Goal: Task Accomplishment & Management: Use online tool/utility

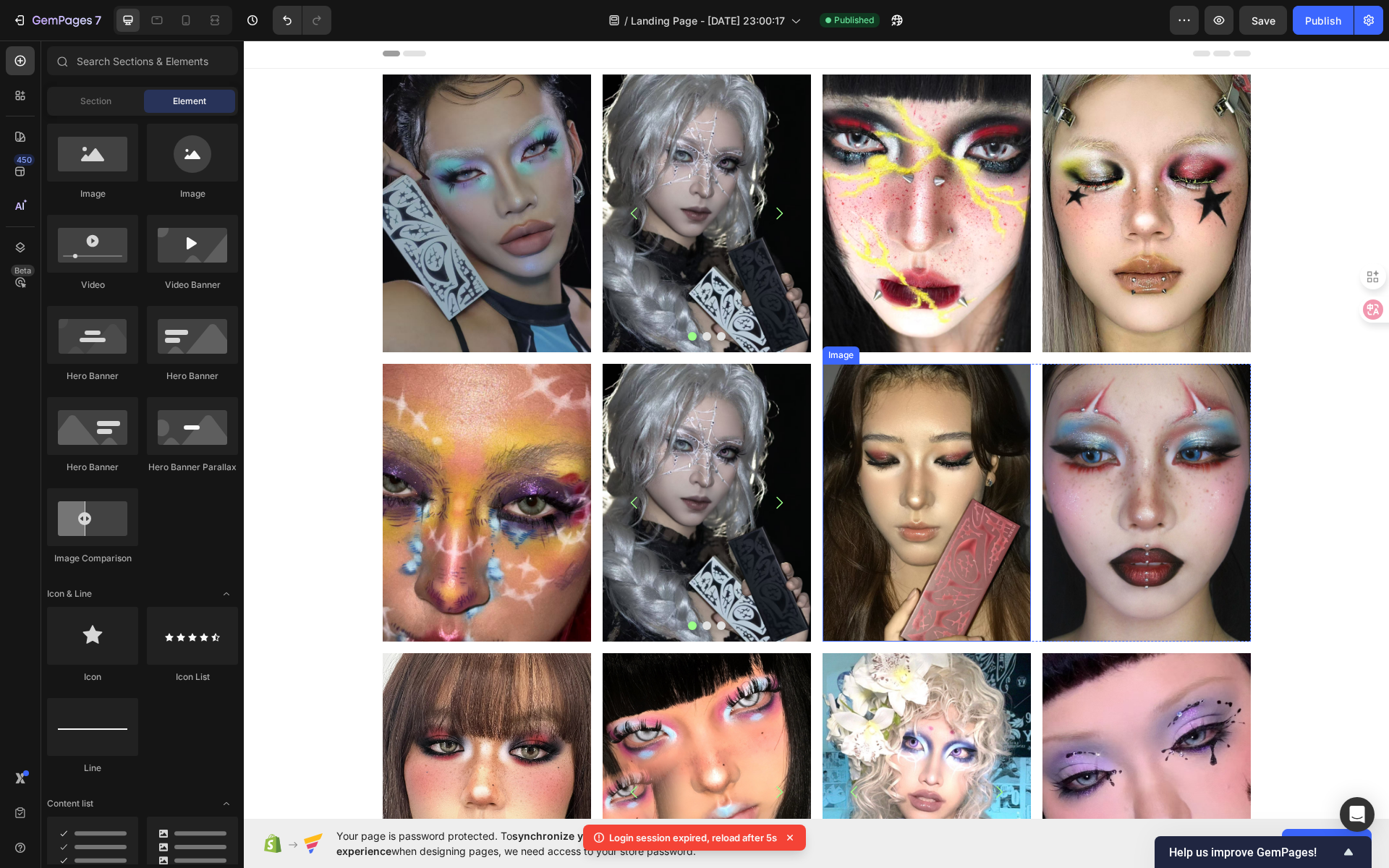
scroll to position [4, 0]
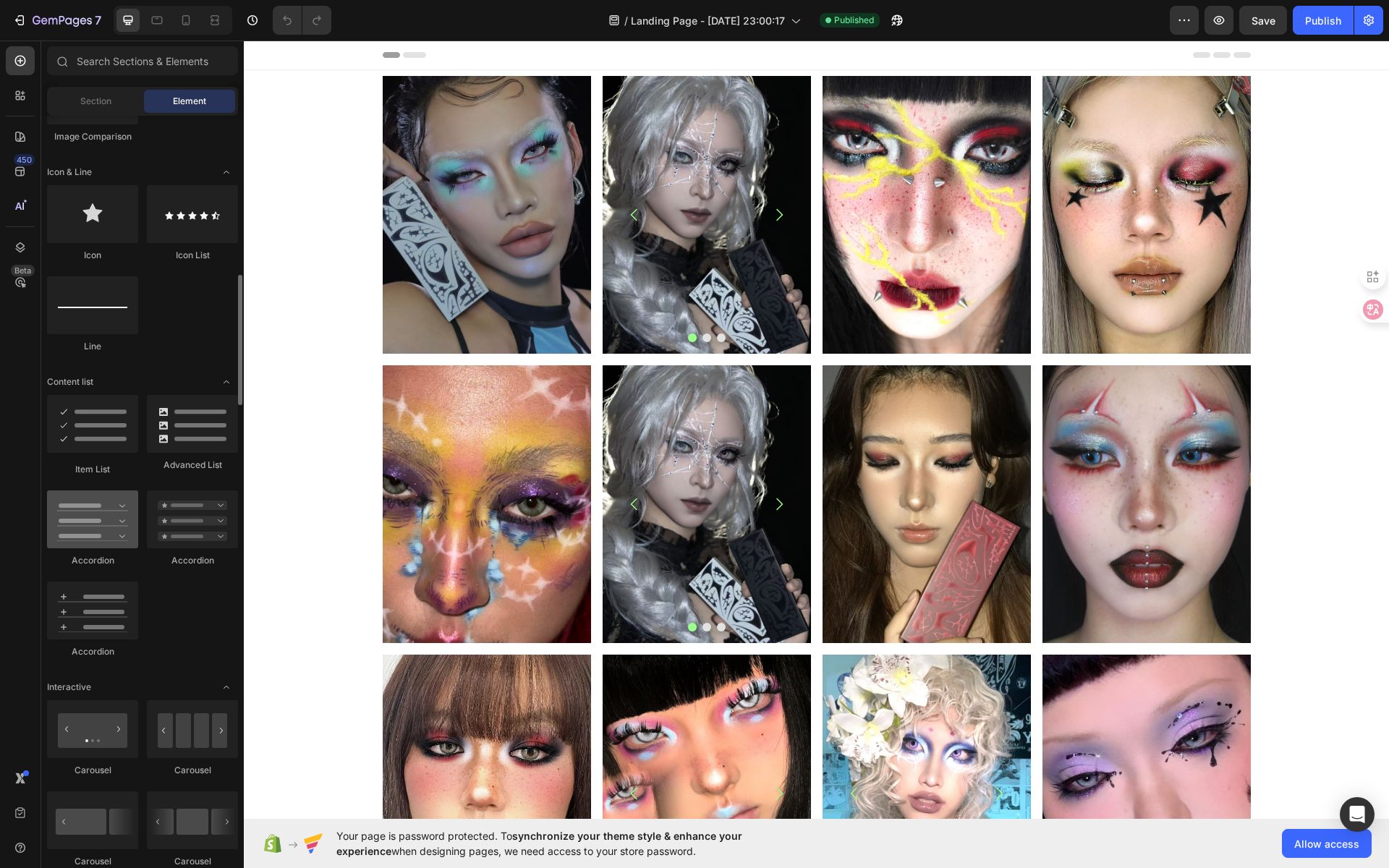
scroll to position [895, 0]
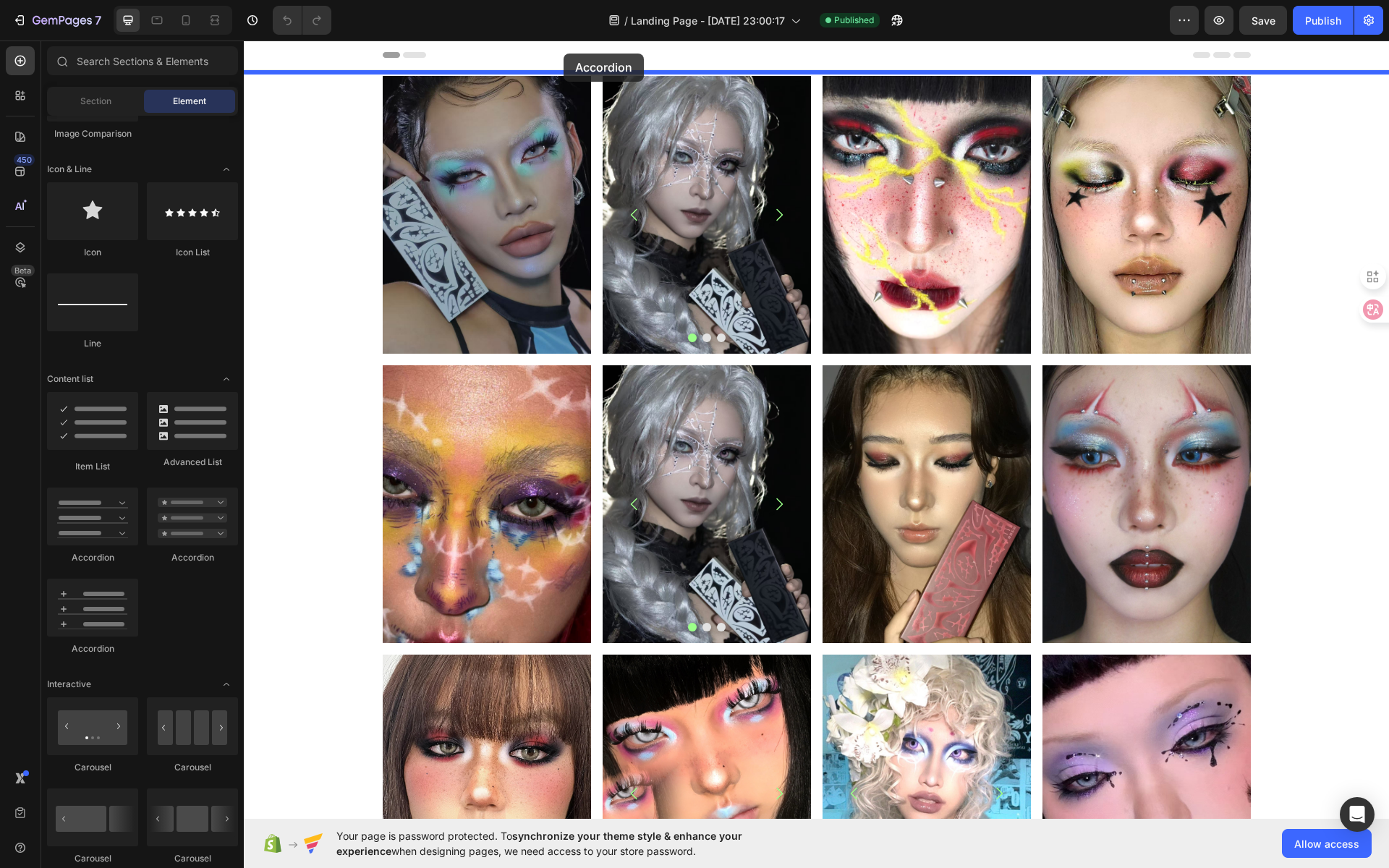
drag, startPoint x: 345, startPoint y: 558, endPoint x: 564, endPoint y: 55, distance: 548.6
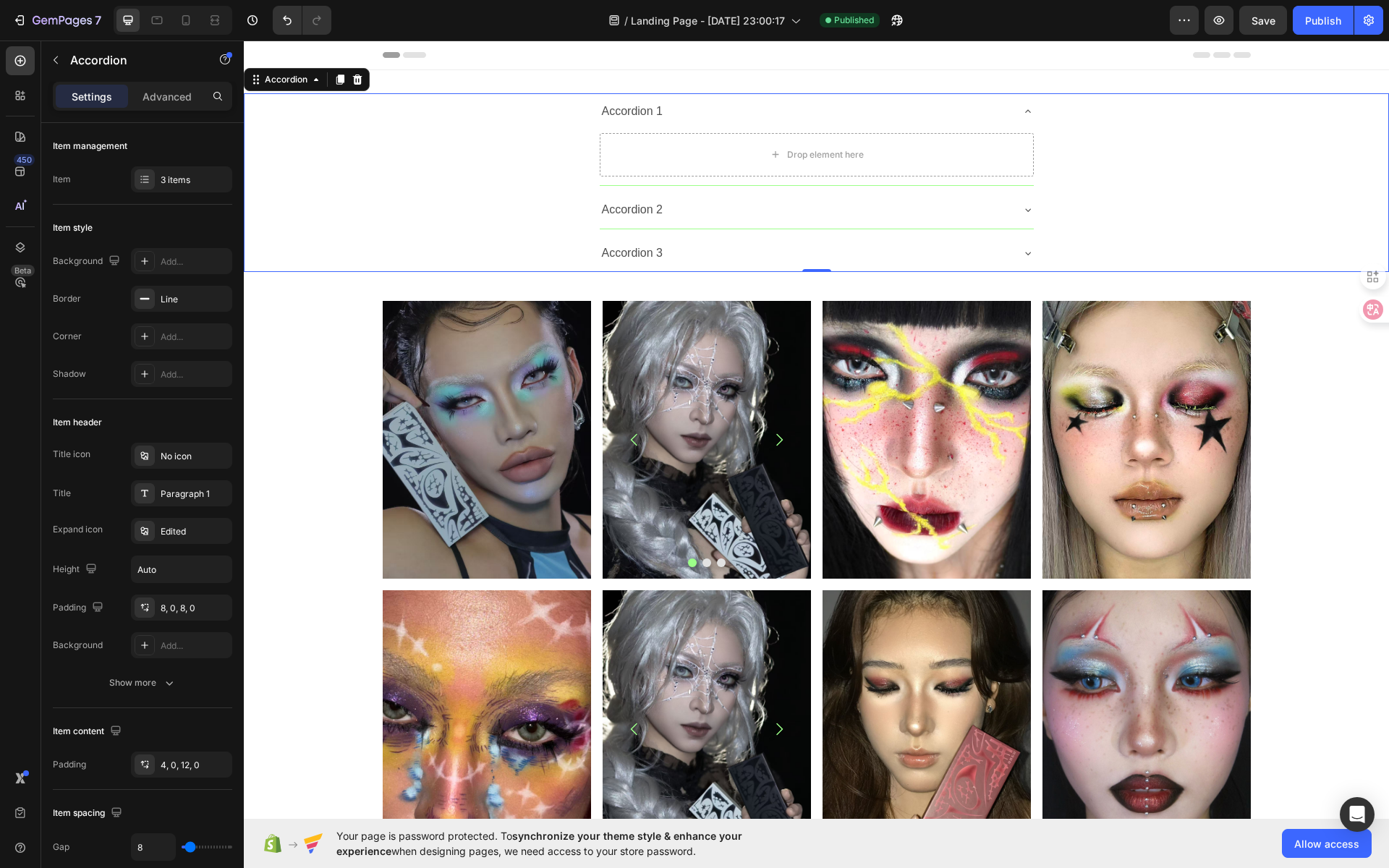
click at [1025, 110] on icon at bounding box center [1028, 111] width 6 height 3
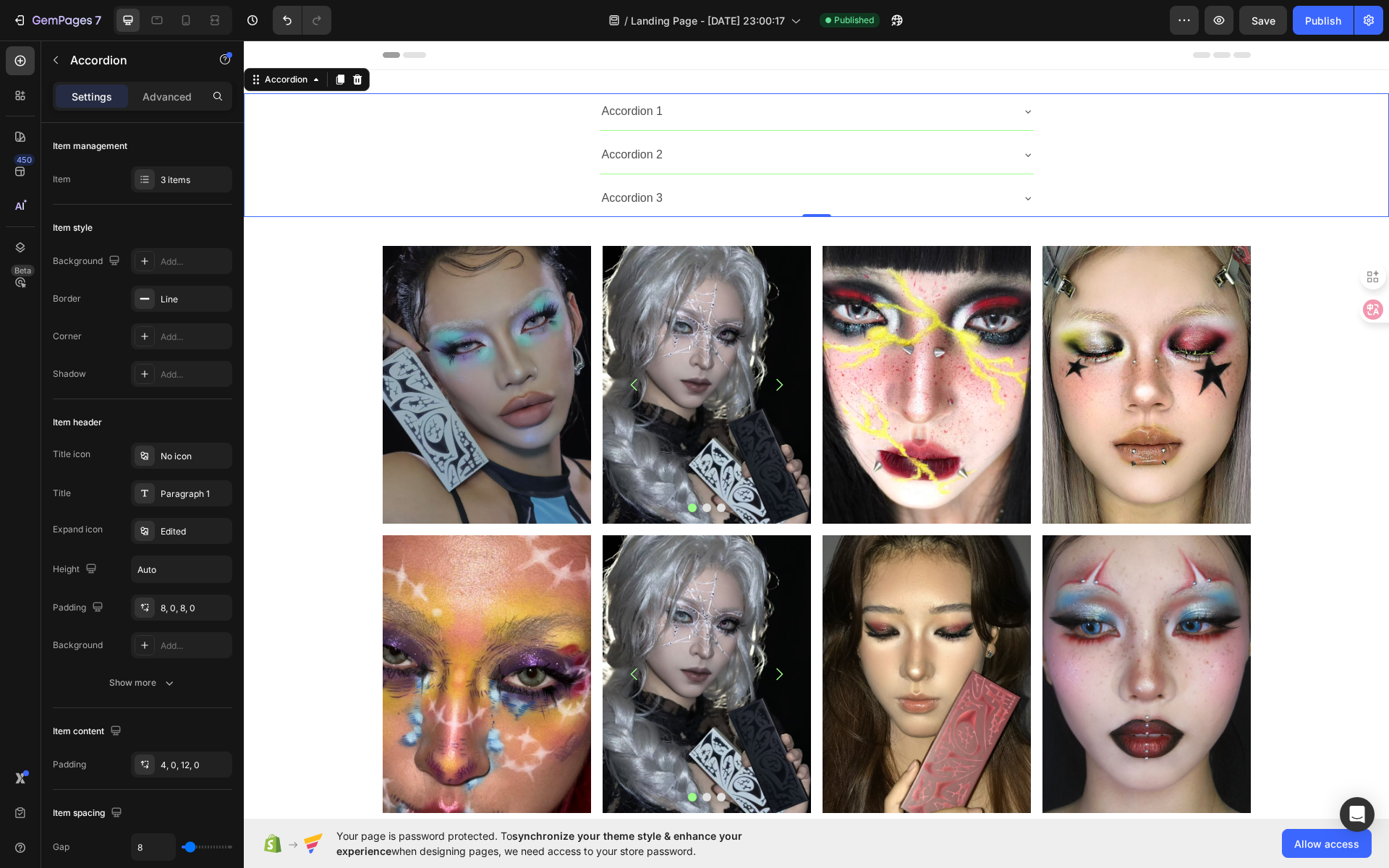
click at [1022, 110] on icon at bounding box center [1028, 111] width 12 height 12
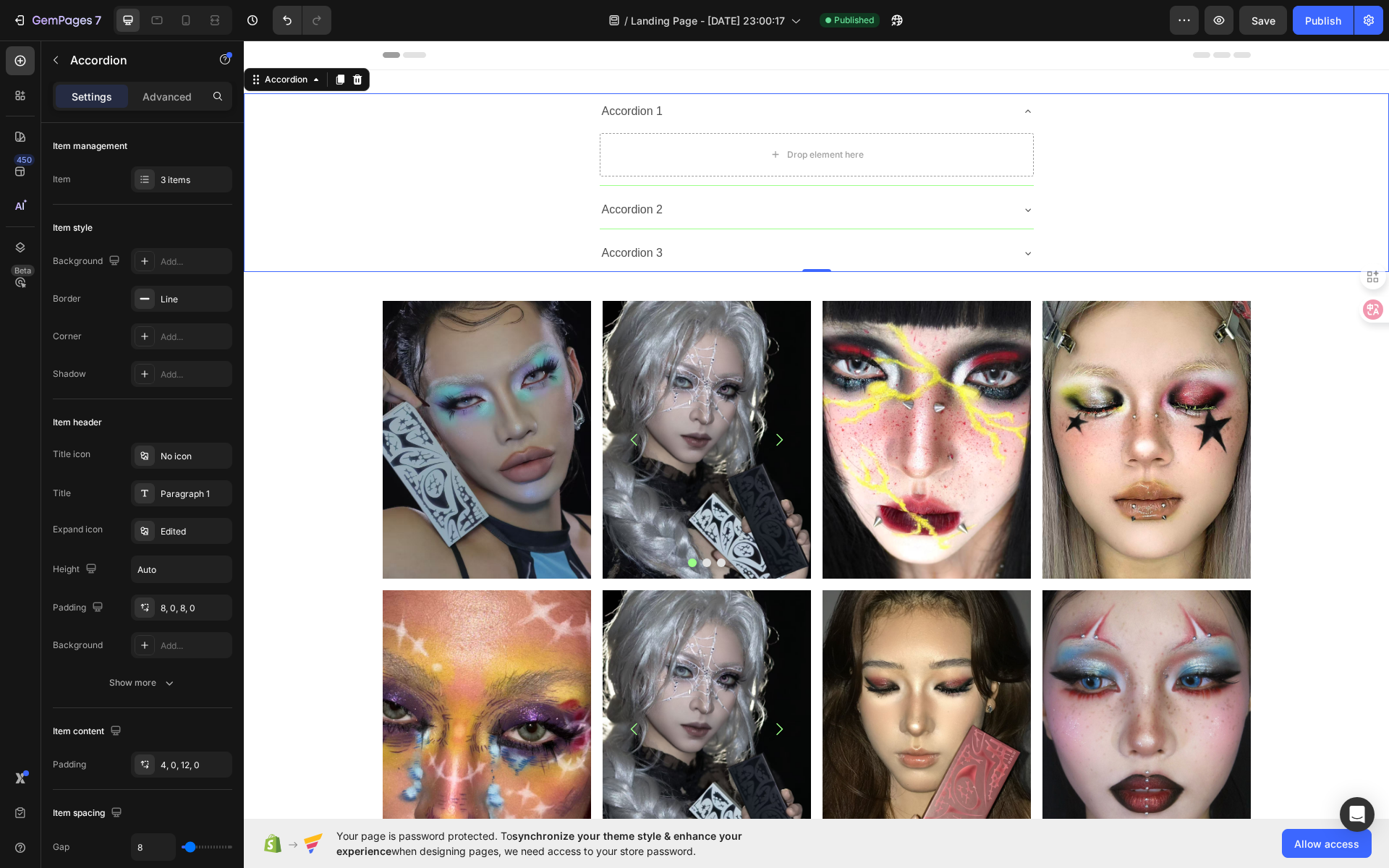
click at [1081, 106] on div "Accordion 1 Drop element here" at bounding box center [816, 139] width 1143 height 92
click at [302, 82] on div "Accordion" at bounding box center [286, 79] width 49 height 13
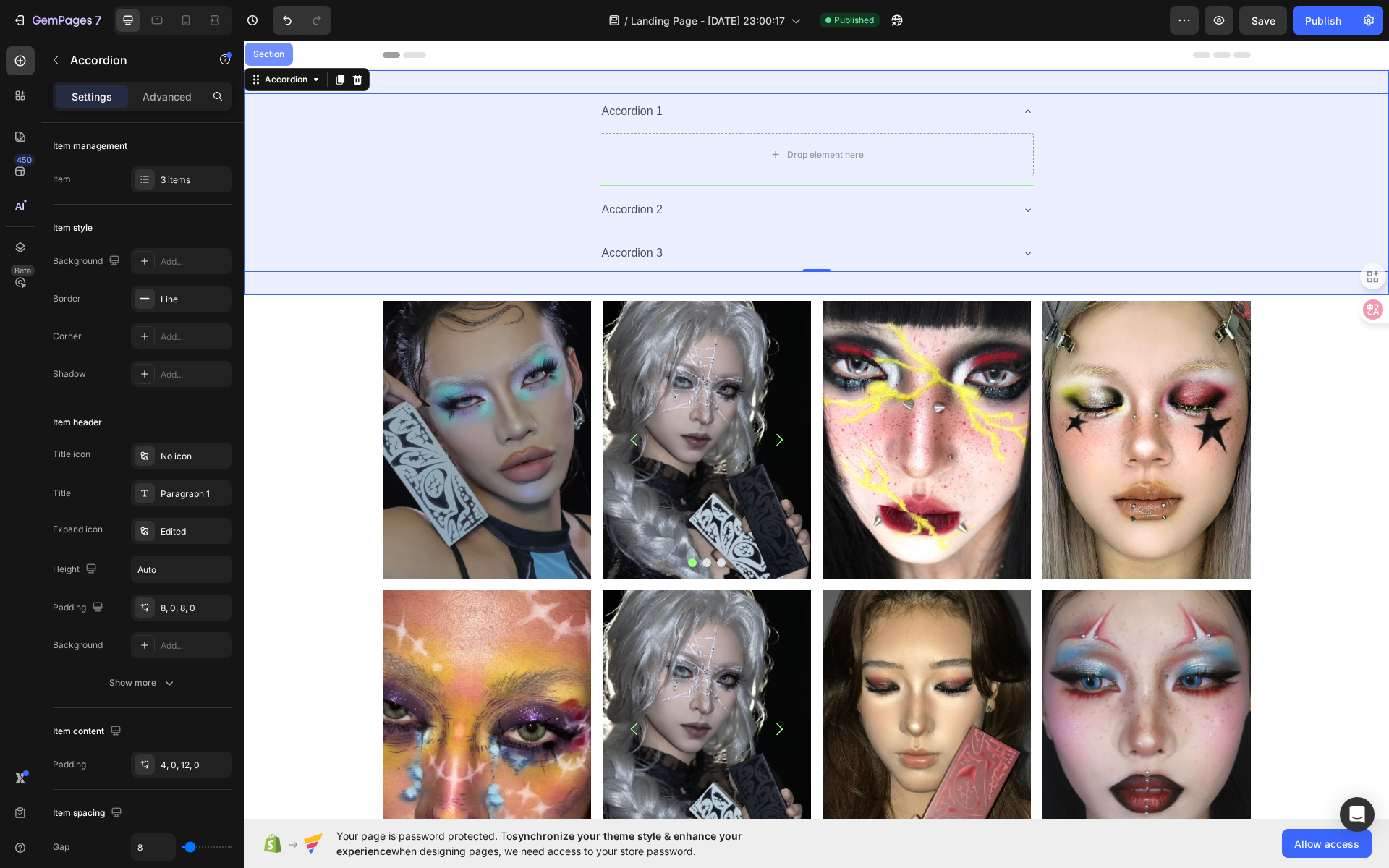
click at [278, 59] on div "Section" at bounding box center [268, 54] width 49 height 23
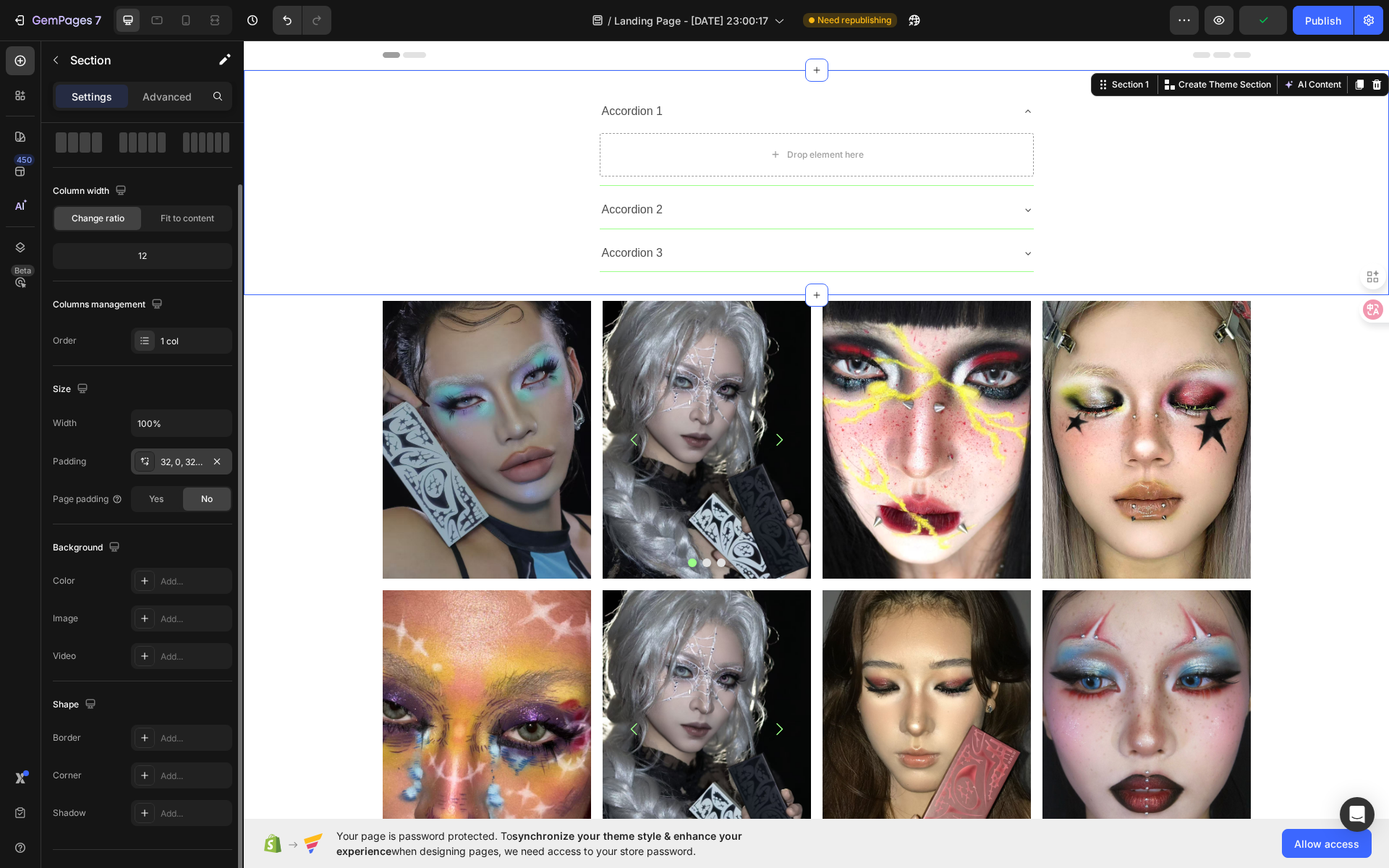
scroll to position [80, 0]
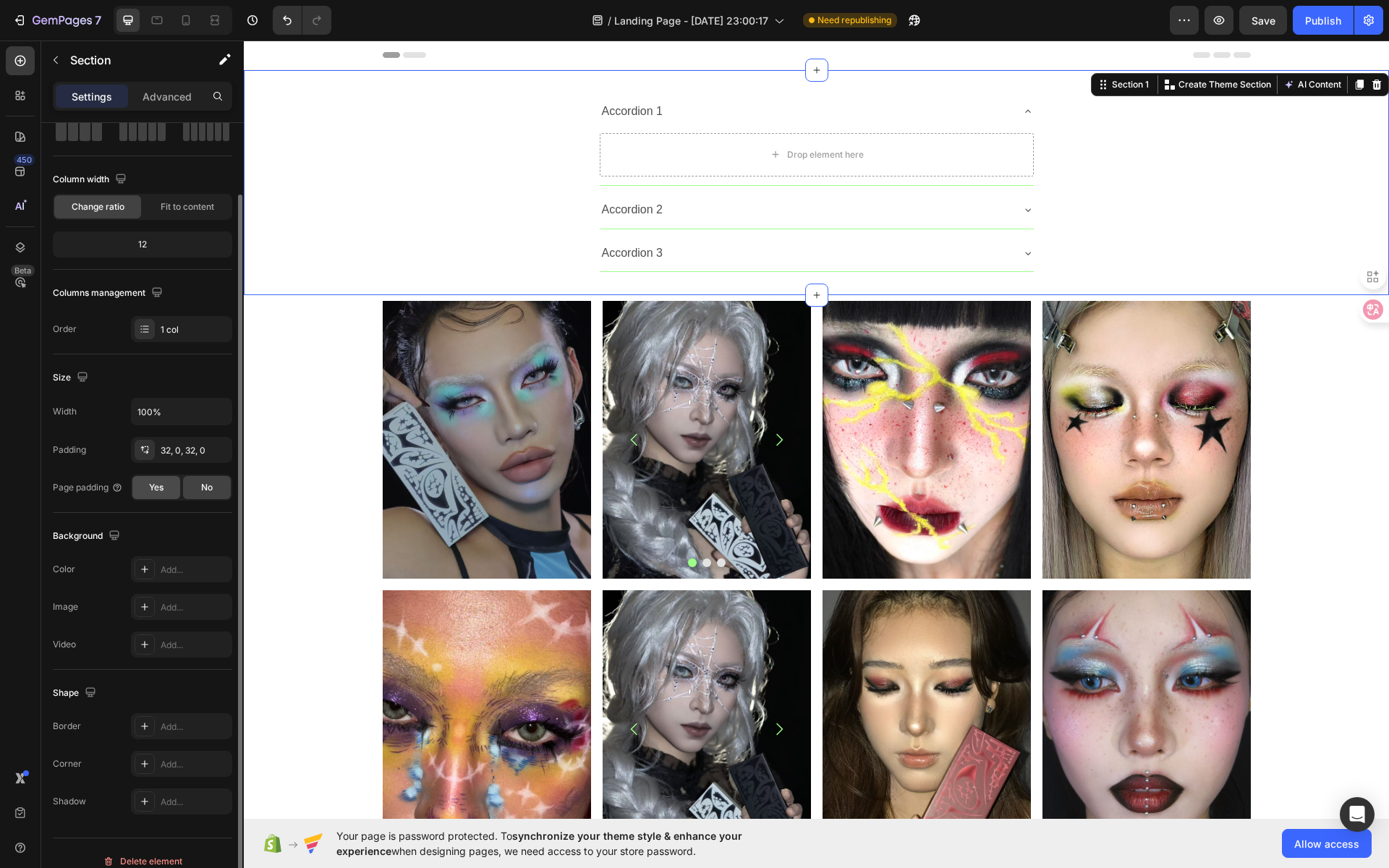
click at [154, 488] on span "Yes" at bounding box center [156, 487] width 15 height 13
click at [222, 489] on div "No" at bounding box center [206, 487] width 48 height 23
click at [154, 22] on icon at bounding box center [157, 20] width 15 height 15
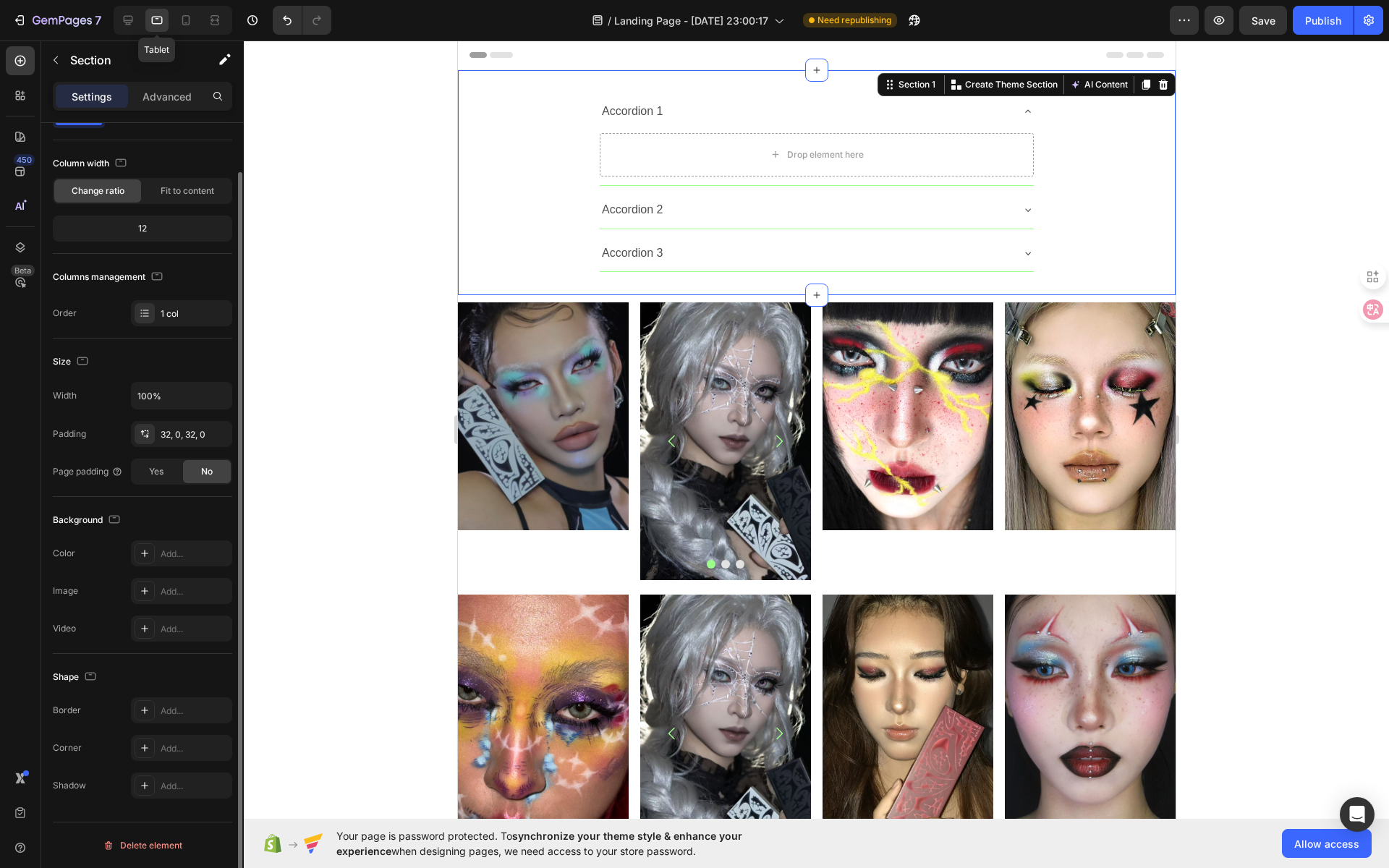
scroll to position [56, 0]
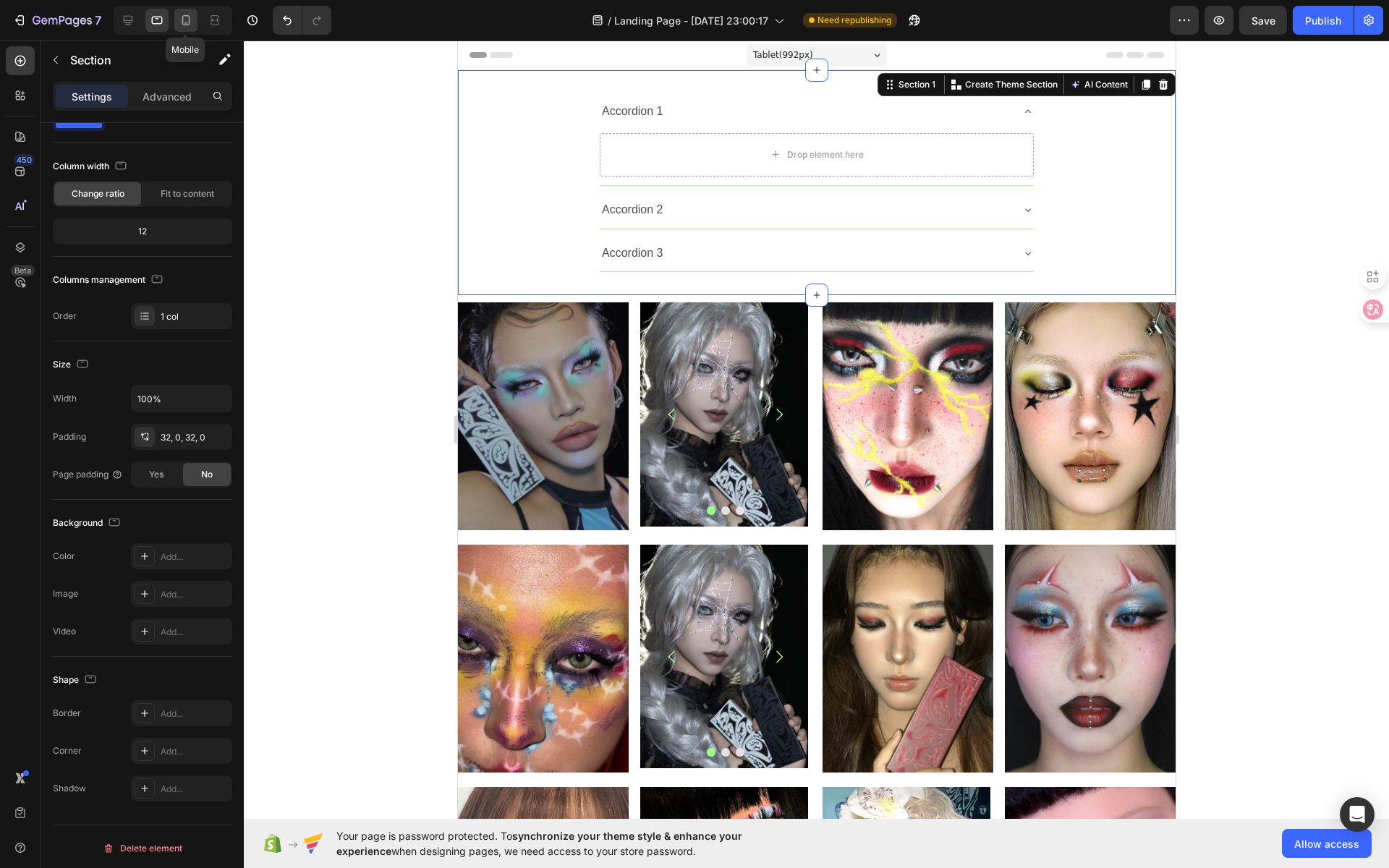
click at [183, 26] on icon at bounding box center [186, 20] width 15 height 15
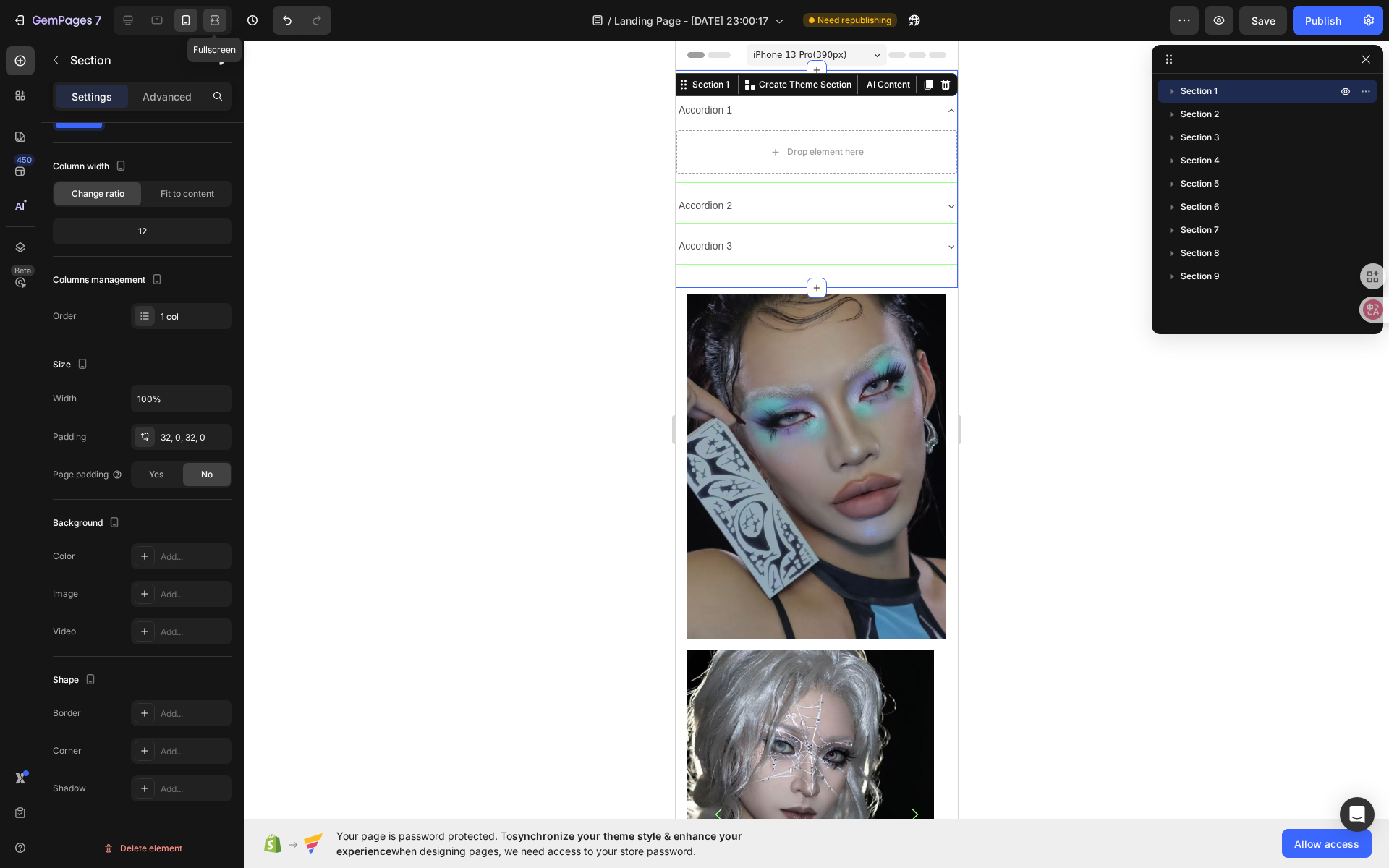
click at [209, 29] on div at bounding box center [214, 20] width 23 height 23
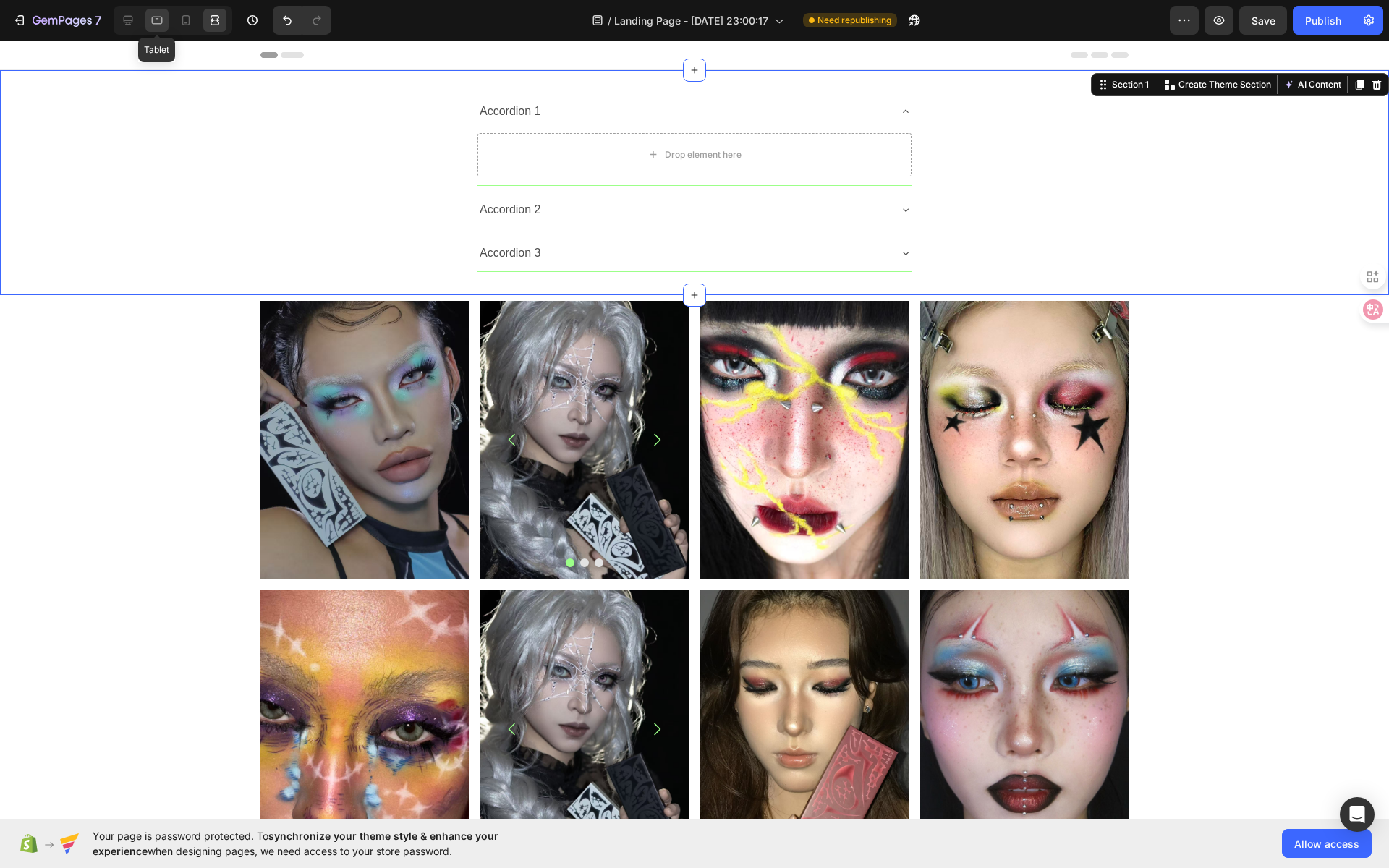
click at [150, 27] on icon at bounding box center [157, 20] width 15 height 15
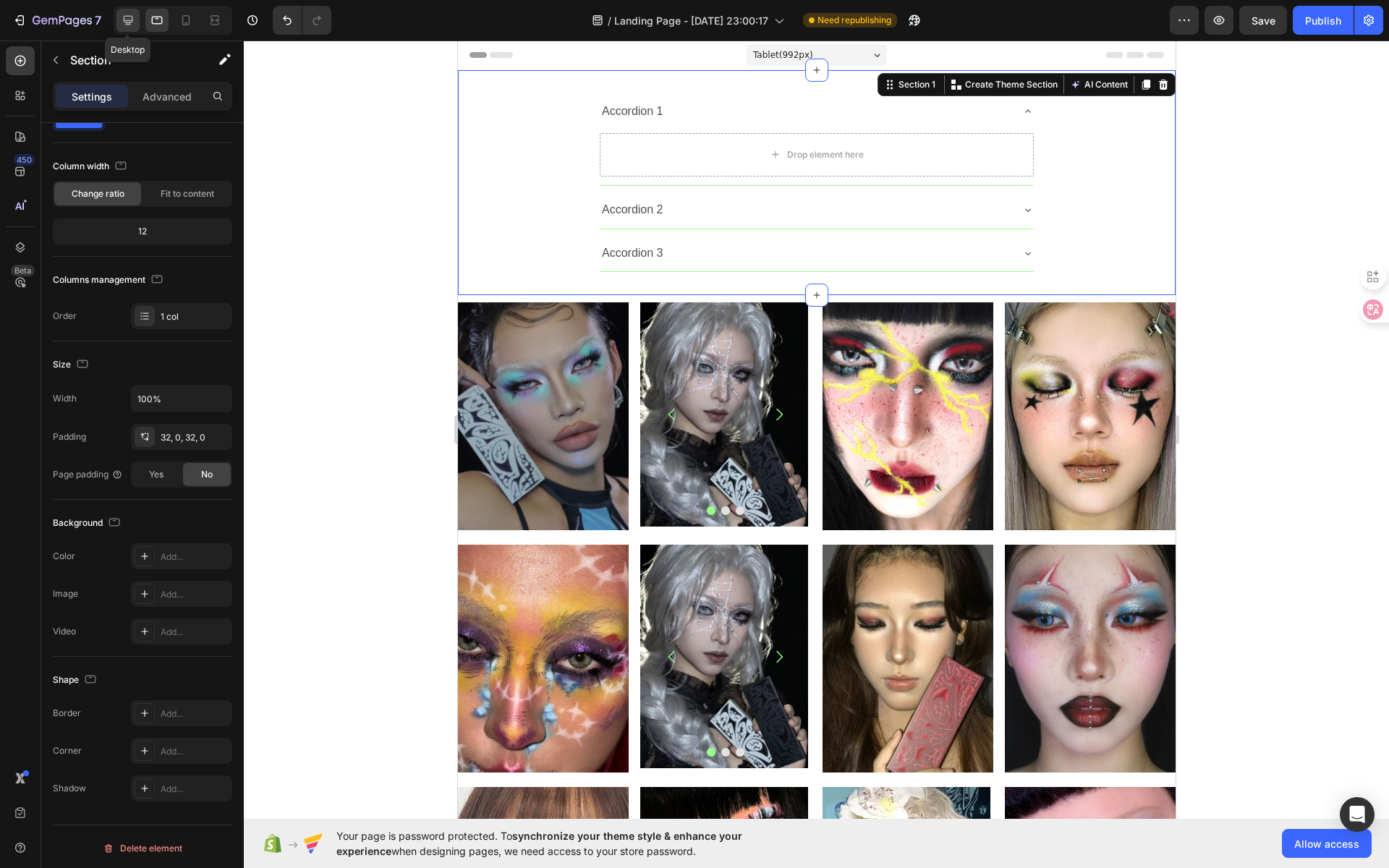
click at [127, 20] on icon at bounding box center [128, 20] width 9 height 9
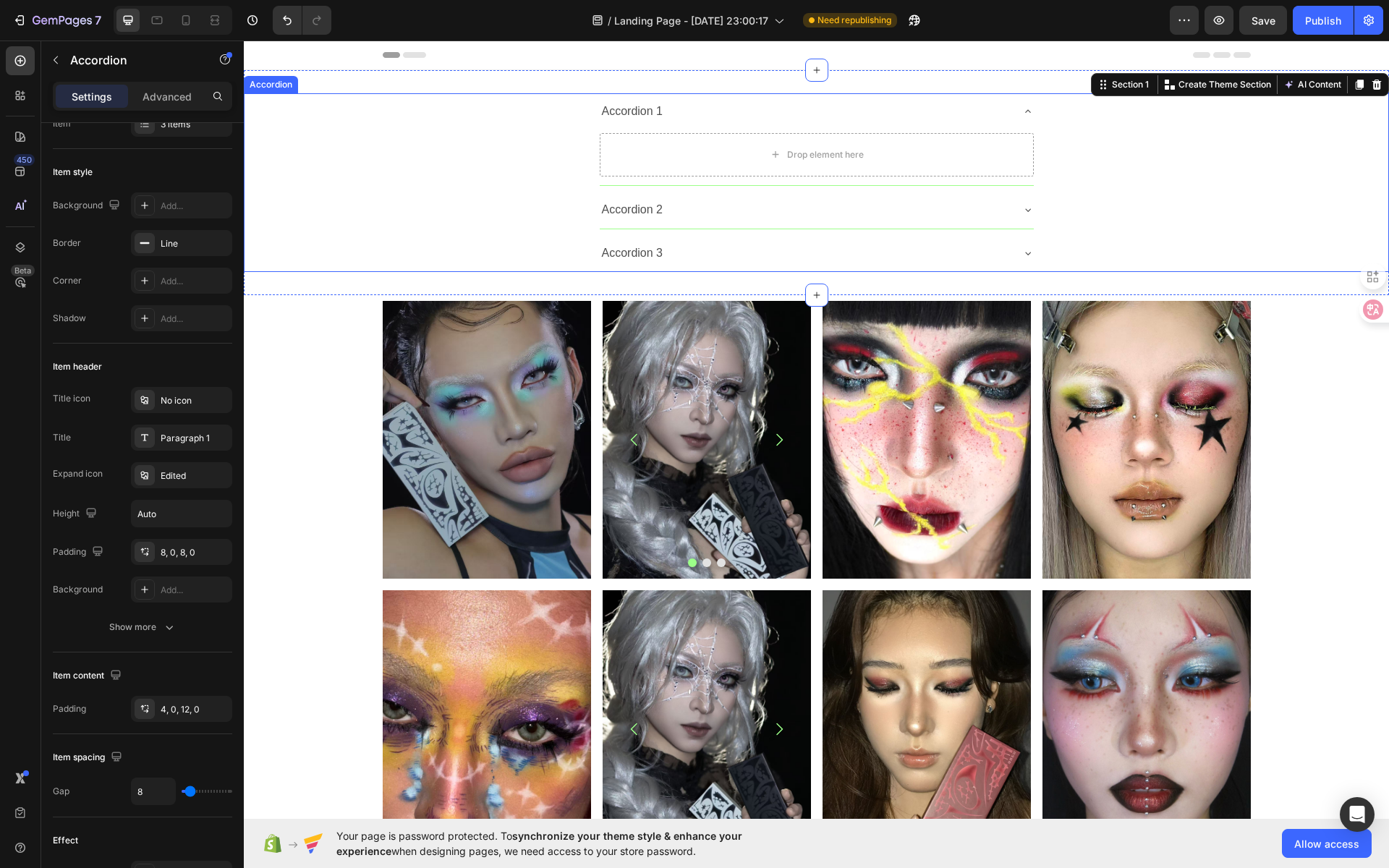
click at [732, 110] on div "Accordion 1" at bounding box center [805, 112] width 411 height 26
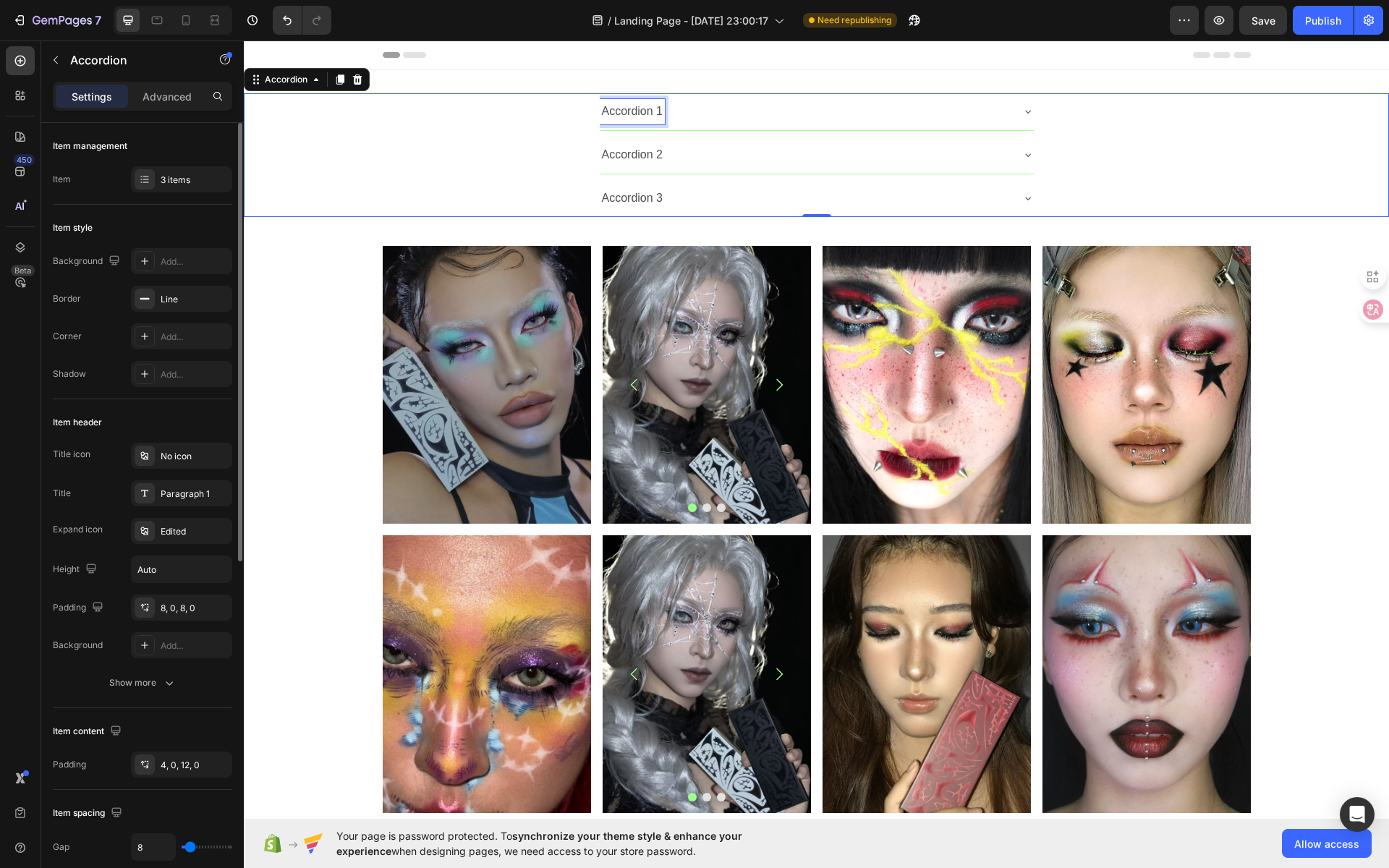
click at [629, 112] on div "Accordion 1" at bounding box center [632, 112] width 65 height 26
click at [706, 112] on div "Accordion 1" at bounding box center [805, 112] width 411 height 26
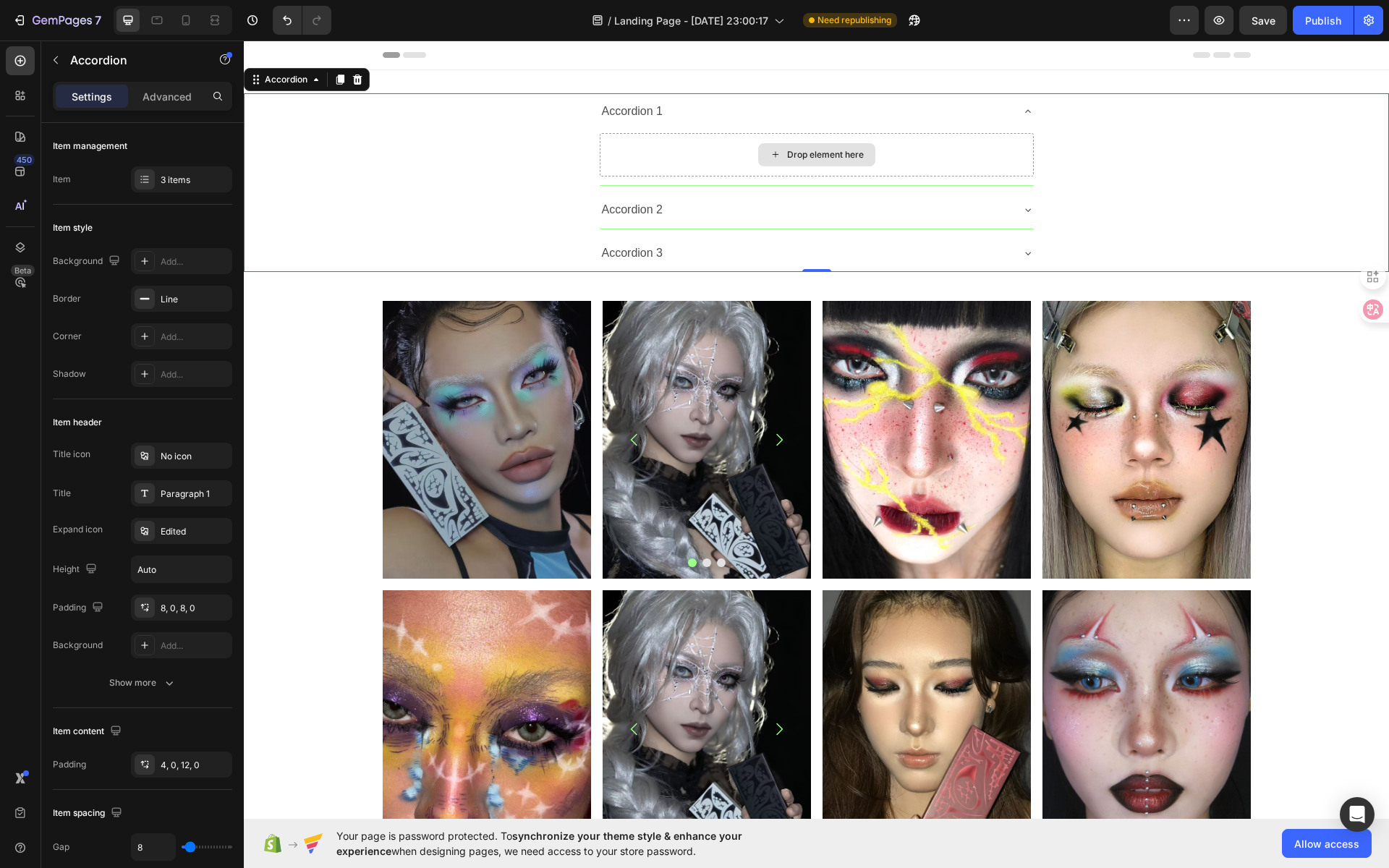
click at [807, 153] on div "Drop element here" at bounding box center [824, 155] width 76 height 12
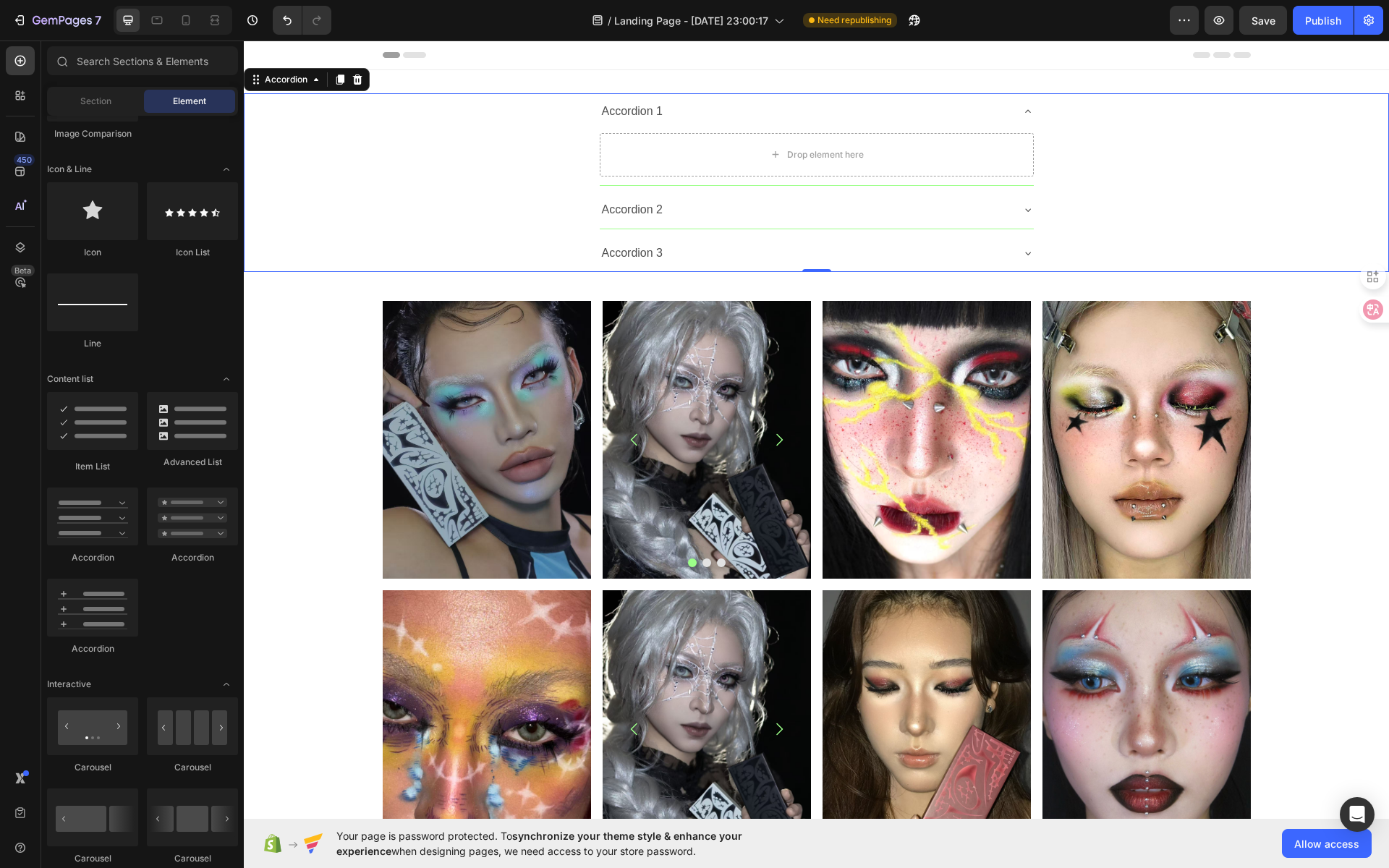
click at [687, 104] on div "Accordion 1" at bounding box center [805, 112] width 411 height 26
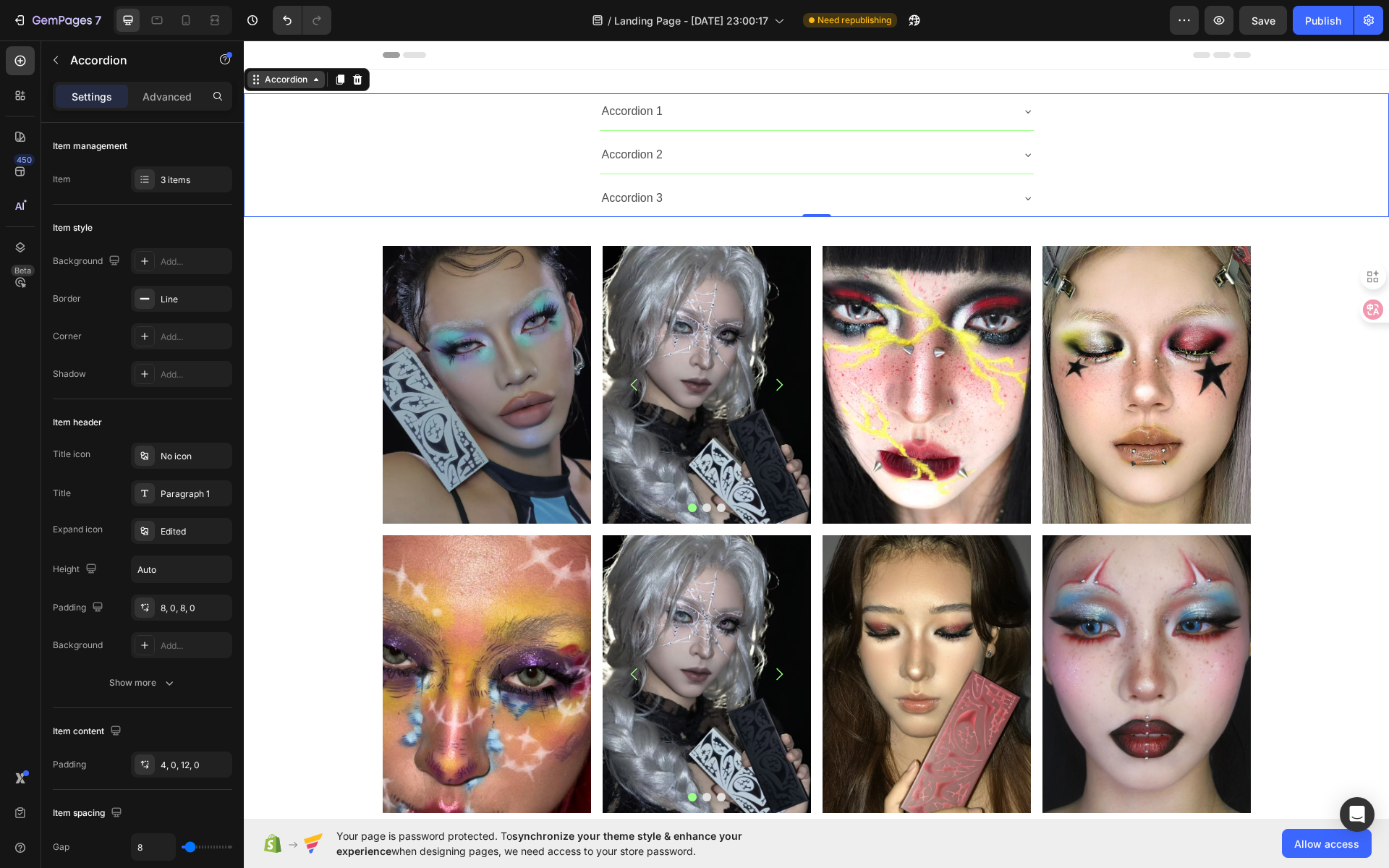
click at [296, 78] on div "Accordion" at bounding box center [286, 79] width 49 height 13
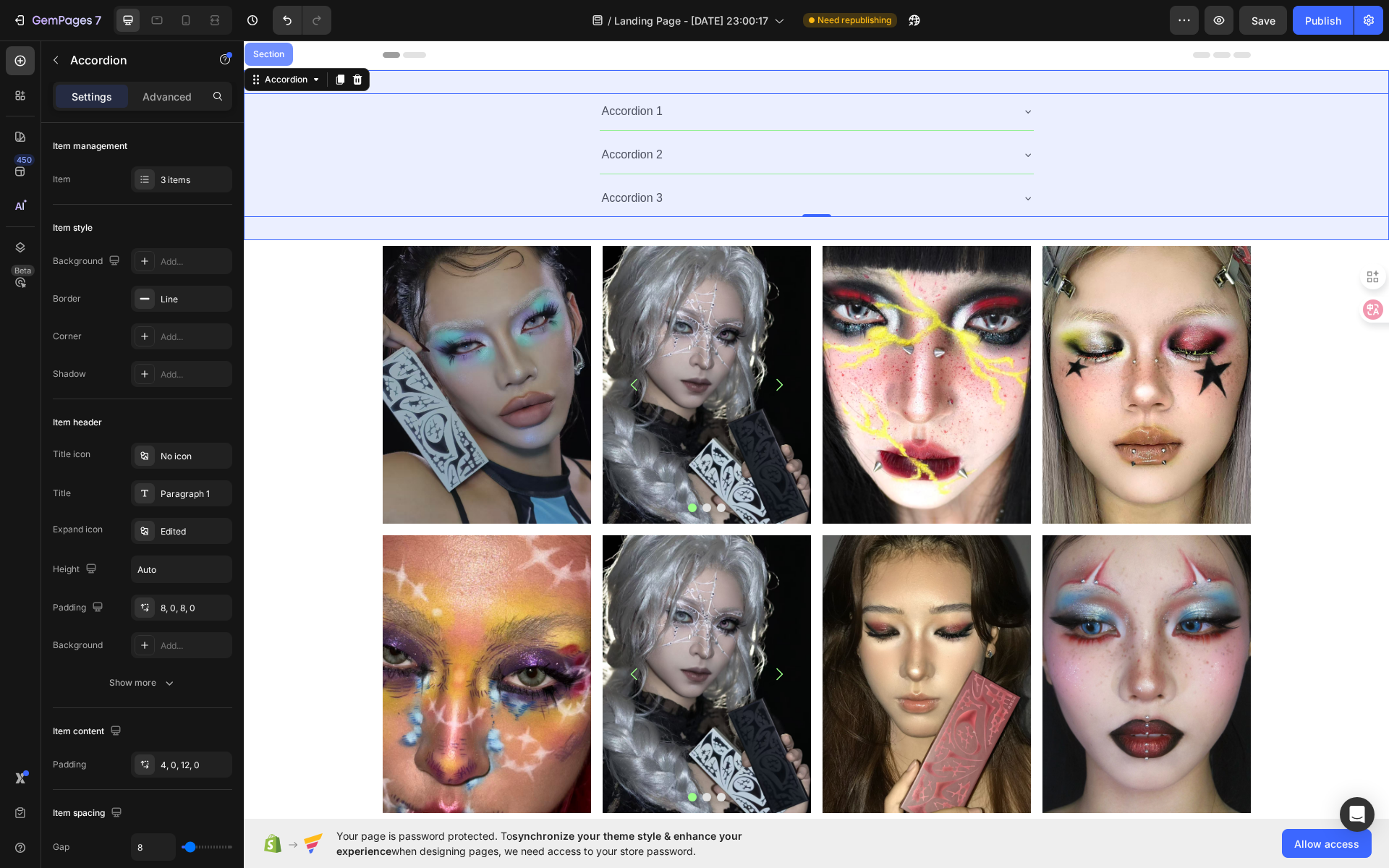
click at [272, 55] on div "Section" at bounding box center [268, 54] width 37 height 9
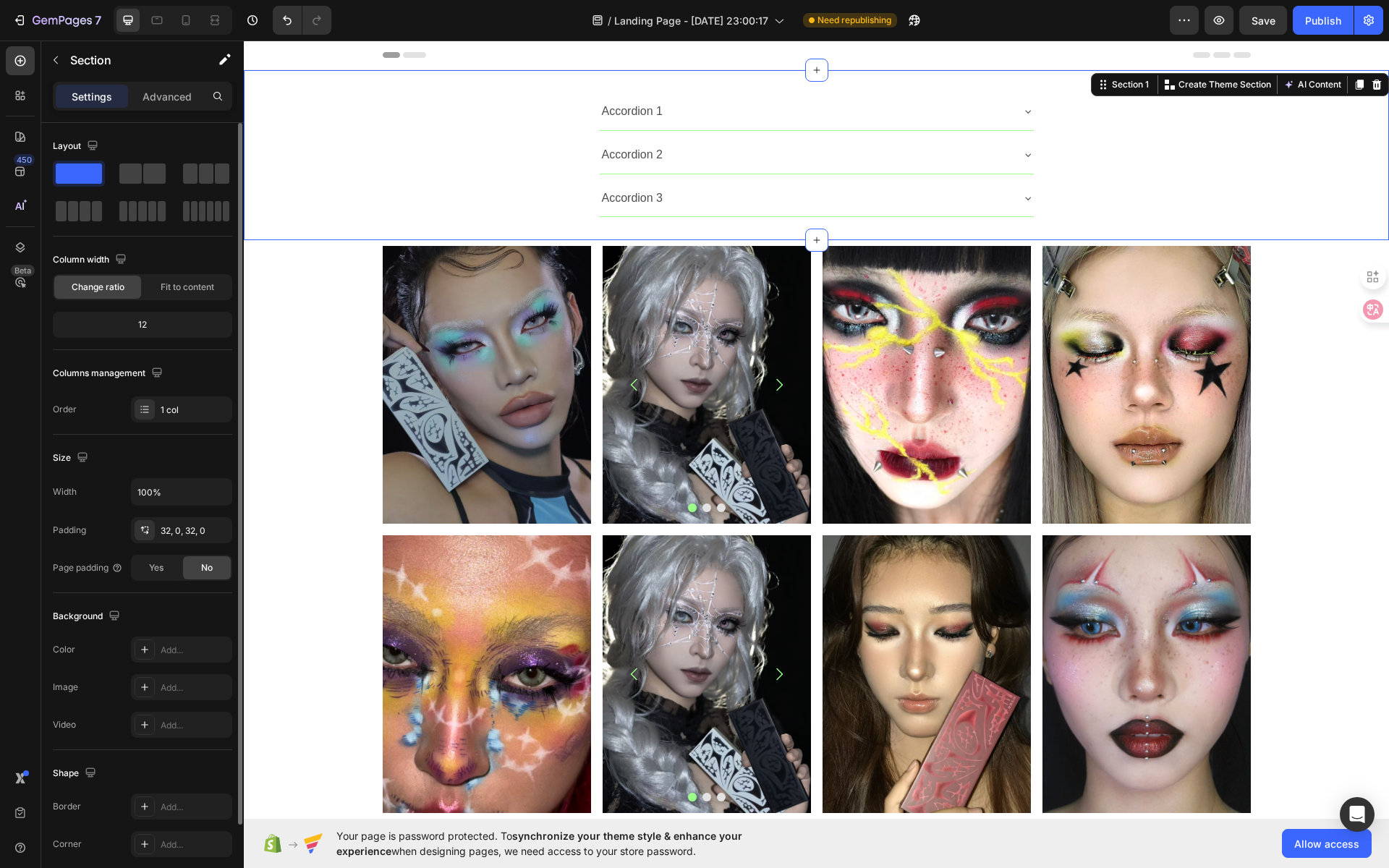
scroll to position [65, 0]
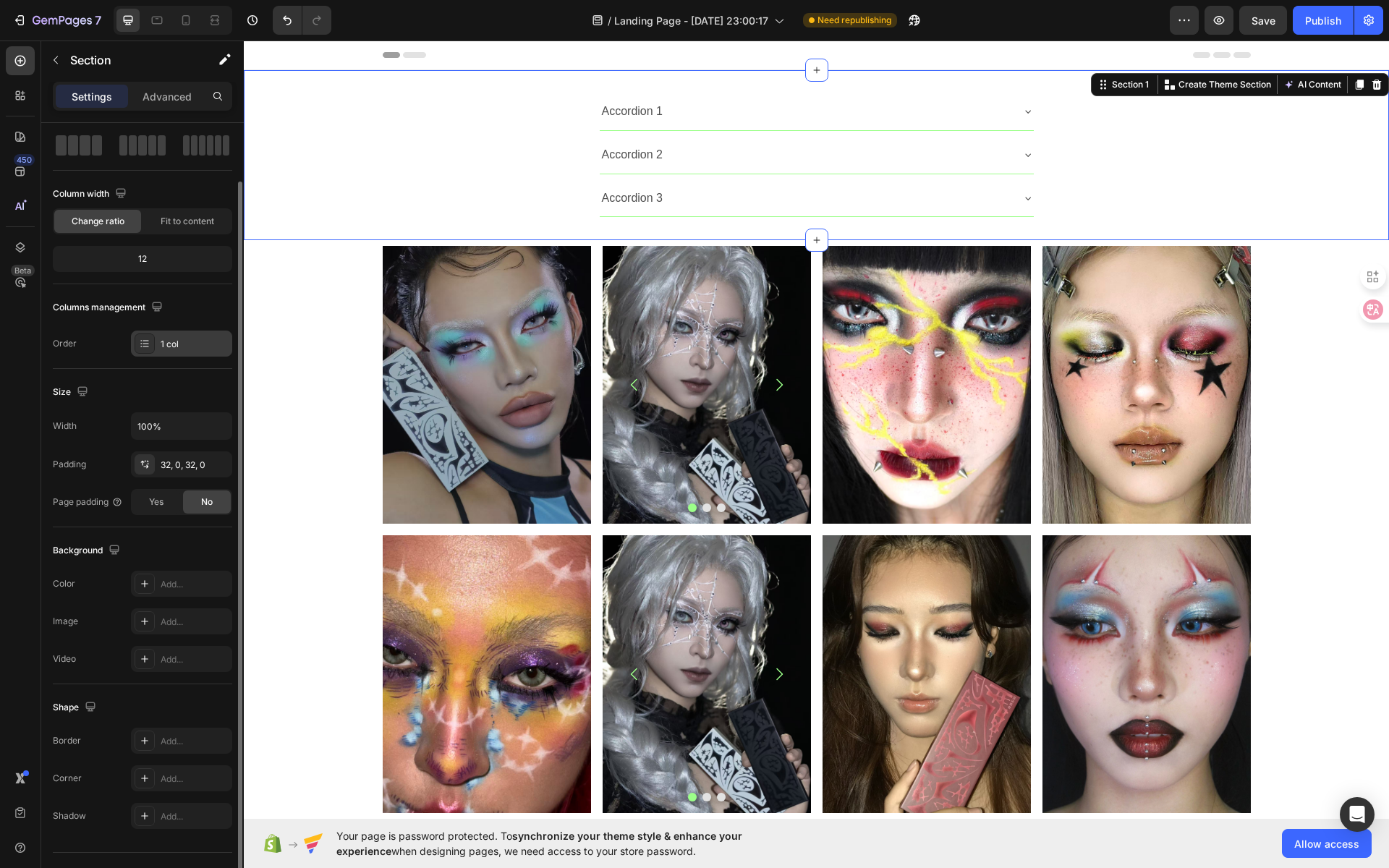
click at [190, 343] on div "1 col" at bounding box center [194, 343] width 68 height 13
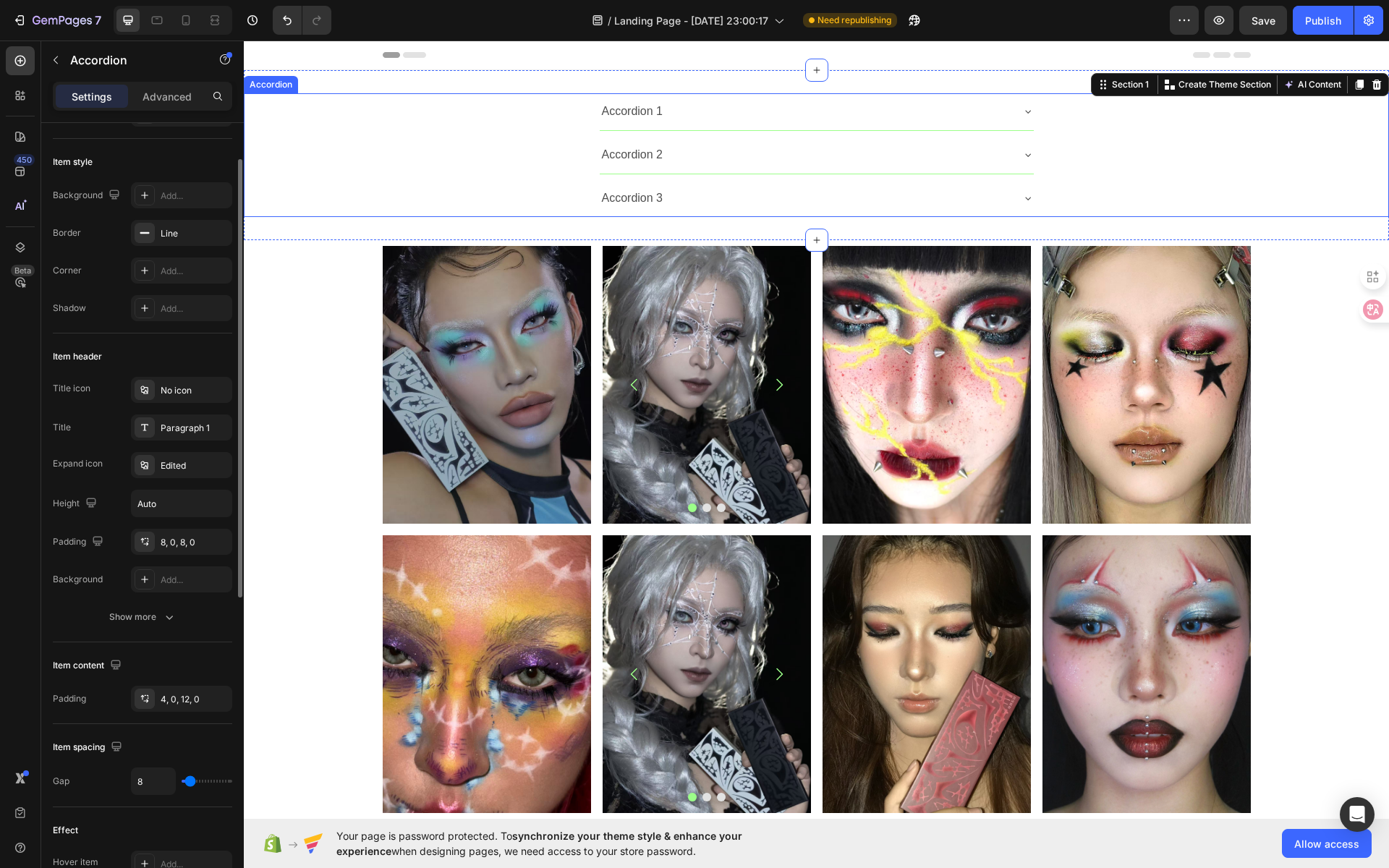
click at [516, 119] on div "Accordion 1" at bounding box center [816, 112] width 1143 height 38
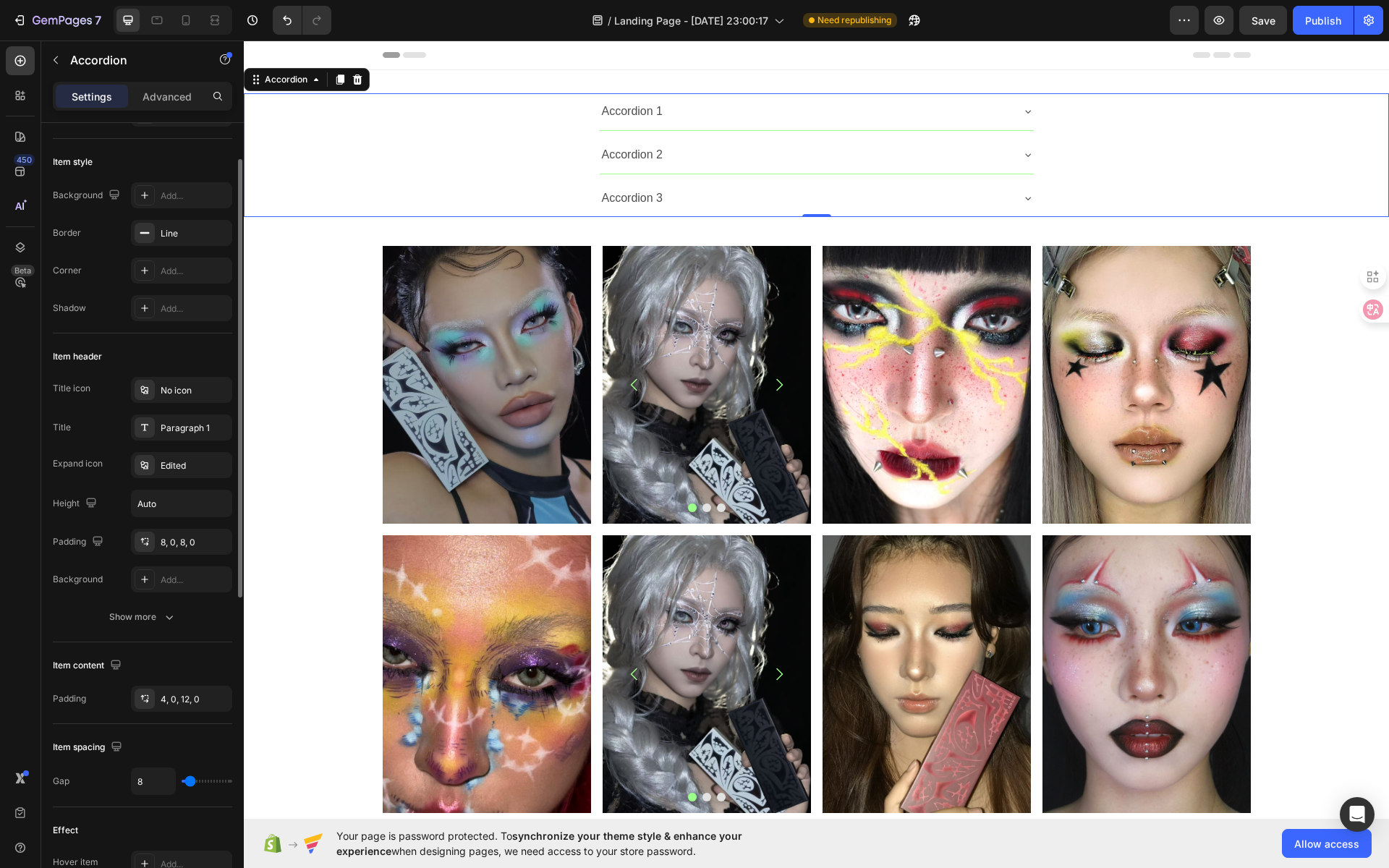
scroll to position [0, 0]
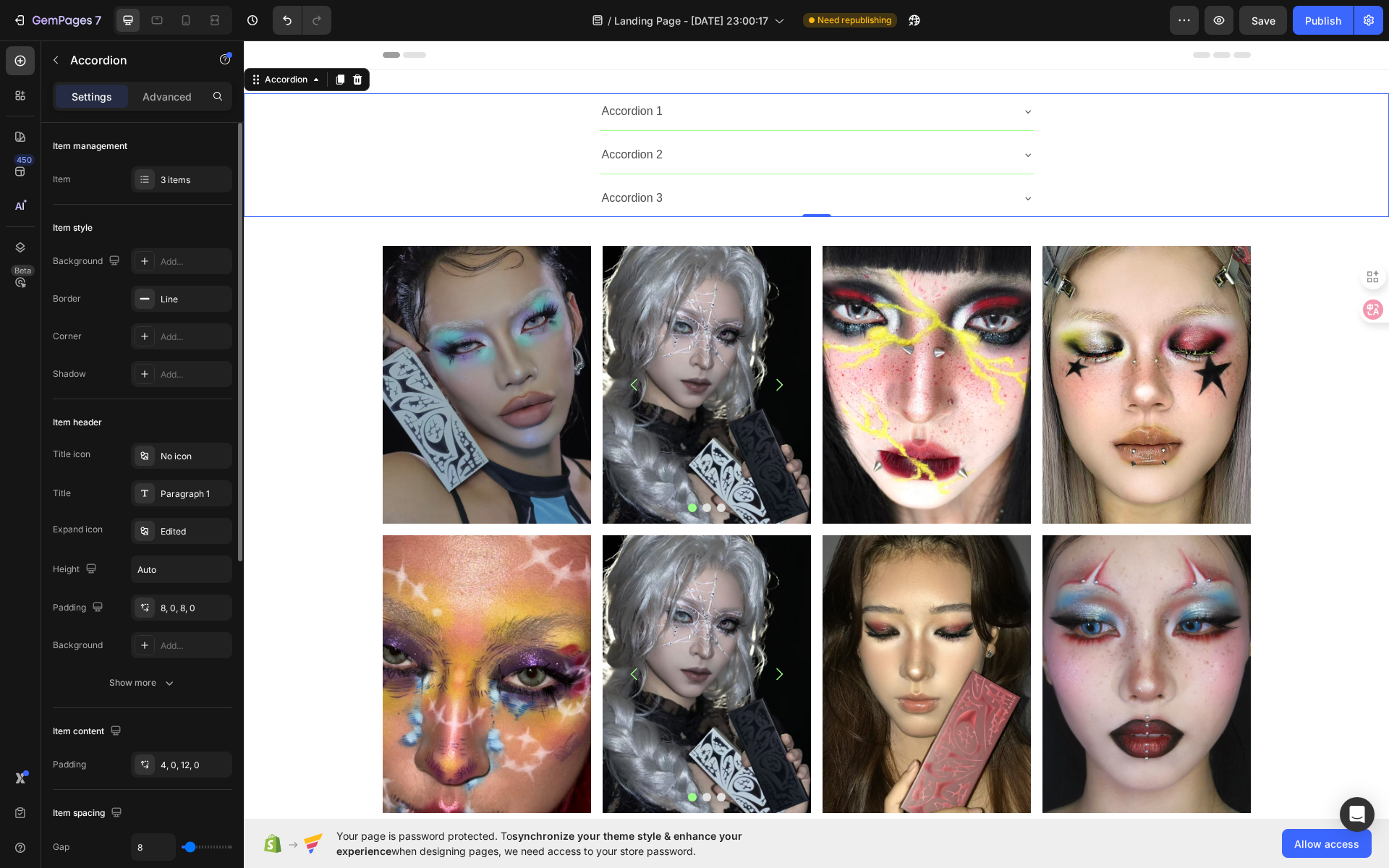
click at [789, 116] on div "Accordion 1" at bounding box center [805, 112] width 411 height 26
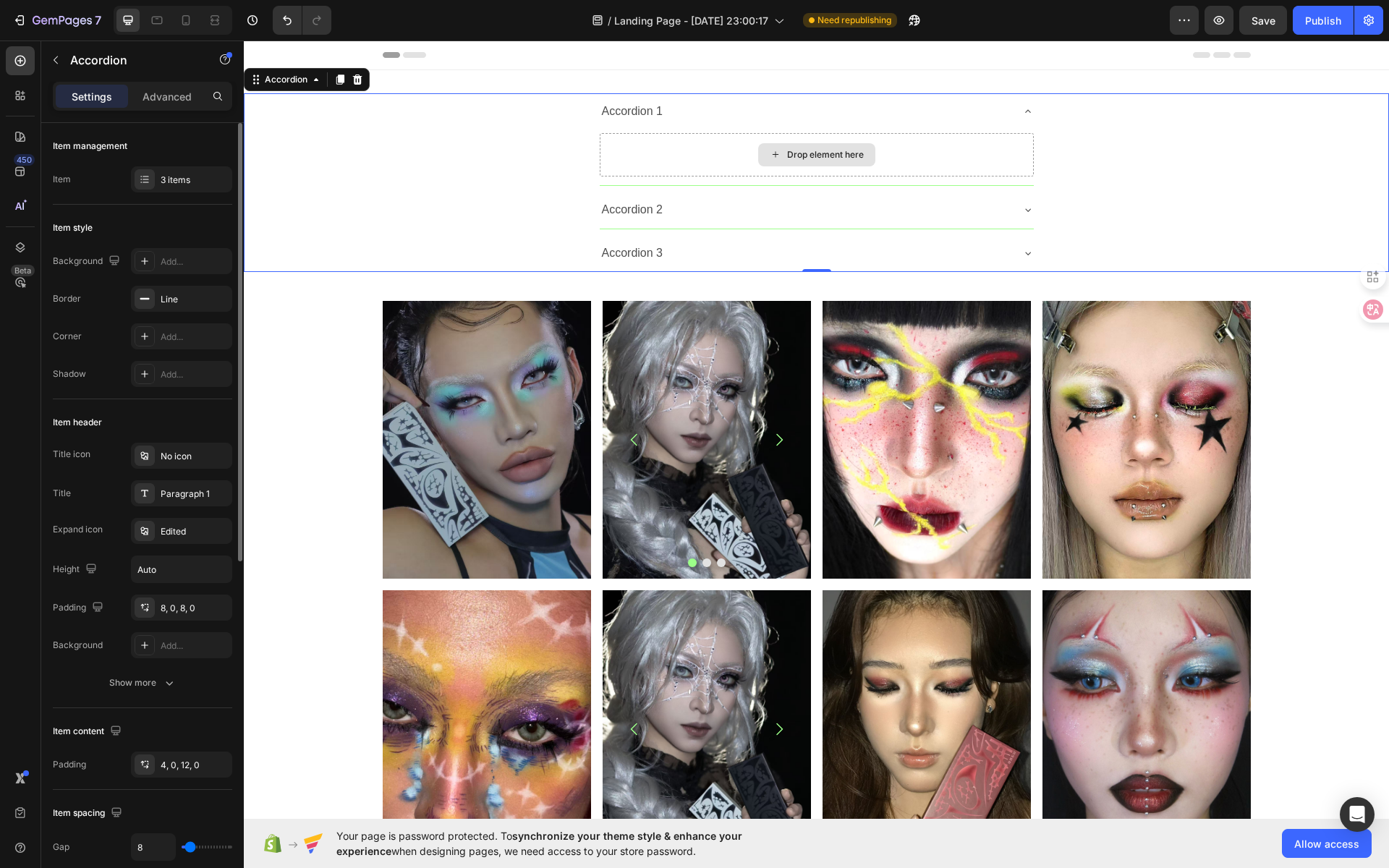
click at [831, 159] on div "Drop element here" at bounding box center [824, 155] width 76 height 12
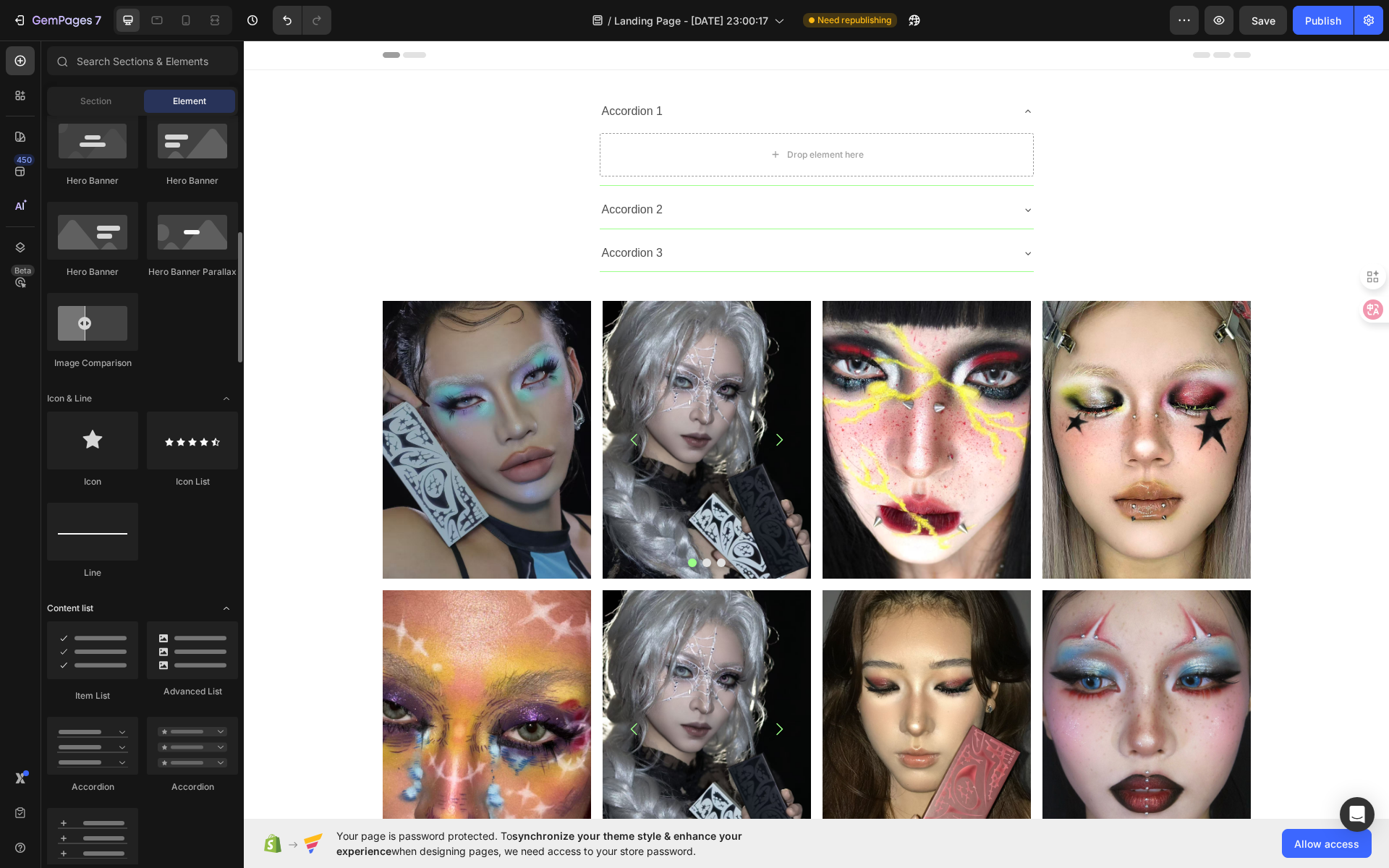
scroll to position [147, 0]
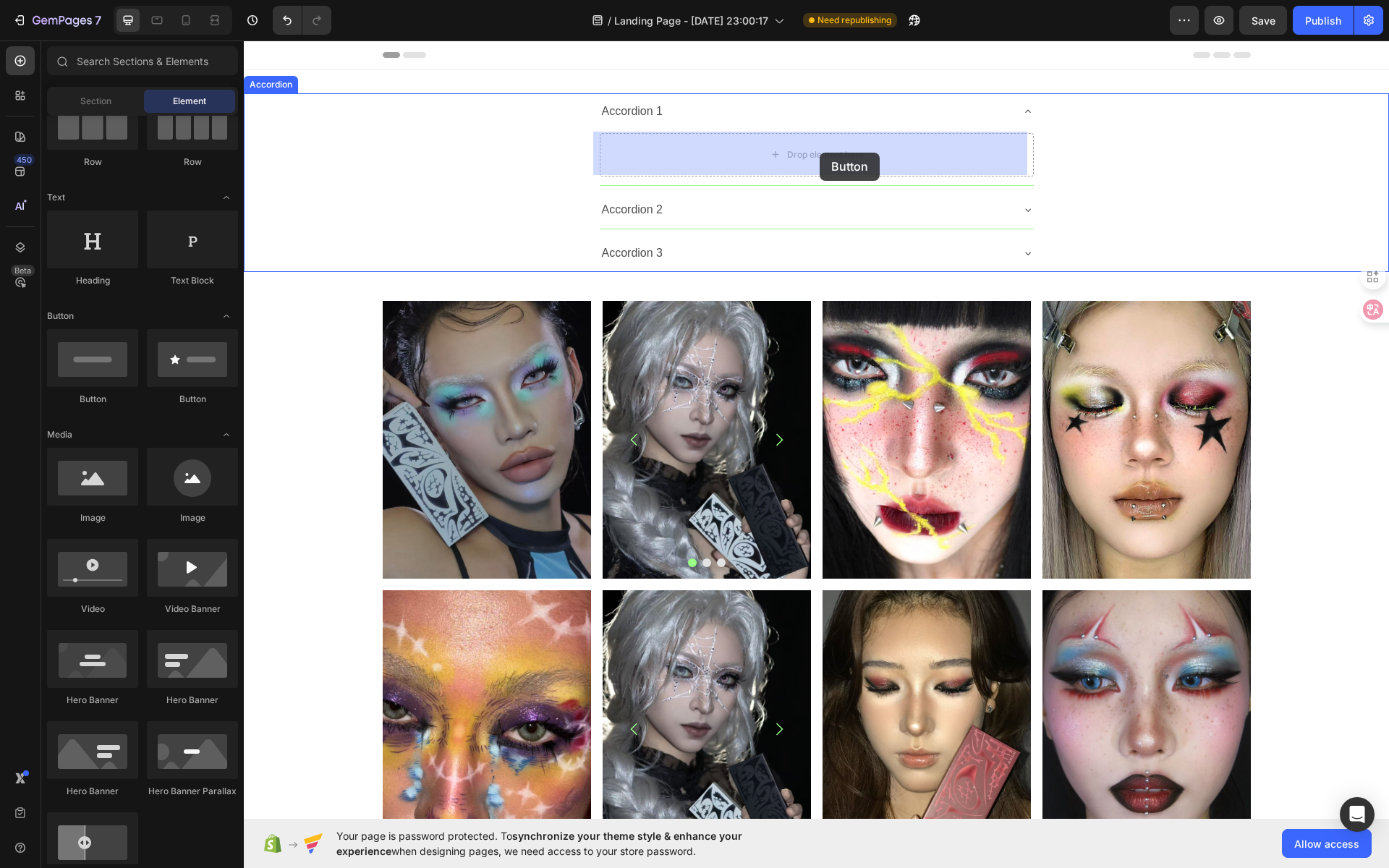
drag, startPoint x: 343, startPoint y: 407, endPoint x: 820, endPoint y: 153, distance: 540.4
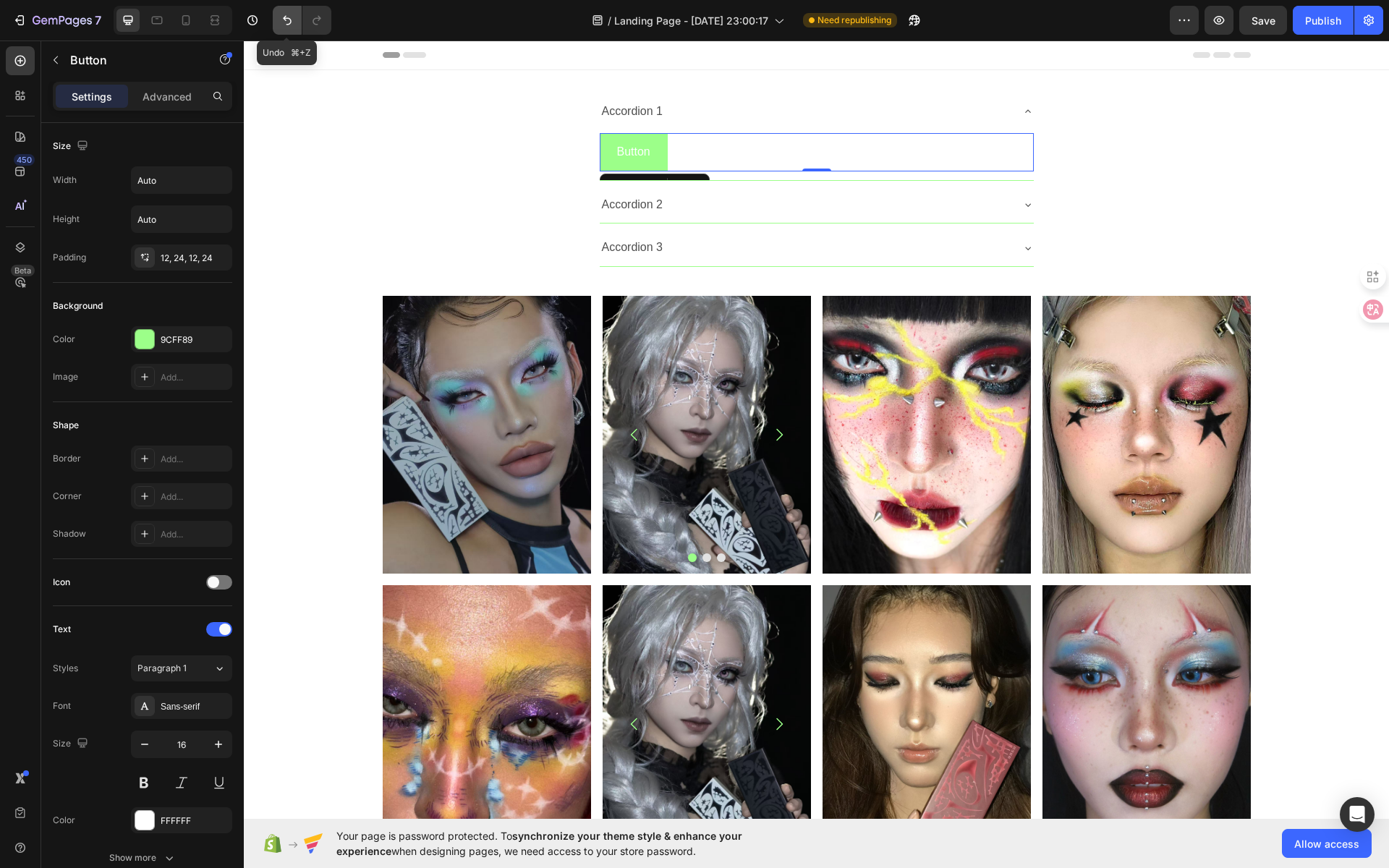
click at [284, 14] on icon "Undo/Redo" at bounding box center [287, 20] width 15 height 15
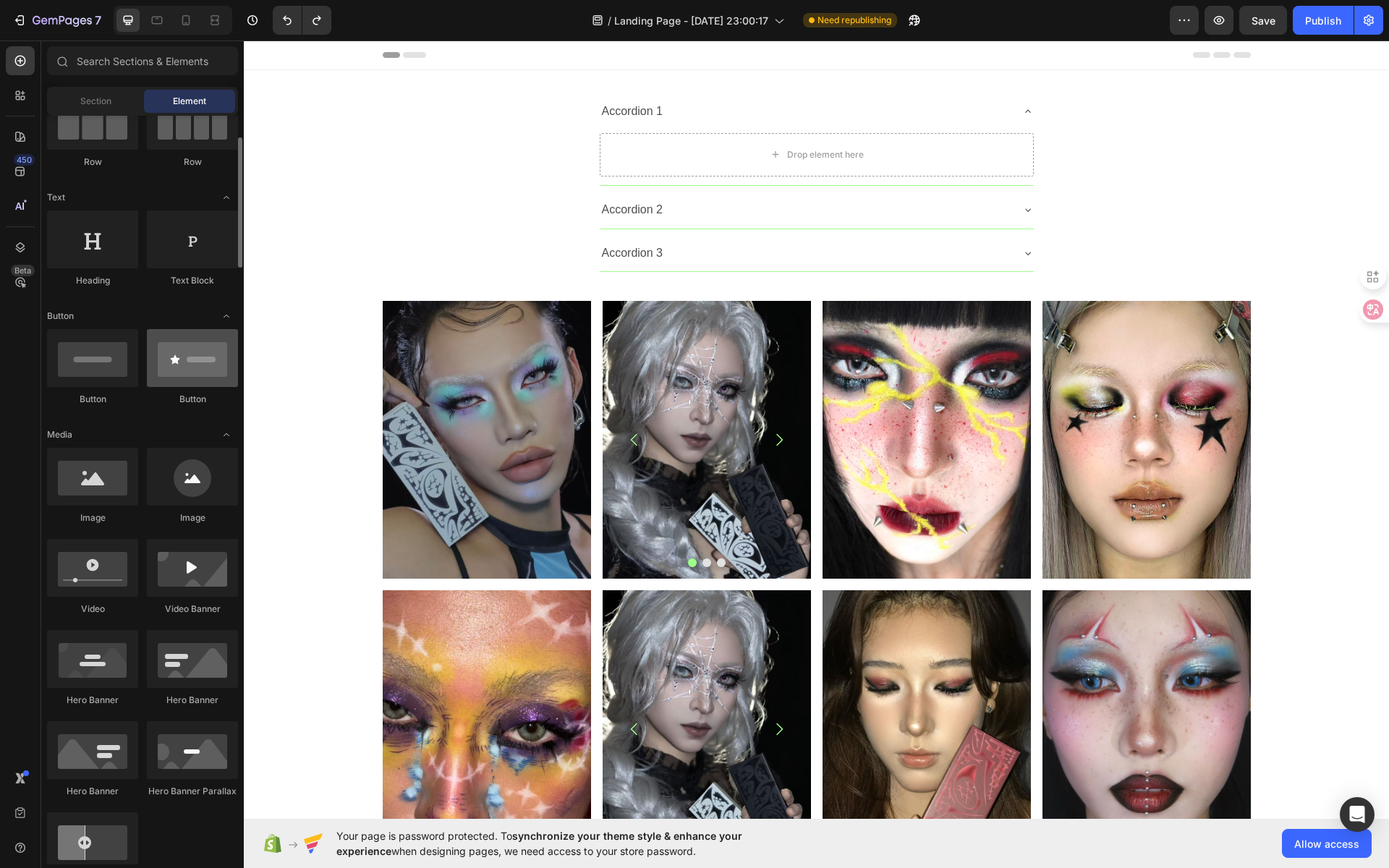
scroll to position [70, 0]
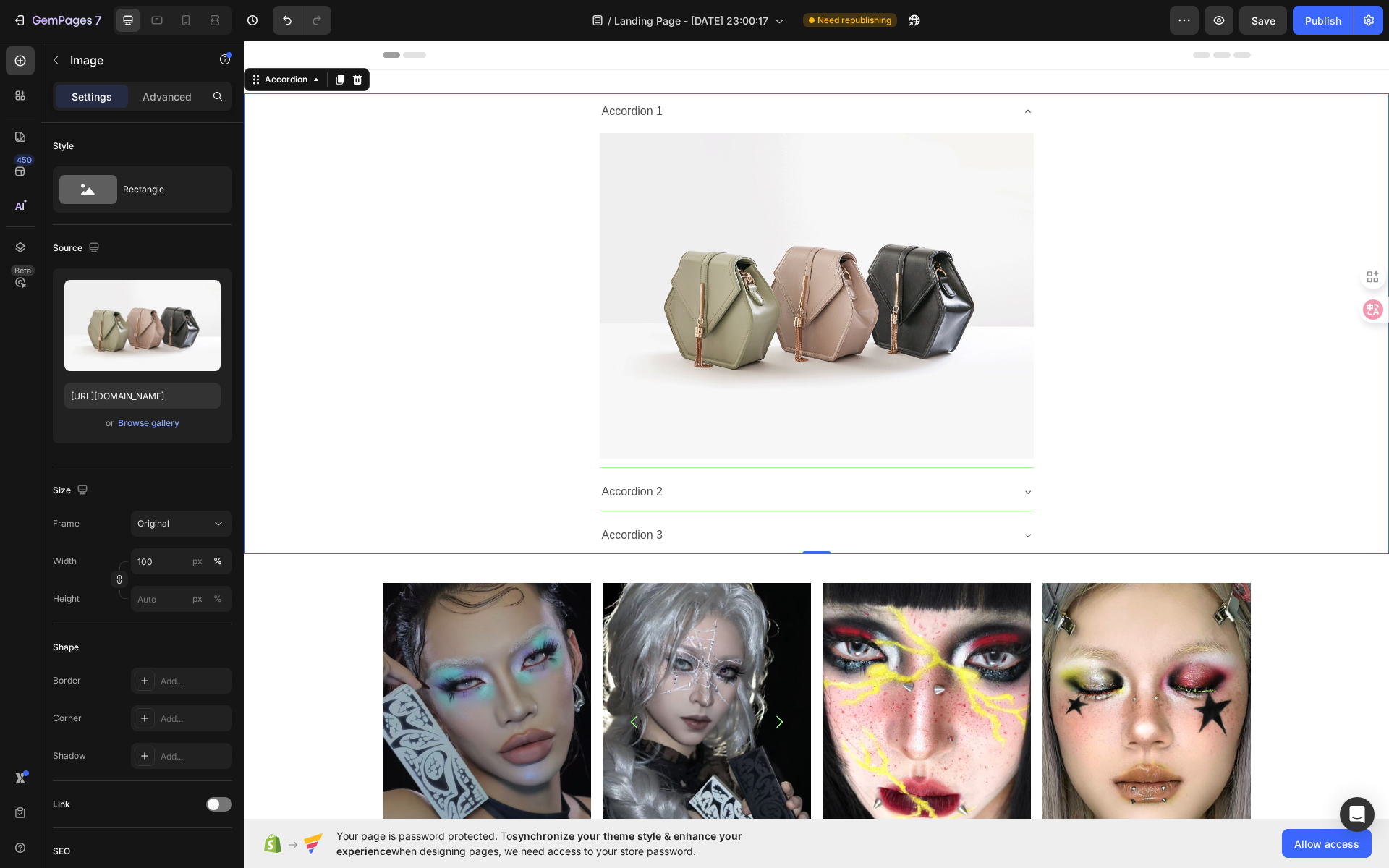
click at [1022, 109] on icon at bounding box center [1028, 111] width 12 height 12
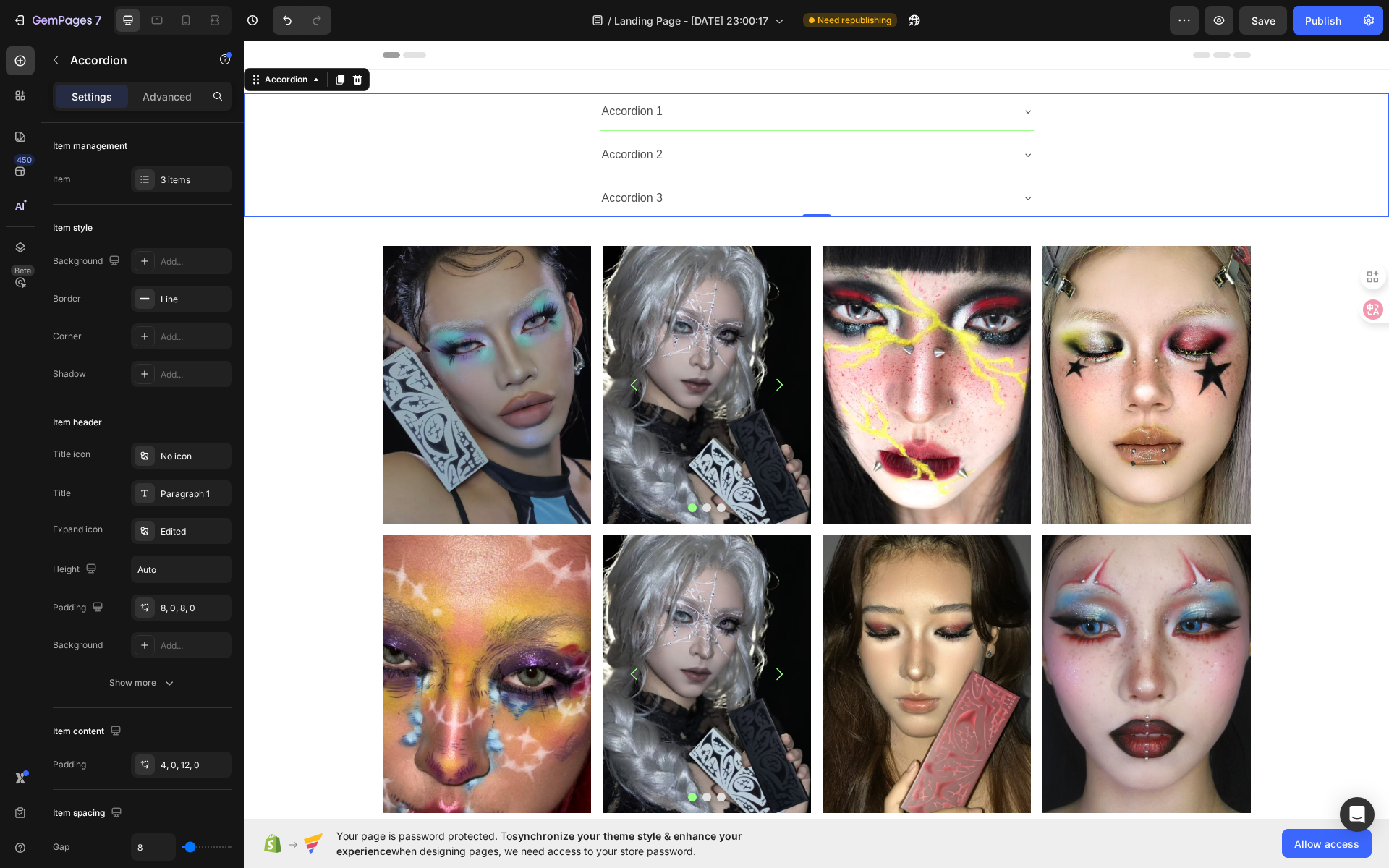
click at [1022, 111] on icon at bounding box center [1028, 111] width 12 height 12
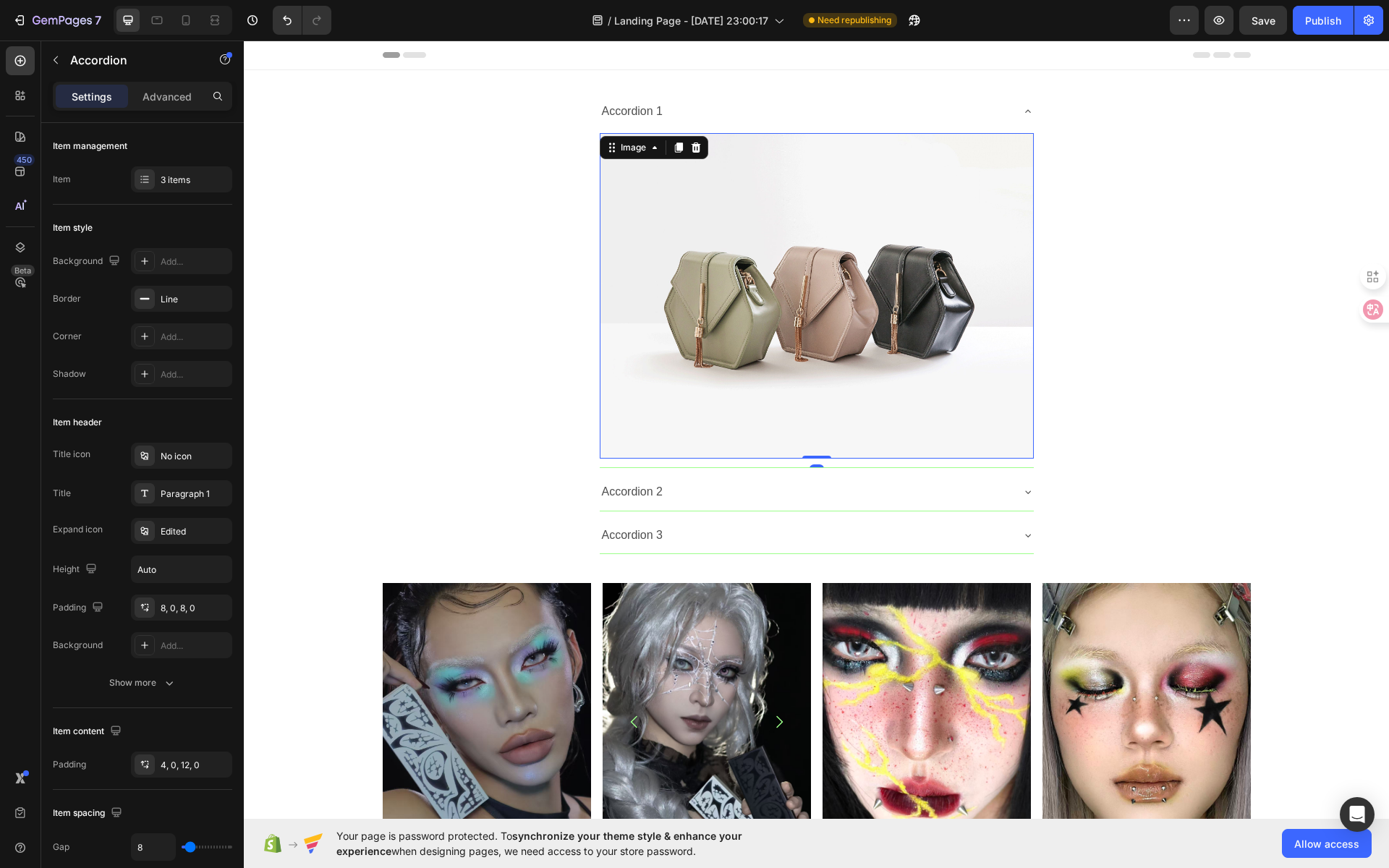
click at [699, 145] on div "Image 0" at bounding box center [816, 296] width 434 height 325
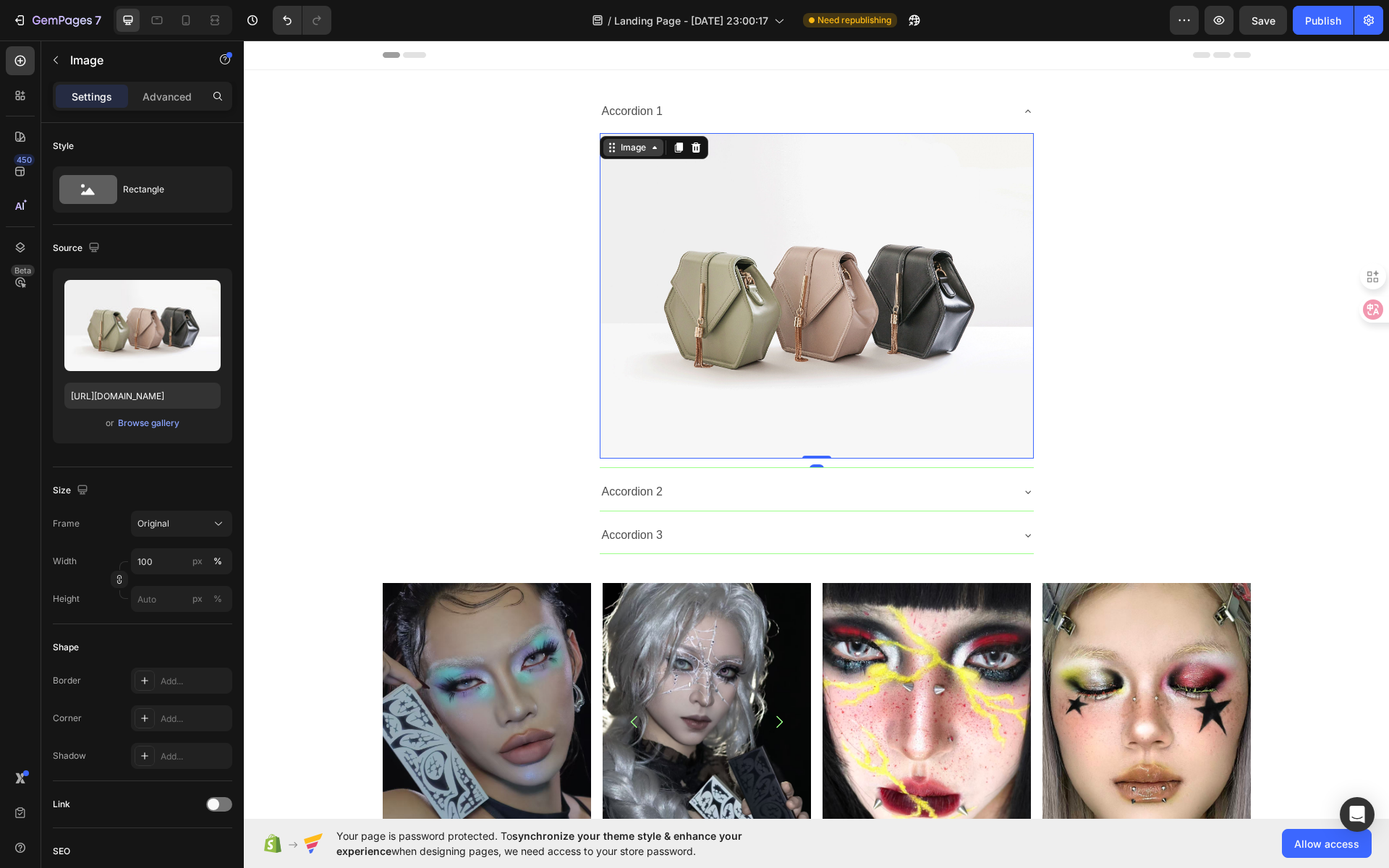
click at [637, 148] on div "Image" at bounding box center [633, 147] width 31 height 13
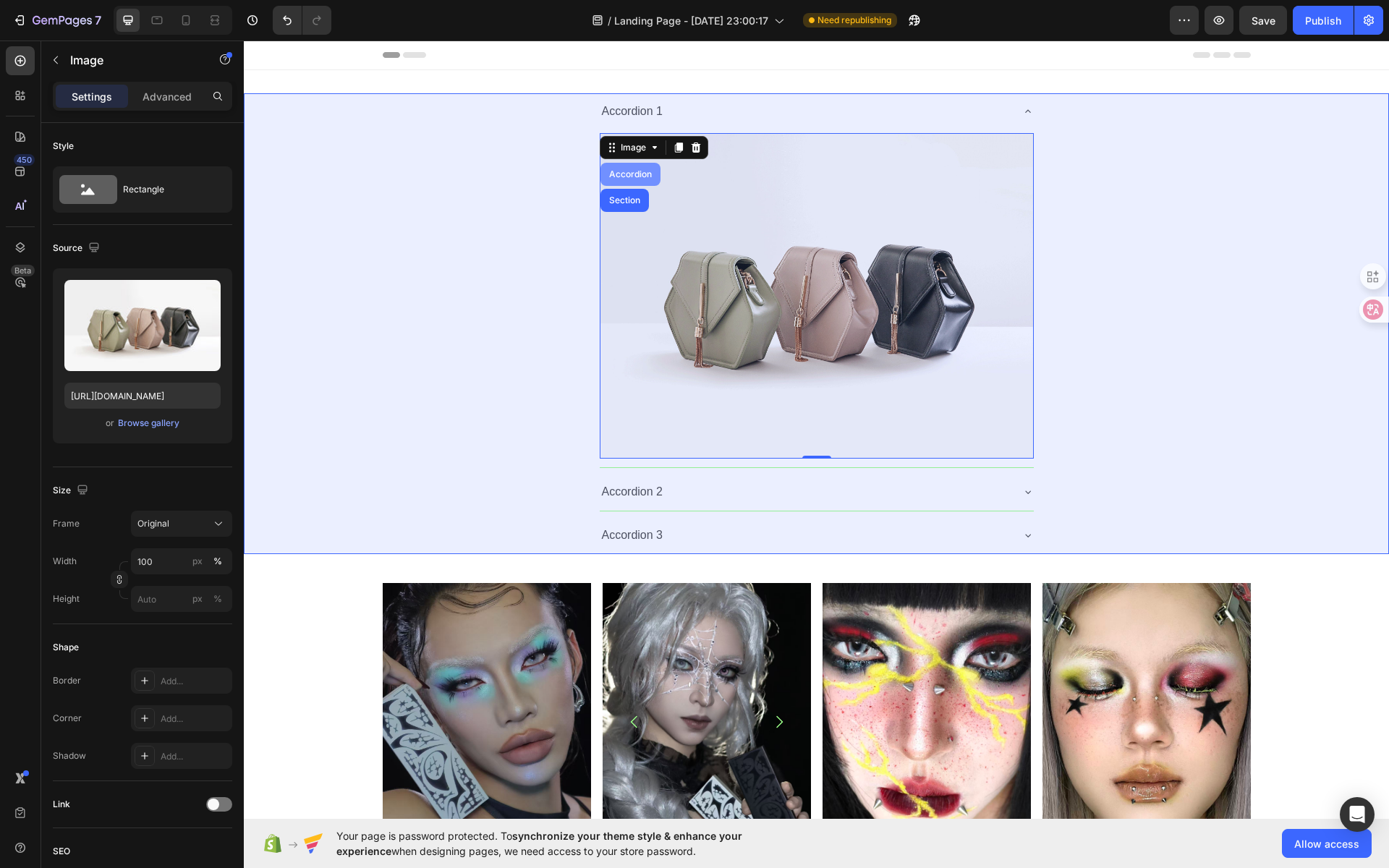
click at [639, 168] on div "Accordion" at bounding box center [630, 174] width 61 height 23
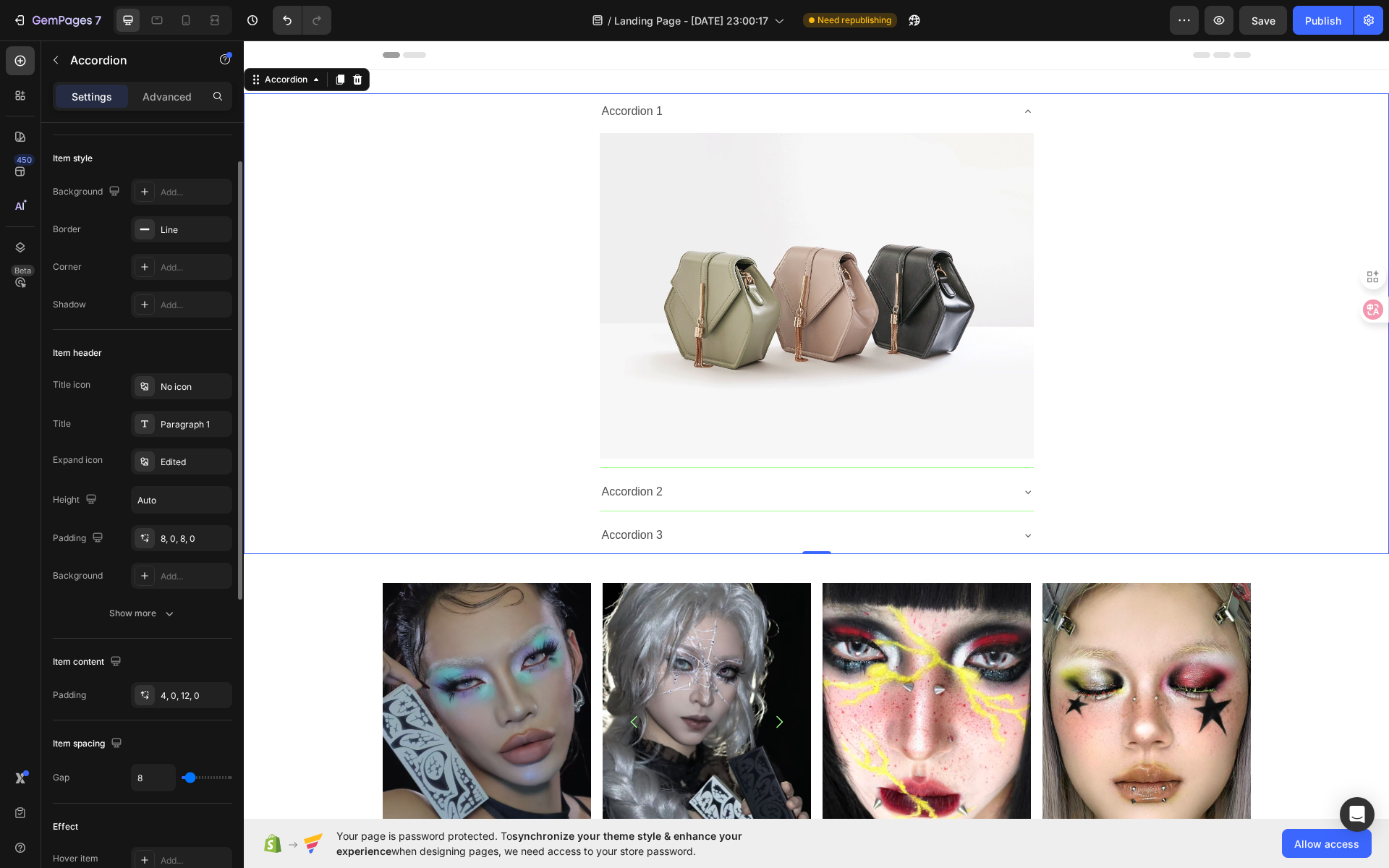
scroll to position [72, 0]
click at [186, 452] on div "Edited" at bounding box center [194, 458] width 68 height 13
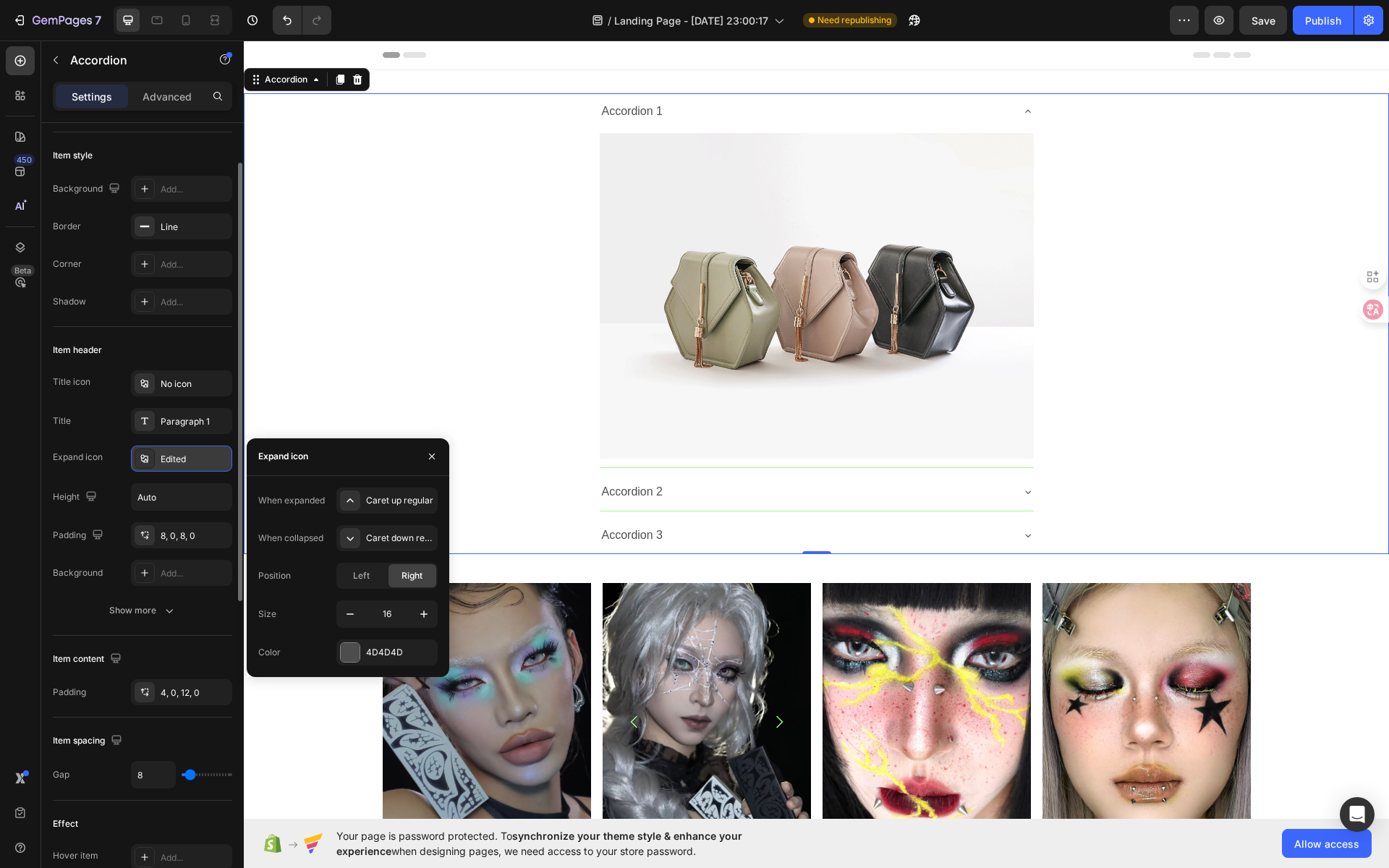
click at [186, 452] on div "Edited" at bounding box center [194, 458] width 68 height 13
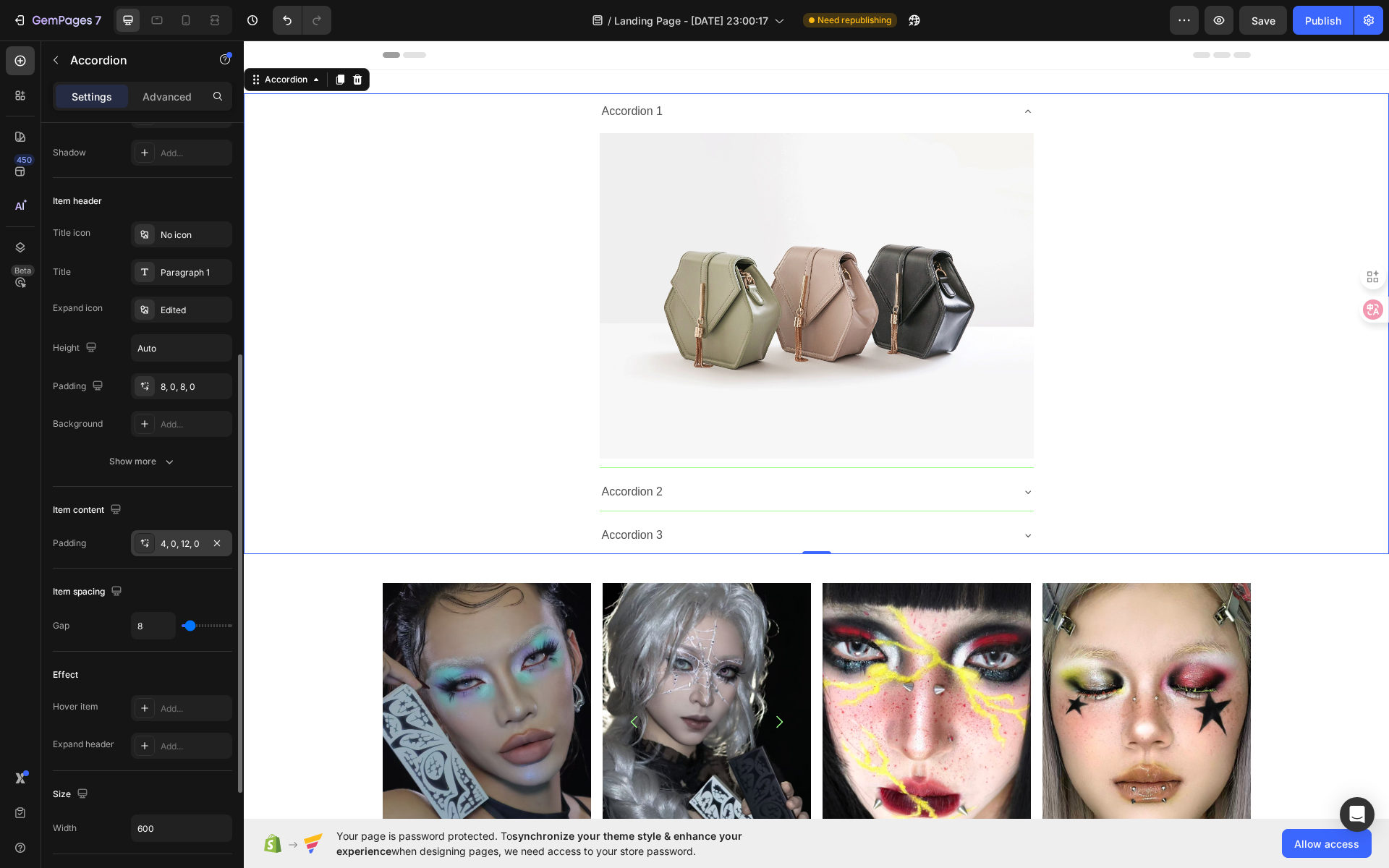
scroll to position [291, 0]
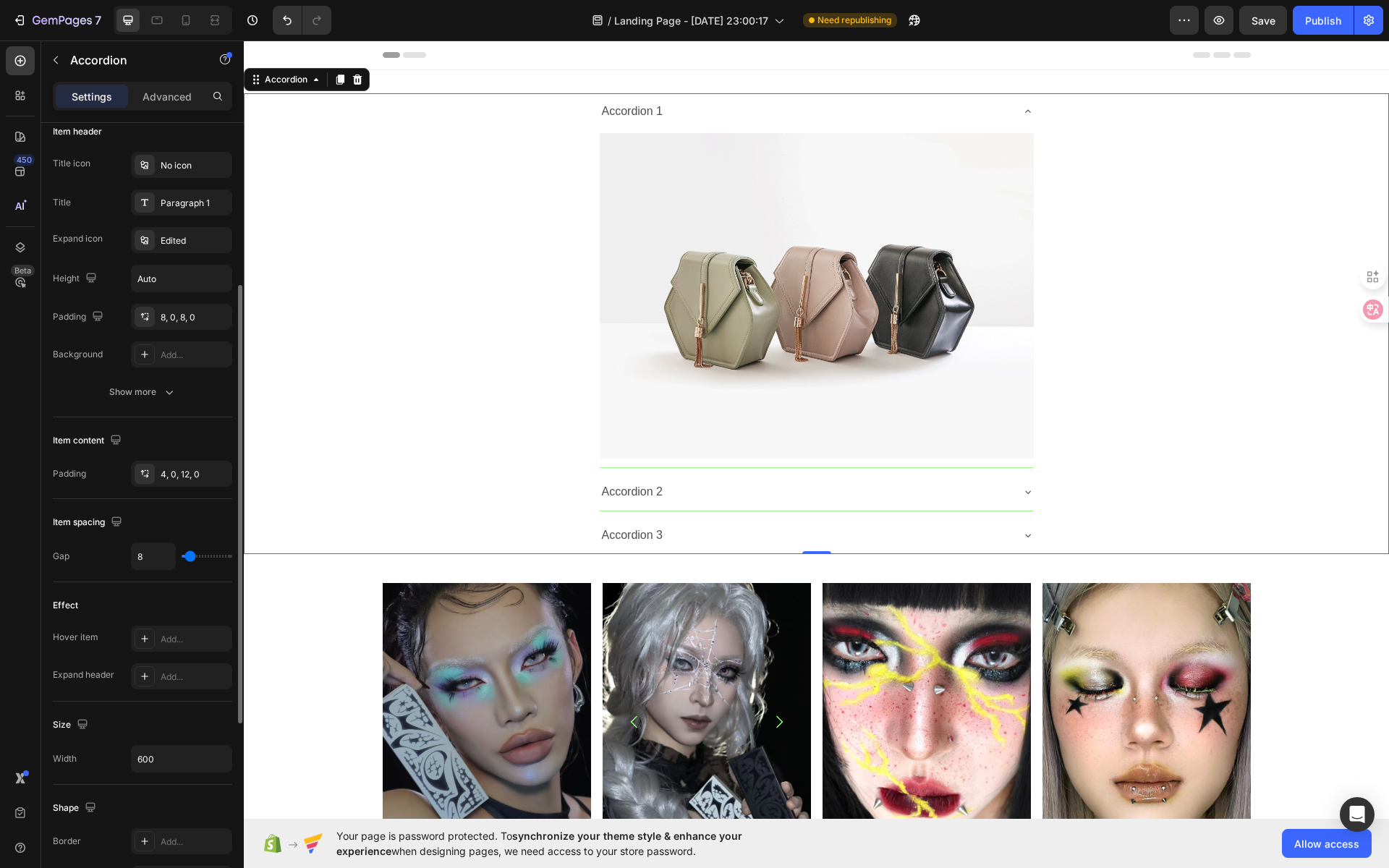
type input "20"
type input "22"
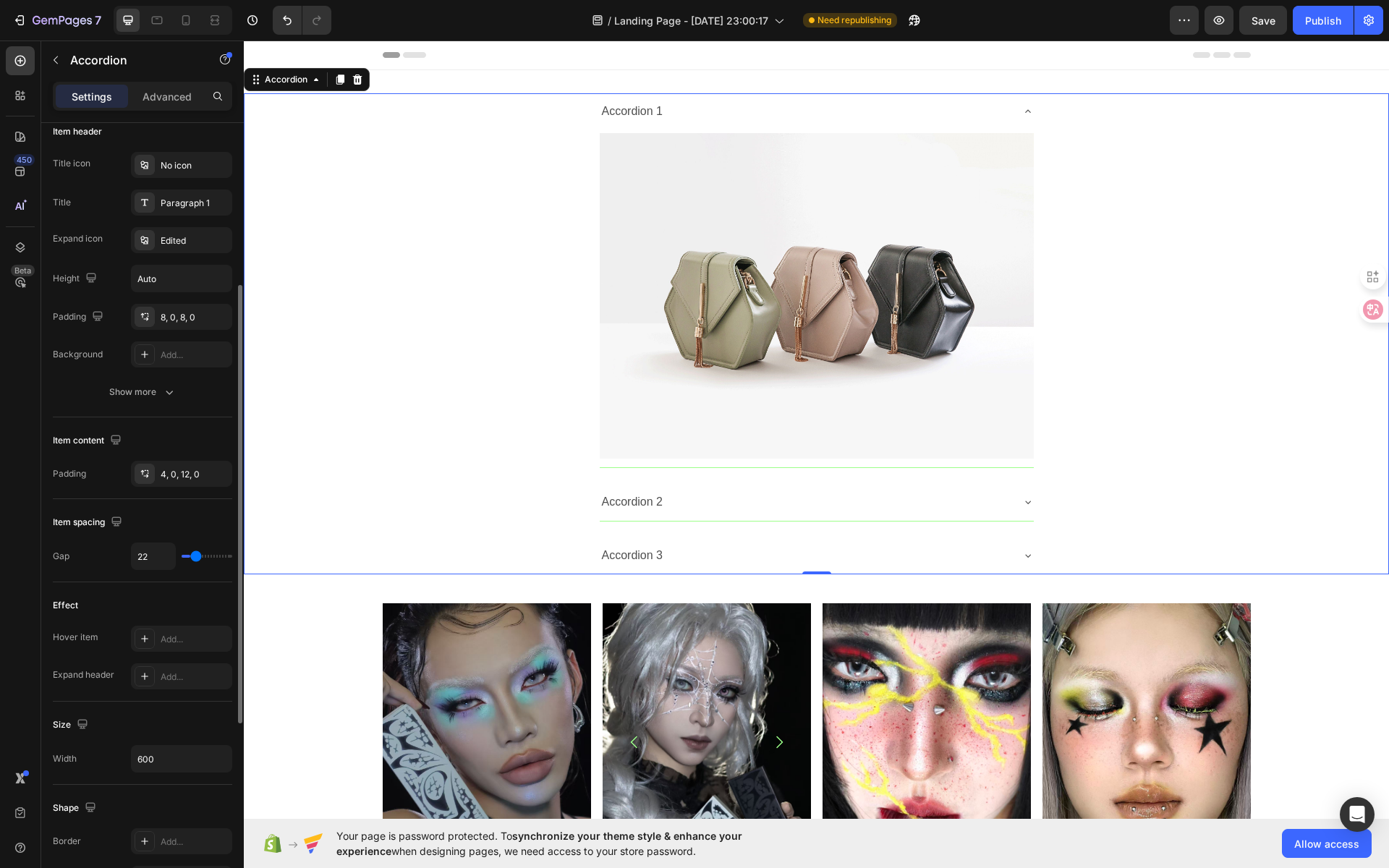
type input "23"
type input "24"
type input "26"
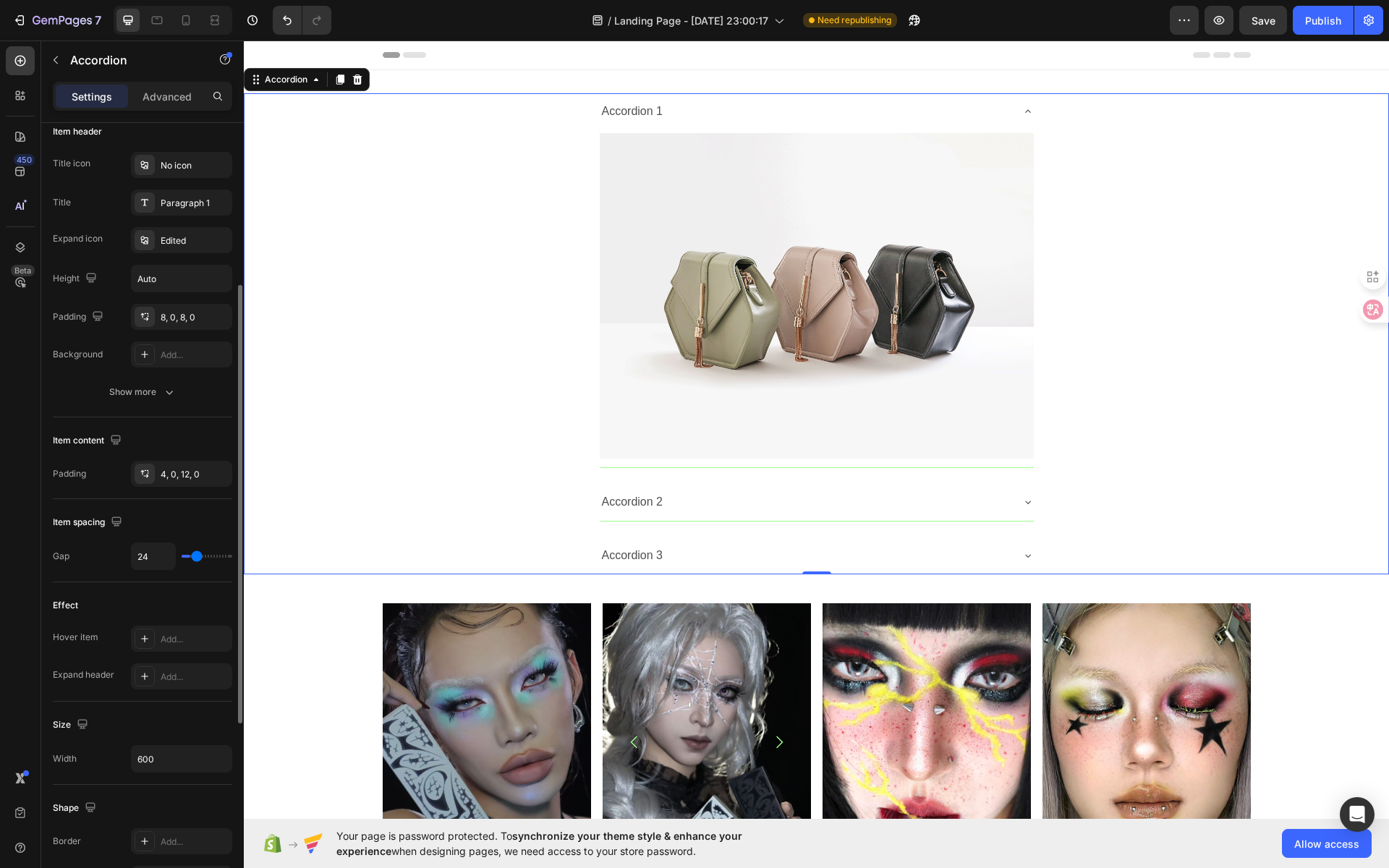
type input "26"
type input "28"
type input "29"
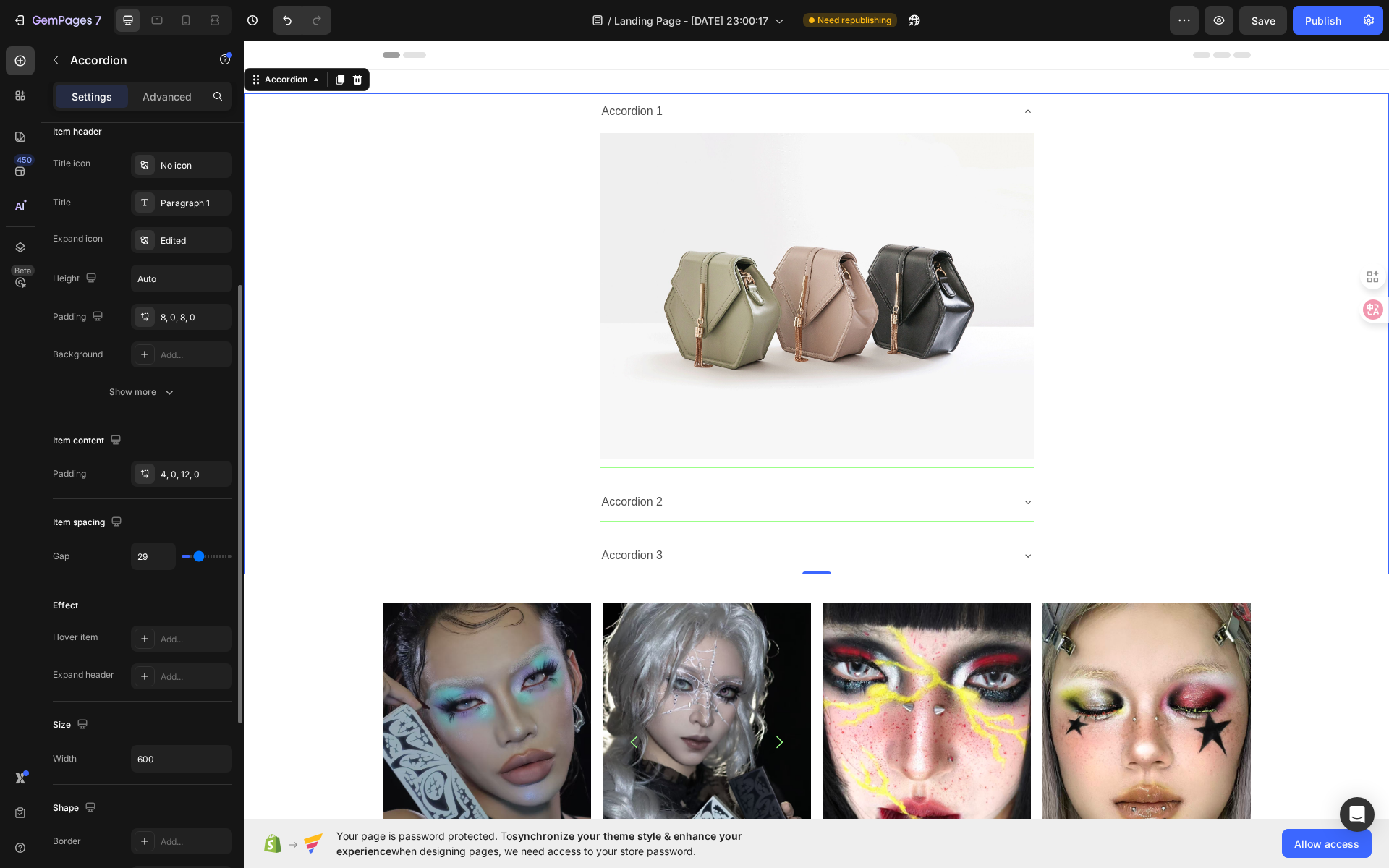
type input "30"
type input "31"
type input "32"
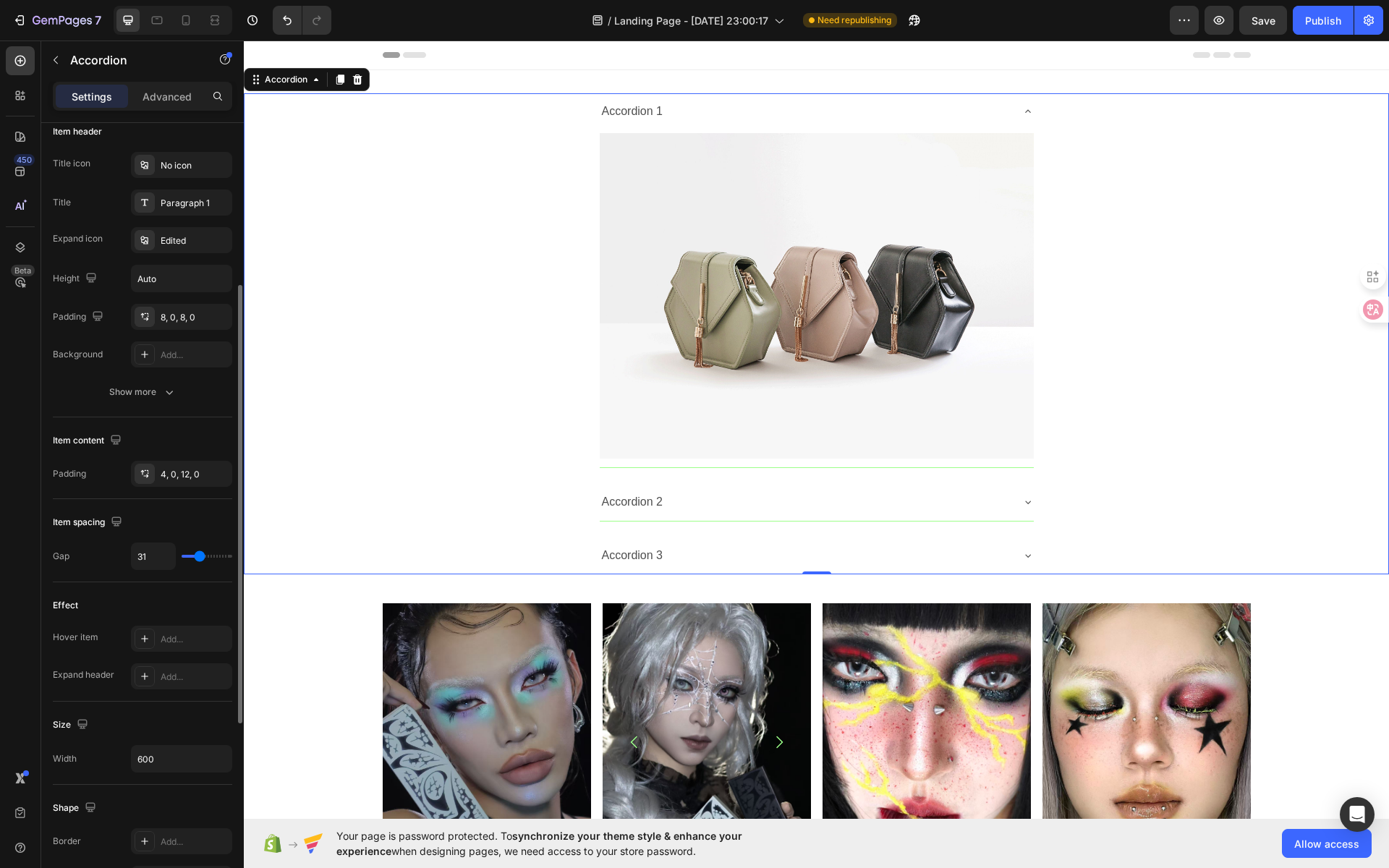
type input "32"
type input "33"
type input "34"
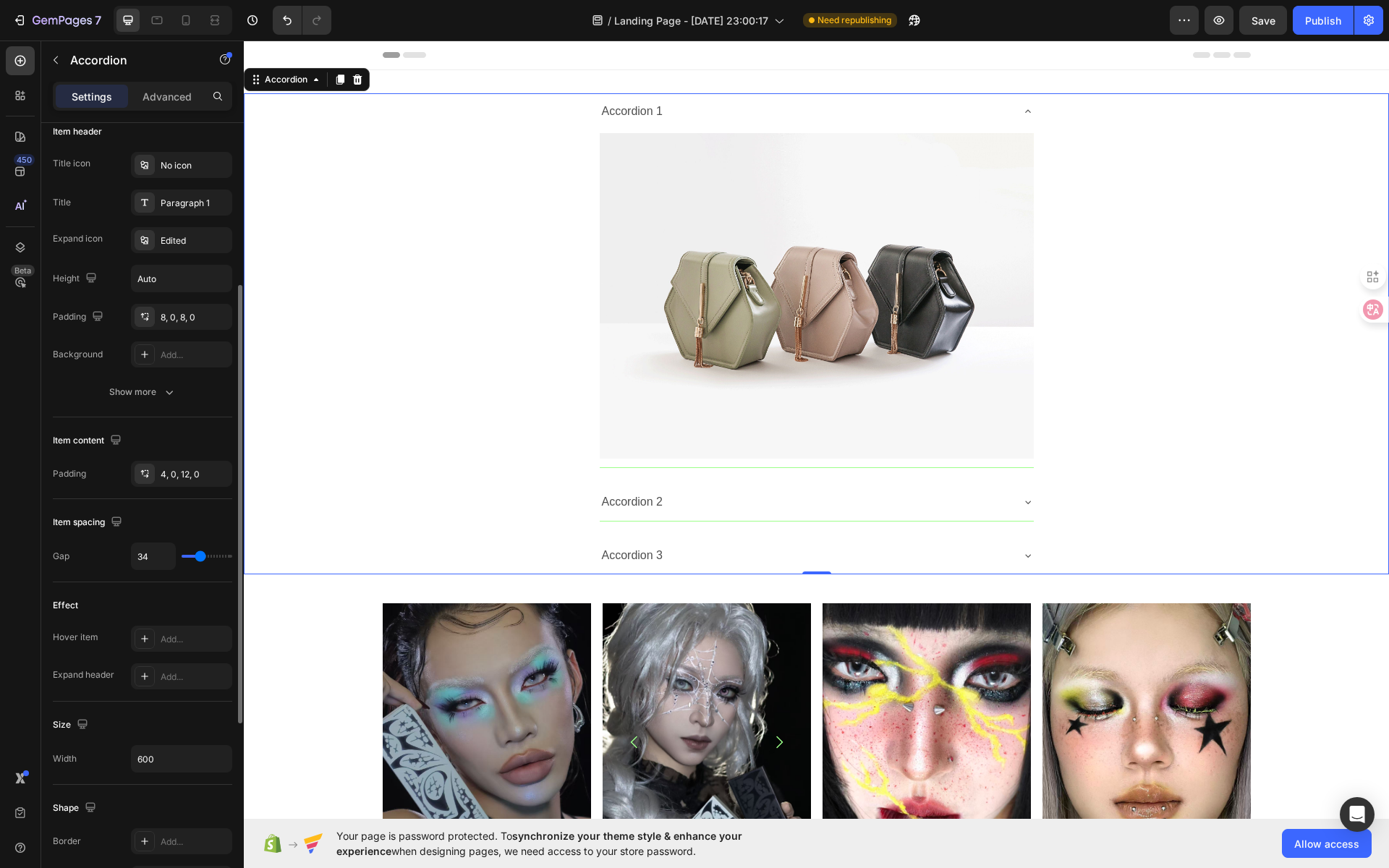
type input "35"
type input "36"
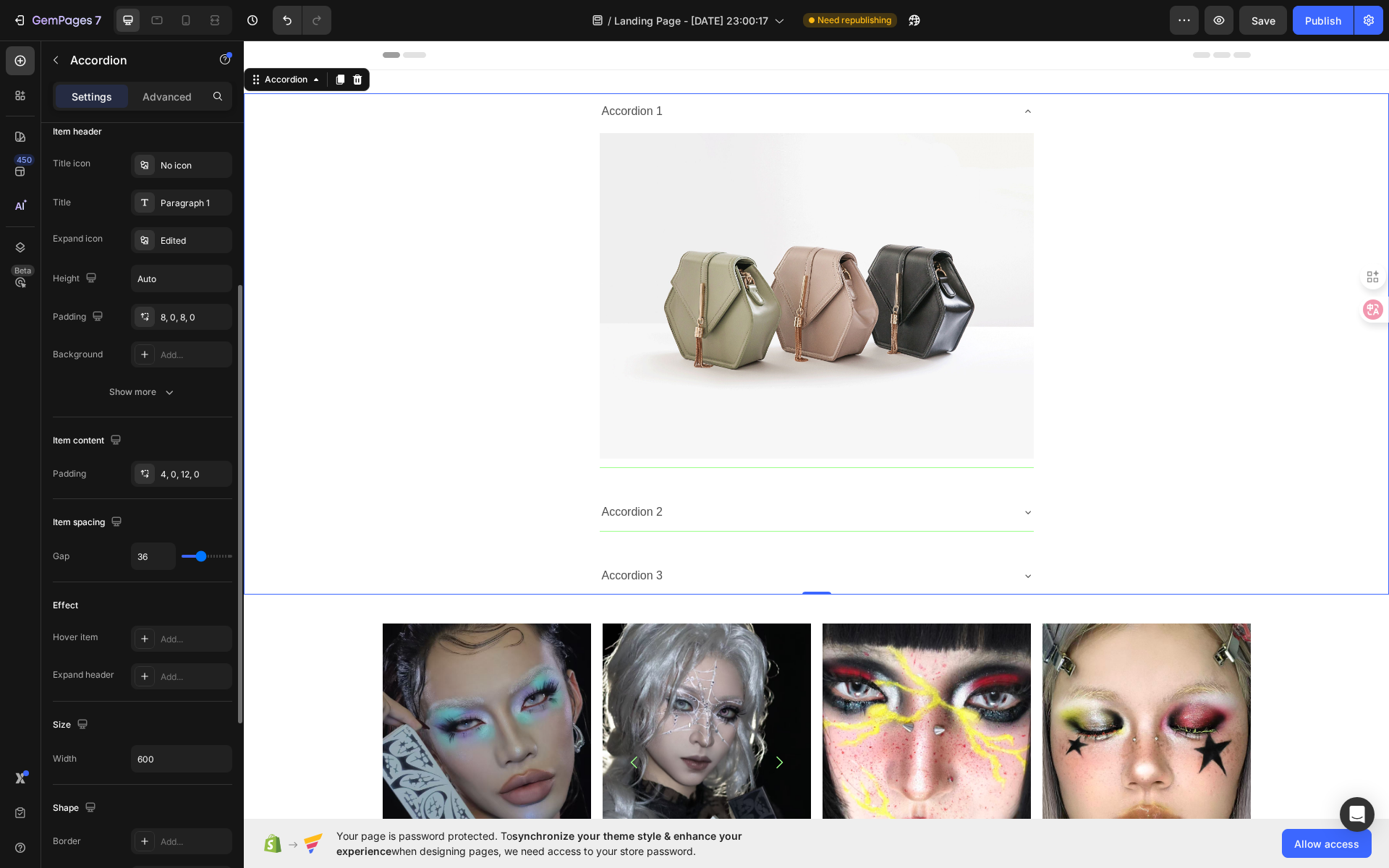
type input "35"
type input "34"
type input "33"
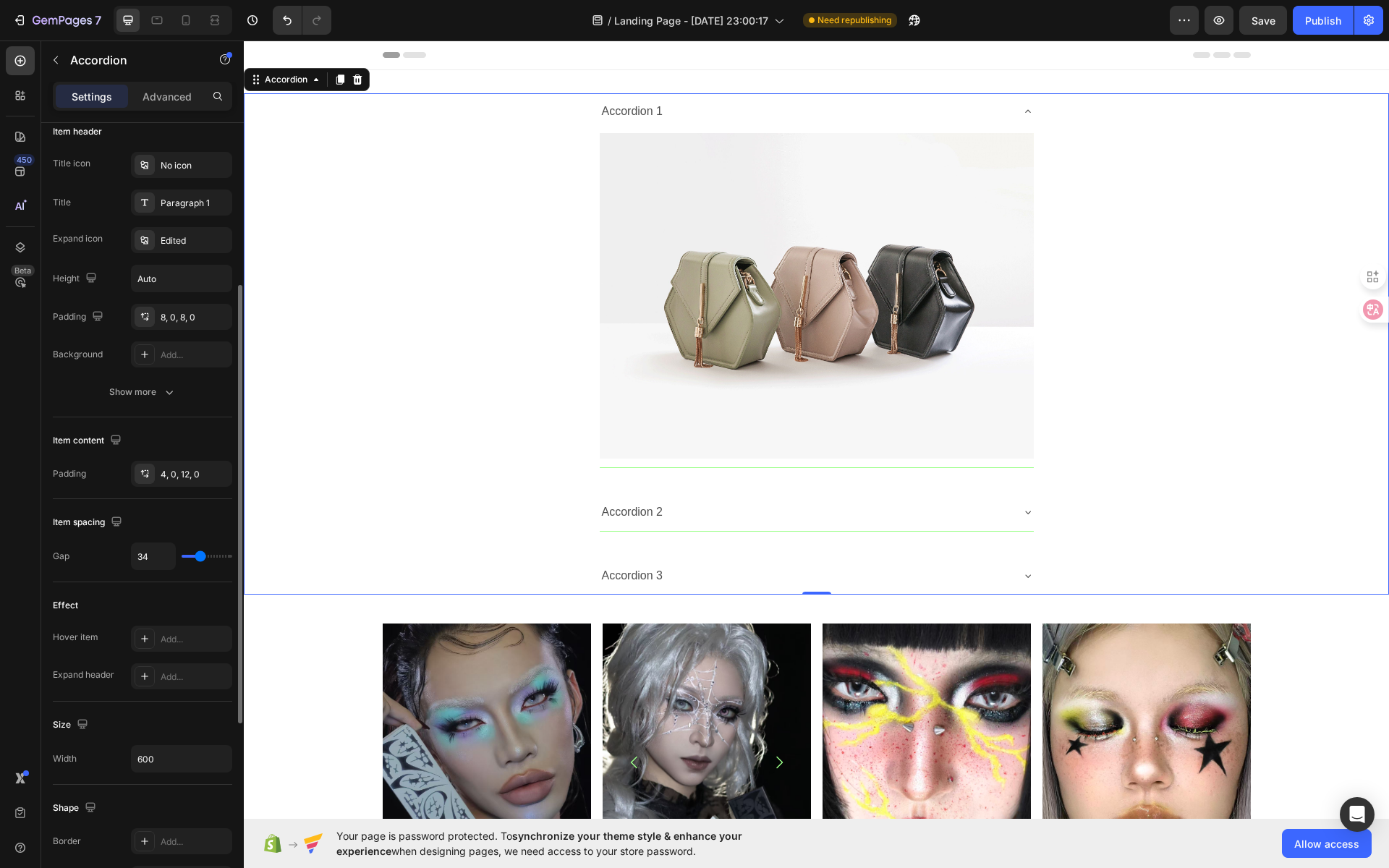
type input "33"
type input "32"
type input "31"
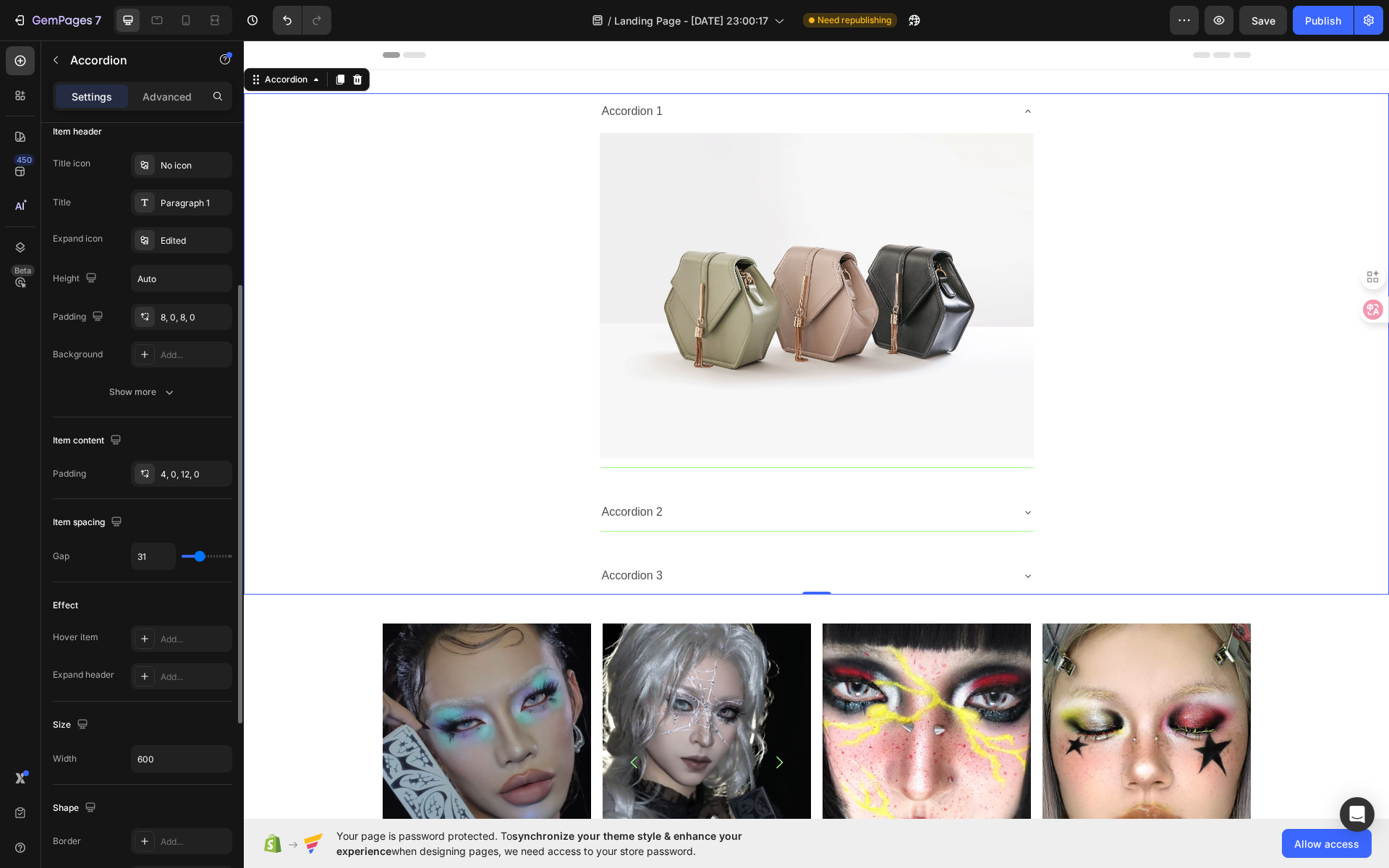
type input "30"
type input "29"
type input "28"
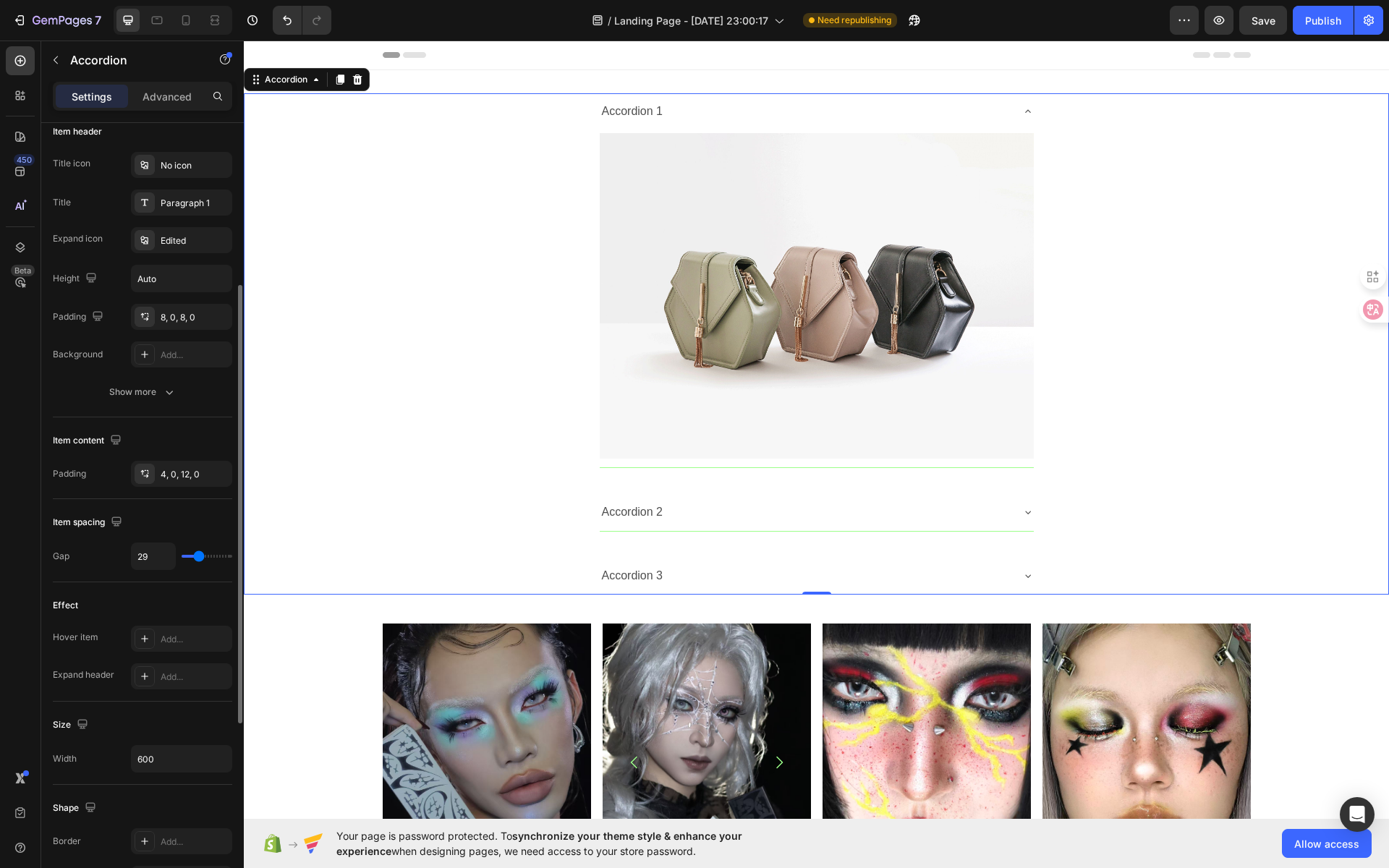
type input "28"
type input "27"
type input "26"
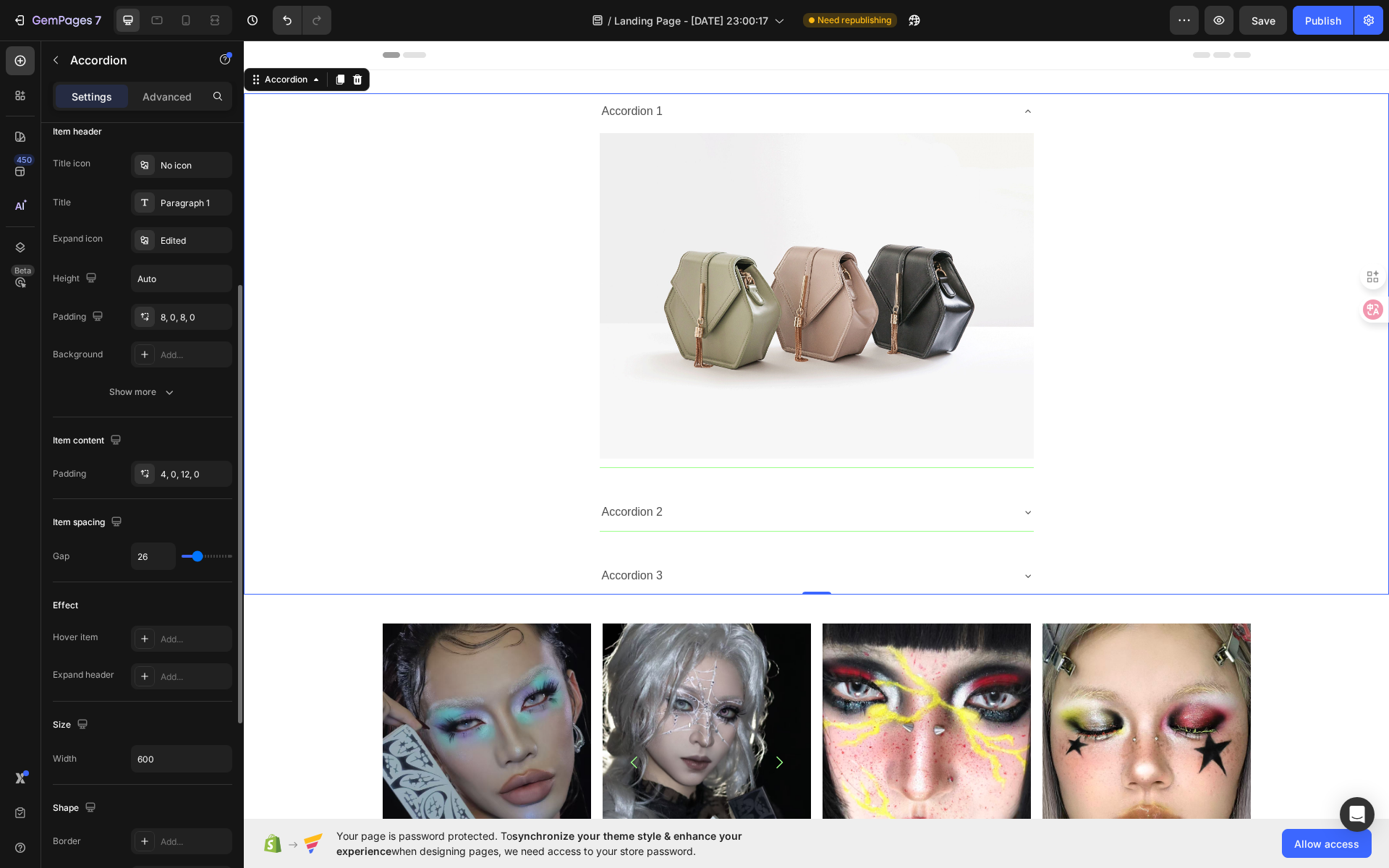
type input "25"
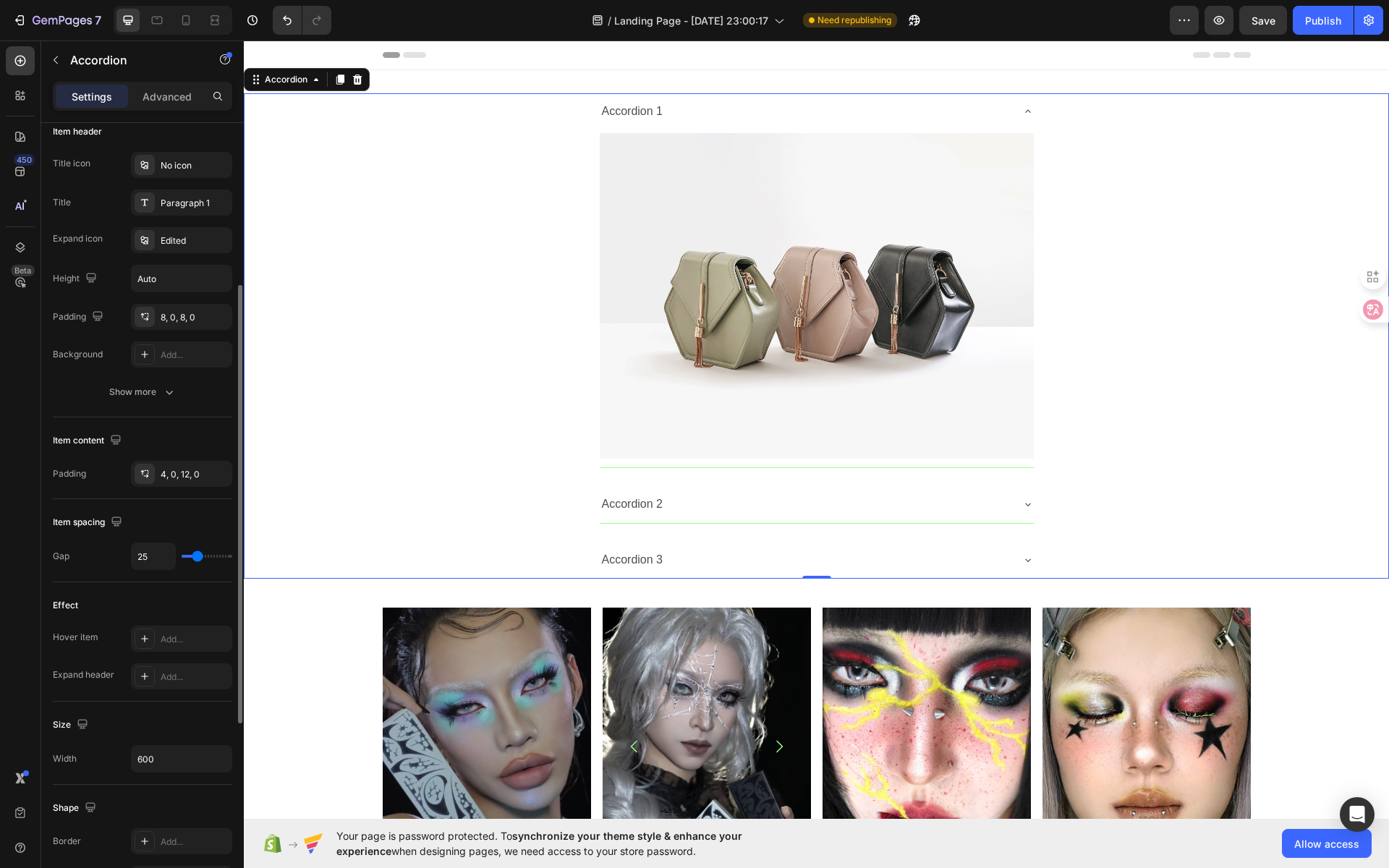
type input "24"
type input "23"
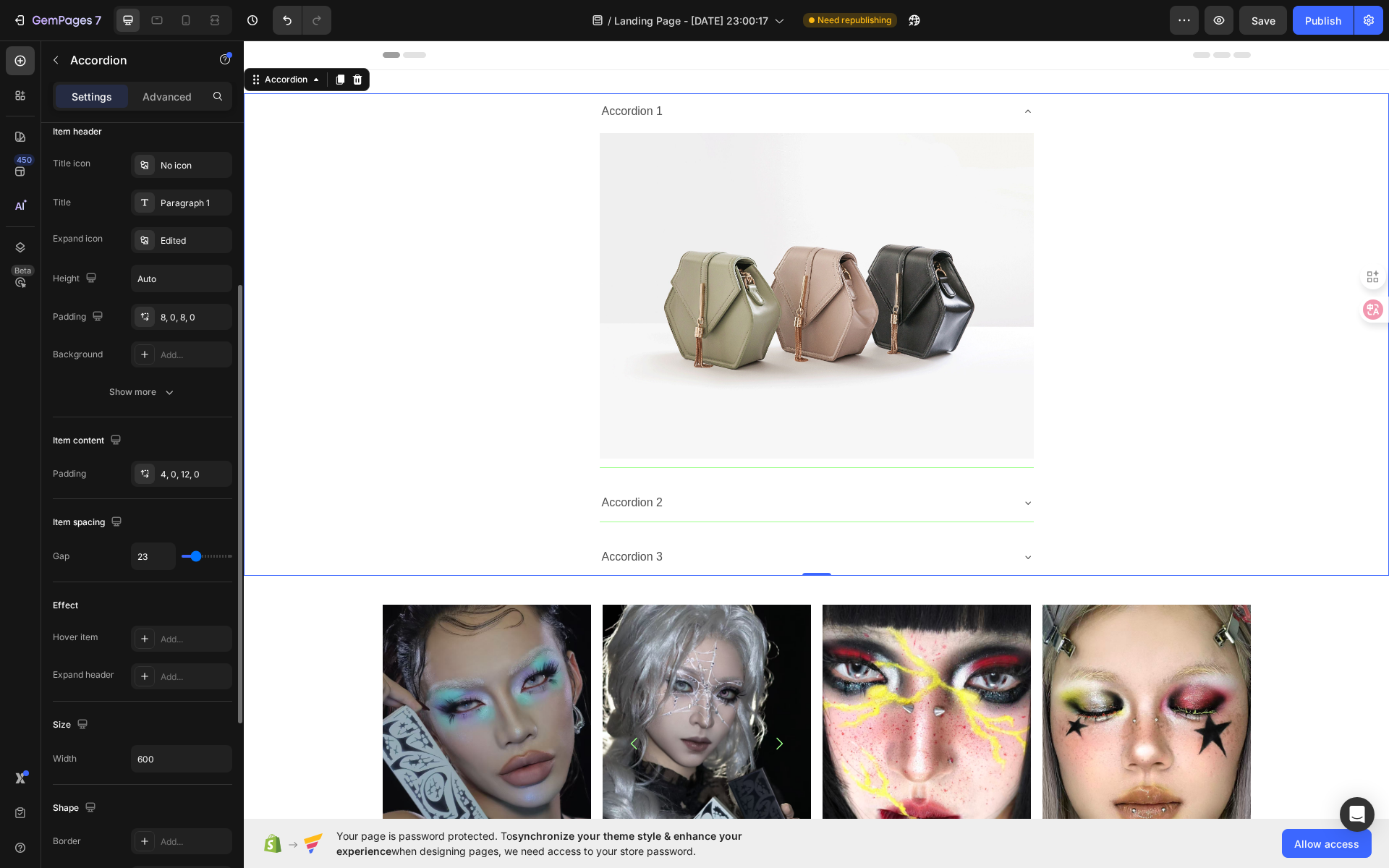
type input "20"
type input "19"
type input "18"
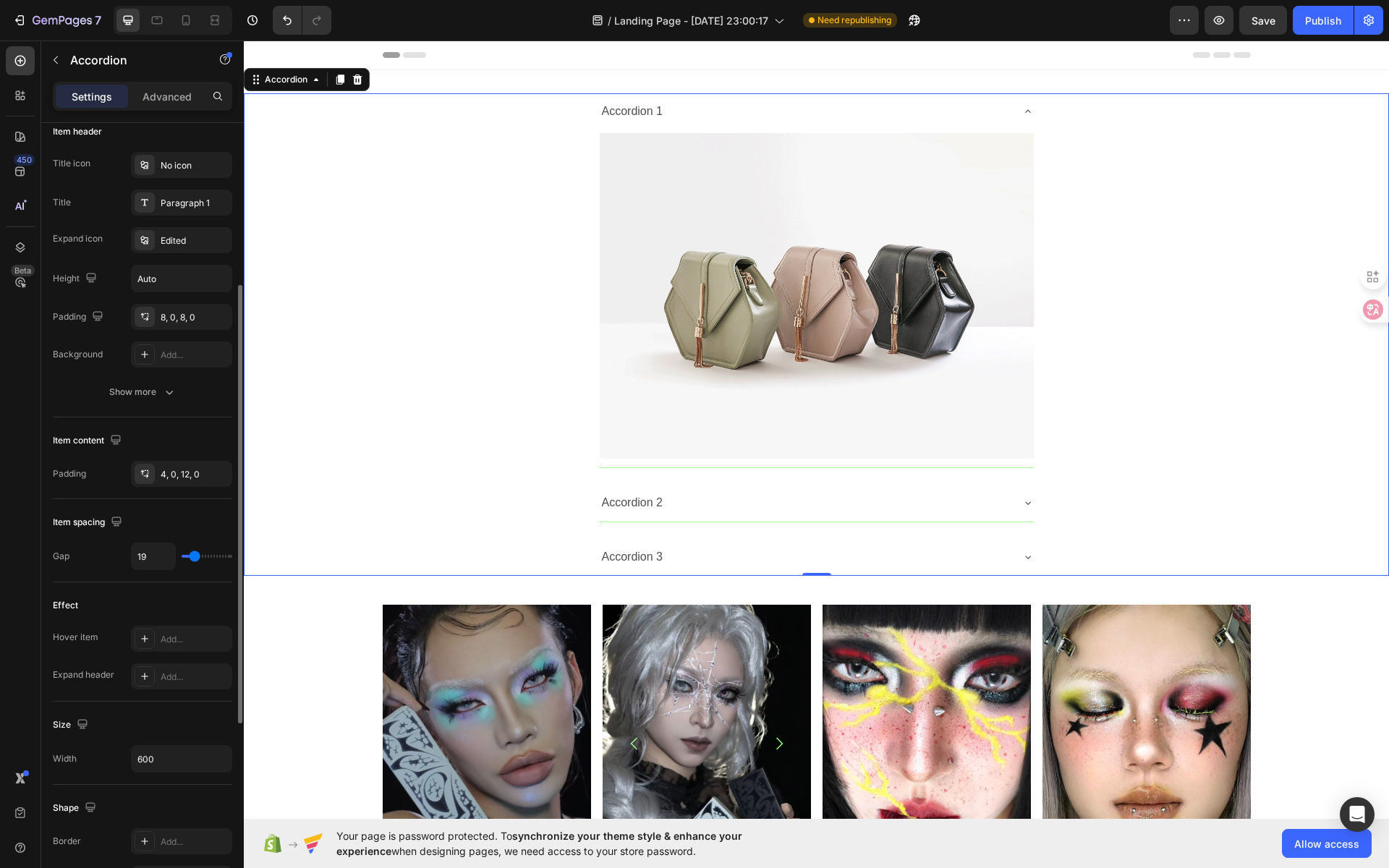
type input "18"
type input "17"
type input "16"
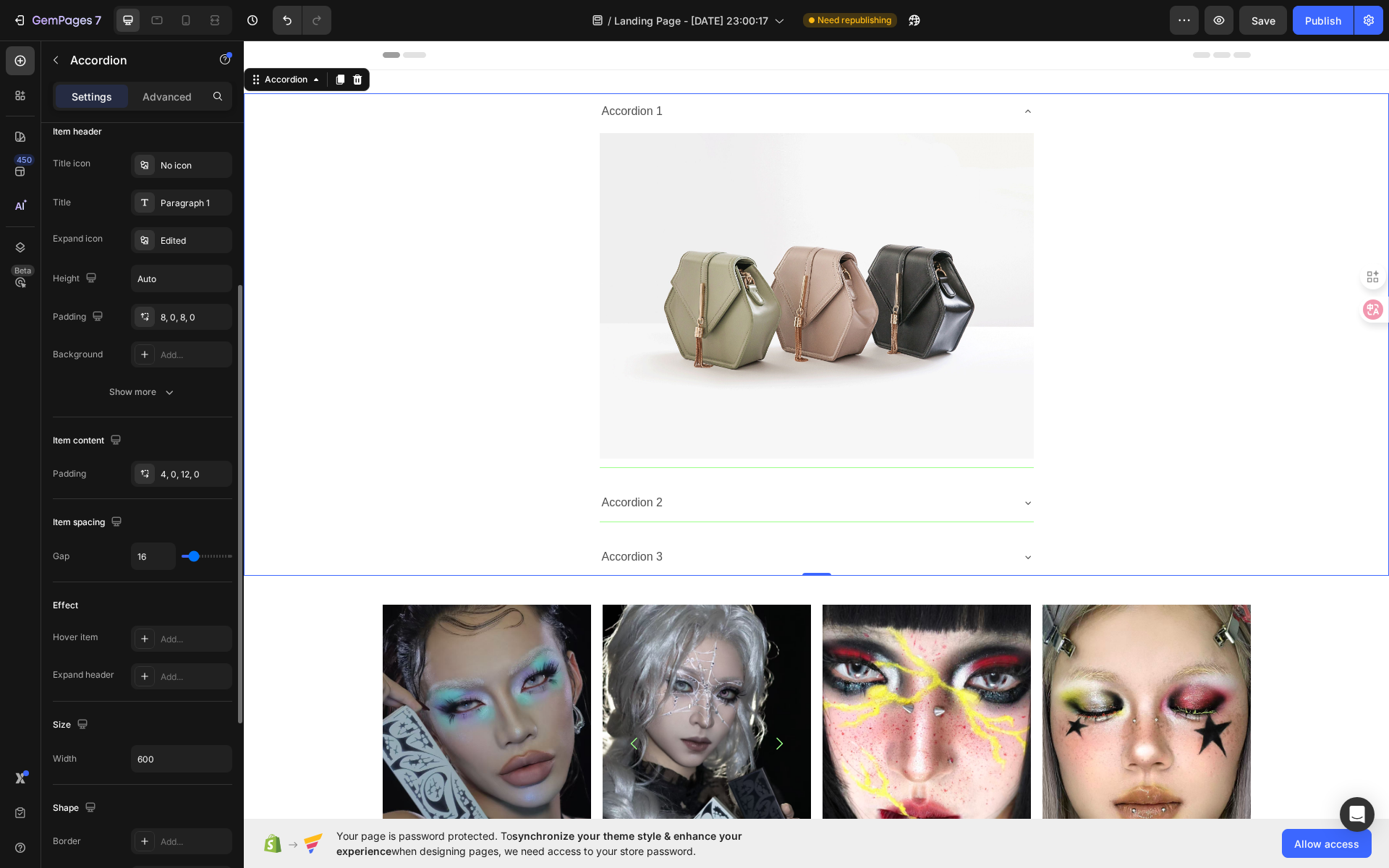
type input "15"
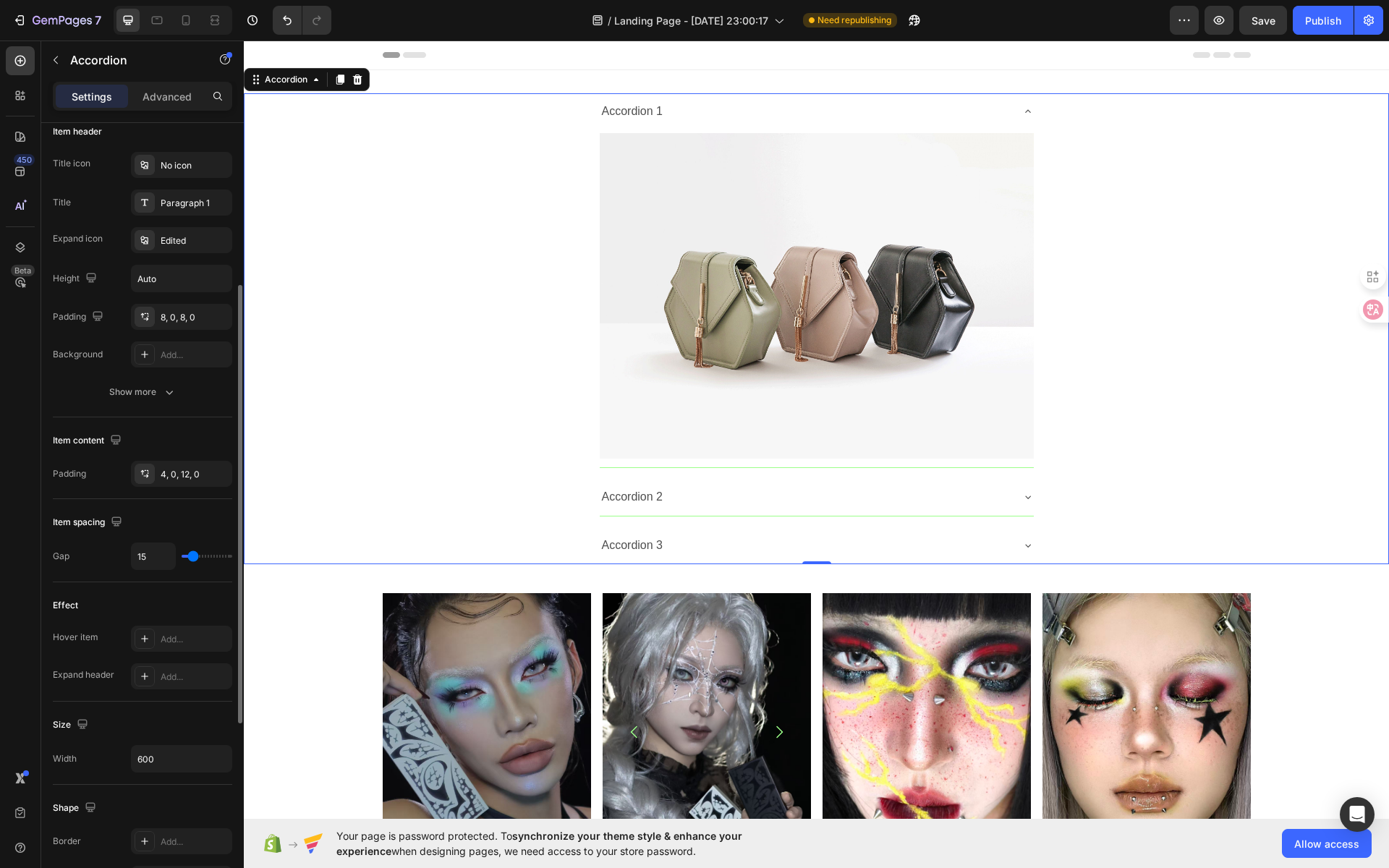
type input "16"
type input "22"
type input "24"
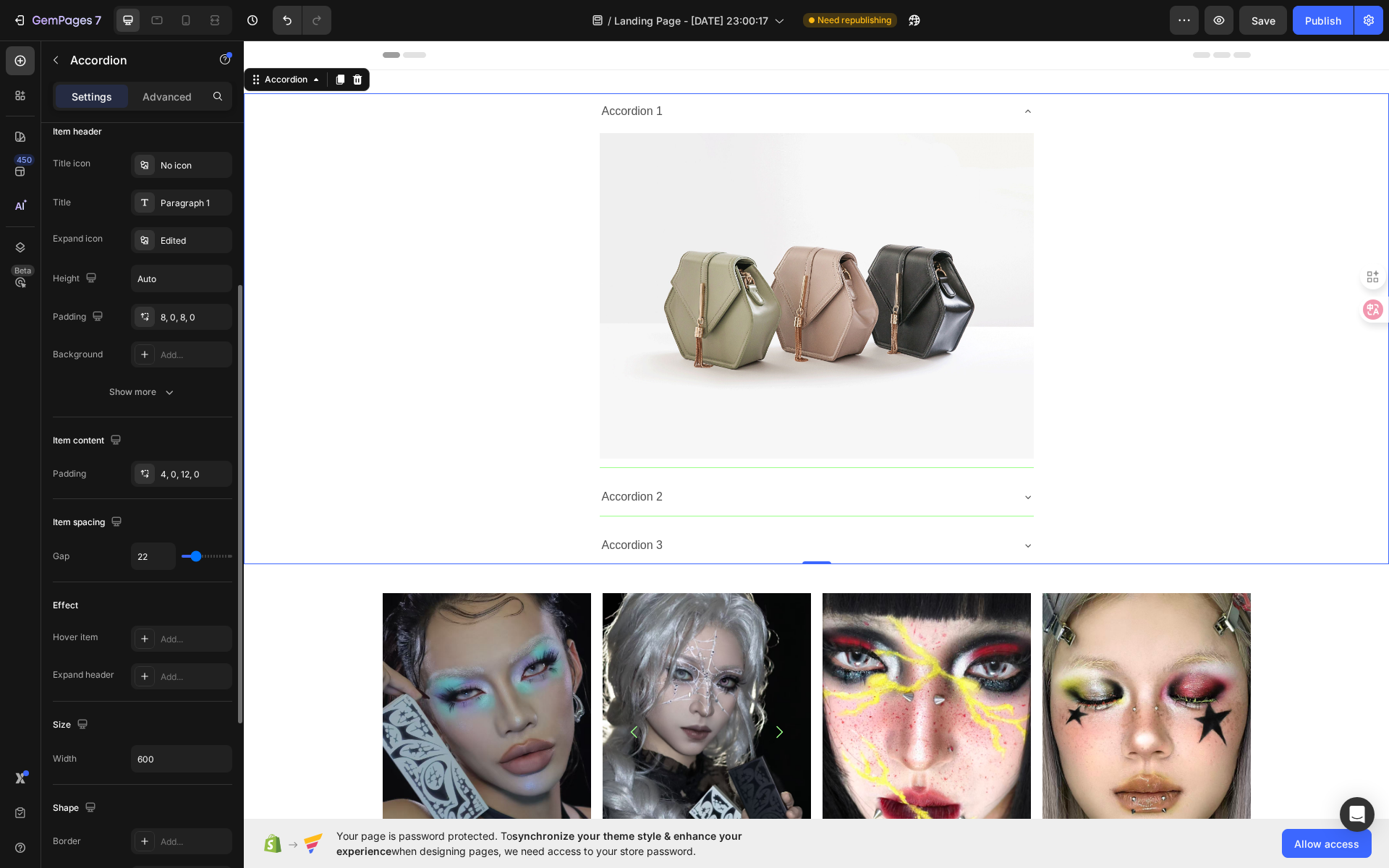
type input "24"
type input "28"
type input "30"
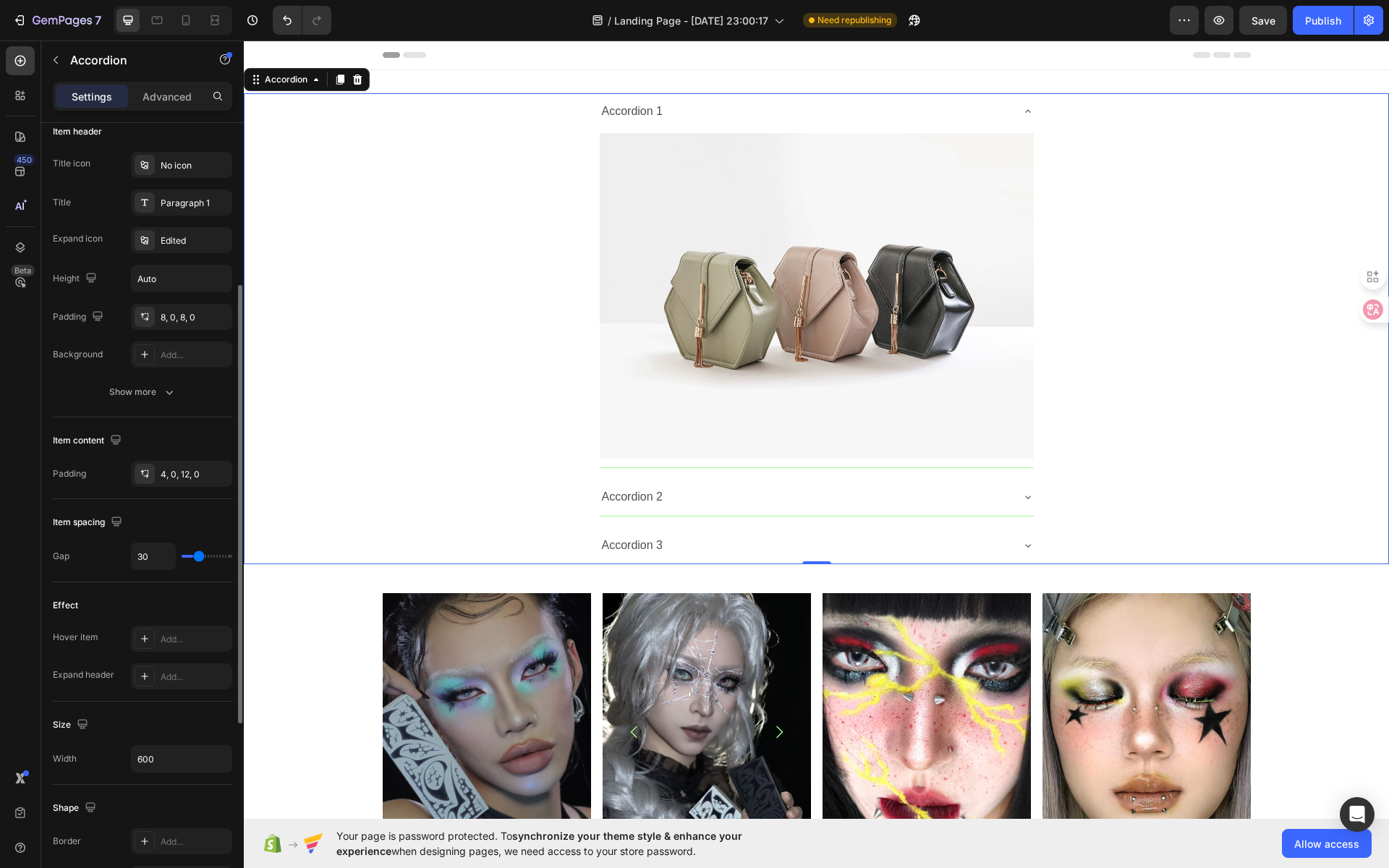
type input "33"
type input "35"
type input "36"
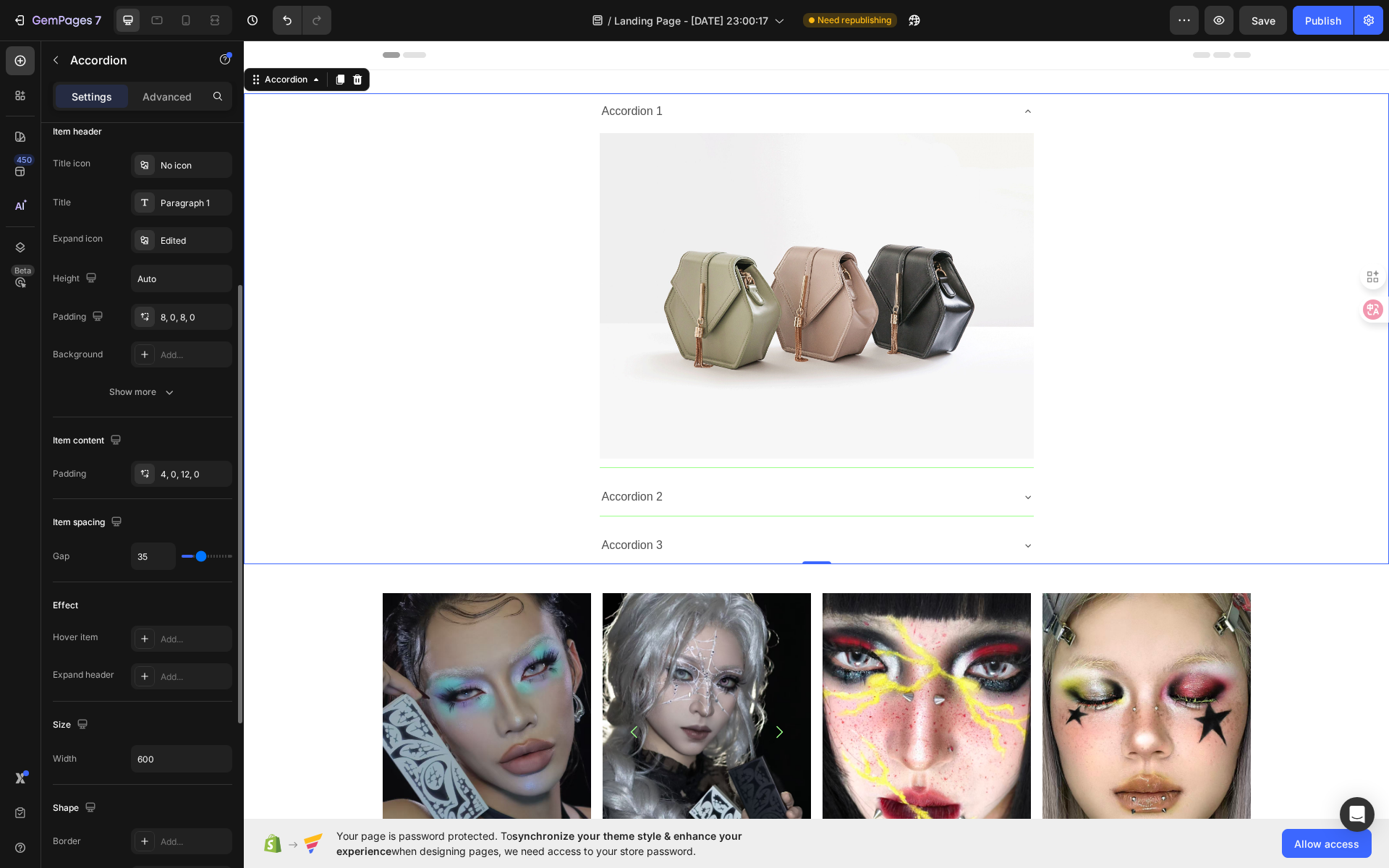
type input "36"
type input "37"
type input "38"
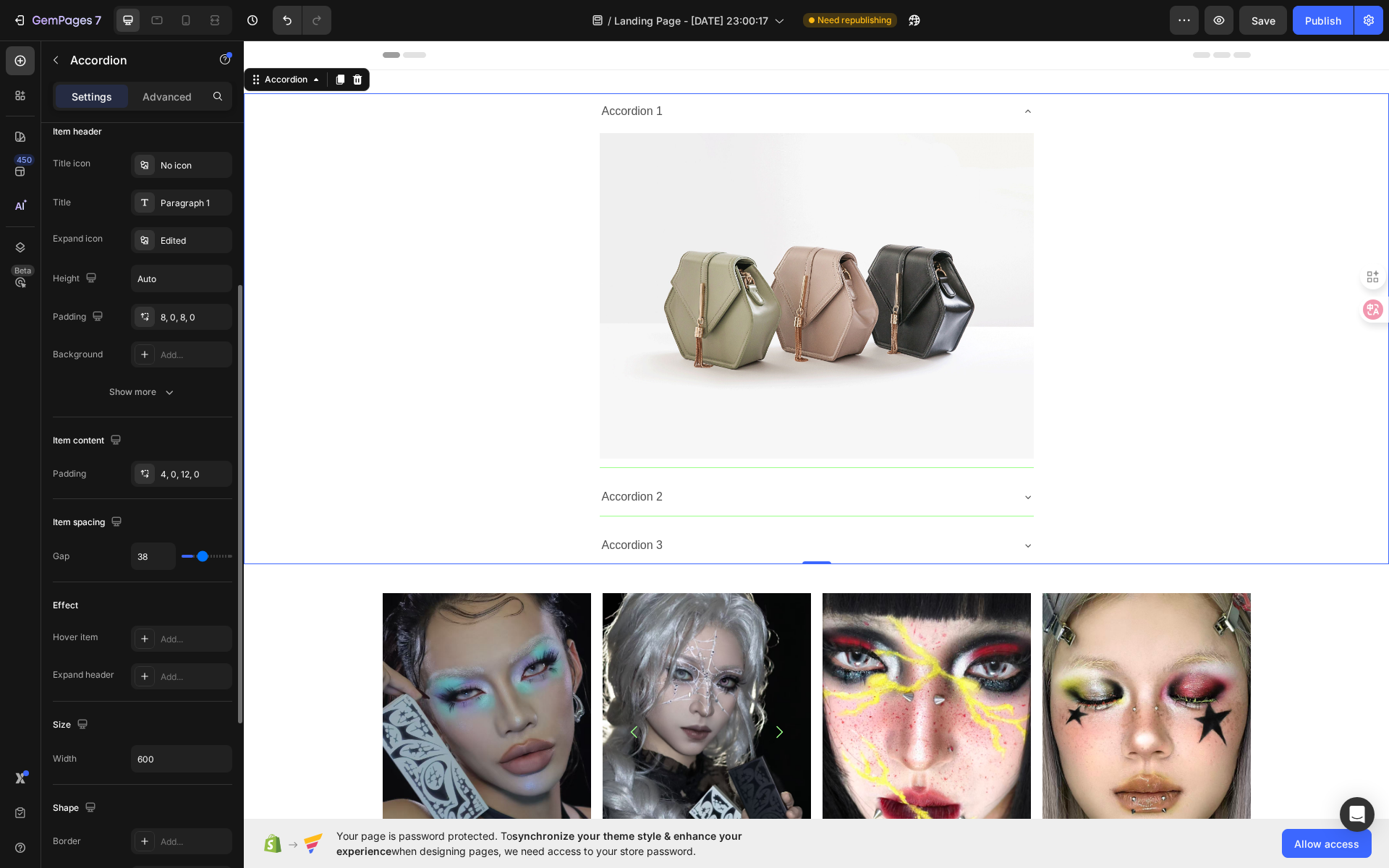
type input "39"
type input "40"
type input "41"
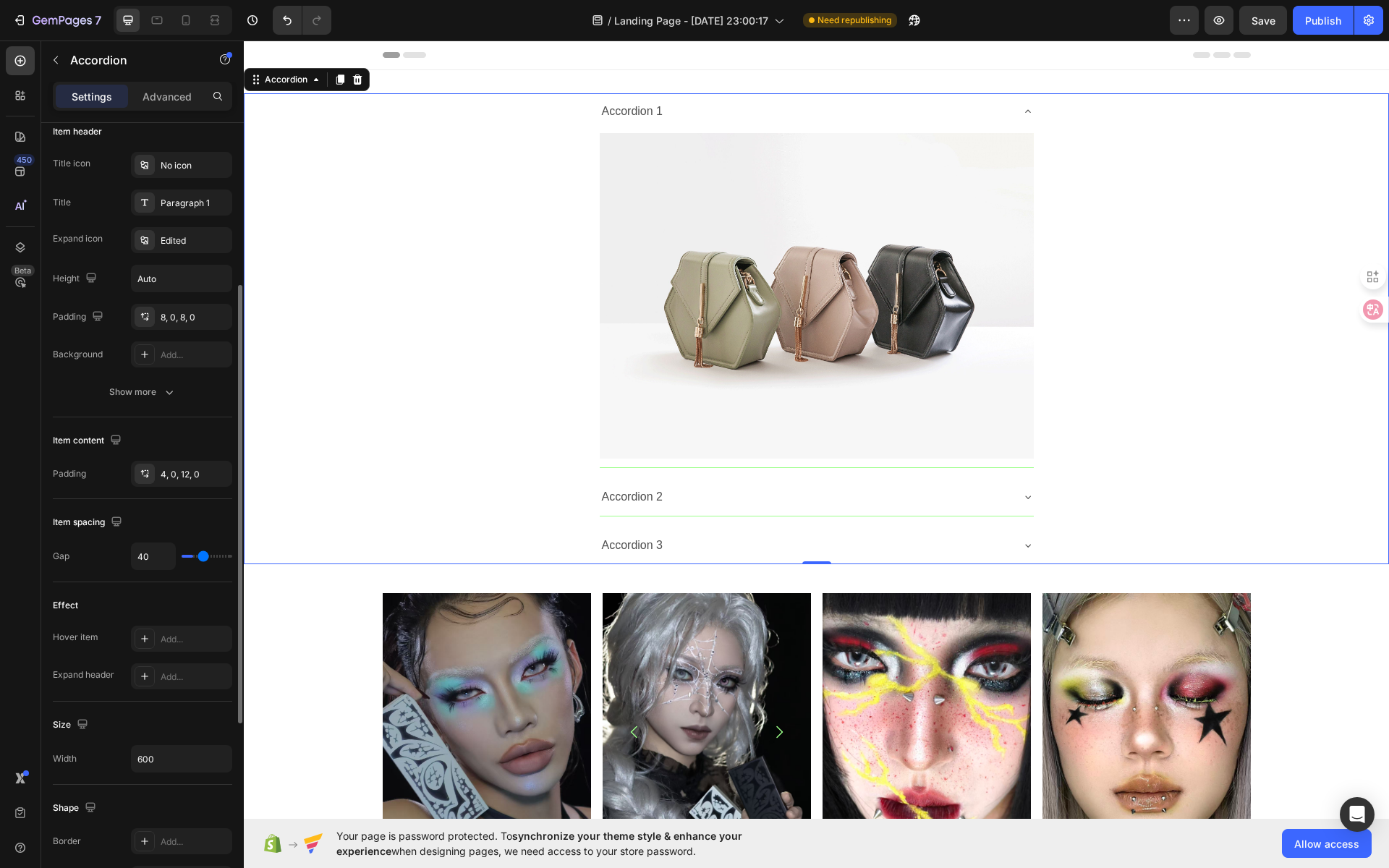
type input "41"
type input "42"
type input "43"
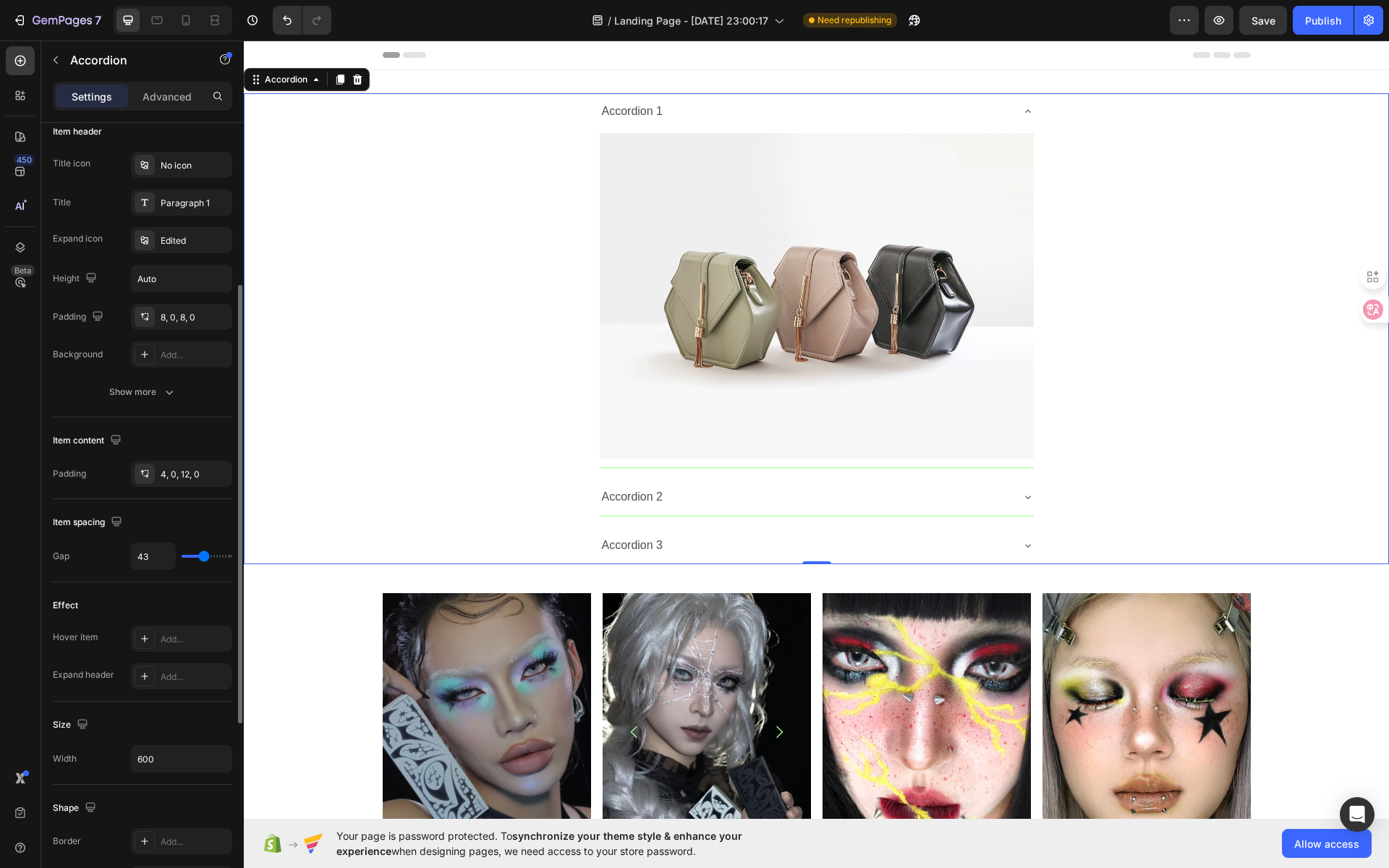
type input "44"
type input "45"
type input "46"
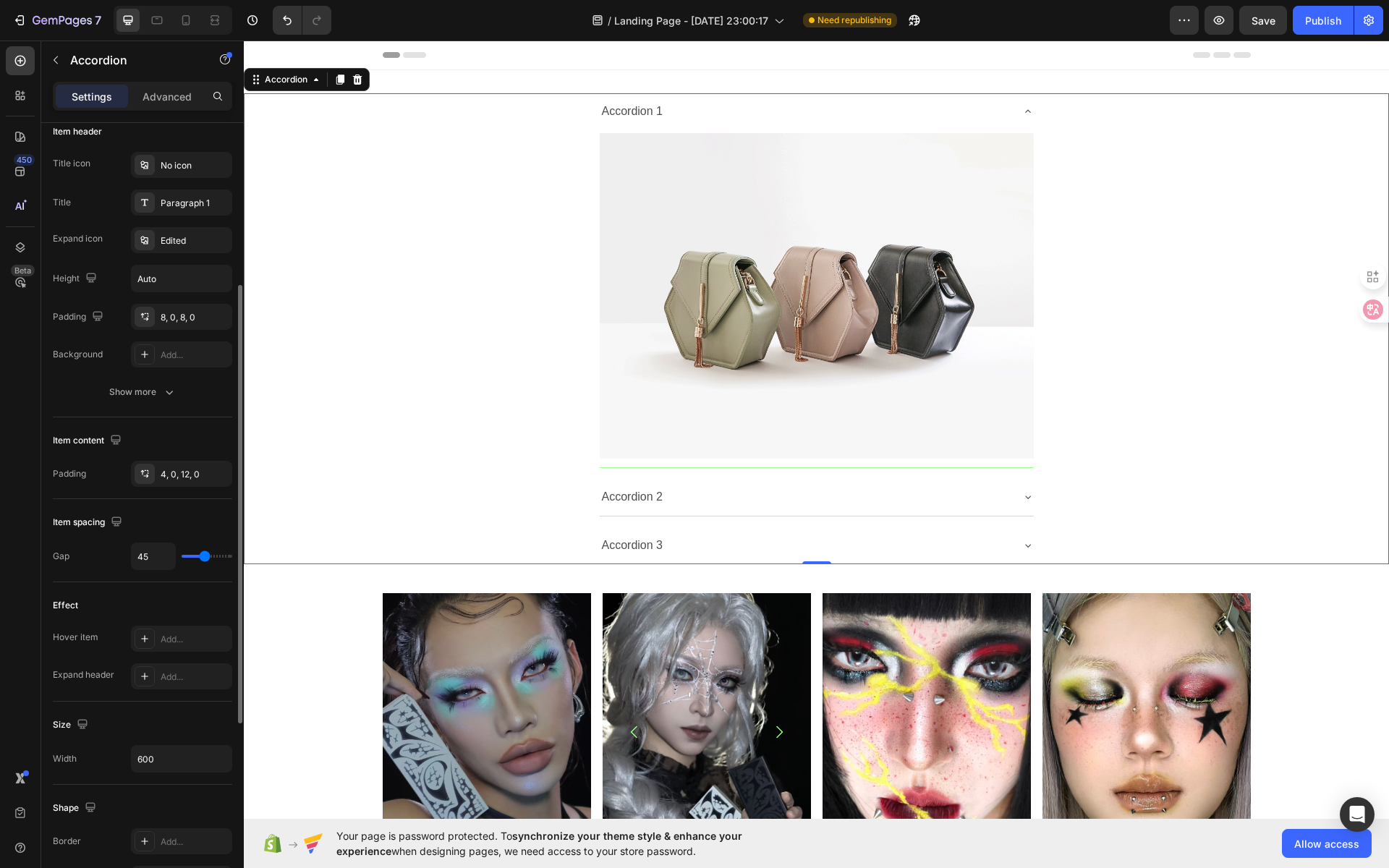
type input "46"
type input "47"
type input "48"
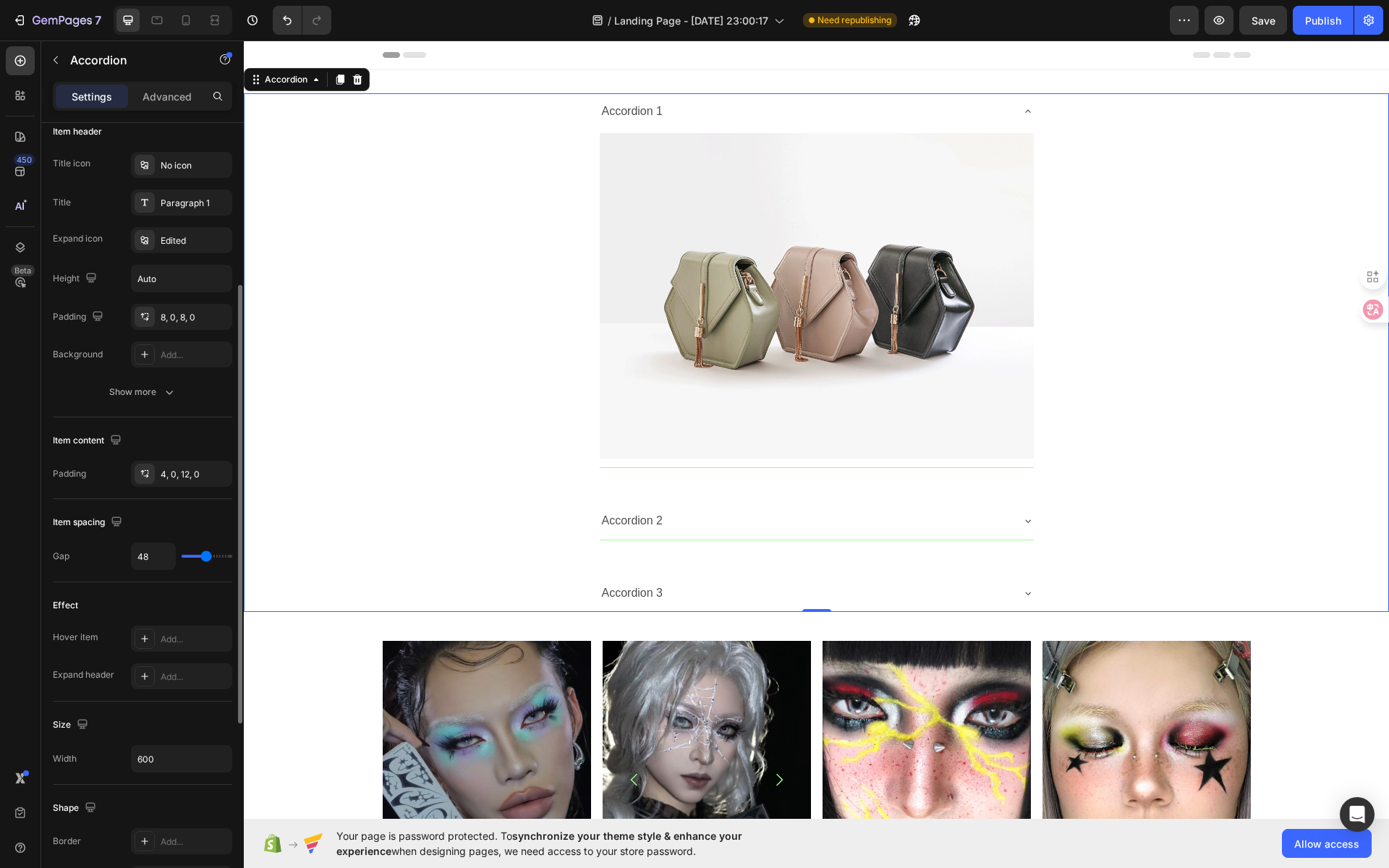
type input "49"
type input "50"
type input "51"
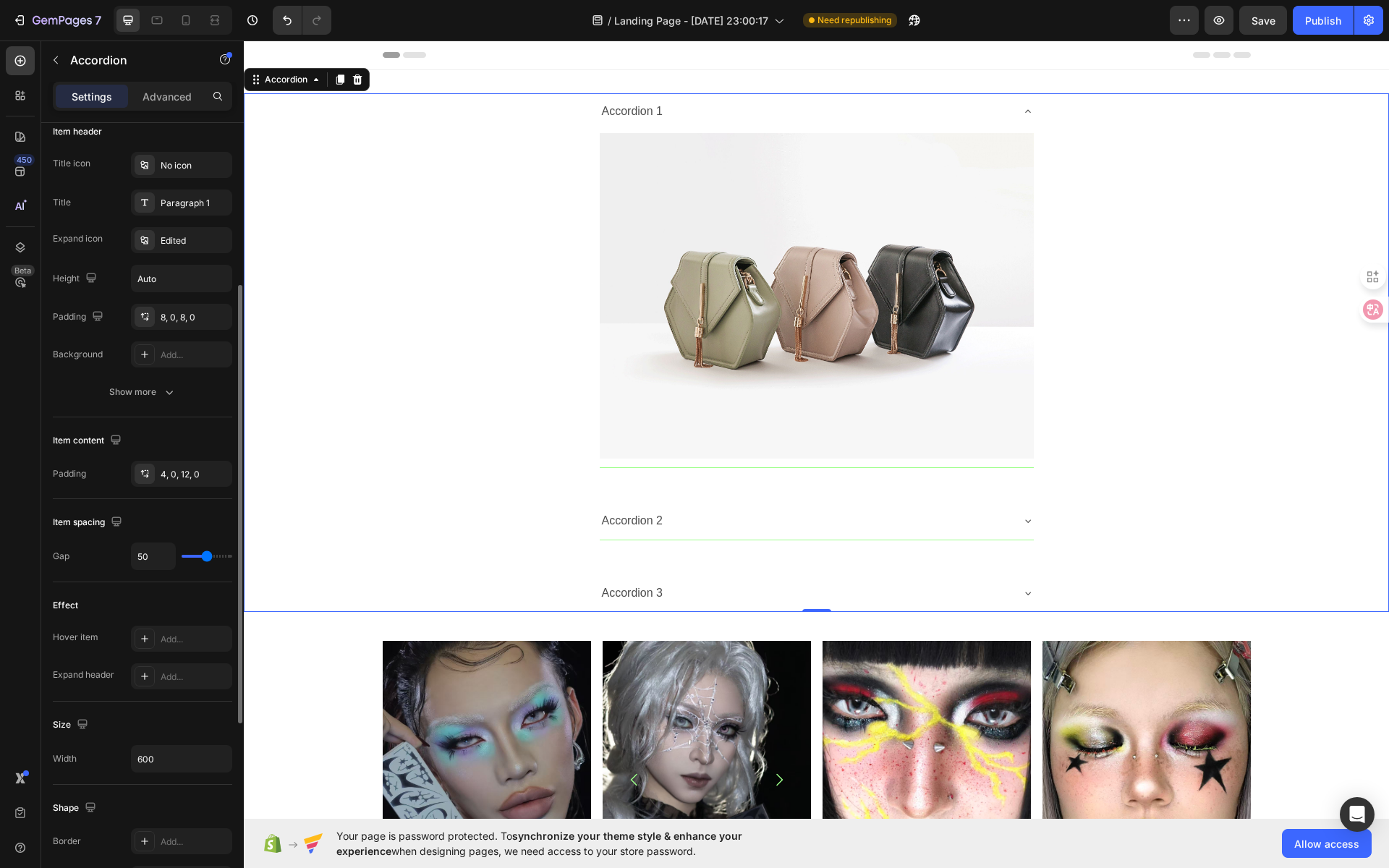
type input "51"
type input "52"
type input "53"
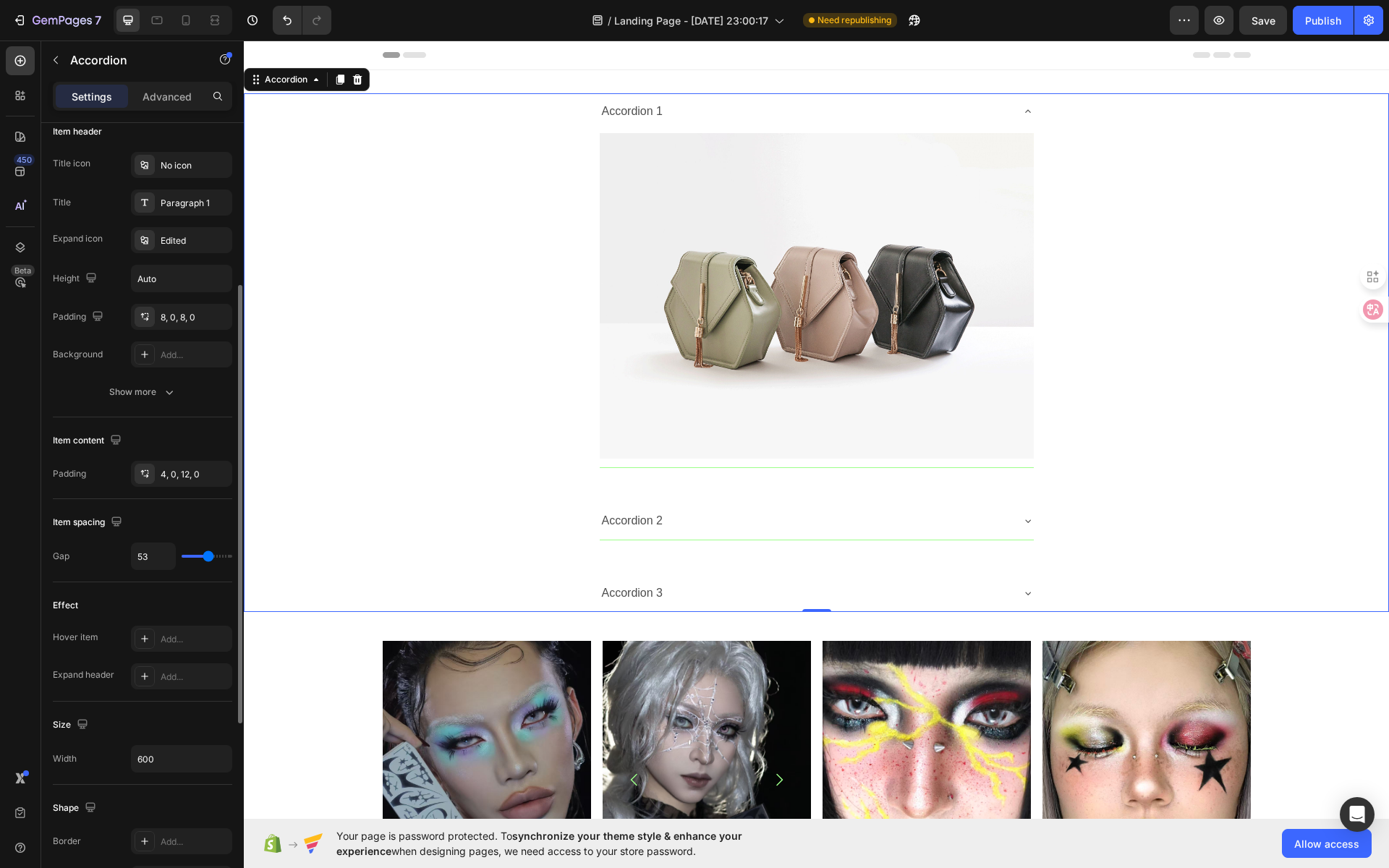
type input "54"
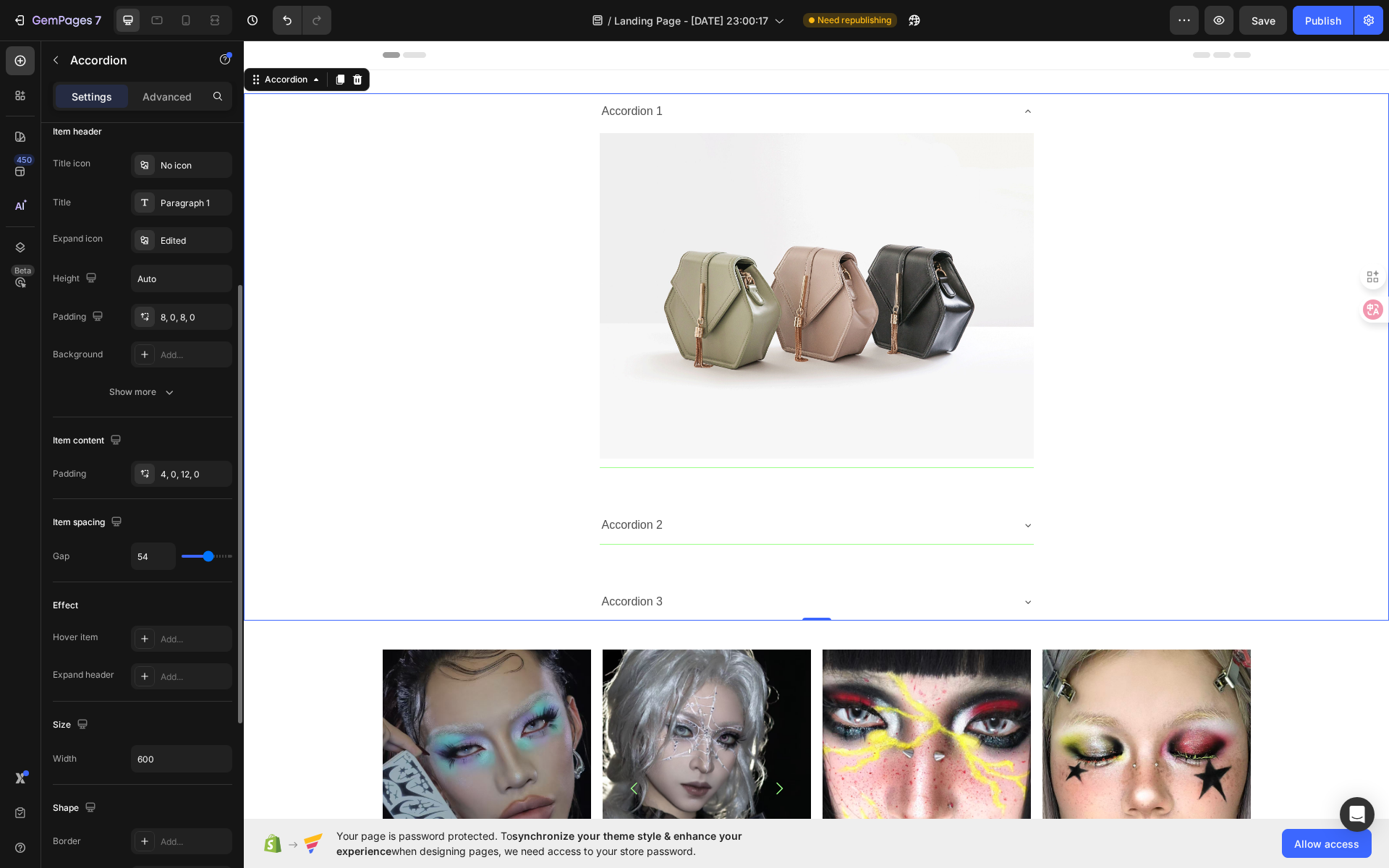
type input "53"
type input "50"
type input "46"
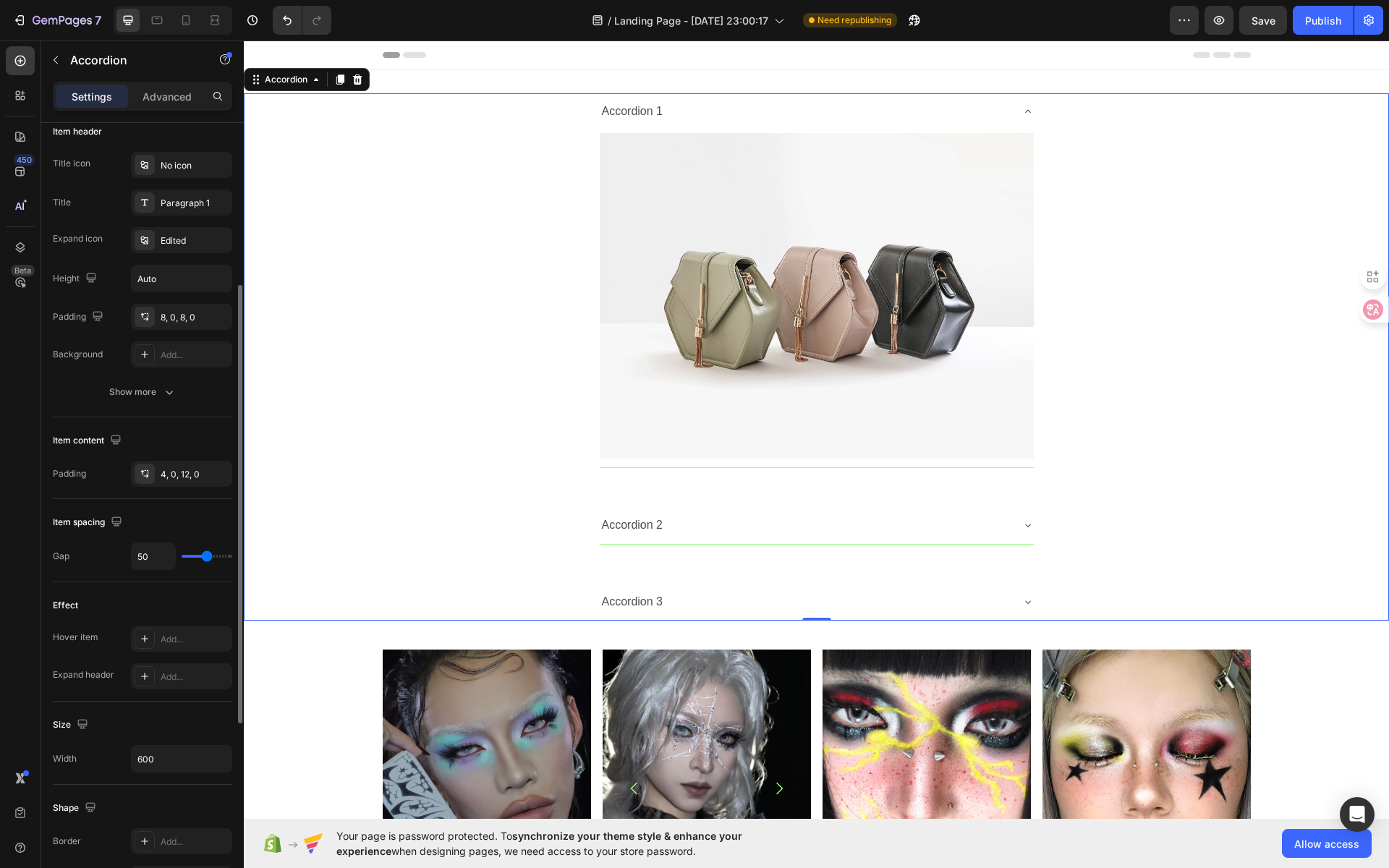
type input "46"
type input "45"
type input "44"
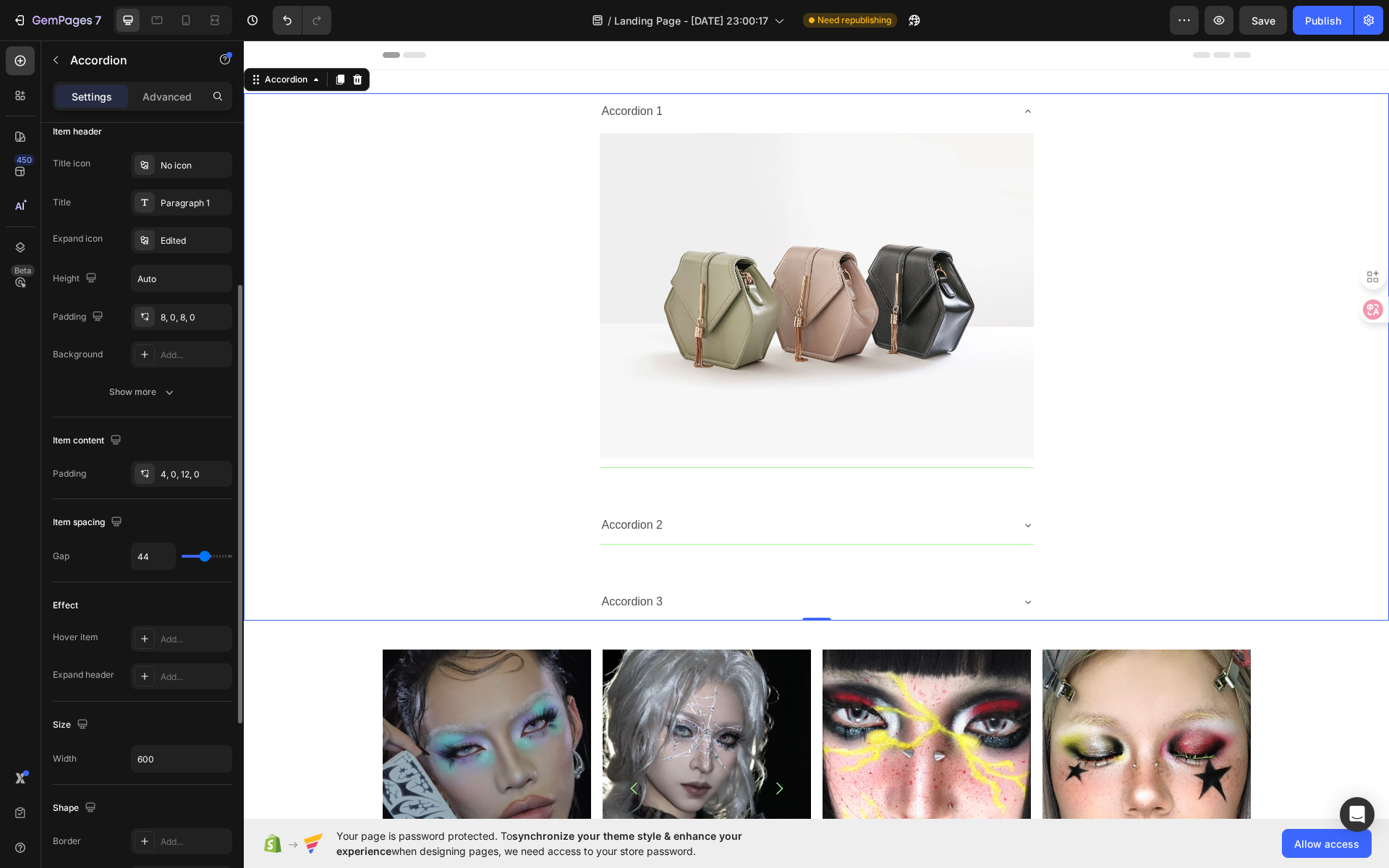
type input "43"
type input "42"
type input "41"
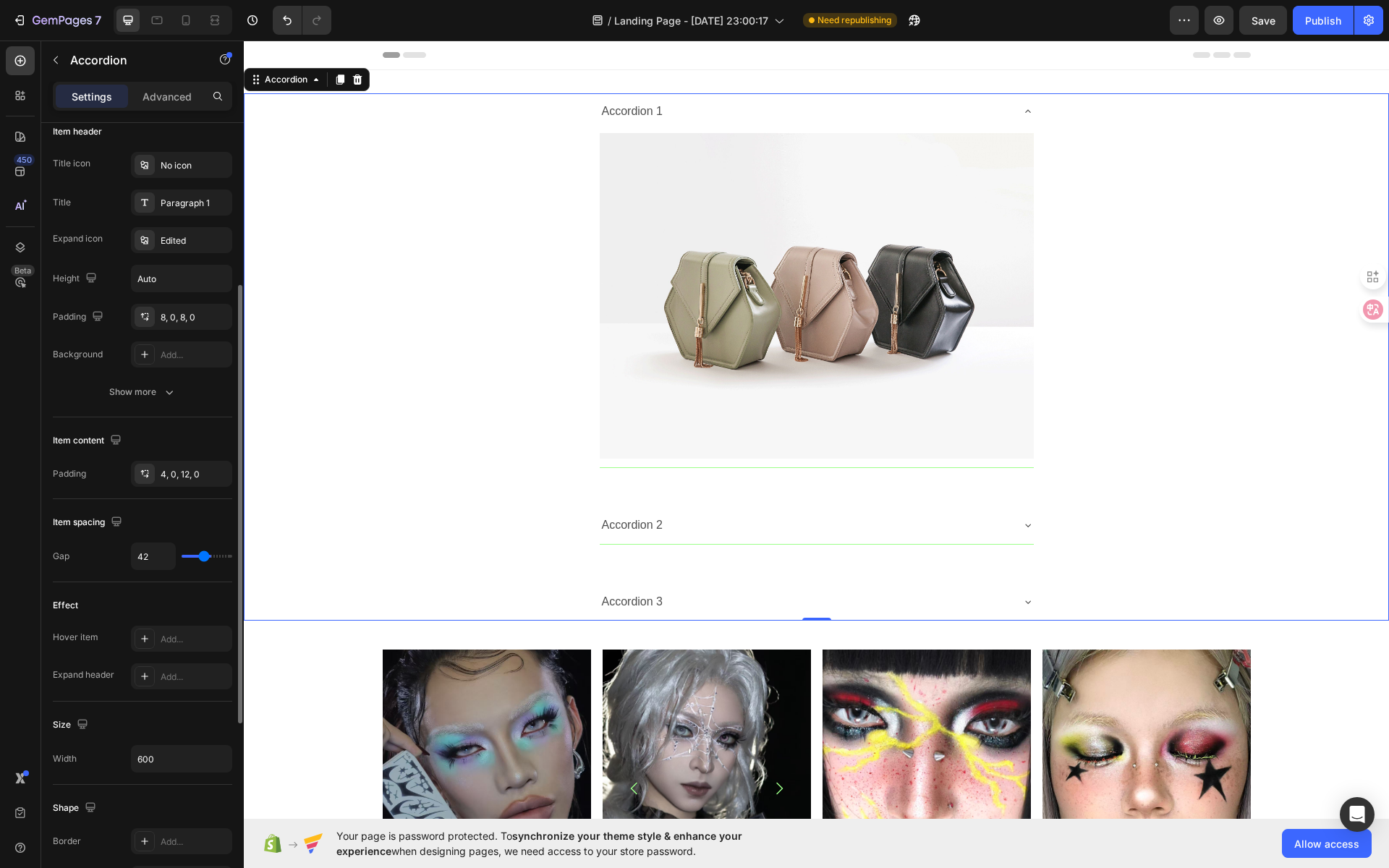
type input "41"
type input "40"
type input "39"
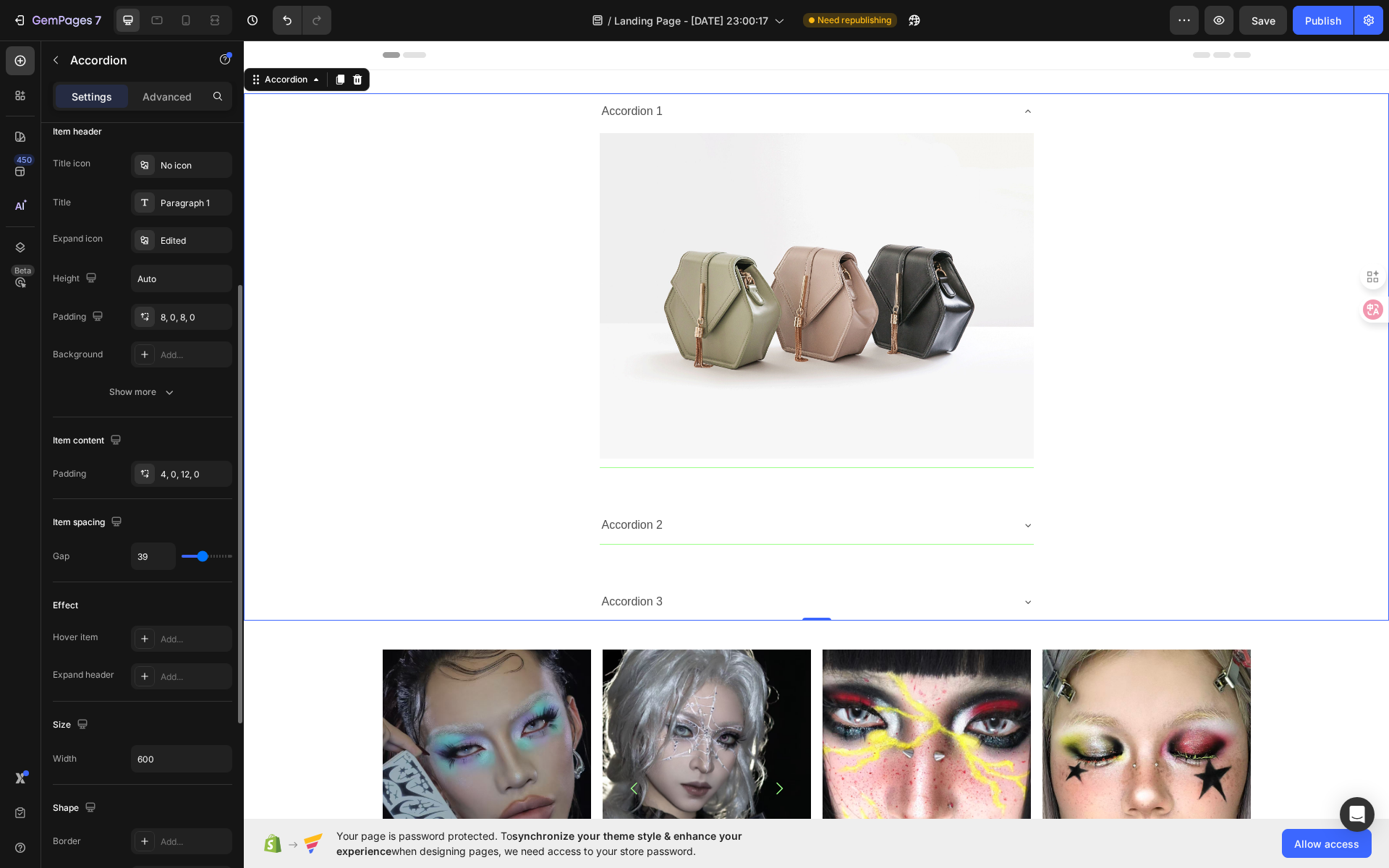
type input "38"
type input "37"
type input "36"
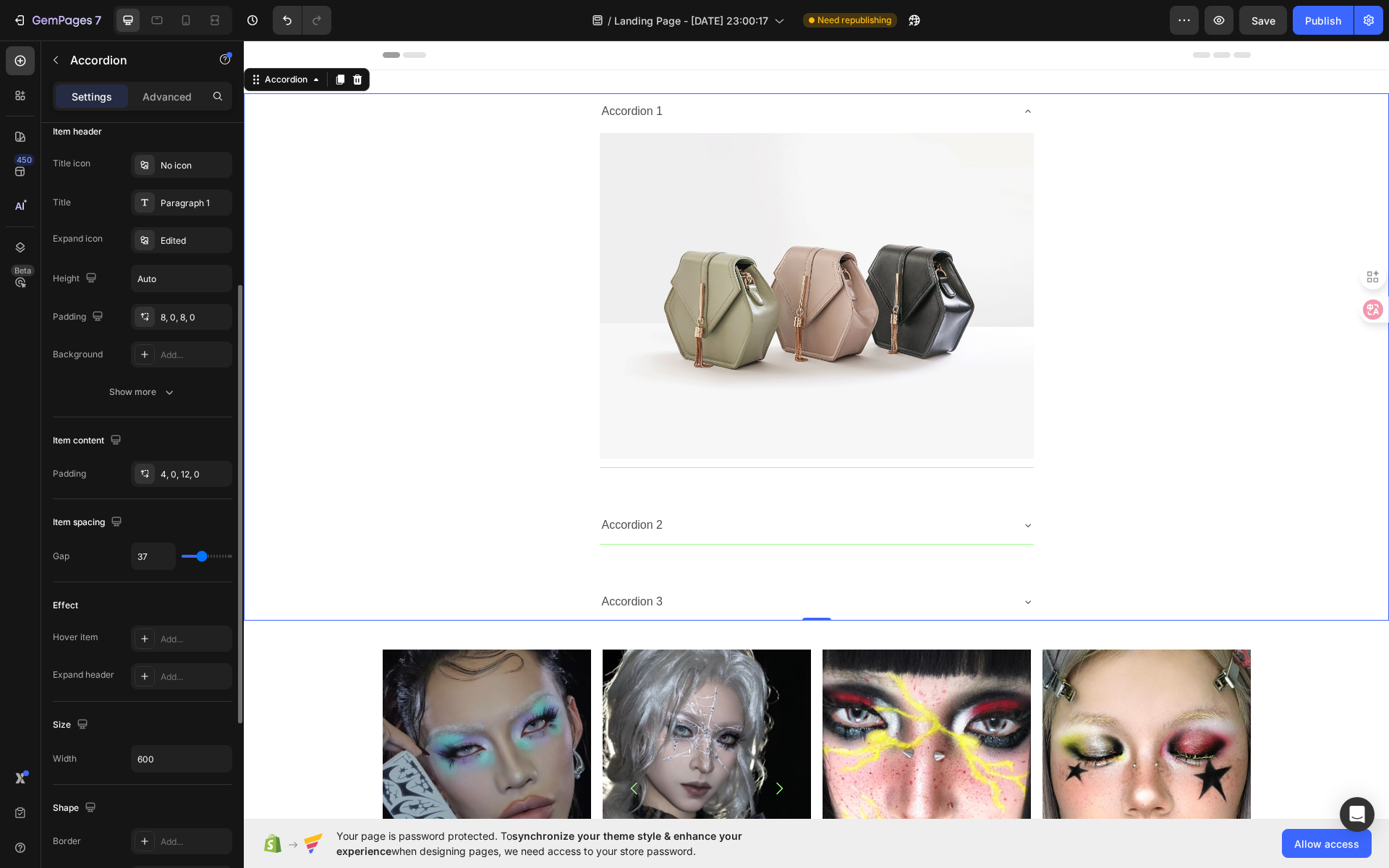
type input "36"
type input "35"
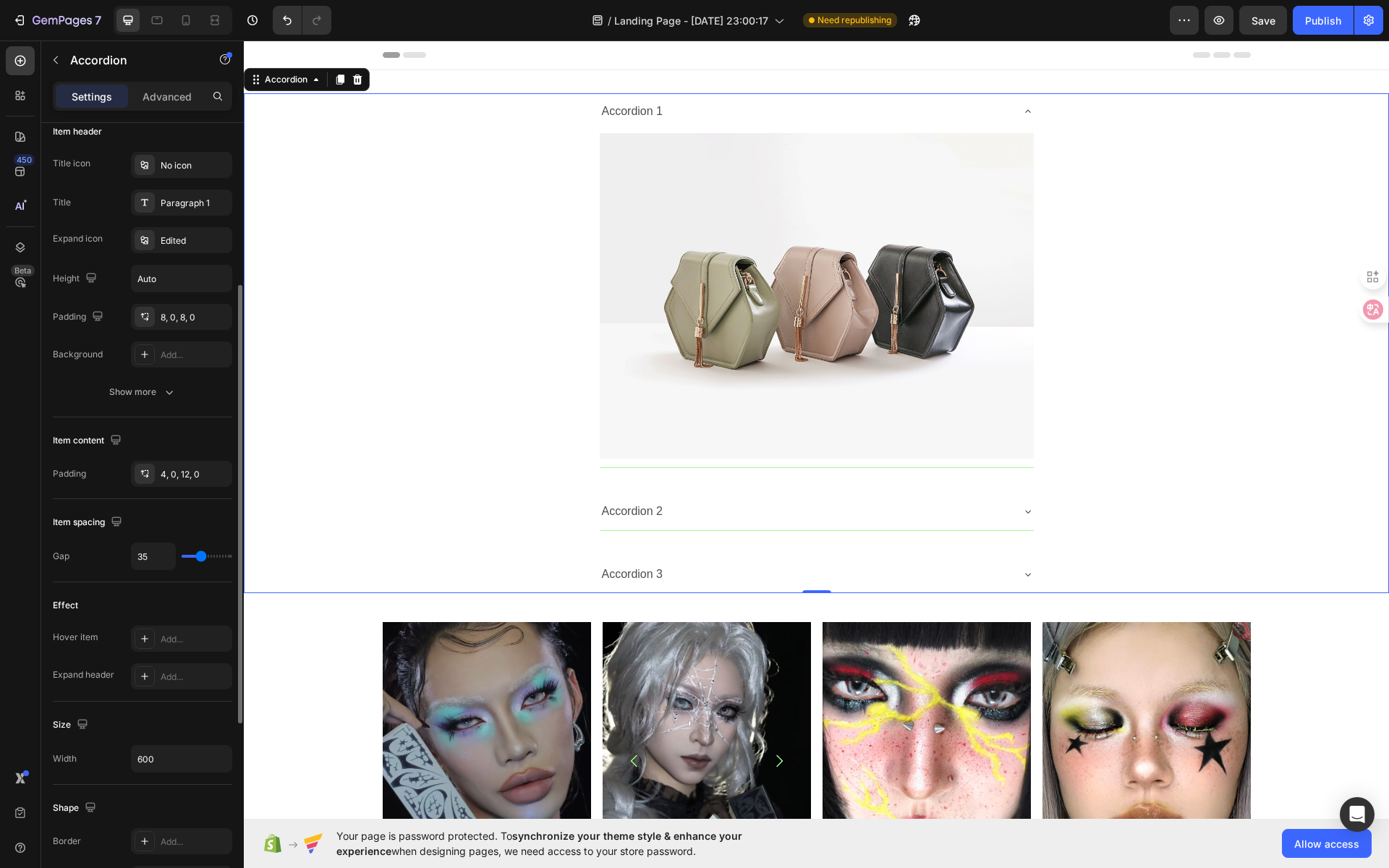
type input "34"
type input "33"
type input "32"
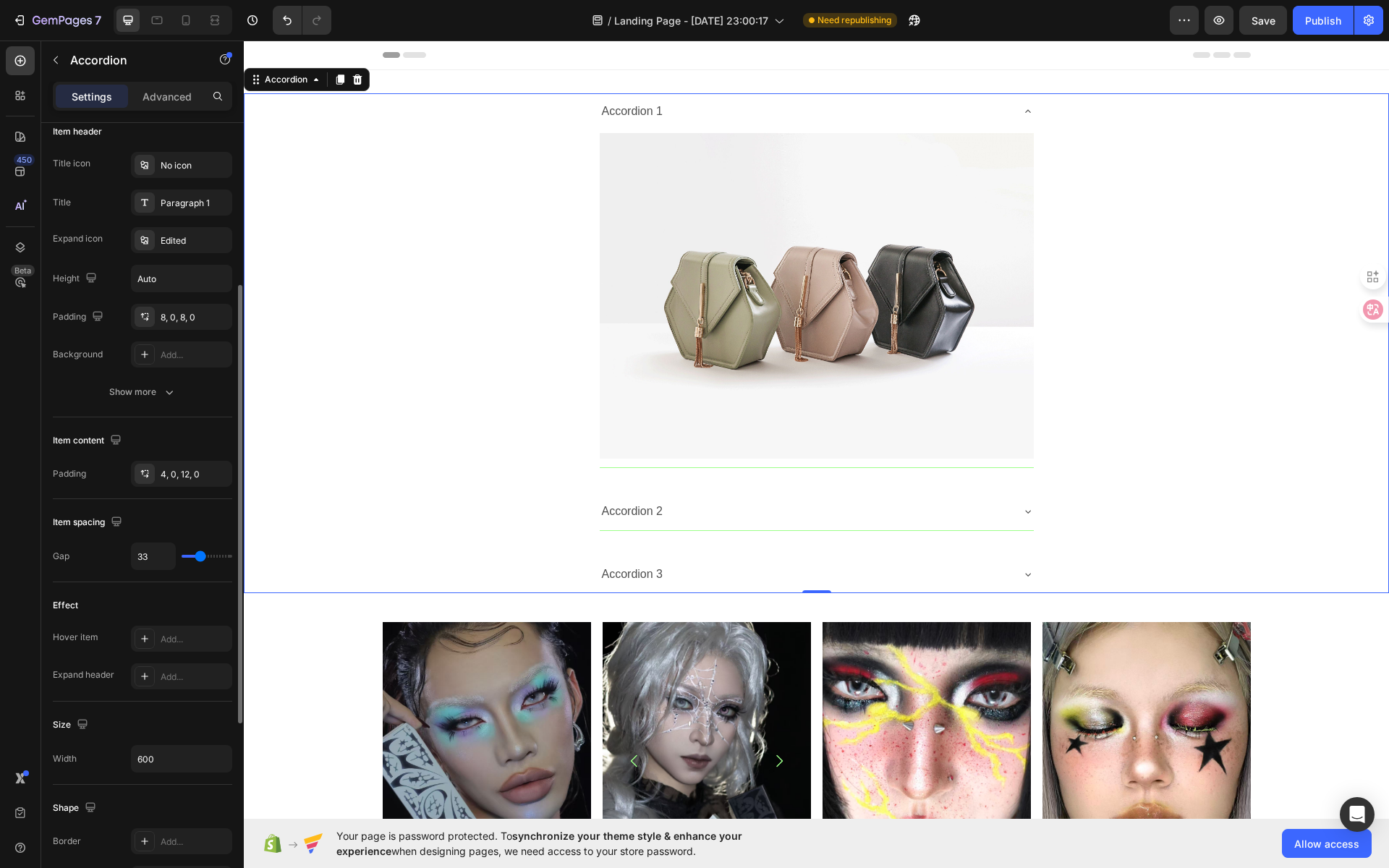
type input "32"
type input "30"
type input "29"
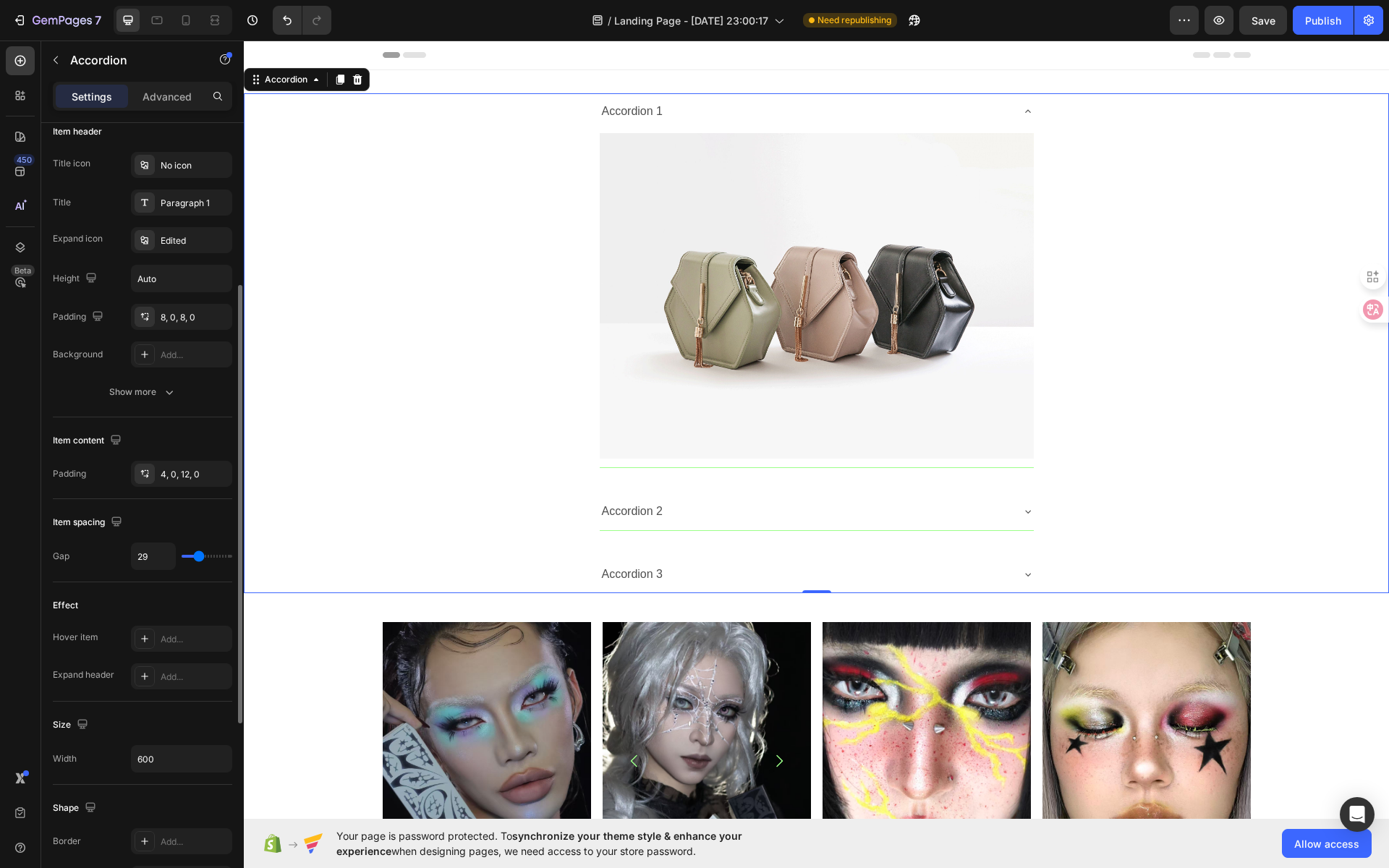
type input "28"
type input "27"
type input "26"
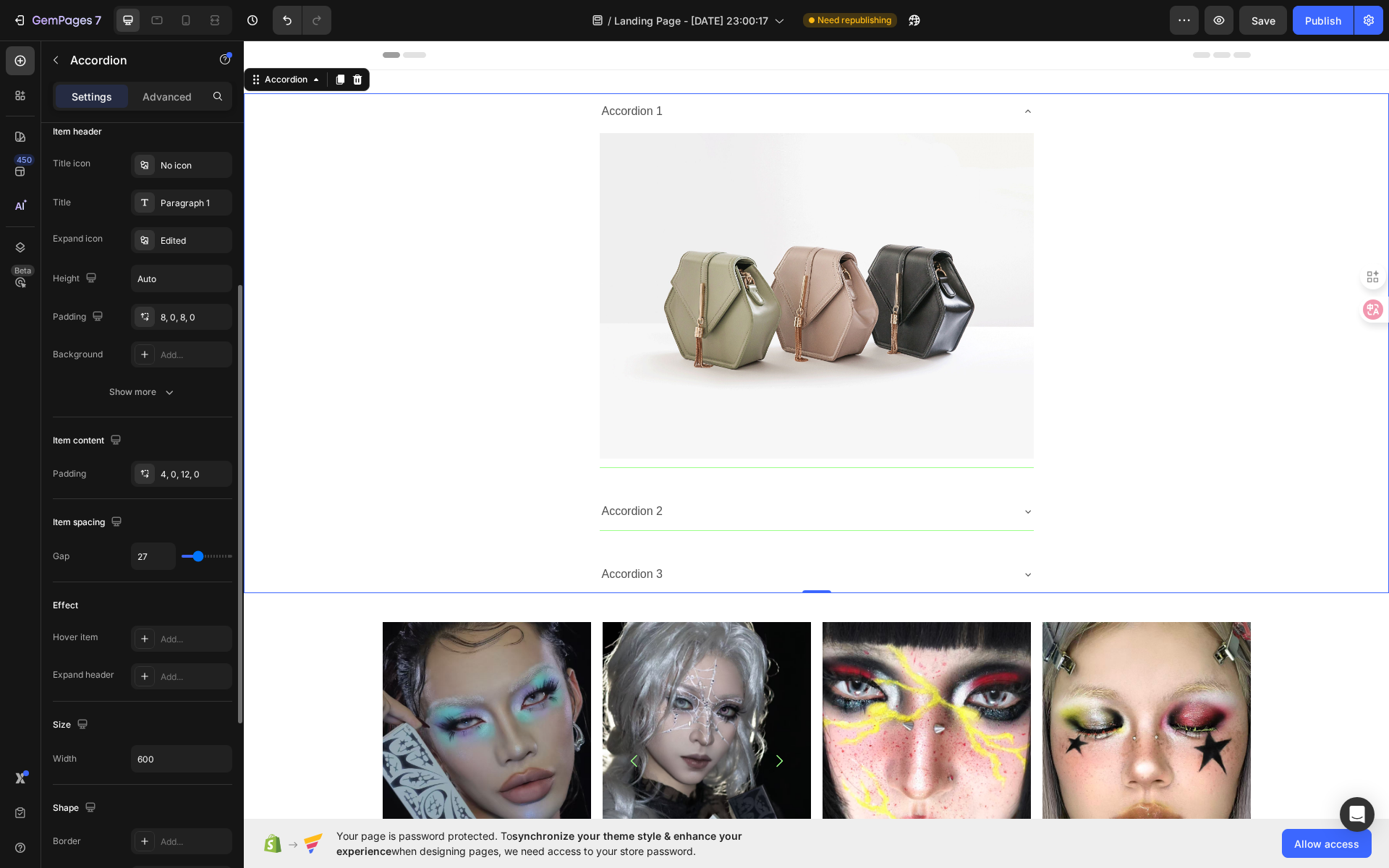
type input "26"
type input "24"
type input "21"
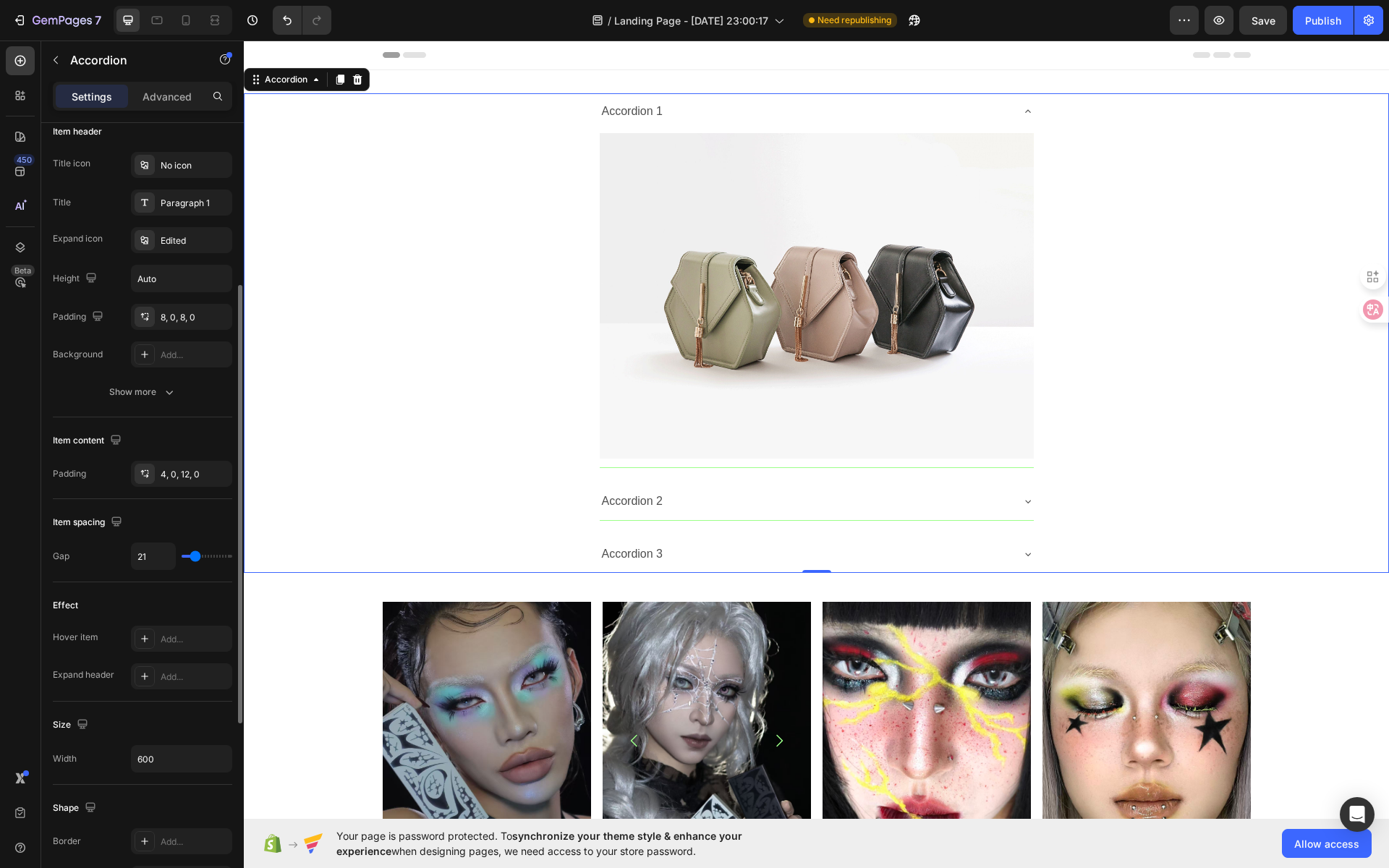
type input "20"
type input "18"
type input "16"
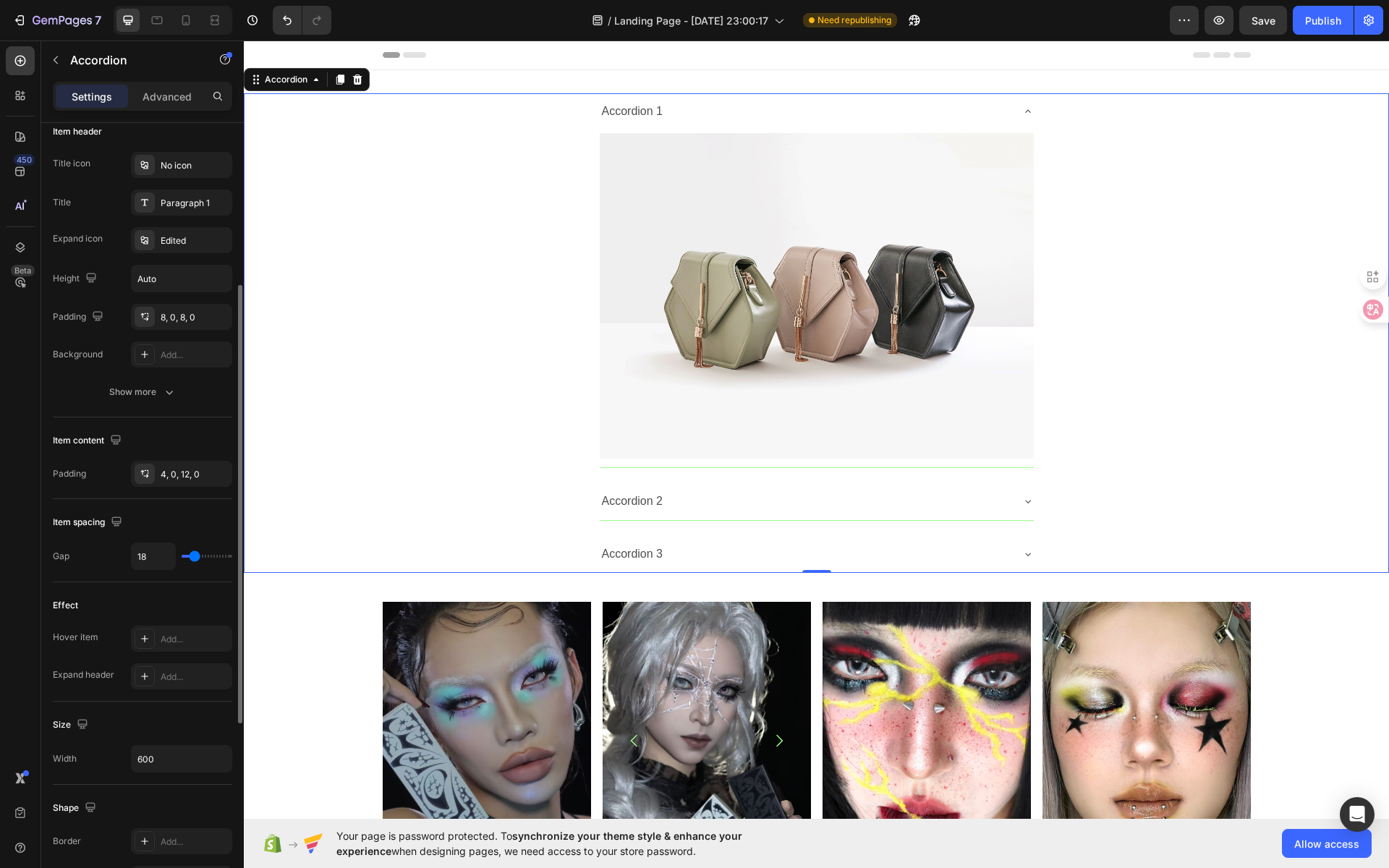
type input "16"
type input "15"
type input "14"
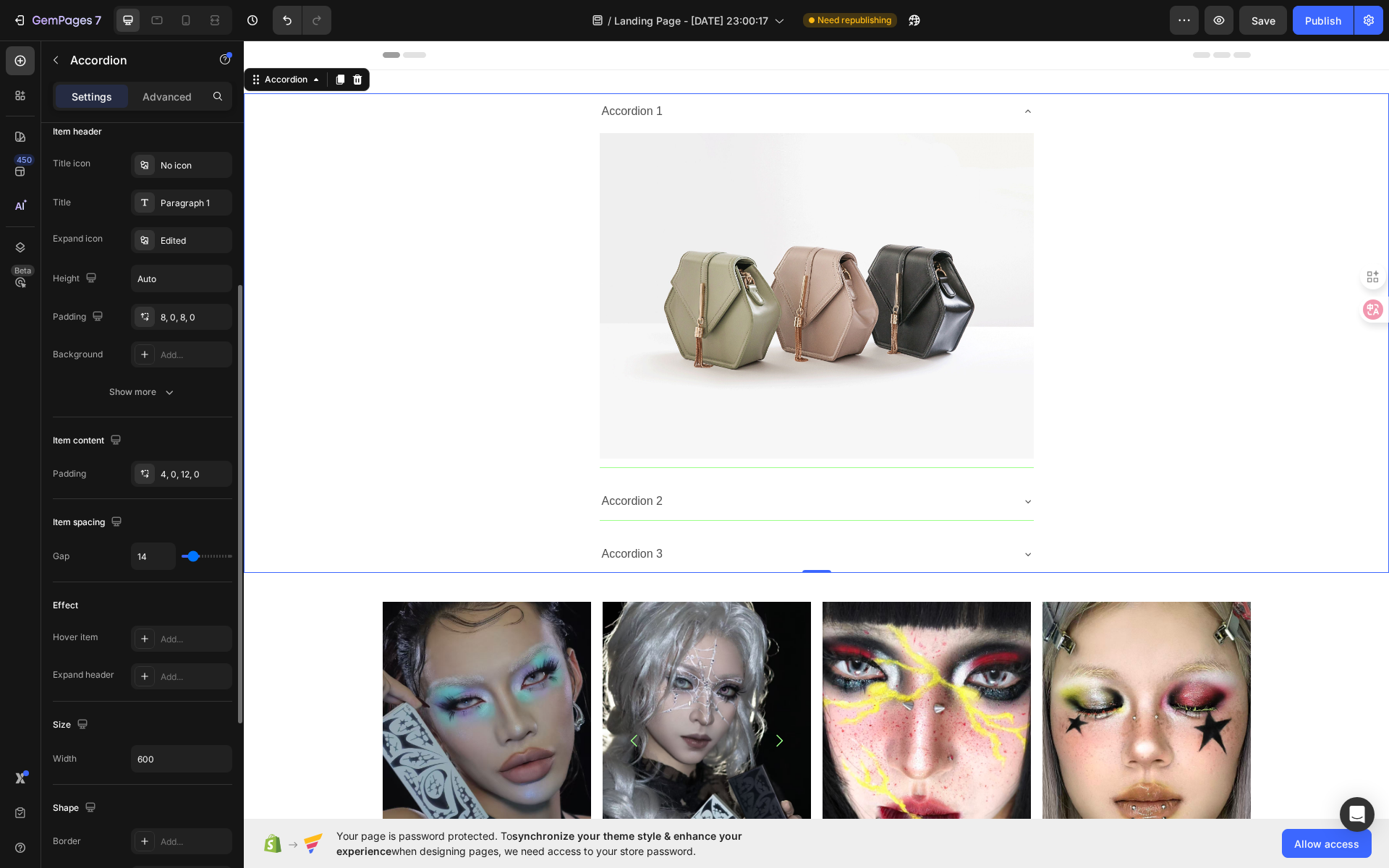
type input "12"
type input "11"
type input "9"
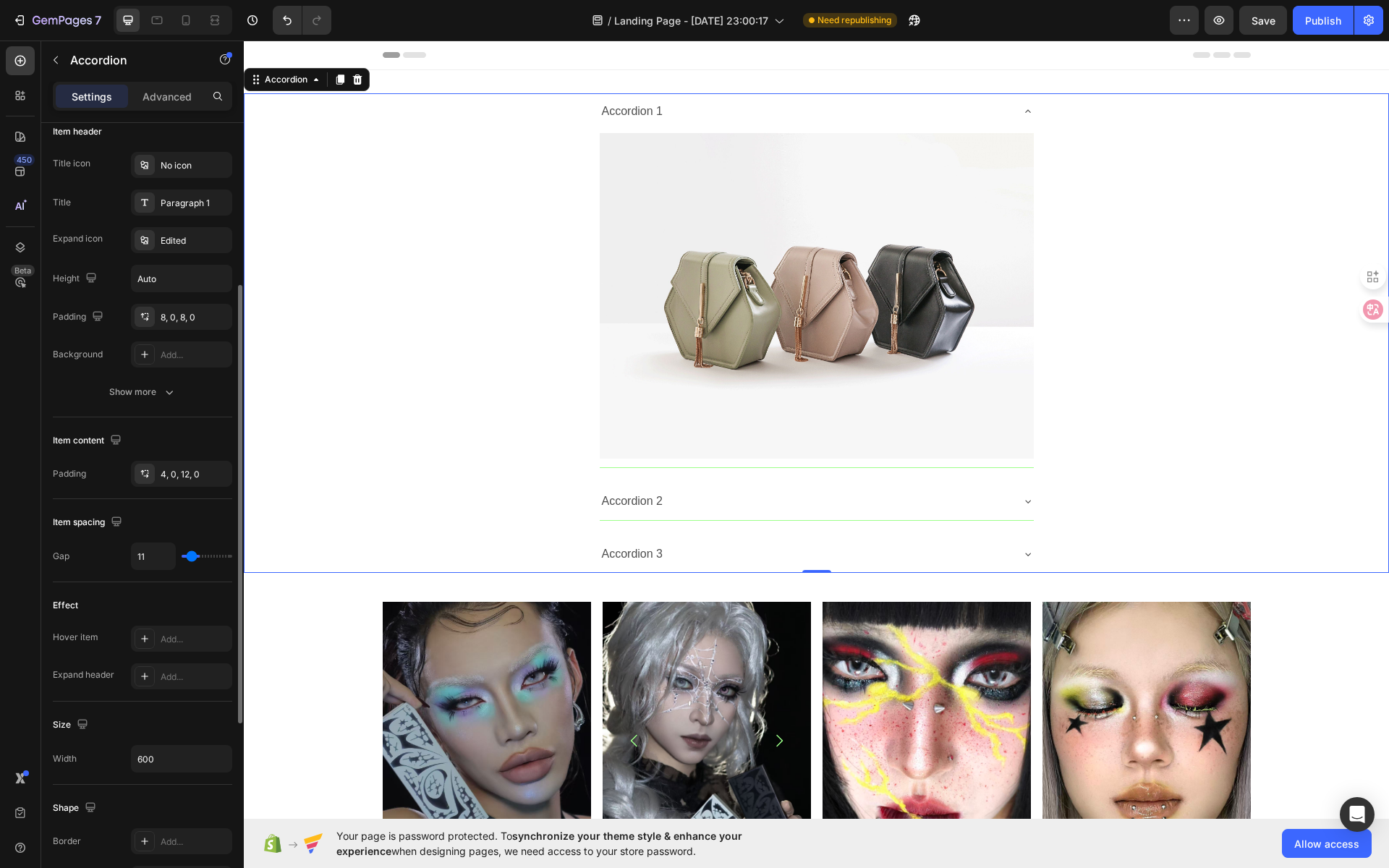
type input "9"
type input "8"
type input "0"
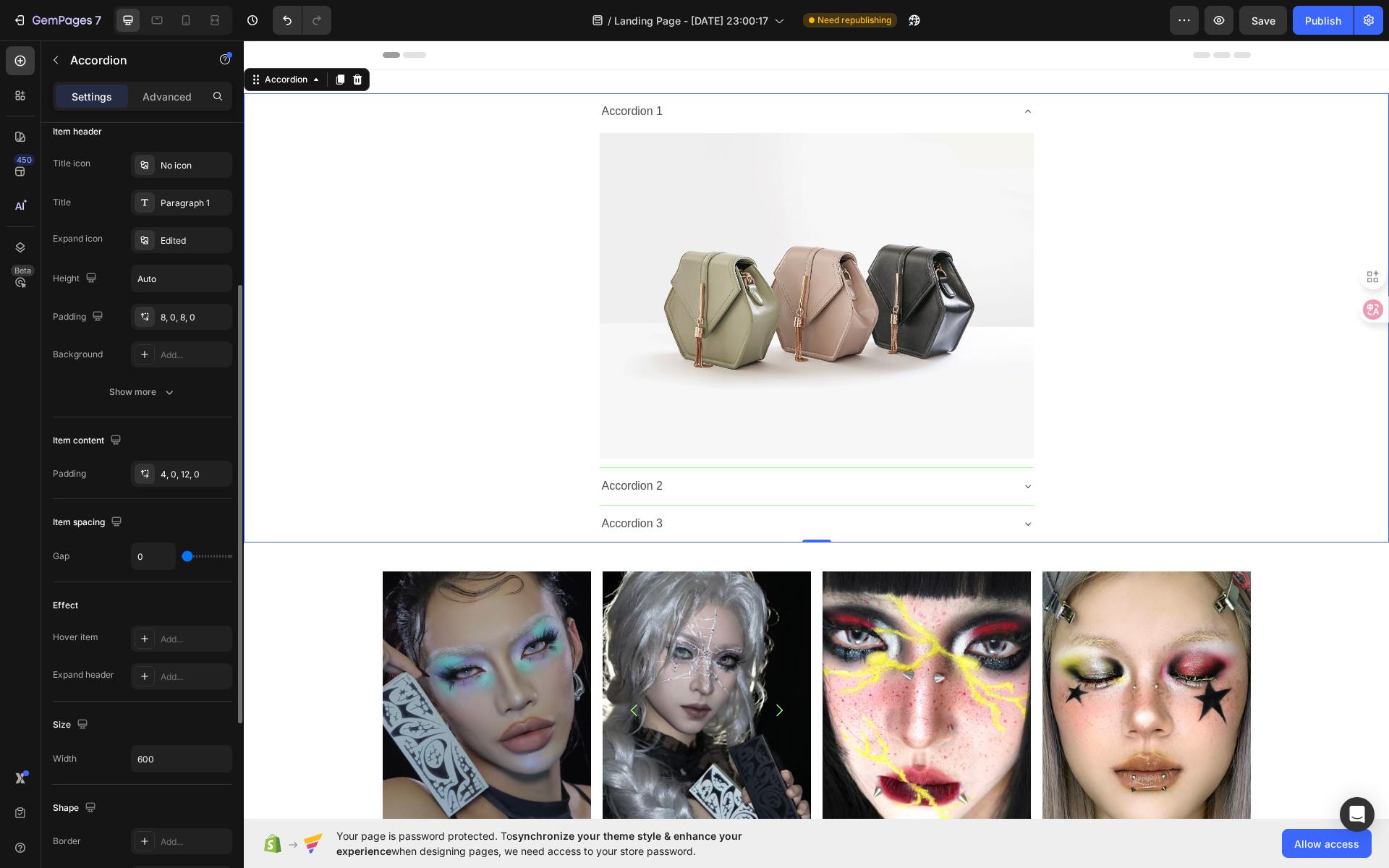
type input "2"
type input "7"
type input "9"
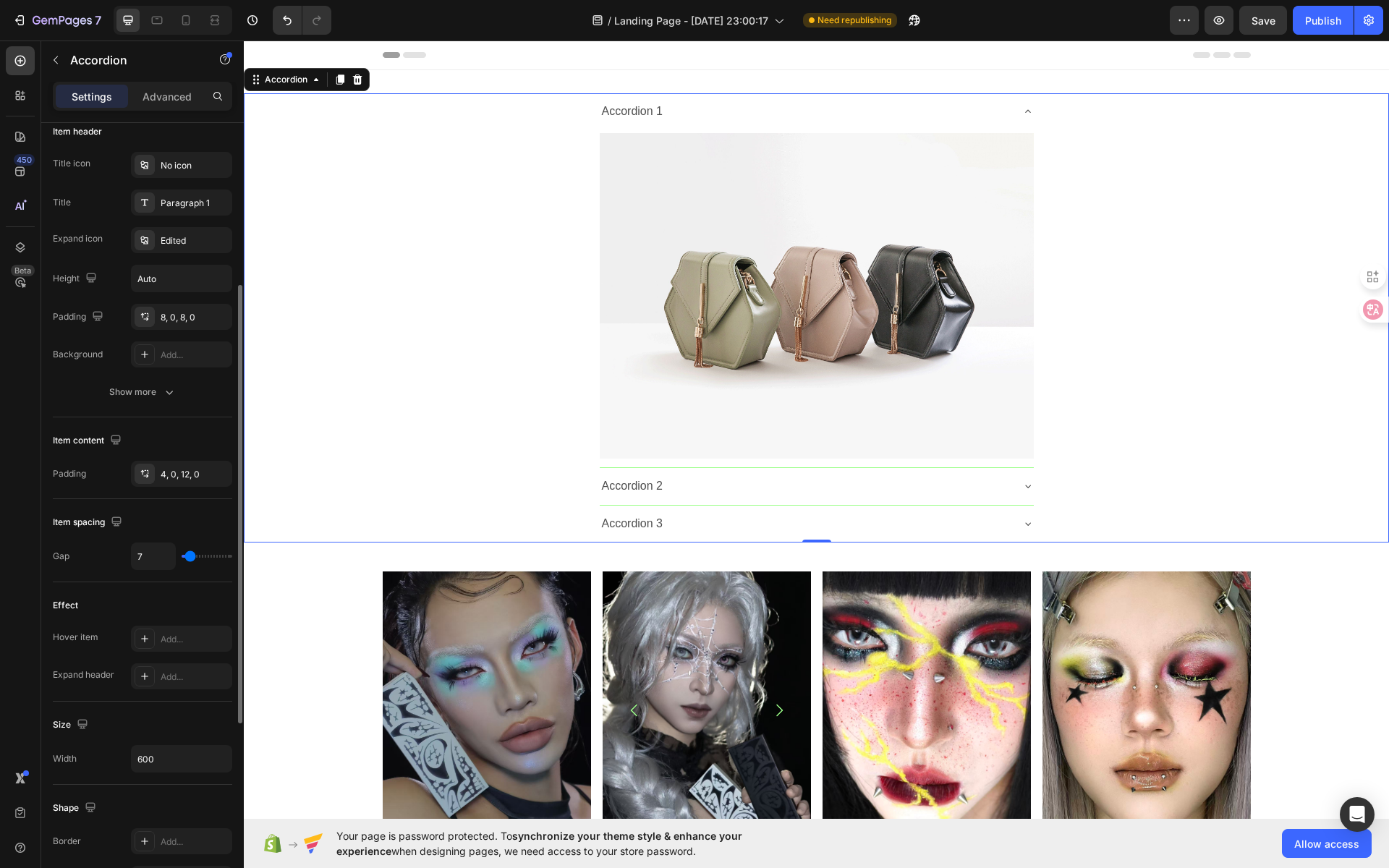
type input "9"
type input "11"
type input "14"
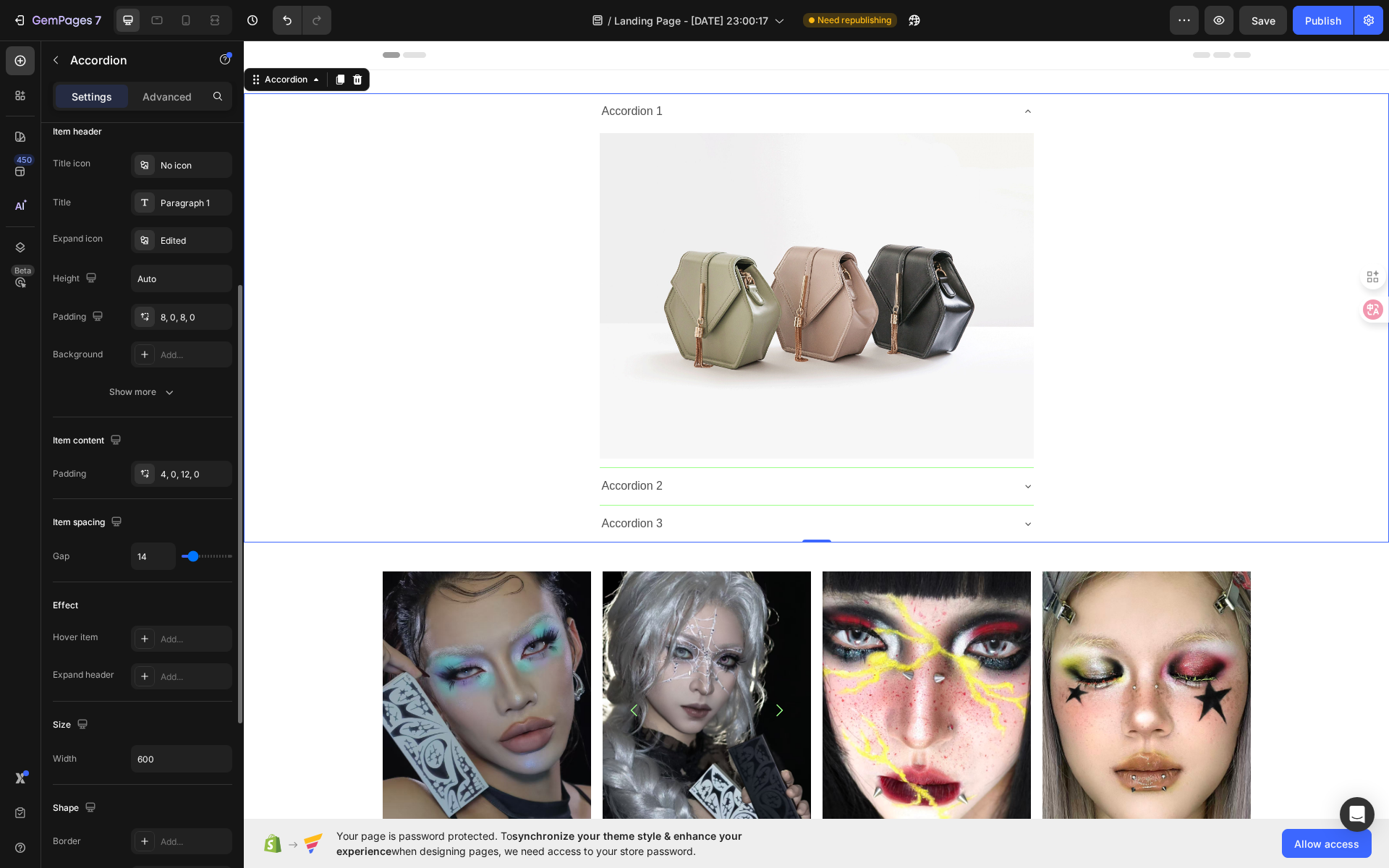
type input "16"
type input "18"
drag, startPoint x: 193, startPoint y: 553, endPoint x: 186, endPoint y: 555, distance: 7.3
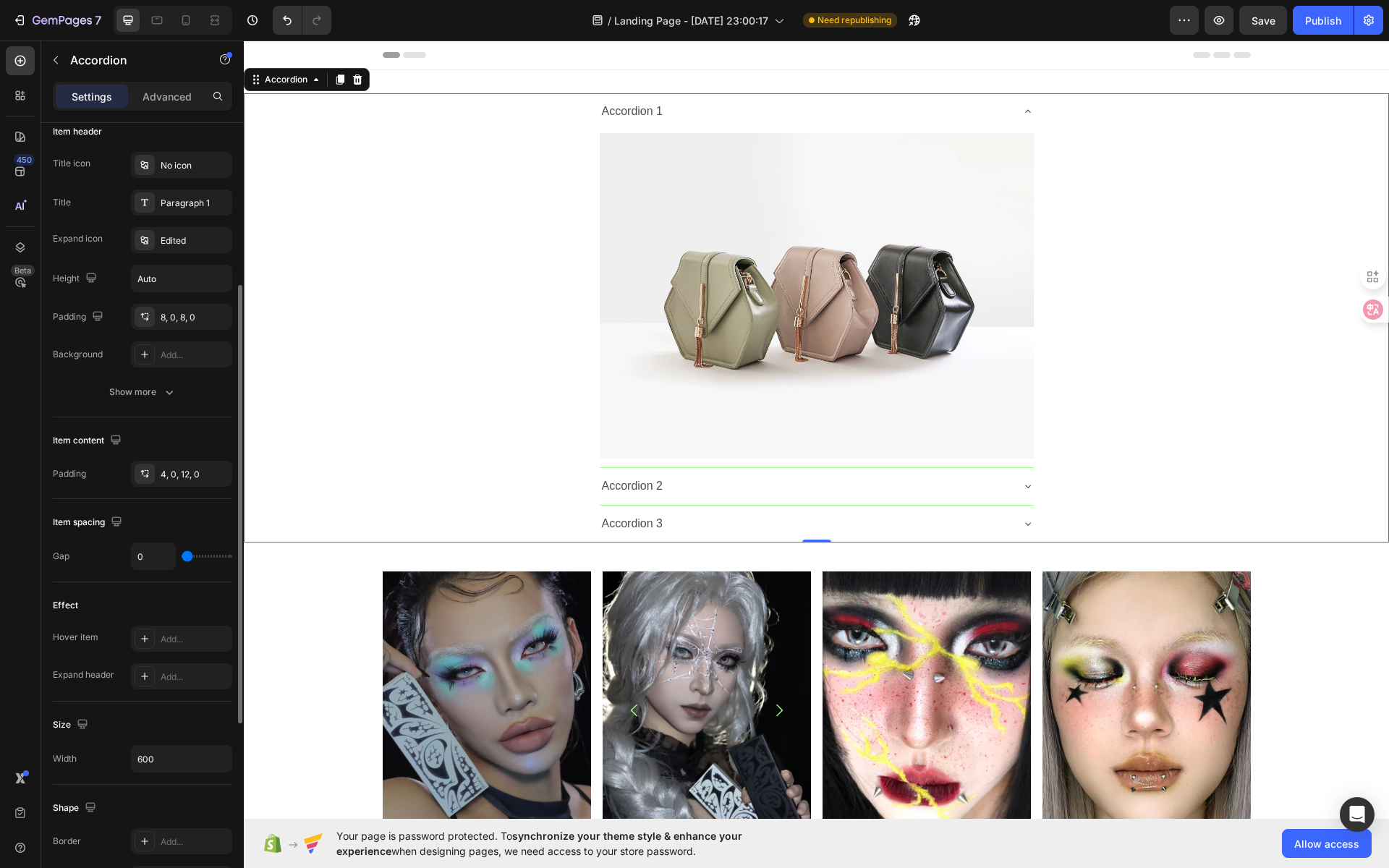
click at [186, 555] on input "range" at bounding box center [206, 556] width 51 height 3
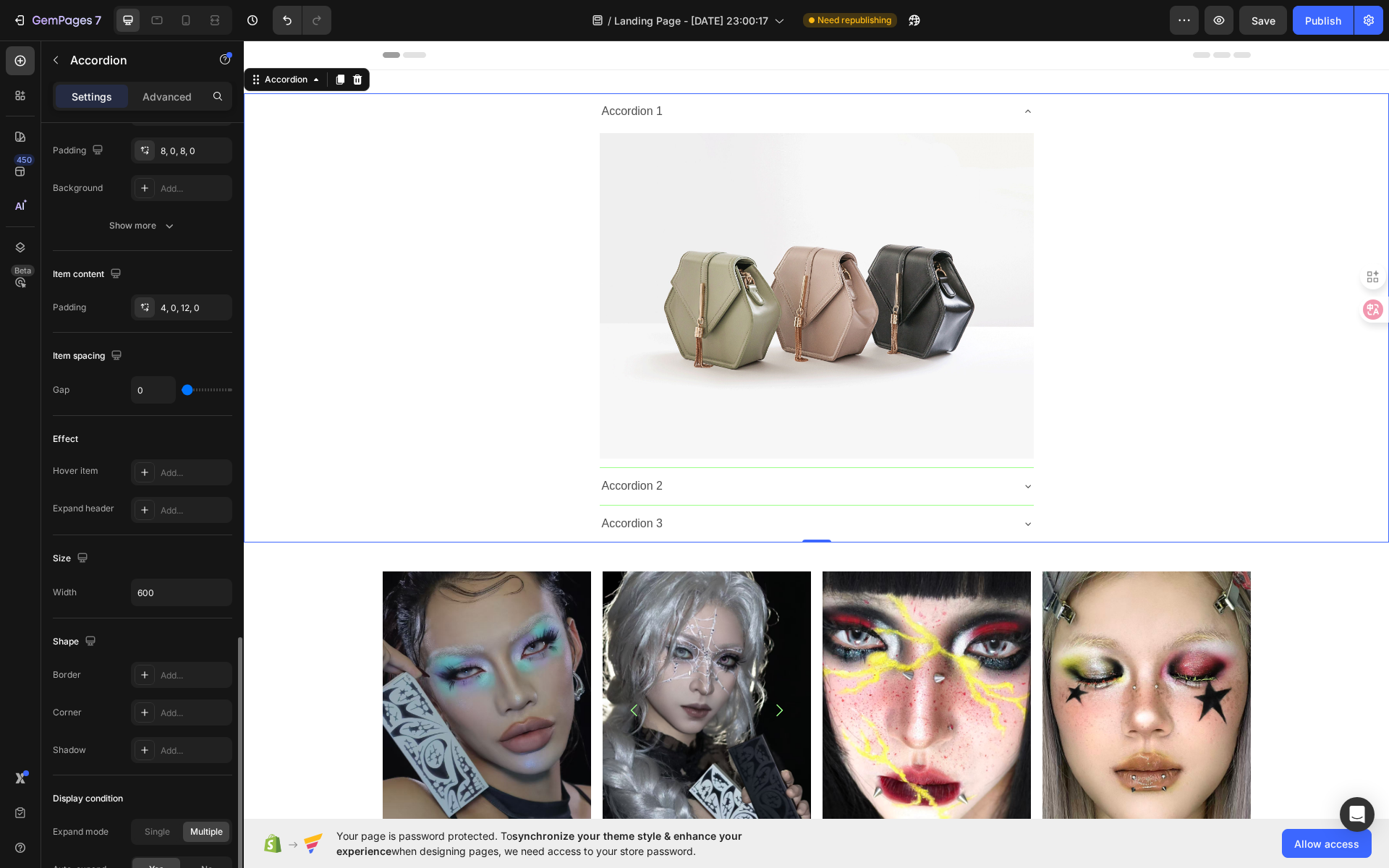
scroll to position [623, 0]
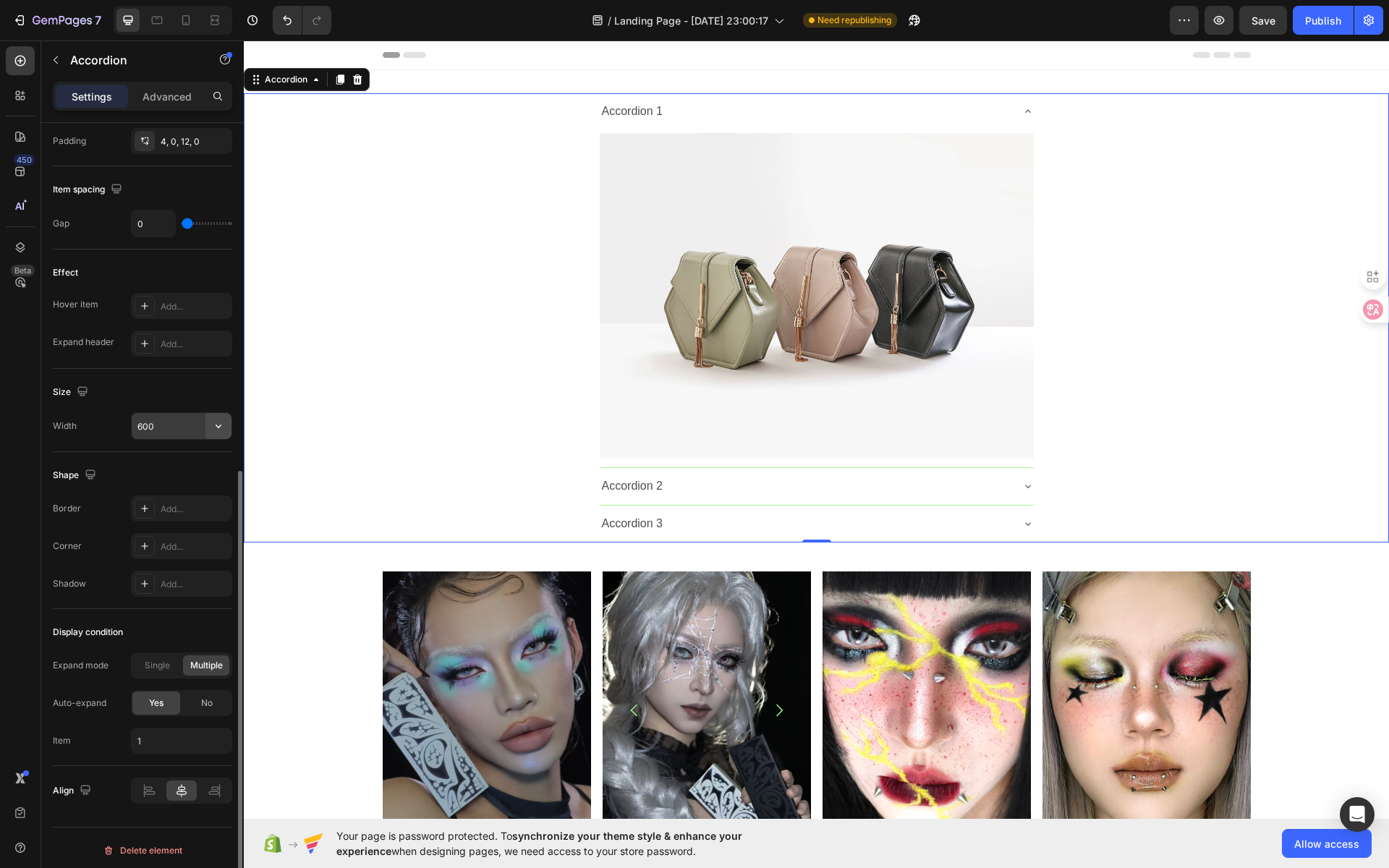
click at [222, 422] on icon "button" at bounding box center [218, 426] width 15 height 15
click at [164, 454] on p "Full 100%" at bounding box center [178, 458] width 82 height 13
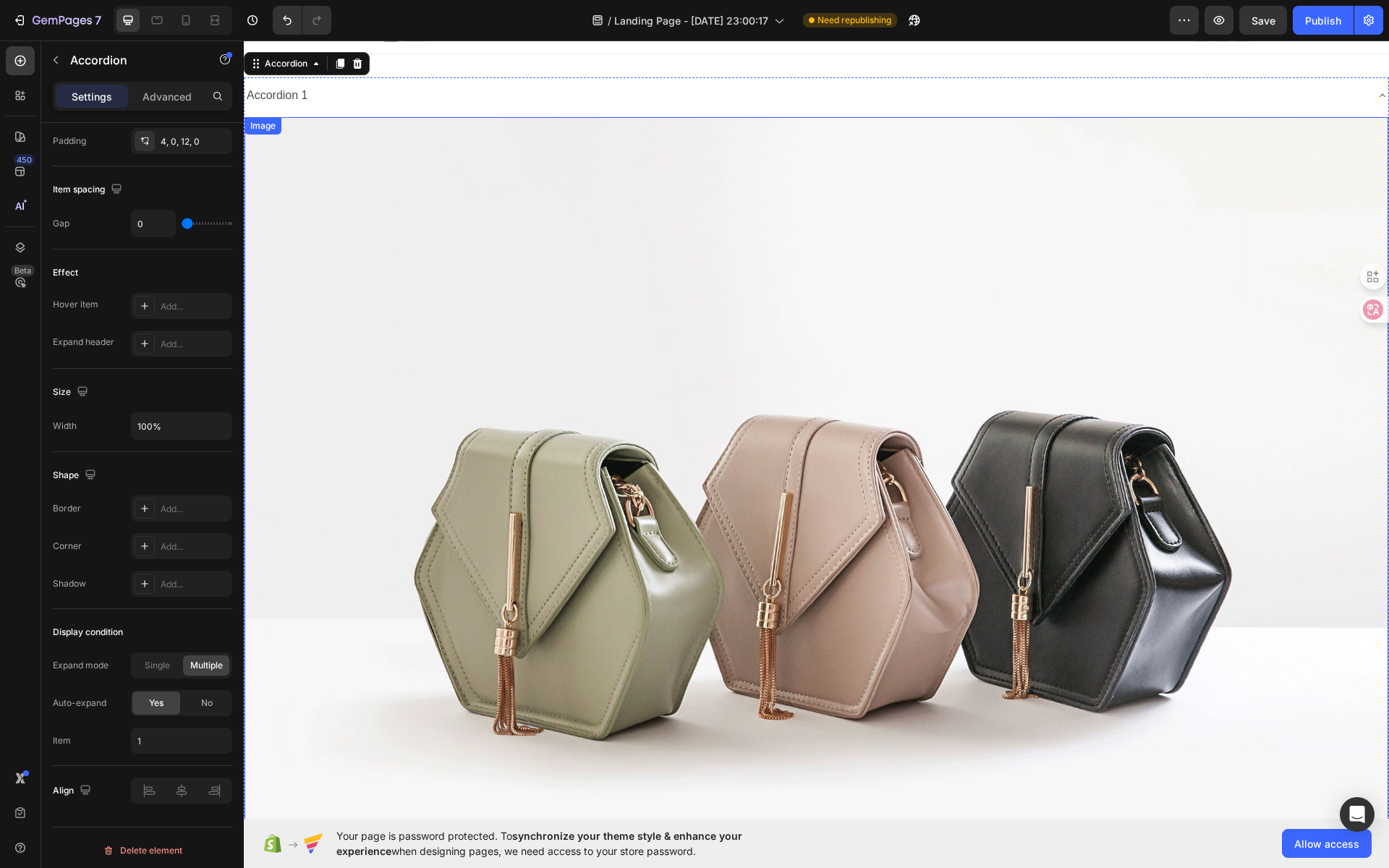
scroll to position [0, 0]
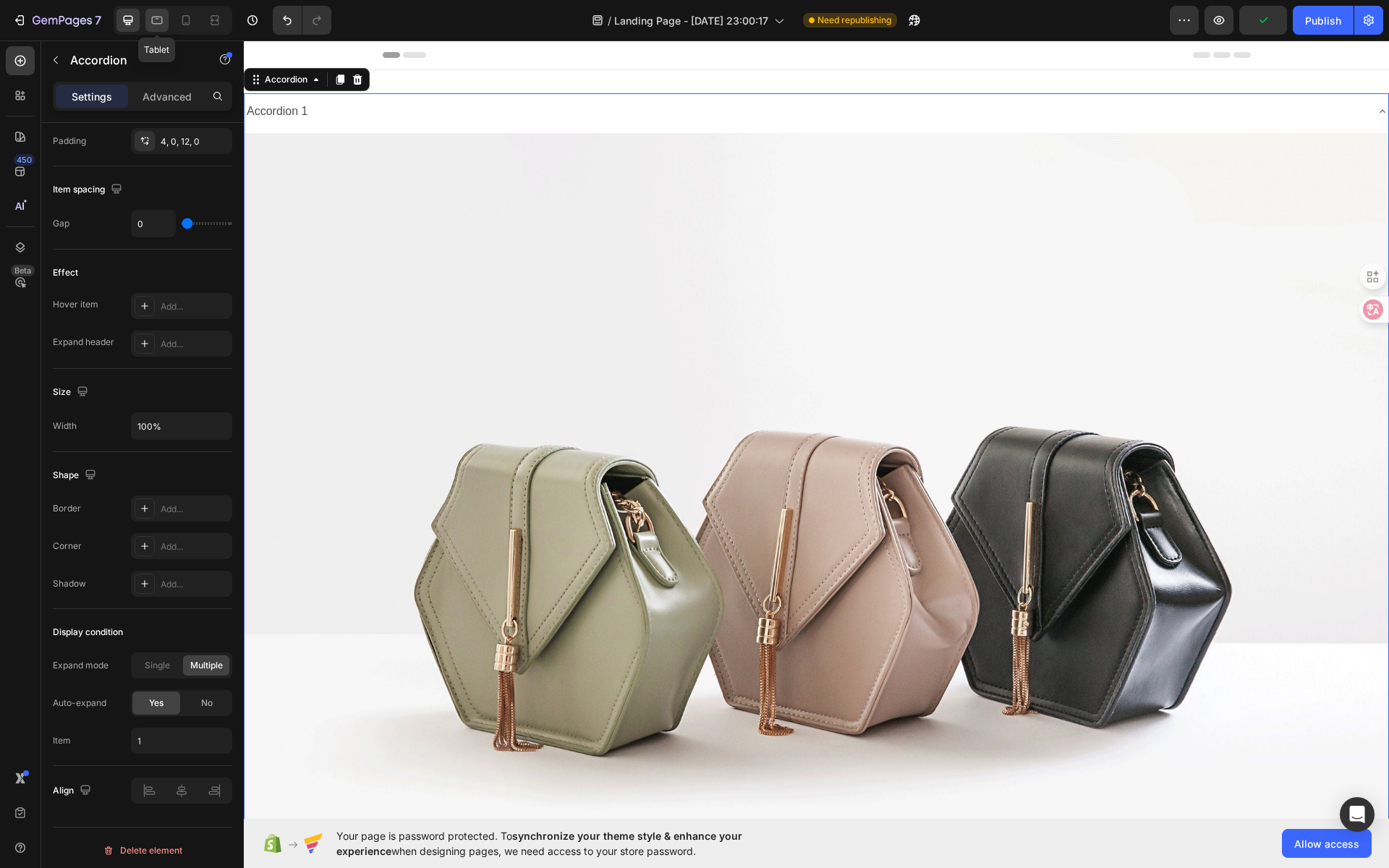
click at [159, 23] on icon at bounding box center [157, 20] width 15 height 15
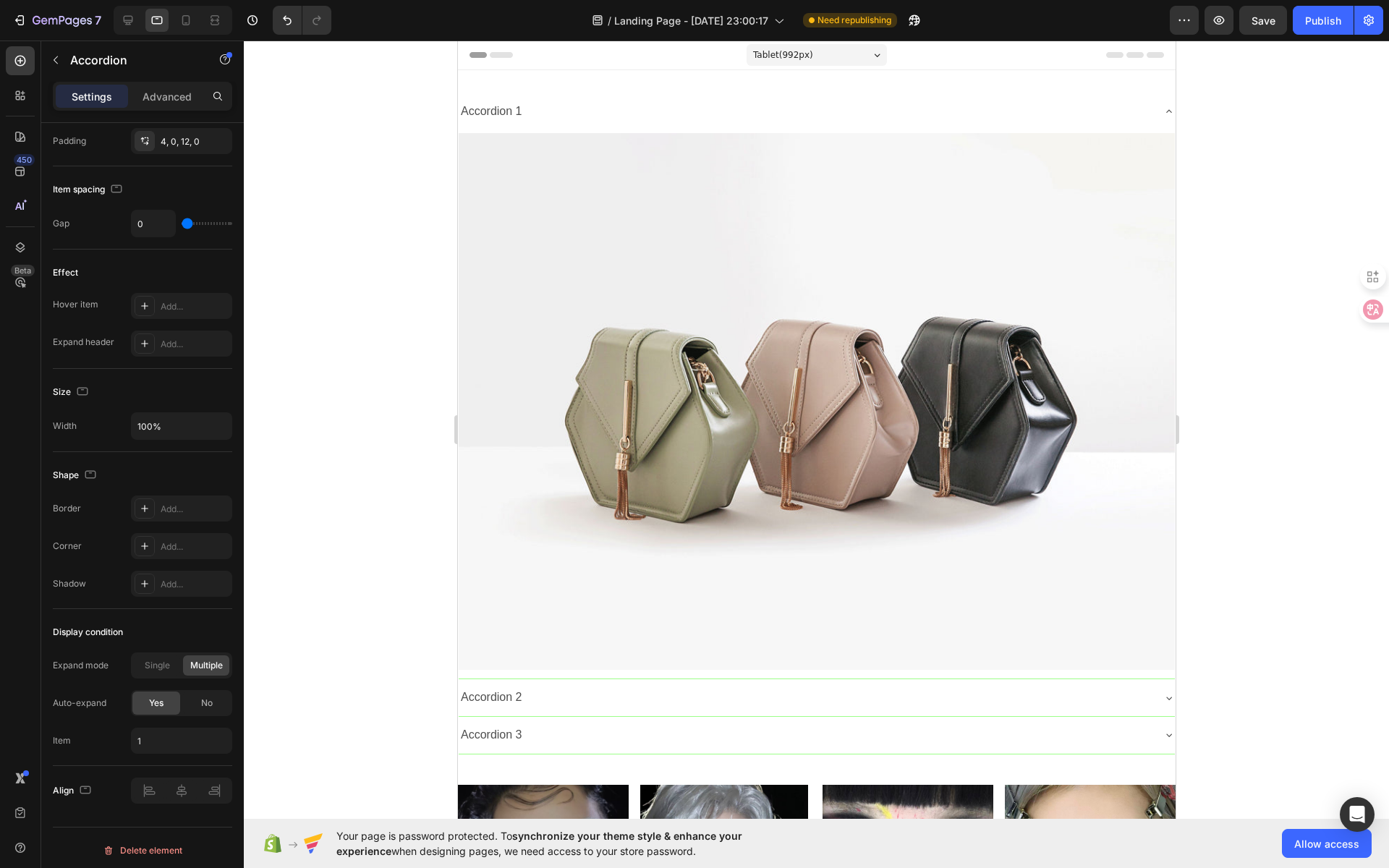
click at [567, 689] on div "Accordion 2" at bounding box center [804, 697] width 693 height 26
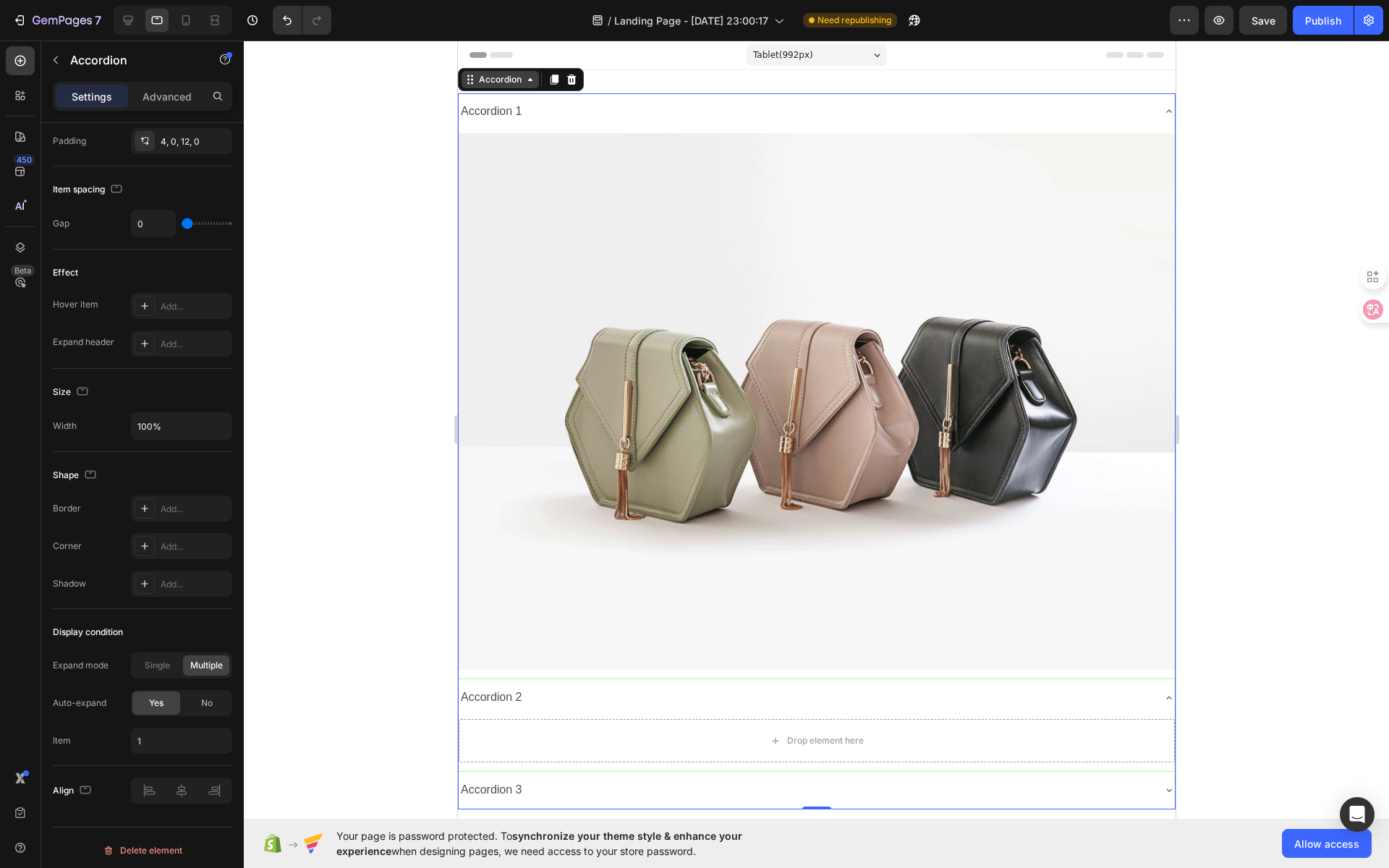
click at [522, 78] on div "Accordion" at bounding box center [499, 79] width 49 height 13
click at [628, 689] on div "Accordion 2" at bounding box center [804, 697] width 693 height 26
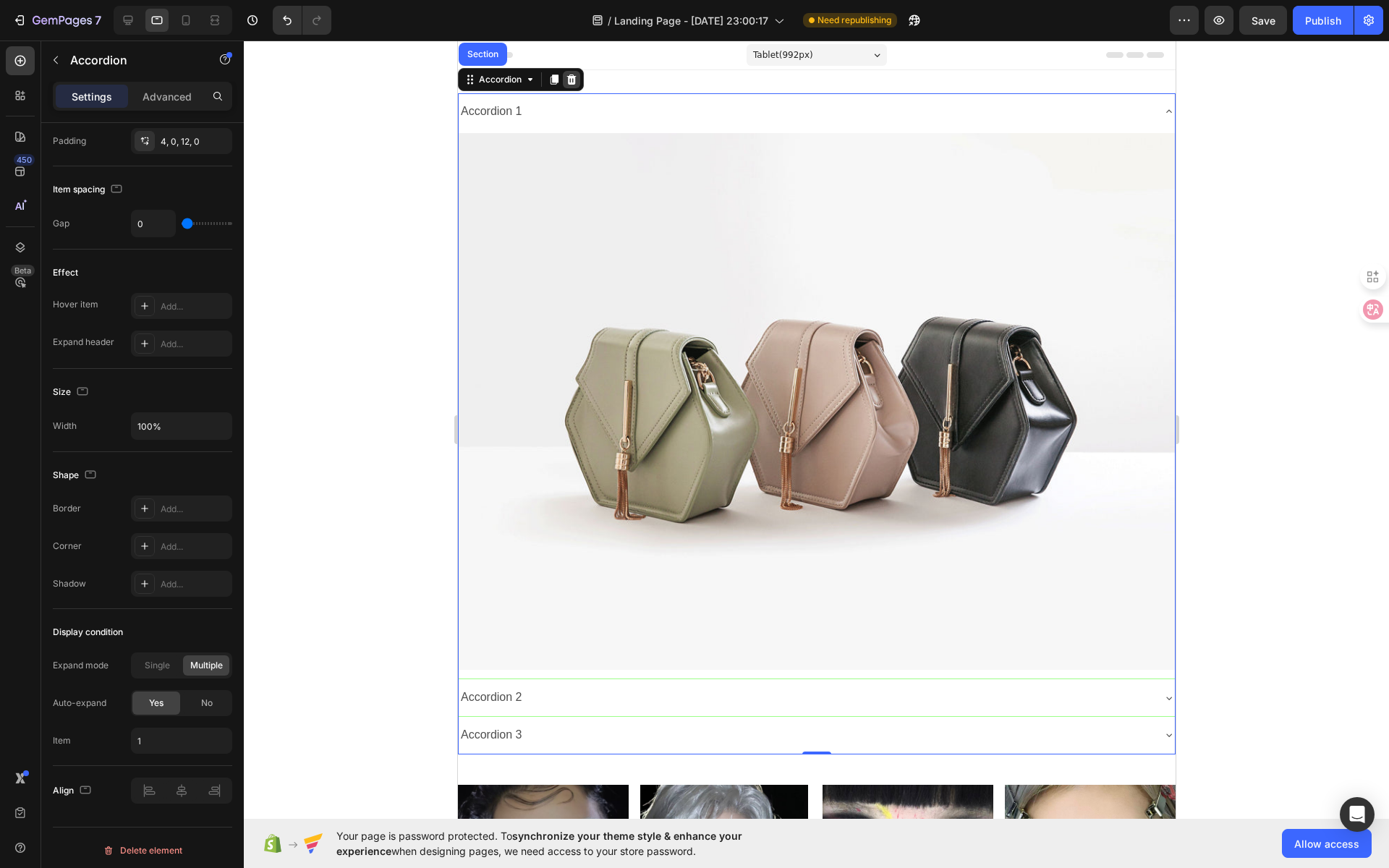
click at [574, 80] on icon at bounding box center [570, 79] width 12 height 12
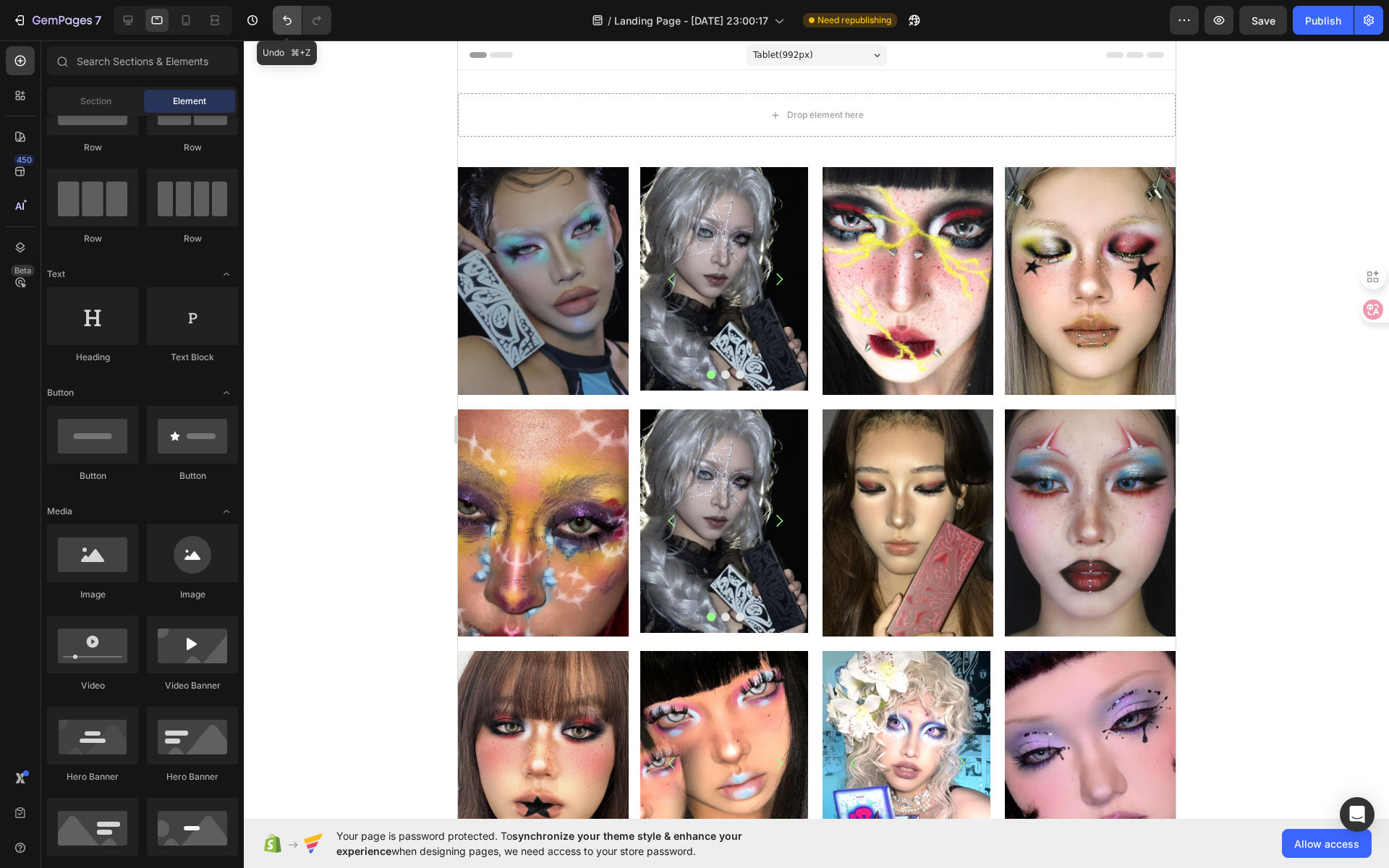
click at [278, 22] on button "Undo/Redo" at bounding box center [287, 20] width 29 height 29
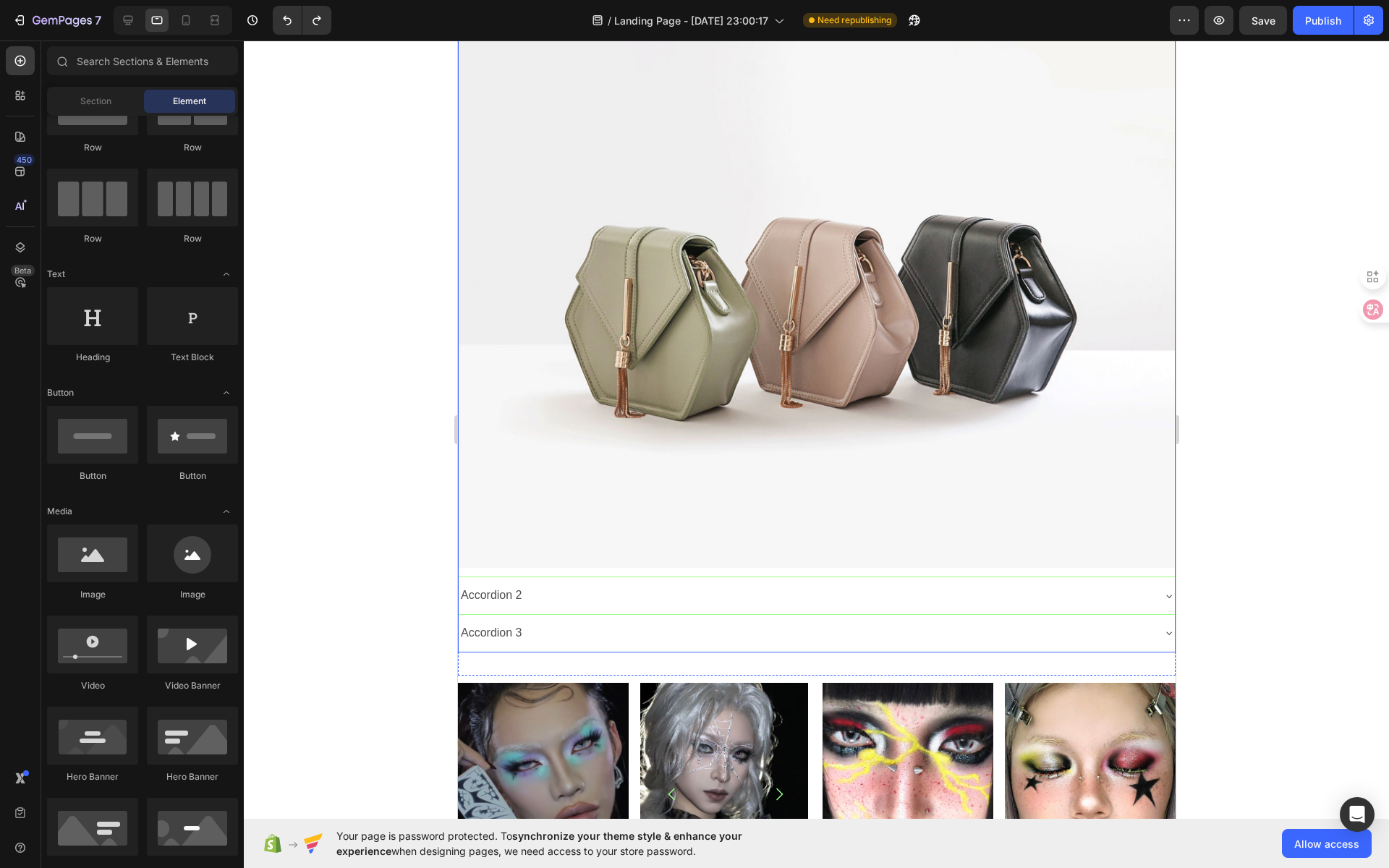
scroll to position [131, 0]
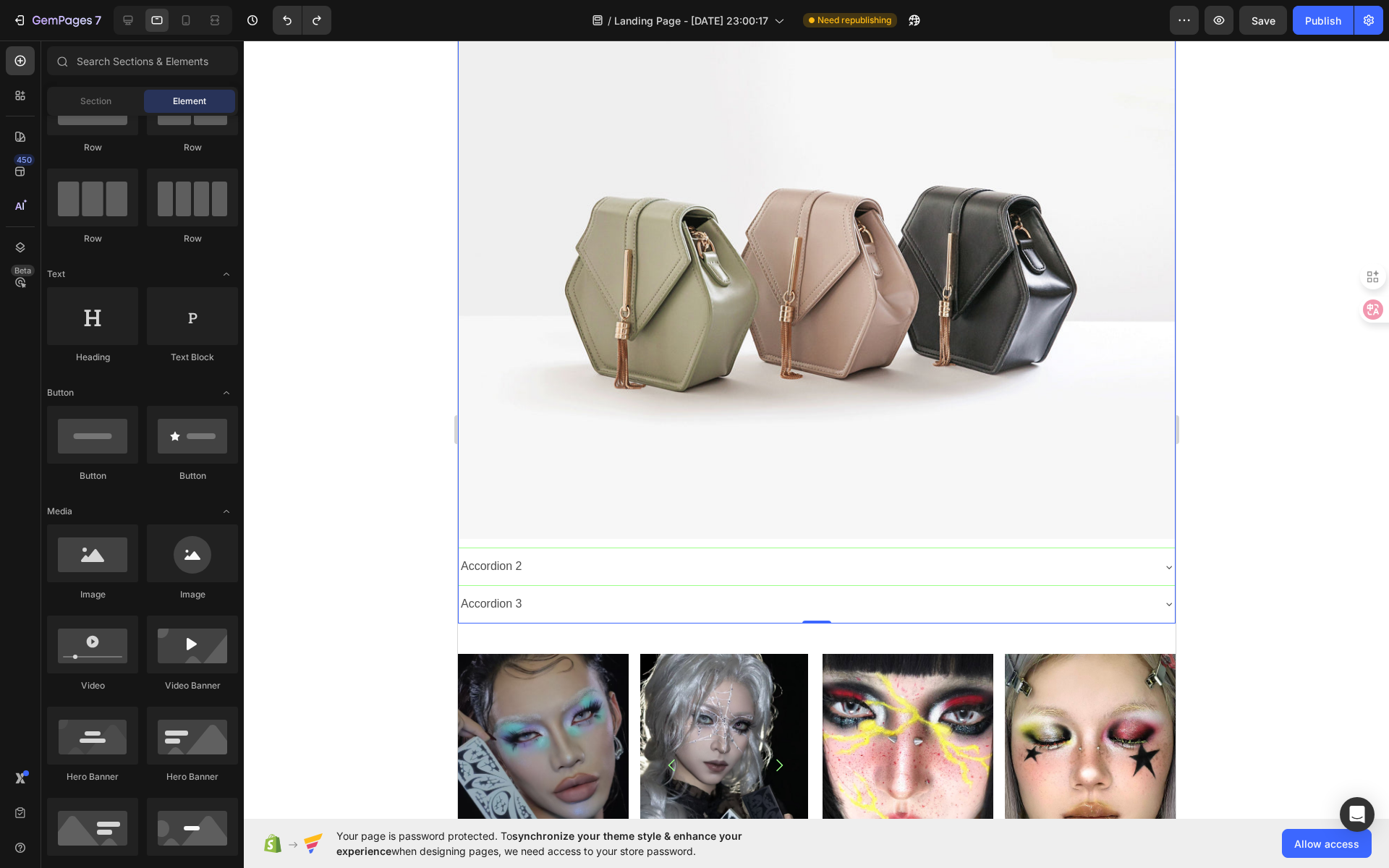
click at [554, 555] on div "Accordion 2" at bounding box center [804, 566] width 693 height 26
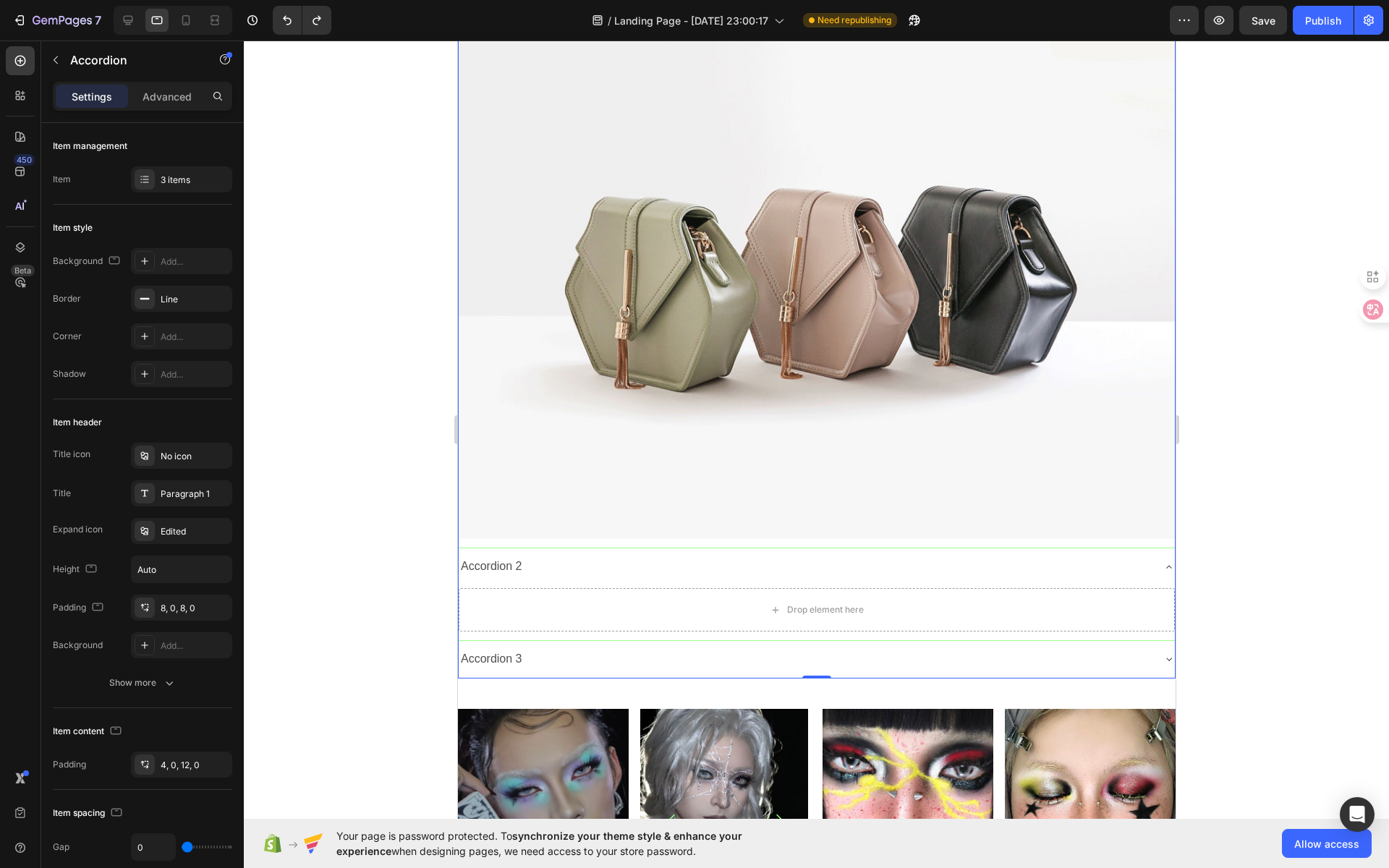
click at [622, 654] on div "Accordion 3" at bounding box center [804, 660] width 693 height 26
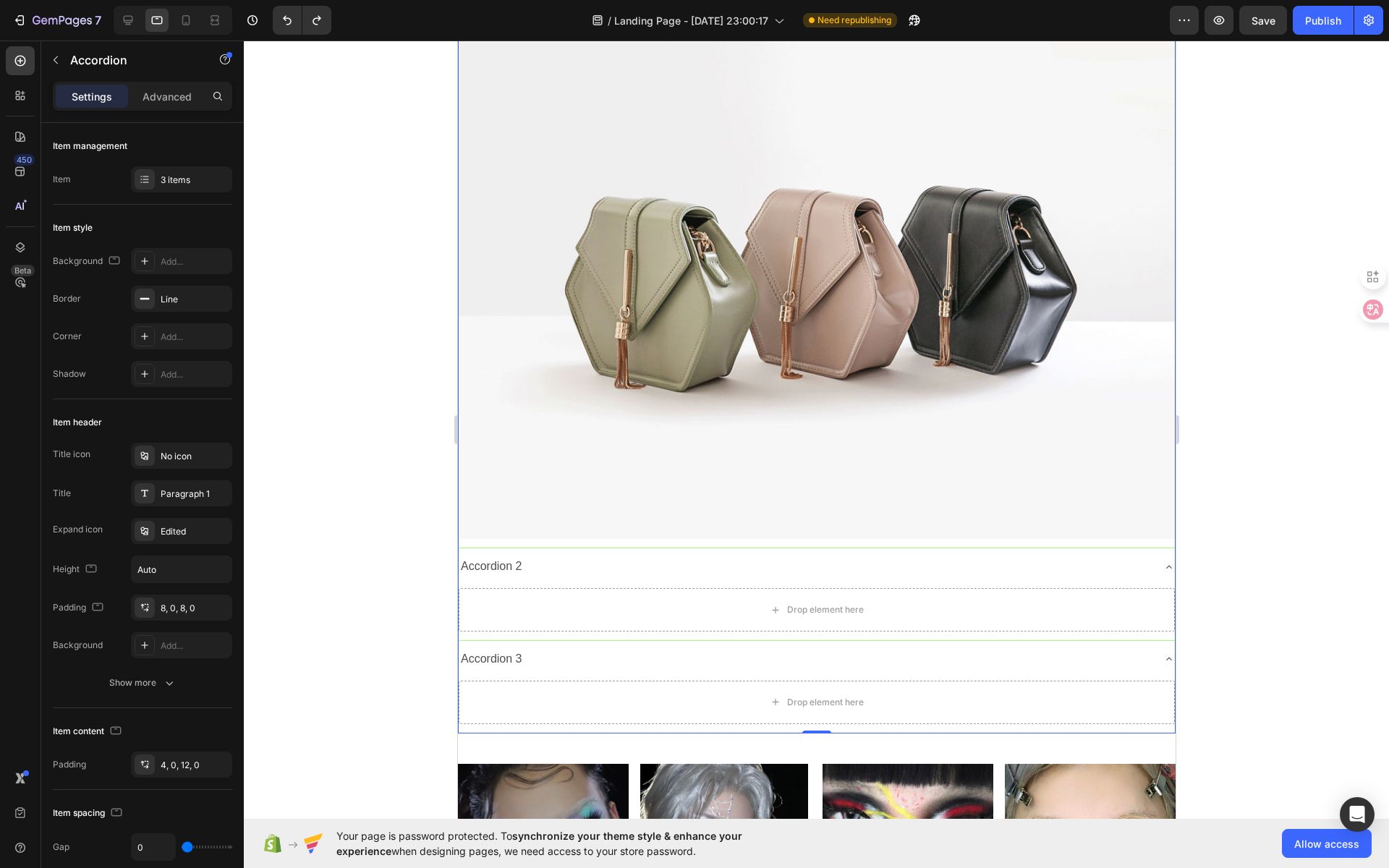
click at [1162, 653] on icon at bounding box center [1168, 659] width 12 height 12
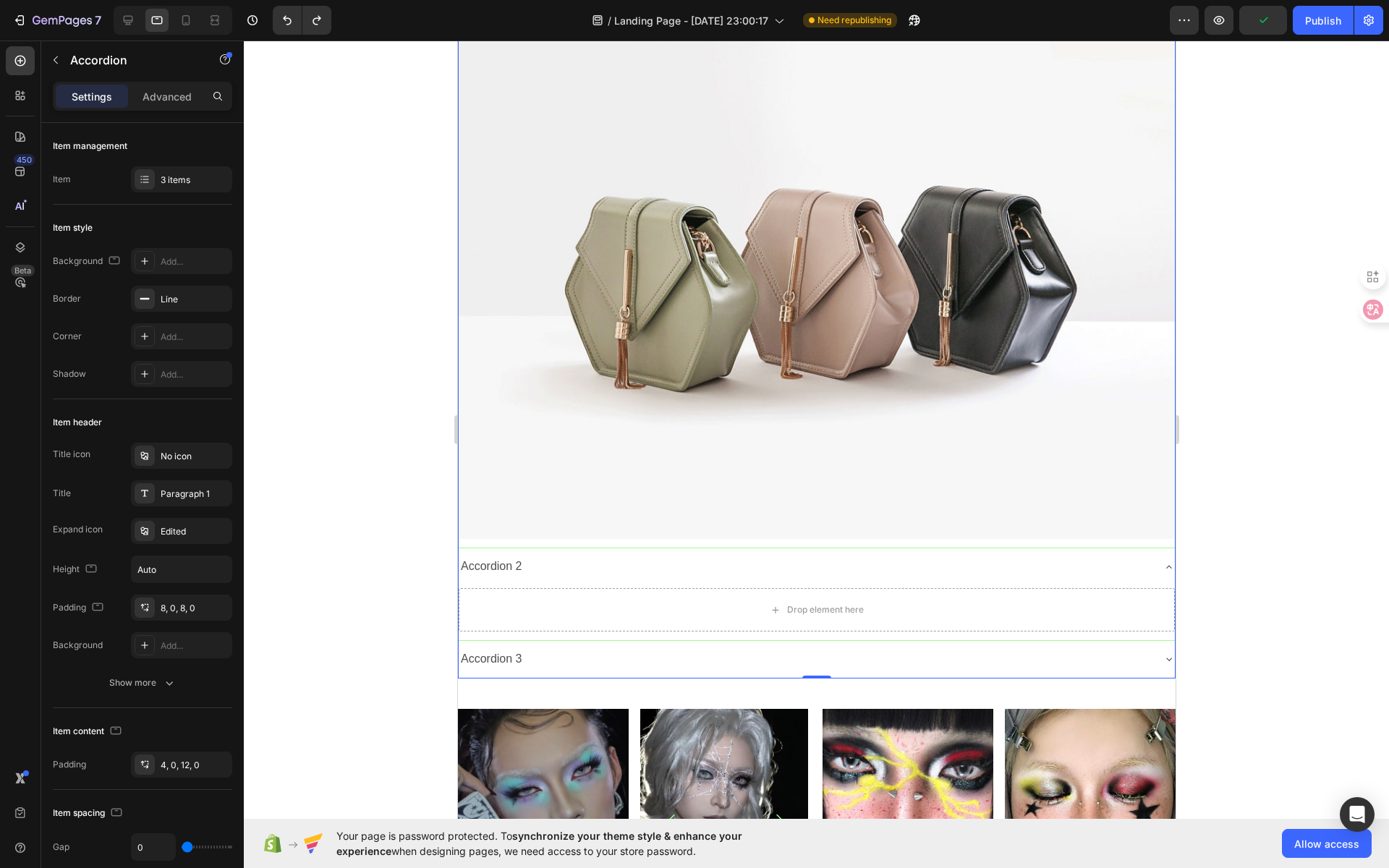
click at [1162, 653] on icon at bounding box center [1168, 659] width 12 height 12
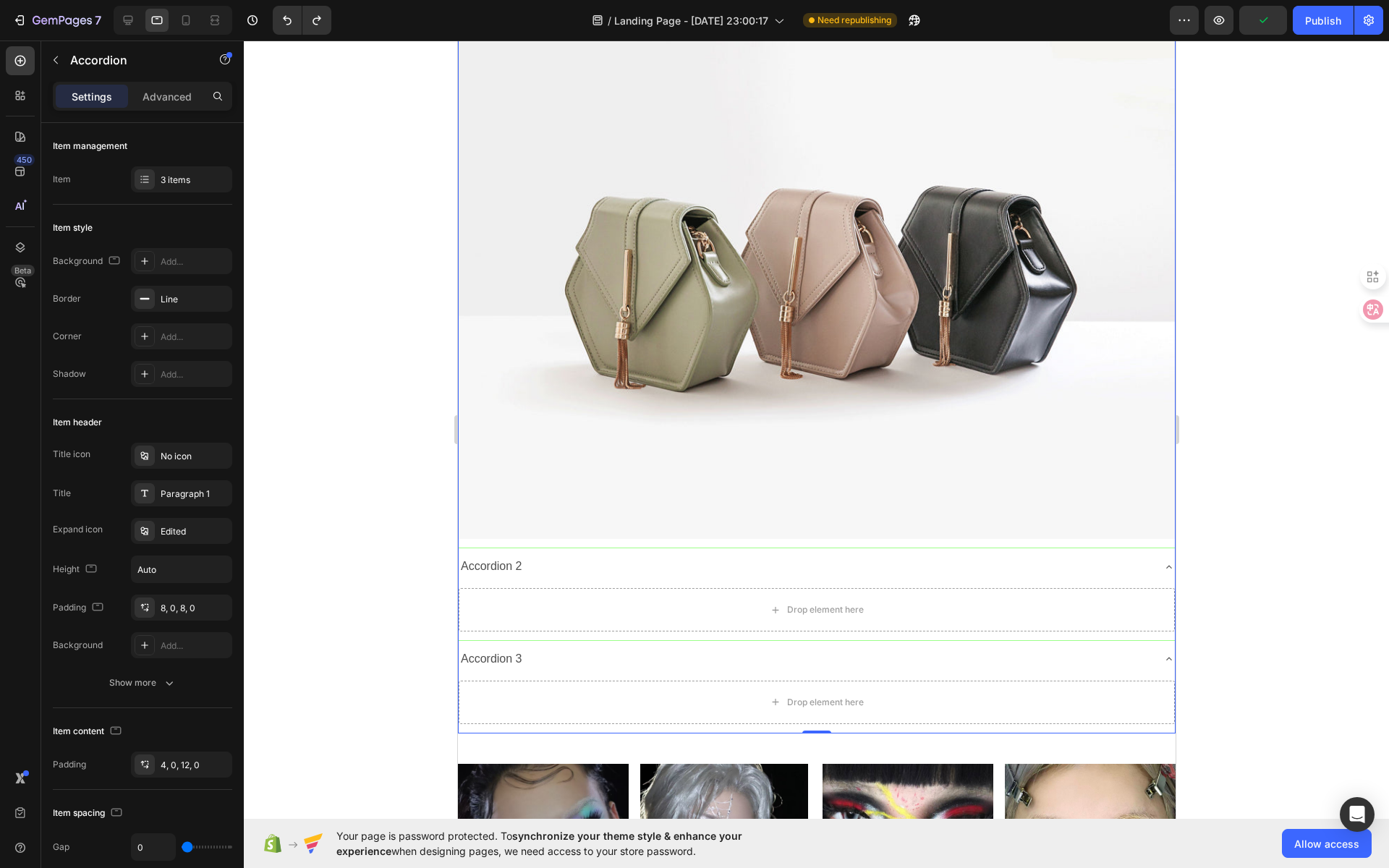
click at [557, 647] on div "Accordion 3" at bounding box center [804, 660] width 693 height 26
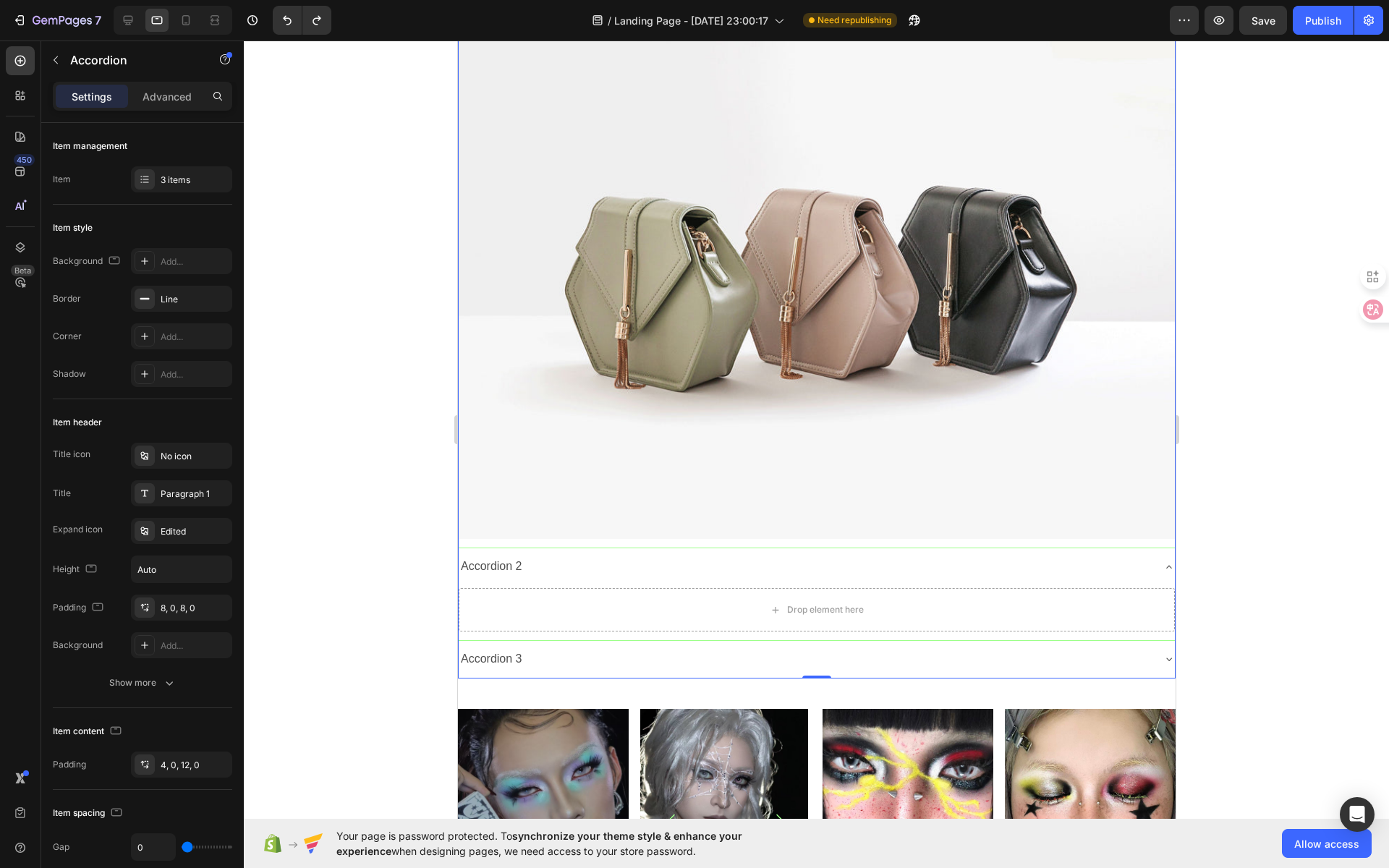
click at [559, 647] on div "Accordion 3" at bounding box center [804, 660] width 693 height 26
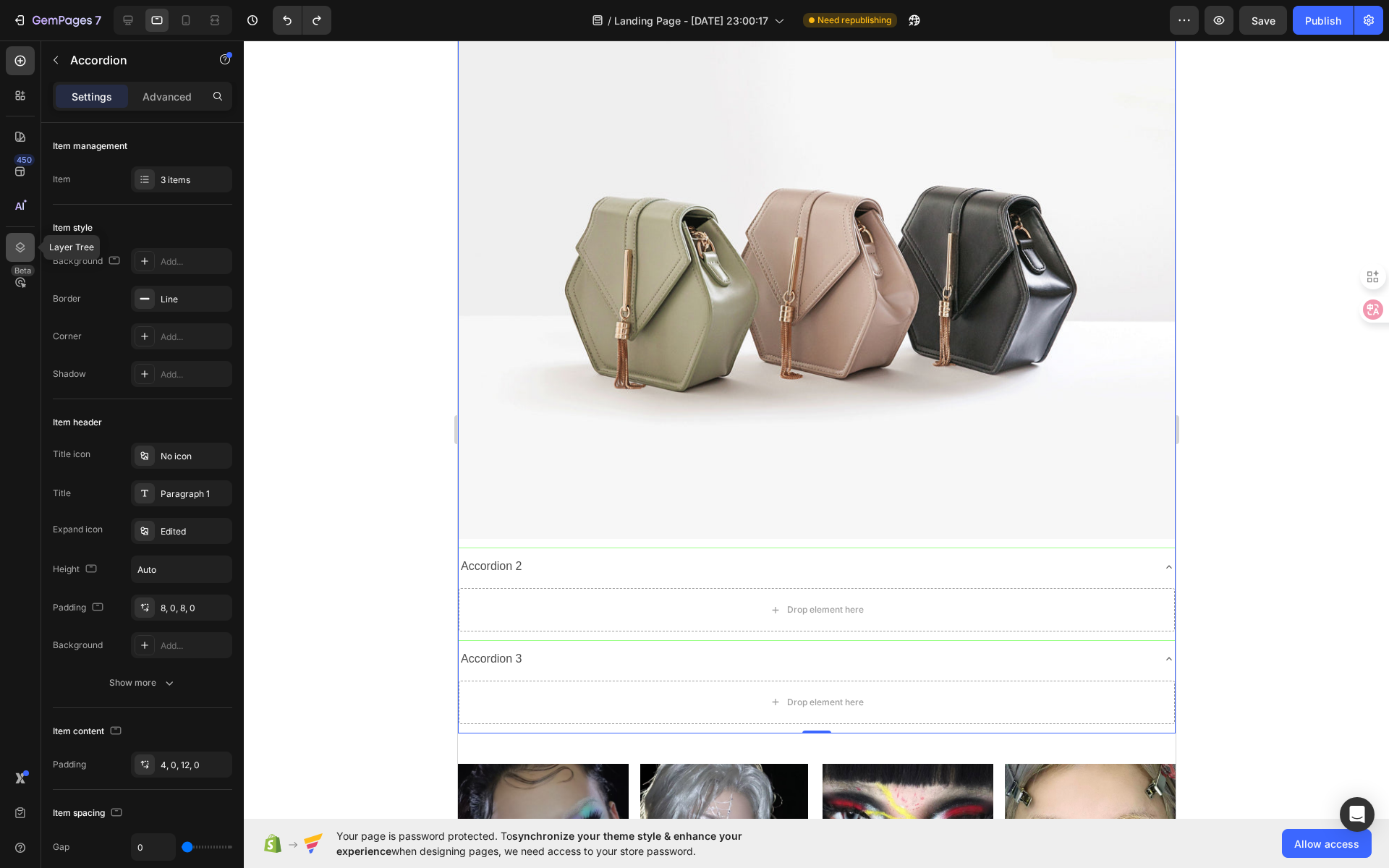
click at [20, 247] on icon at bounding box center [20, 247] width 15 height 15
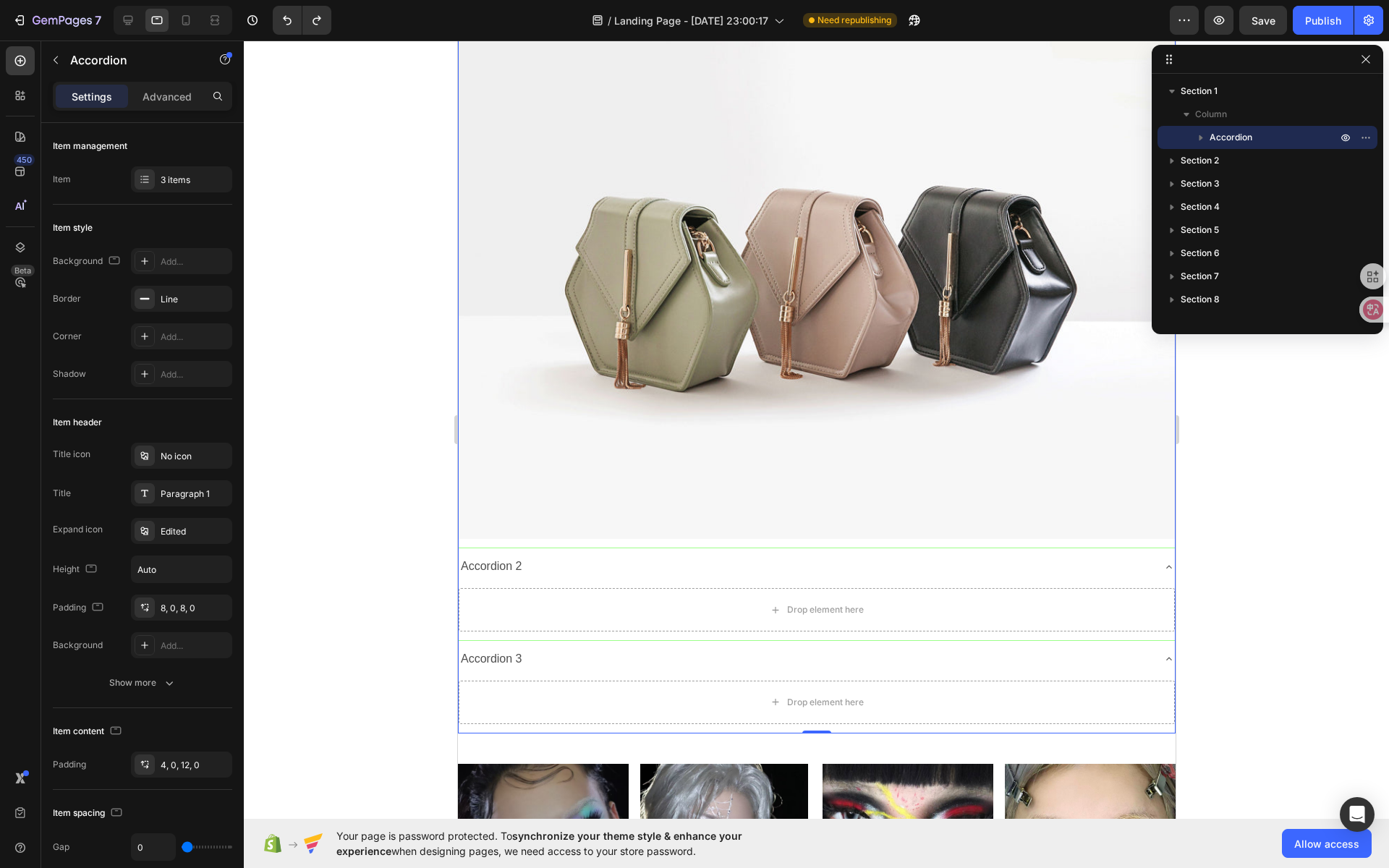
click at [1200, 135] on icon "button" at bounding box center [1200, 137] width 15 height 15
click at [1276, 236] on span "Accordion Item" at bounding box center [1254, 230] width 63 height 15
click at [1233, 233] on span "Accordion Item" at bounding box center [1254, 230] width 63 height 15
click at [1343, 227] on div "Accordion Item" at bounding box center [1267, 229] width 208 height 23
click at [1304, 224] on p "Accordion Item" at bounding box center [1281, 230] width 116 height 15
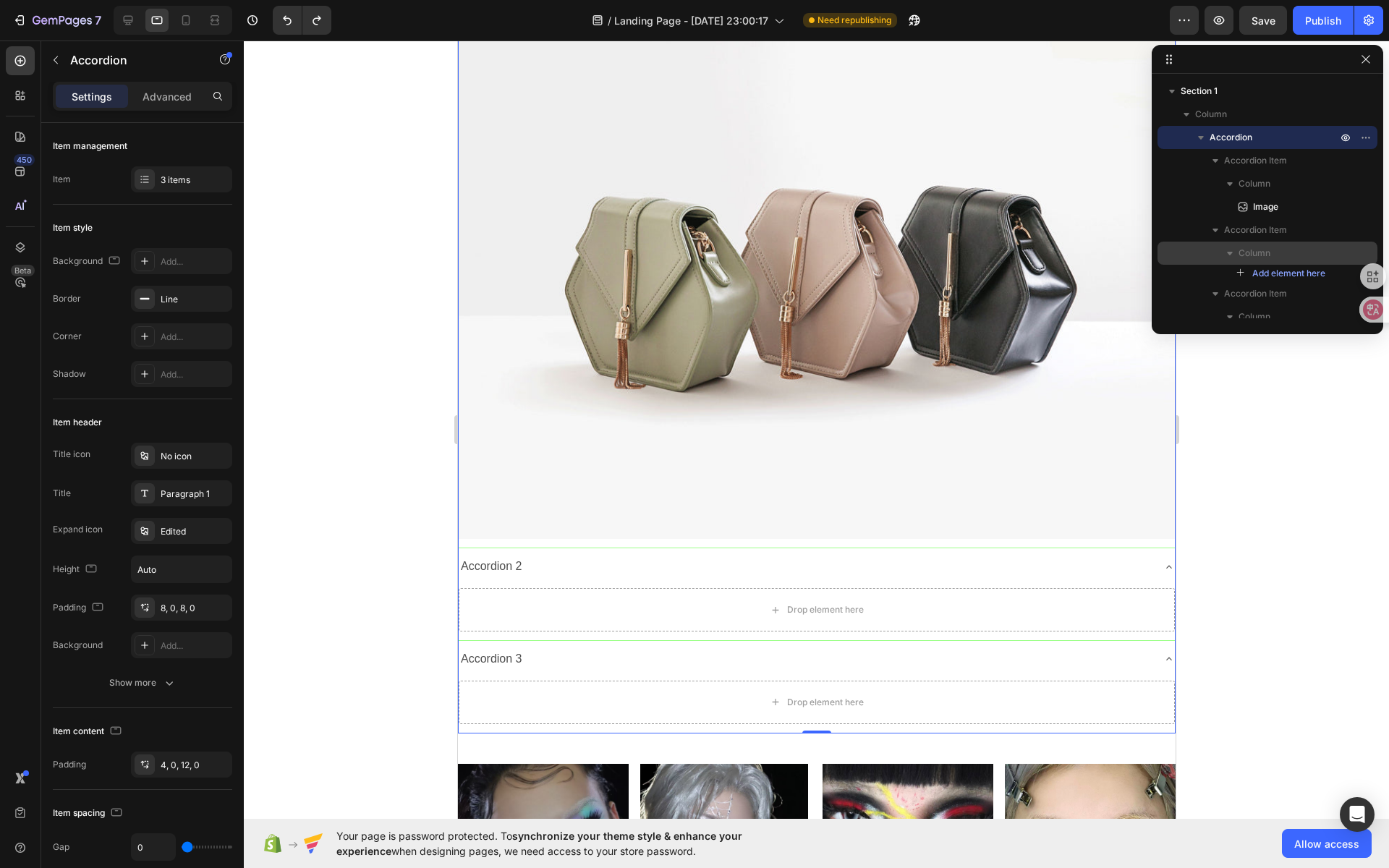
click at [1284, 260] on p "Column" at bounding box center [1289, 253] width 101 height 15
click at [1289, 252] on p "Column" at bounding box center [1289, 253] width 101 height 15
click at [1254, 183] on span "Column" at bounding box center [1254, 184] width 32 height 15
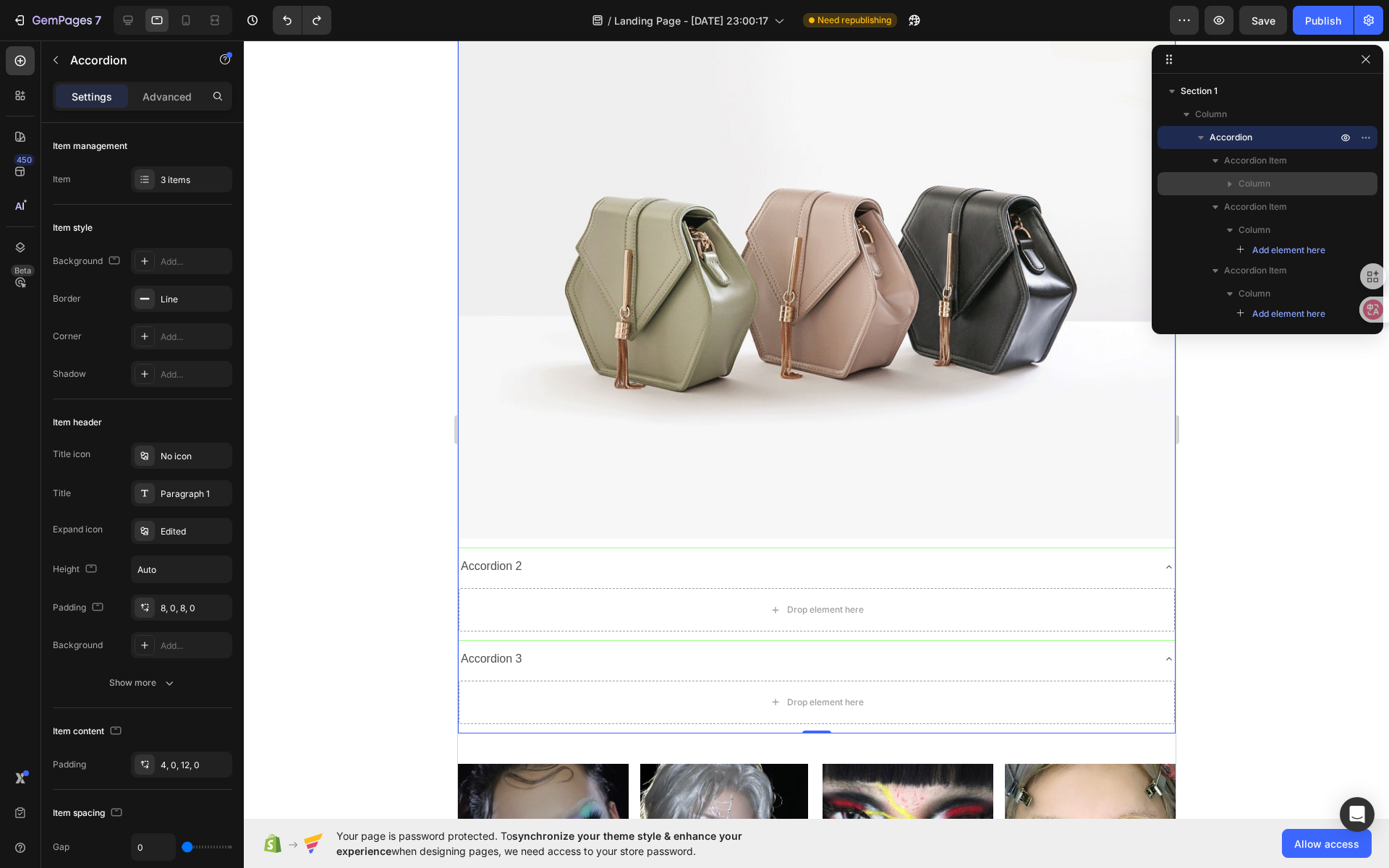
click at [1254, 183] on span "Column" at bounding box center [1254, 184] width 32 height 15
click at [1368, 135] on icon "button" at bounding box center [1365, 138] width 12 height 12
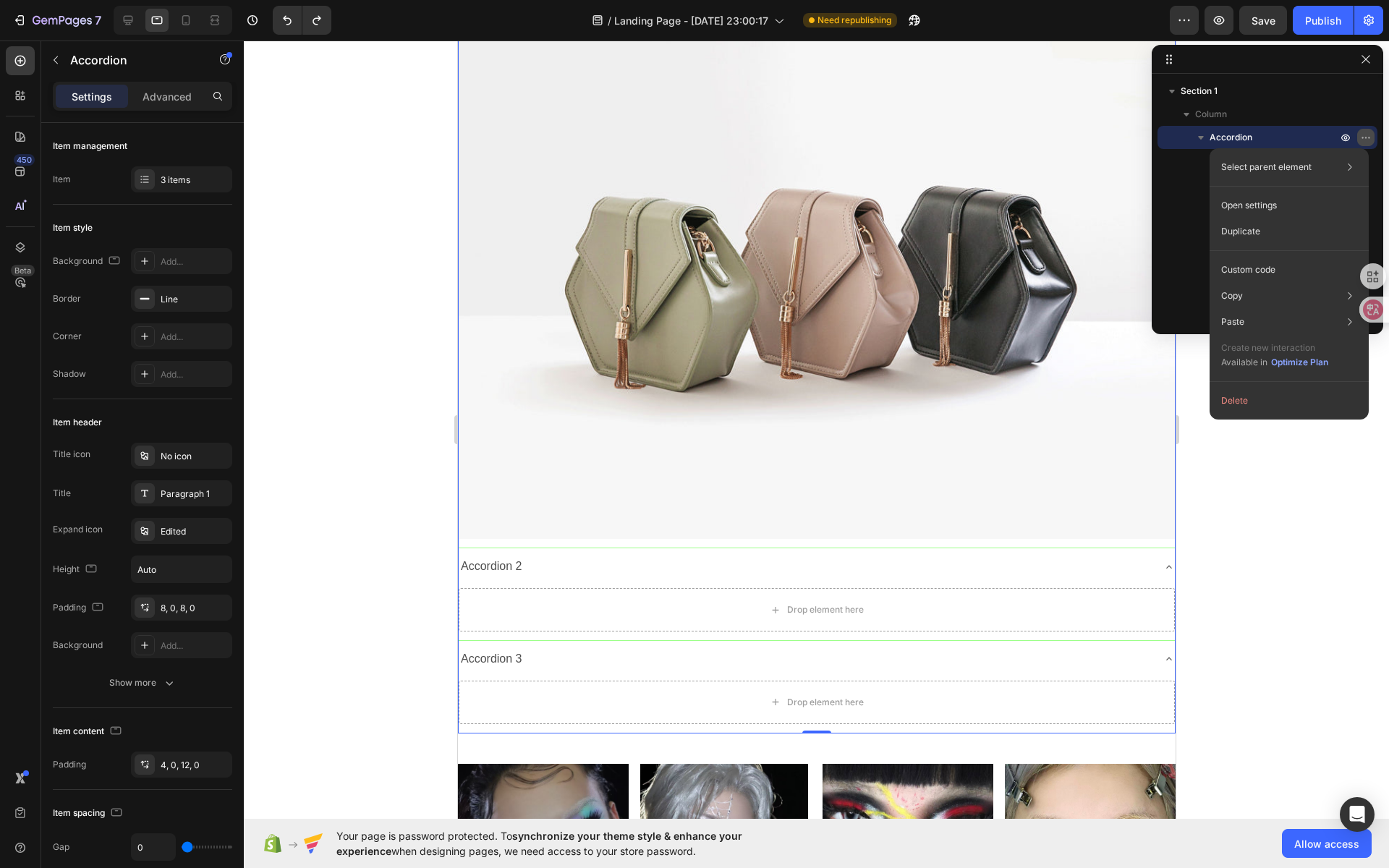
click at [1368, 135] on icon "button" at bounding box center [1365, 138] width 12 height 12
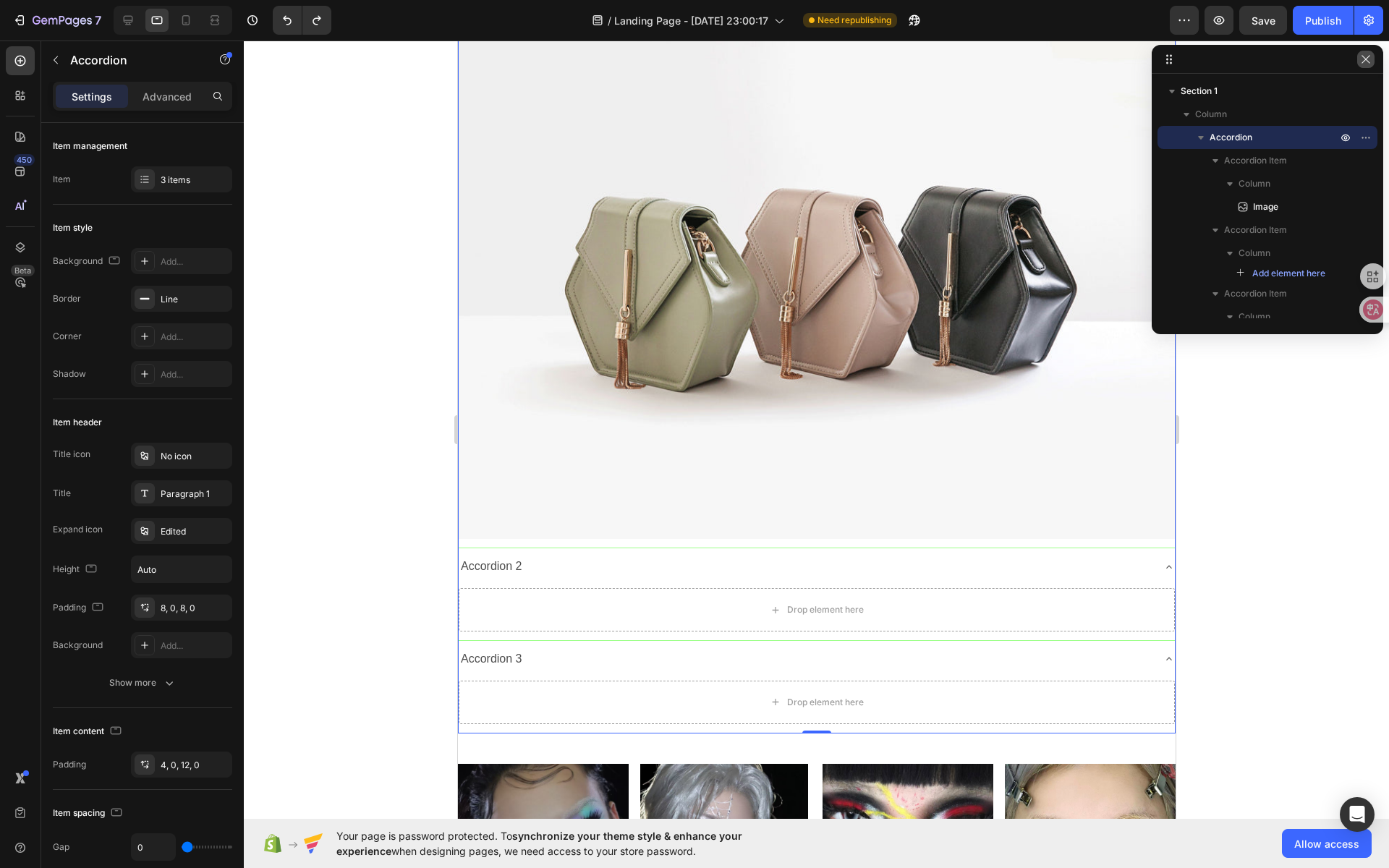
click at [1363, 55] on icon "button" at bounding box center [1365, 60] width 12 height 12
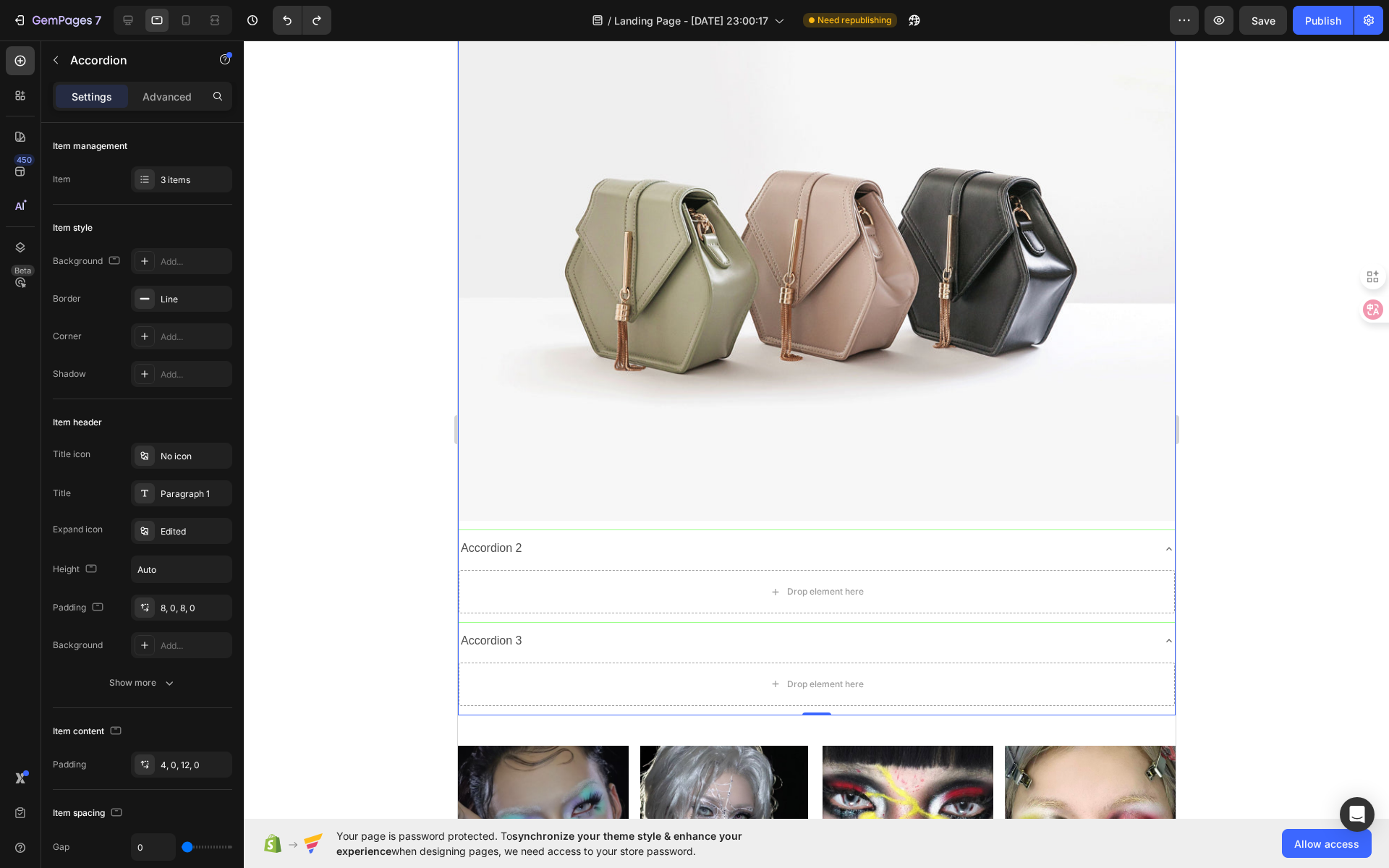
scroll to position [151, 0]
click at [513, 627] on div "Accordion 3" at bounding box center [490, 640] width 65 height 26
click at [563, 628] on div "Accordion 3" at bounding box center [804, 640] width 693 height 26
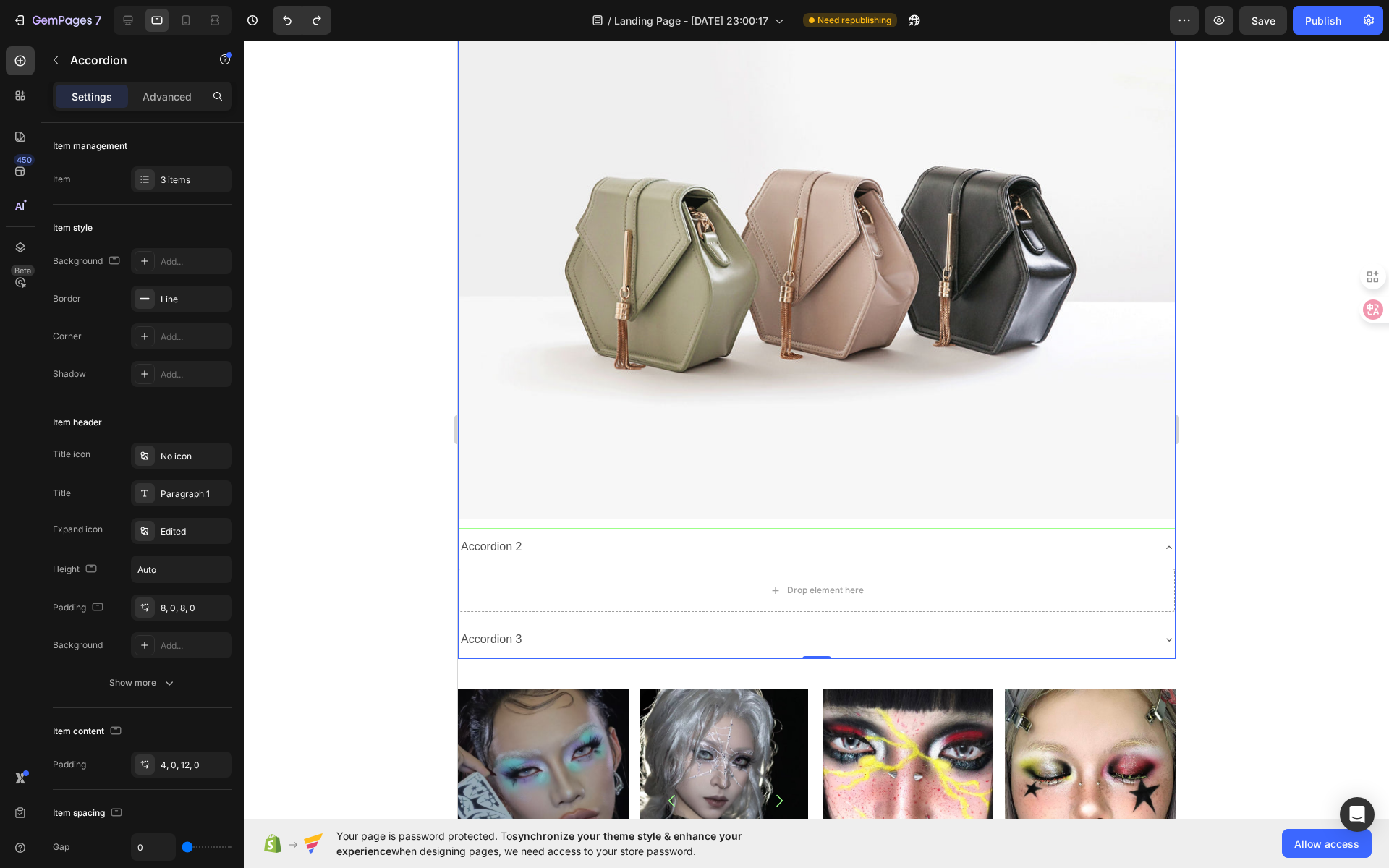
click at [710, 627] on div "Accordion 3" at bounding box center [804, 640] width 693 height 26
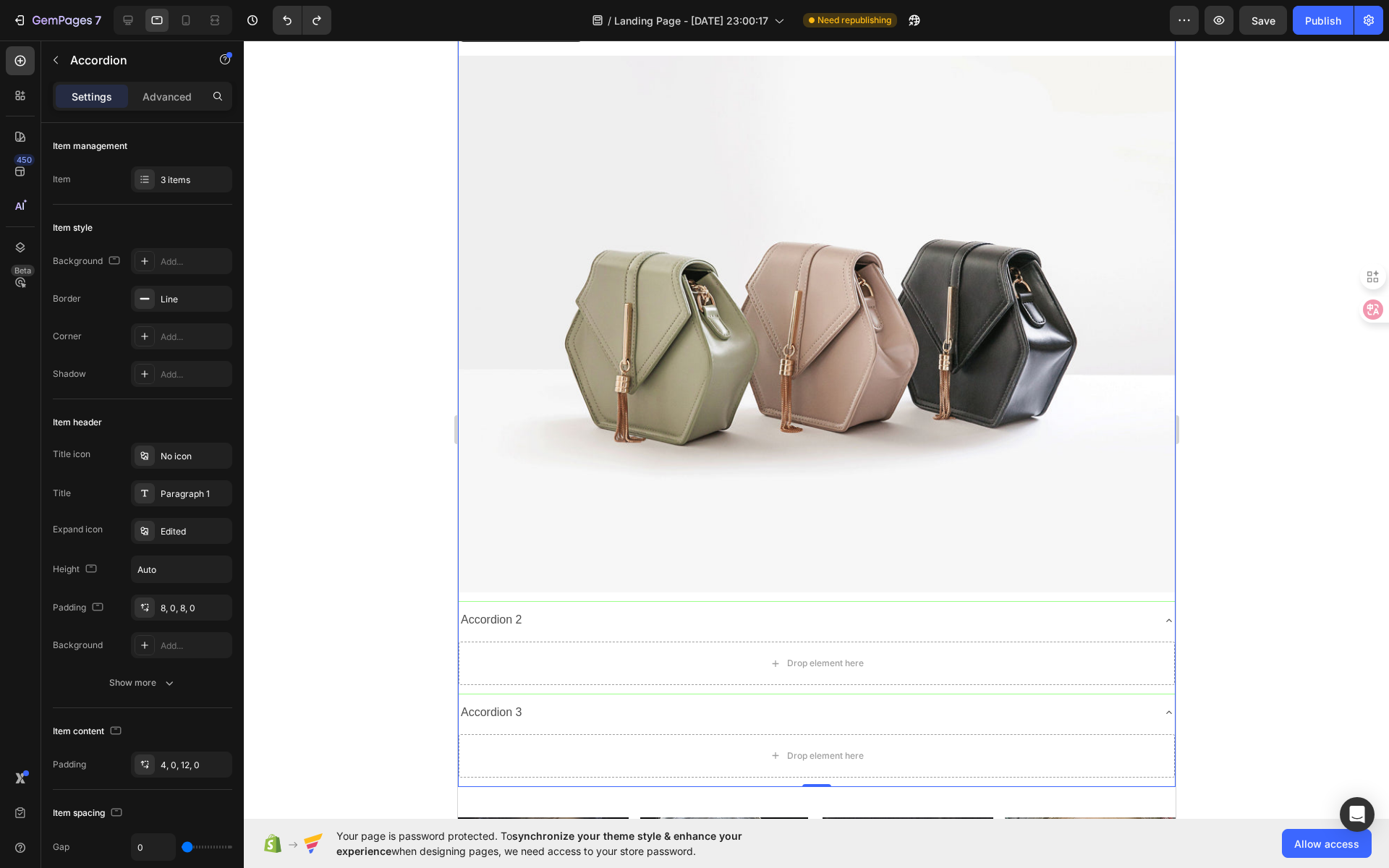
scroll to position [0, 0]
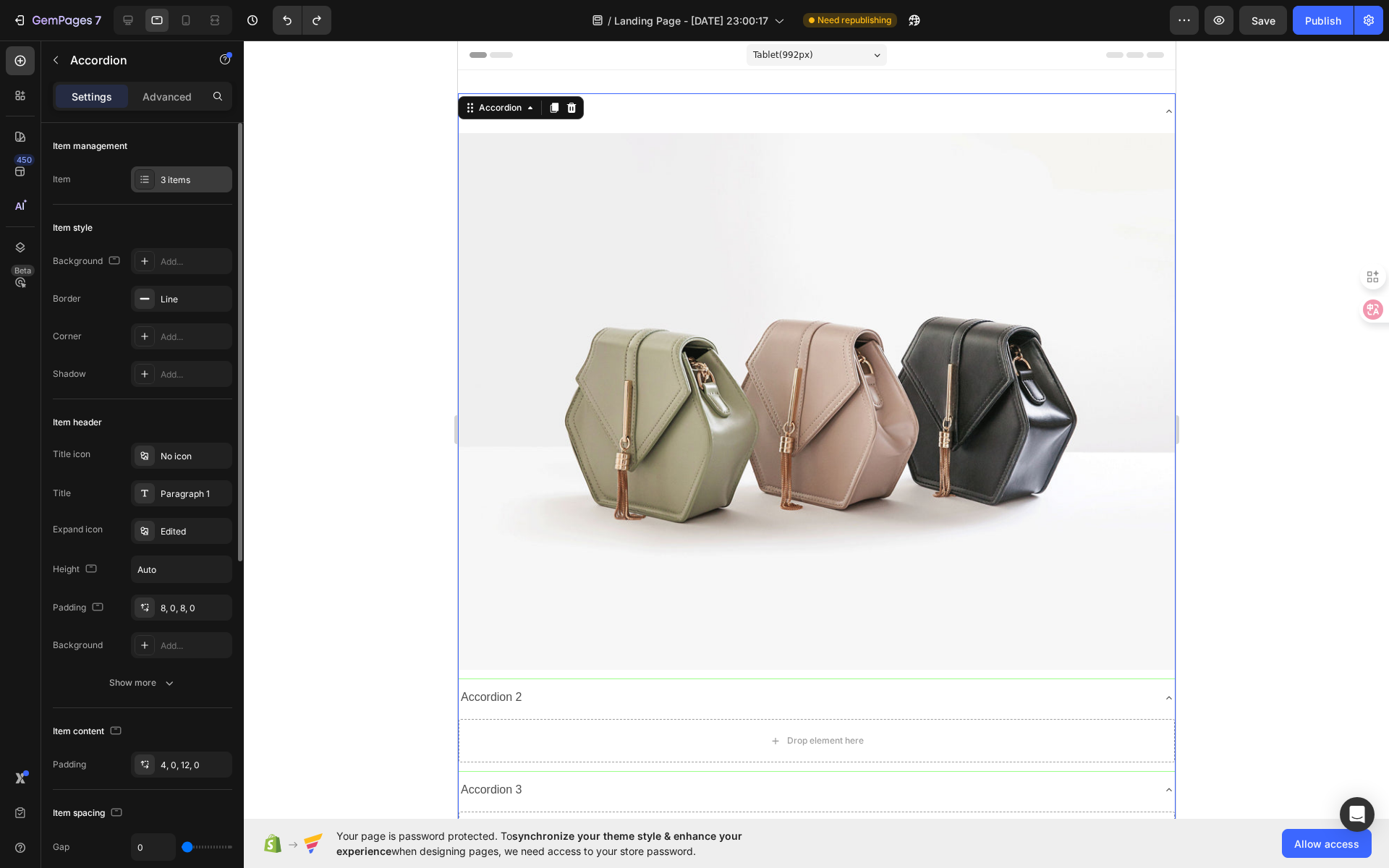
click at [175, 181] on div "3 items" at bounding box center [194, 180] width 68 height 13
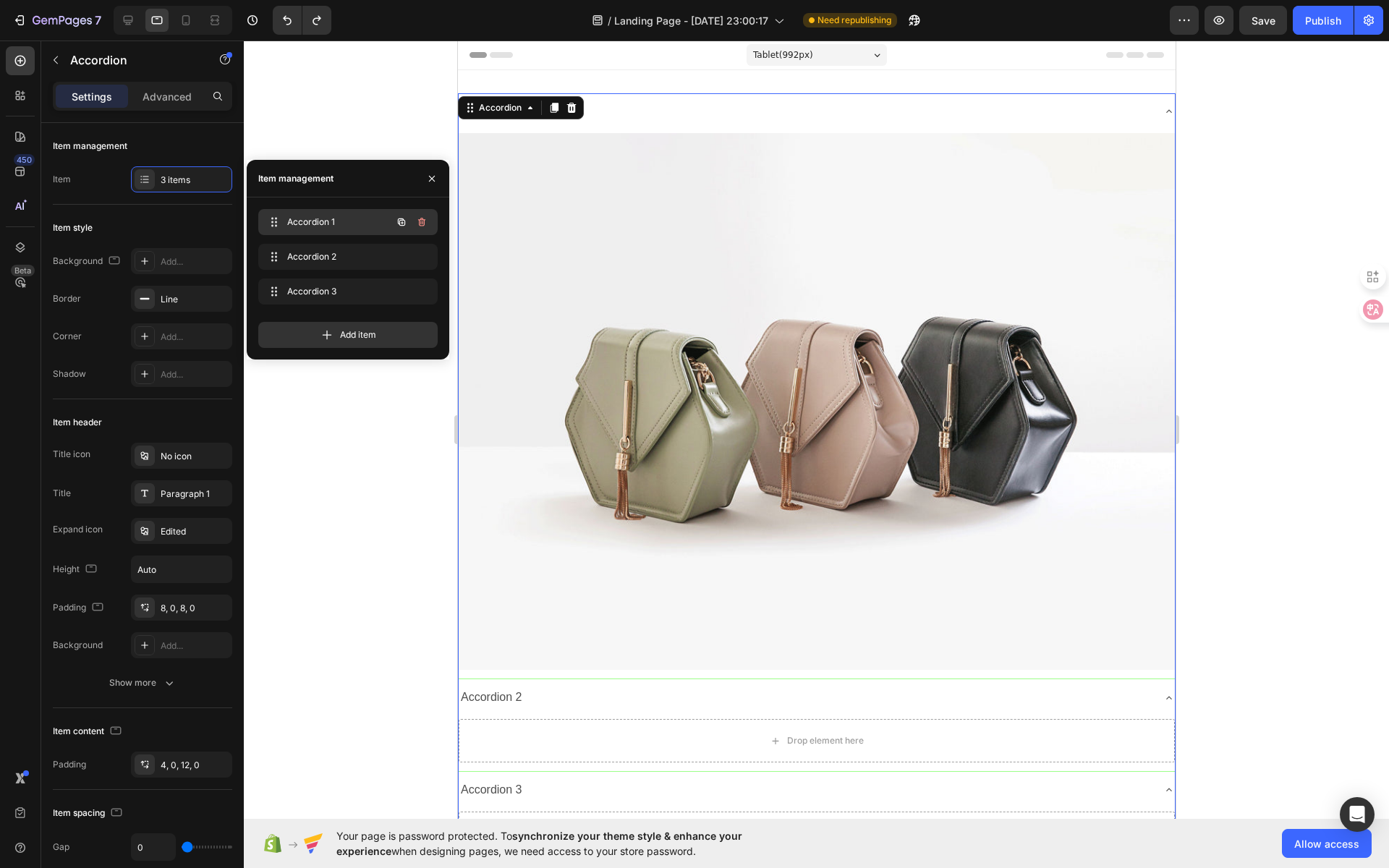
click at [343, 225] on span "Accordion 1" at bounding box center [327, 221] width 81 height 13
click at [332, 256] on span "Accordion 2" at bounding box center [337, 256] width 107 height 13
click at [334, 284] on div "Accordion 3 Accordion 3" at bounding box center [327, 292] width 127 height 20
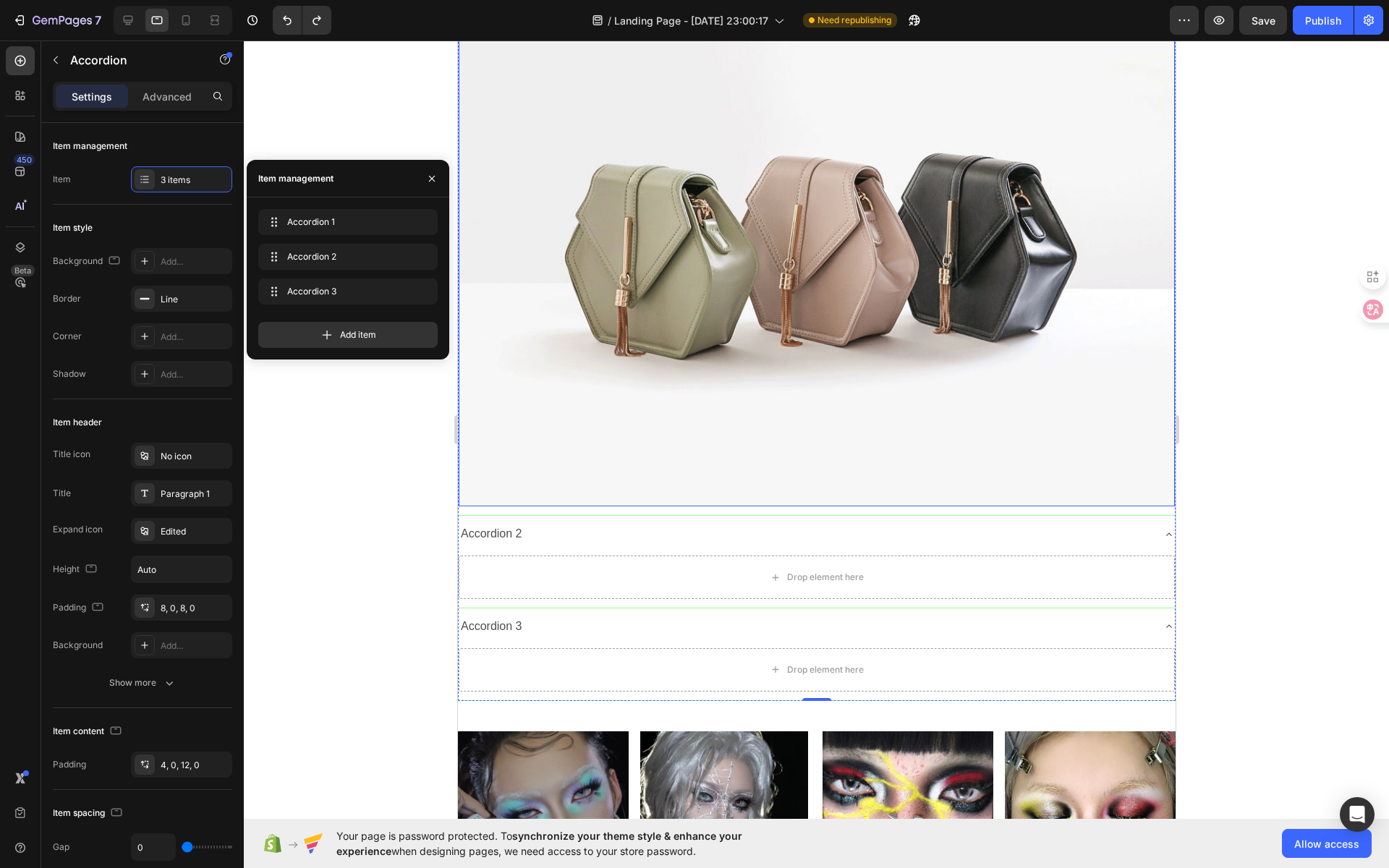
scroll to position [161, 0]
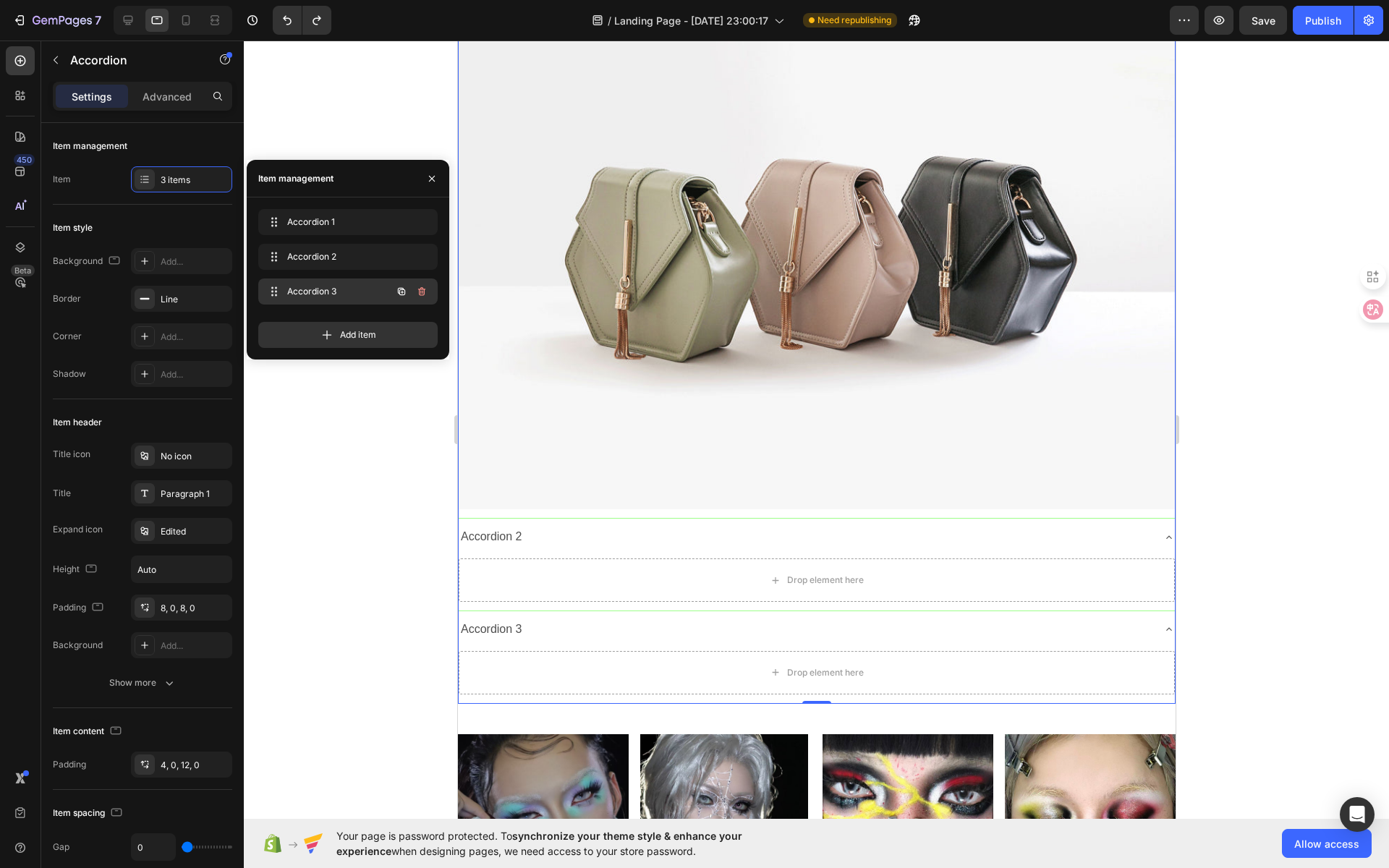
click at [383, 286] on div "Accordion 3 Accordion 3" at bounding box center [327, 292] width 127 height 20
click at [426, 290] on icon "button" at bounding box center [422, 292] width 12 height 12
click at [426, 290] on button "Delete" at bounding box center [412, 292] width 40 height 20
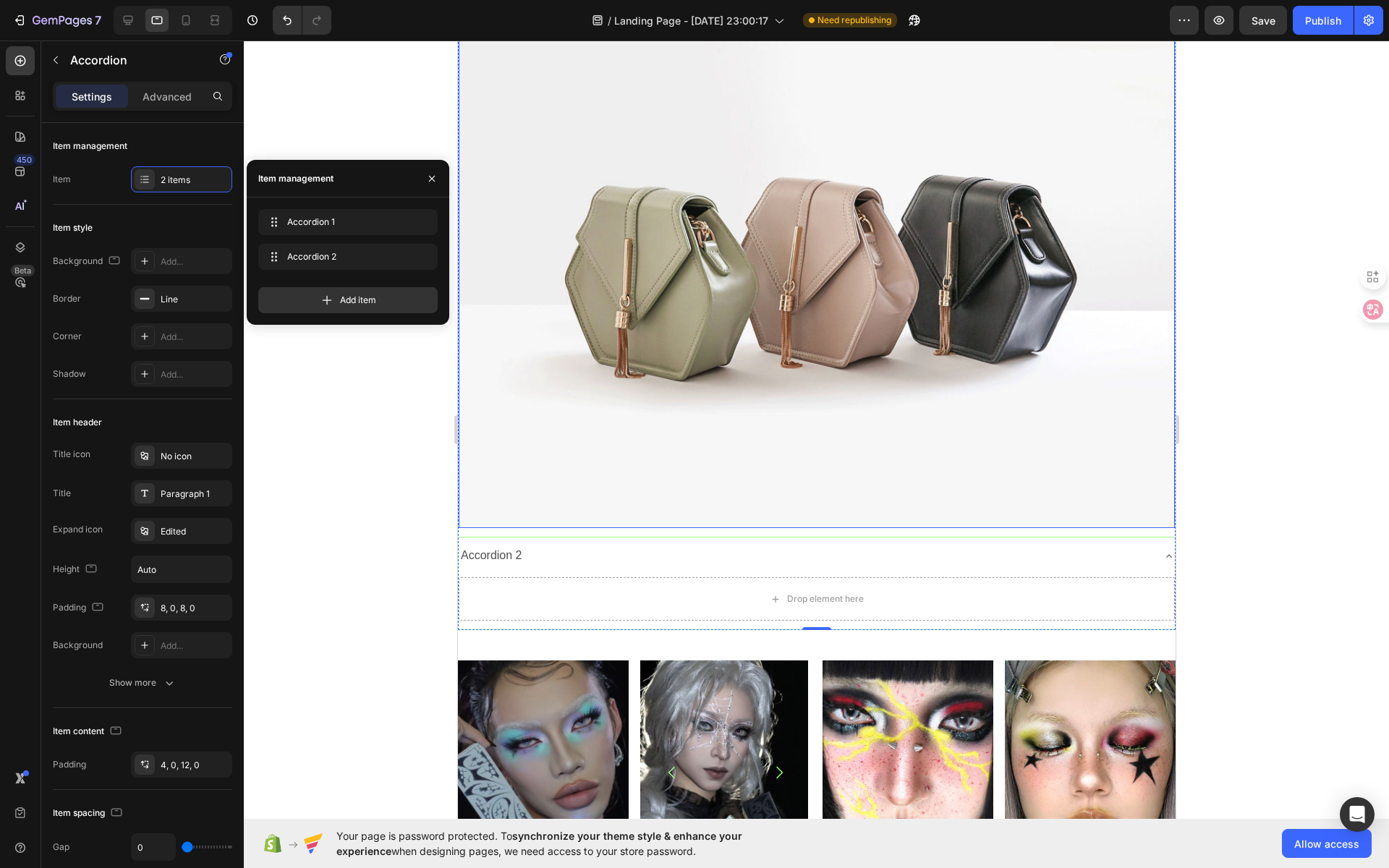
scroll to position [0, 0]
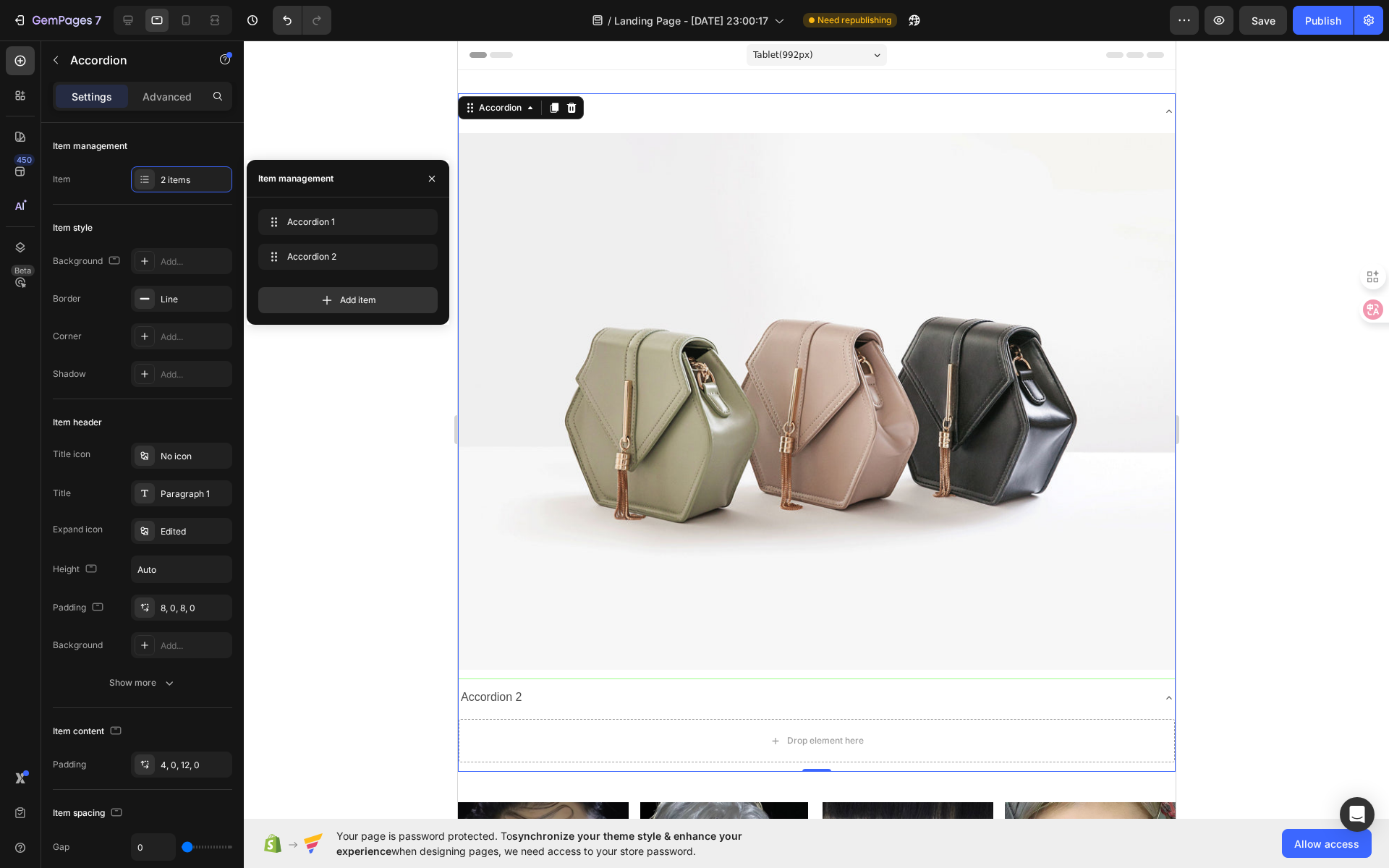
click at [1224, 260] on div at bounding box center [817, 454] width 1145 height 827
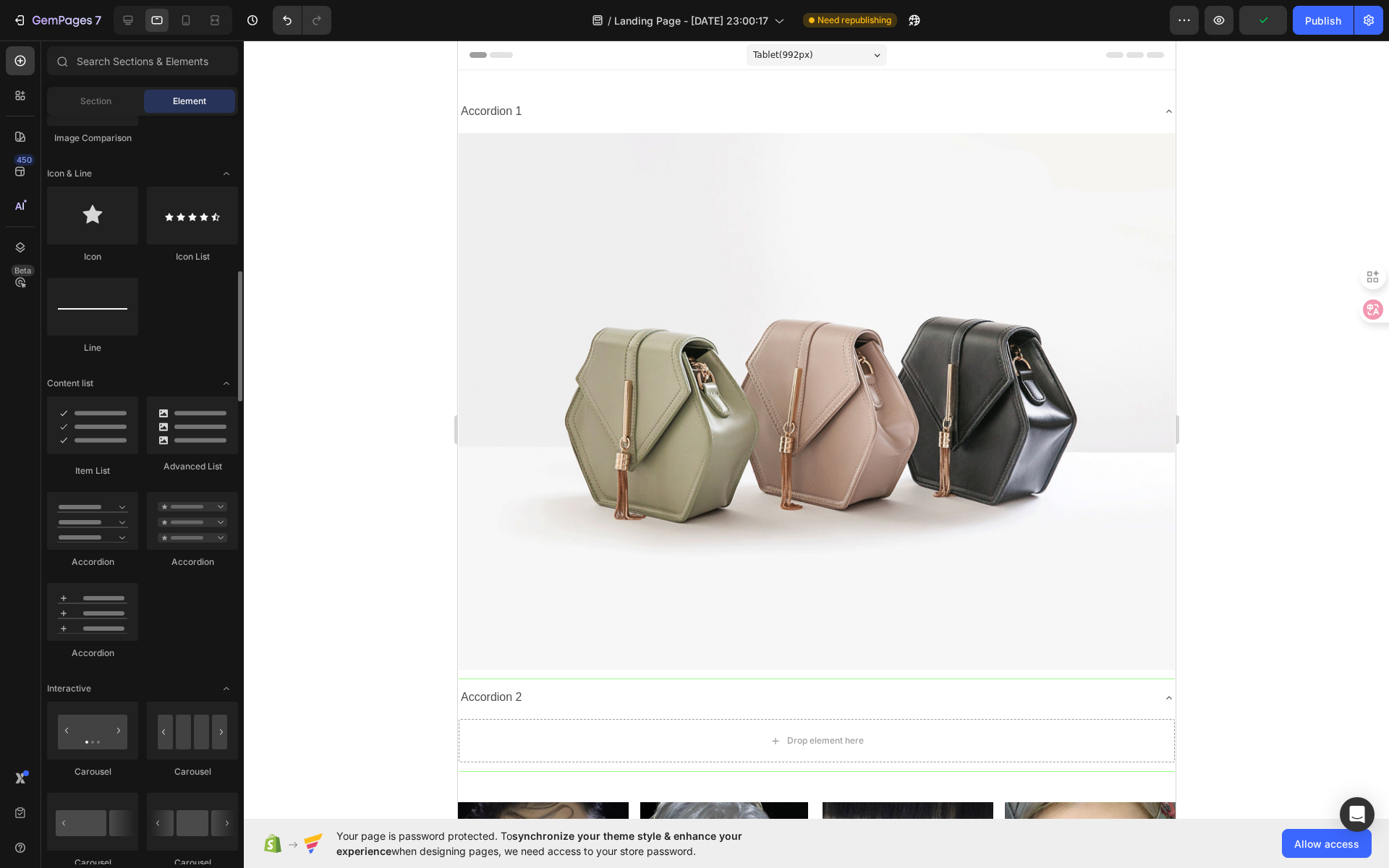
scroll to position [940, 0]
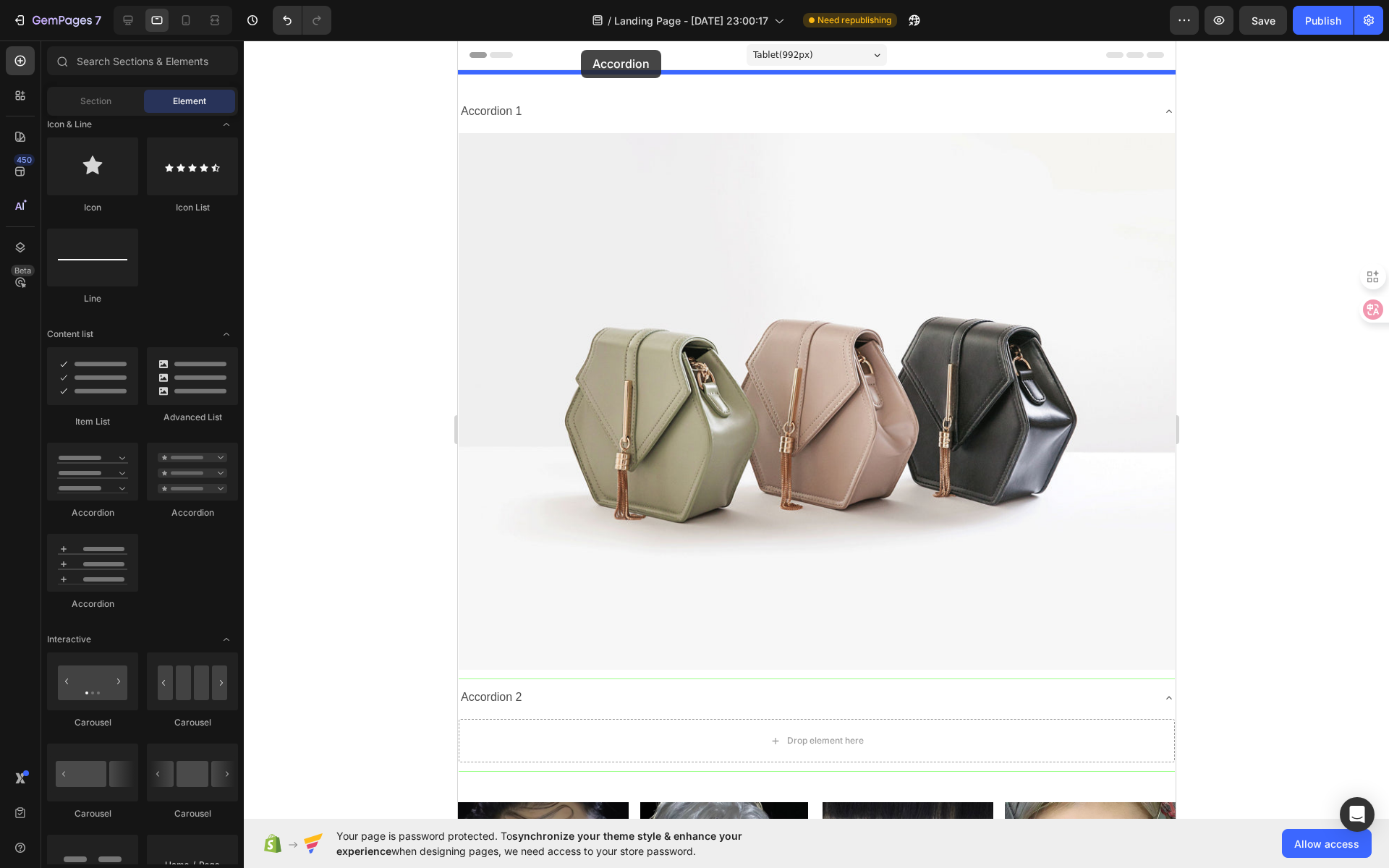
drag, startPoint x: 549, startPoint y: 611, endPoint x: 580, endPoint y: 50, distance: 561.9
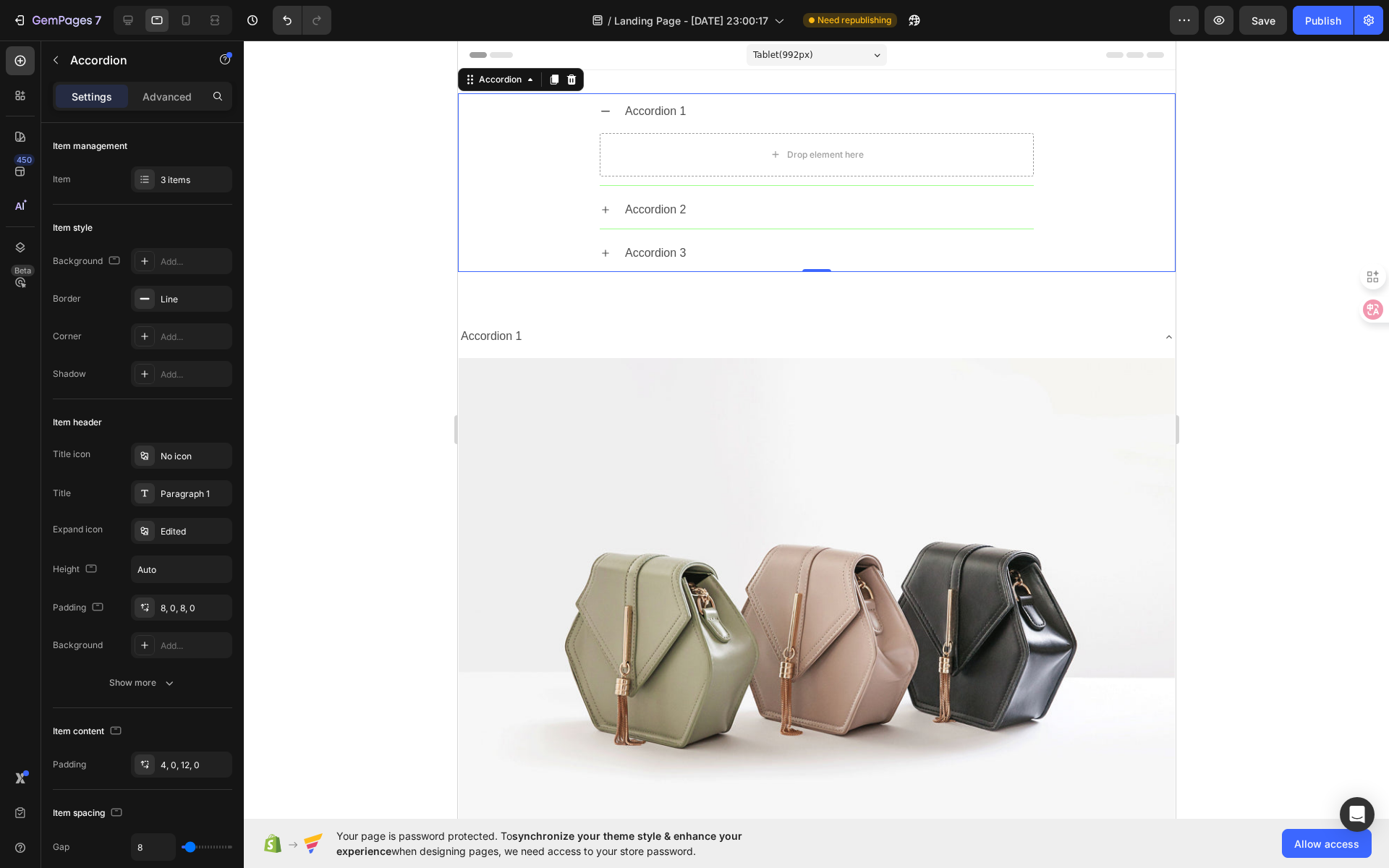
click at [606, 113] on div "Accordion 1" at bounding box center [816, 111] width 434 height 37
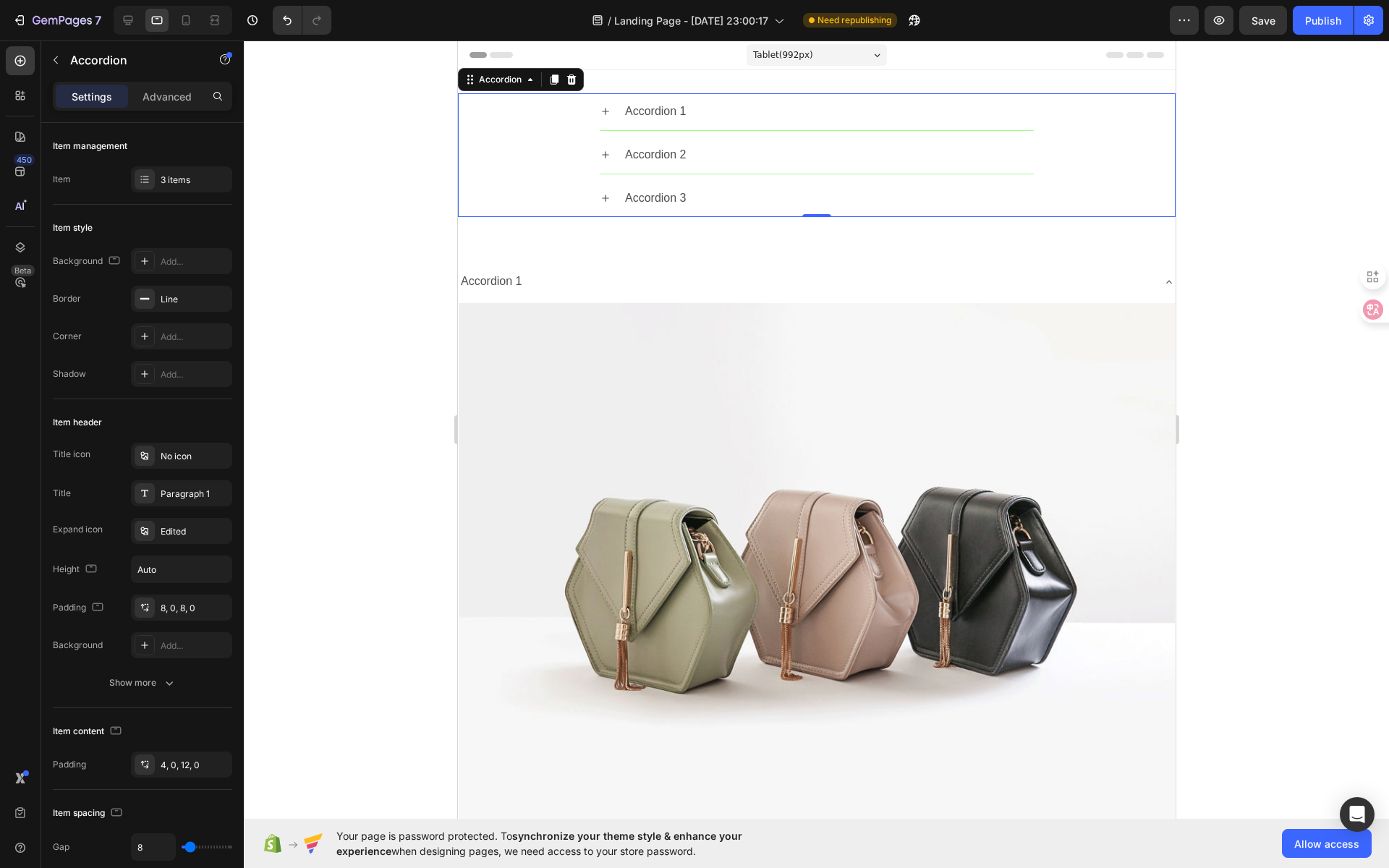
click at [606, 113] on div "Accordion 1" at bounding box center [816, 111] width 434 height 37
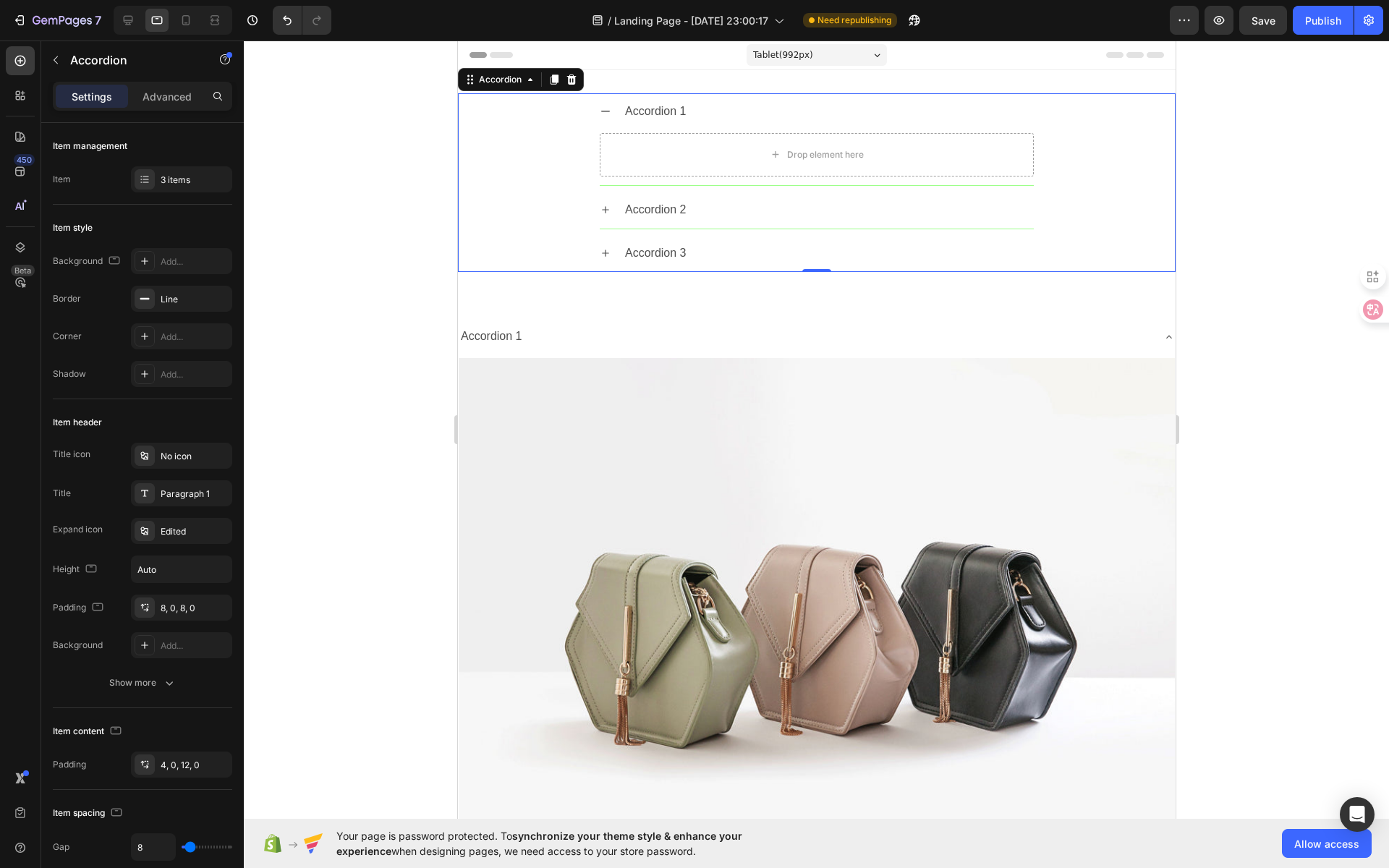
click at [606, 113] on div "Accordion 1" at bounding box center [816, 111] width 434 height 37
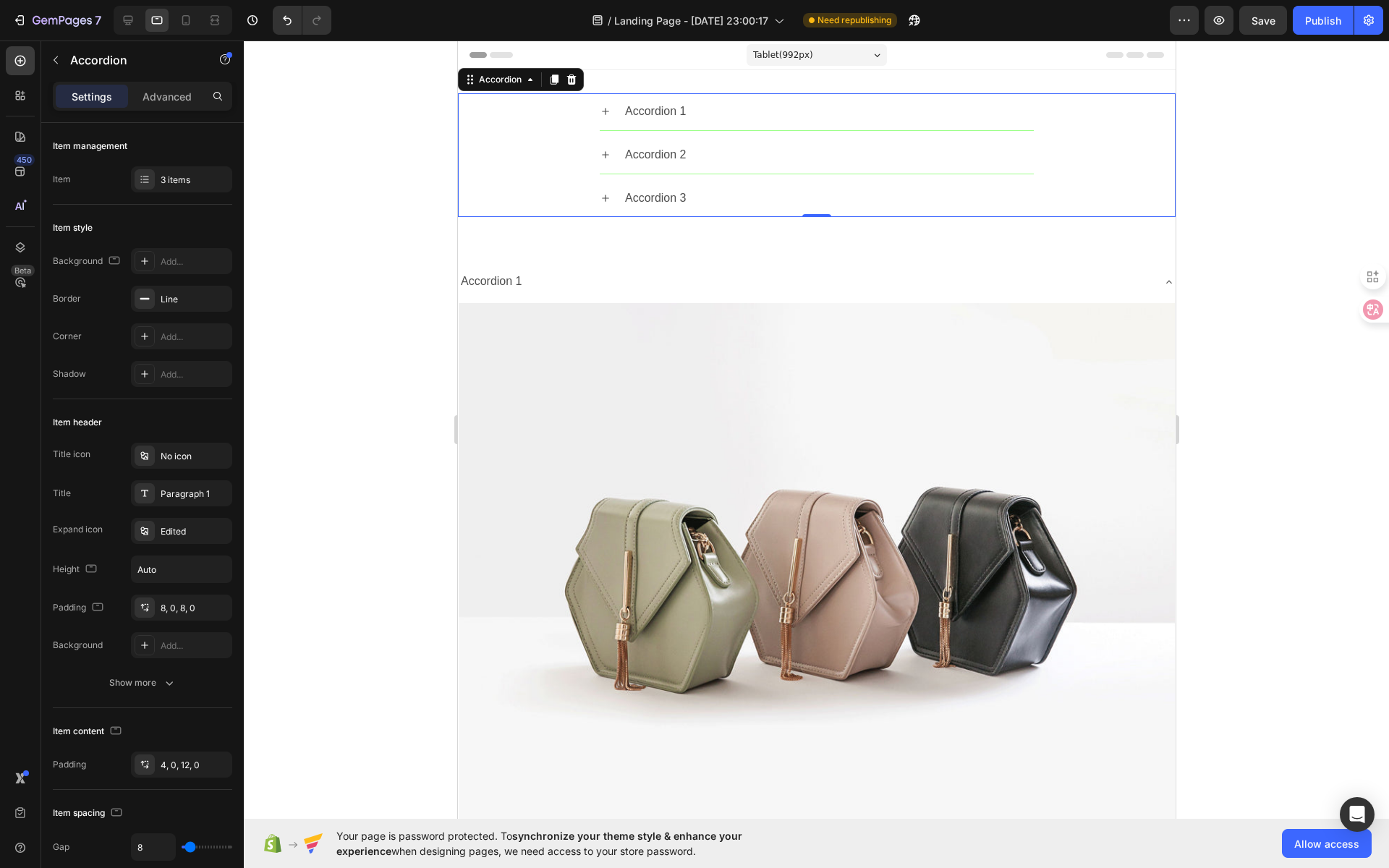
click at [606, 113] on div "Accordion 1" at bounding box center [816, 111] width 434 height 37
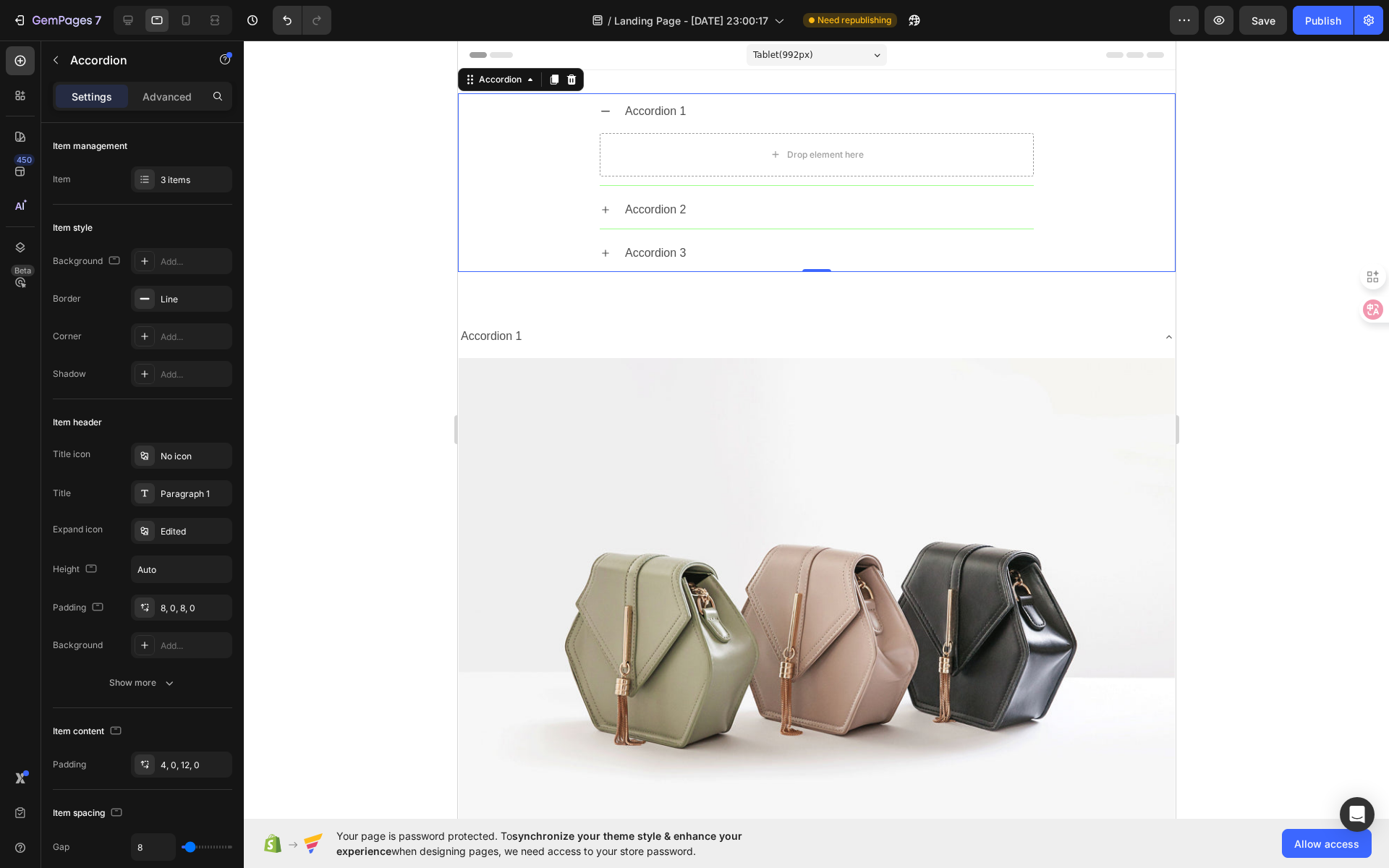
click at [606, 113] on div "Accordion 1" at bounding box center [816, 111] width 434 height 37
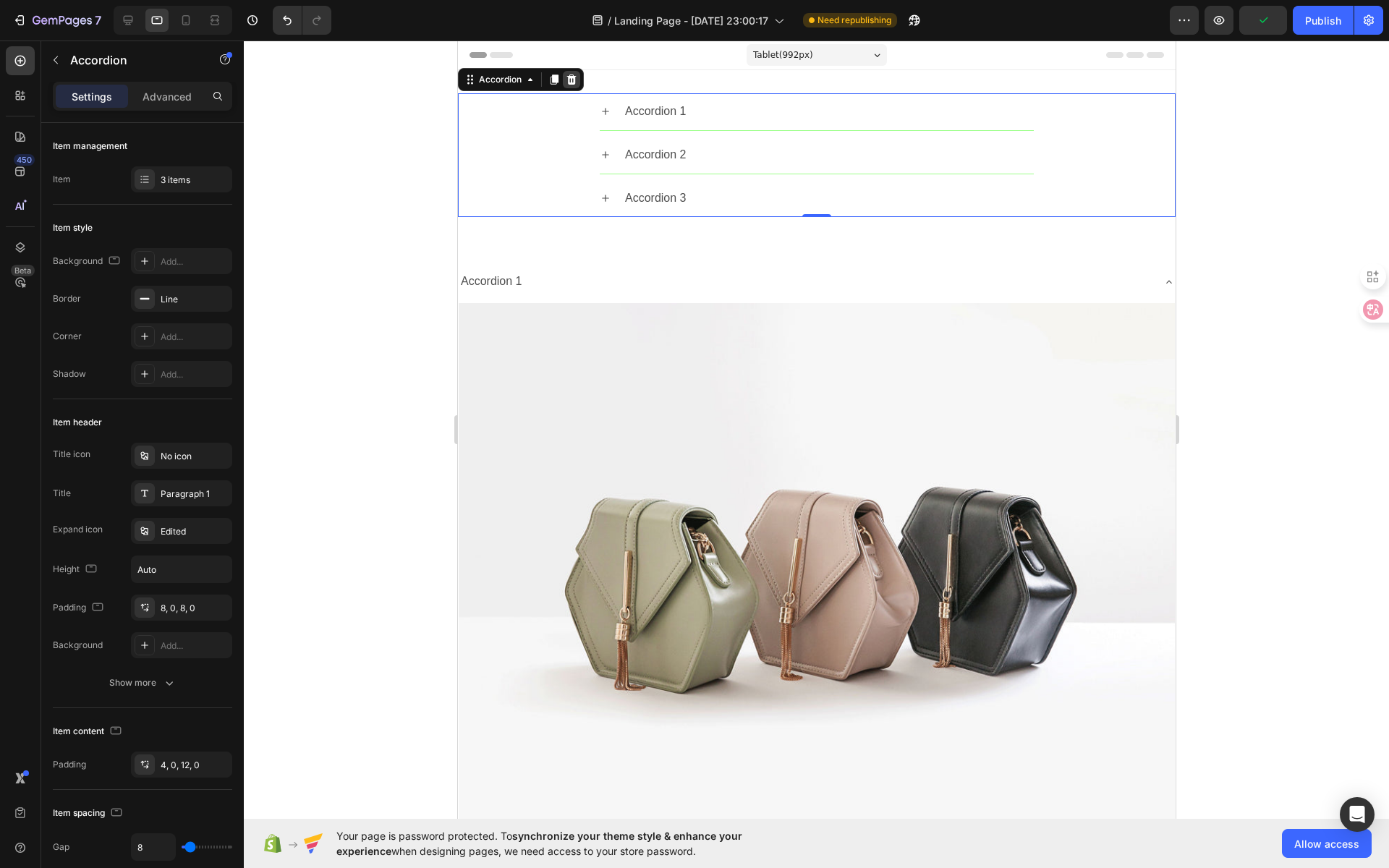
click at [568, 81] on icon at bounding box center [570, 79] width 9 height 10
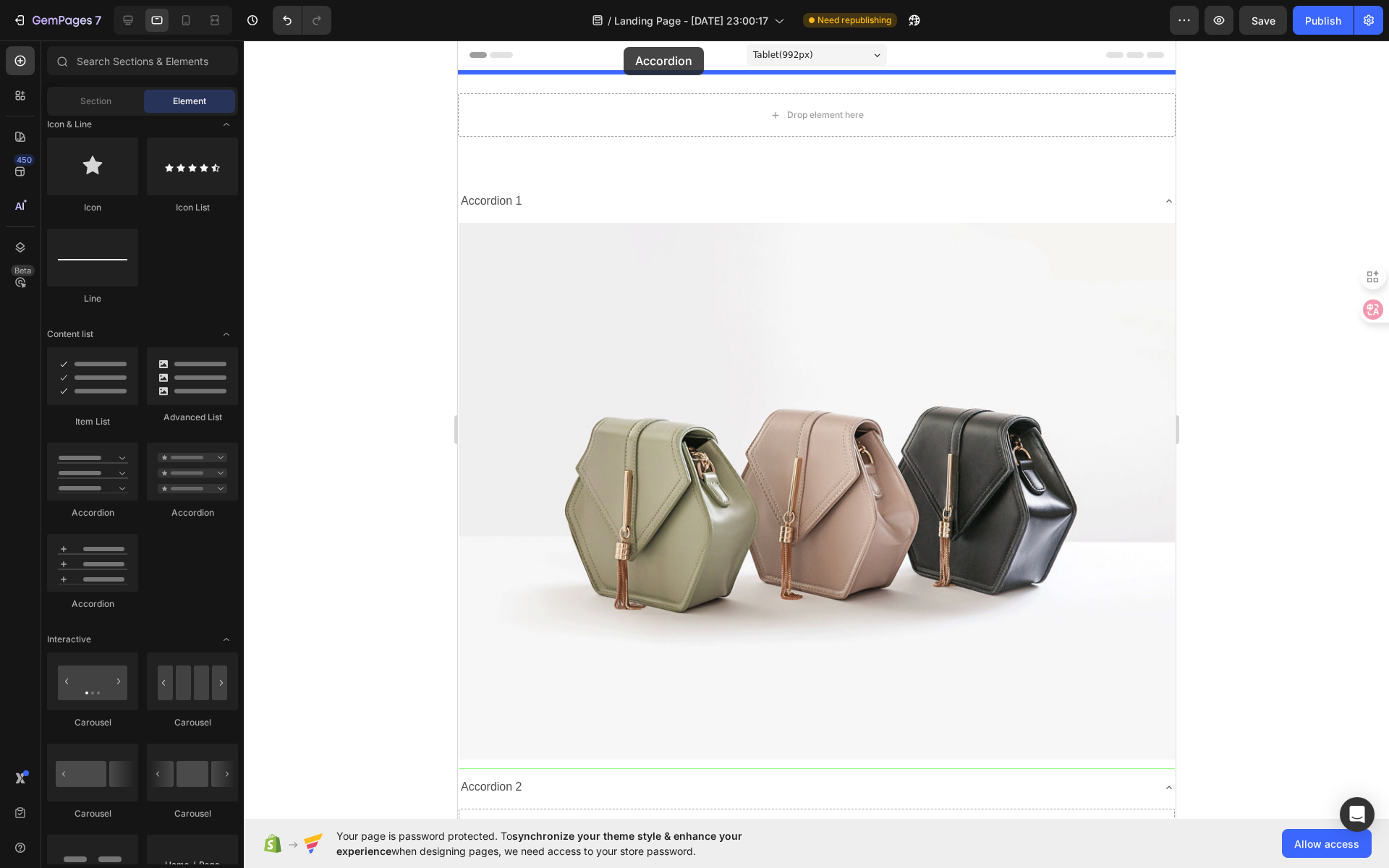
drag, startPoint x: 644, startPoint y: 524, endPoint x: 623, endPoint y: 47, distance: 477.5
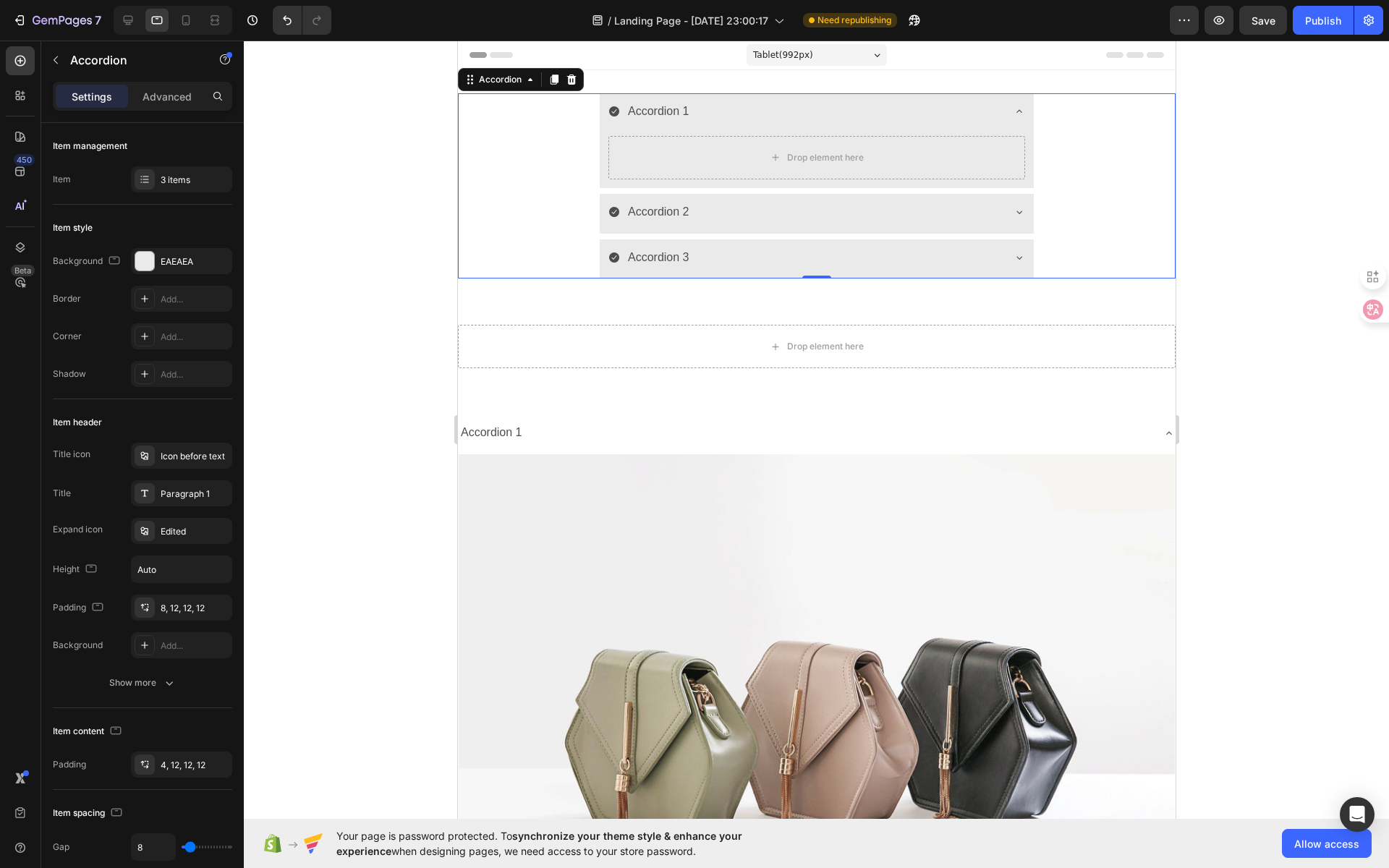
click at [1013, 113] on icon at bounding box center [1019, 111] width 12 height 12
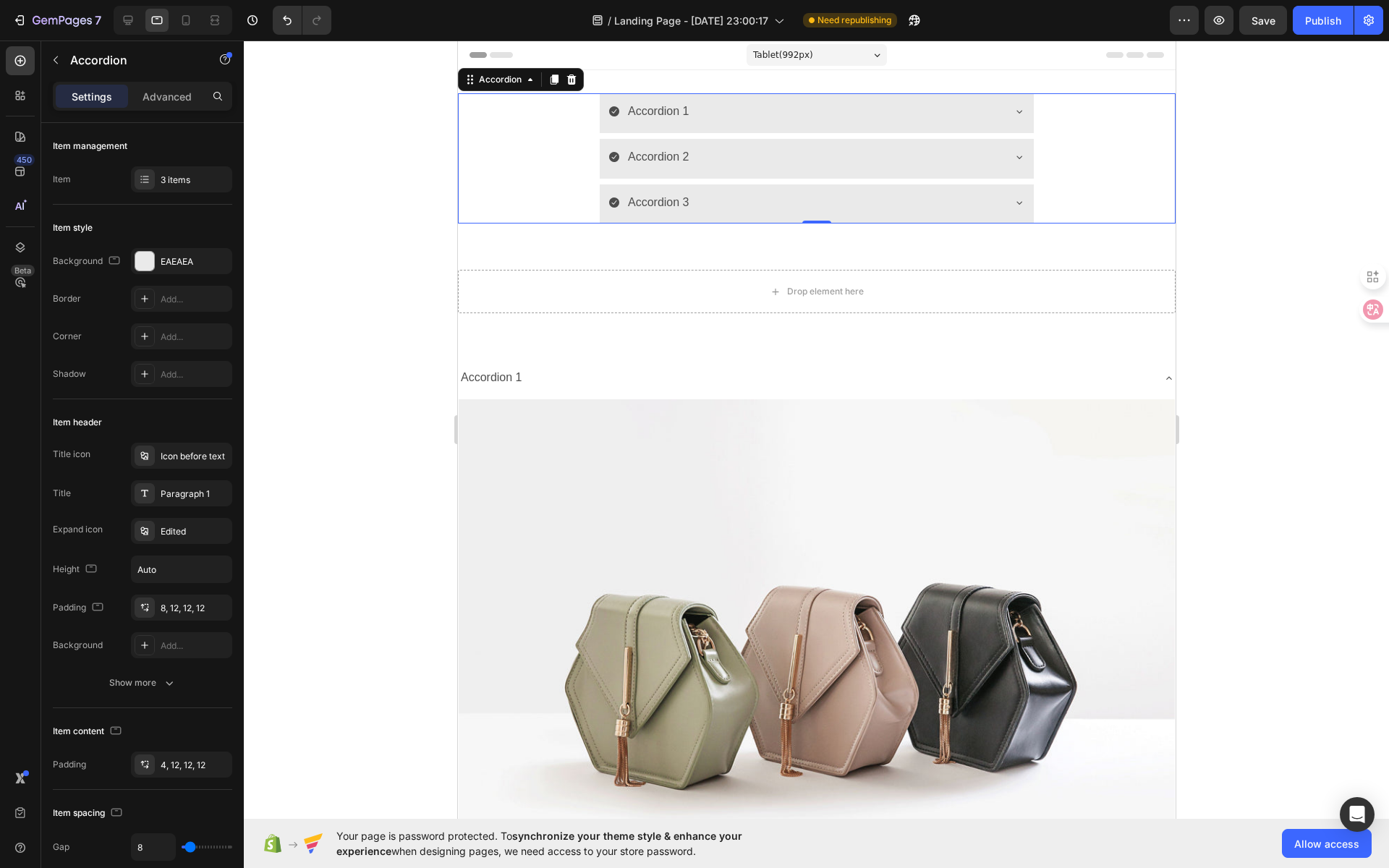
click at [1013, 111] on icon at bounding box center [1019, 111] width 12 height 12
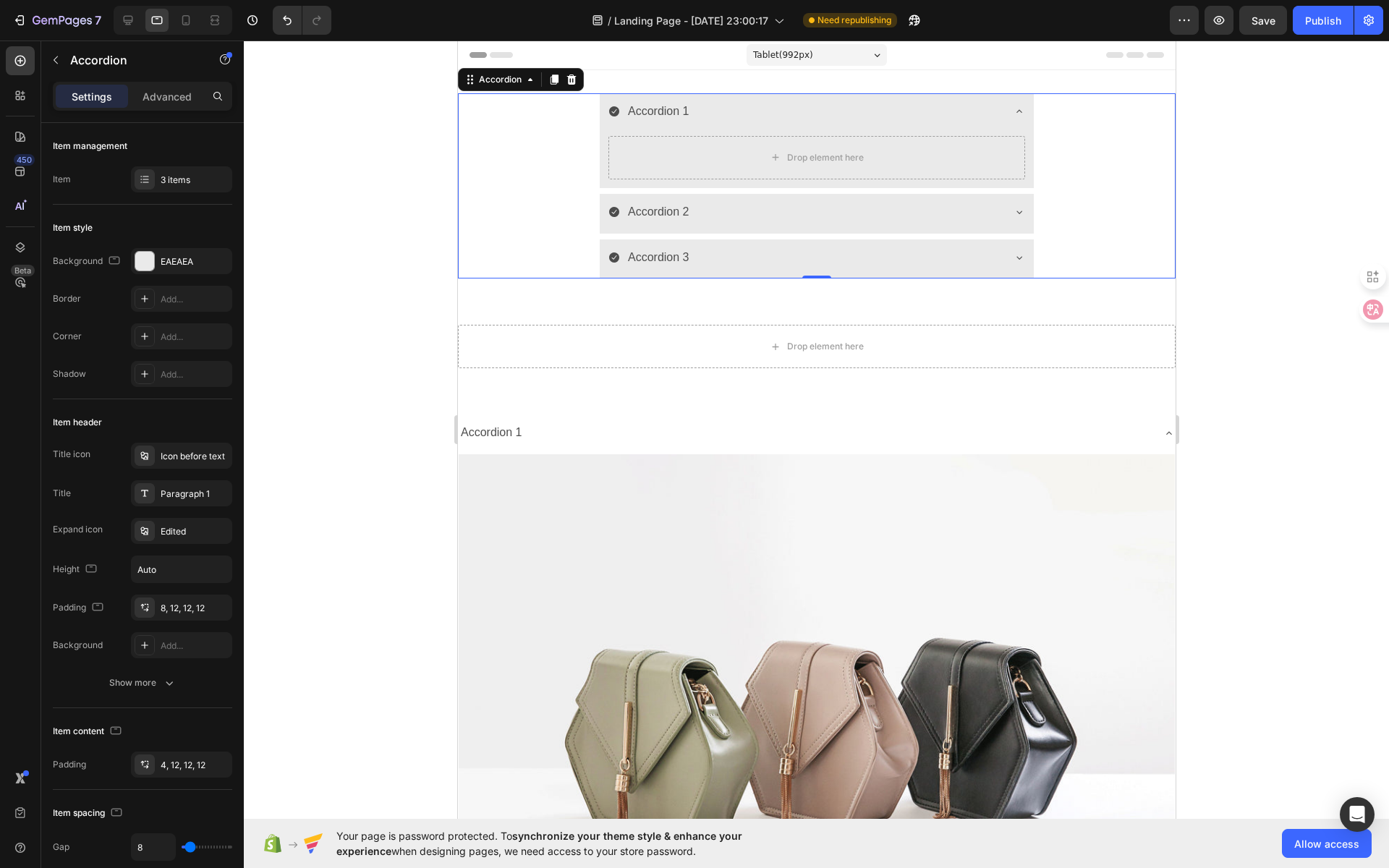
click at [1013, 111] on icon at bounding box center [1019, 111] width 12 height 12
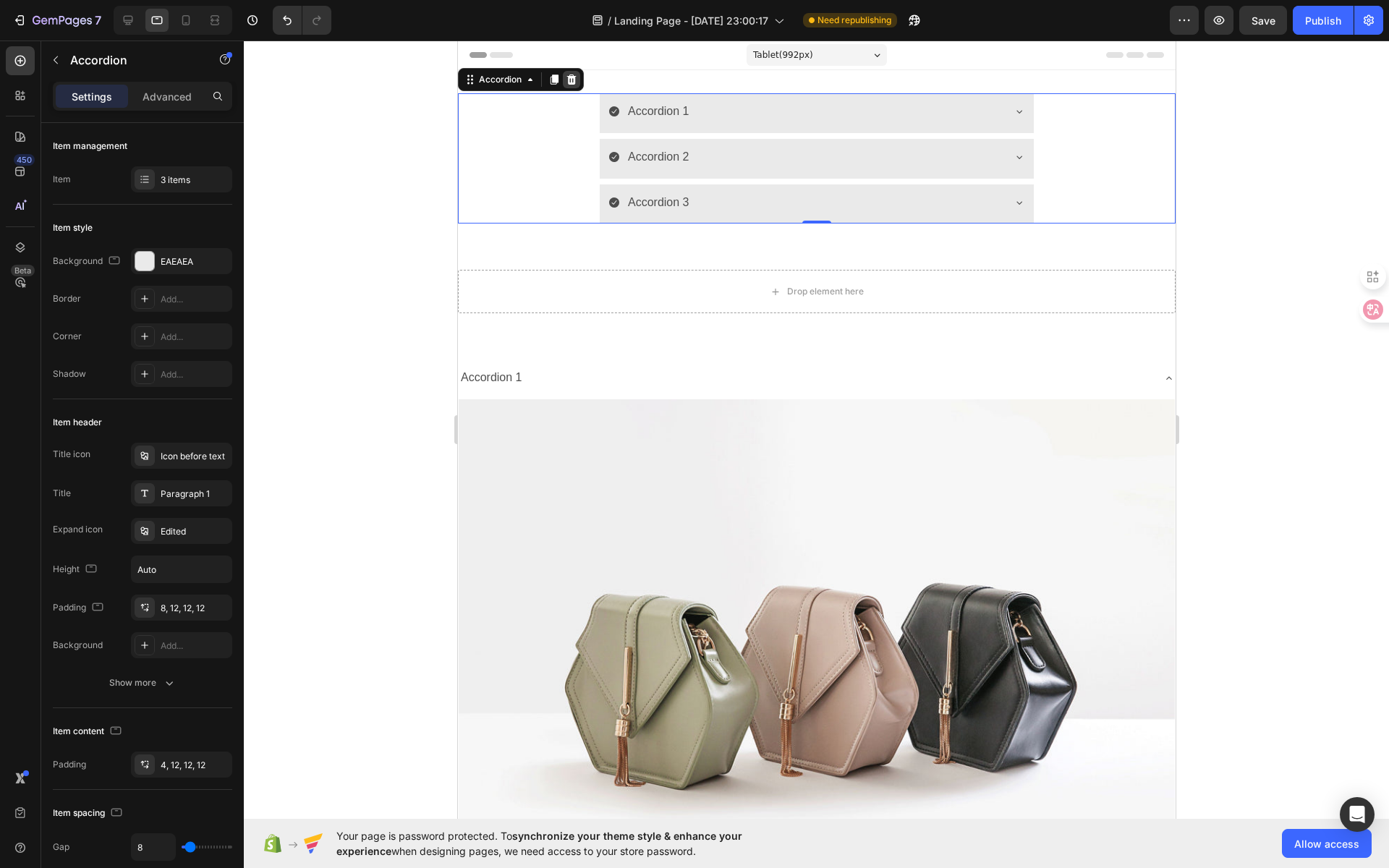
click at [570, 82] on icon at bounding box center [570, 79] width 9 height 10
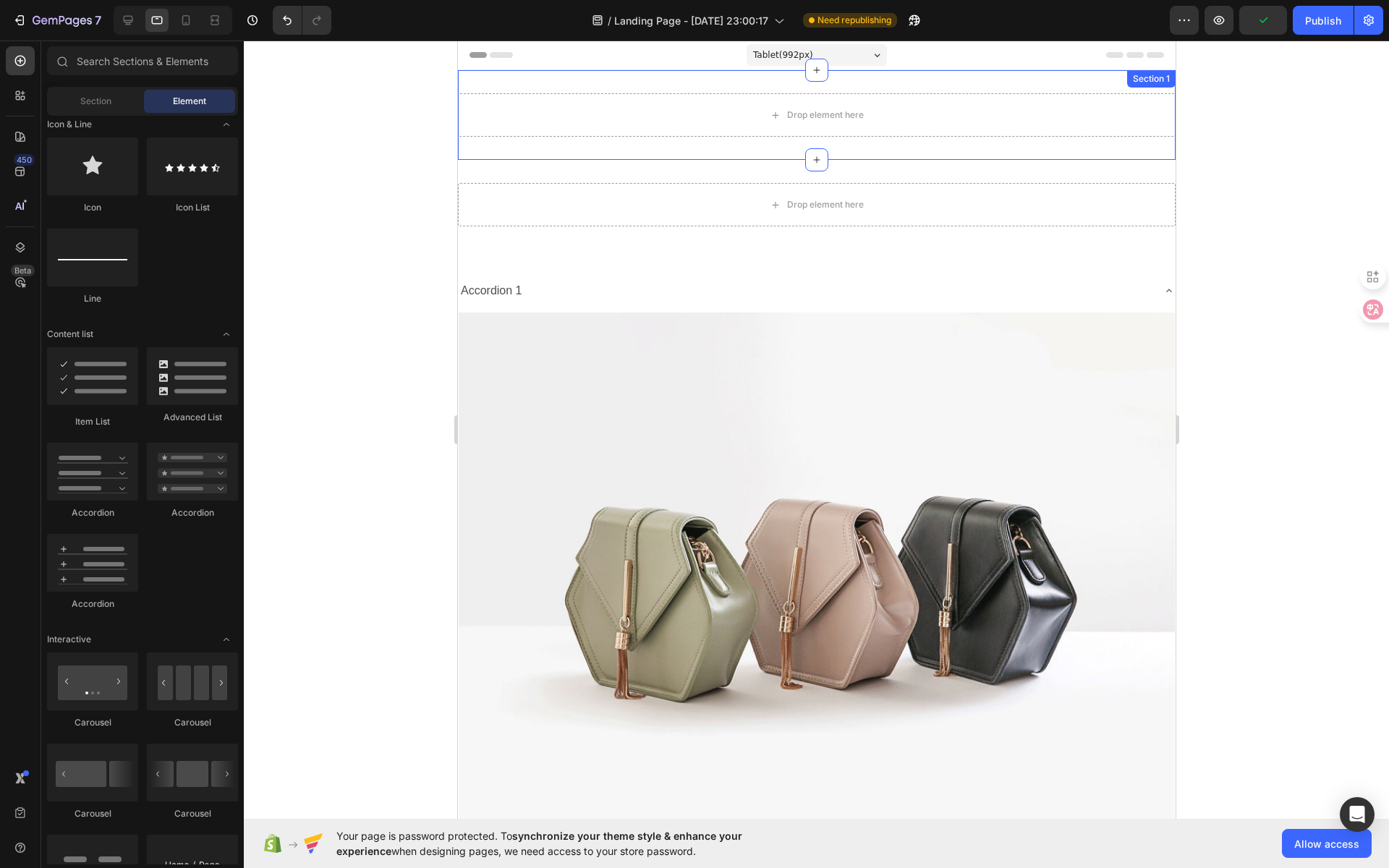
click at [1139, 78] on div "Section 1" at bounding box center [1150, 78] width 49 height 17
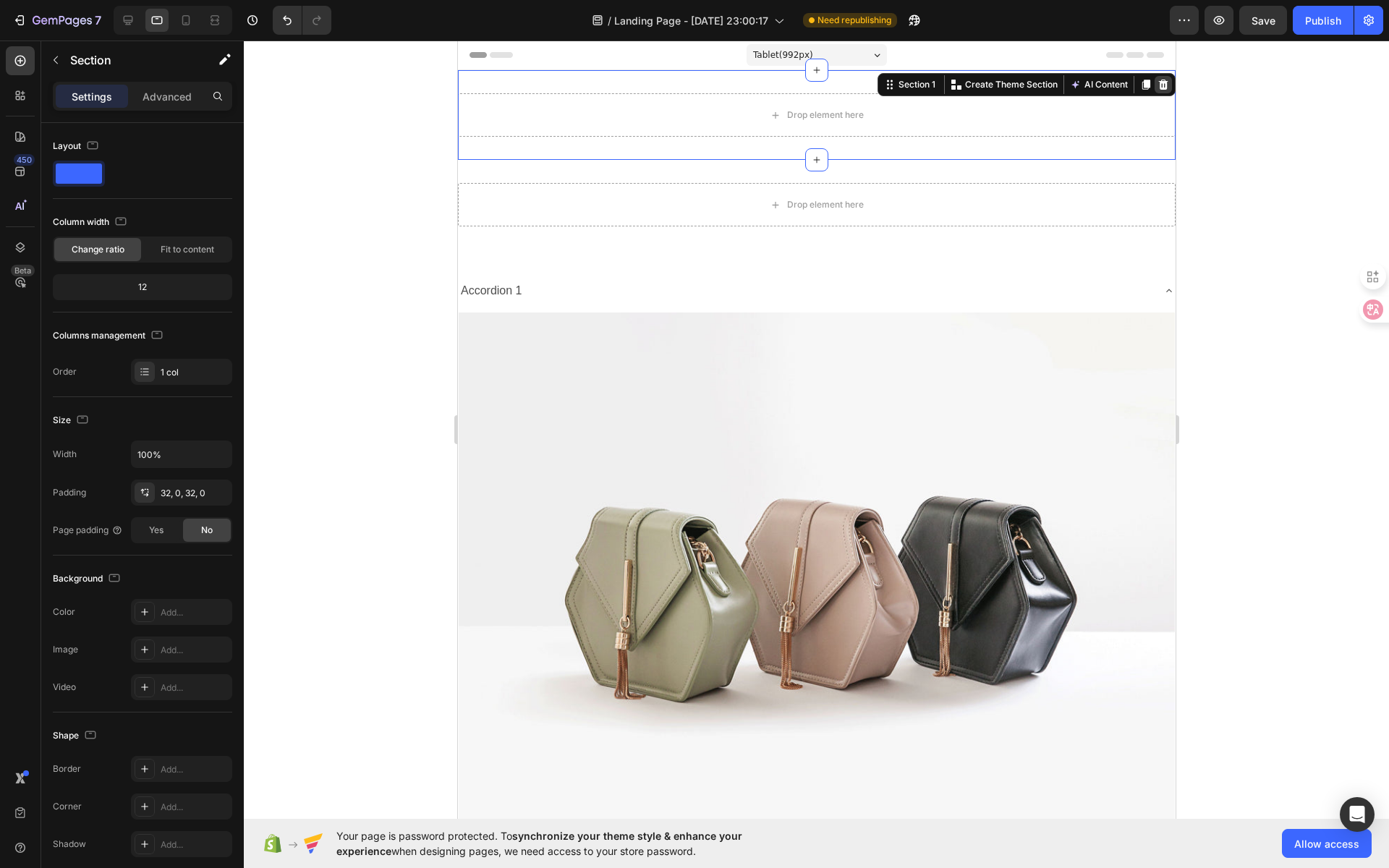
click at [1158, 84] on icon at bounding box center [1162, 84] width 9 height 10
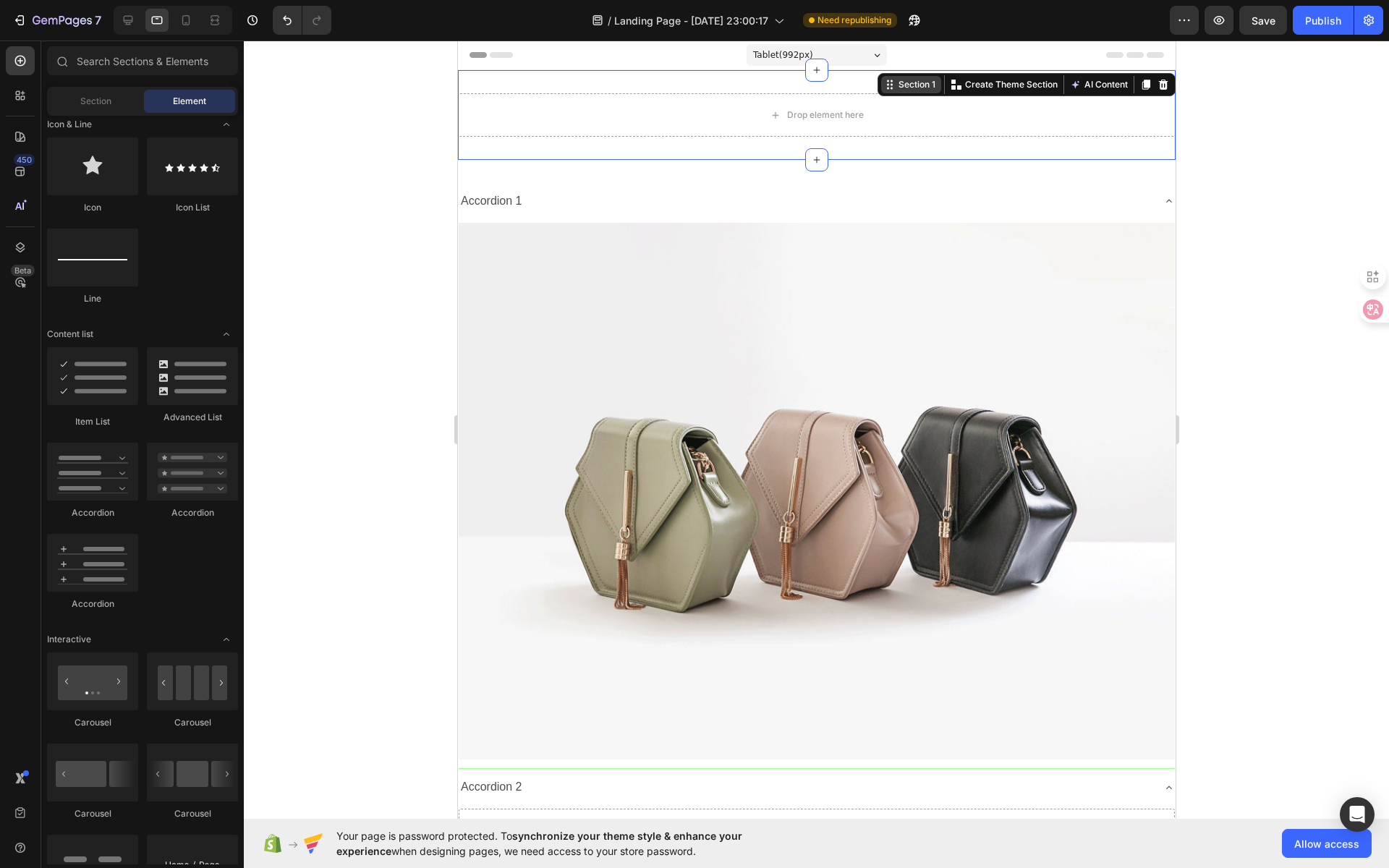
click at [1145, 82] on div "Section 1 You can create reusable sections Create Theme Section AI Content Writ…" at bounding box center [1025, 84] width 298 height 23
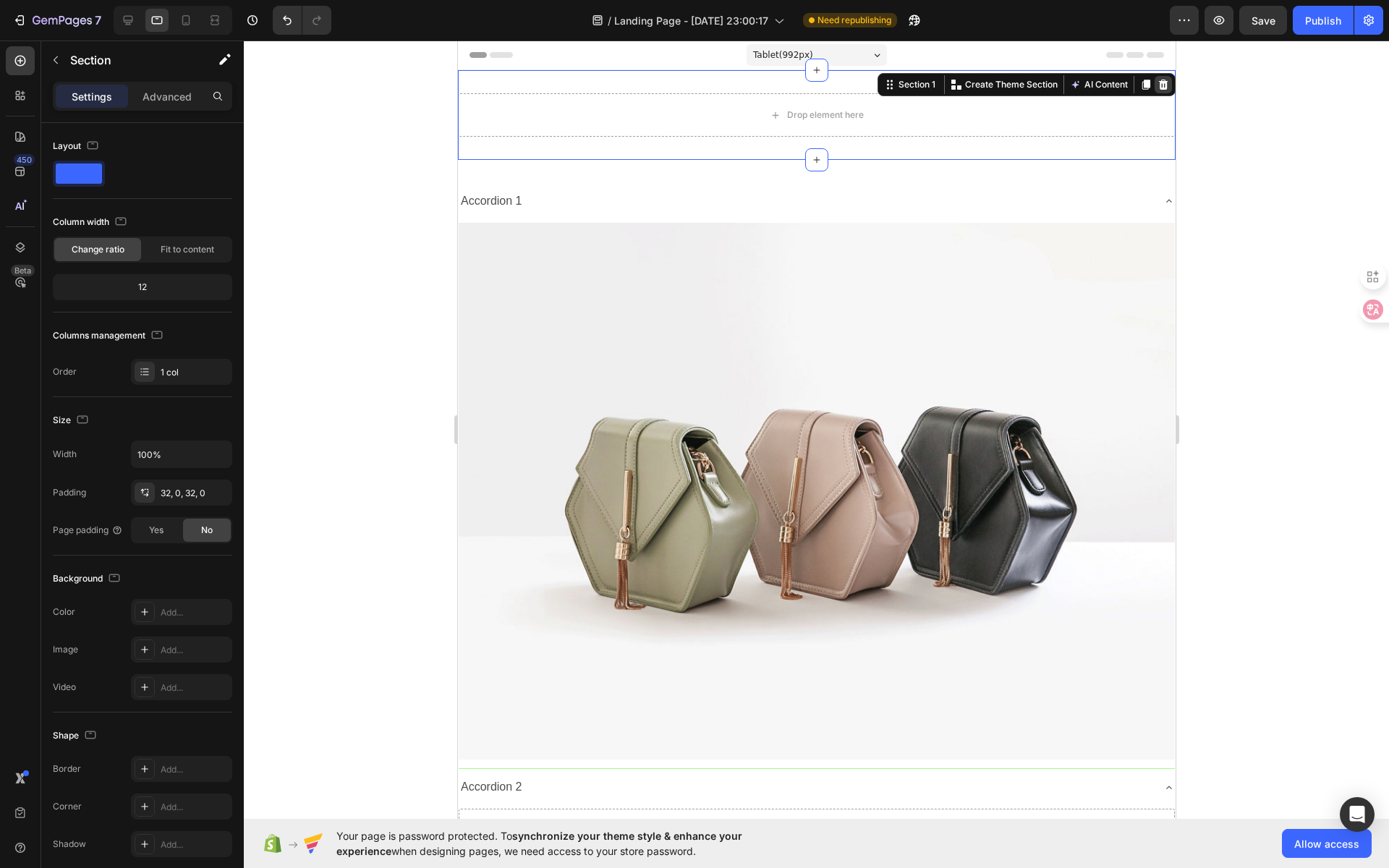
click at [1158, 84] on icon at bounding box center [1162, 84] width 9 height 10
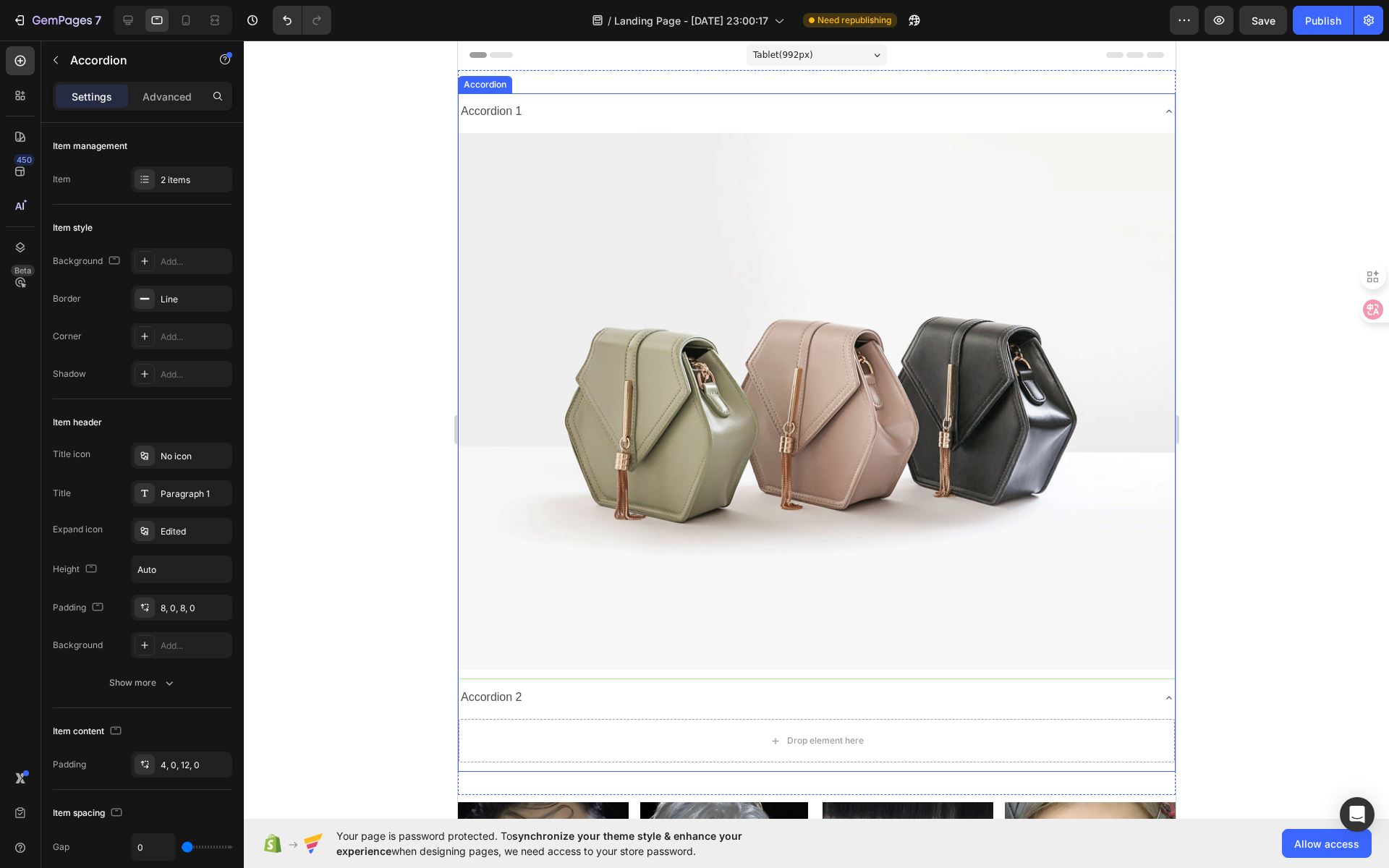
click at [606, 105] on div "Accordion 1" at bounding box center [804, 112] width 693 height 26
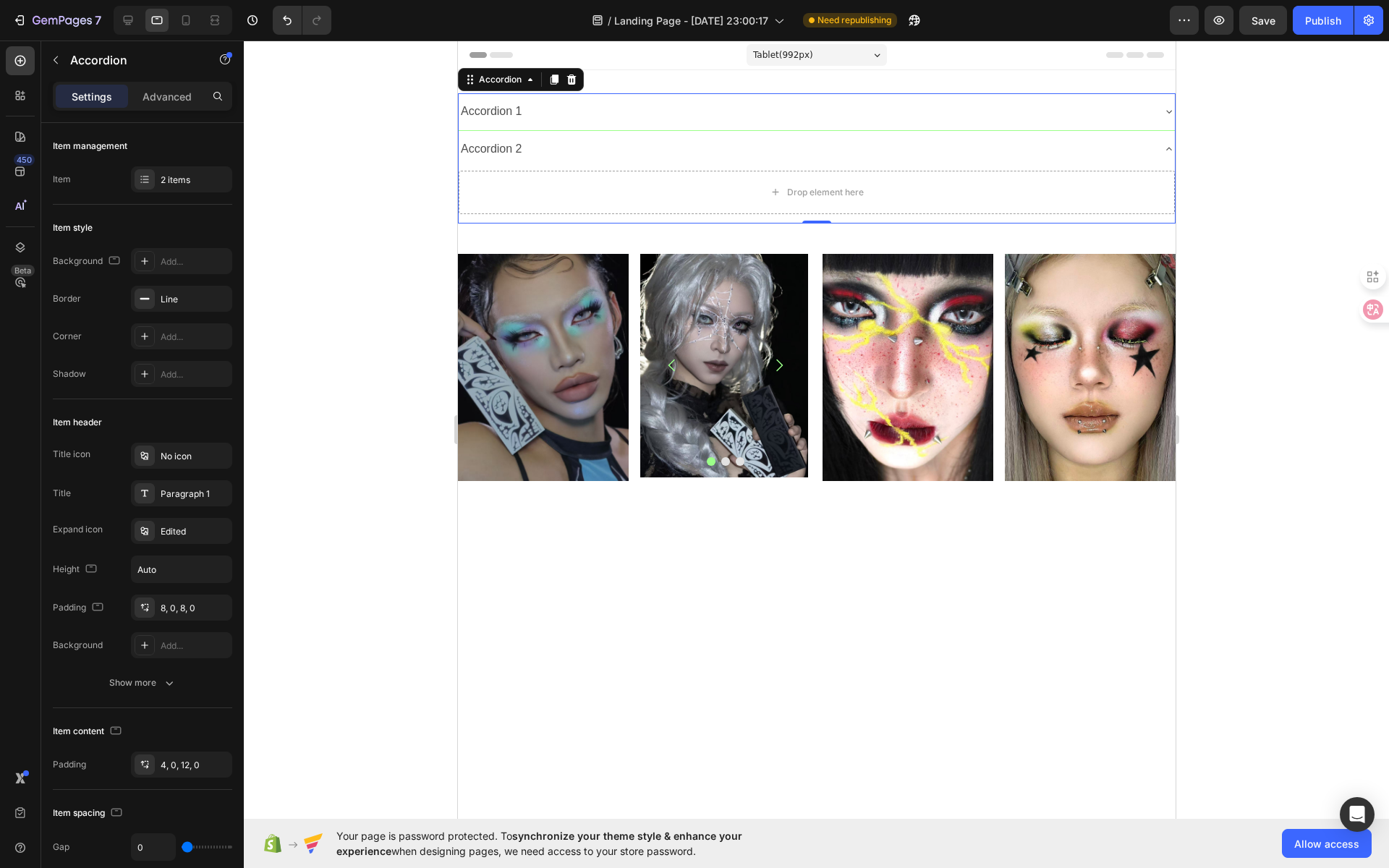
click at [612, 99] on div "Accordion 1" at bounding box center [804, 112] width 693 height 26
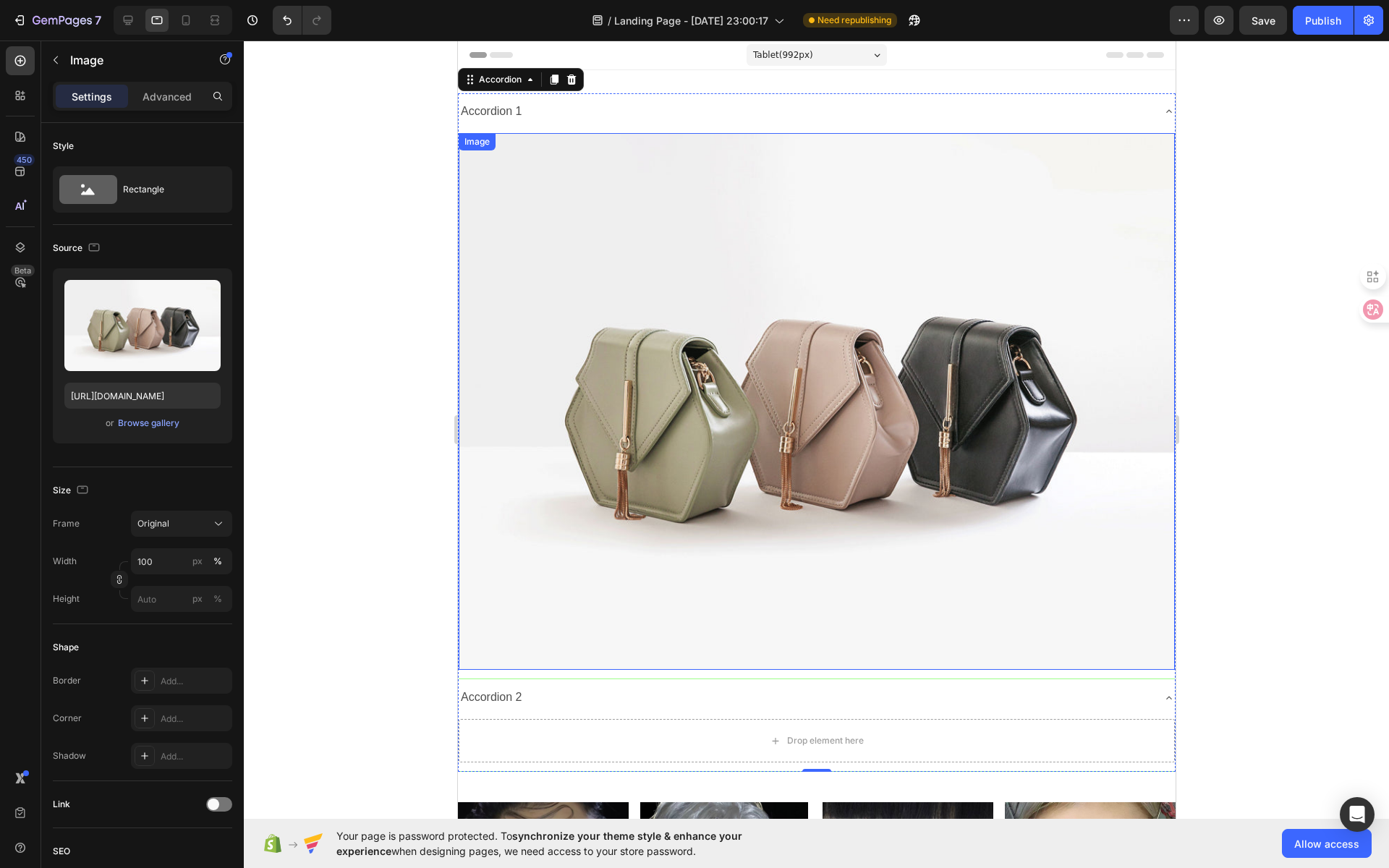
click at [774, 238] on img at bounding box center [816, 402] width 716 height 538
click at [554, 147] on icon at bounding box center [554, 148] width 9 height 10
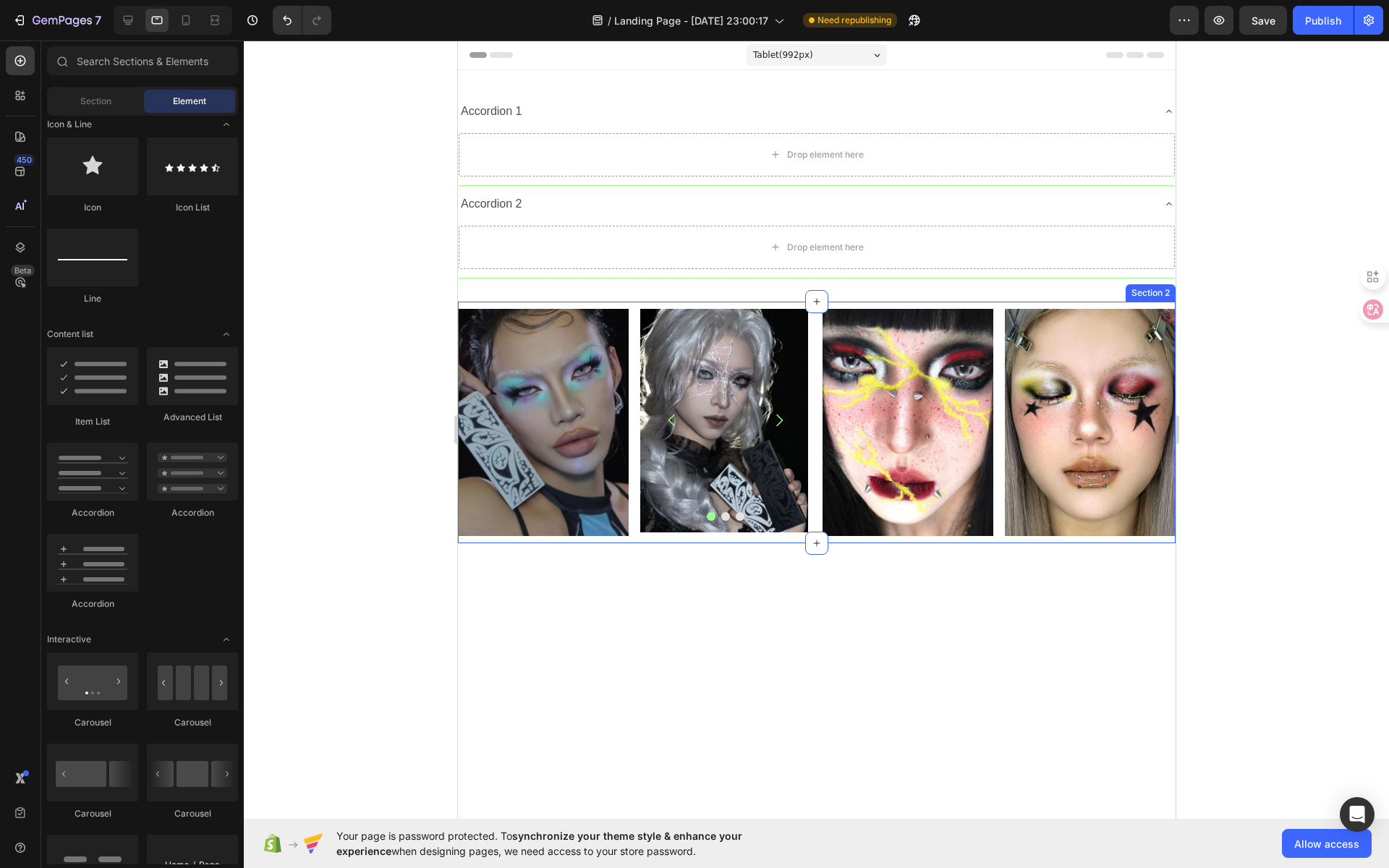
click at [1131, 302] on div "Image Image Image Image Carousel Row Image Image Row Row Section 2" at bounding box center [816, 423] width 717 height 242
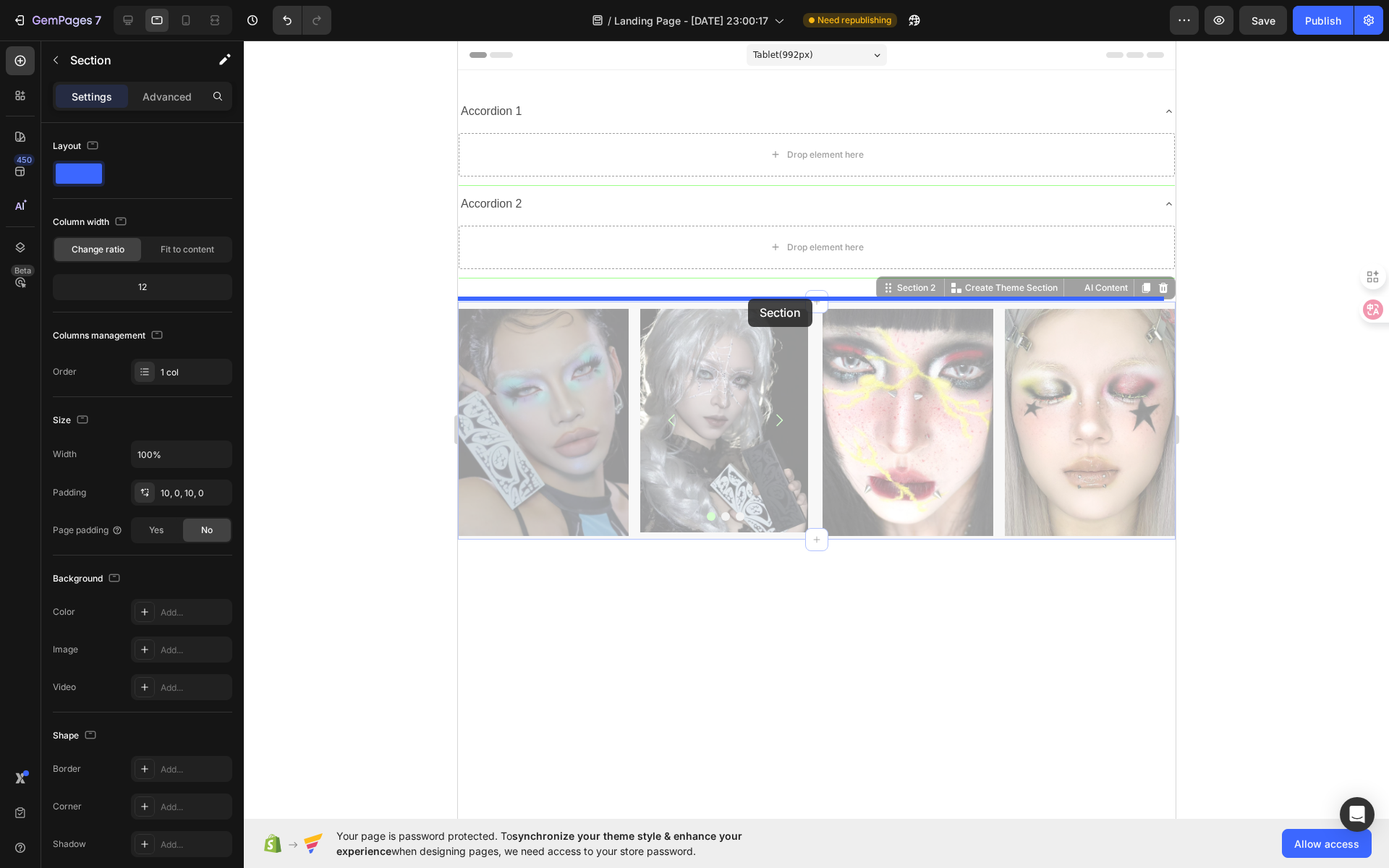
drag, startPoint x: 629, startPoint y: 305, endPoint x: 748, endPoint y: 299, distance: 119.2
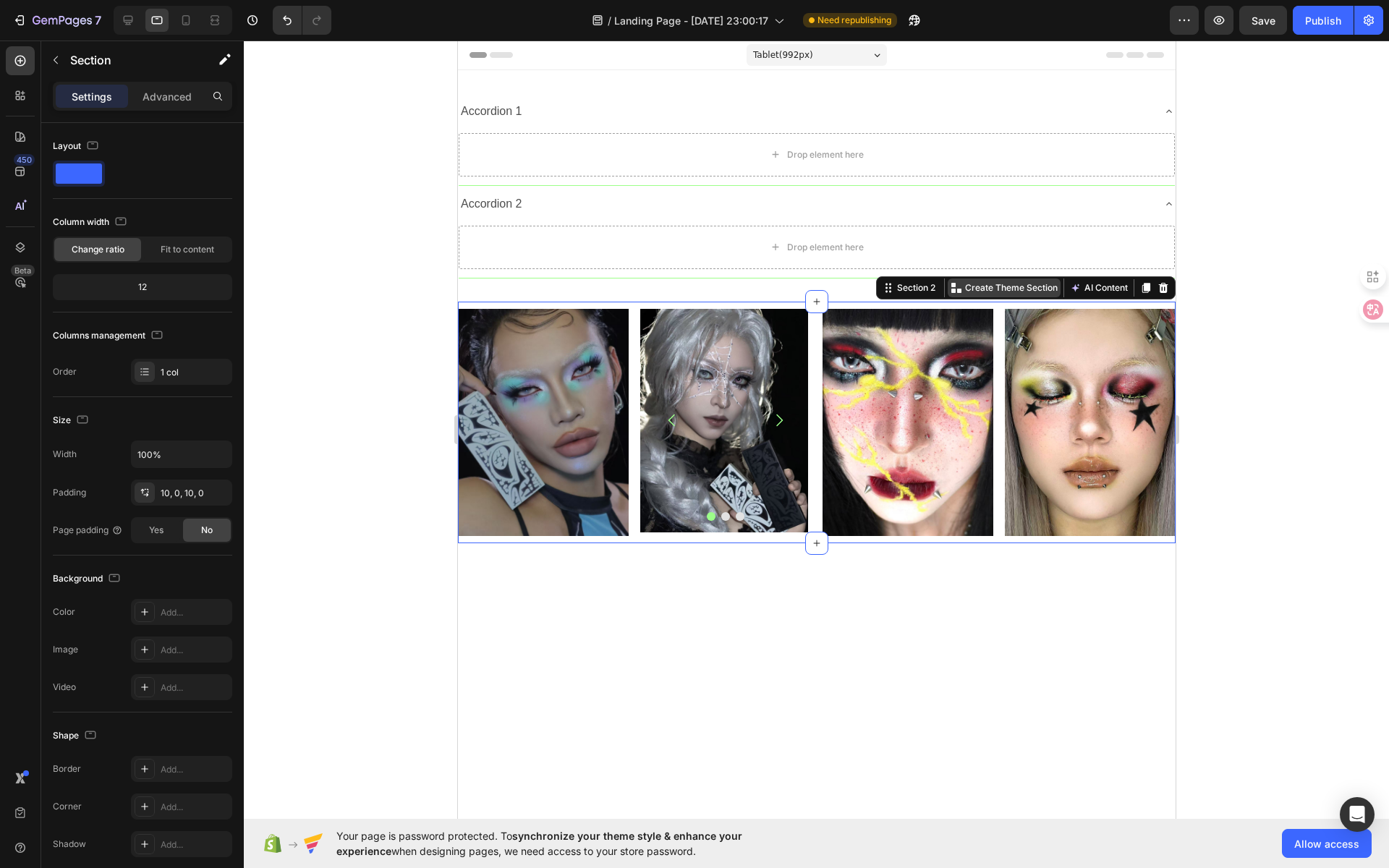
click at [970, 289] on p "Create Theme Section" at bounding box center [1010, 288] width 92 height 13
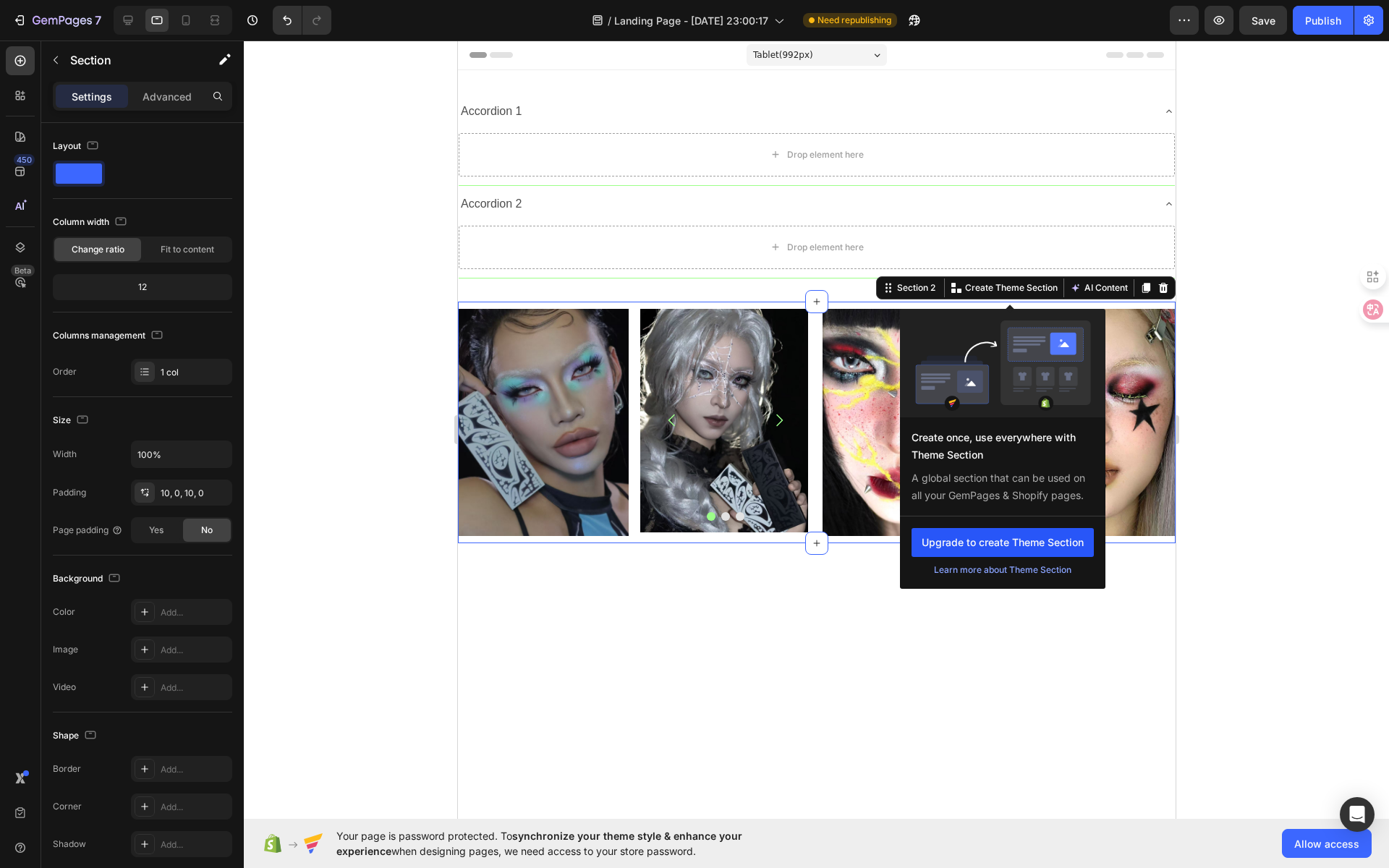
click at [983, 539] on button "Upgrade to create Theme Section" at bounding box center [1002, 542] width 183 height 29
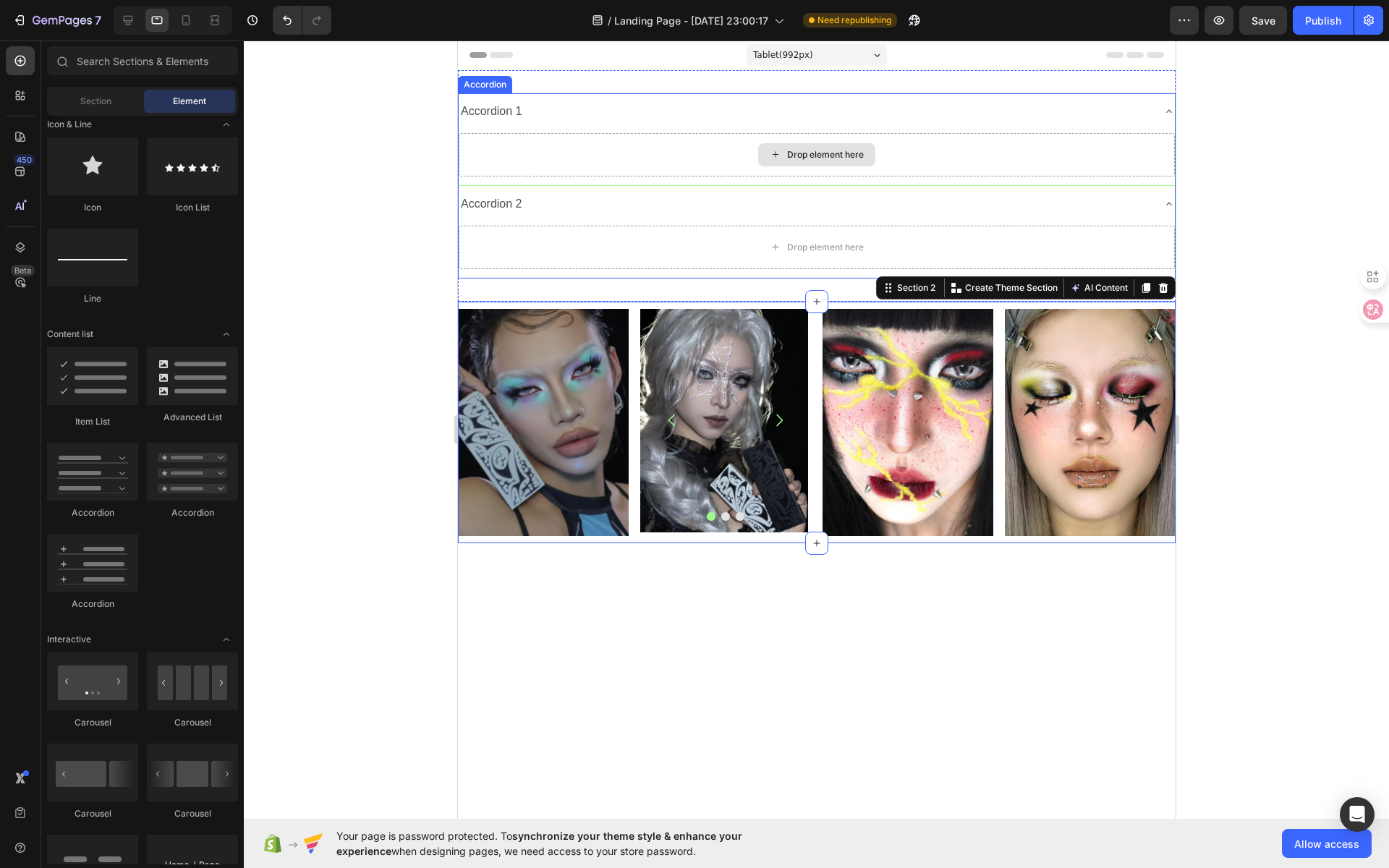
click at [797, 154] on div "Drop element here" at bounding box center [823, 155] width 76 height 12
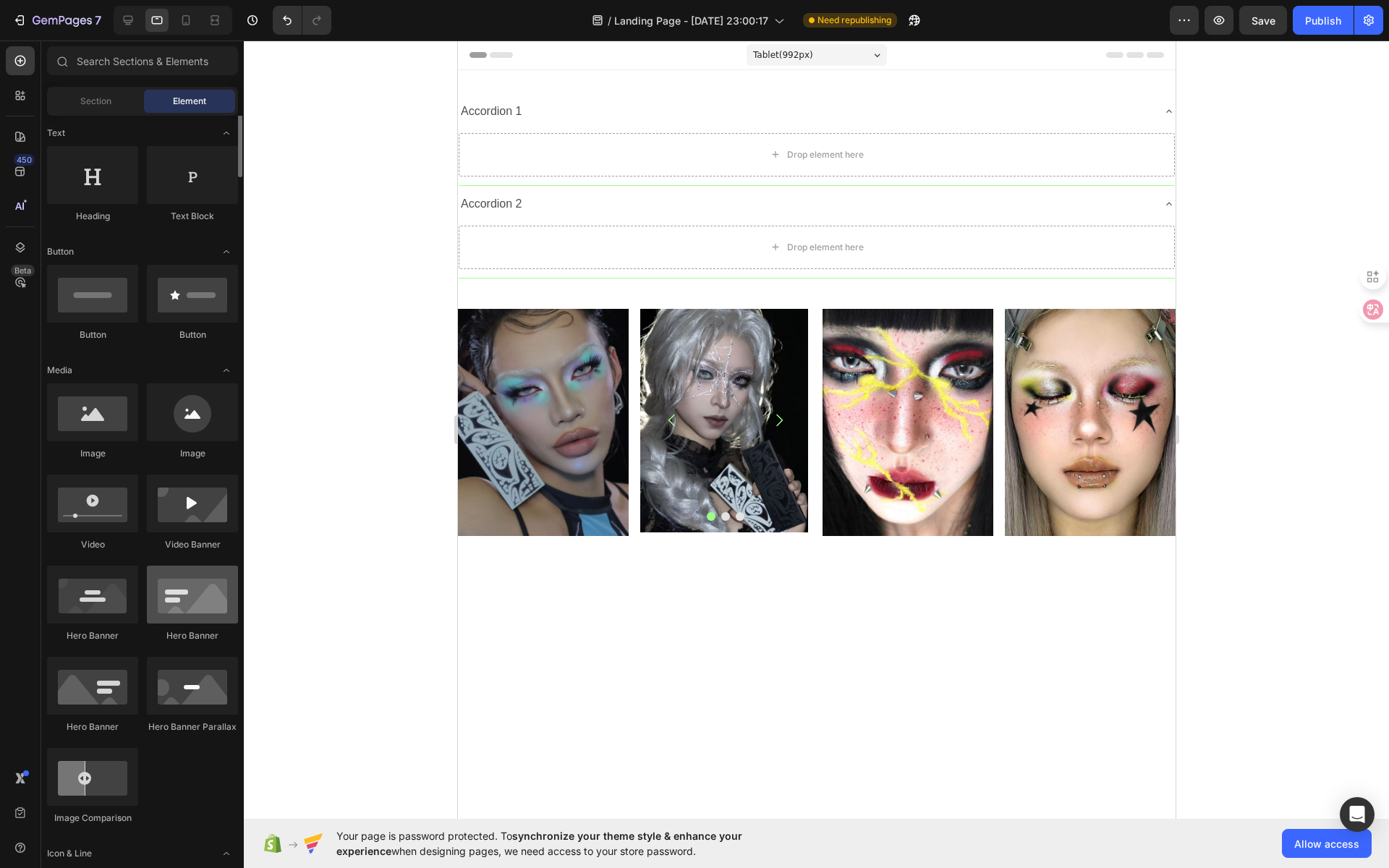
scroll to position [0, 0]
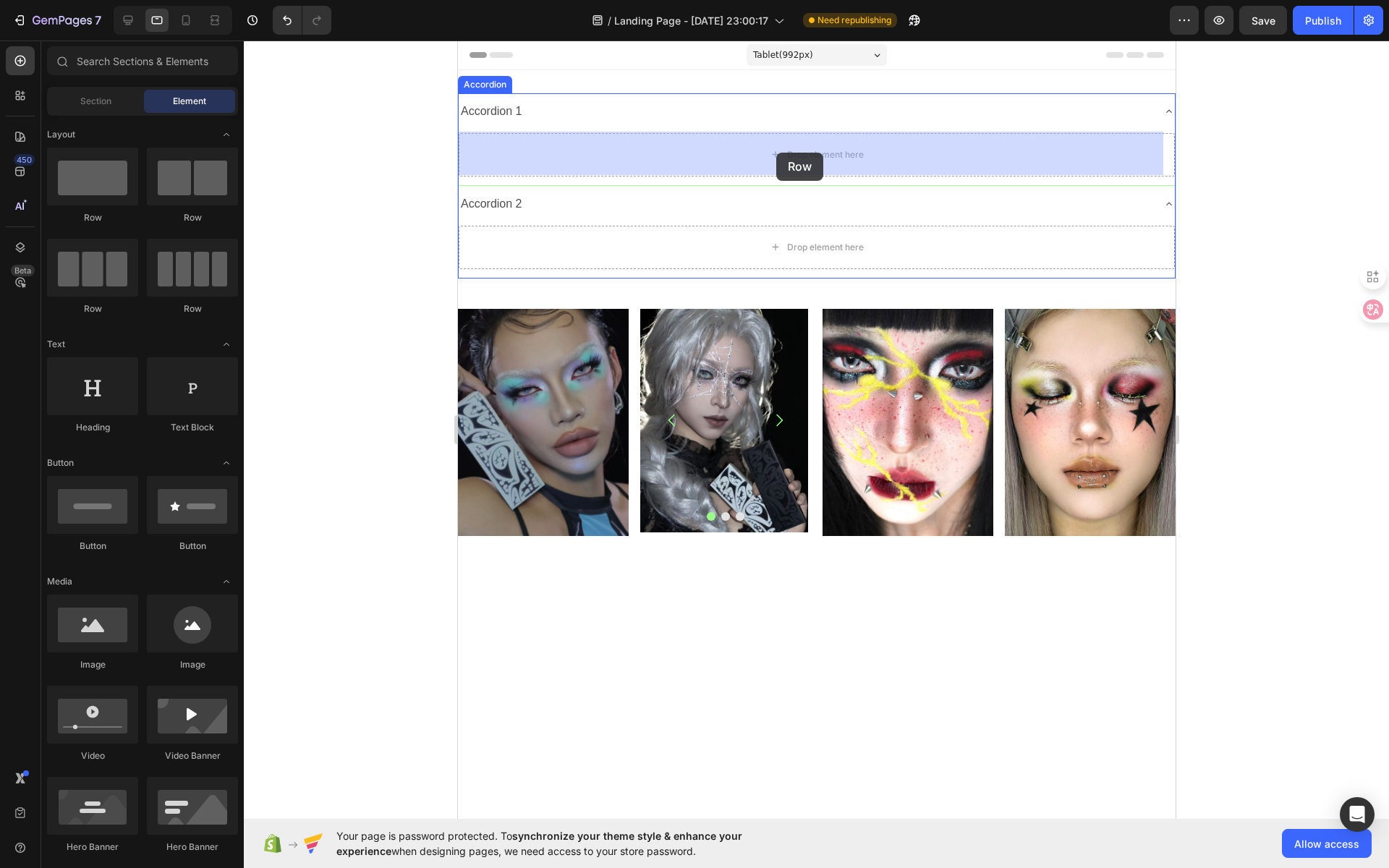
drag, startPoint x: 667, startPoint y: 217, endPoint x: 776, endPoint y: 153, distance: 126.4
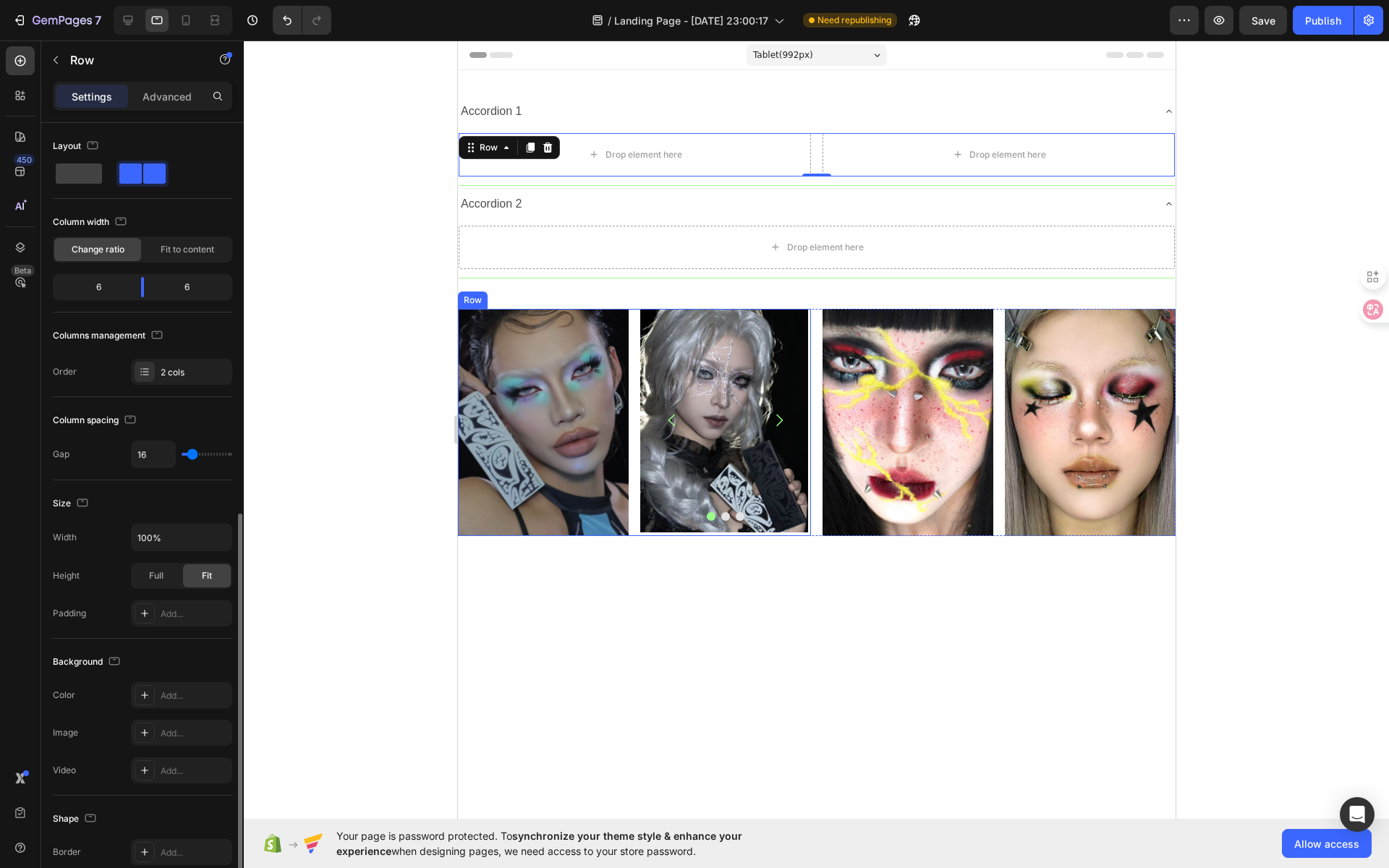
scroll to position [219, 0]
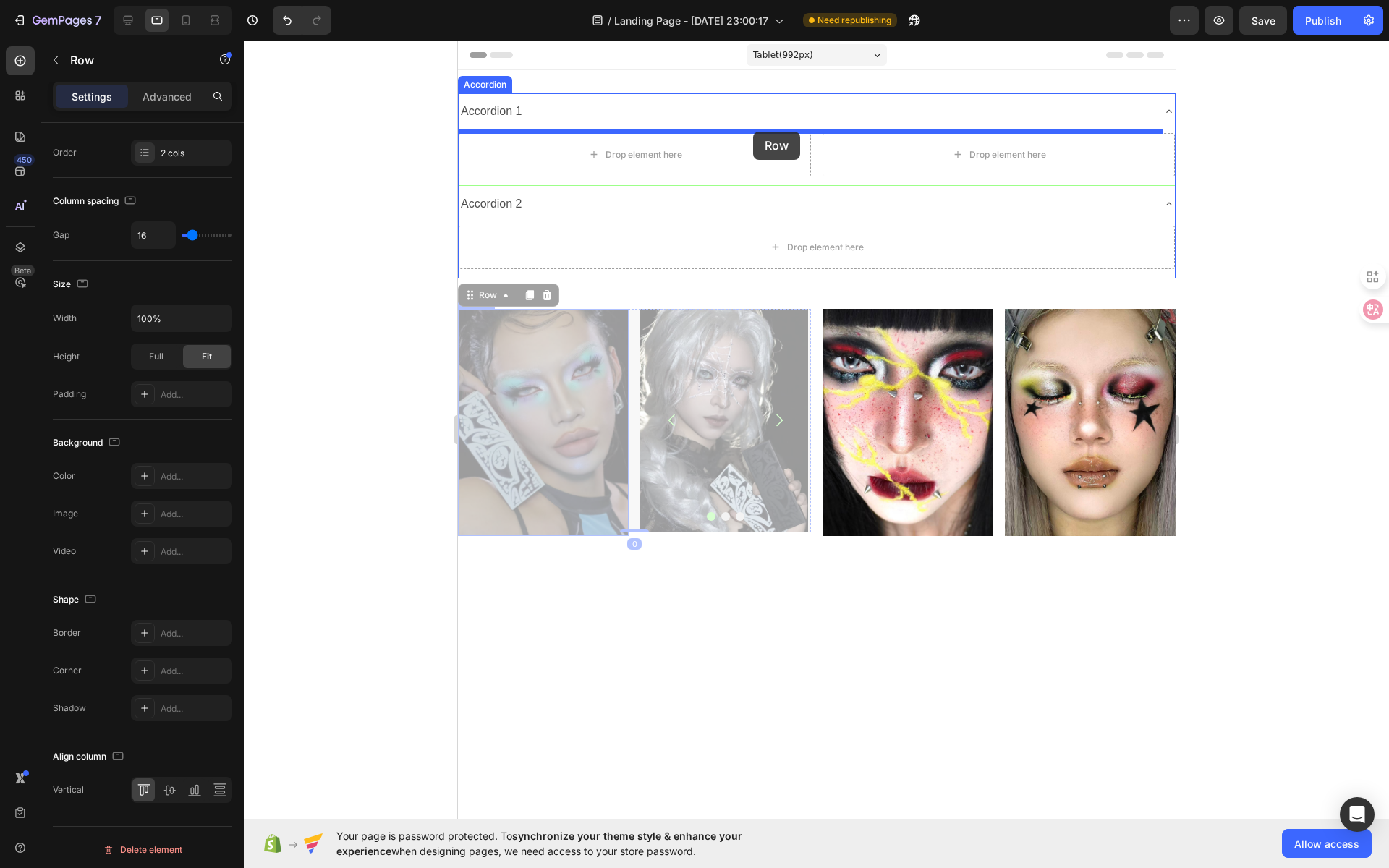
drag, startPoint x: 629, startPoint y: 326, endPoint x: 753, endPoint y: 132, distance: 230.2
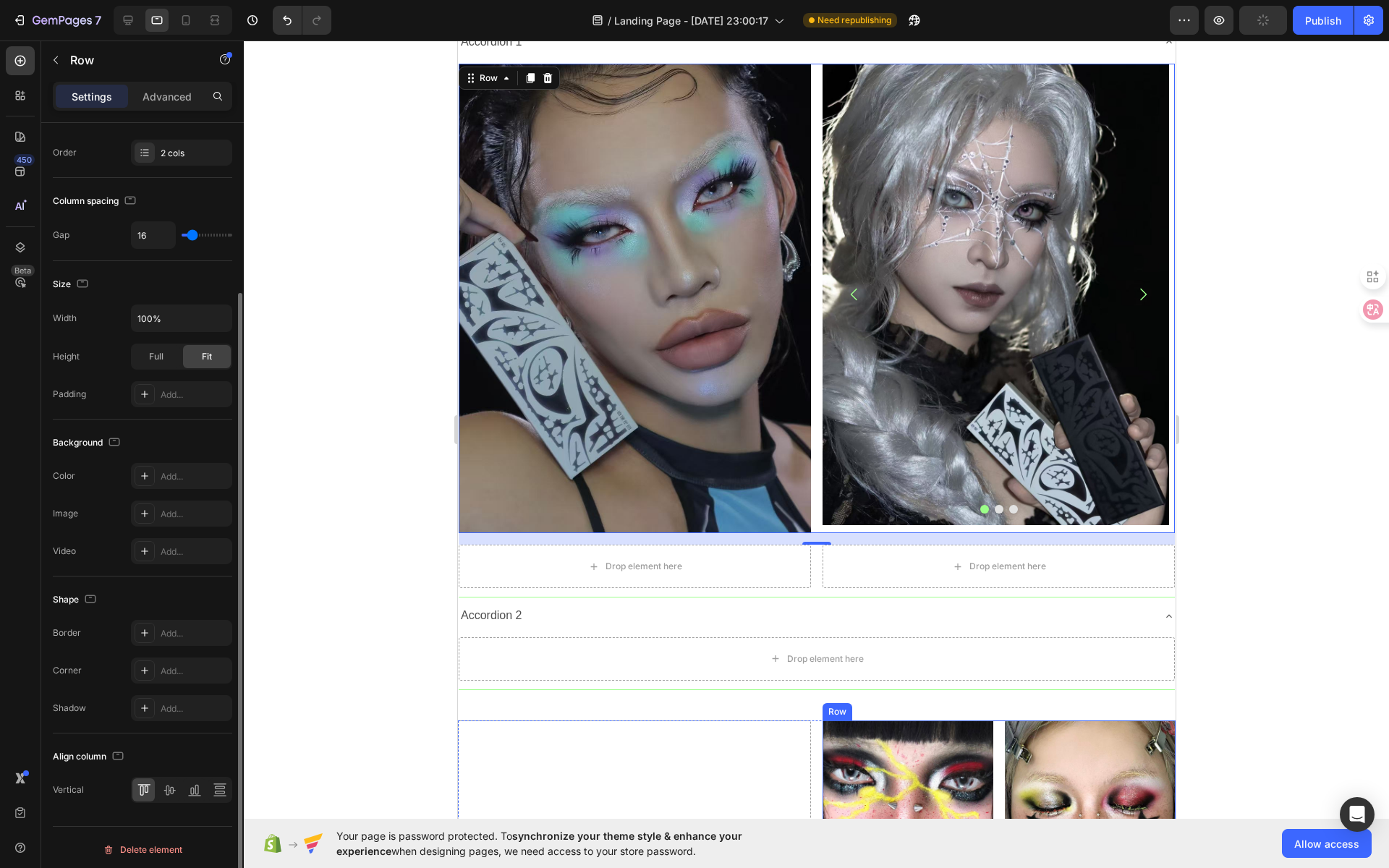
scroll to position [218, 0]
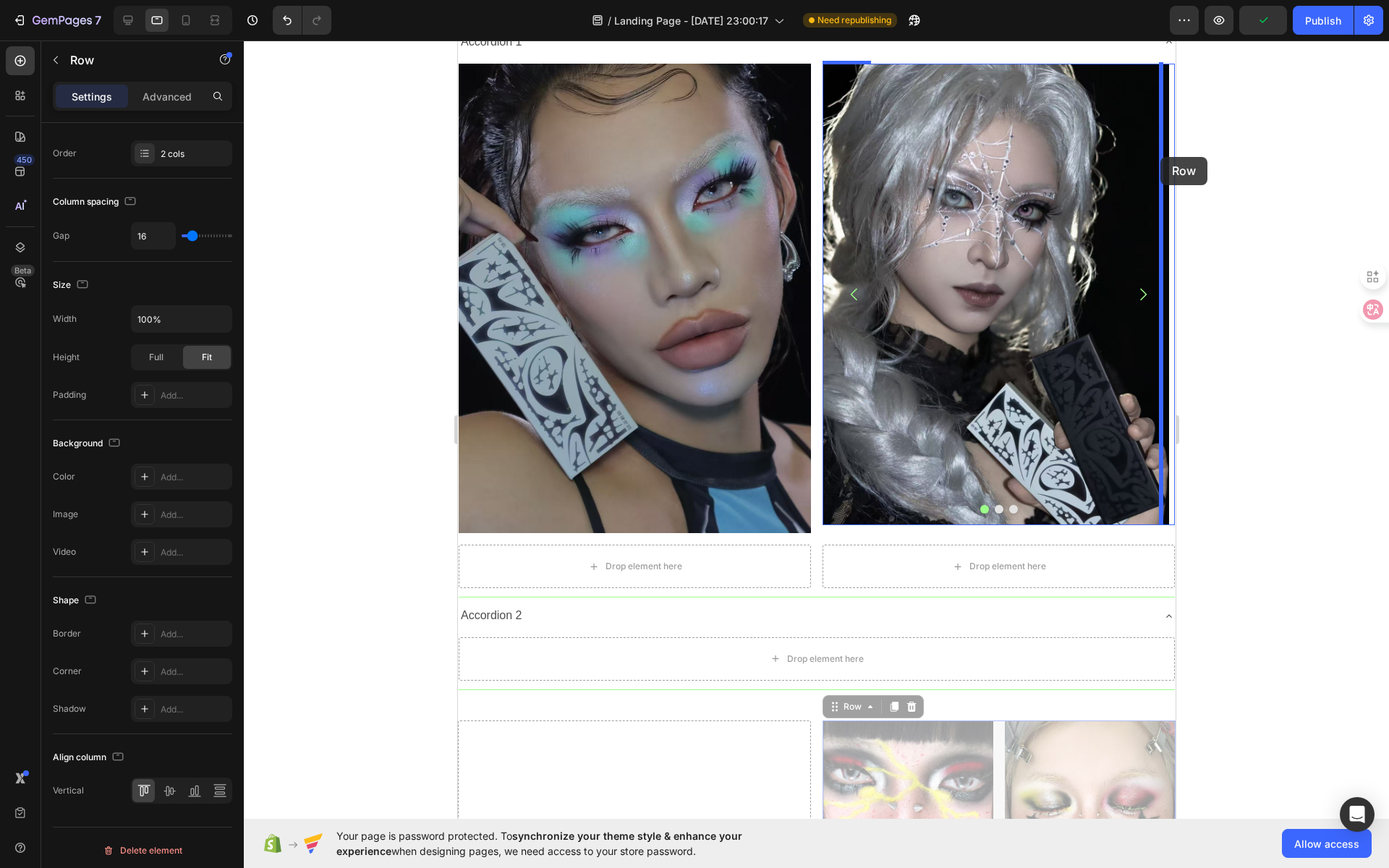
drag, startPoint x: 989, startPoint y: 727, endPoint x: 1160, endPoint y: 157, distance: 595.1
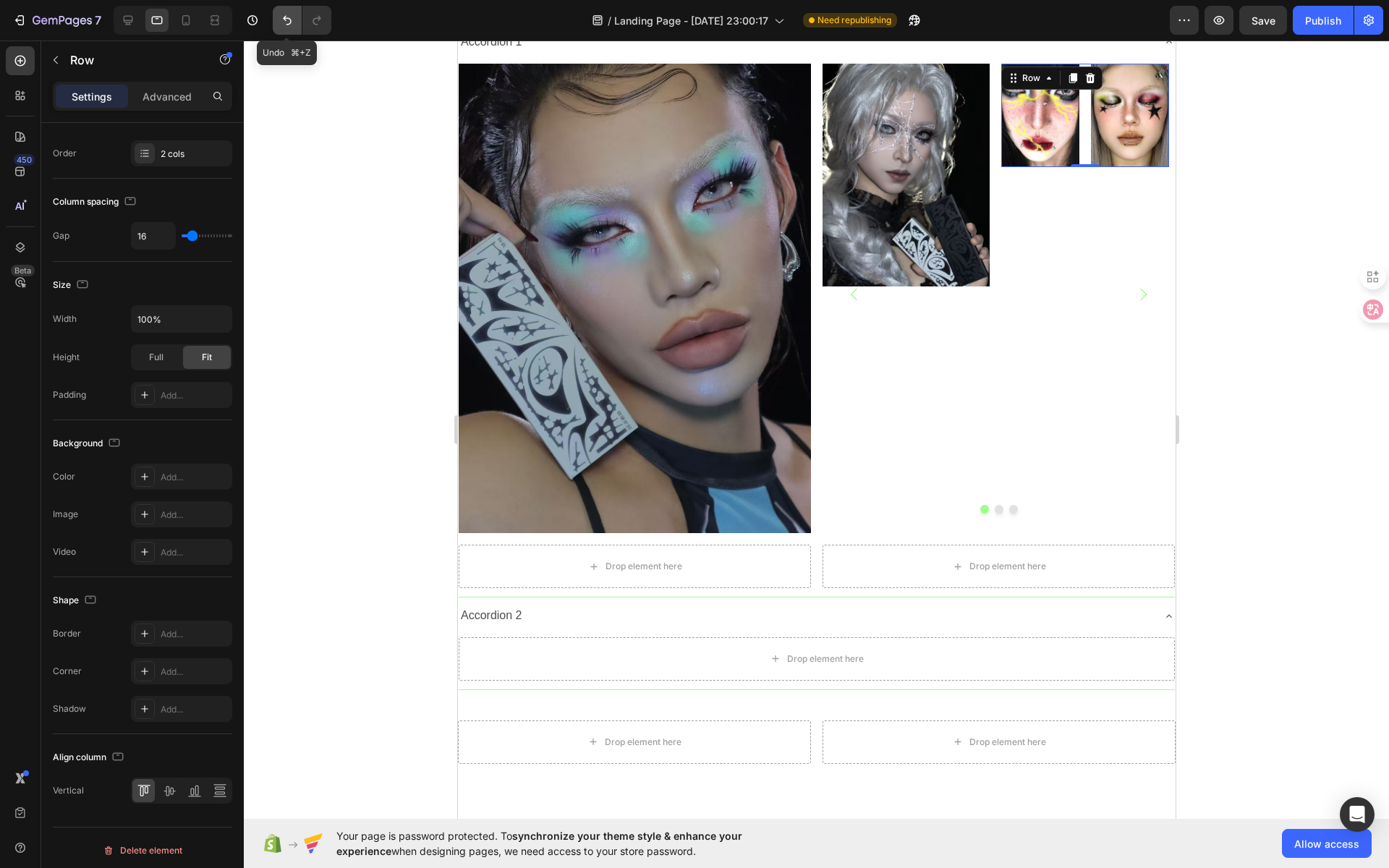
click at [287, 15] on icon "Undo/Redo" at bounding box center [287, 20] width 15 height 15
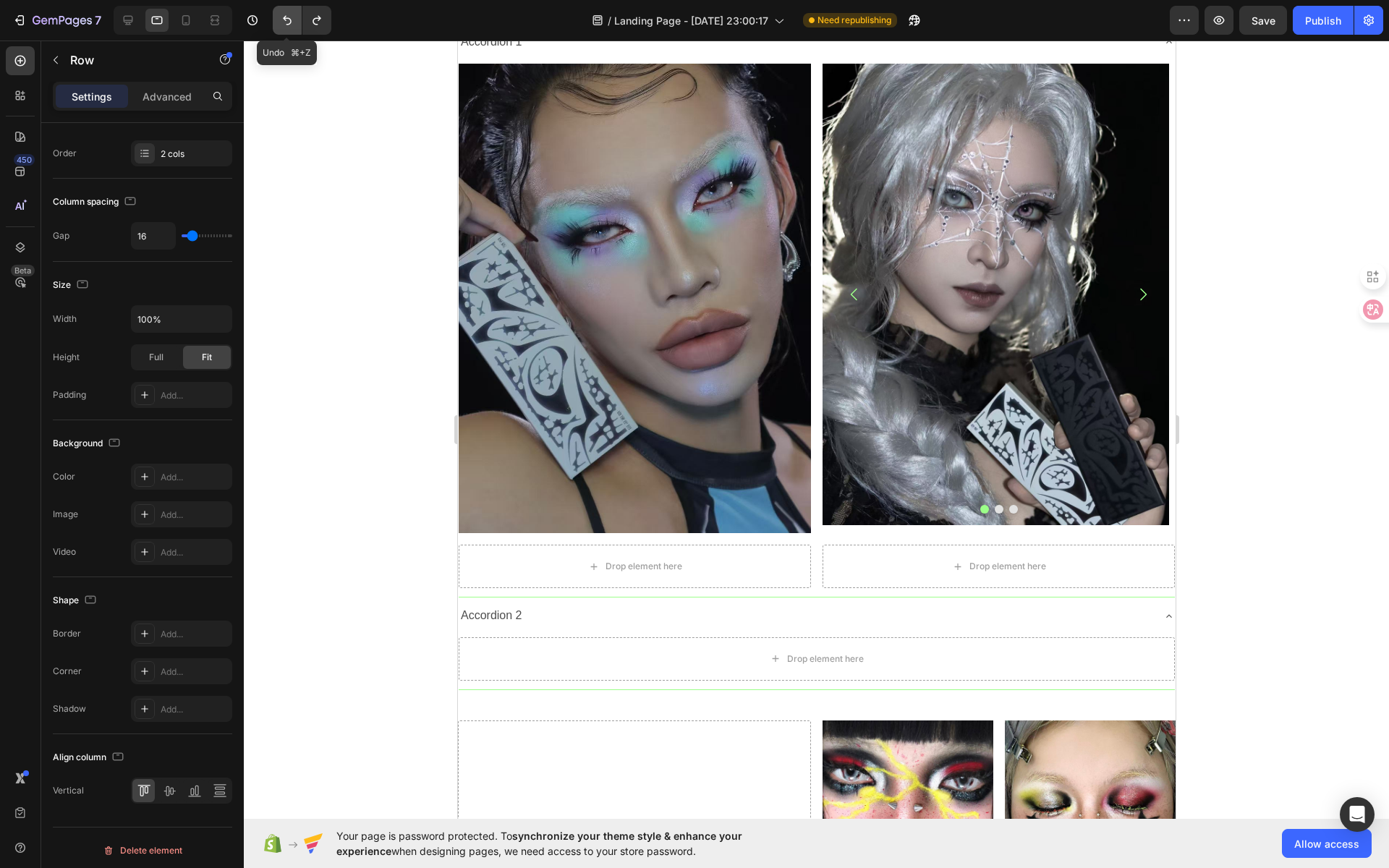
click at [287, 16] on icon "Undo/Redo" at bounding box center [287, 20] width 15 height 15
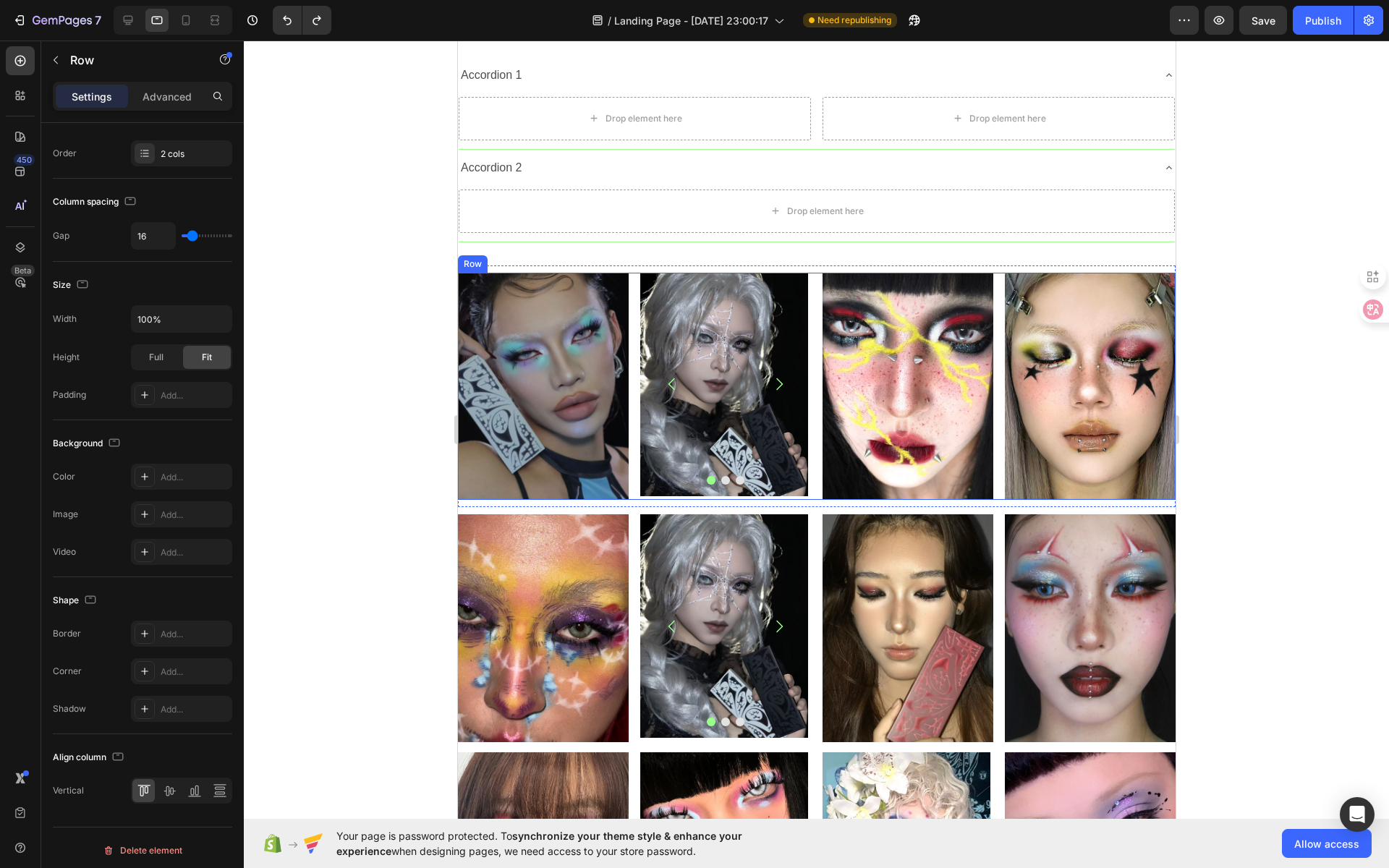
scroll to position [15, 0]
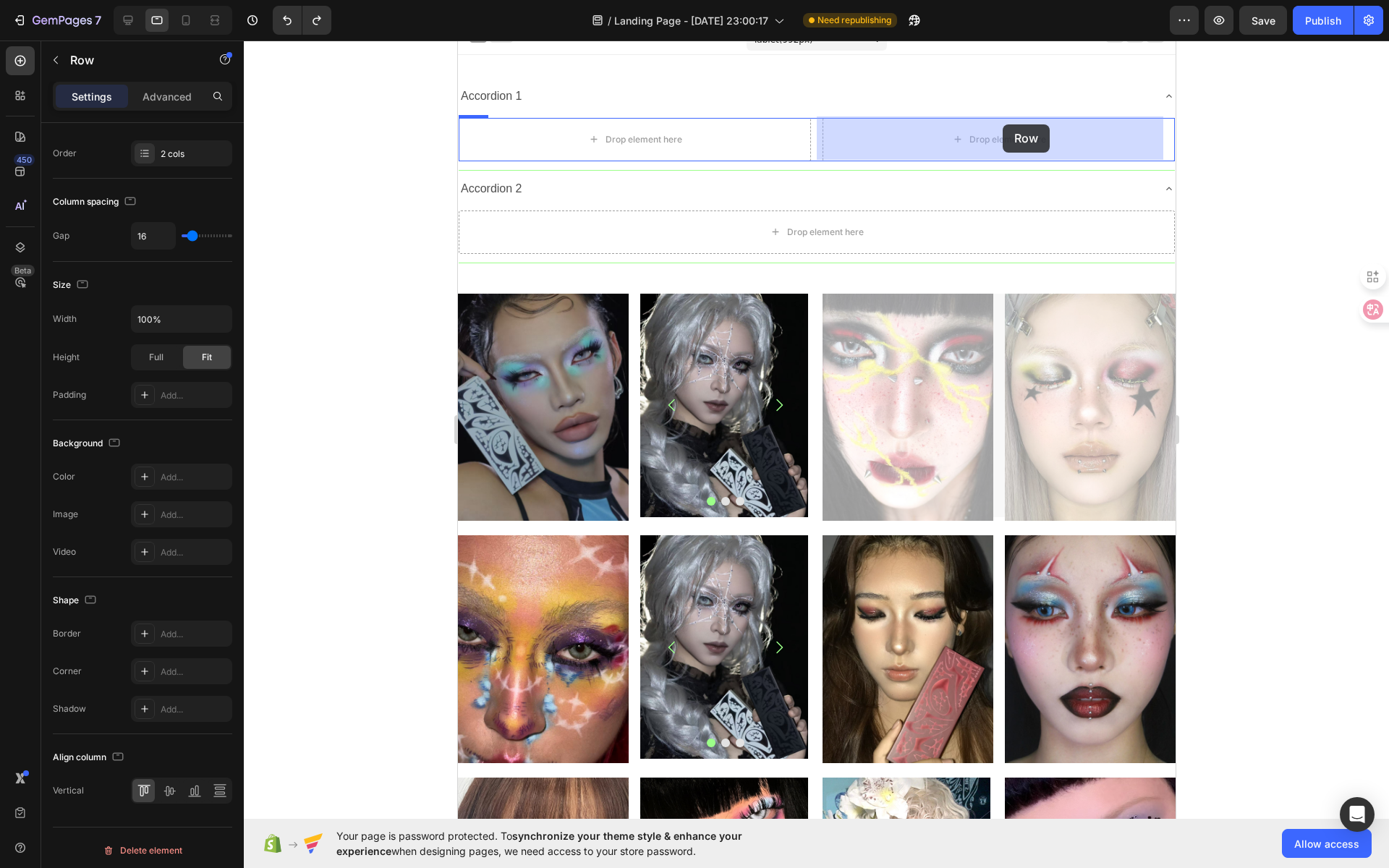
drag, startPoint x: 987, startPoint y: 293, endPoint x: 1002, endPoint y: 124, distance: 169.7
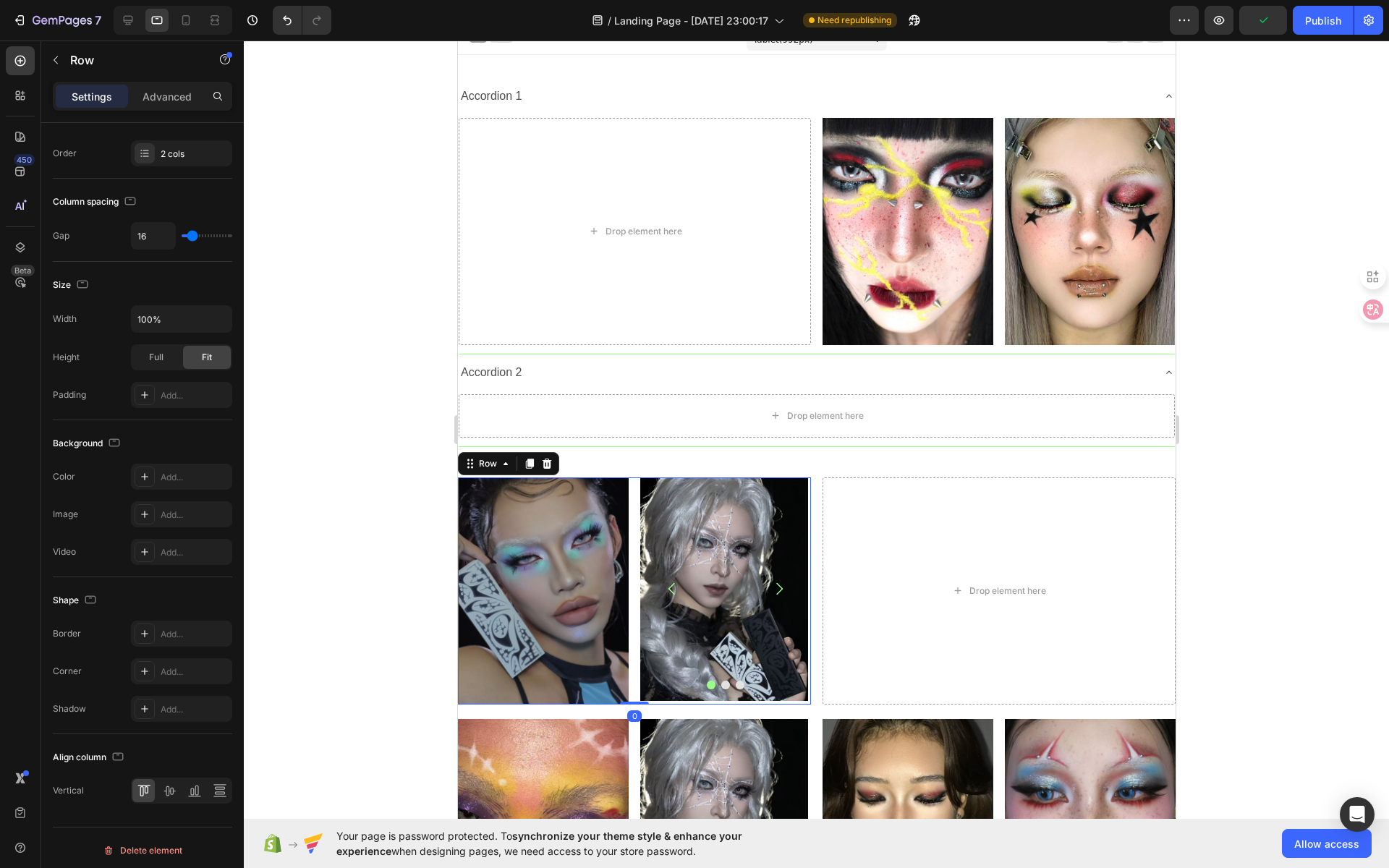
scroll to position [218, 0]
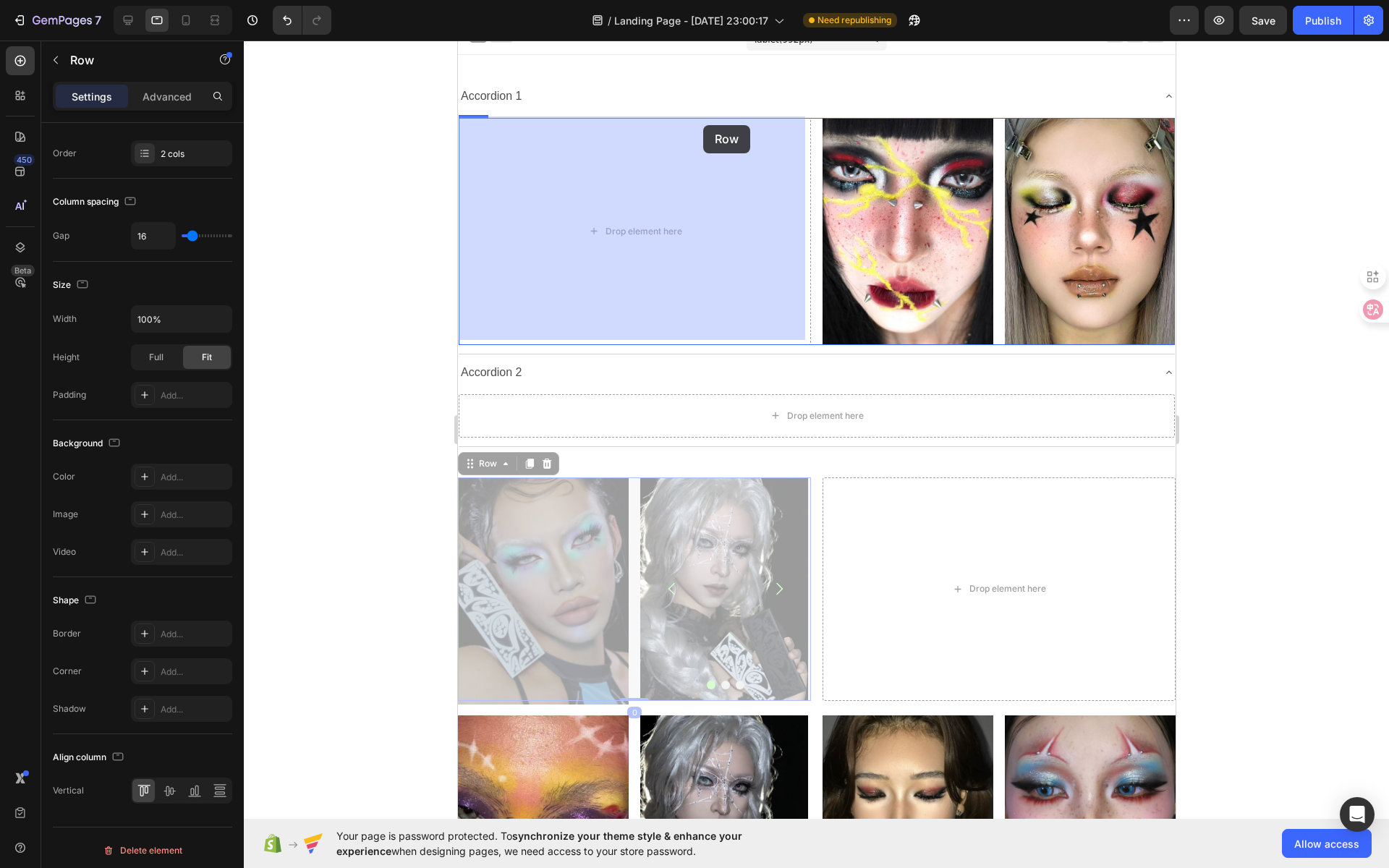
drag, startPoint x: 631, startPoint y: 478, endPoint x: 703, endPoint y: 125, distance: 360.3
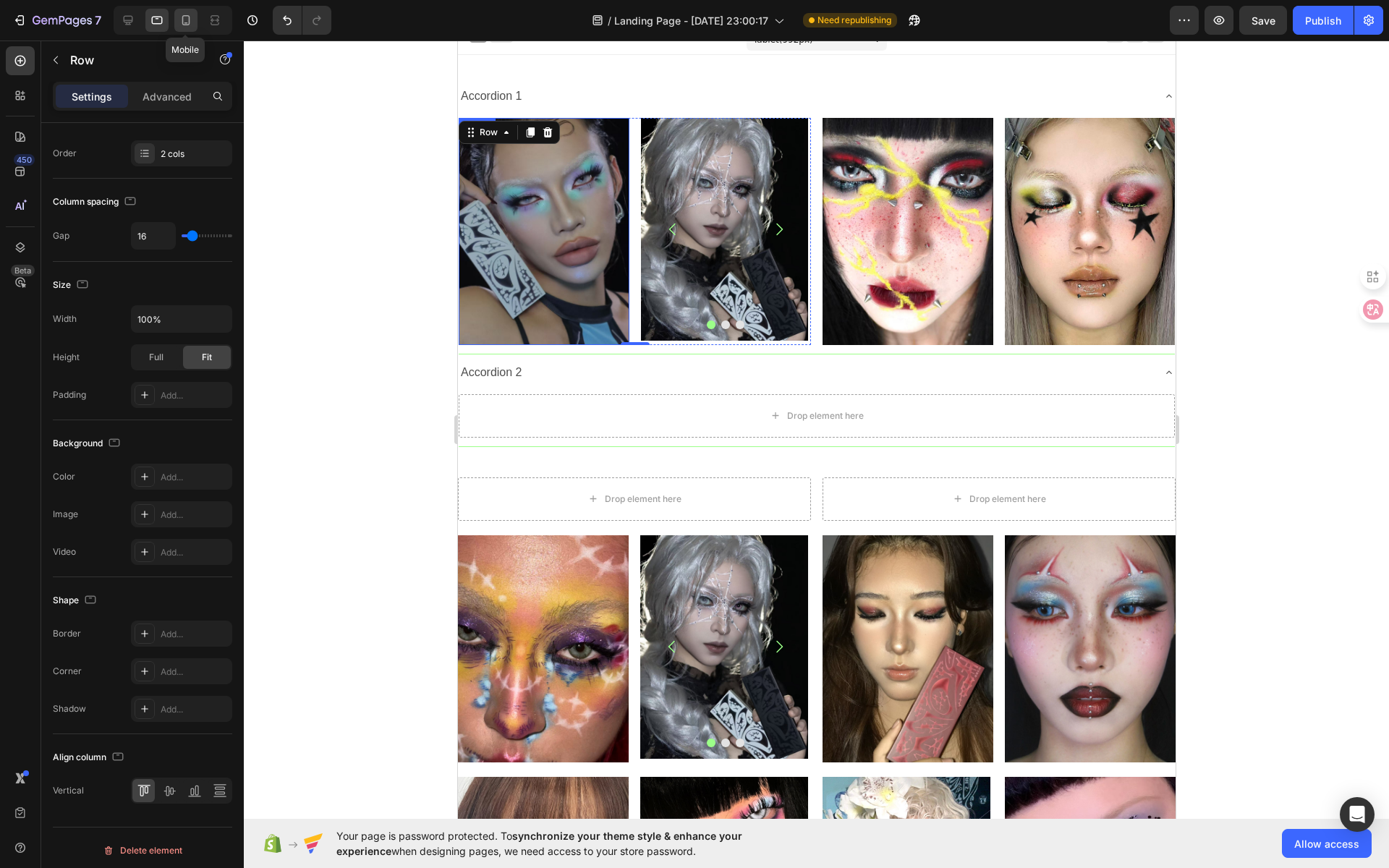
click at [186, 18] on icon at bounding box center [186, 20] width 15 height 15
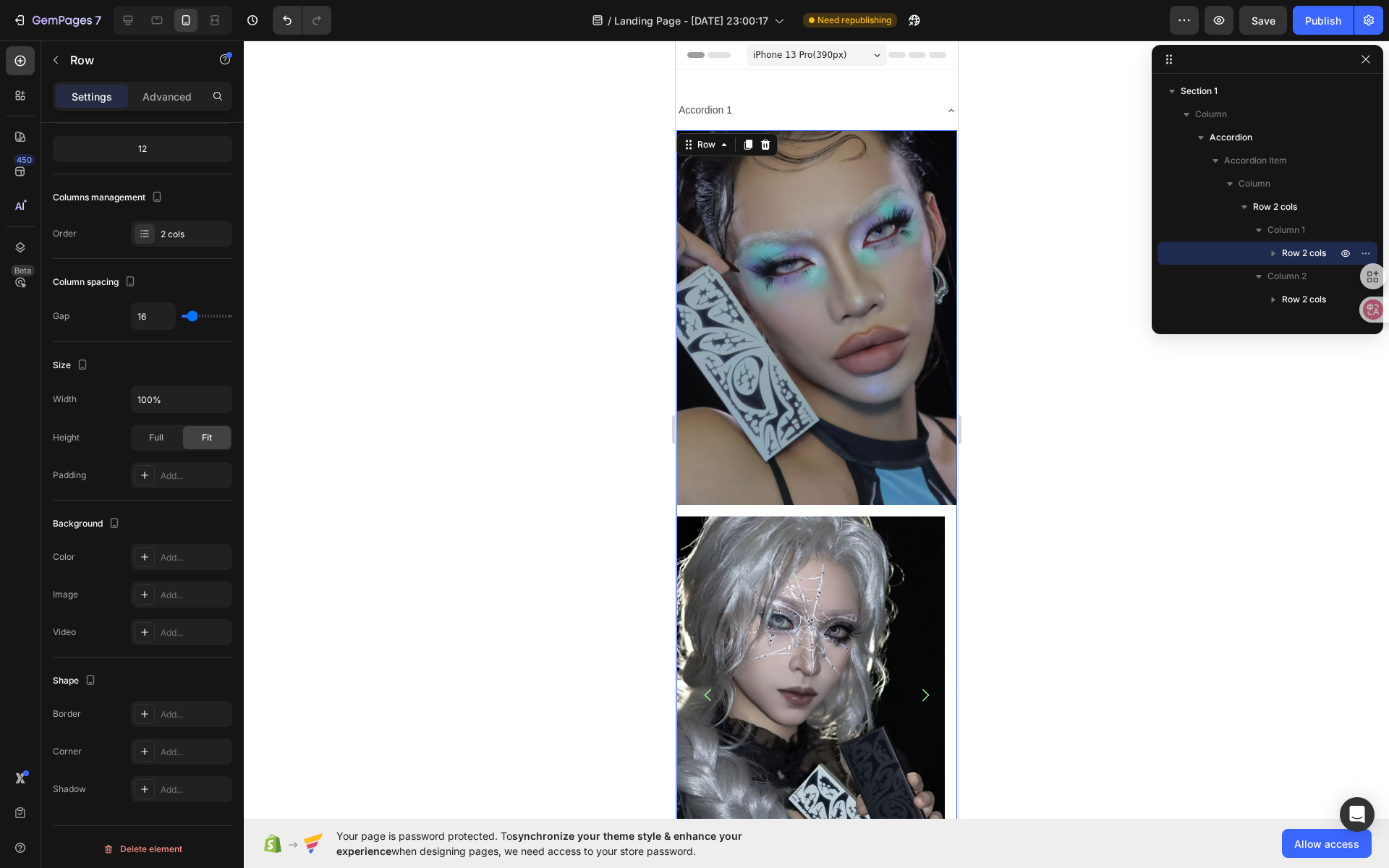
click at [873, 493] on div "Image Image Image Image Carousel Row 0" at bounding box center [816, 501] width 281 height 743
click at [719, 137] on div "Row" at bounding box center [704, 144] width 53 height 17
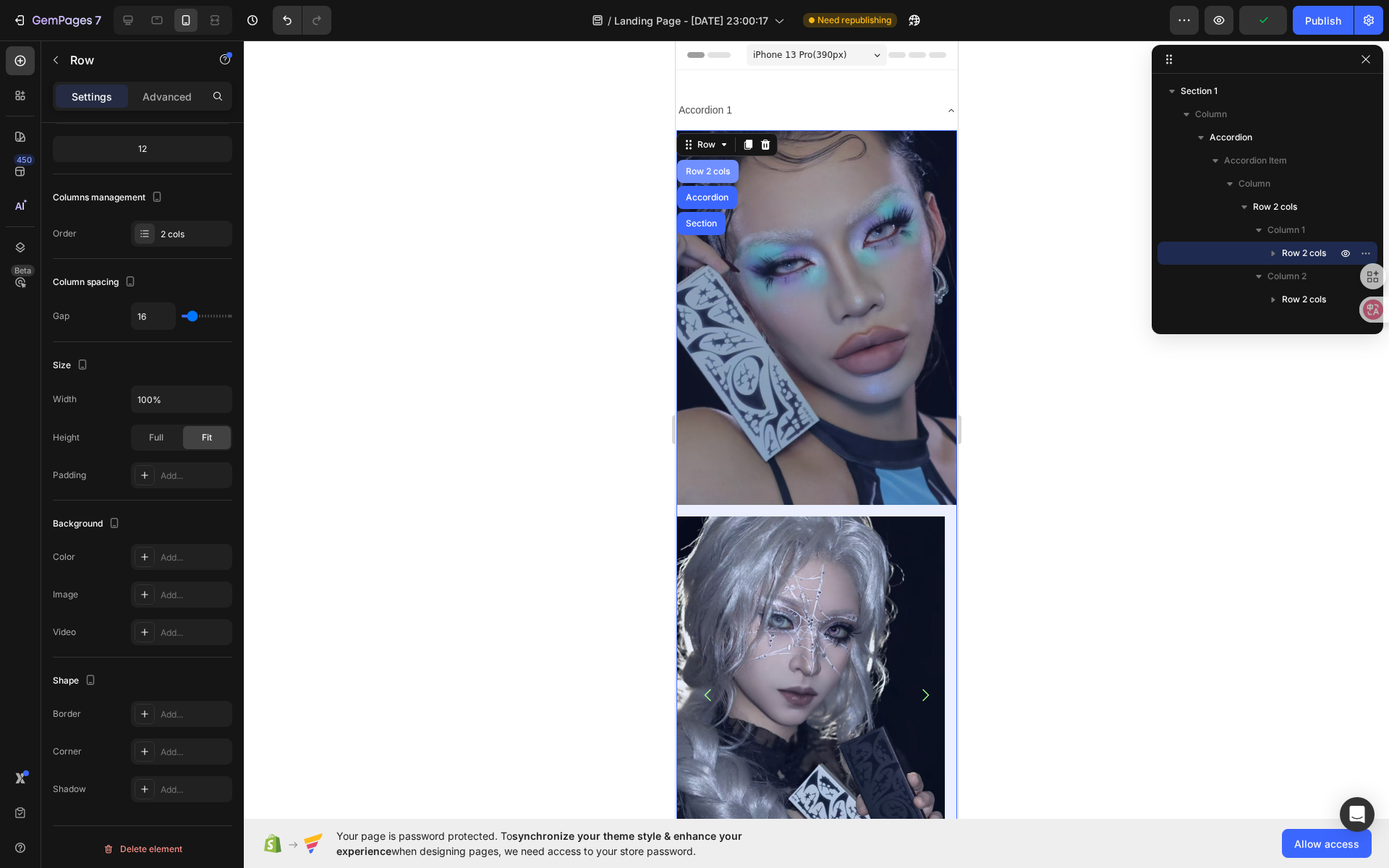
click at [716, 171] on div "Row 2 cols" at bounding box center [706, 171] width 50 height 9
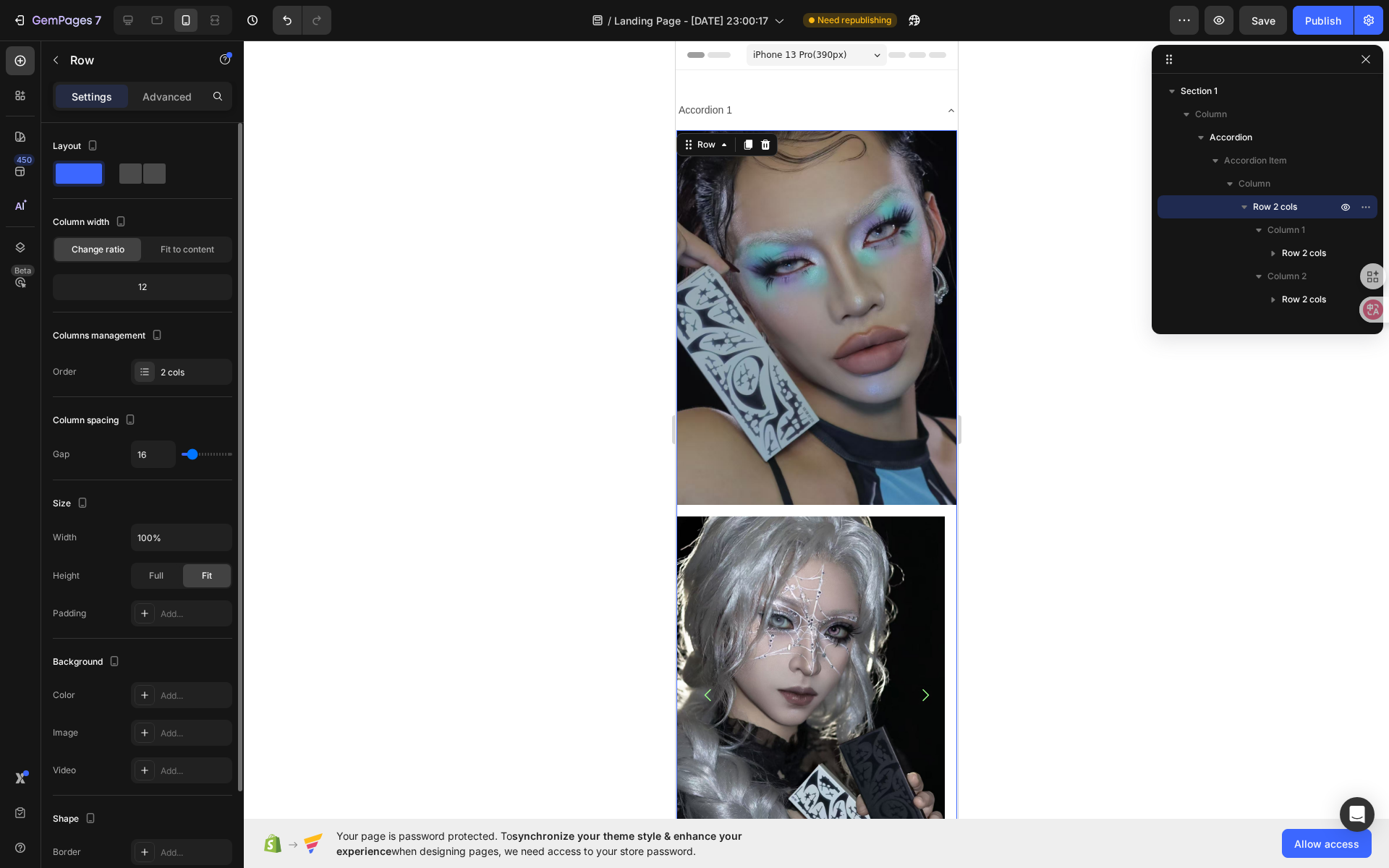
click at [148, 180] on span at bounding box center [154, 174] width 23 height 20
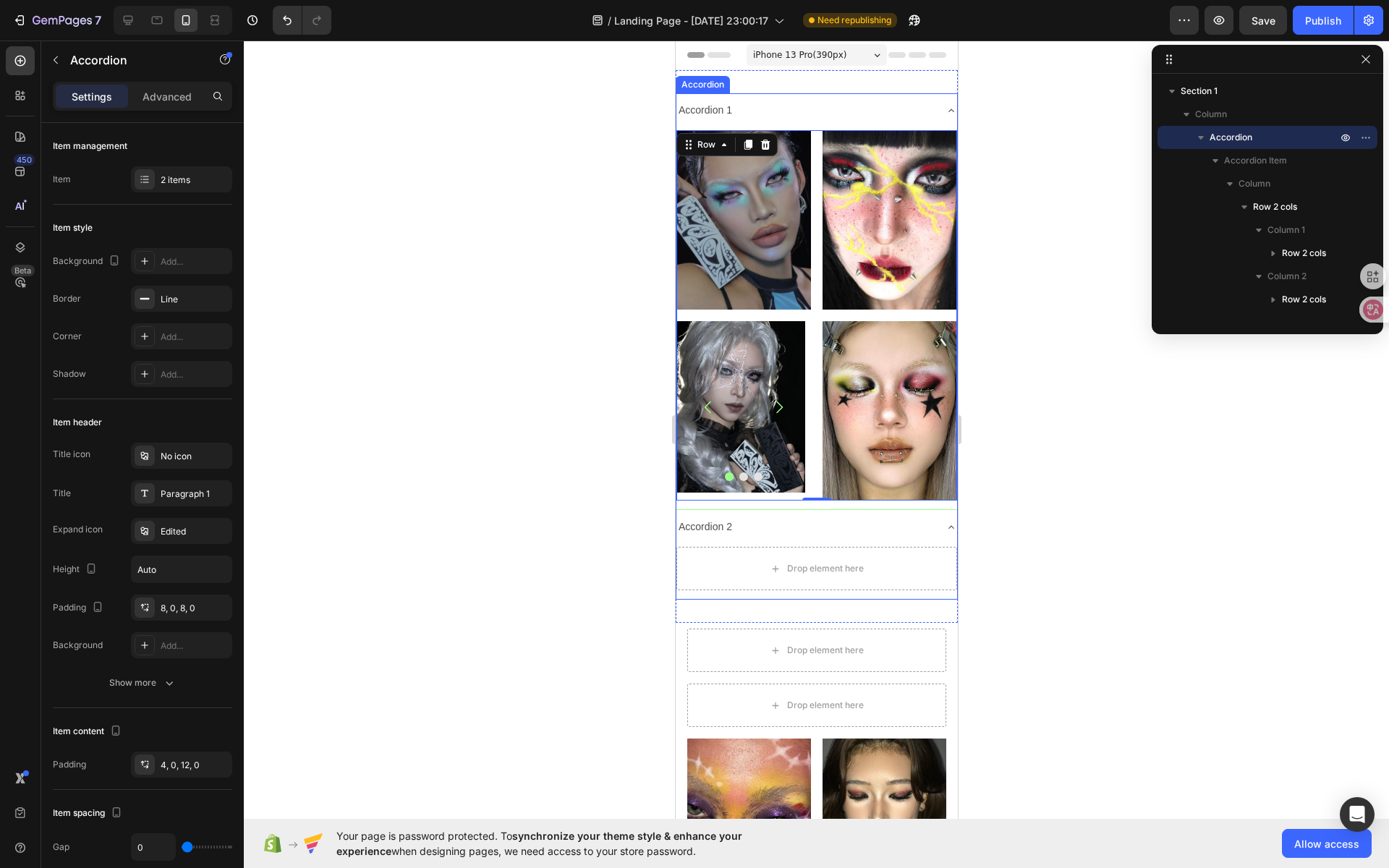
click at [945, 113] on icon at bounding box center [950, 111] width 12 height 12
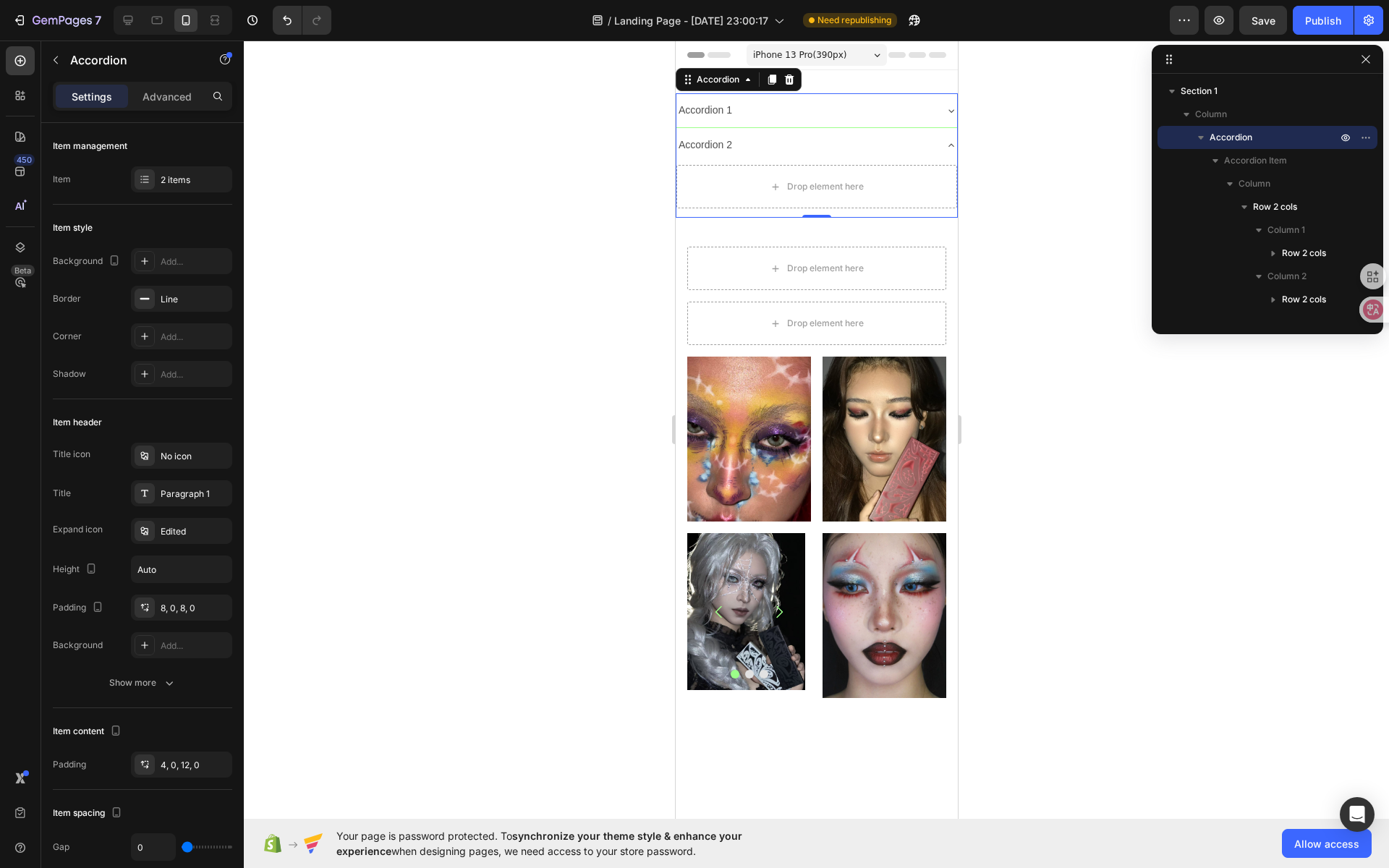
click at [945, 113] on icon at bounding box center [950, 111] width 12 height 12
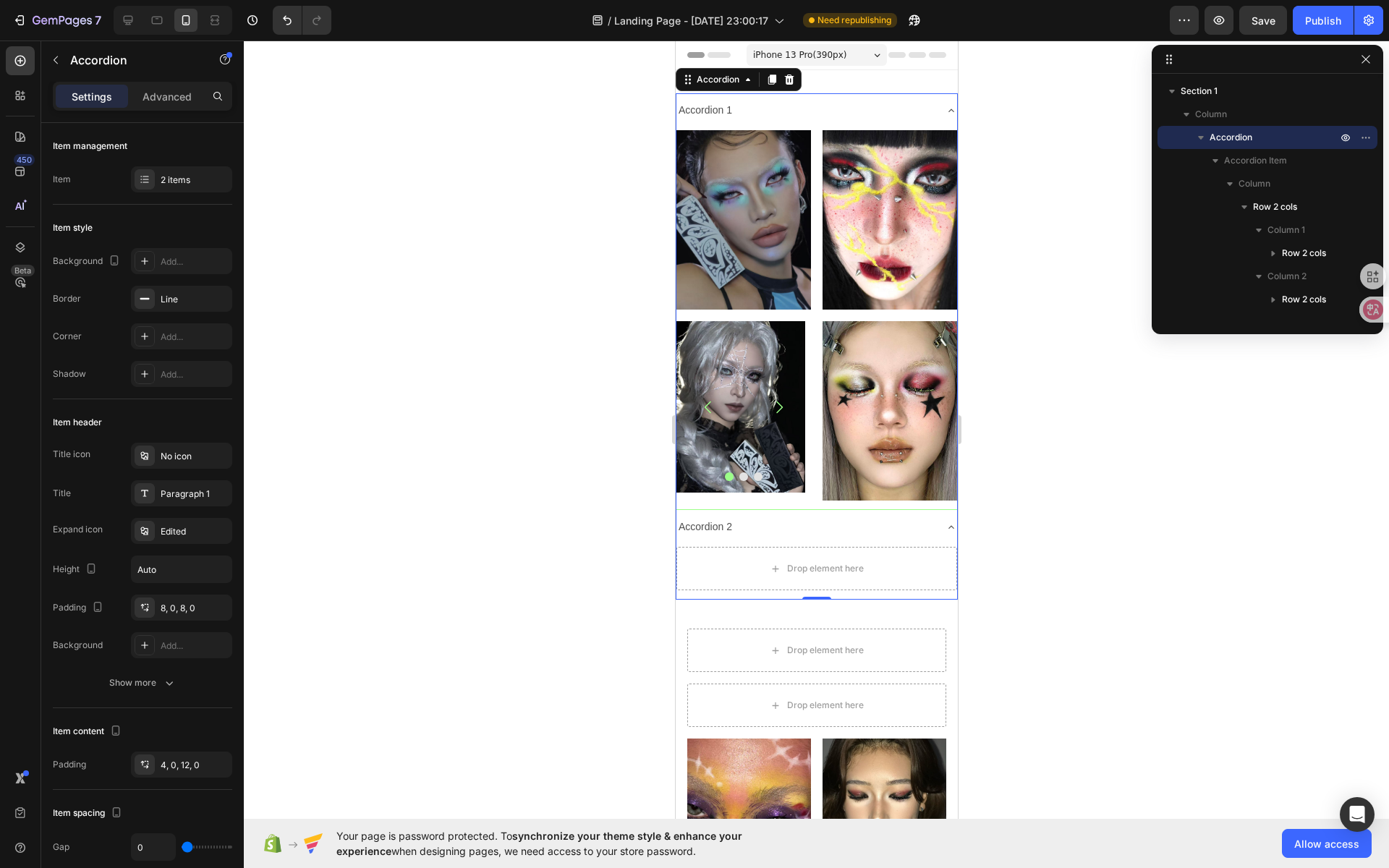
click at [945, 107] on icon at bounding box center [950, 111] width 12 height 12
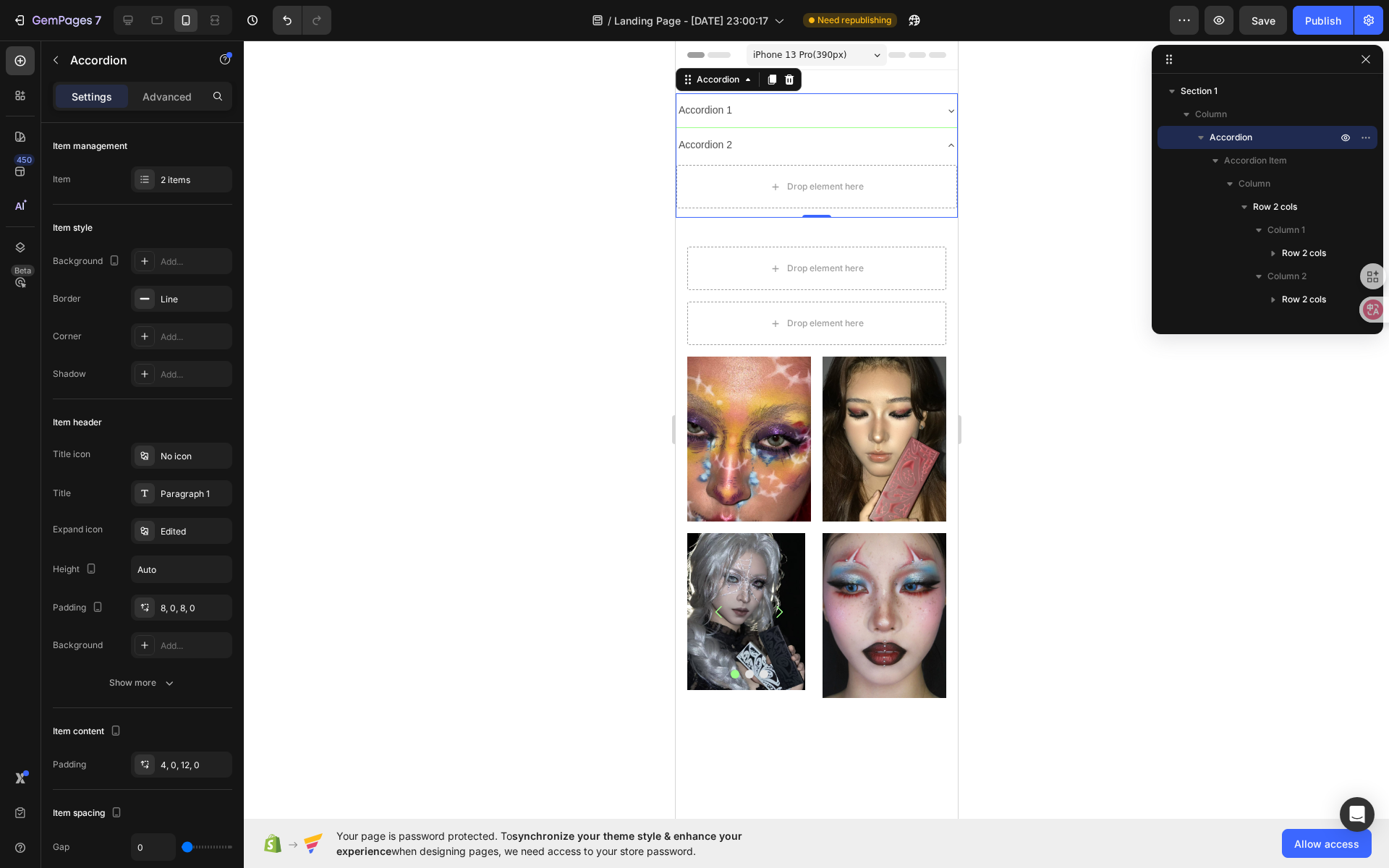
click at [945, 107] on icon at bounding box center [950, 111] width 12 height 12
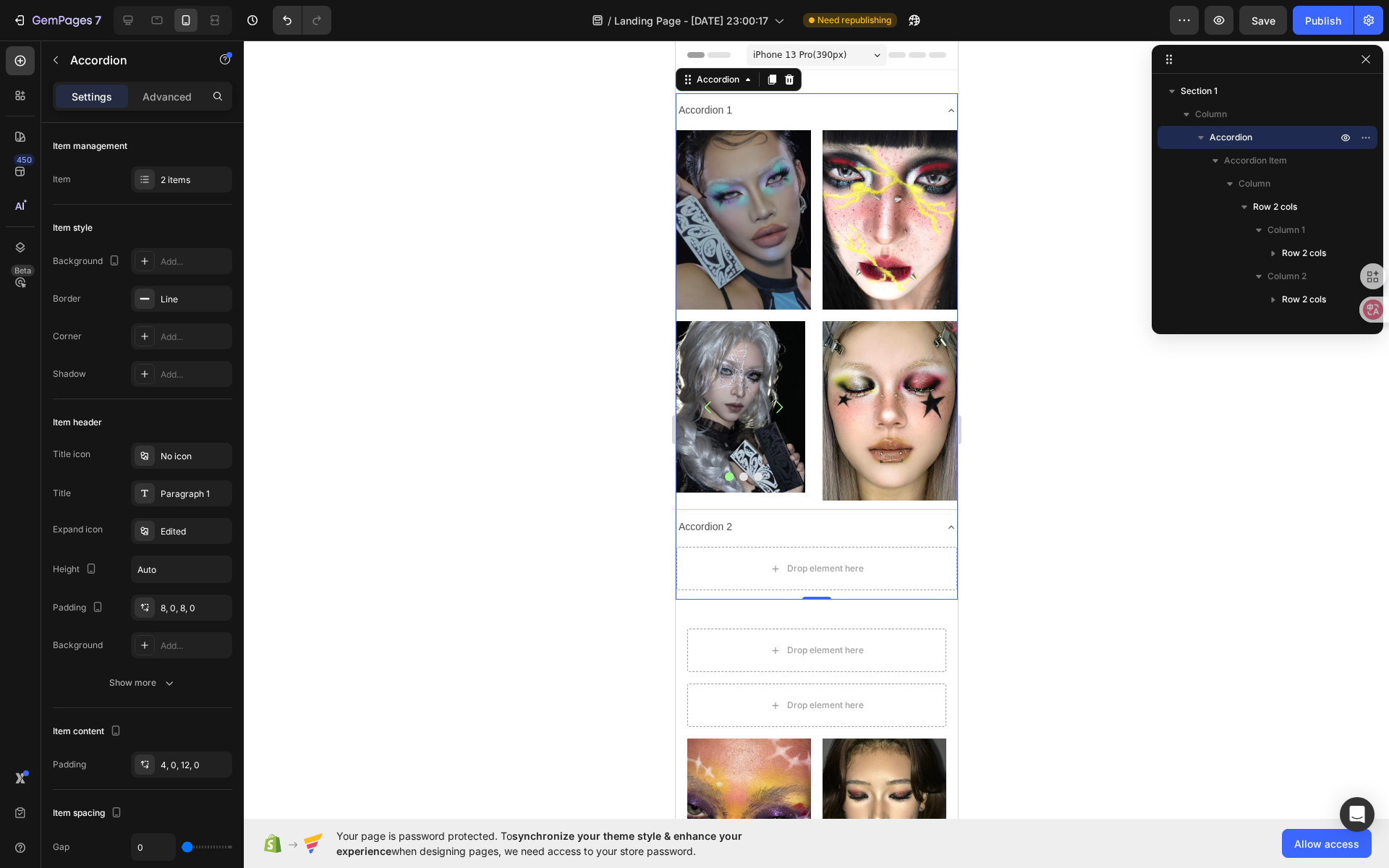
click at [945, 107] on icon at bounding box center [950, 111] width 12 height 12
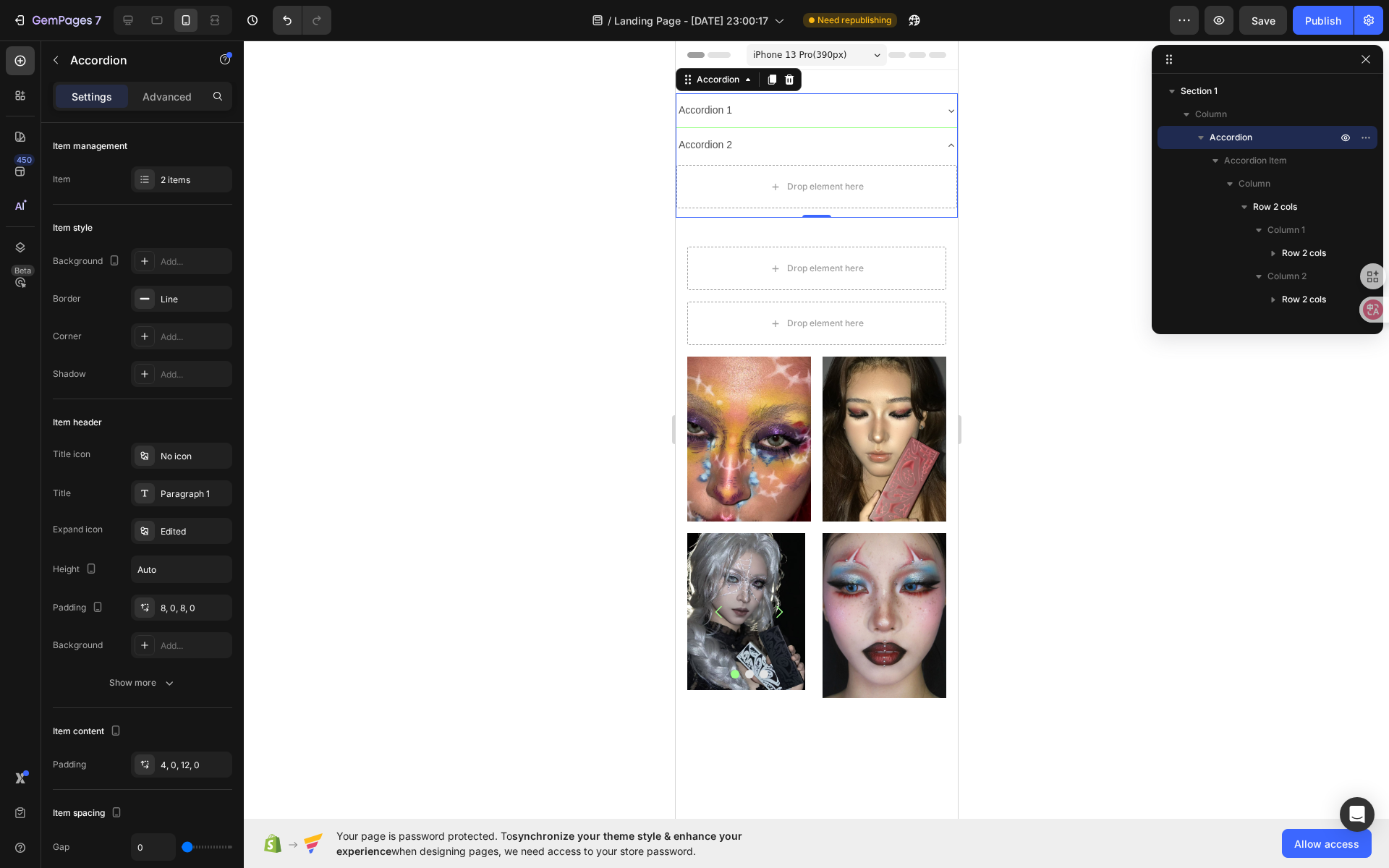
click at [945, 110] on icon at bounding box center [950, 111] width 12 height 12
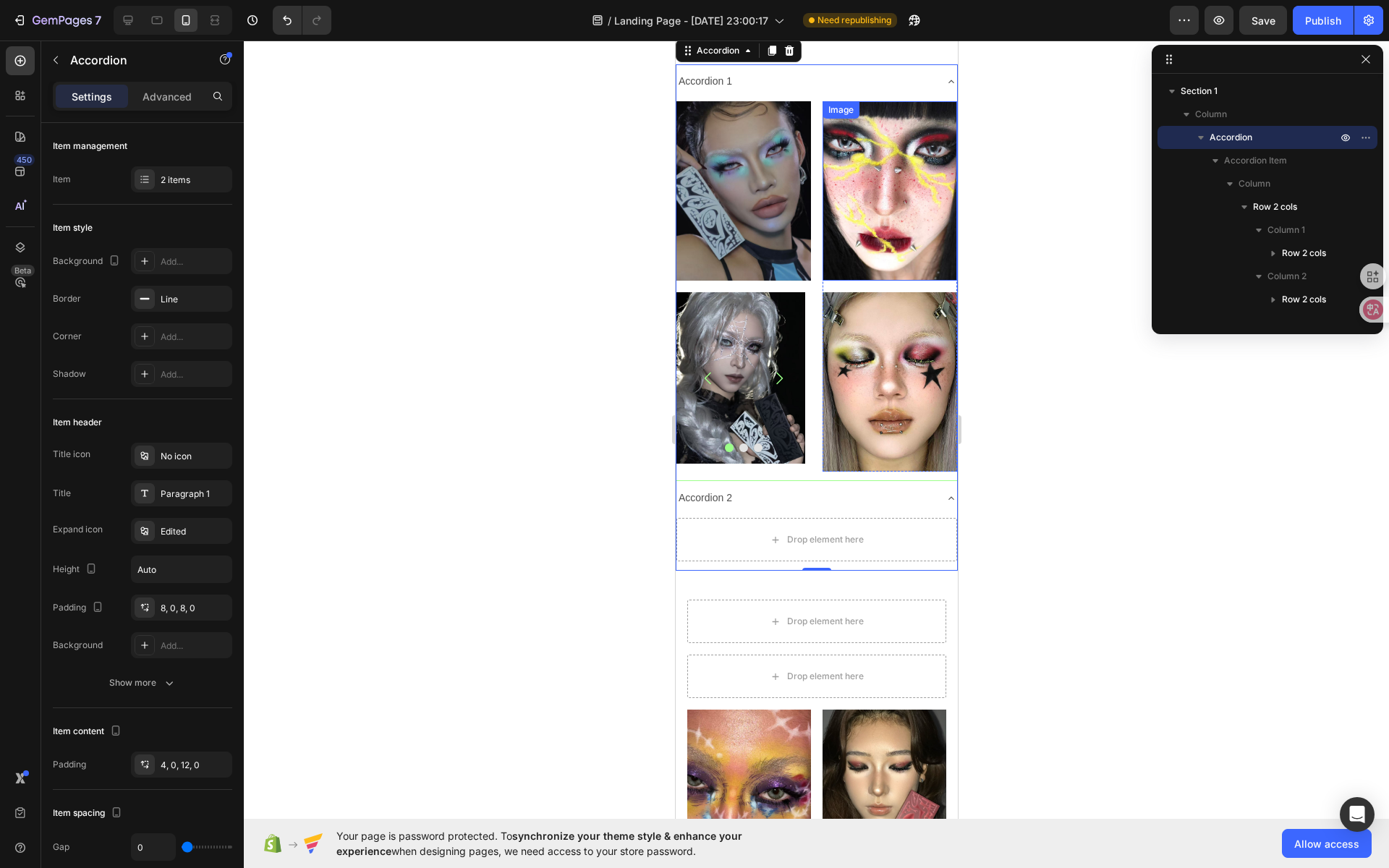
scroll to position [72, 0]
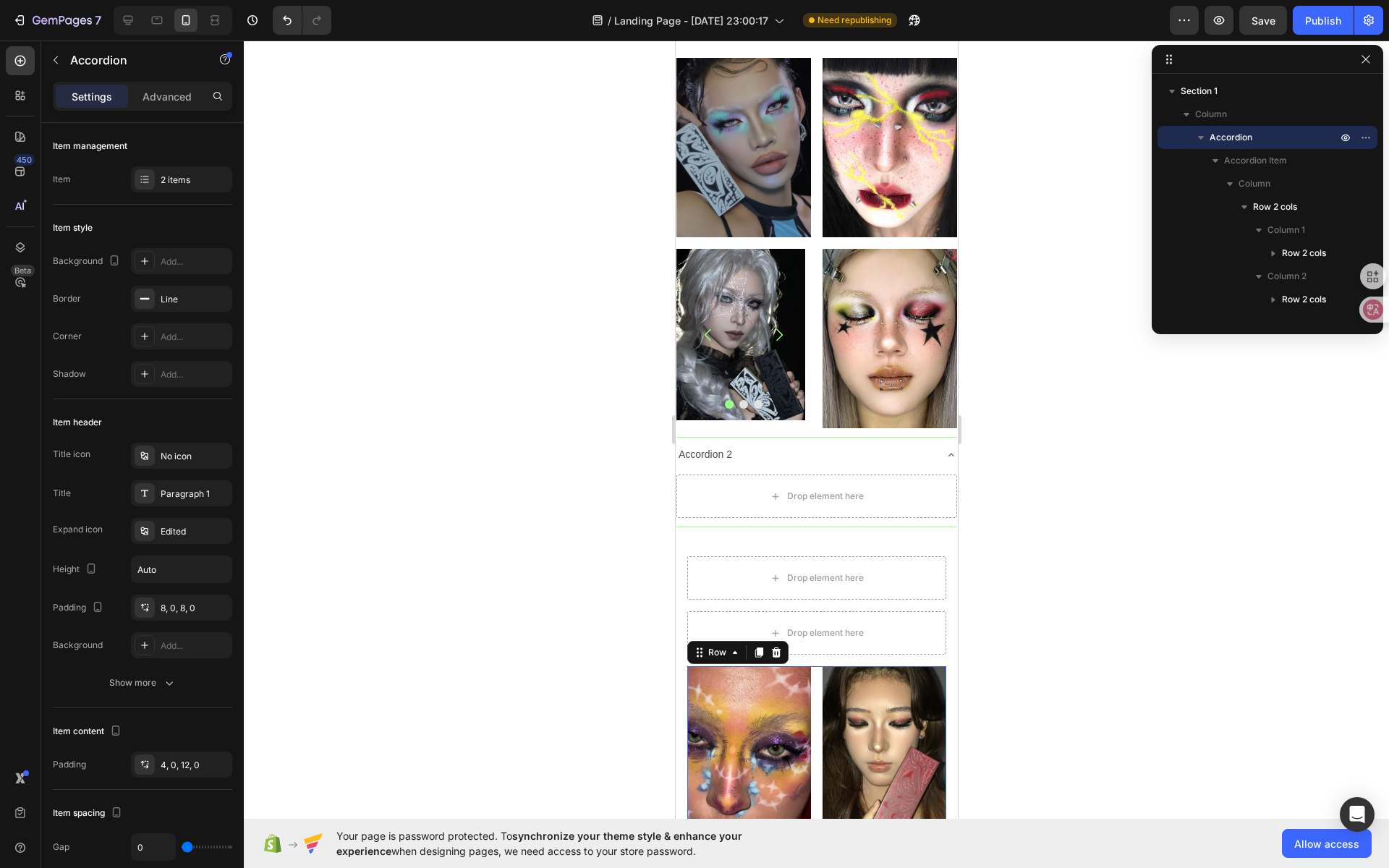
click at [809, 670] on div "Image Image Image Image Carousel Row Image Image Row Row 0" at bounding box center [816, 836] width 259 height 341
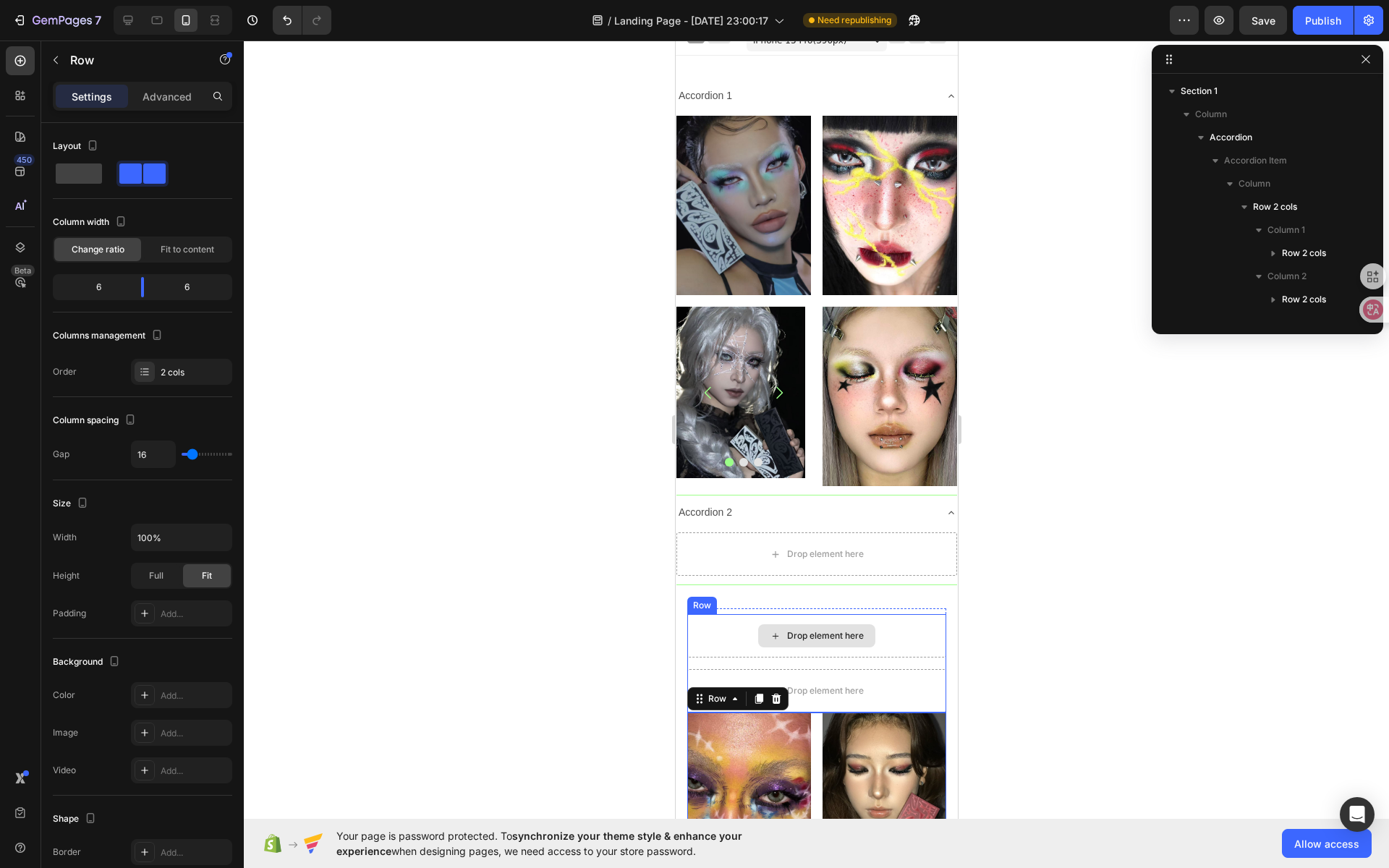
scroll to position [65, 0]
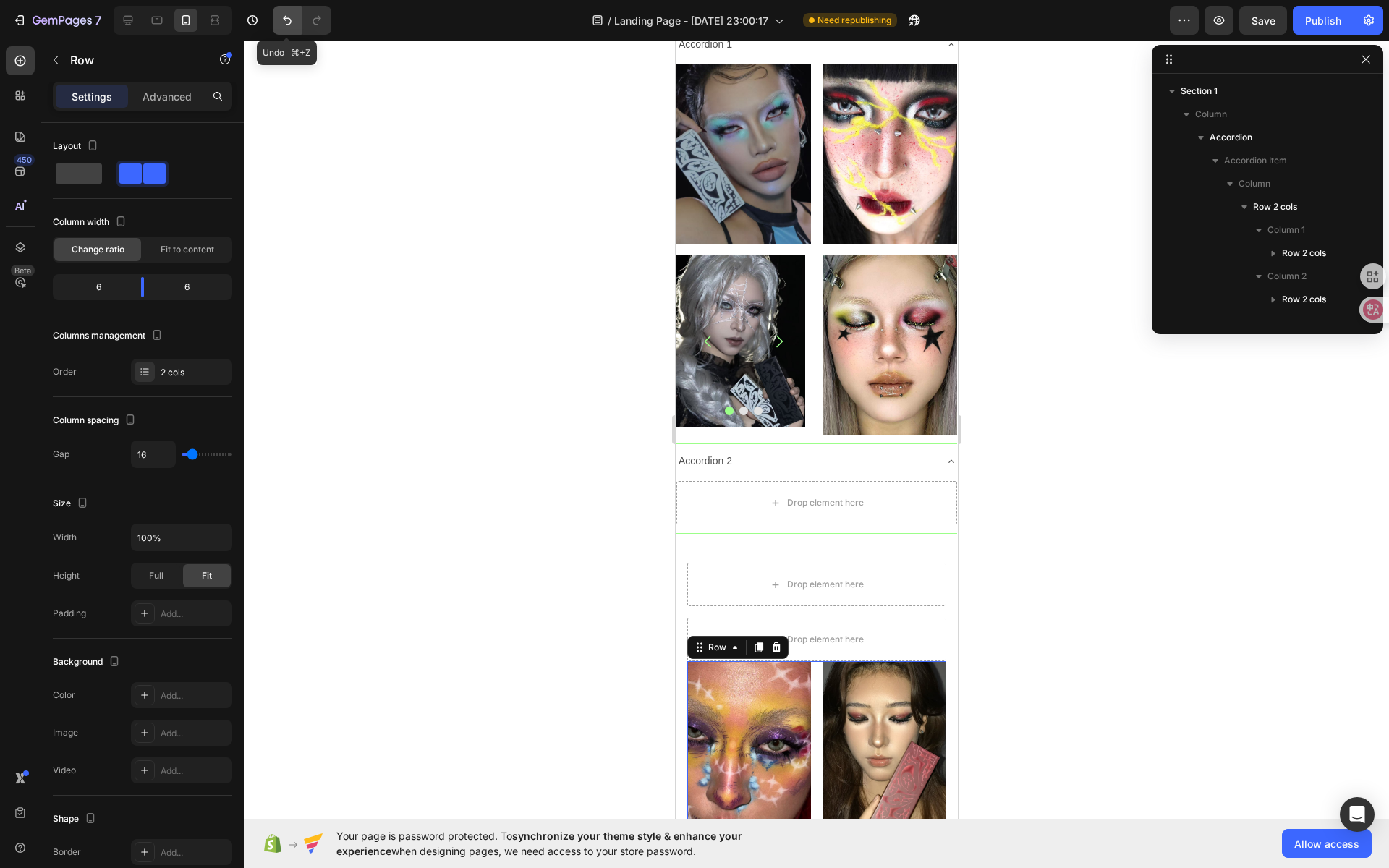
click at [290, 19] on icon "Undo/Redo" at bounding box center [287, 20] width 9 height 9
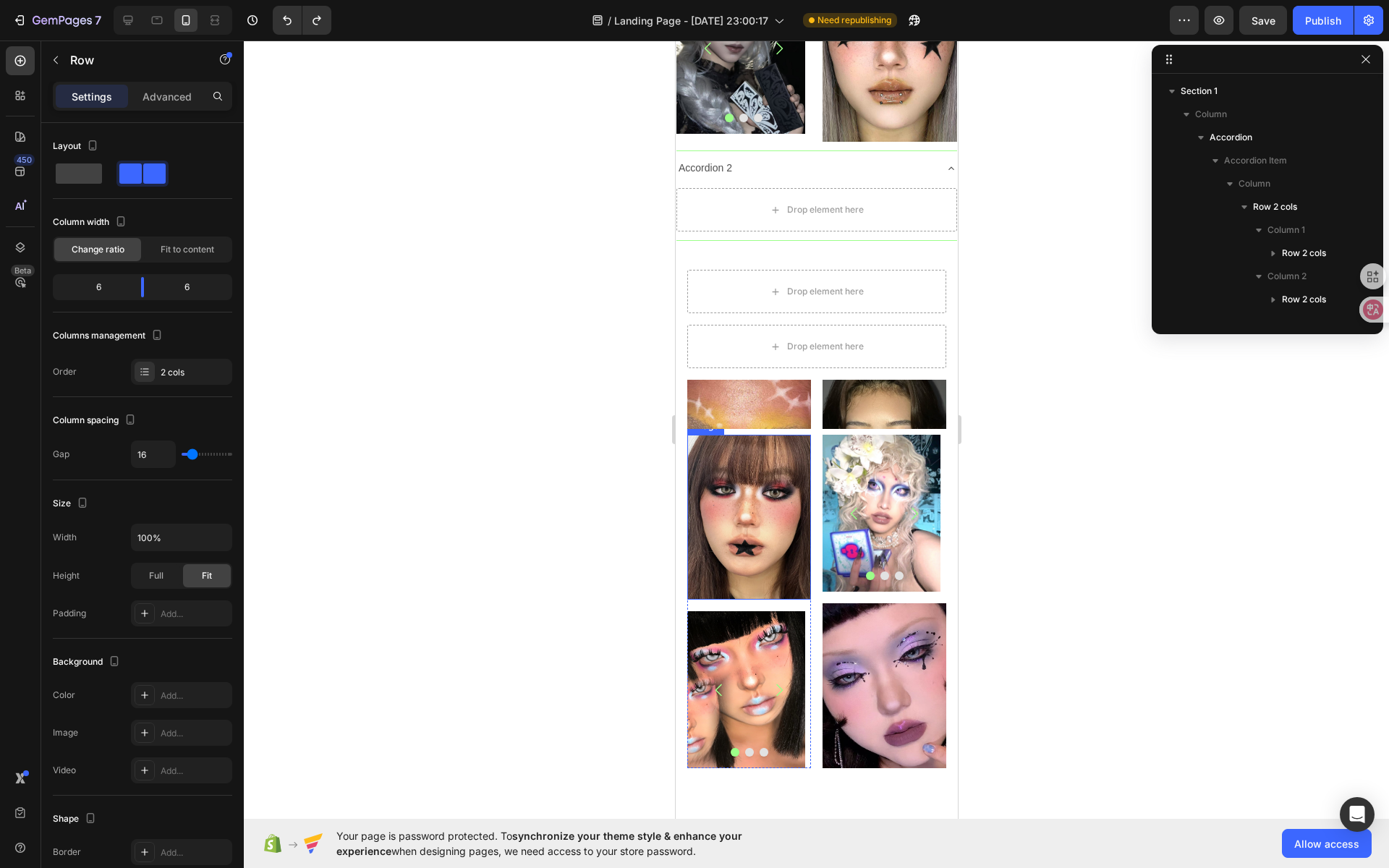
scroll to position [75, 0]
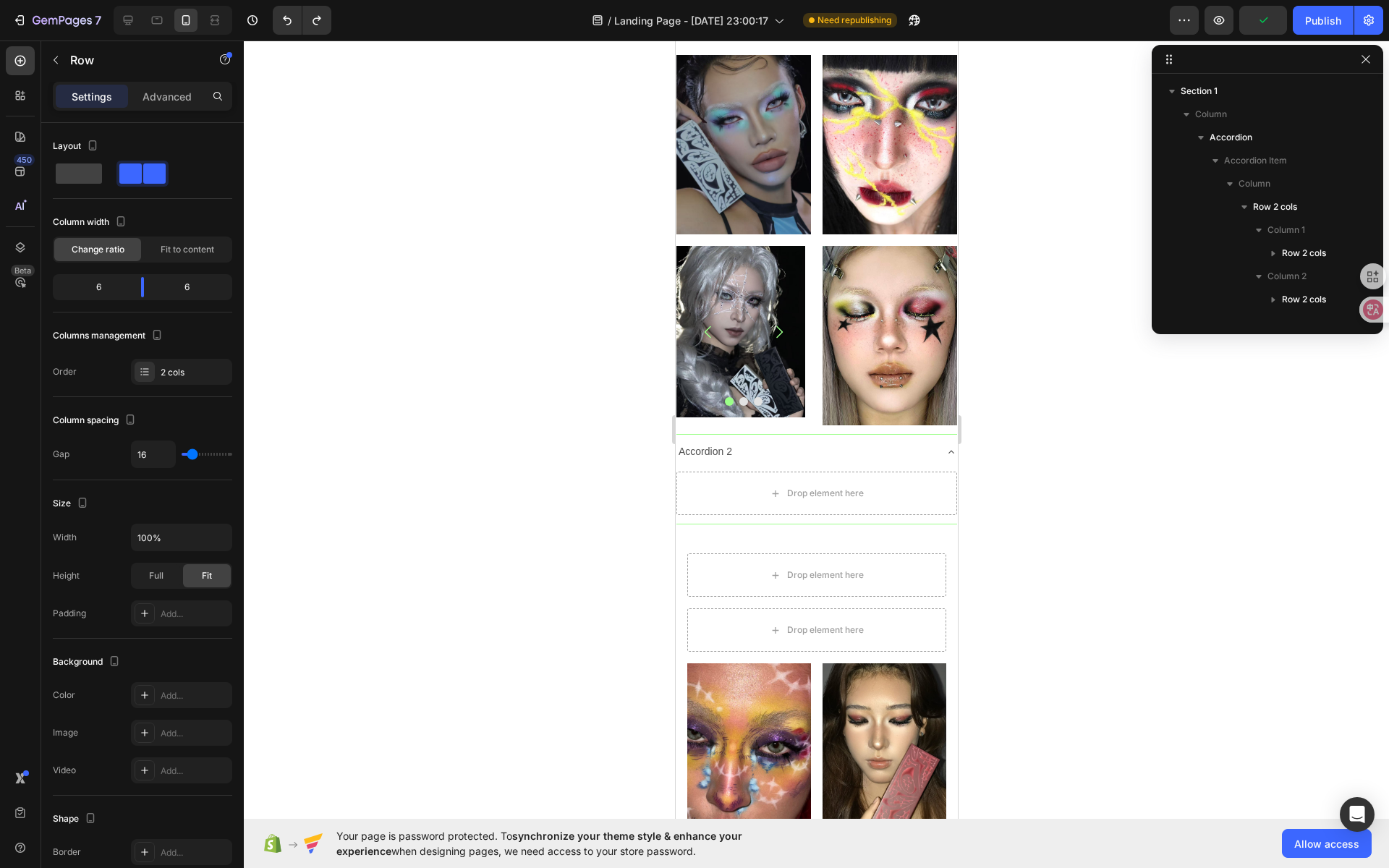
click at [808, 663] on div "Image Image Image Image Carousel Row Image Image Row Row" at bounding box center [816, 833] width 259 height 341
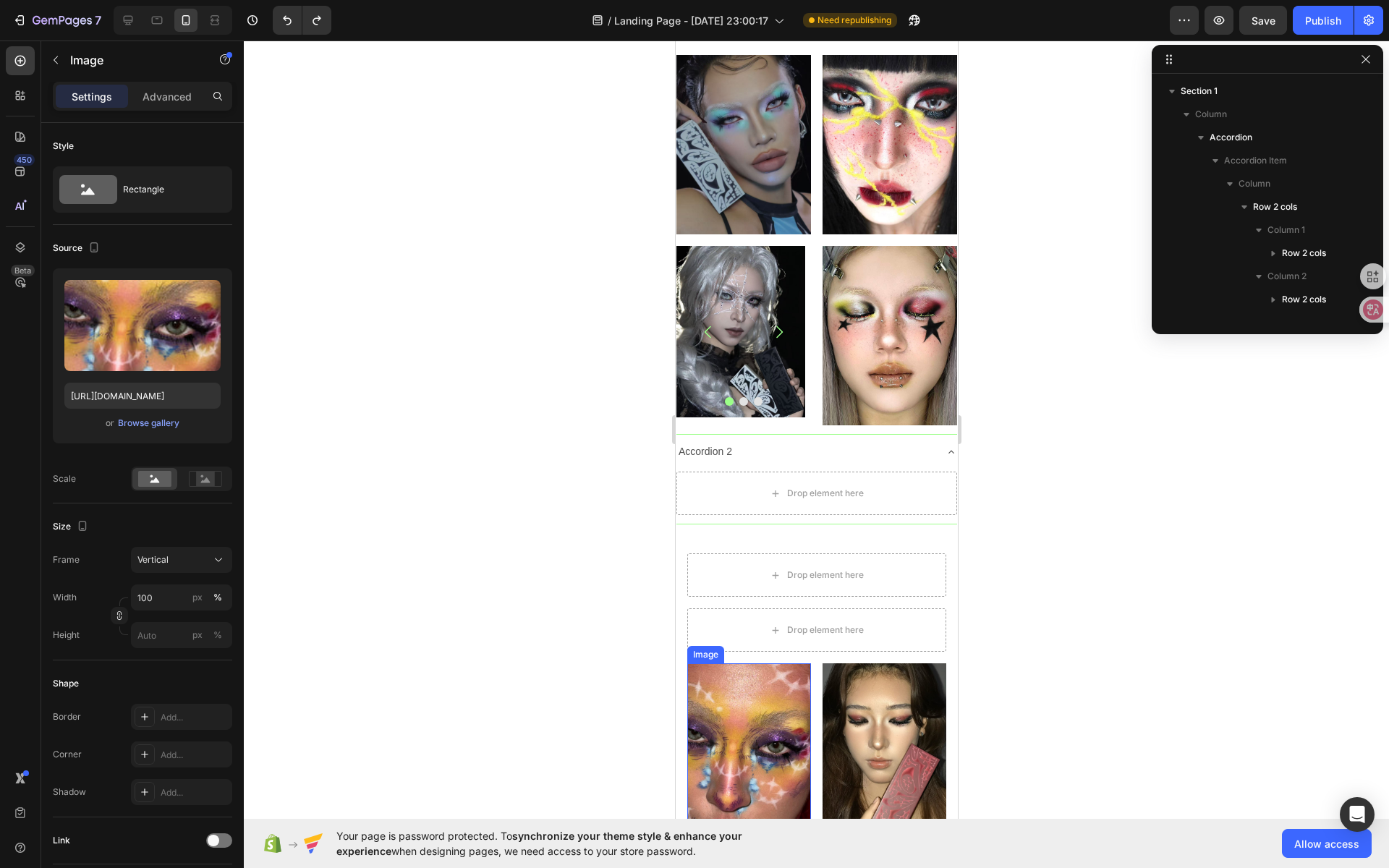
click at [698, 646] on div "Image" at bounding box center [704, 654] width 37 height 17
click at [713, 643] on div "Image" at bounding box center [719, 649] width 31 height 13
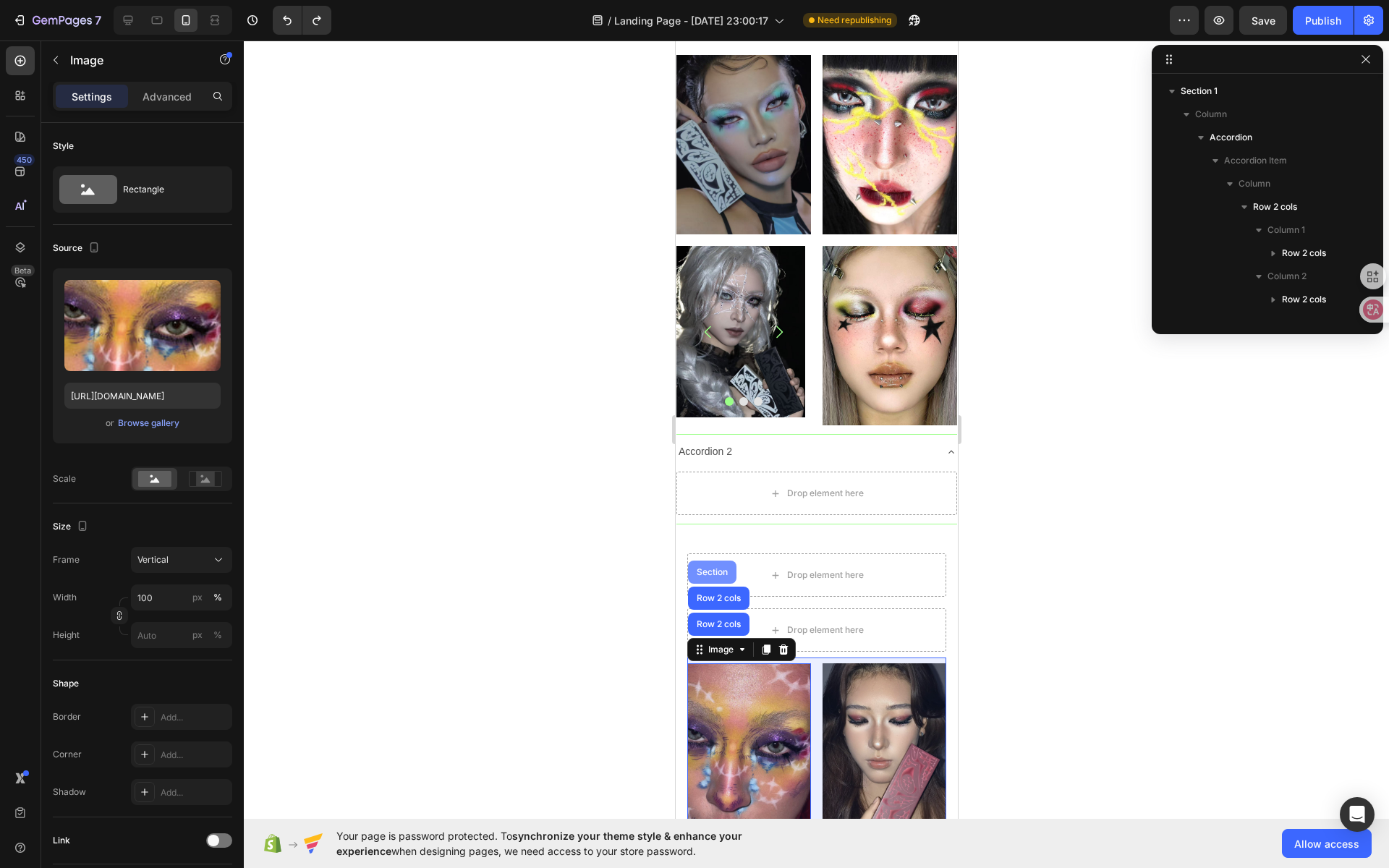
click at [719, 560] on div "Section" at bounding box center [710, 571] width 49 height 23
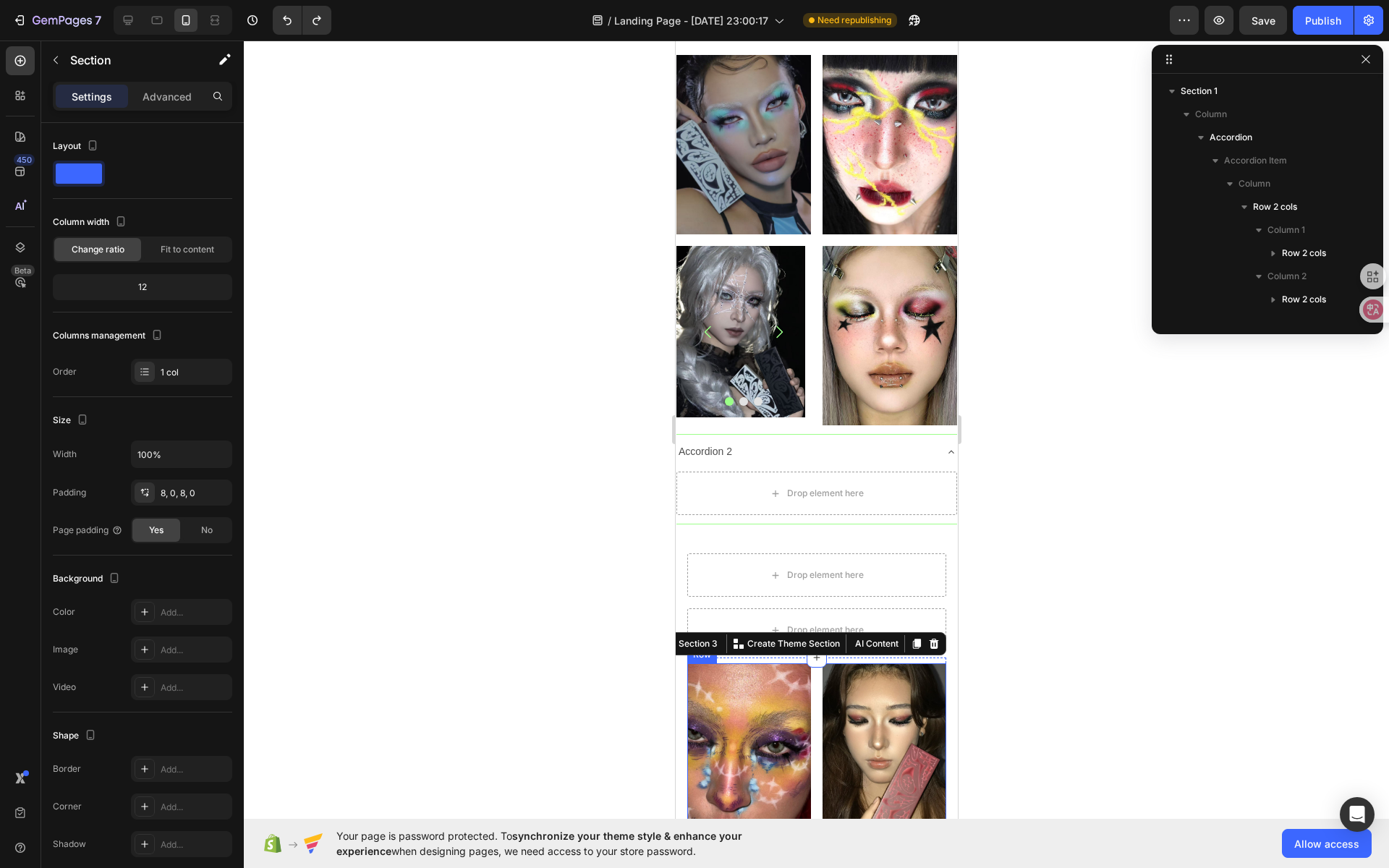
click at [810, 669] on div "Image Image Image Image Carousel Row Image Image Row Row" at bounding box center [816, 833] width 259 height 341
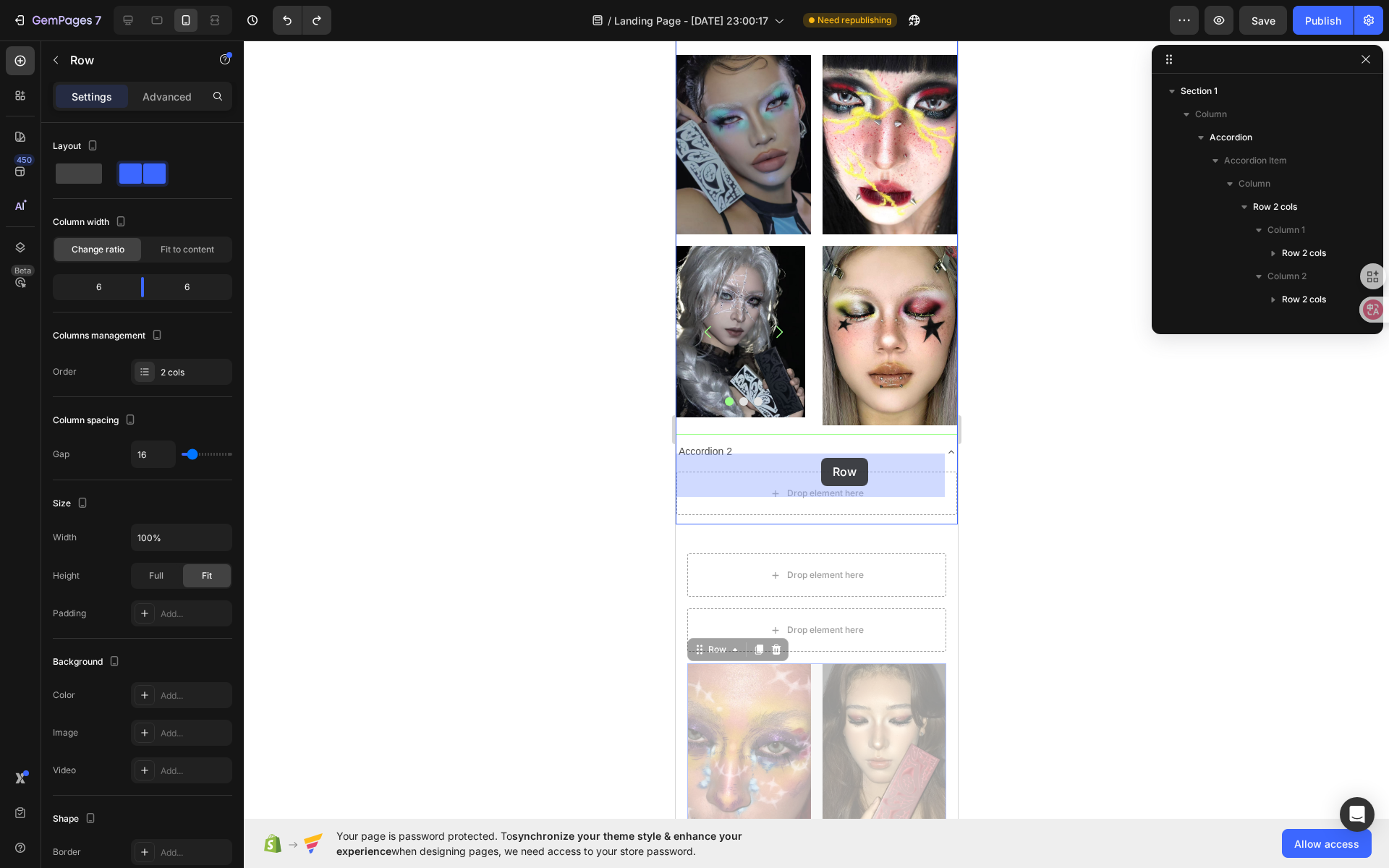
drag, startPoint x: 705, startPoint y: 631, endPoint x: 821, endPoint y: 457, distance: 209.1
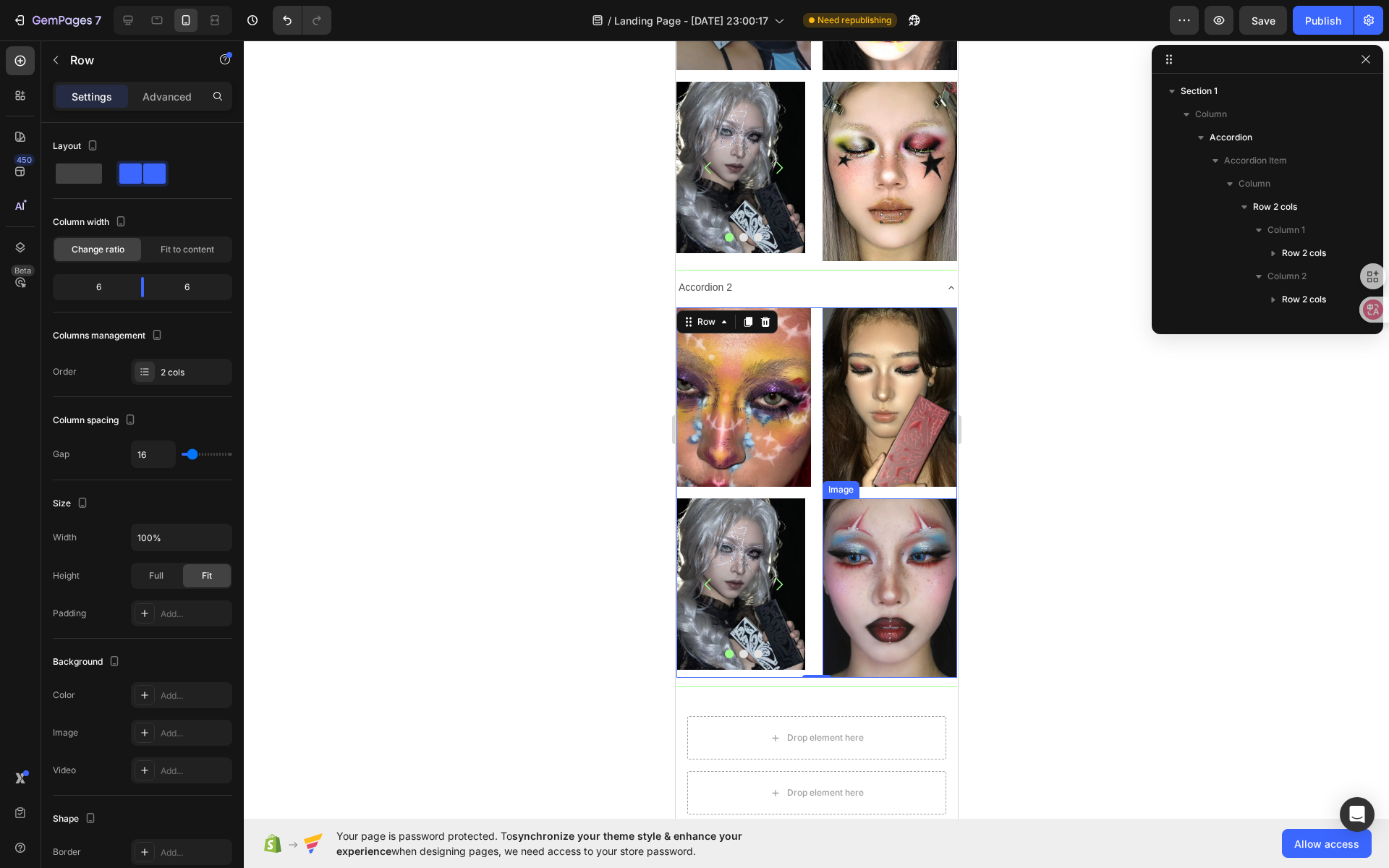
scroll to position [229, 0]
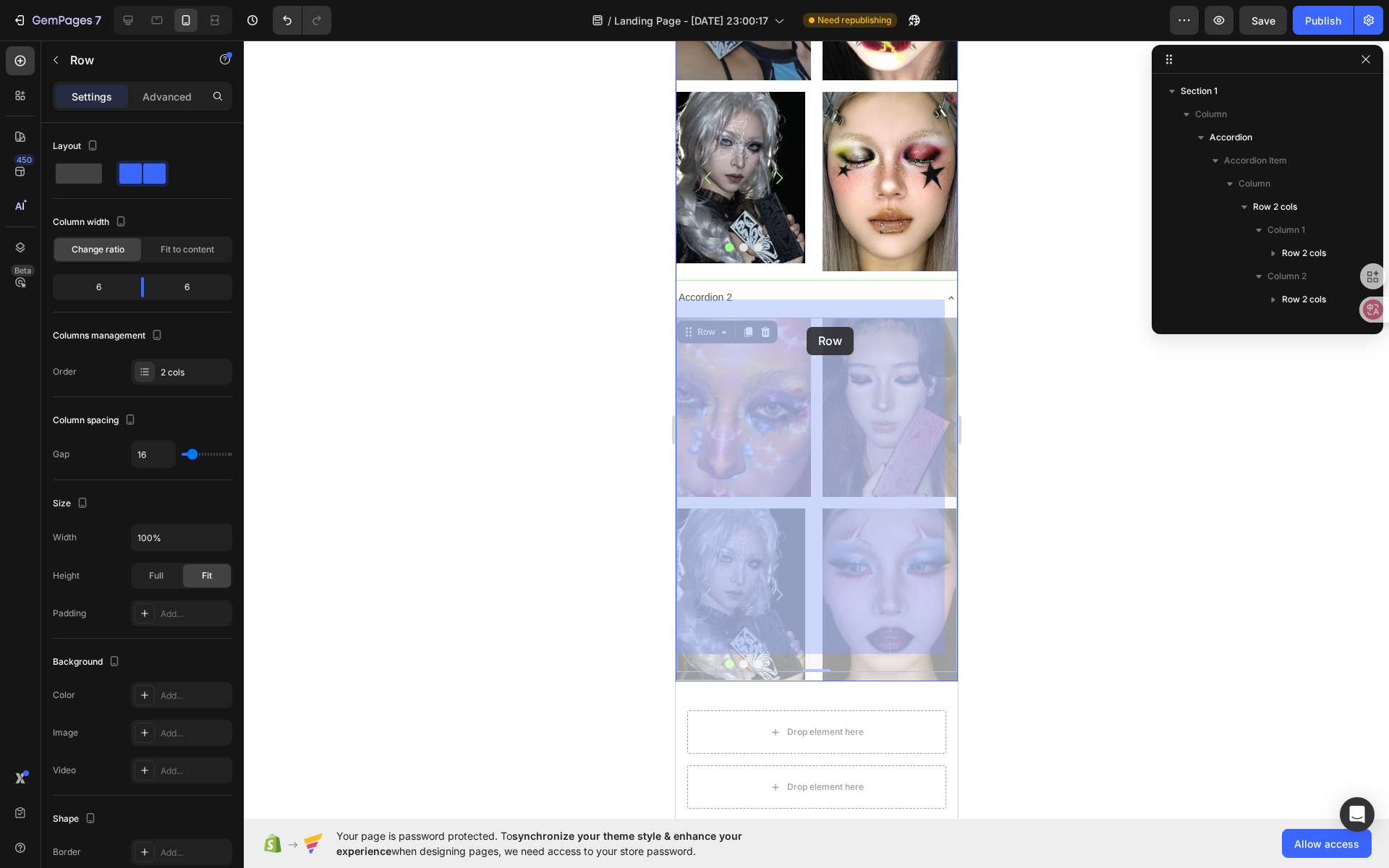
drag, startPoint x: 810, startPoint y: 348, endPoint x: 807, endPoint y: 326, distance: 22.2
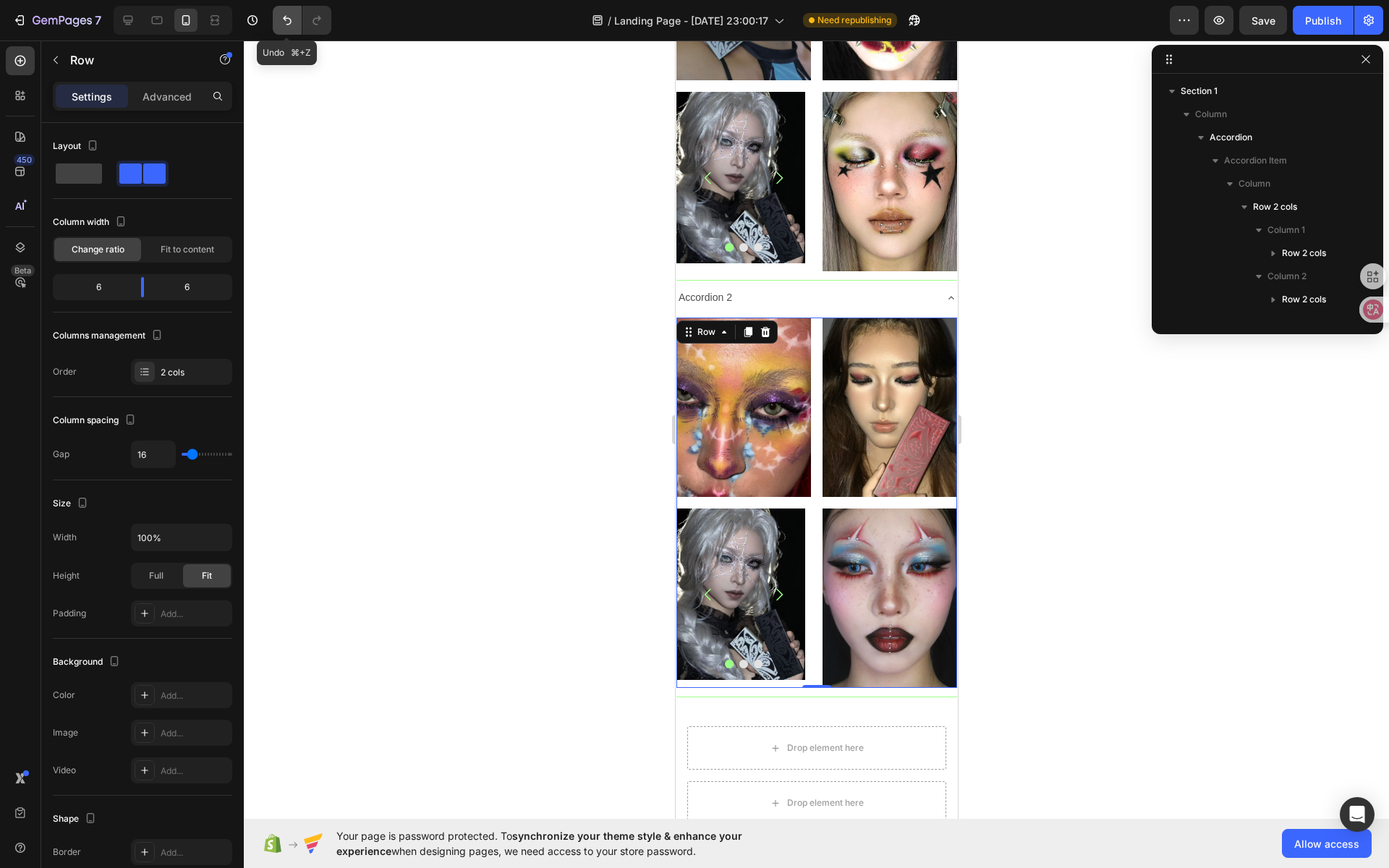
click at [282, 31] on button "Undo/Redo" at bounding box center [287, 20] width 29 height 29
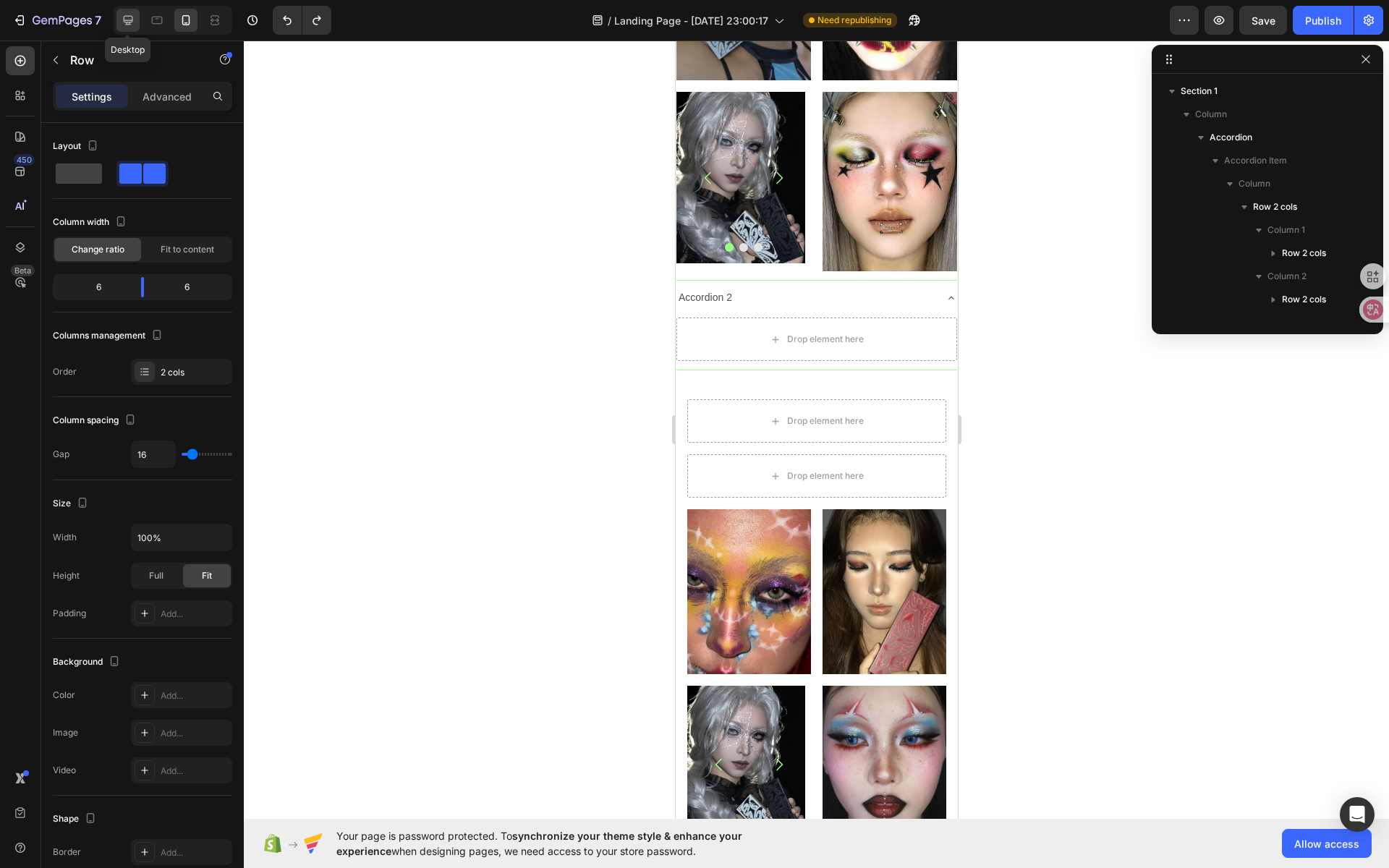
click at [129, 27] on icon at bounding box center [128, 20] width 15 height 15
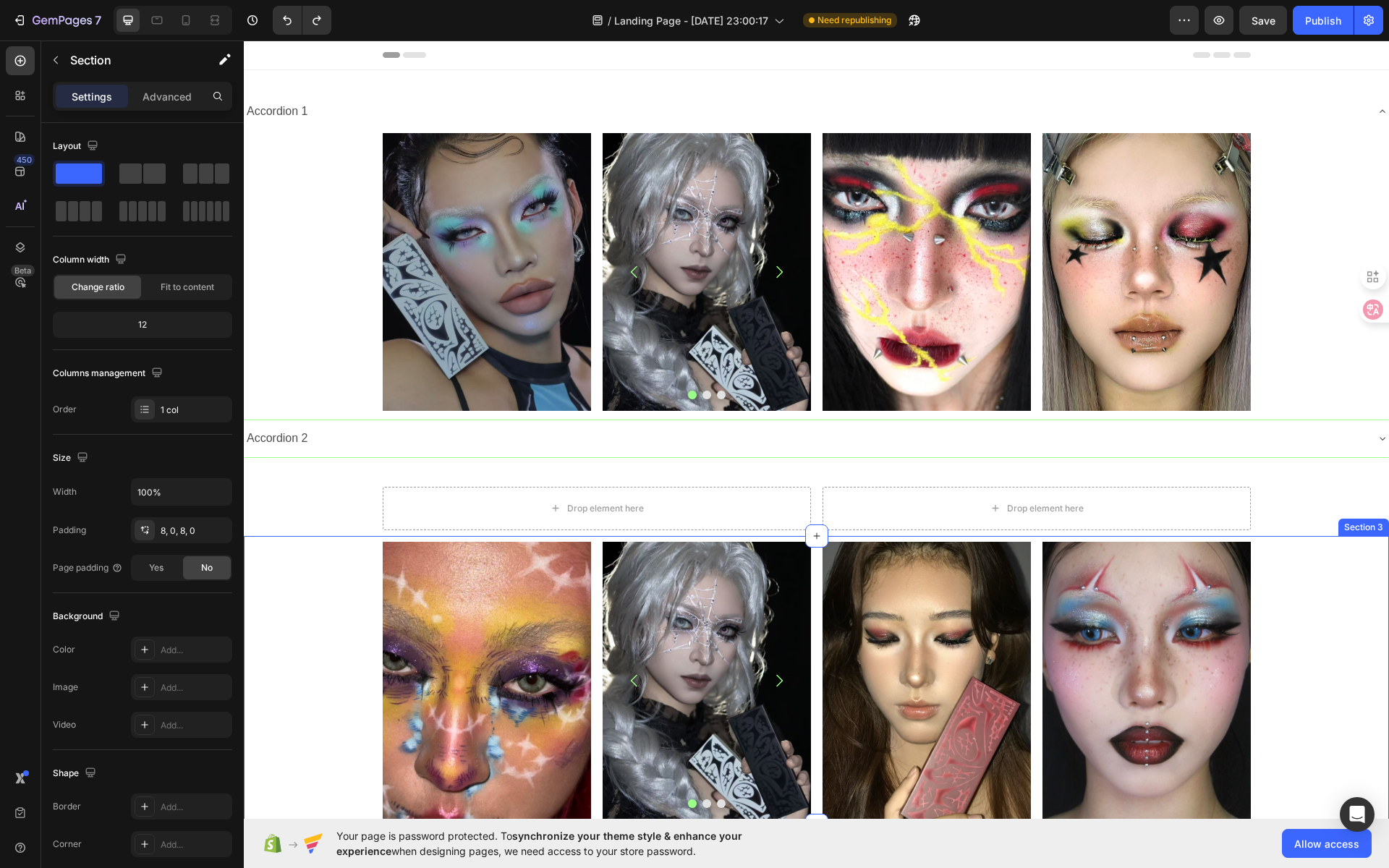
click at [287, 629] on div "Image Image Image Image Carousel Row Image Image Row Row" at bounding box center [817, 681] width 1145 height 278
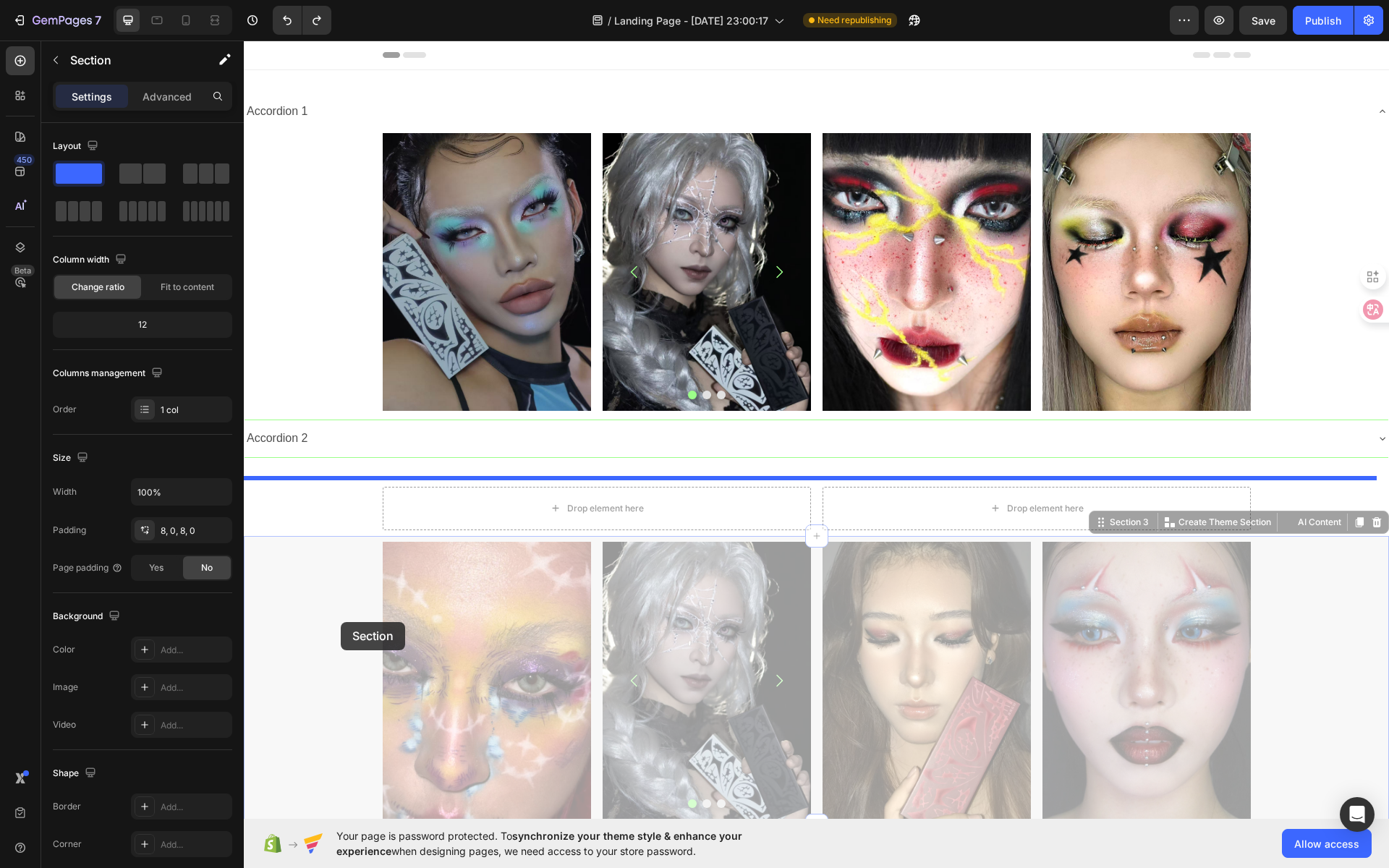
drag, startPoint x: 323, startPoint y: 568, endPoint x: 340, endPoint y: 622, distance: 56.6
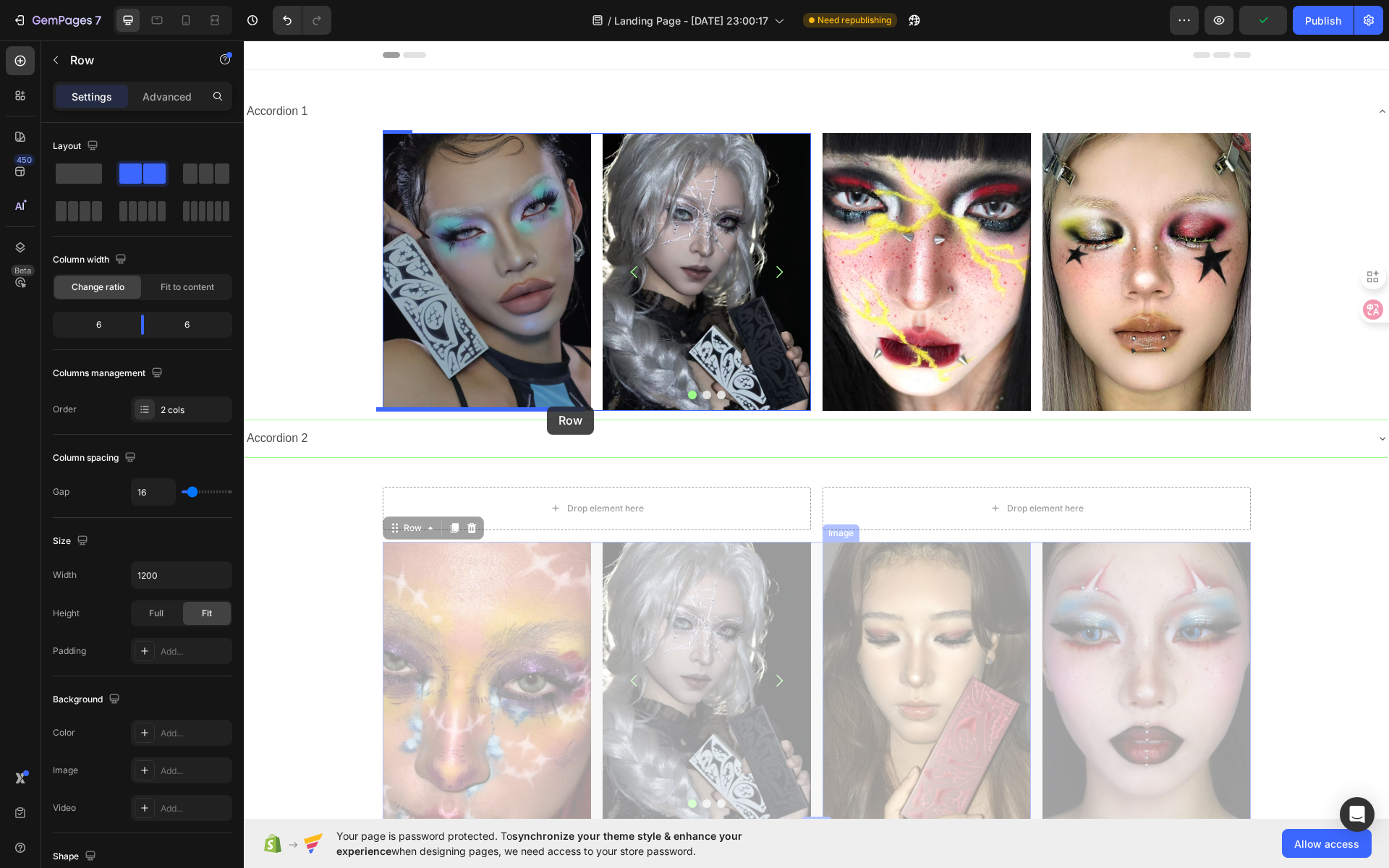
drag, startPoint x: 811, startPoint y: 577, endPoint x: 547, endPoint y: 407, distance: 314.0
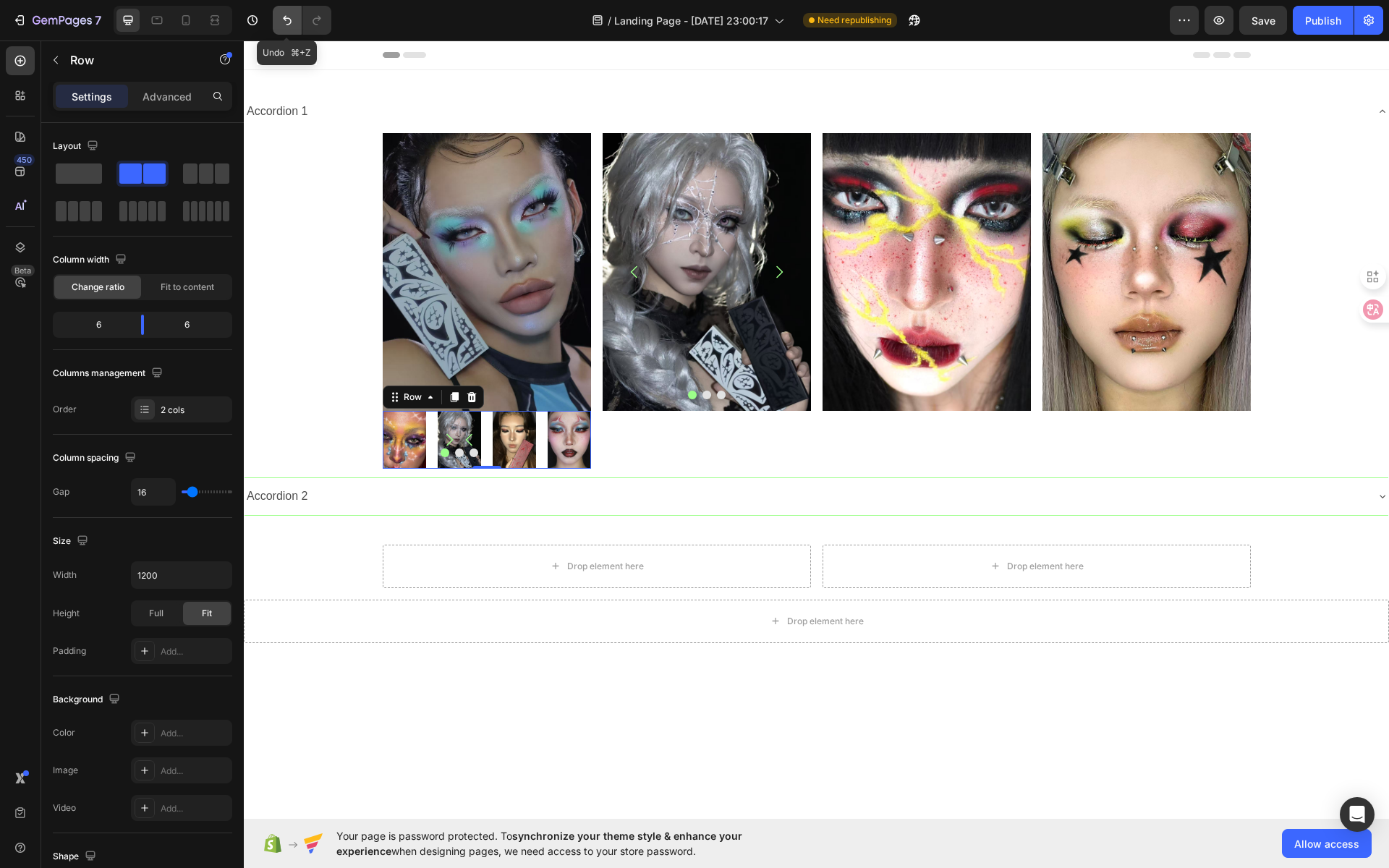
click at [277, 17] on button "Undo/Redo" at bounding box center [287, 20] width 29 height 29
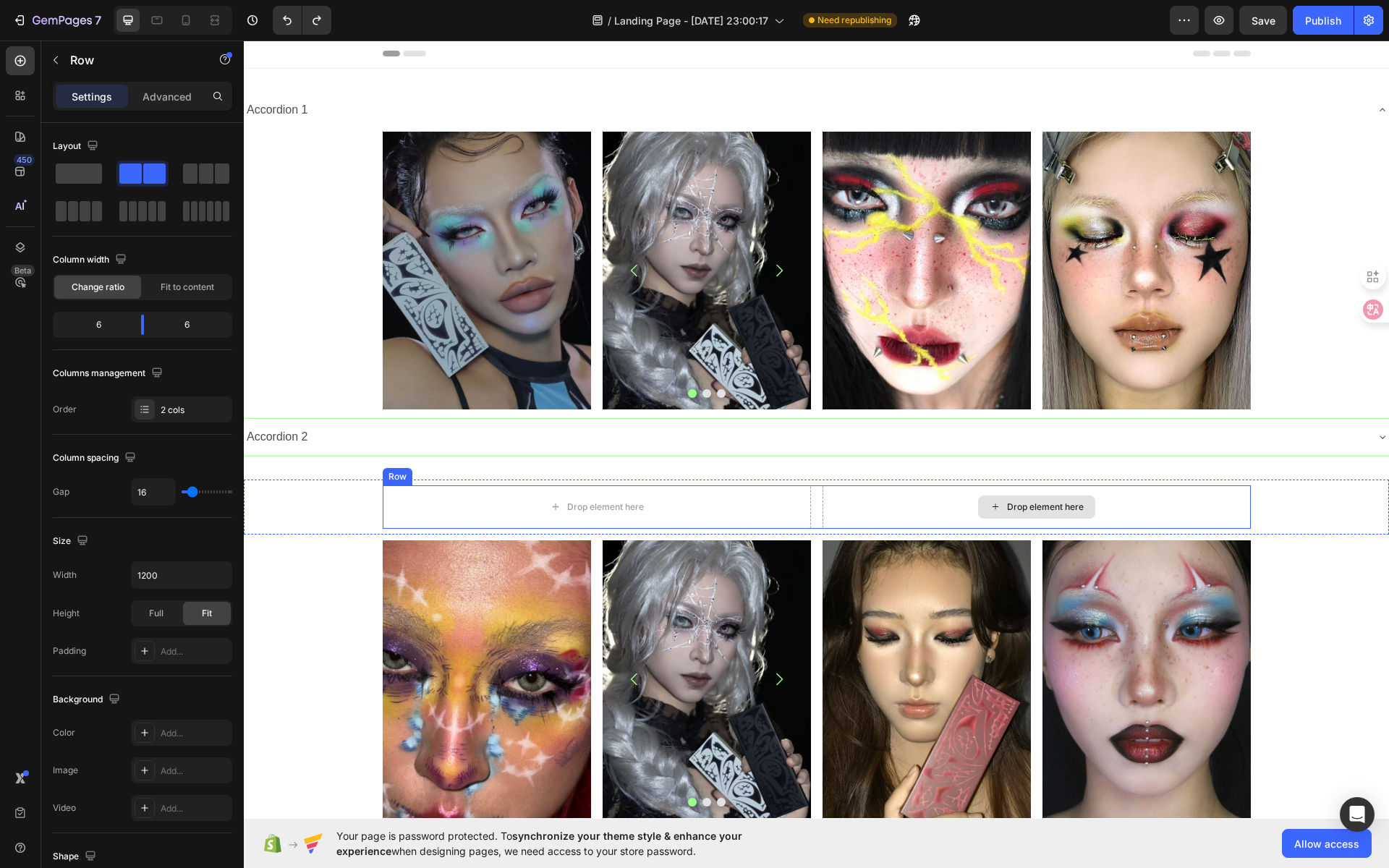
scroll to position [3, 0]
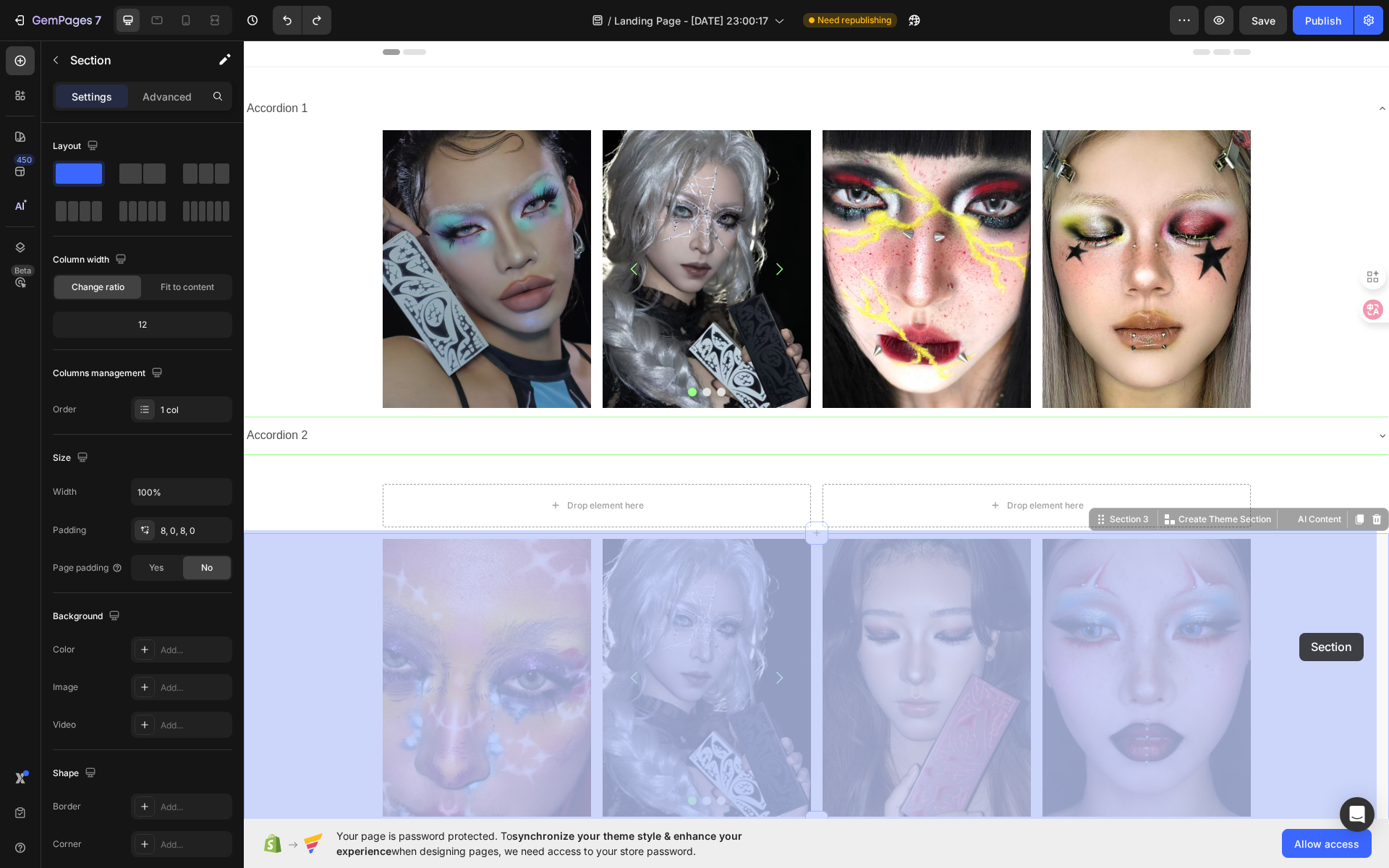
drag, startPoint x: 1287, startPoint y: 593, endPoint x: 1279, endPoint y: 637, distance: 44.7
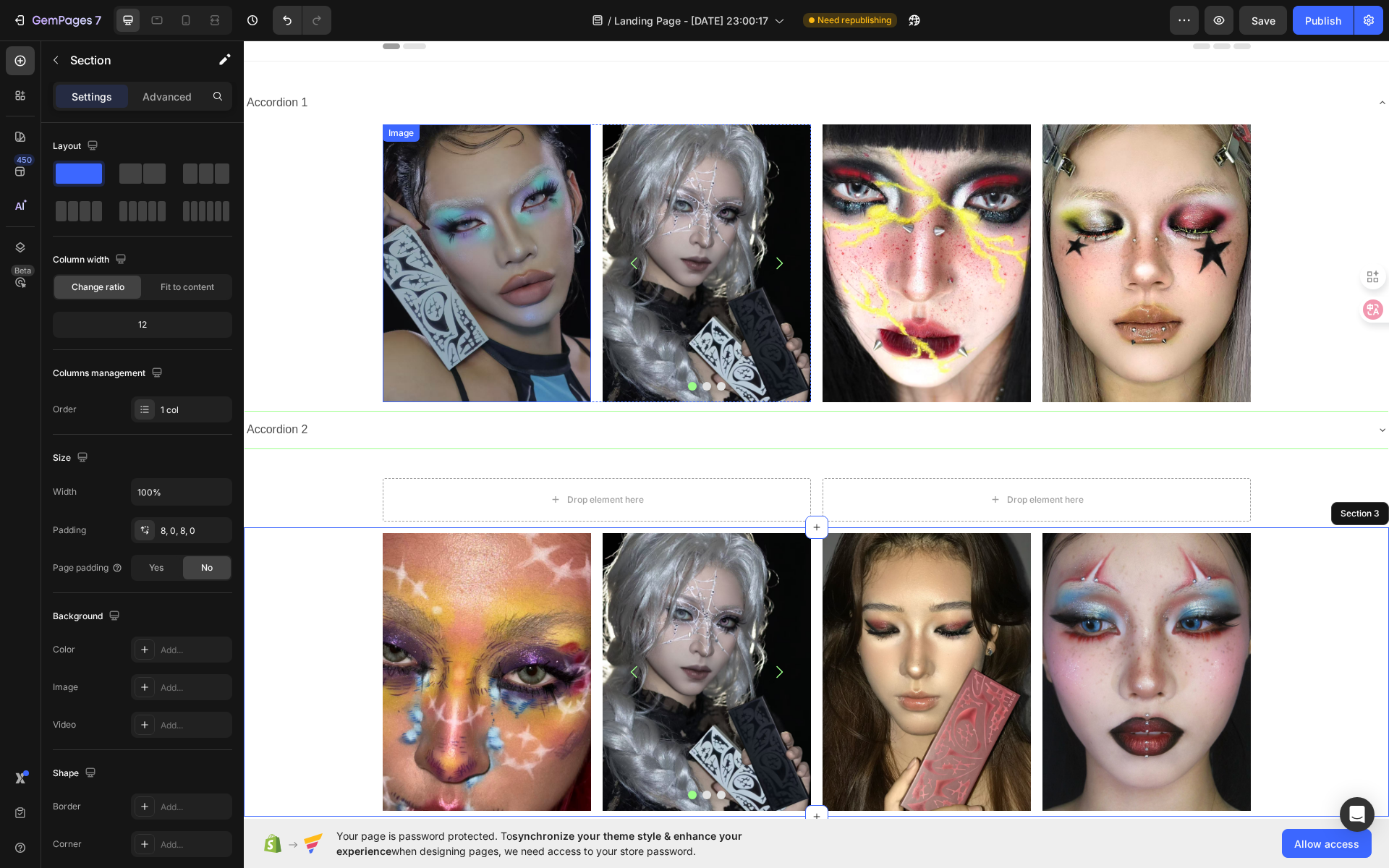
scroll to position [9, 0]
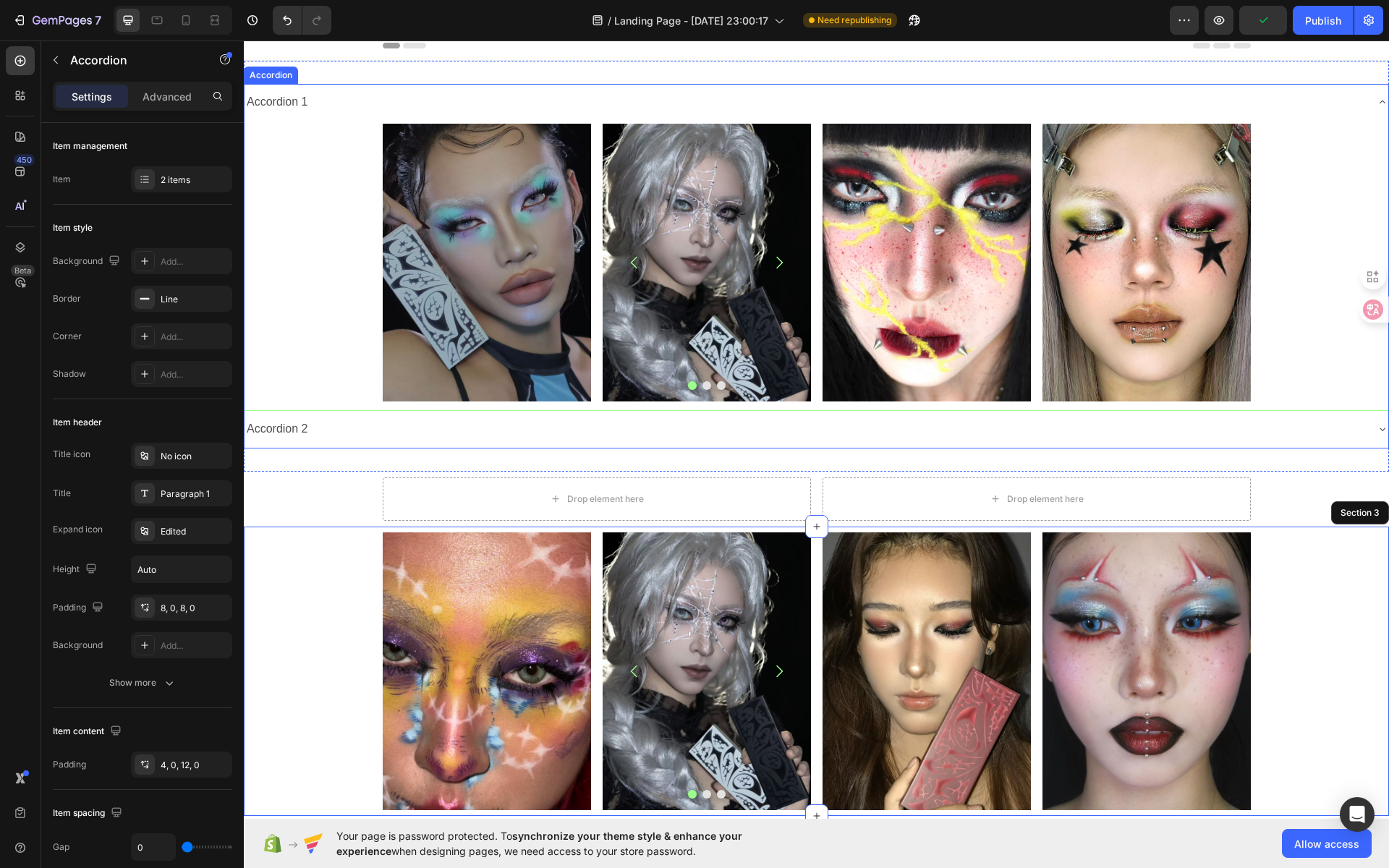
click at [309, 186] on div "Image Image Image Image Carousel Row Image Image Row Row" at bounding box center [816, 263] width 1143 height 278
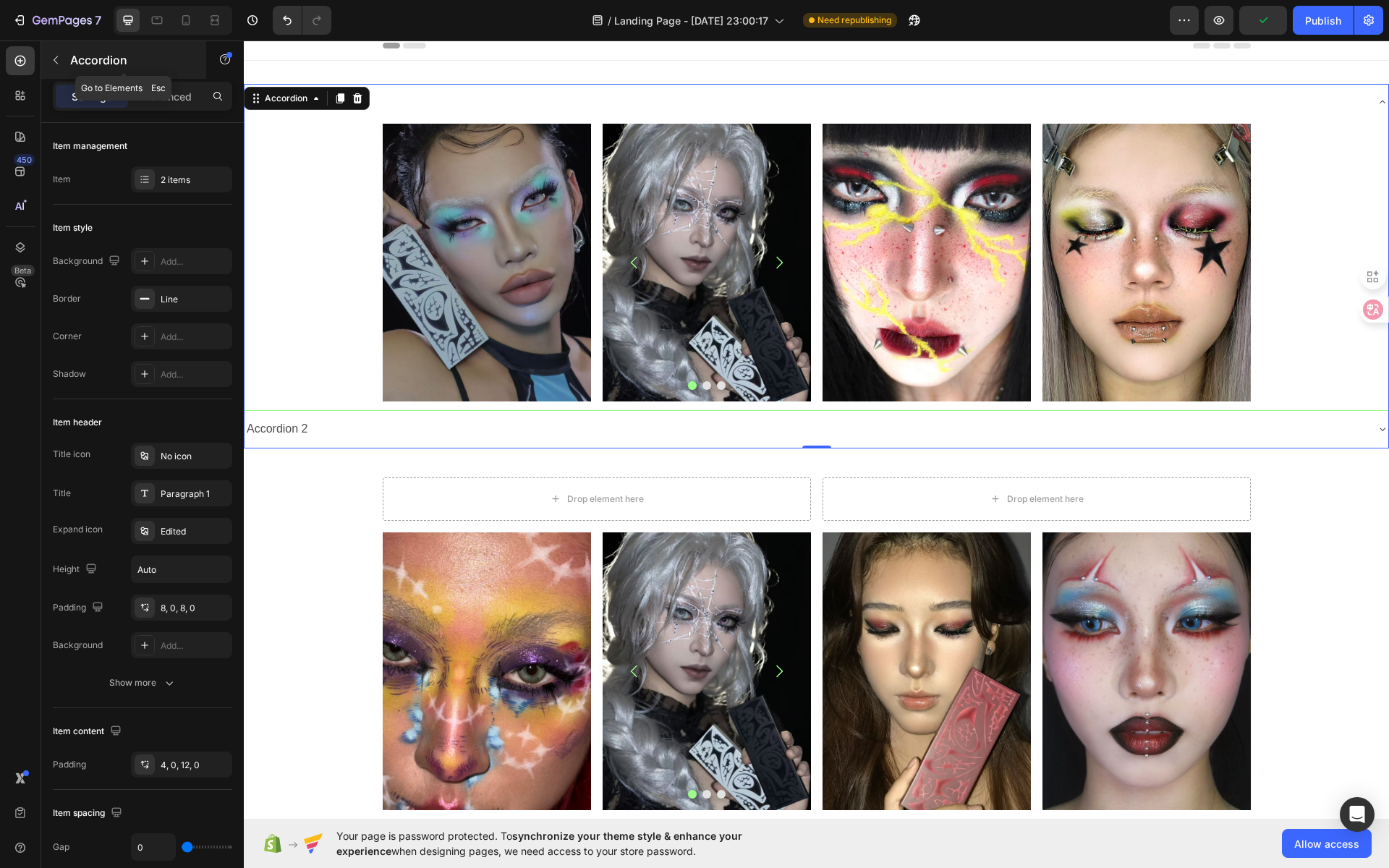
click at [84, 60] on p "Accordion" at bounding box center [132, 60] width 123 height 17
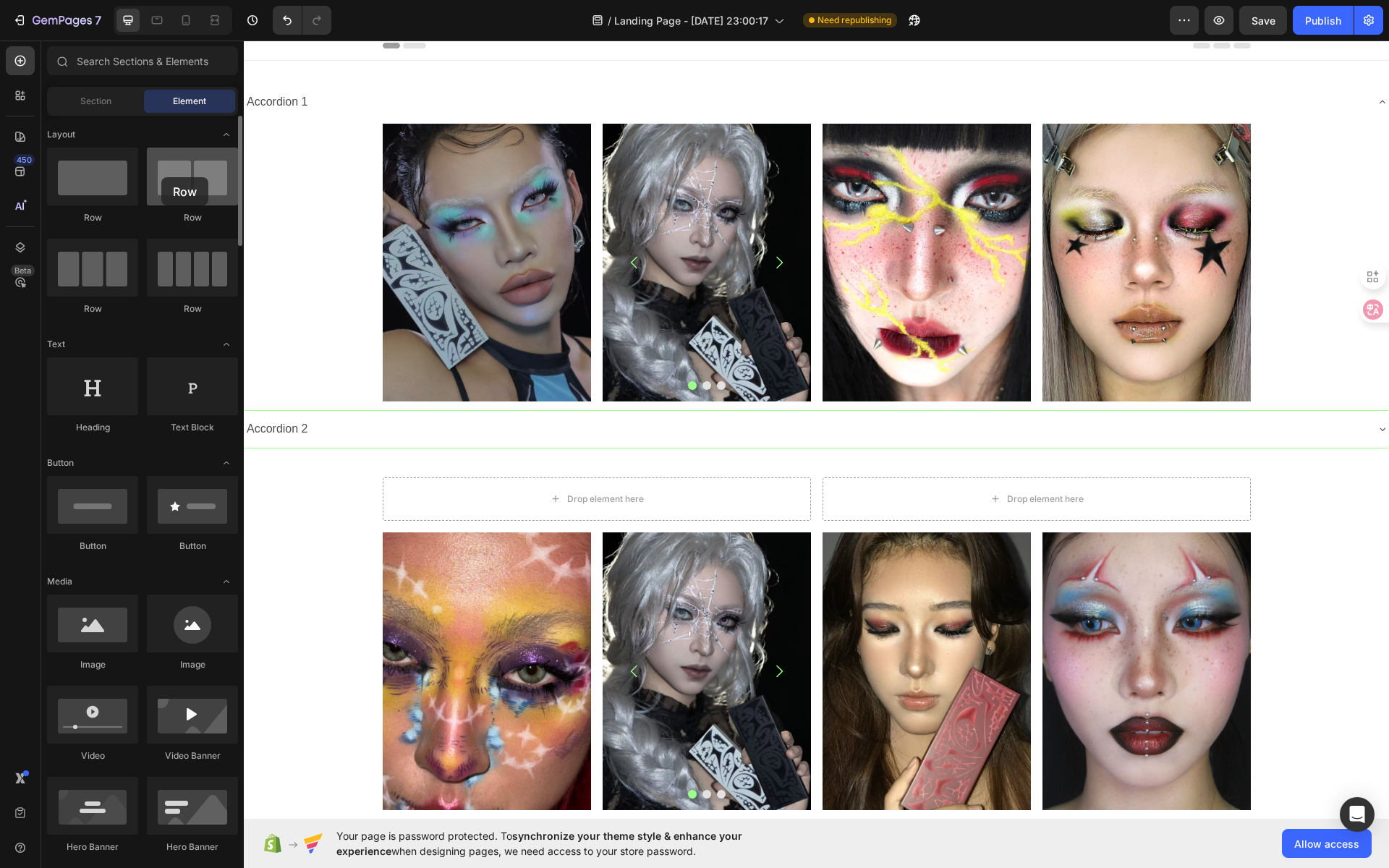
drag, startPoint x: 191, startPoint y: 186, endPoint x: 162, endPoint y: 178, distance: 30.1
click at [162, 178] on div at bounding box center [192, 177] width 91 height 58
click at [1276, 172] on div "Image Image Image Image Carousel Row Image Image Row Row" at bounding box center [816, 263] width 1143 height 278
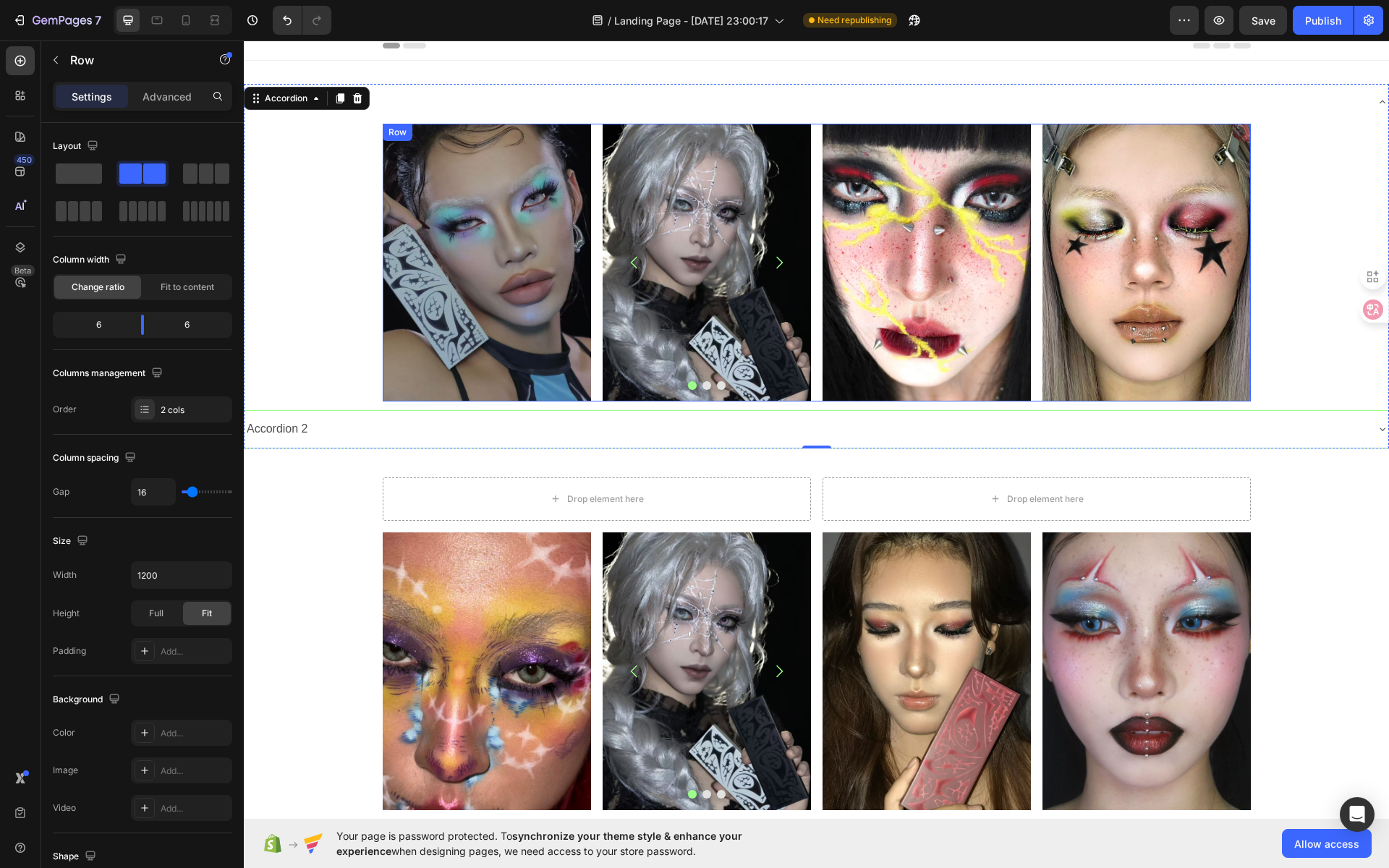
click at [812, 136] on div "Image Image Image Image Carousel Row Image Image Row Row" at bounding box center [817, 263] width 868 height 278
click at [448, 138] on icon at bounding box center [454, 138] width 12 height 12
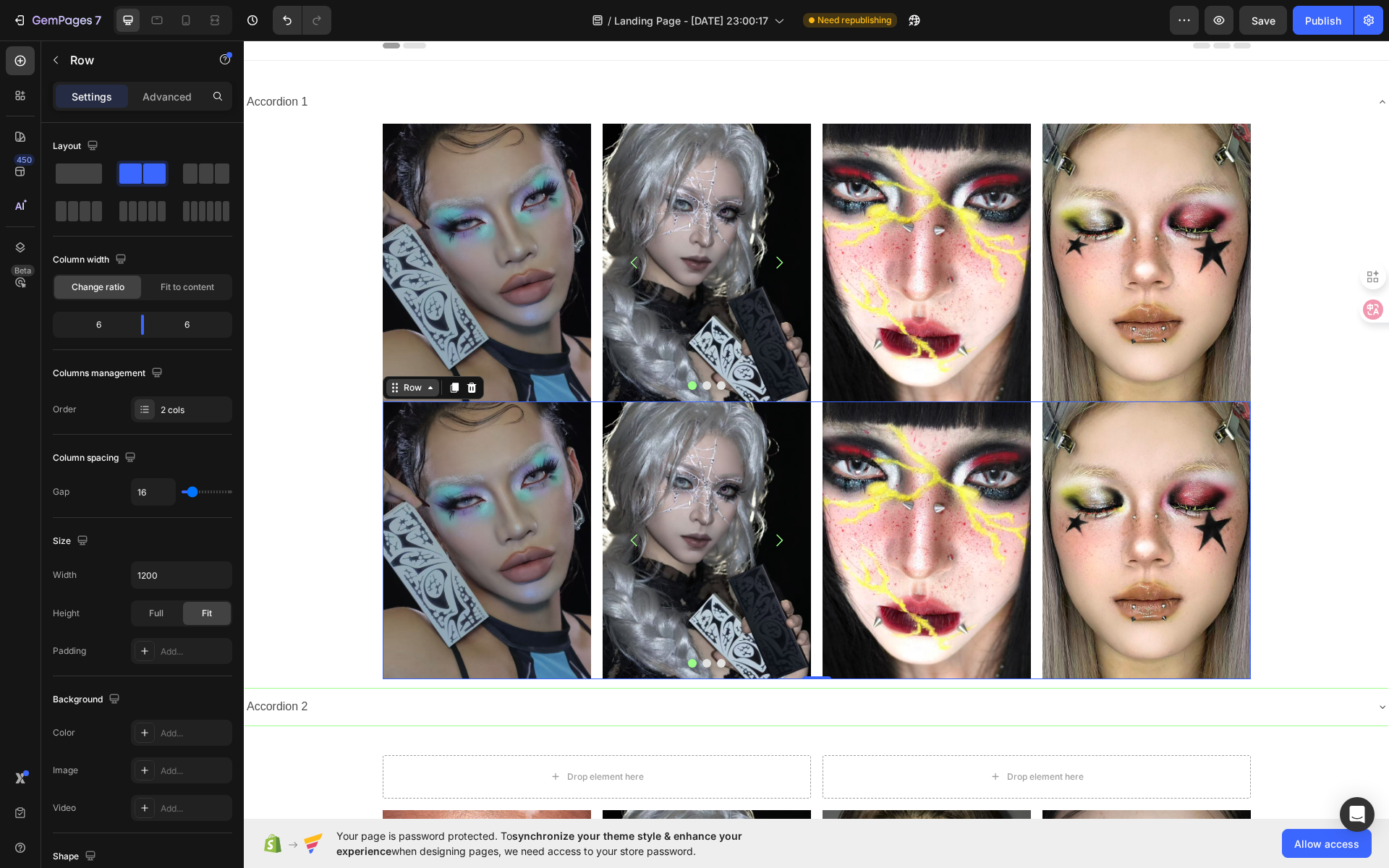
click at [401, 389] on div "Row" at bounding box center [413, 387] width 24 height 13
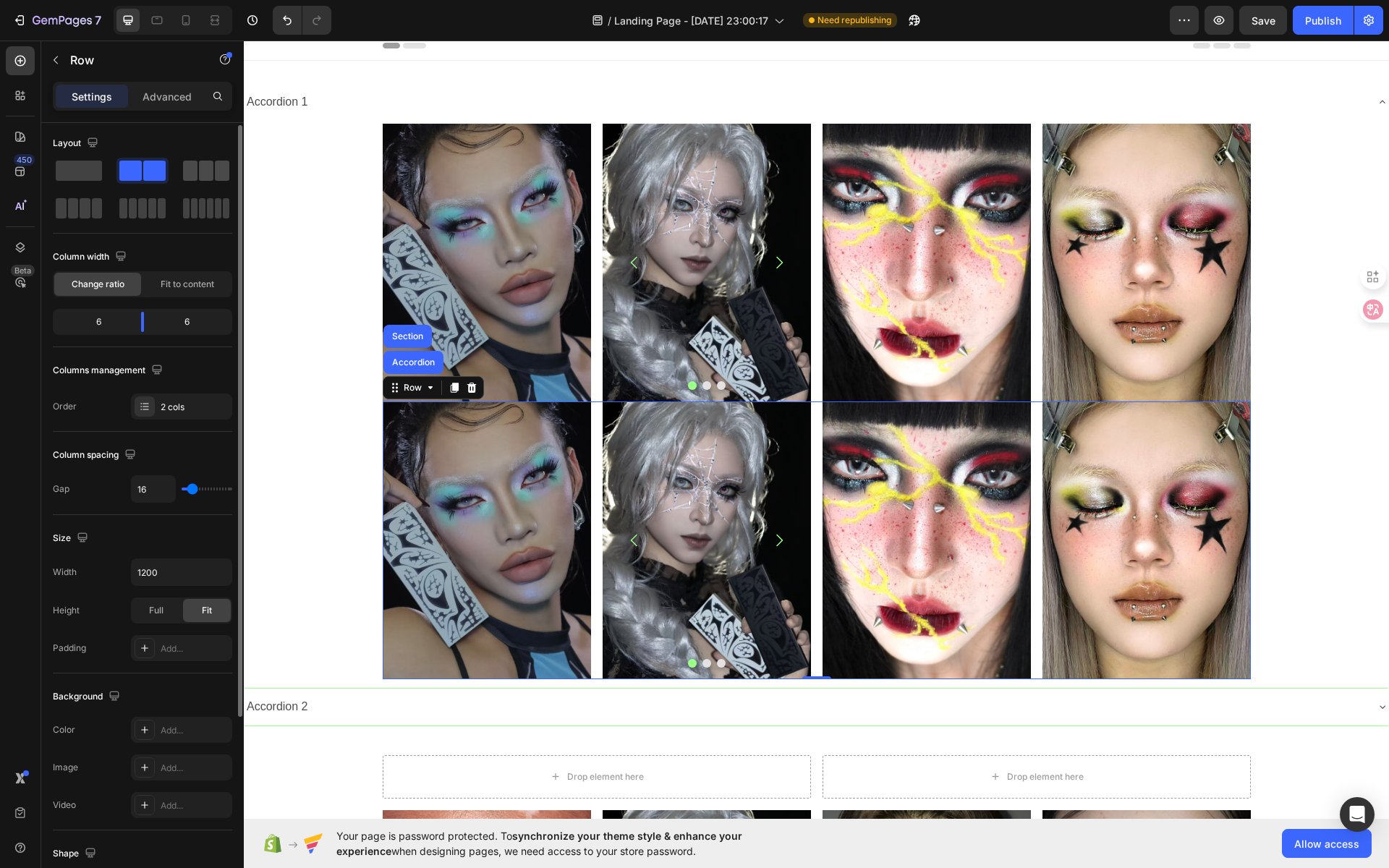
click at [207, 183] on div at bounding box center [206, 171] width 52 height 26
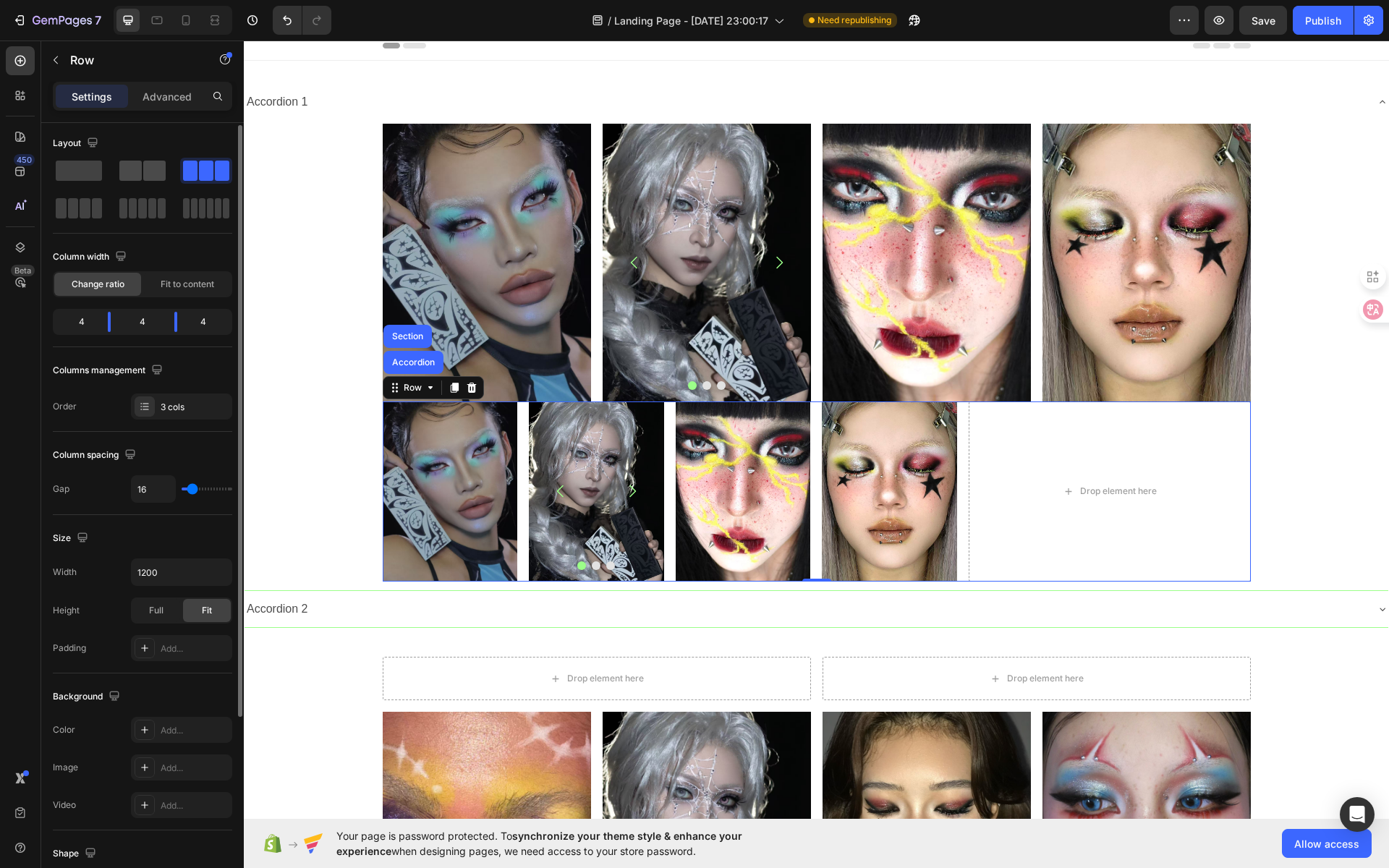
click at [143, 168] on span at bounding box center [154, 171] width 23 height 20
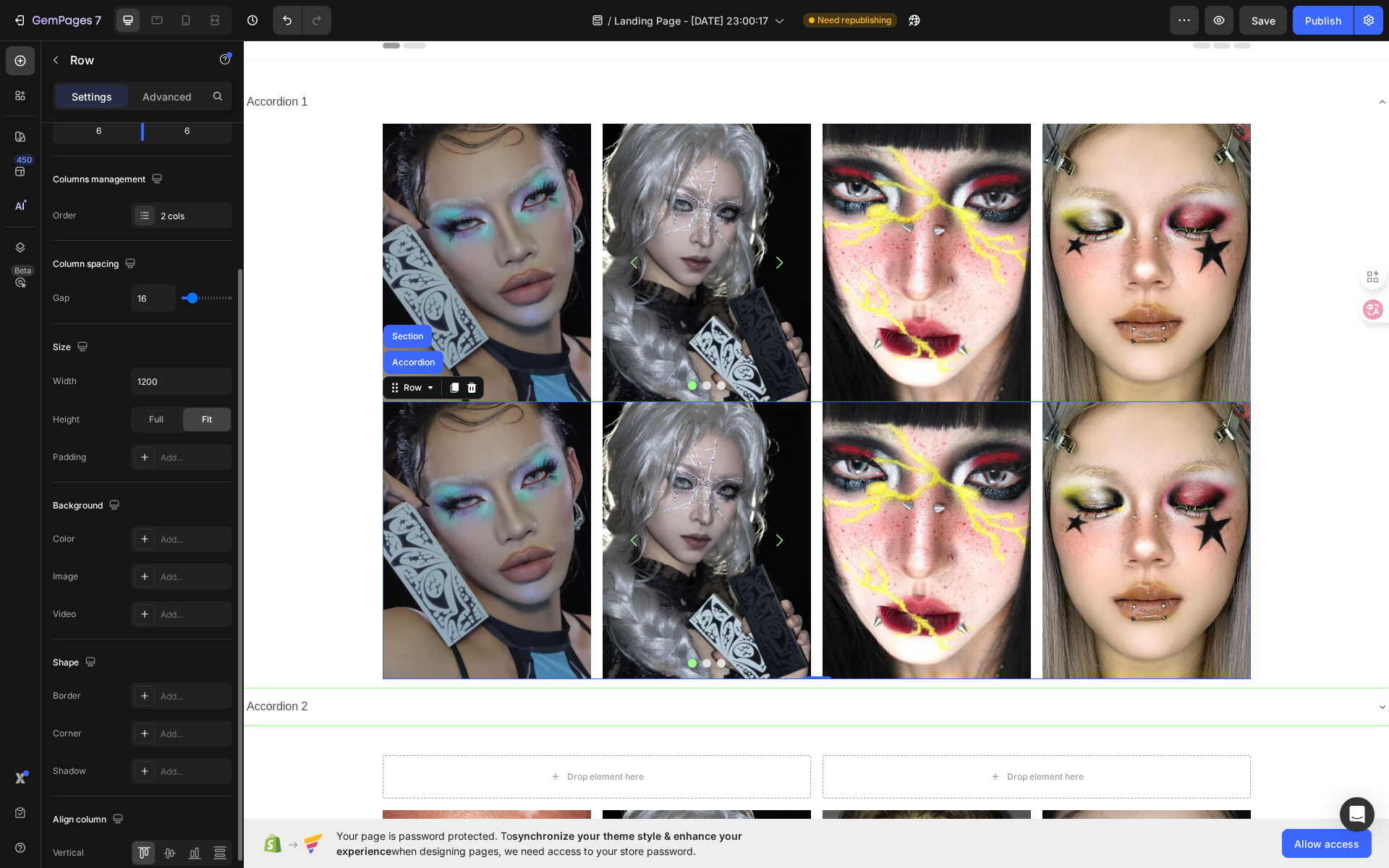
scroll to position [257, 0]
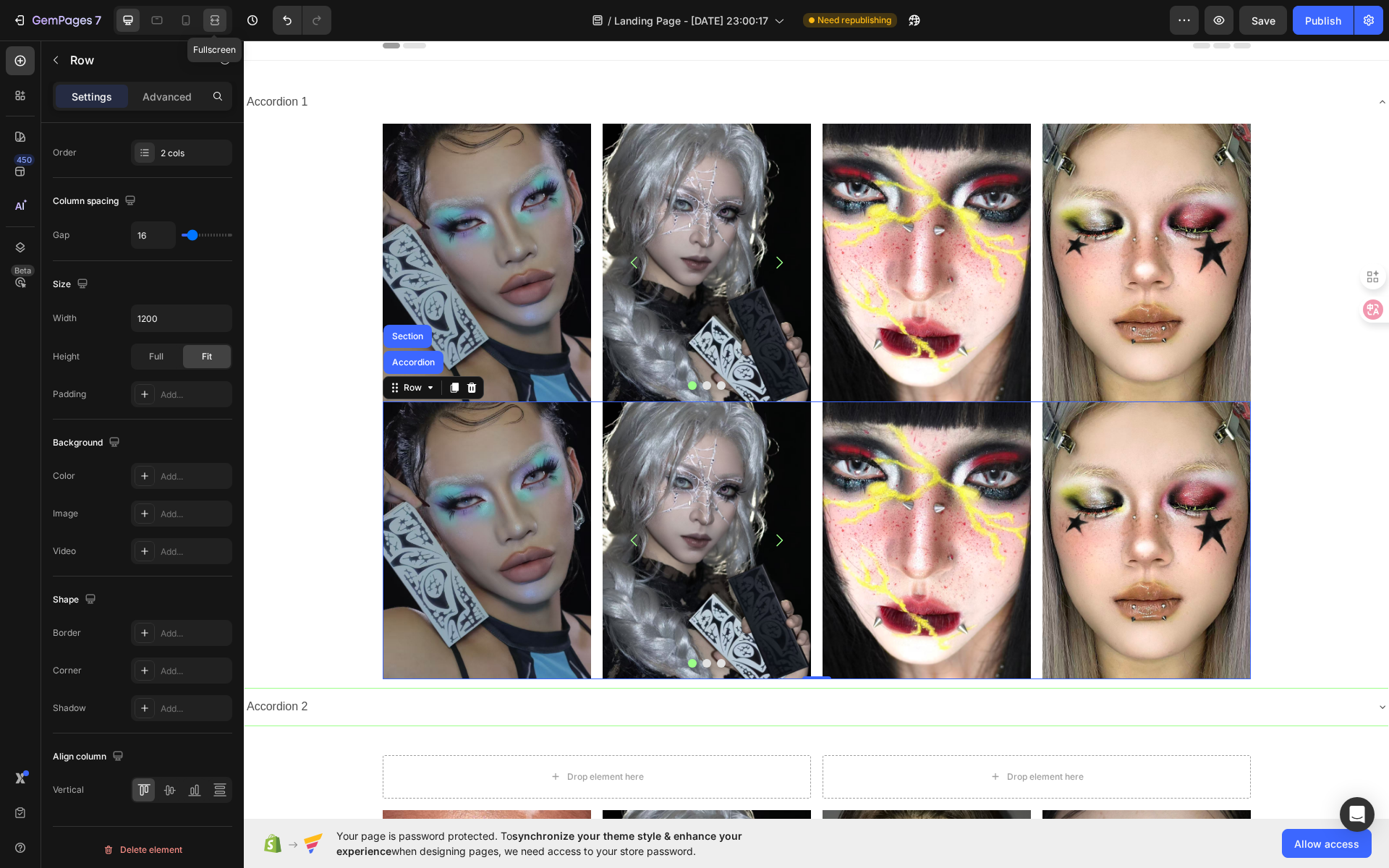
click at [224, 26] on div at bounding box center [214, 20] width 23 height 23
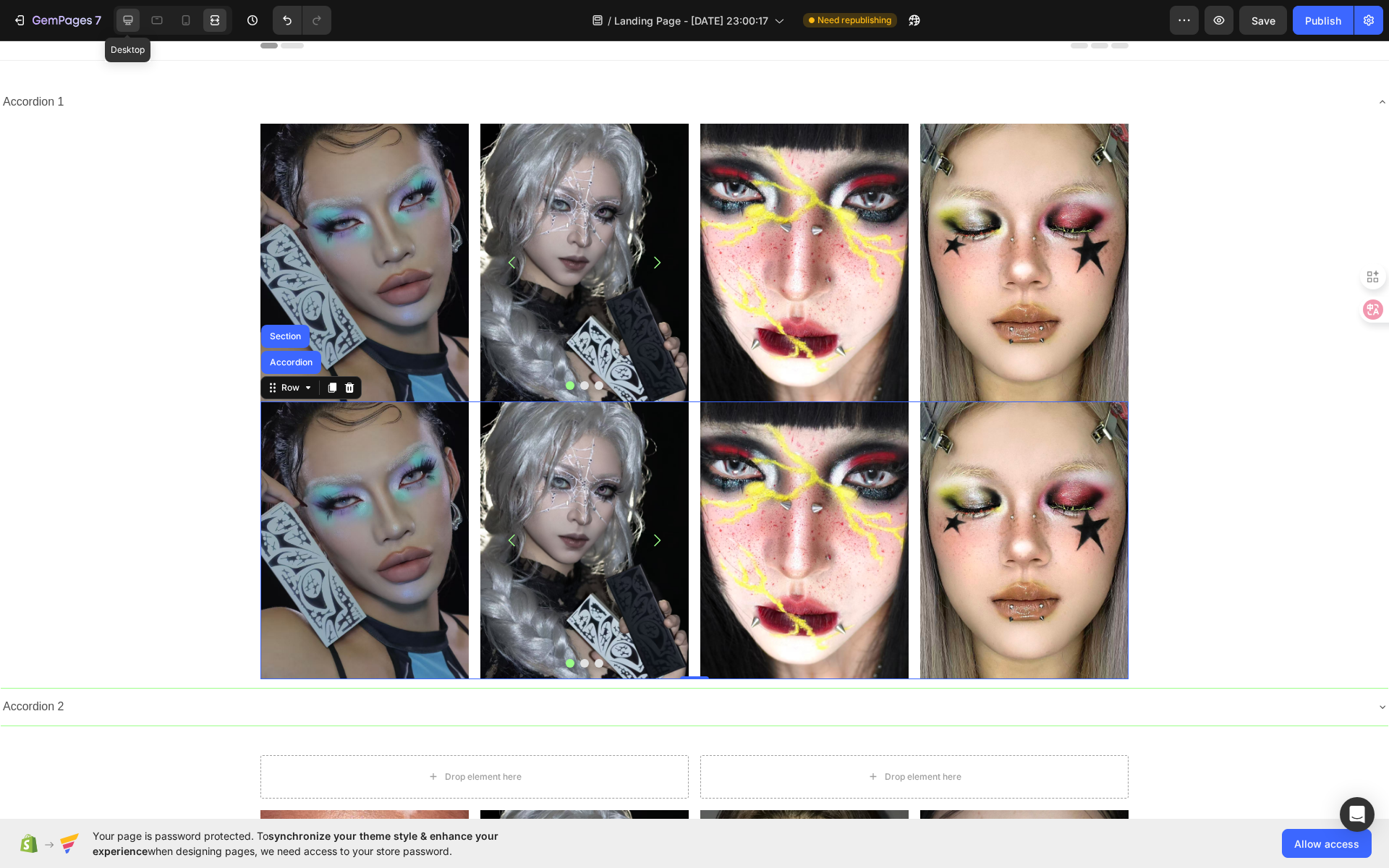
click at [124, 20] on icon at bounding box center [128, 20] width 9 height 9
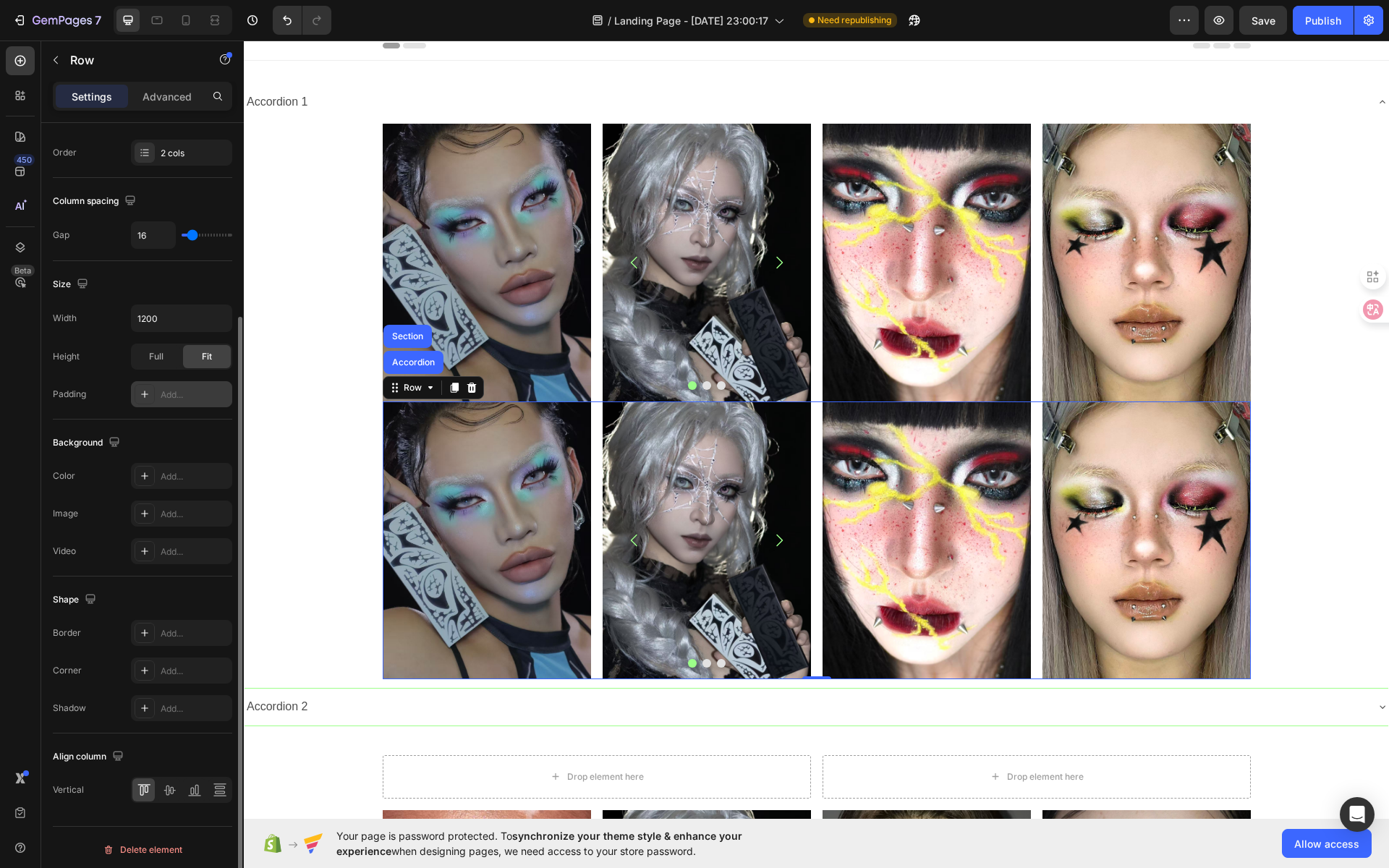
click at [186, 391] on div "Add..." at bounding box center [194, 394] width 68 height 13
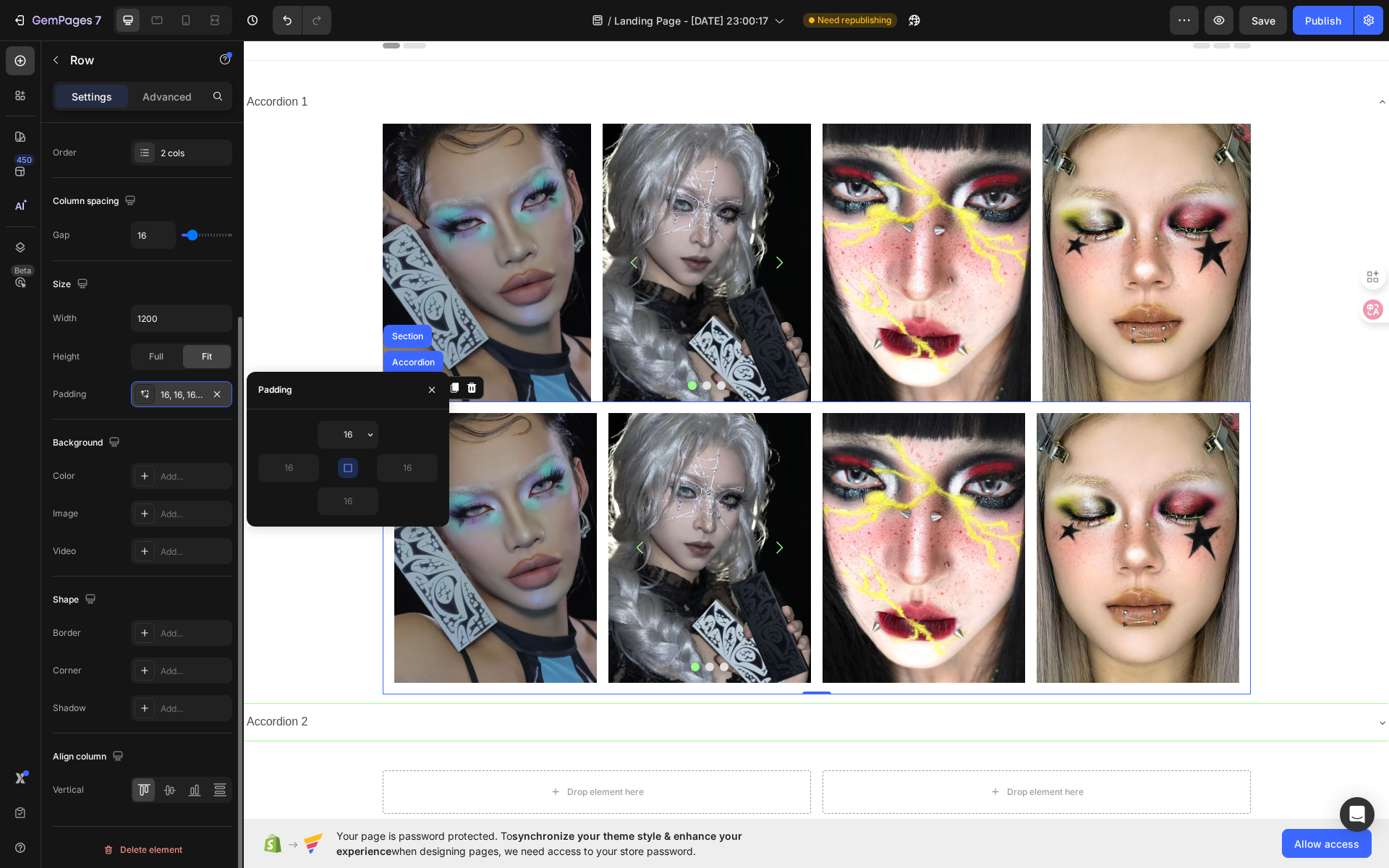
click at [353, 468] on icon "button" at bounding box center [348, 468] width 12 height 12
click at [295, 469] on input "16" at bounding box center [289, 467] width 60 height 26
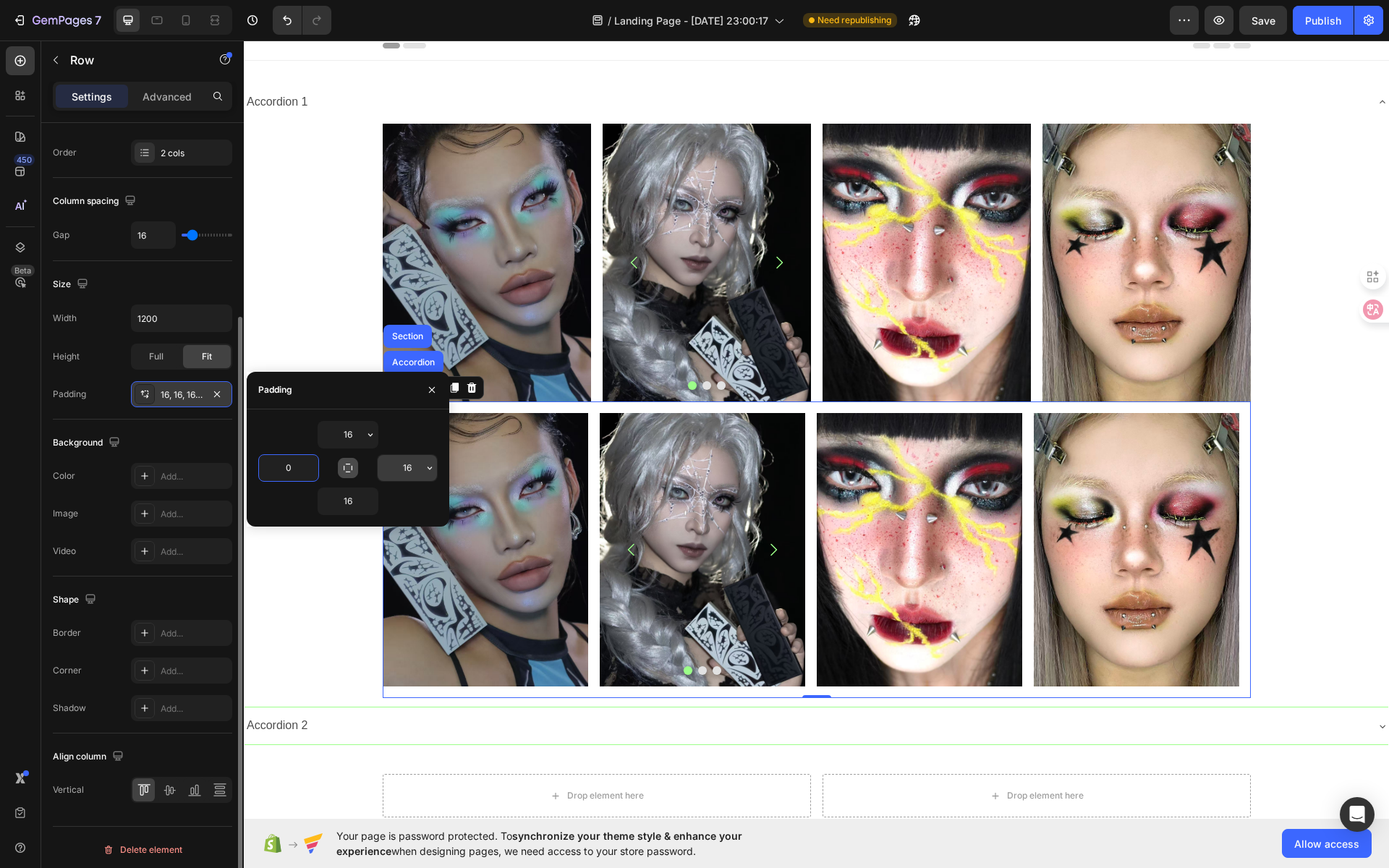
click at [410, 471] on input "16" at bounding box center [408, 467] width 60 height 26
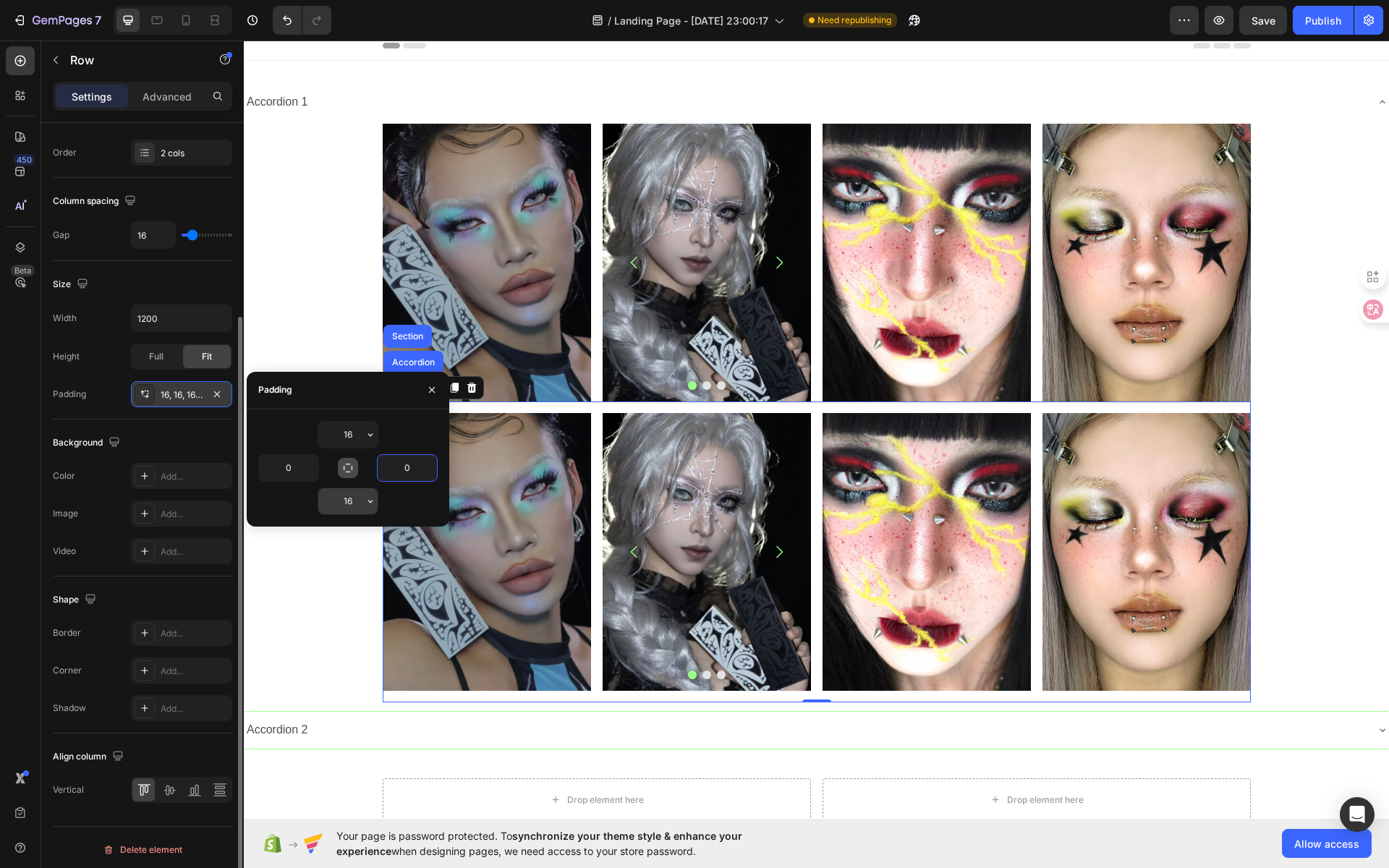
click at [353, 498] on input "16" at bounding box center [348, 501] width 60 height 26
click at [351, 434] on input "16" at bounding box center [348, 434] width 60 height 26
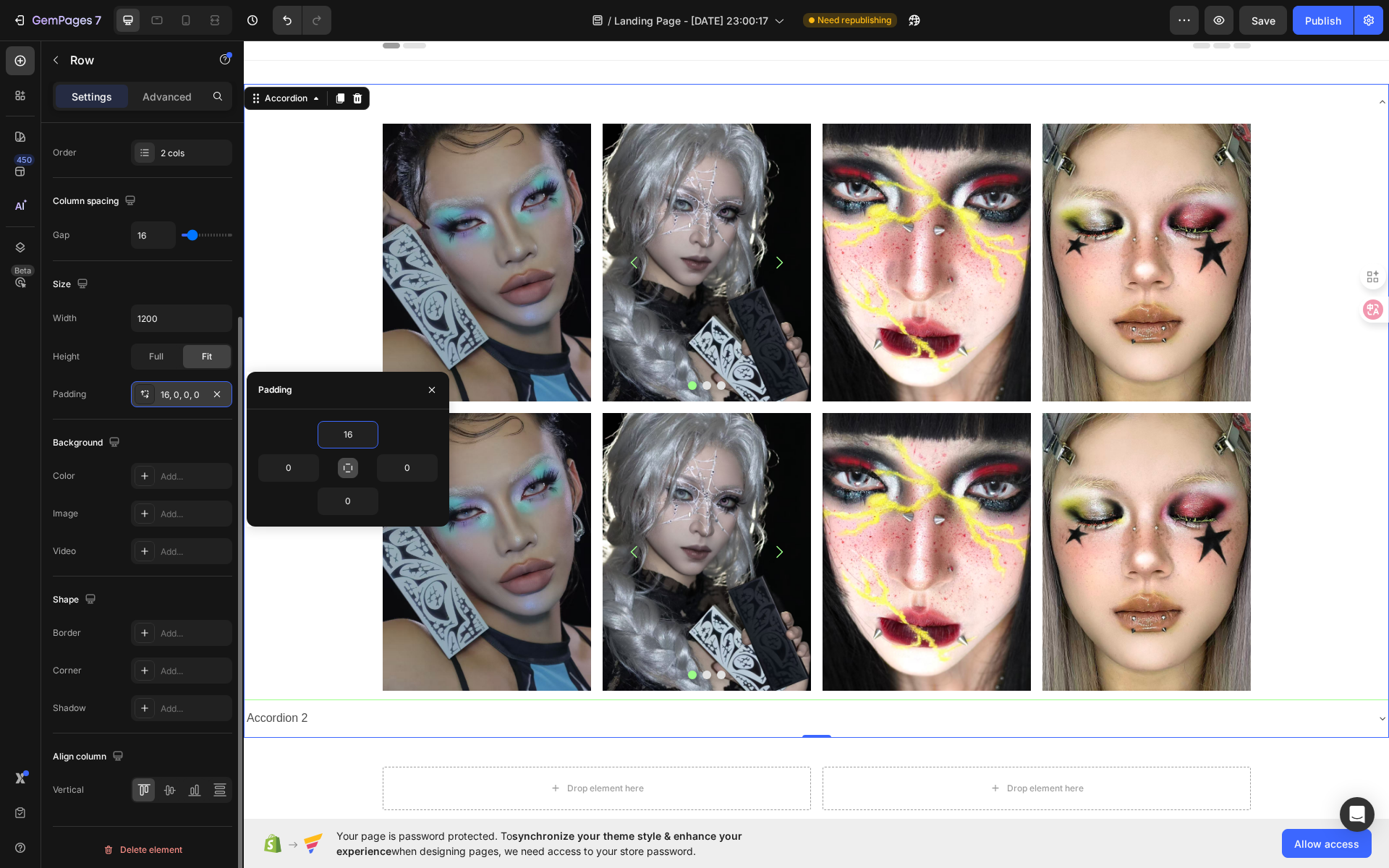
click at [292, 228] on div "Image Image Image Image Carousel Row Image Image Row Row Image Image Image Imag…" at bounding box center [816, 407] width 1143 height 566
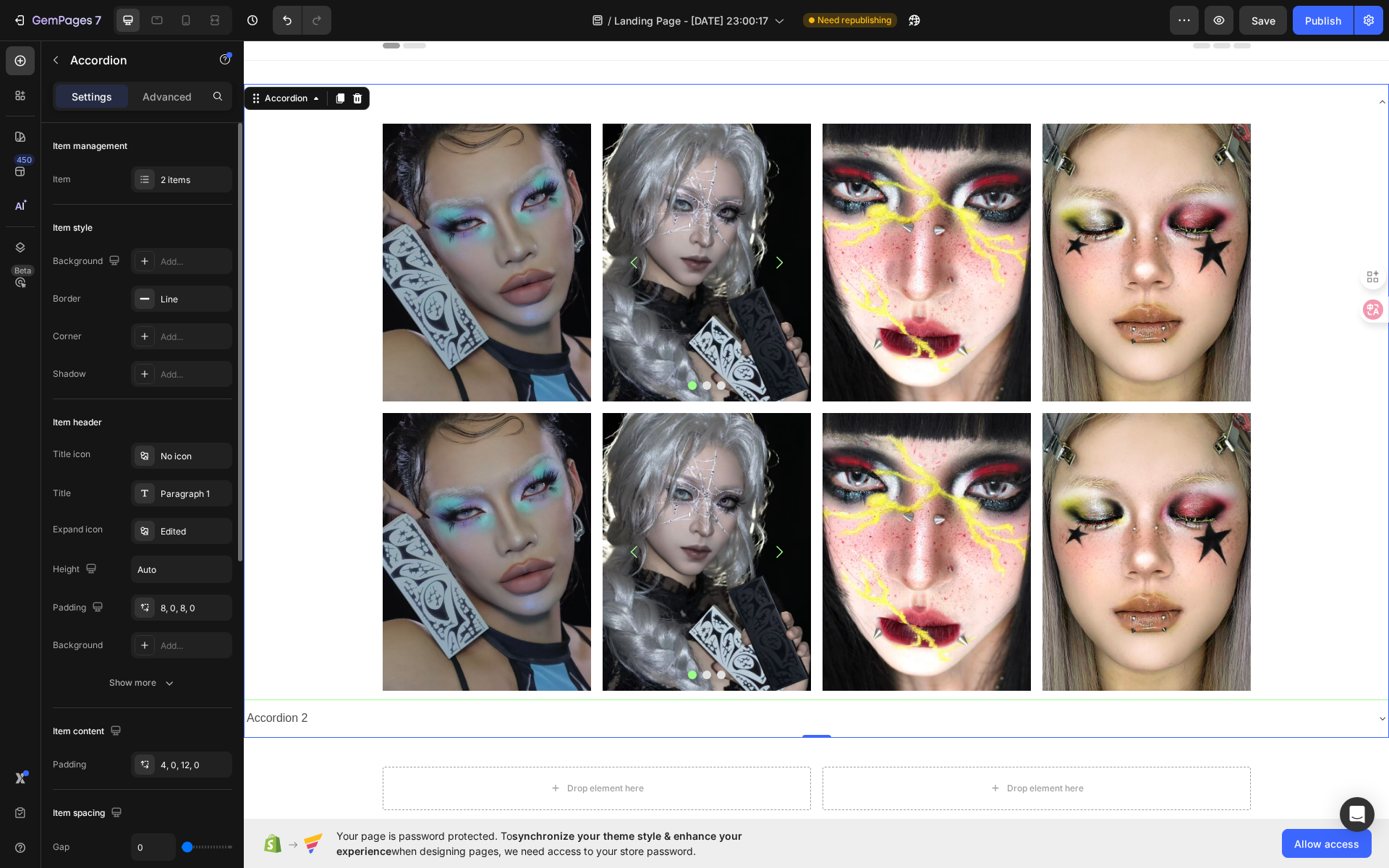
click at [1287, 436] on div "Image Image Image Image Carousel Row Image Image Row Row Image Image Image Imag…" at bounding box center [816, 407] width 1143 height 566
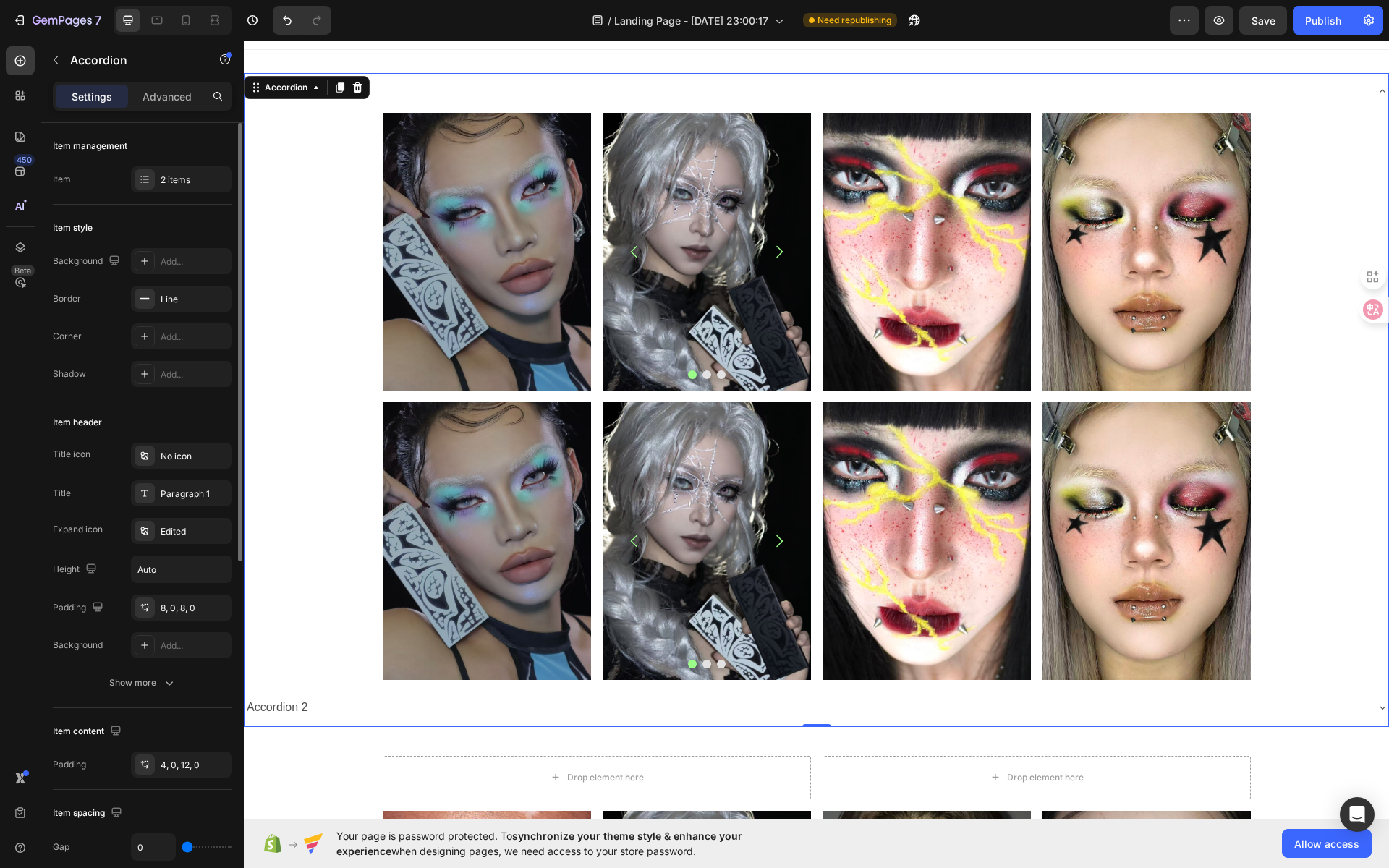
scroll to position [74, 0]
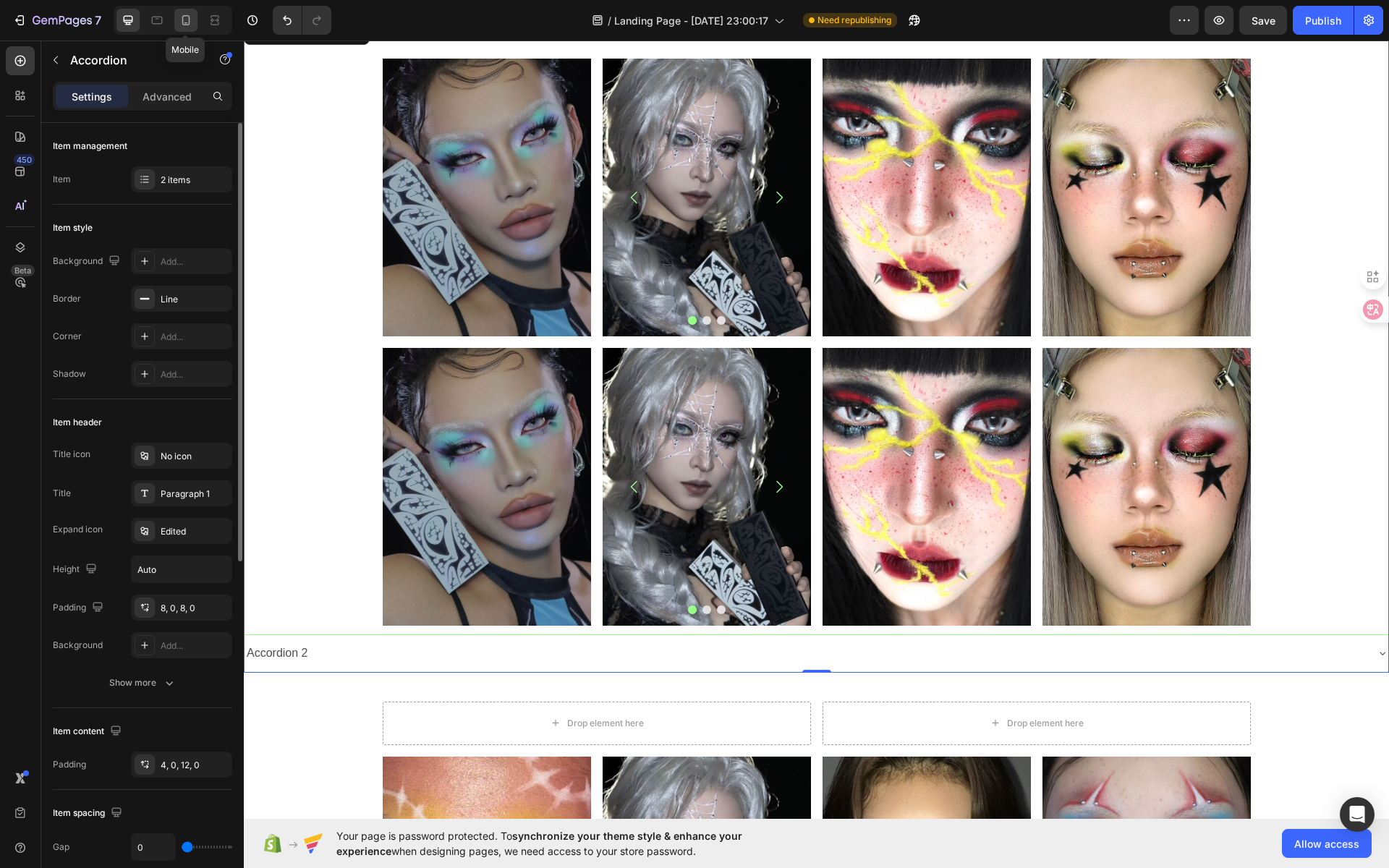
click at [185, 20] on icon at bounding box center [186, 20] width 15 height 15
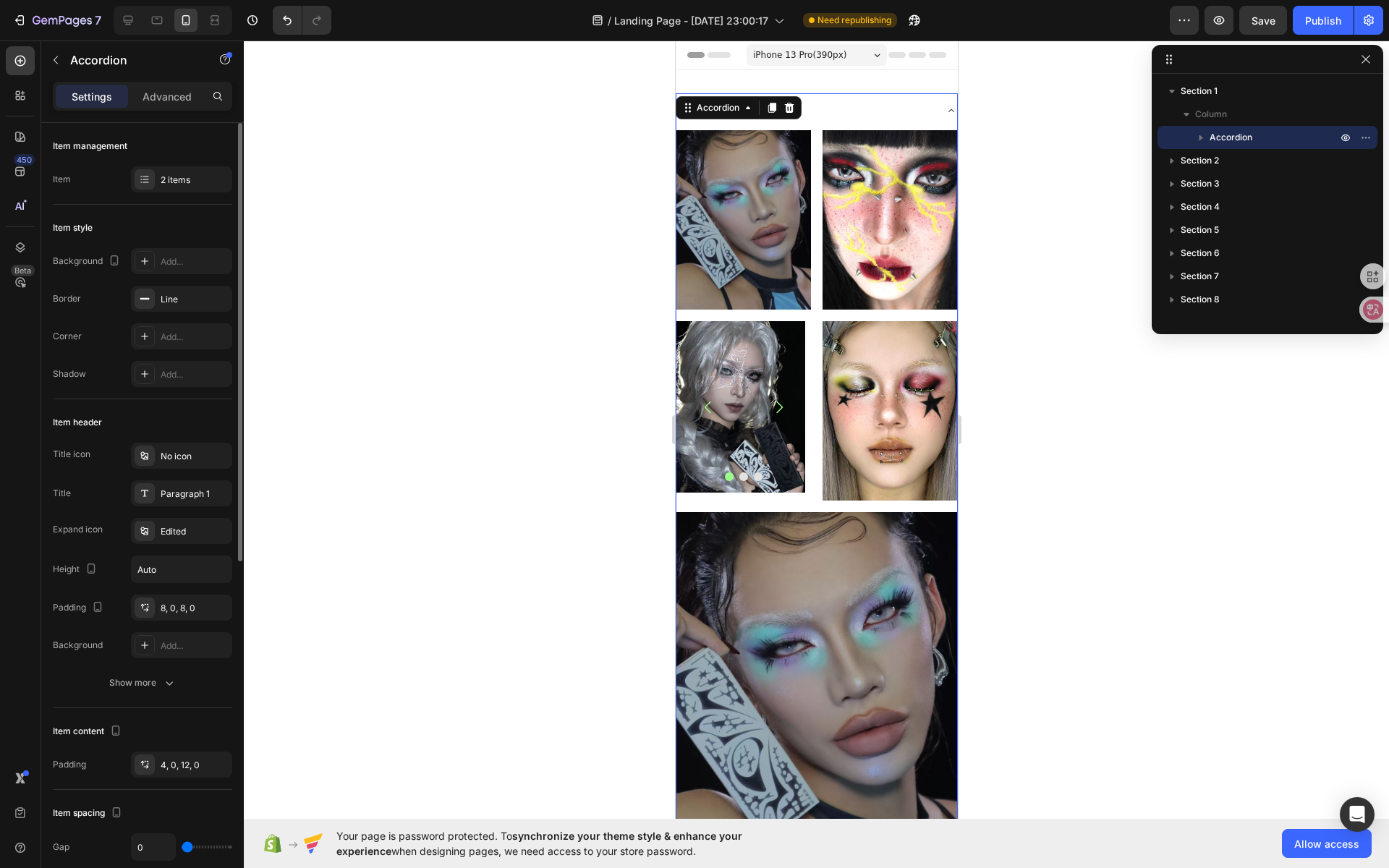
click at [1037, 121] on div at bounding box center [817, 454] width 1145 height 827
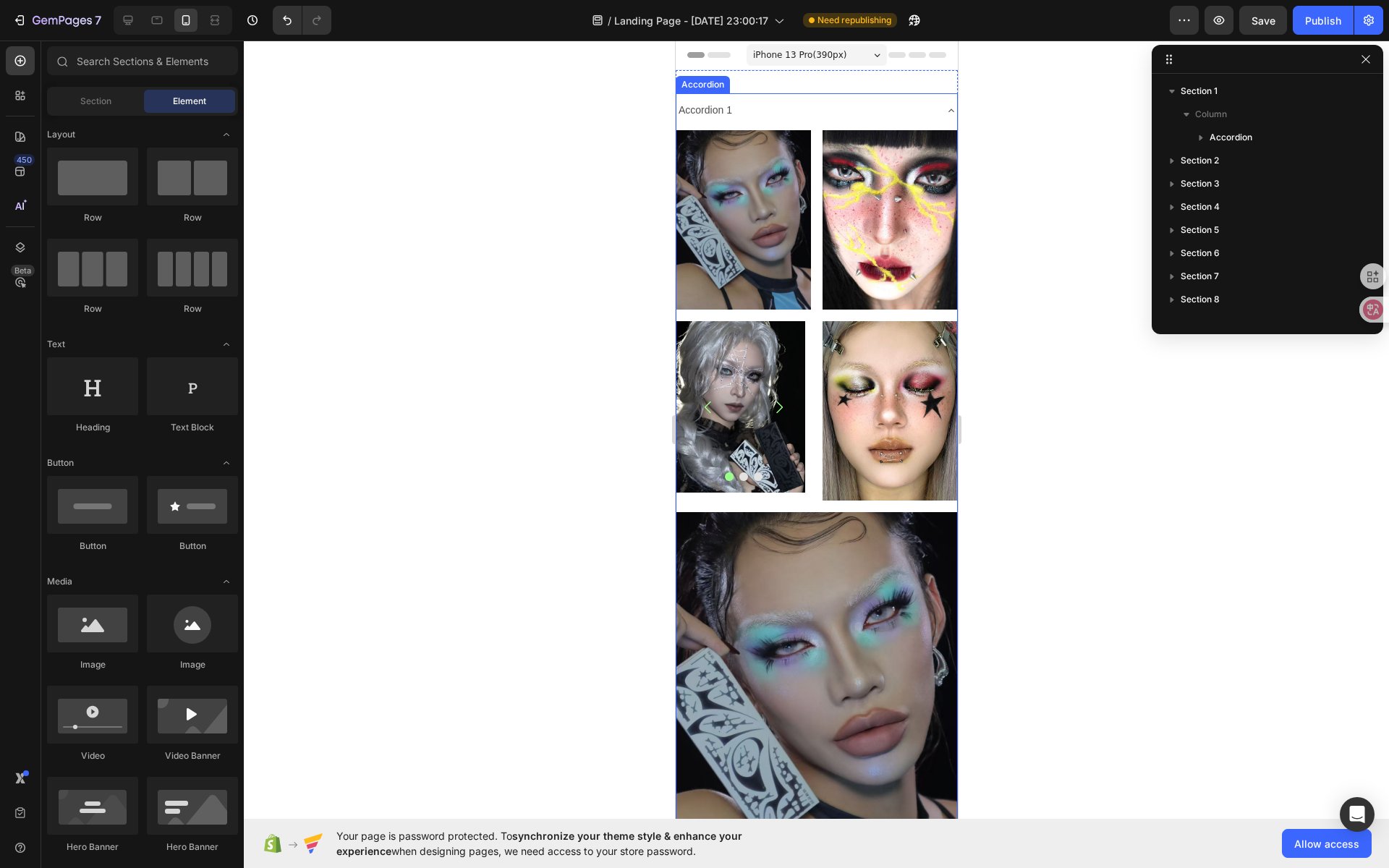
click at [929, 111] on div "Accordion 1" at bounding box center [816, 110] width 281 height 34
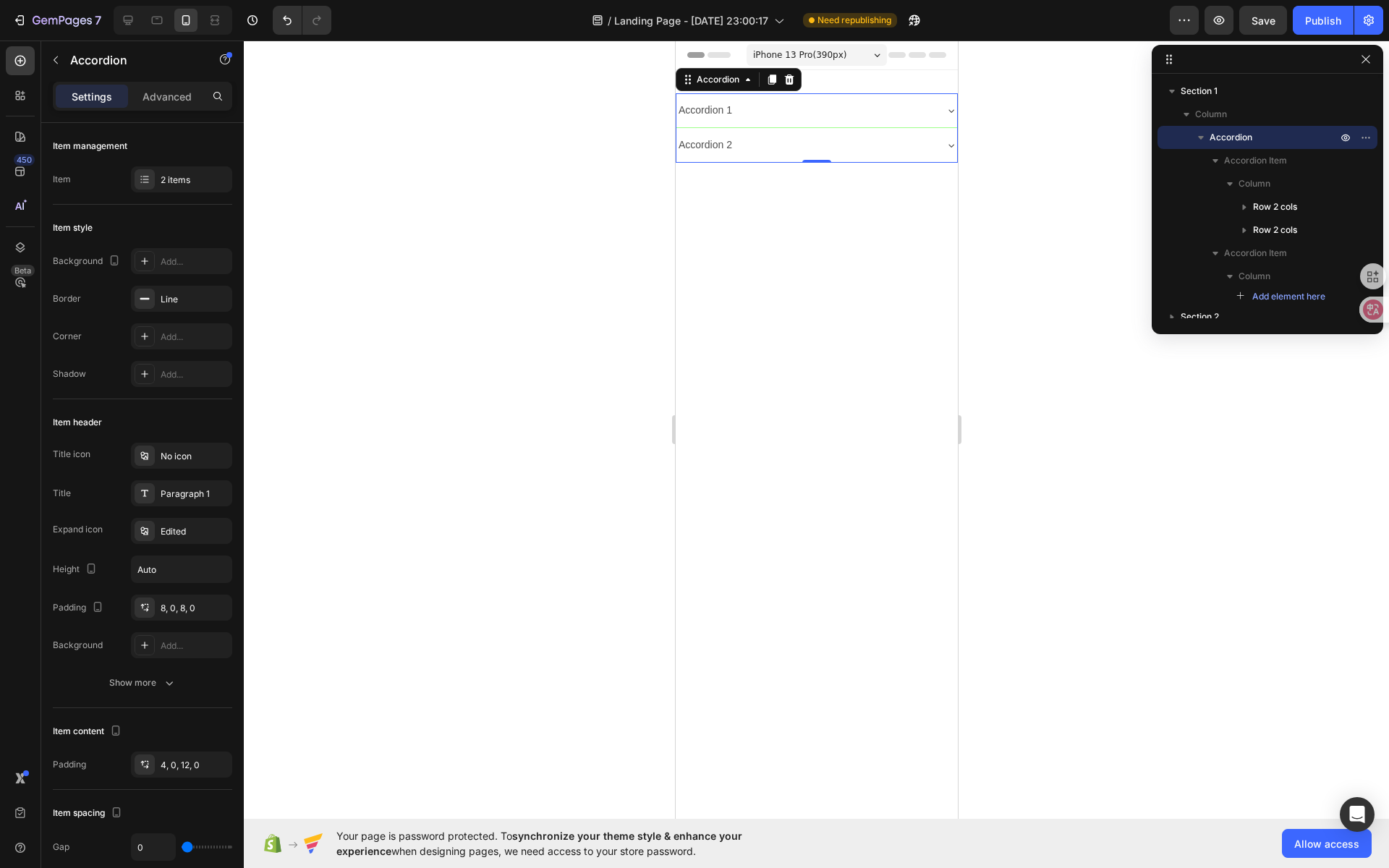
click at [930, 111] on div "Accordion 1" at bounding box center [816, 110] width 281 height 34
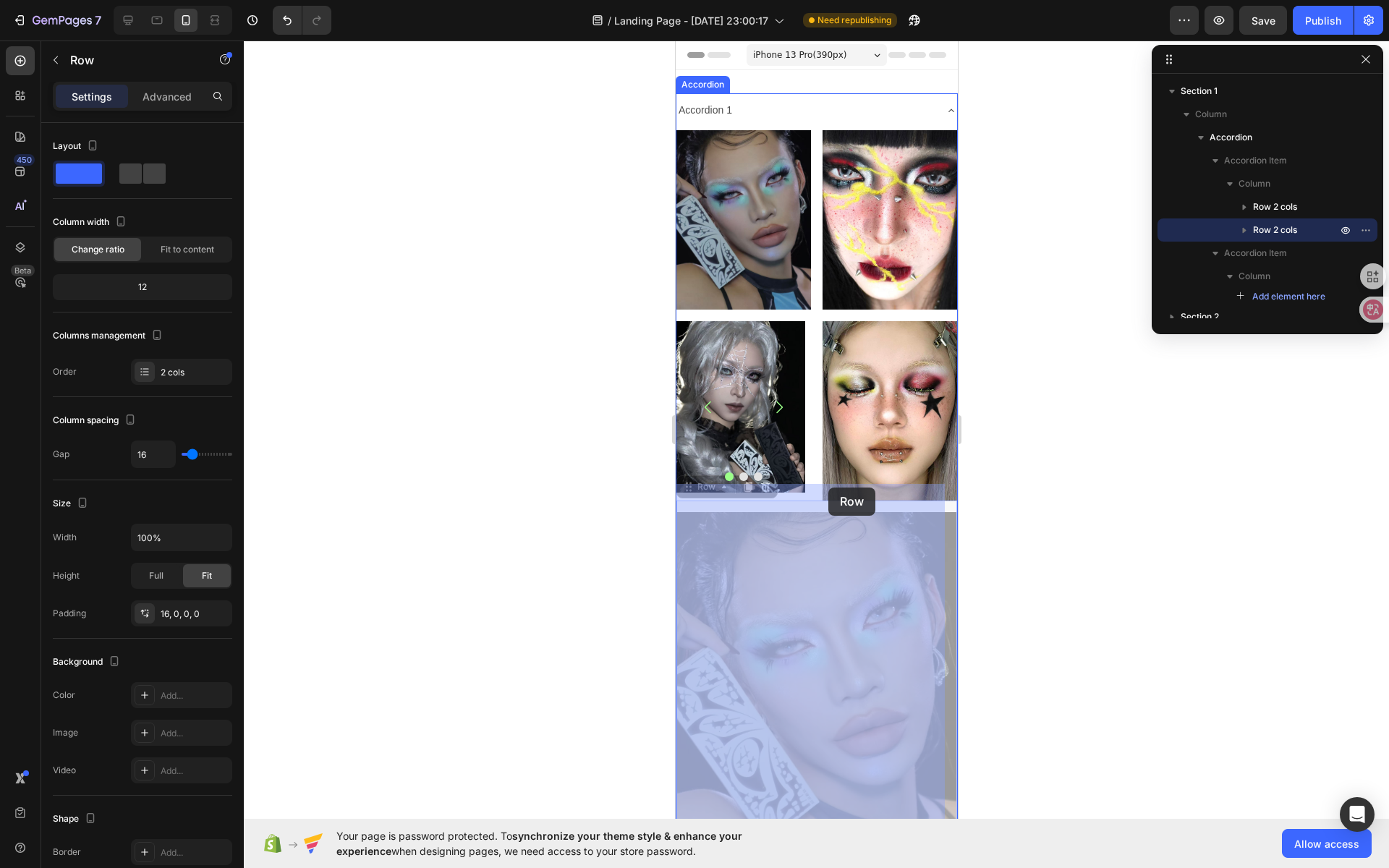
drag, startPoint x: 816, startPoint y: 490, endPoint x: 828, endPoint y: 487, distance: 12.4
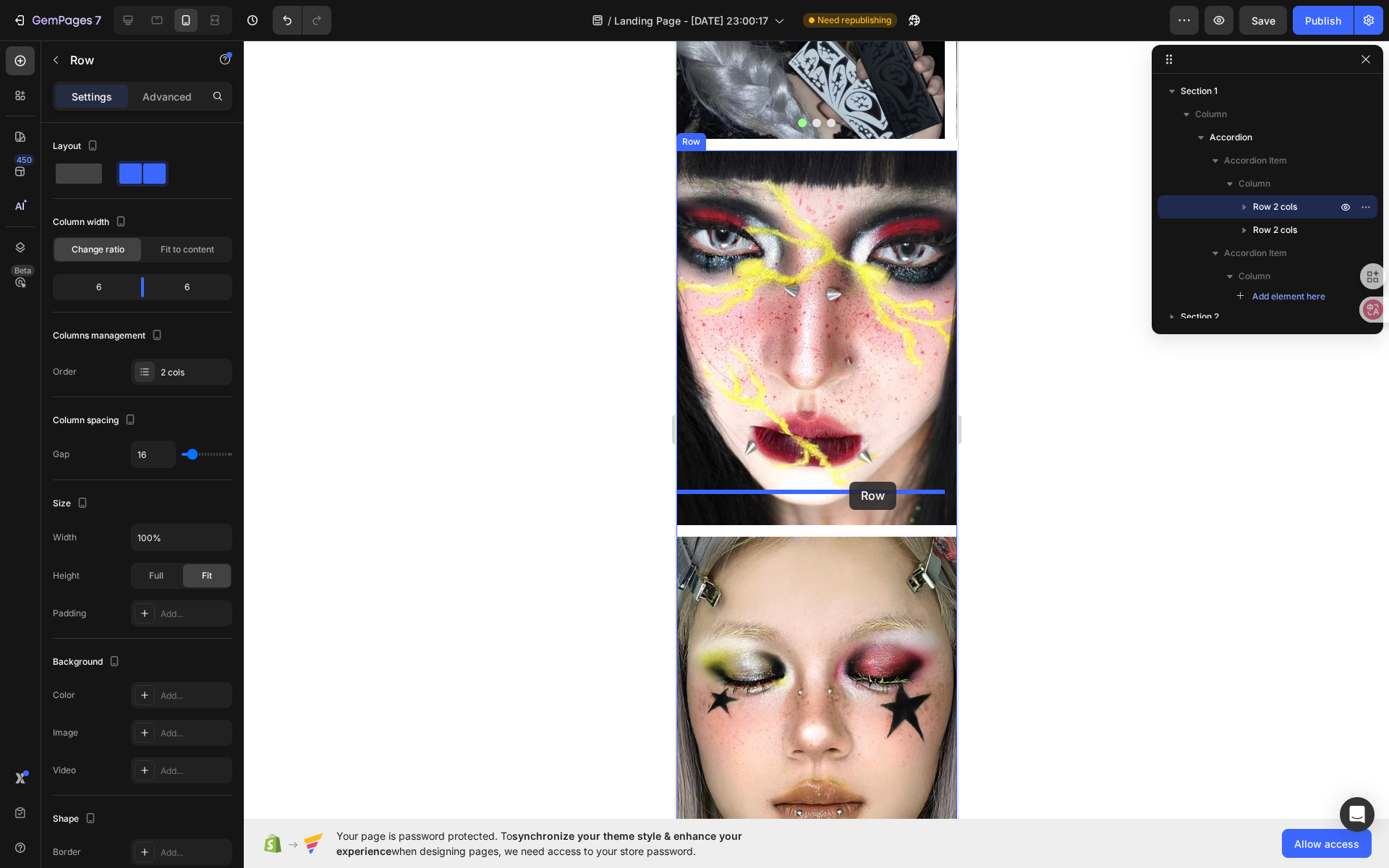
scroll to position [1525, 0]
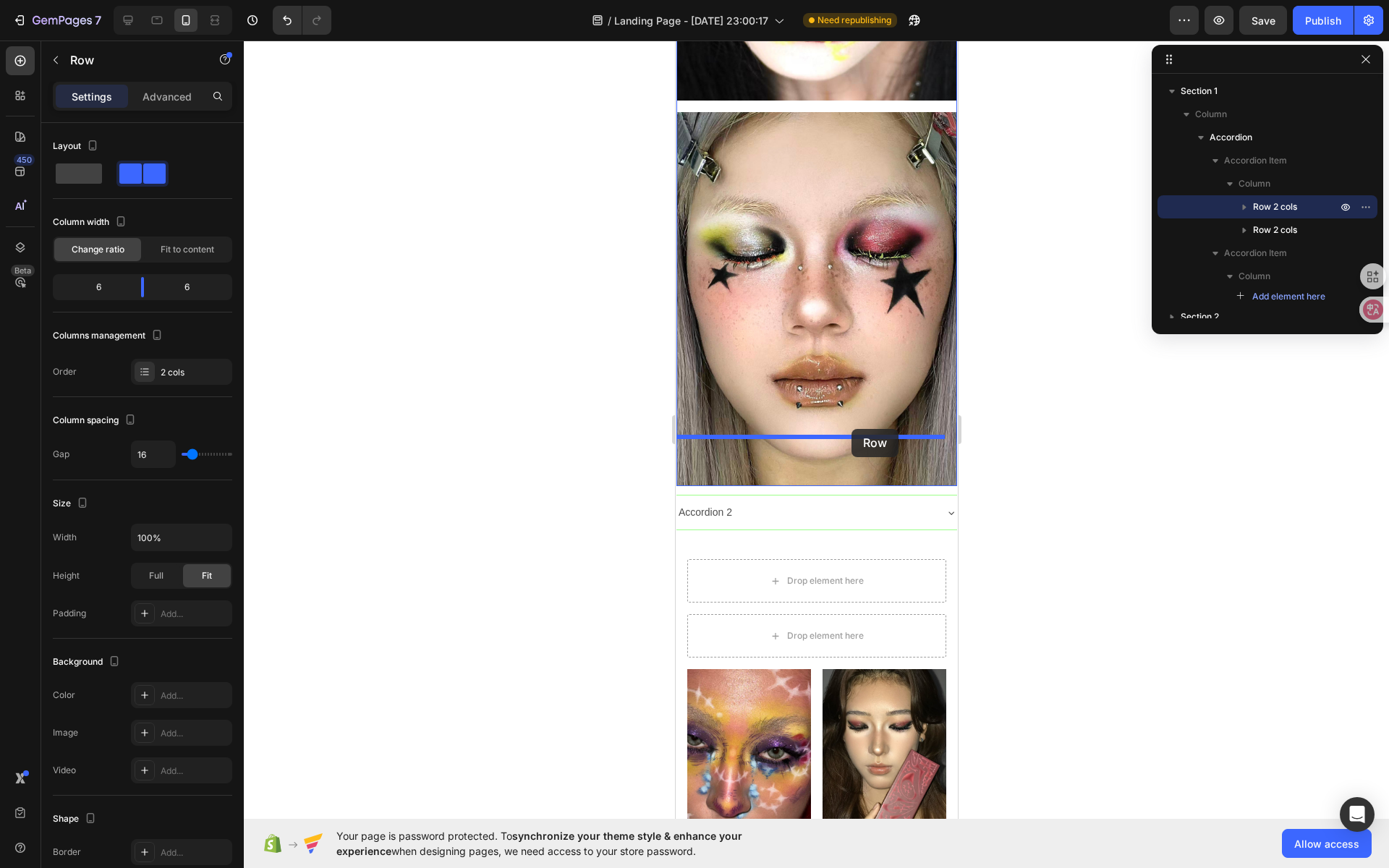
drag, startPoint x: 812, startPoint y: 236, endPoint x: 851, endPoint y: 429, distance: 196.9
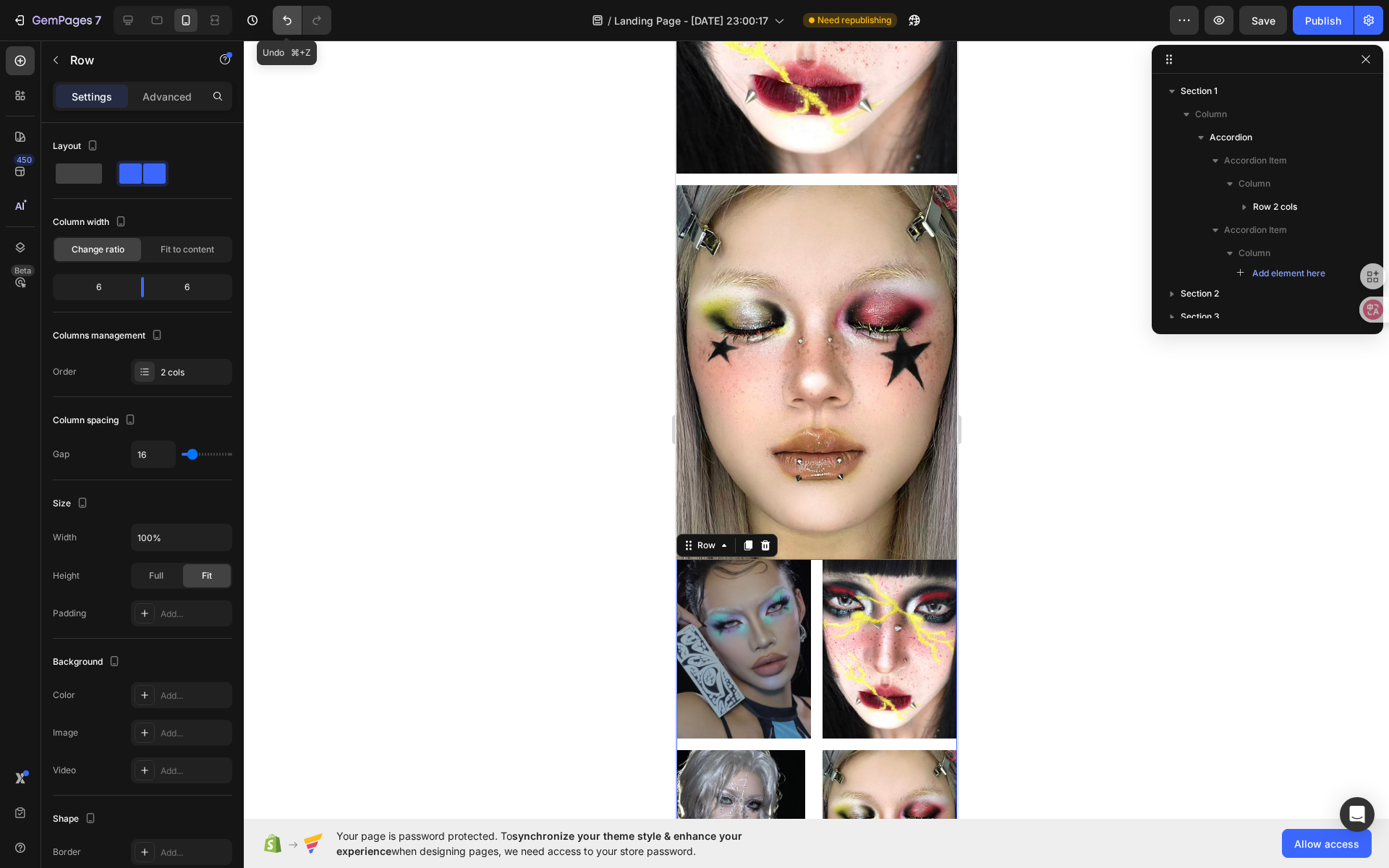
click at [292, 15] on icon "Undo/Redo" at bounding box center [287, 20] width 15 height 15
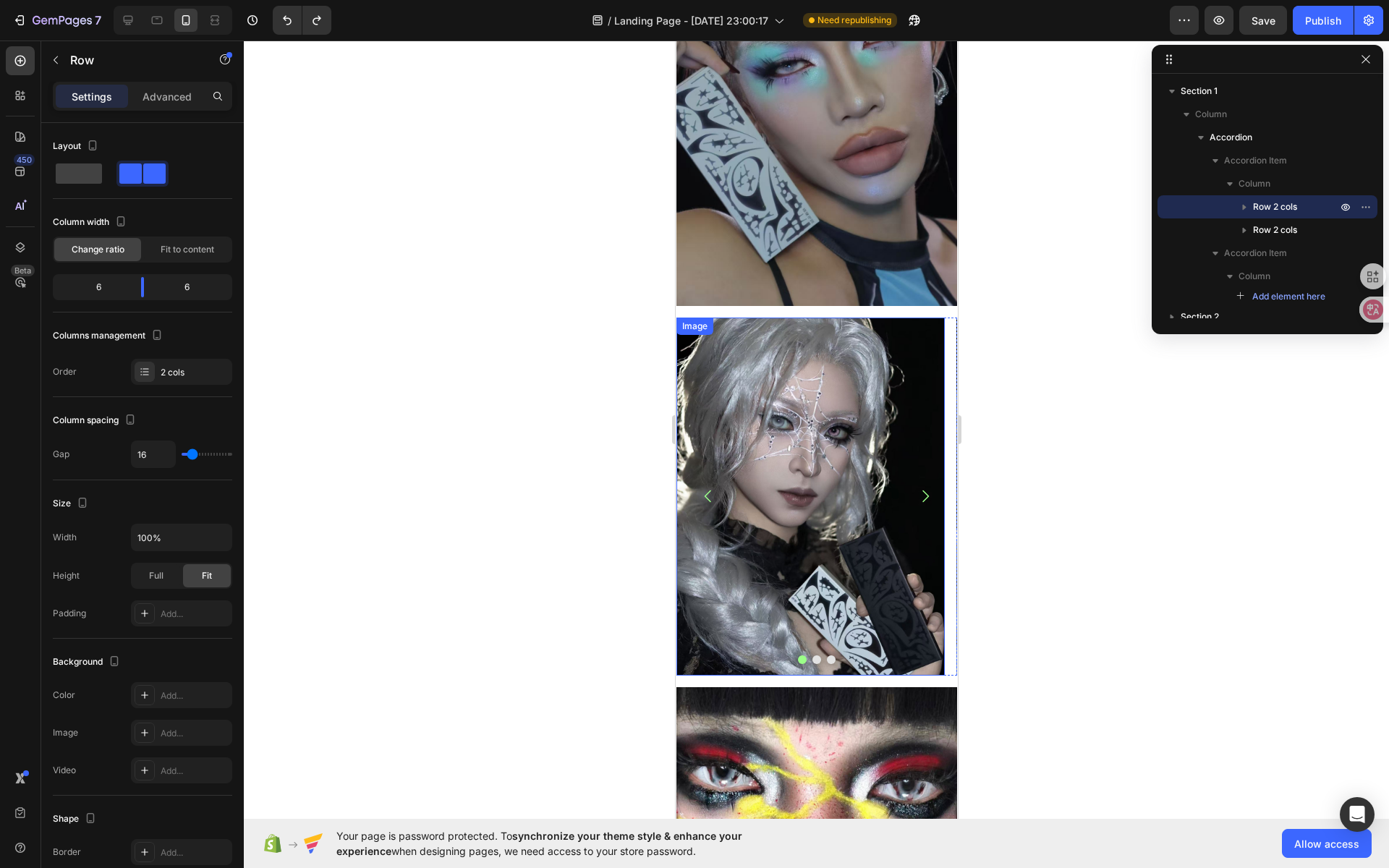
scroll to position [0, 0]
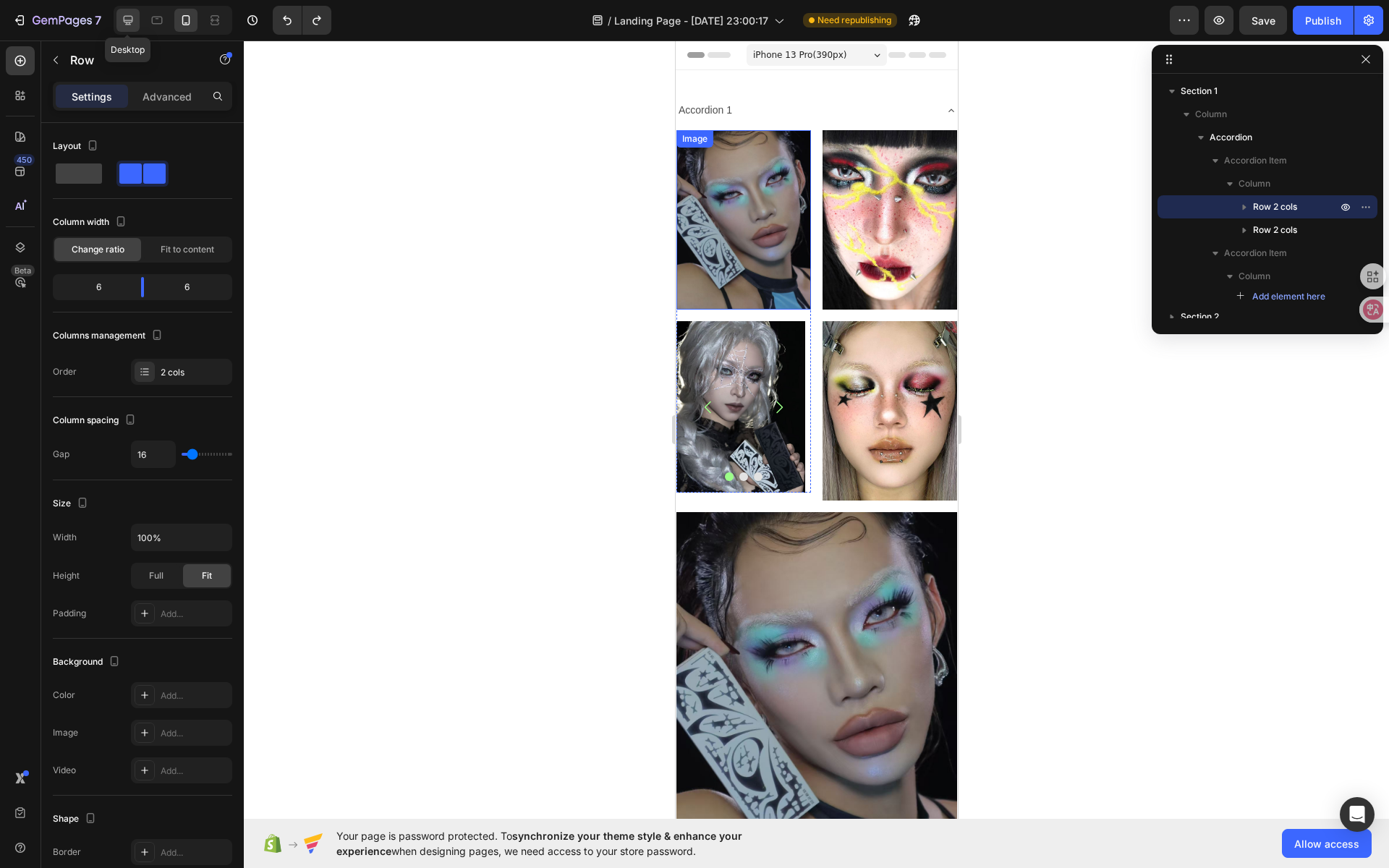
click at [127, 15] on icon at bounding box center [128, 20] width 15 height 15
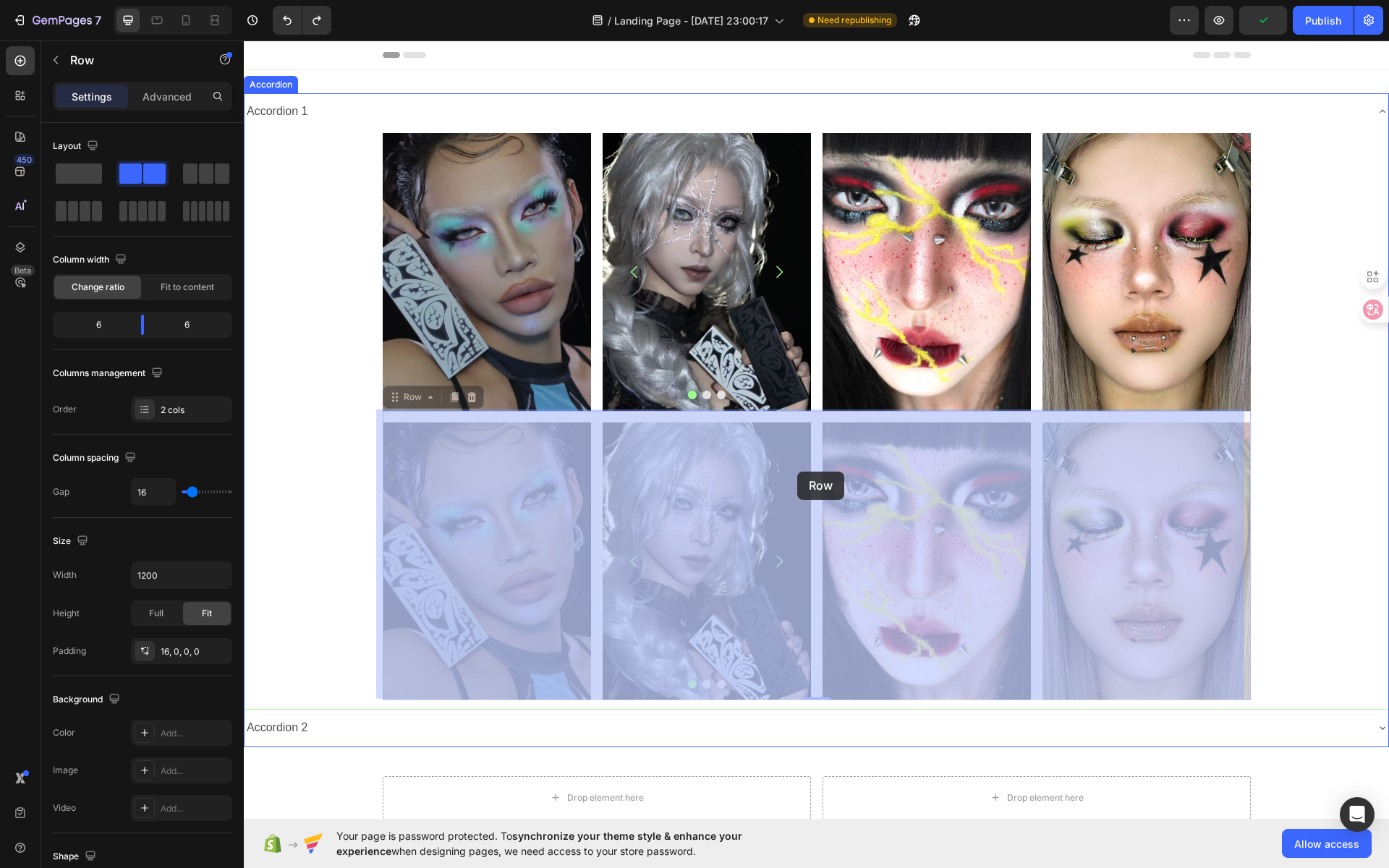
drag, startPoint x: 811, startPoint y: 416, endPoint x: 795, endPoint y: 472, distance: 58.2
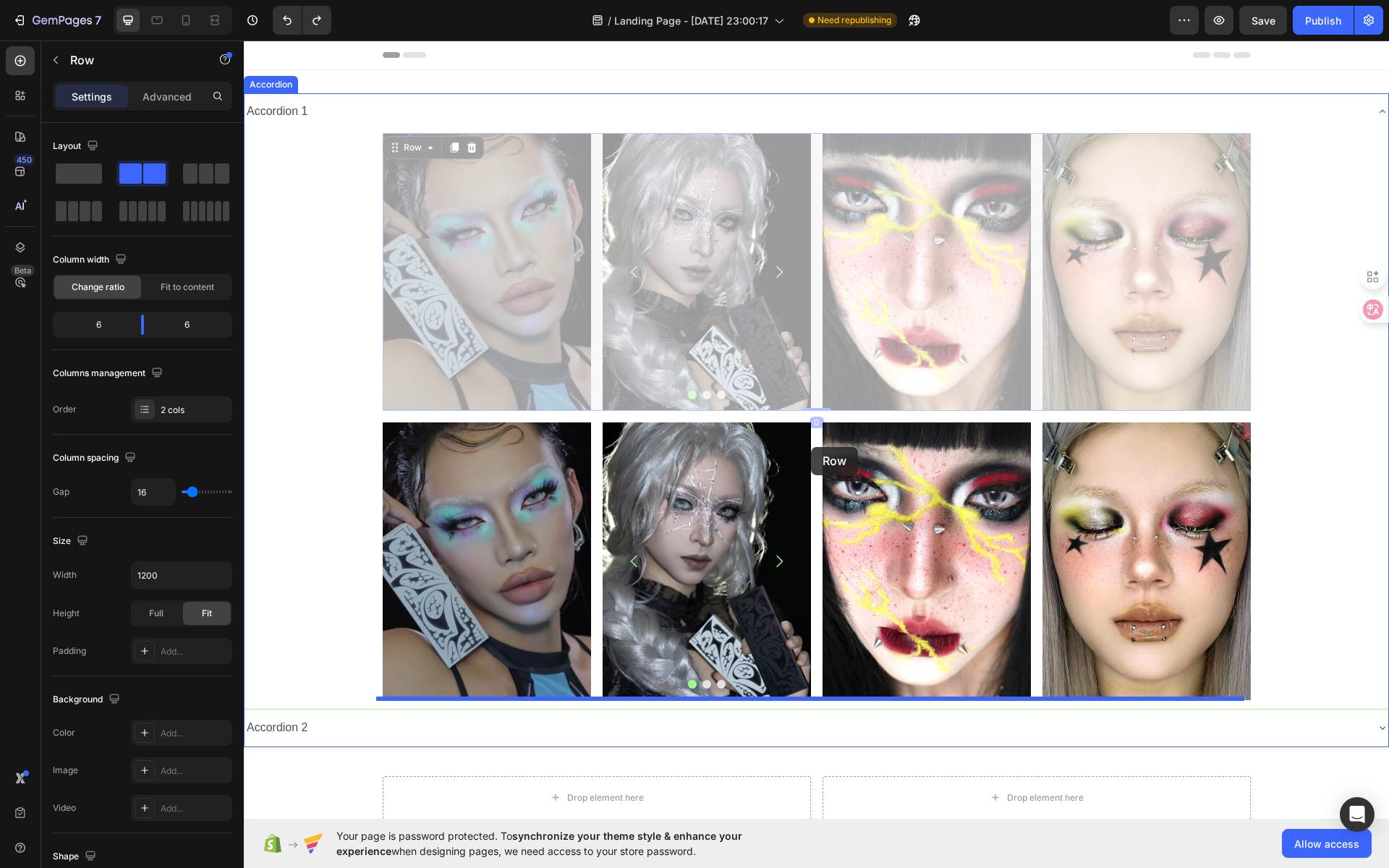
drag, startPoint x: 810, startPoint y: 177, endPoint x: 811, endPoint y: 446, distance: 269.0
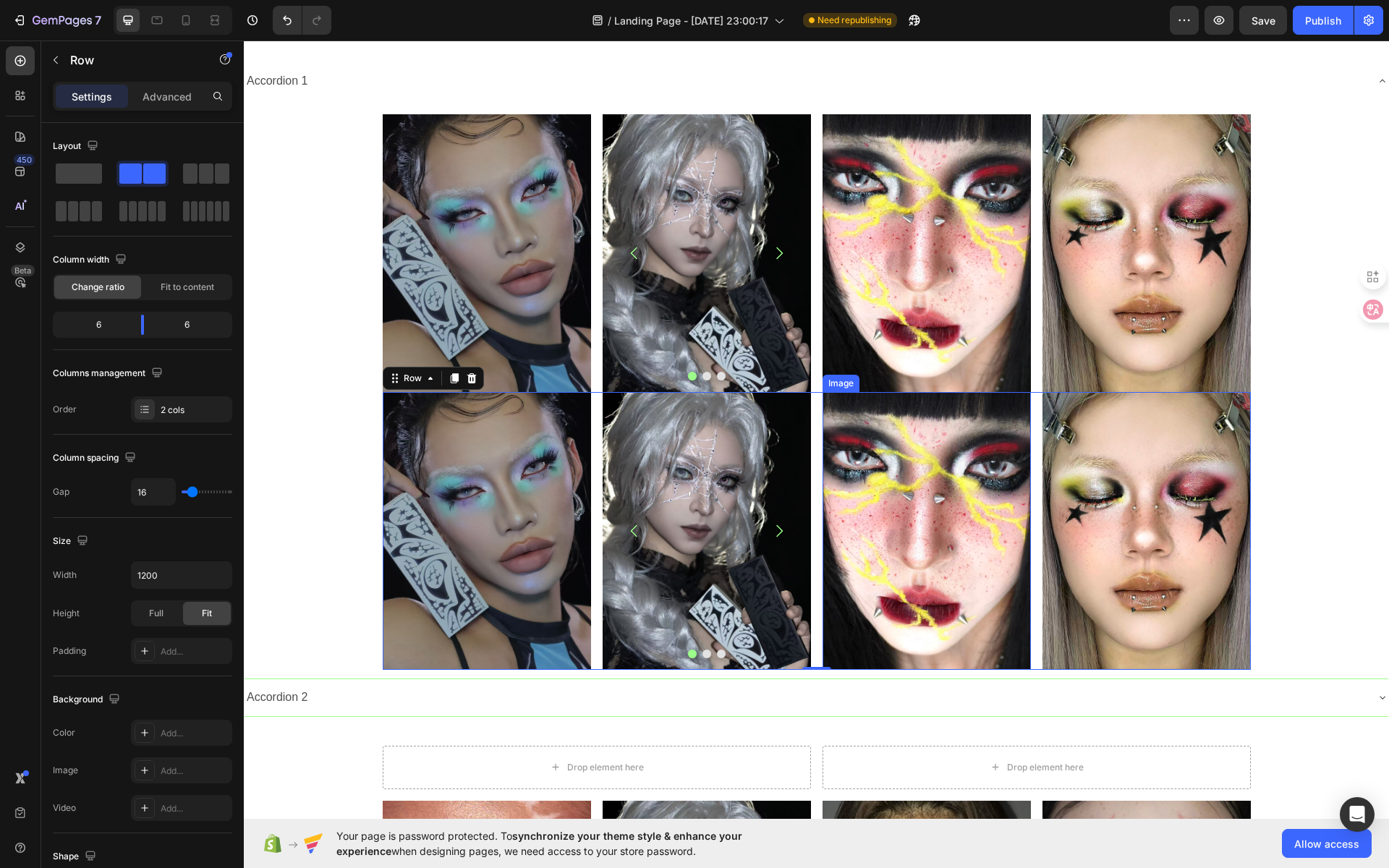
scroll to position [69, 0]
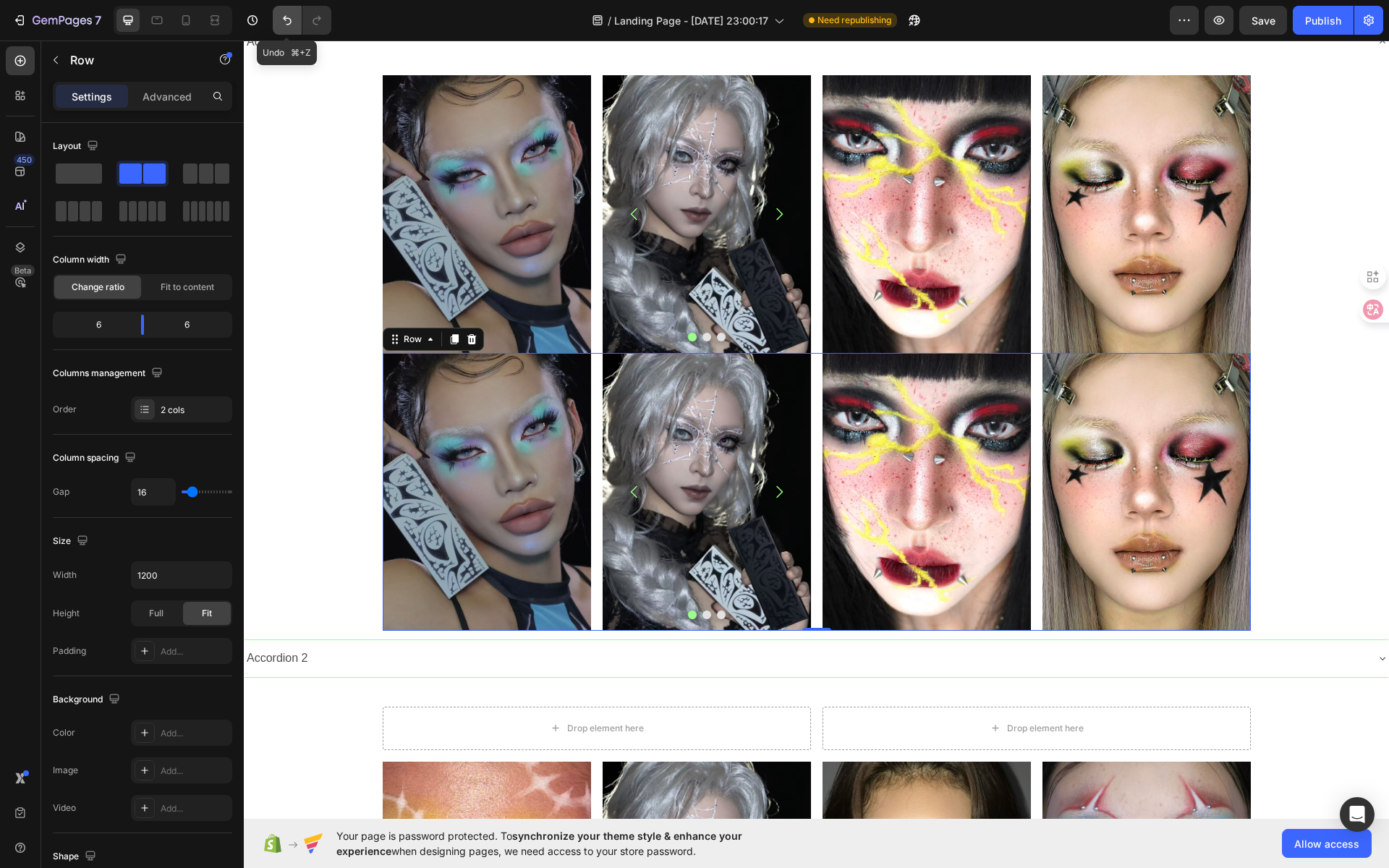
click at [280, 23] on icon "Undo/Redo" at bounding box center [287, 20] width 15 height 15
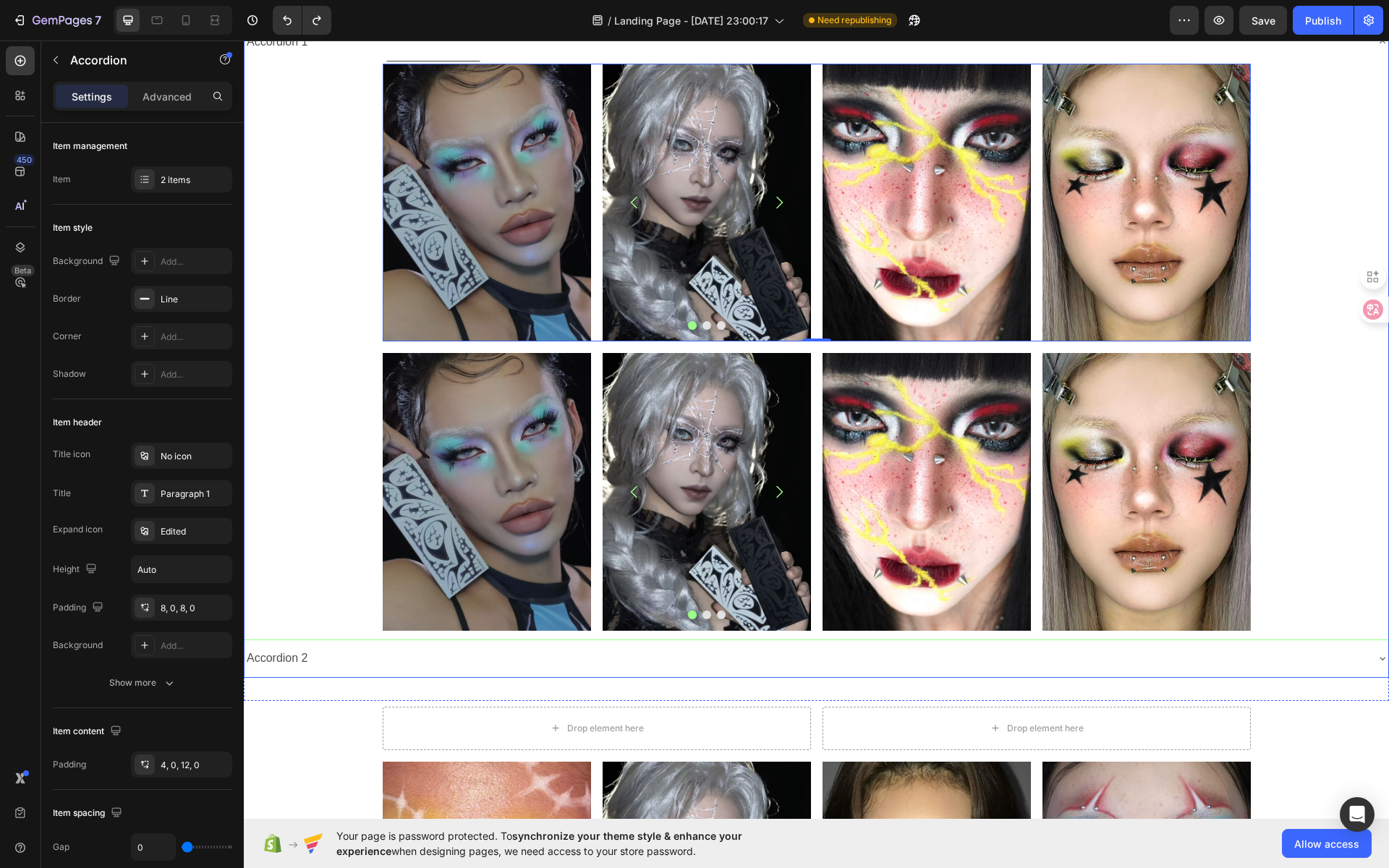
click at [1302, 188] on div "Image Image Image Image Carousel Row Image Image Row Row 0 Image Image Image Im…" at bounding box center [816, 346] width 1143 height 566
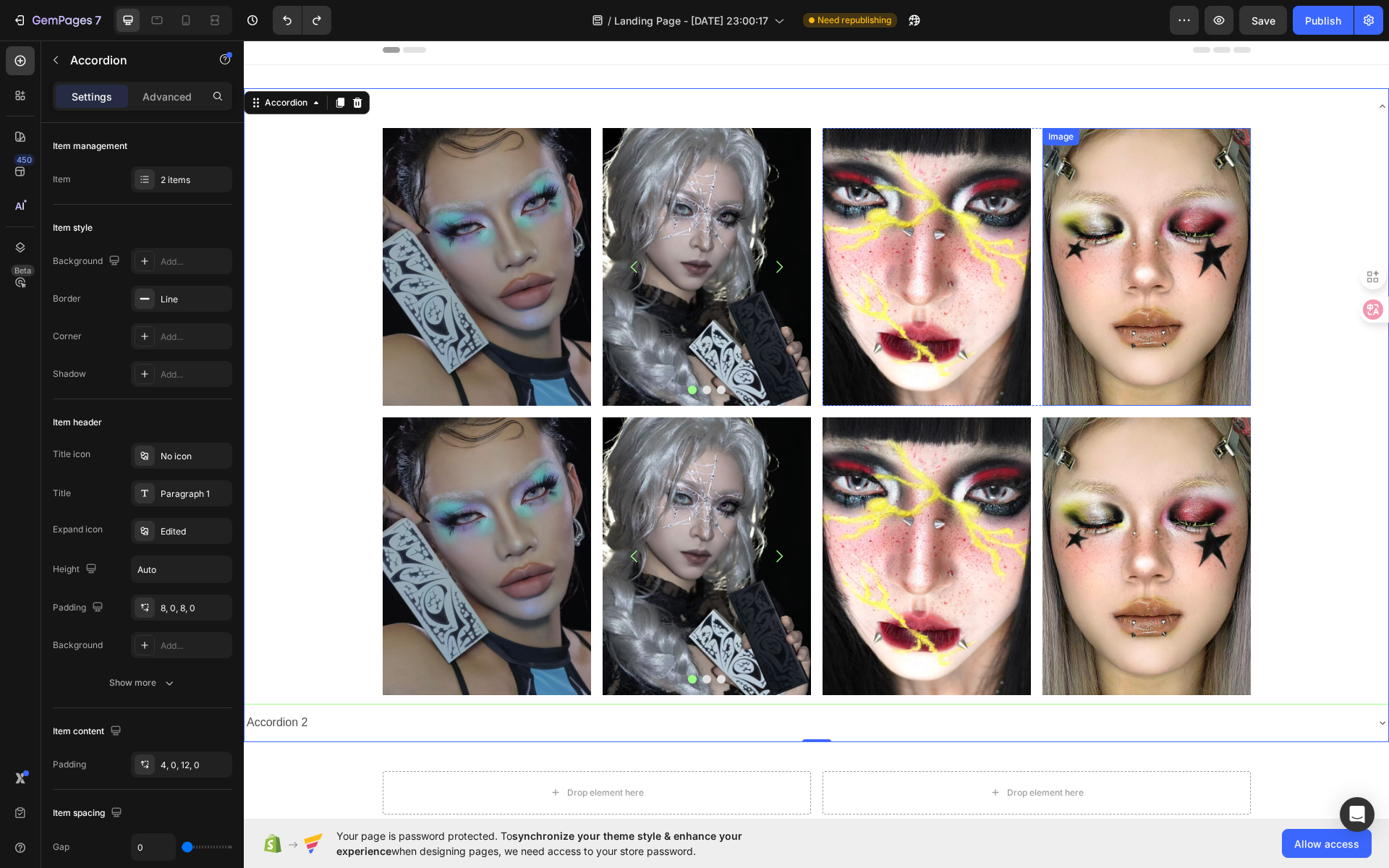
scroll to position [0, 0]
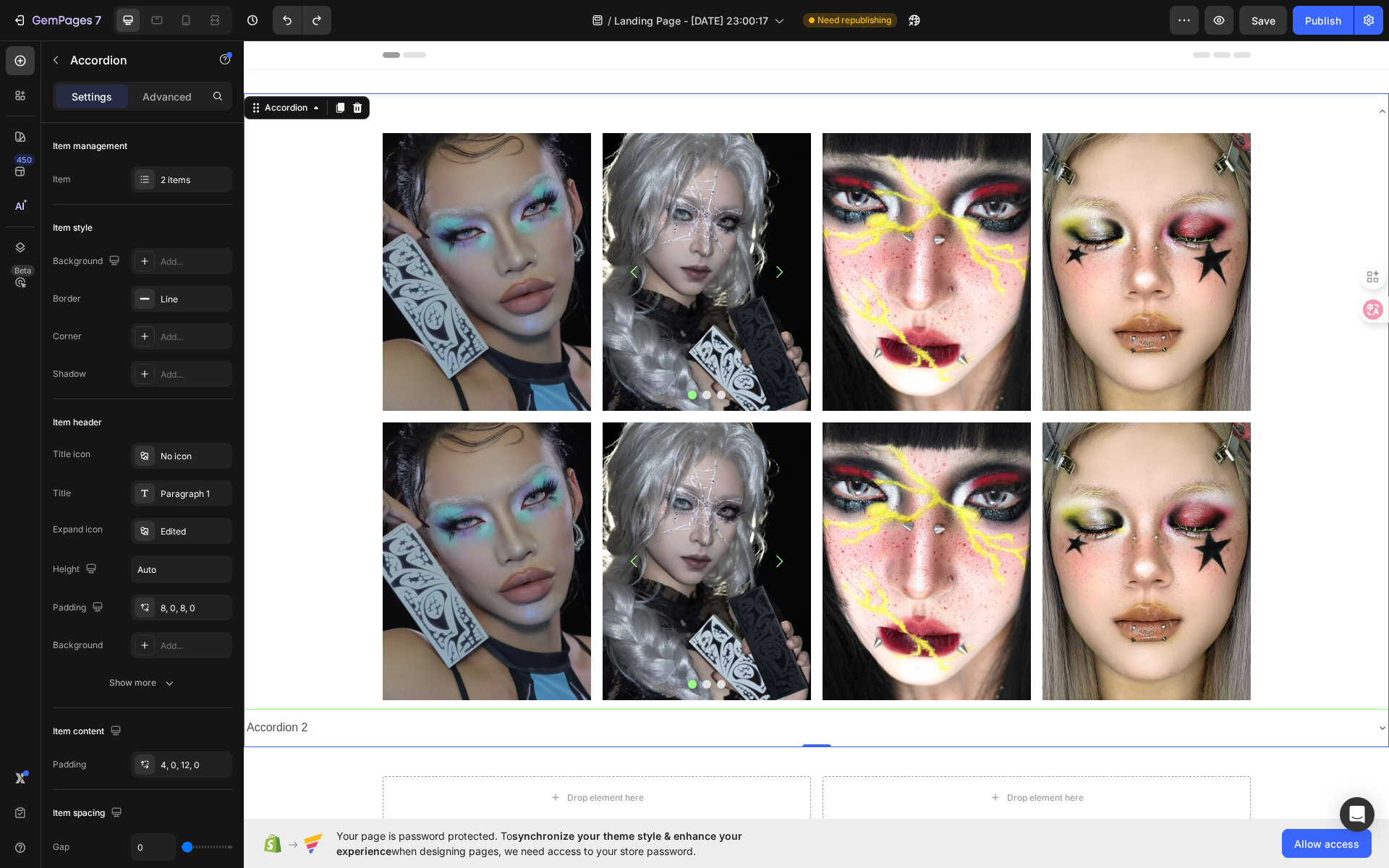
click at [1351, 193] on div "Image Image Image Image Carousel Row Image Image Row Row Image Image Image Imag…" at bounding box center [816, 416] width 1143 height 566
click at [159, 26] on icon at bounding box center [157, 20] width 15 height 15
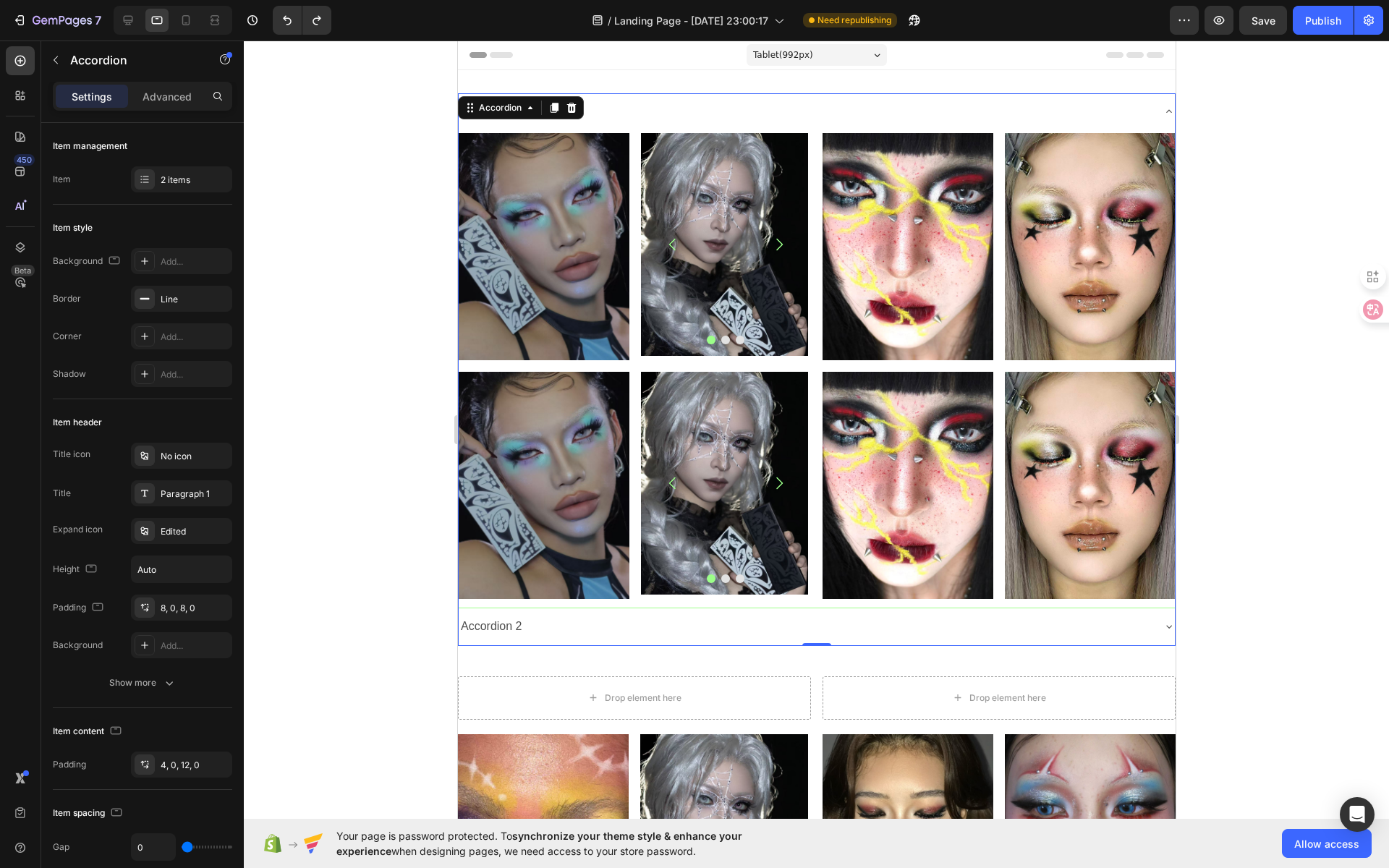
scroll to position [1, 0]
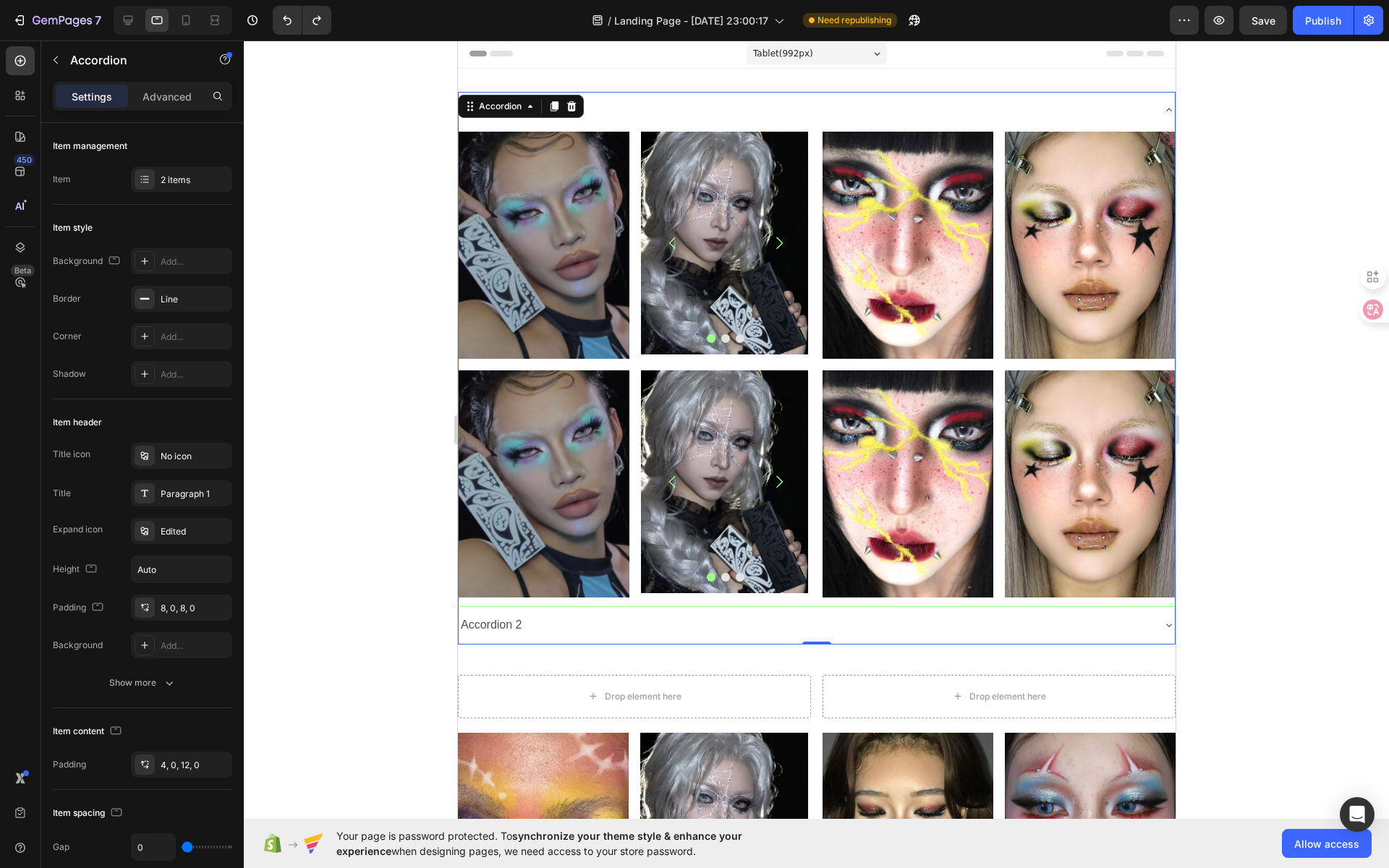
click at [1162, 108] on icon at bounding box center [1168, 110] width 12 height 12
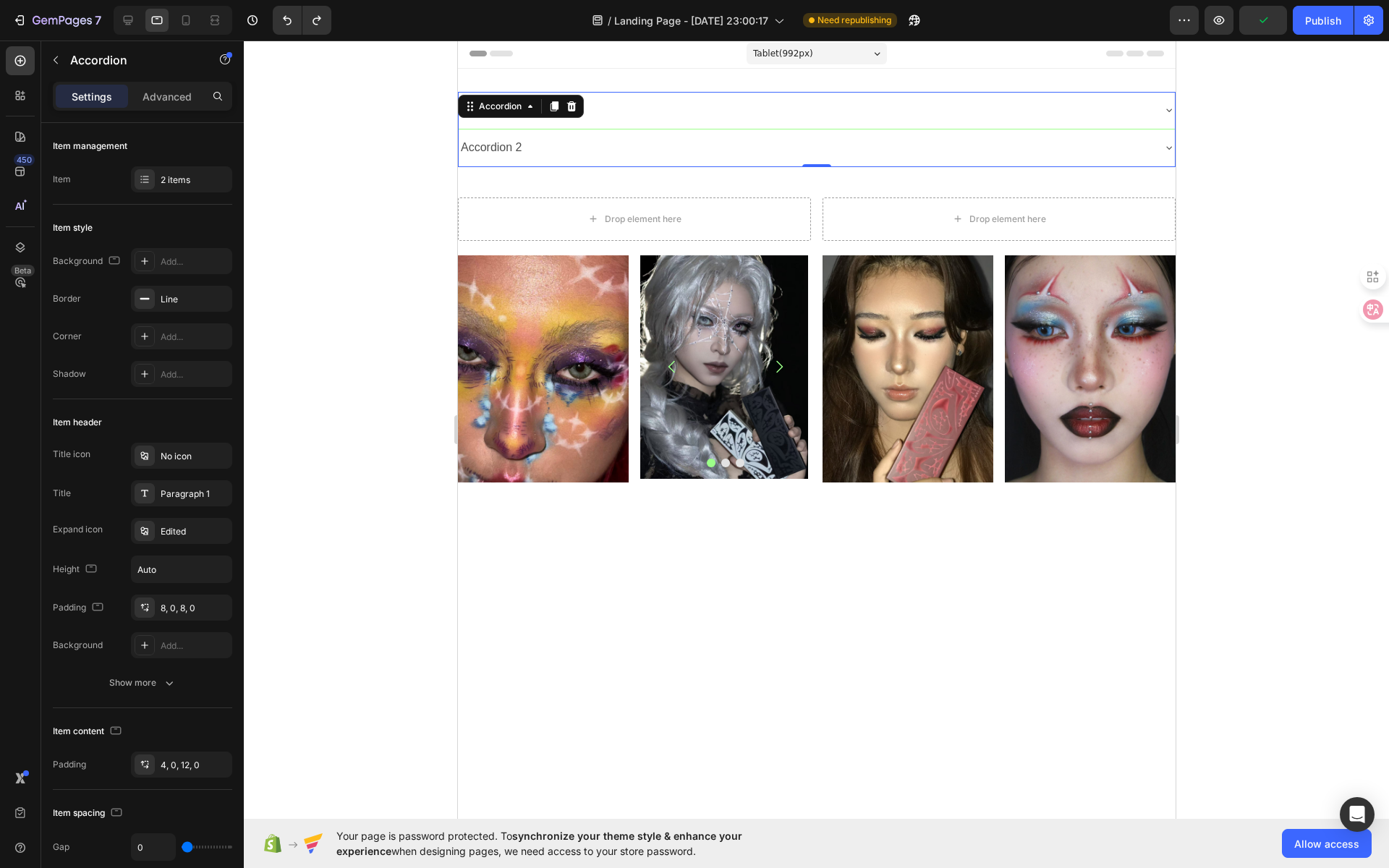
click at [1165, 109] on icon at bounding box center [1168, 110] width 6 height 3
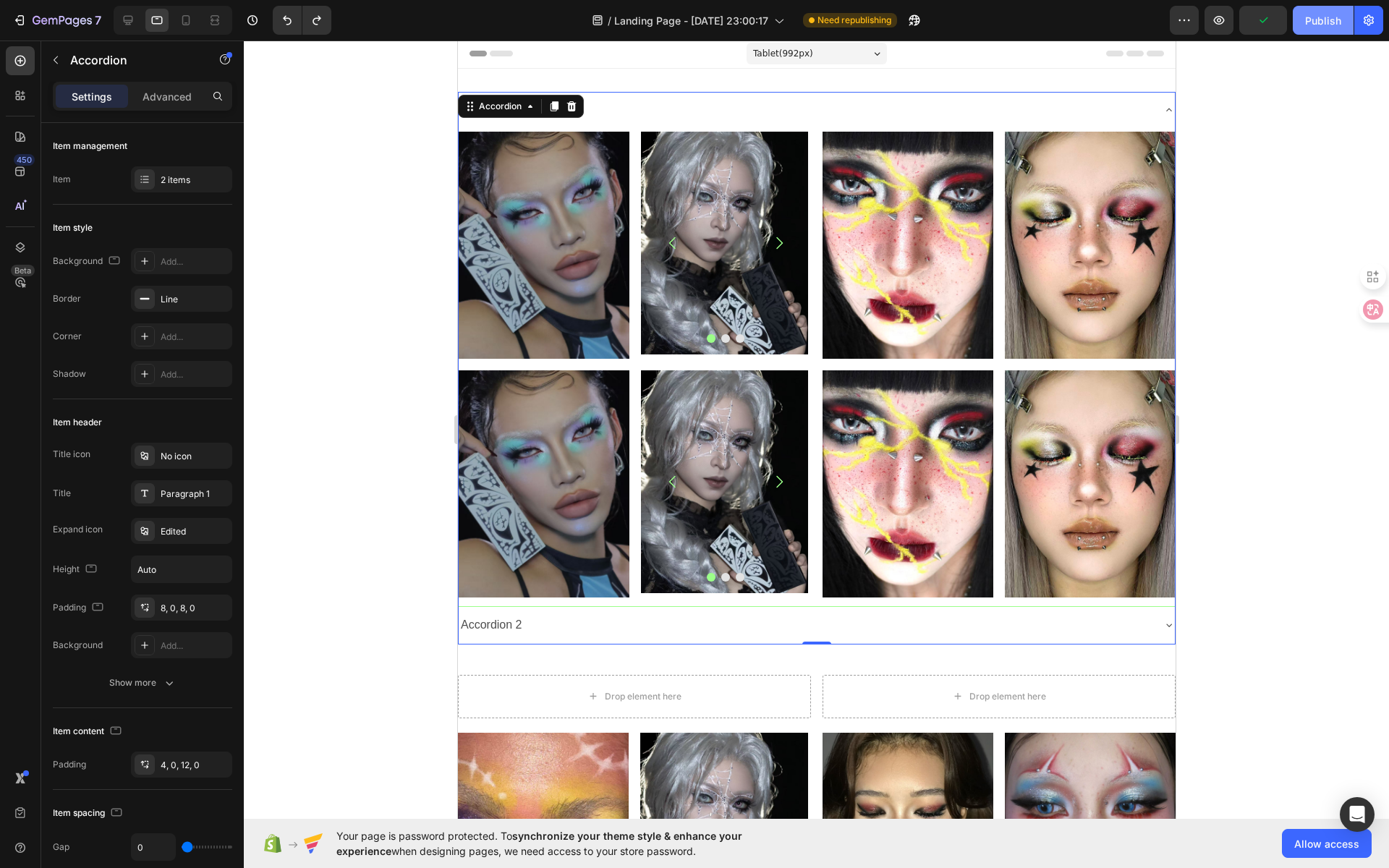
click at [1324, 23] on div "Publish" at bounding box center [1323, 20] width 36 height 15
click at [1220, 20] on icon "button" at bounding box center [1218, 20] width 15 height 15
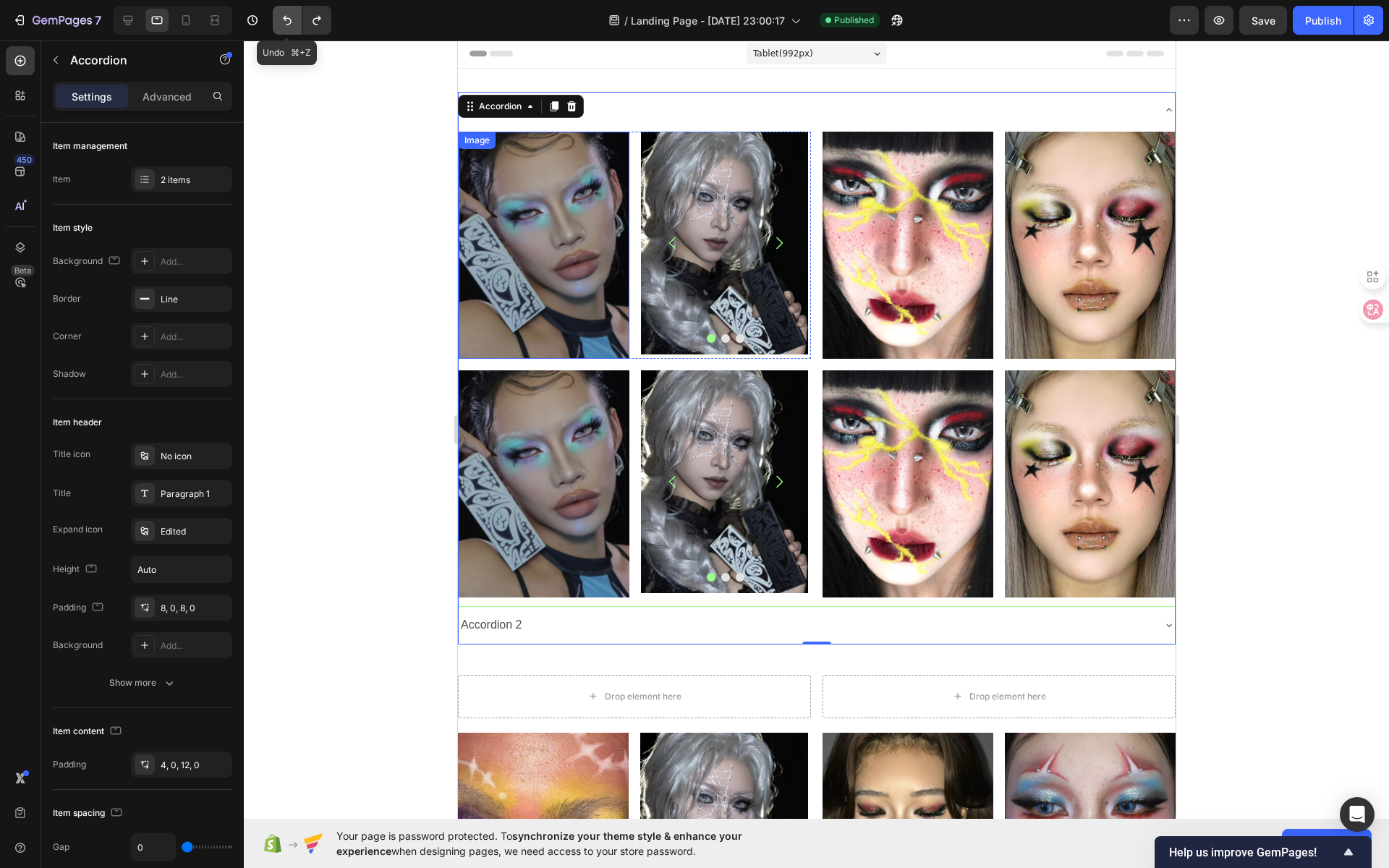
click at [280, 20] on icon "Undo/Redo" at bounding box center [287, 20] width 15 height 15
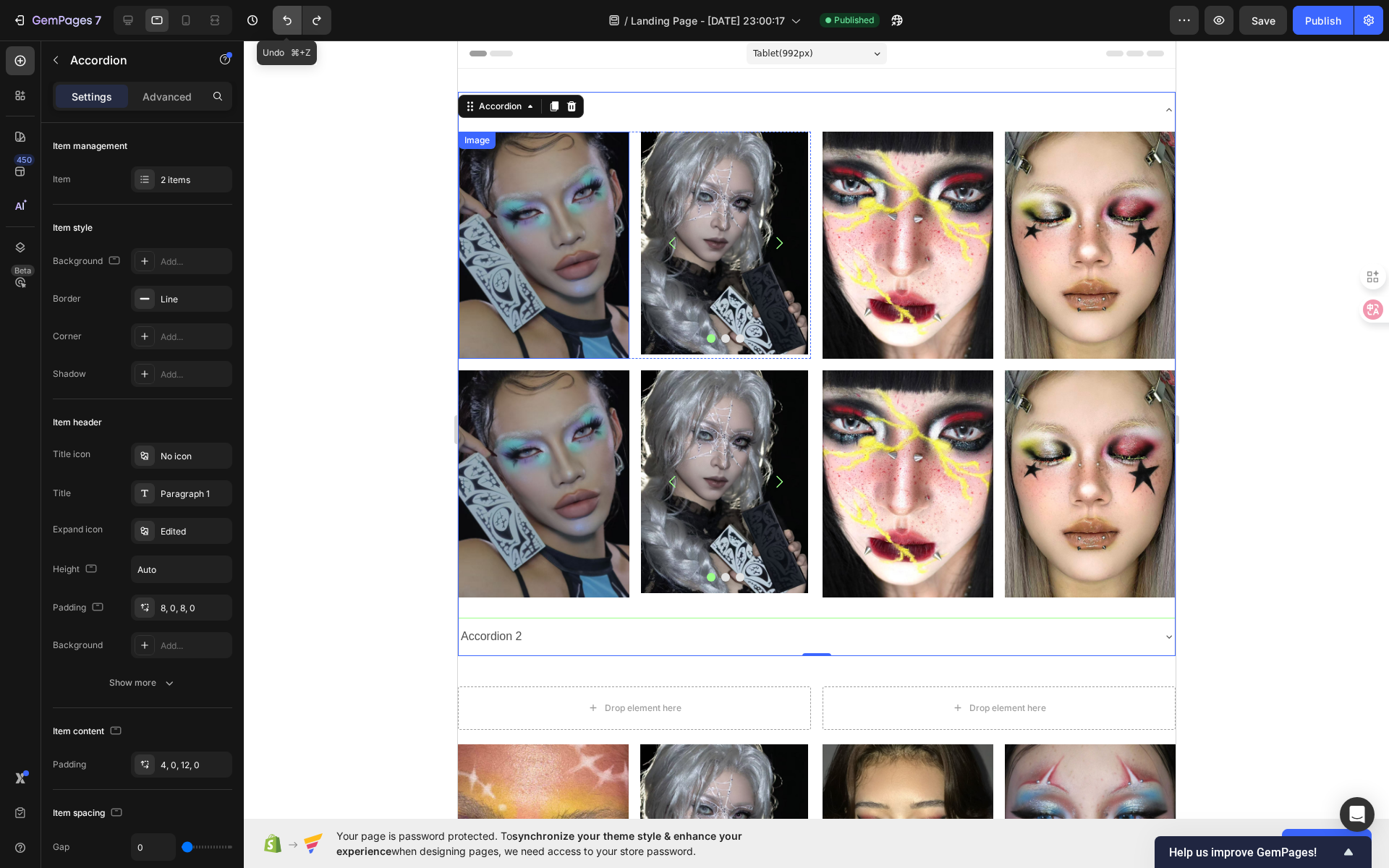
click at [280, 20] on icon "Undo/Redo" at bounding box center [287, 20] width 15 height 15
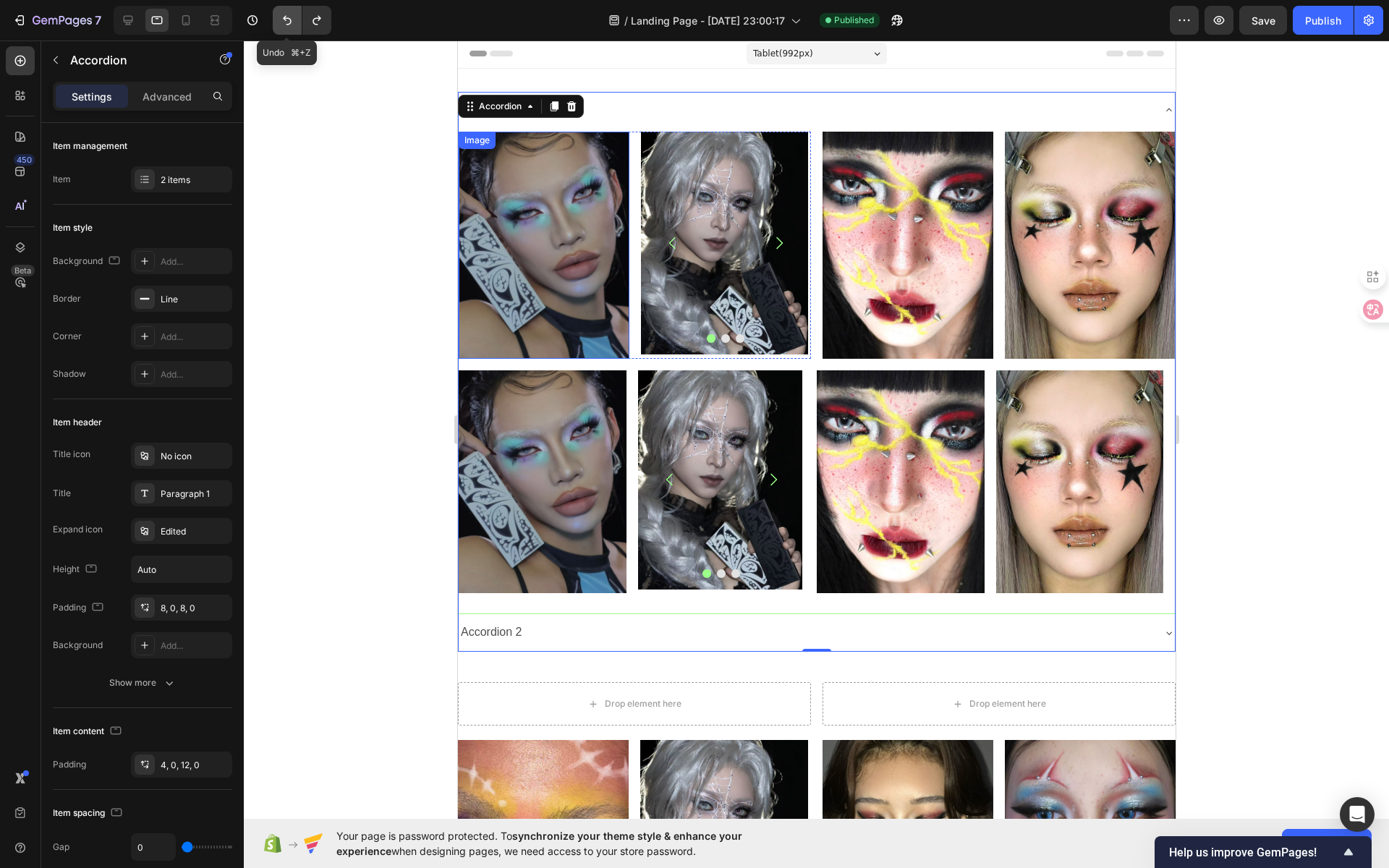
click at [280, 20] on icon "Undo/Redo" at bounding box center [287, 20] width 15 height 15
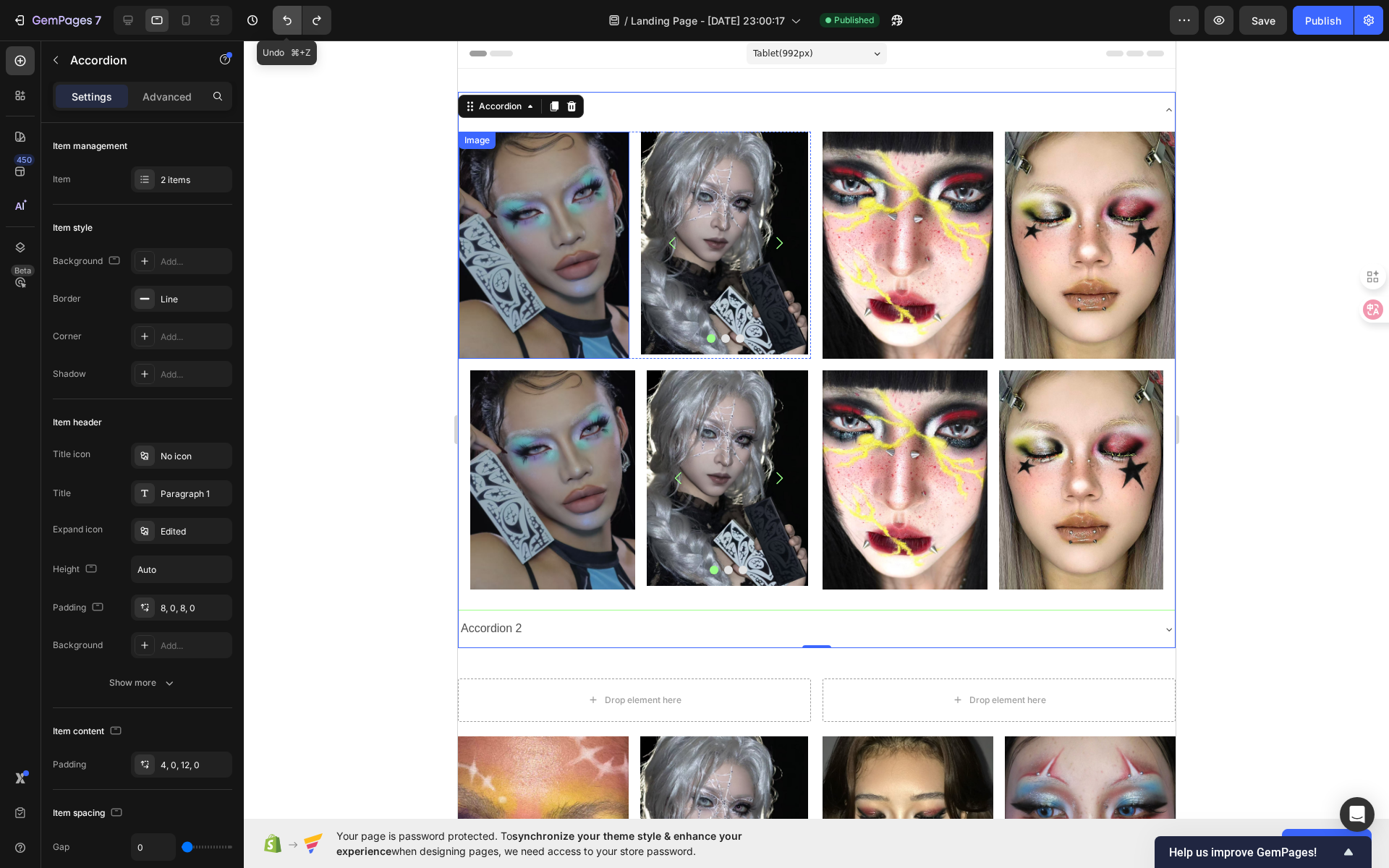
click at [280, 20] on icon "Undo/Redo" at bounding box center [287, 20] width 15 height 15
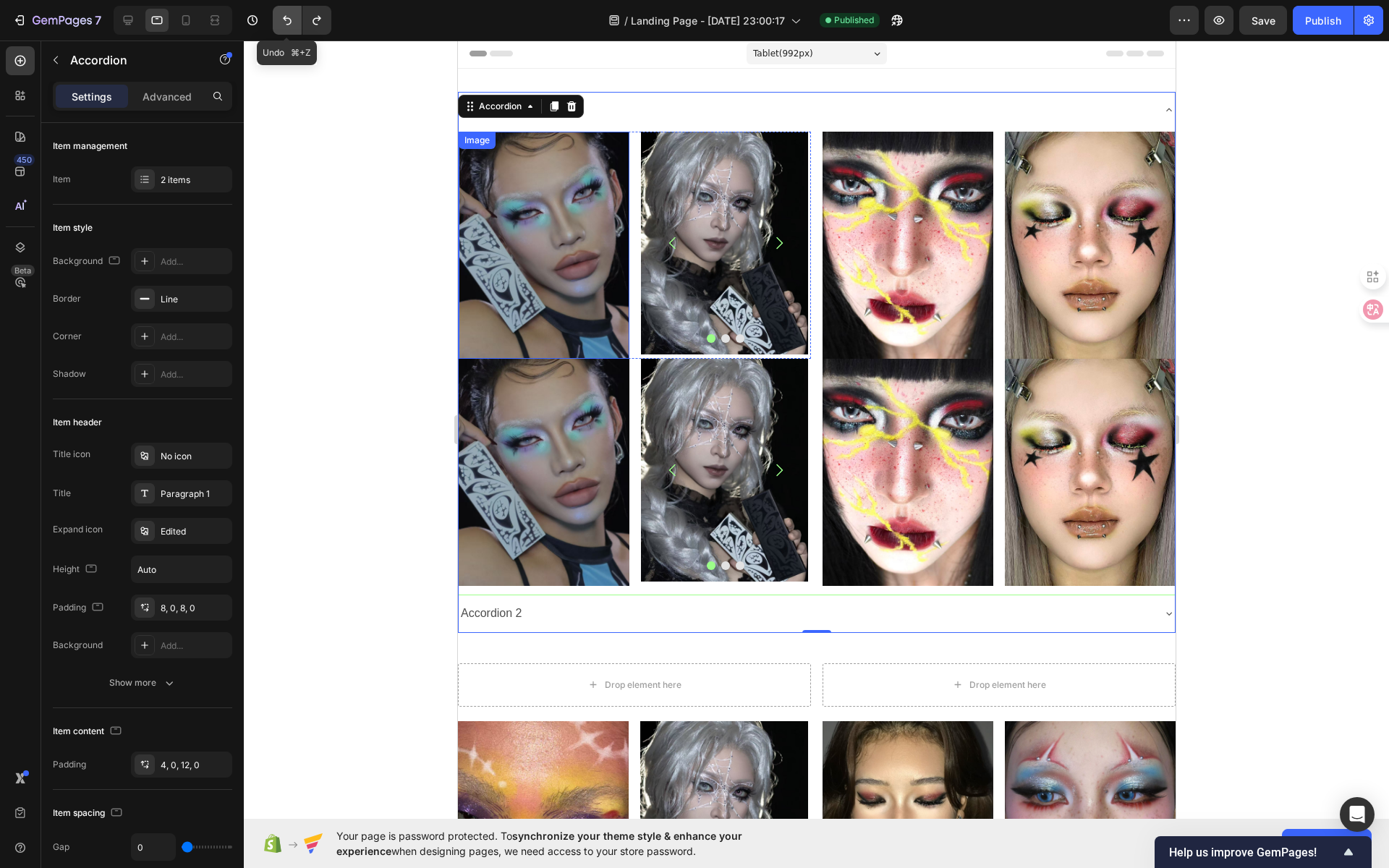
click at [280, 20] on icon "Undo/Redo" at bounding box center [287, 20] width 15 height 15
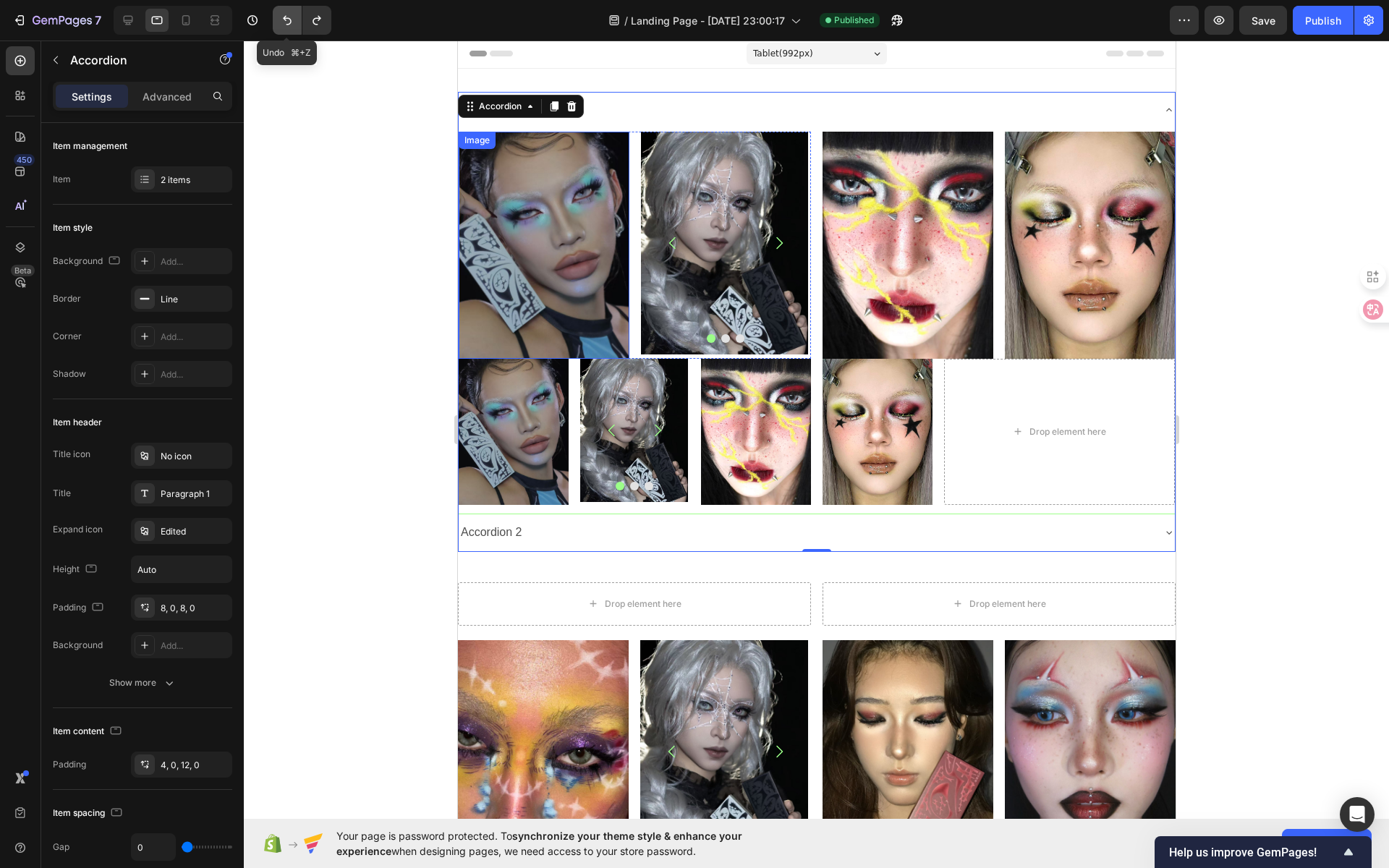
click at [280, 20] on icon "Undo/Redo" at bounding box center [287, 20] width 15 height 15
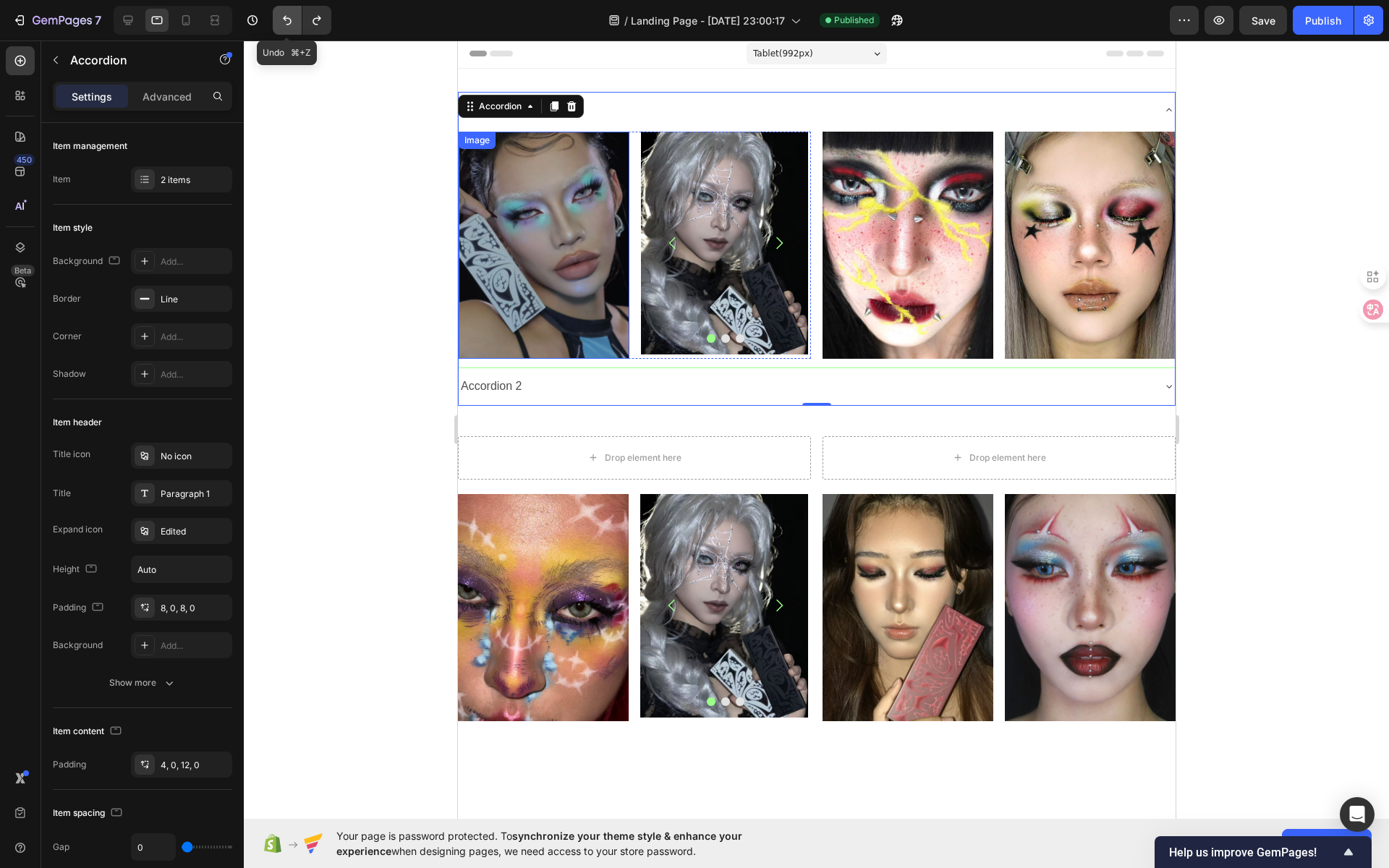
click at [280, 20] on icon "Undo/Redo" at bounding box center [287, 20] width 15 height 15
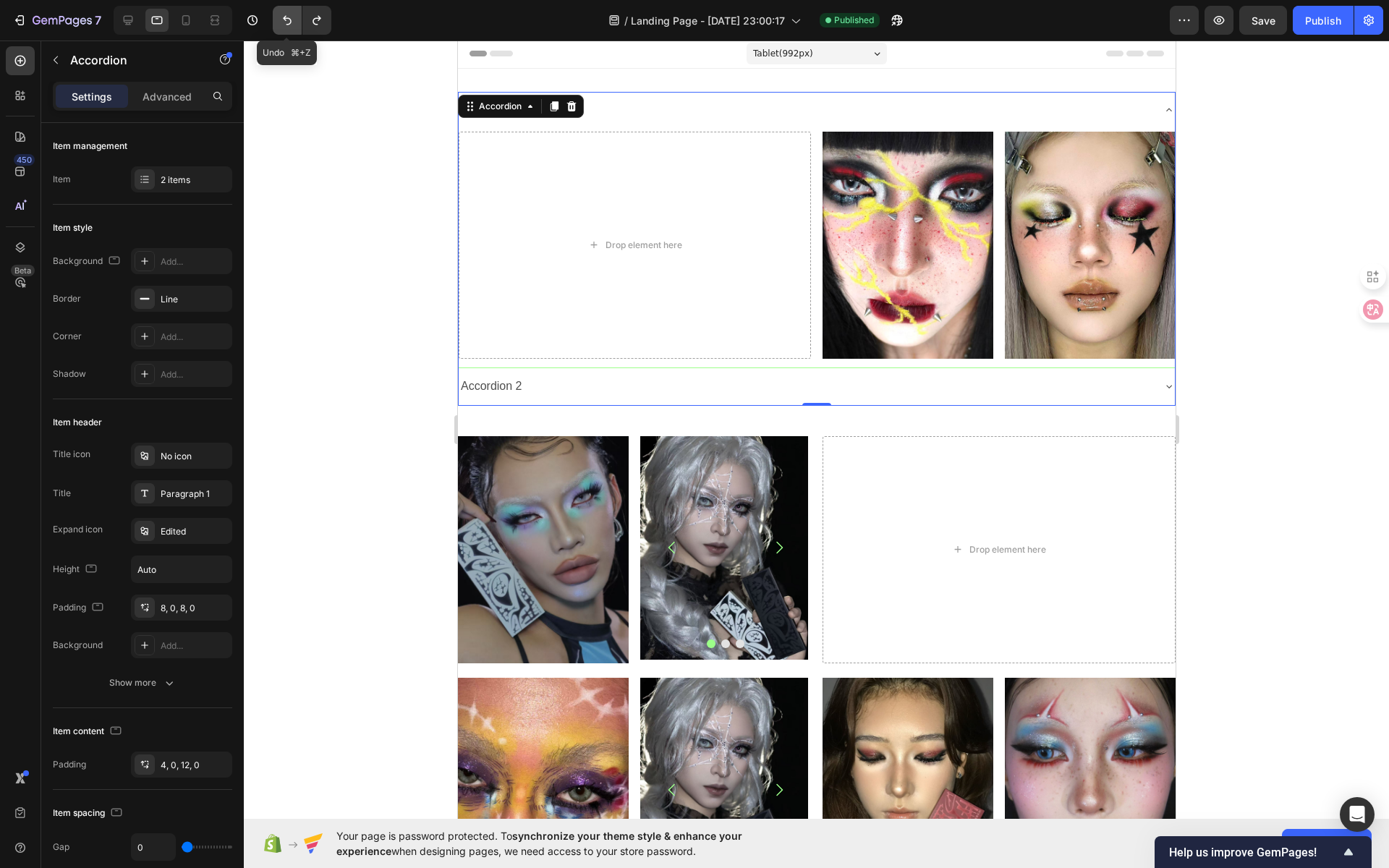
click at [284, 23] on icon "Undo/Redo" at bounding box center [287, 20] width 15 height 15
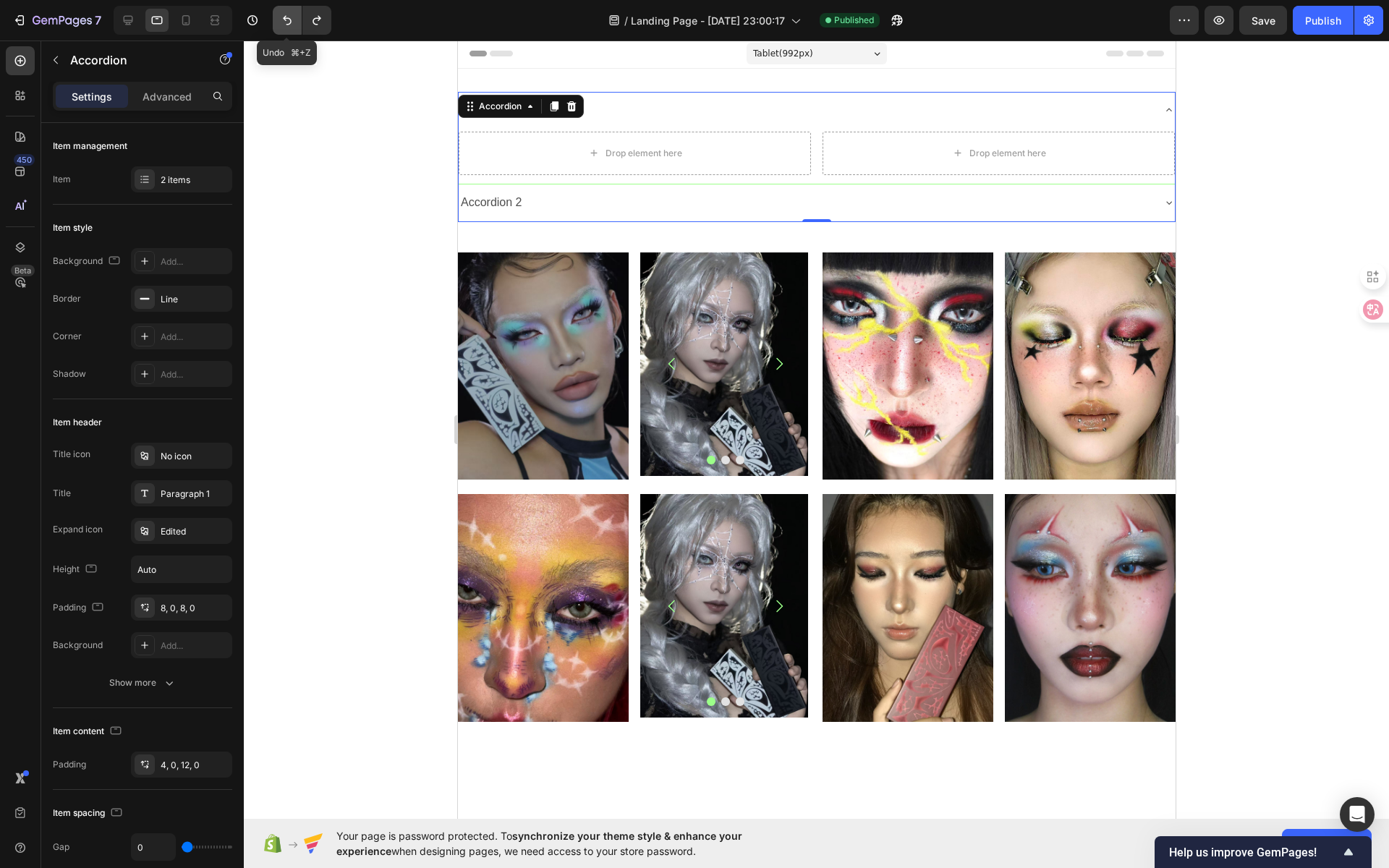
click at [284, 23] on icon "Undo/Redo" at bounding box center [287, 20] width 15 height 15
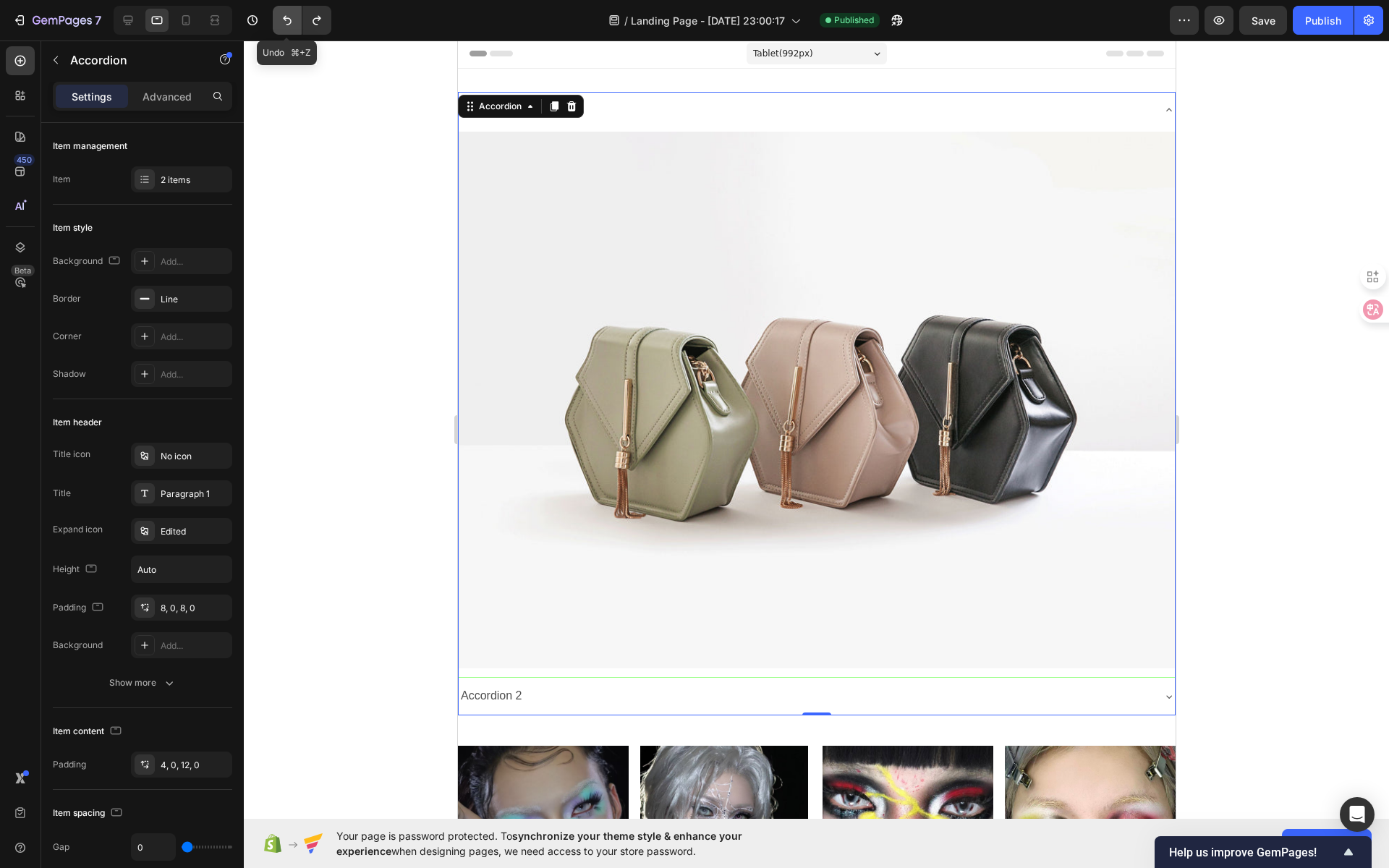
click at [284, 23] on icon "Undo/Redo" at bounding box center [287, 20] width 15 height 15
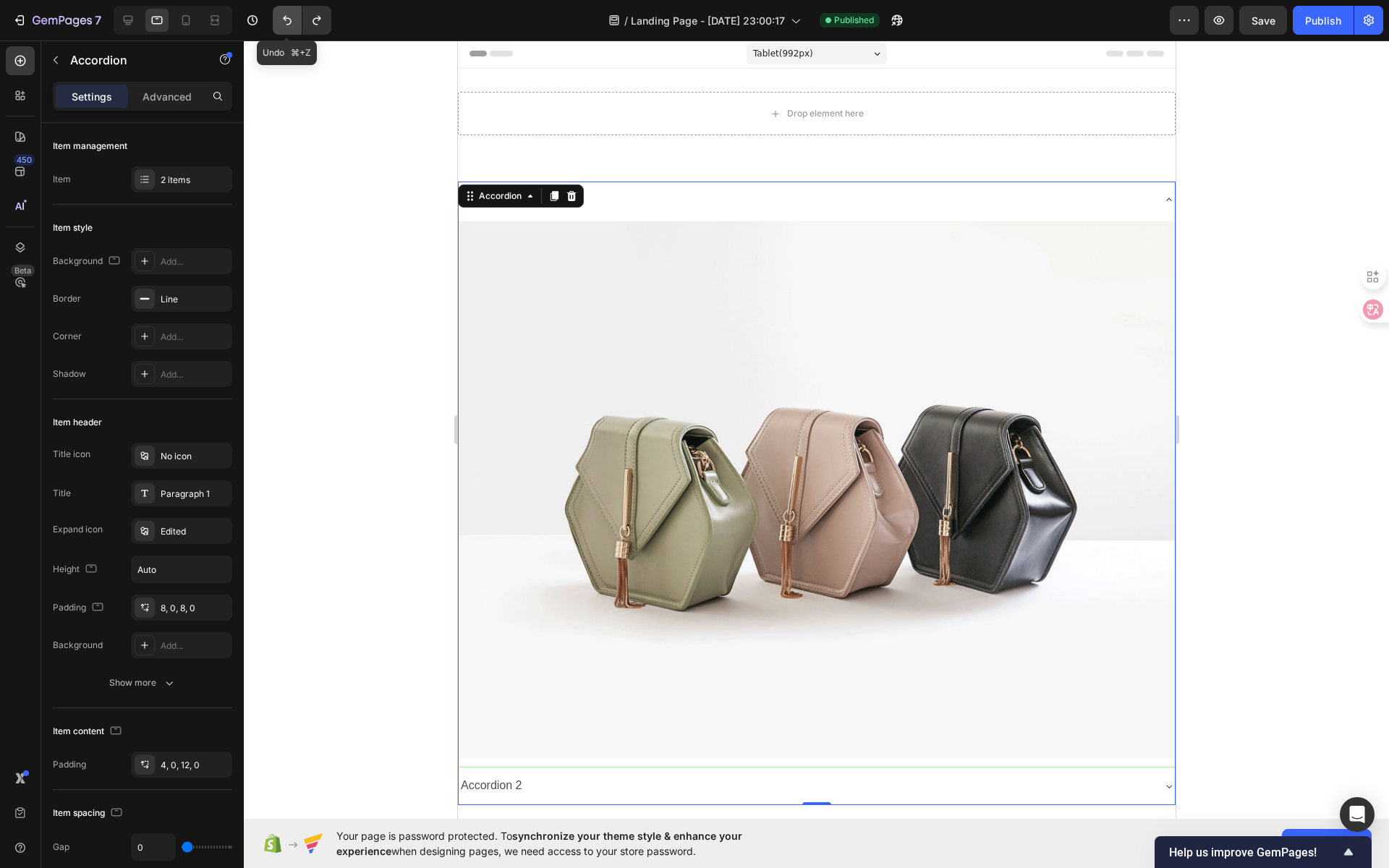
click at [284, 23] on icon "Undo/Redo" at bounding box center [287, 20] width 15 height 15
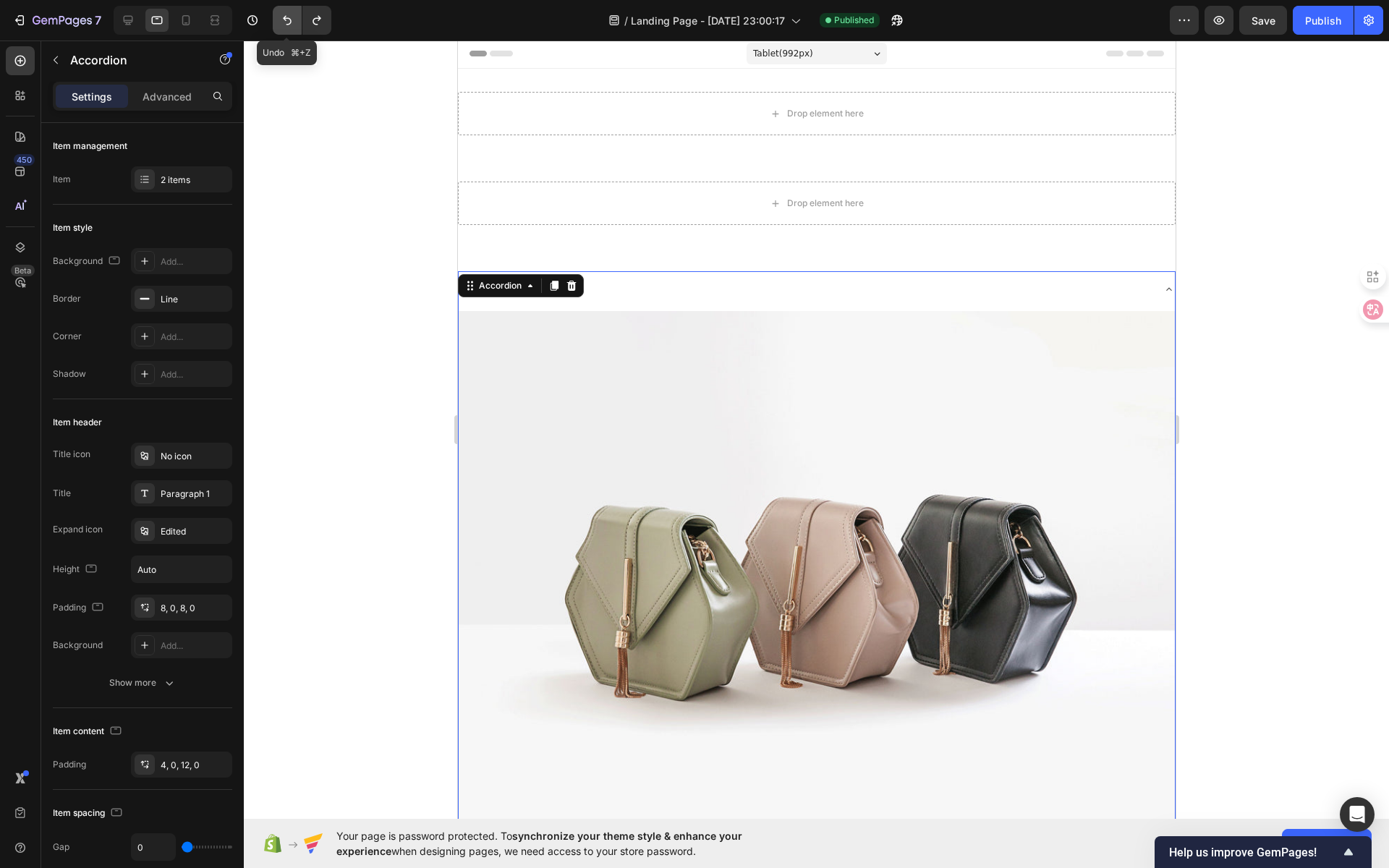
click at [284, 23] on icon "Undo/Redo" at bounding box center [287, 20] width 15 height 15
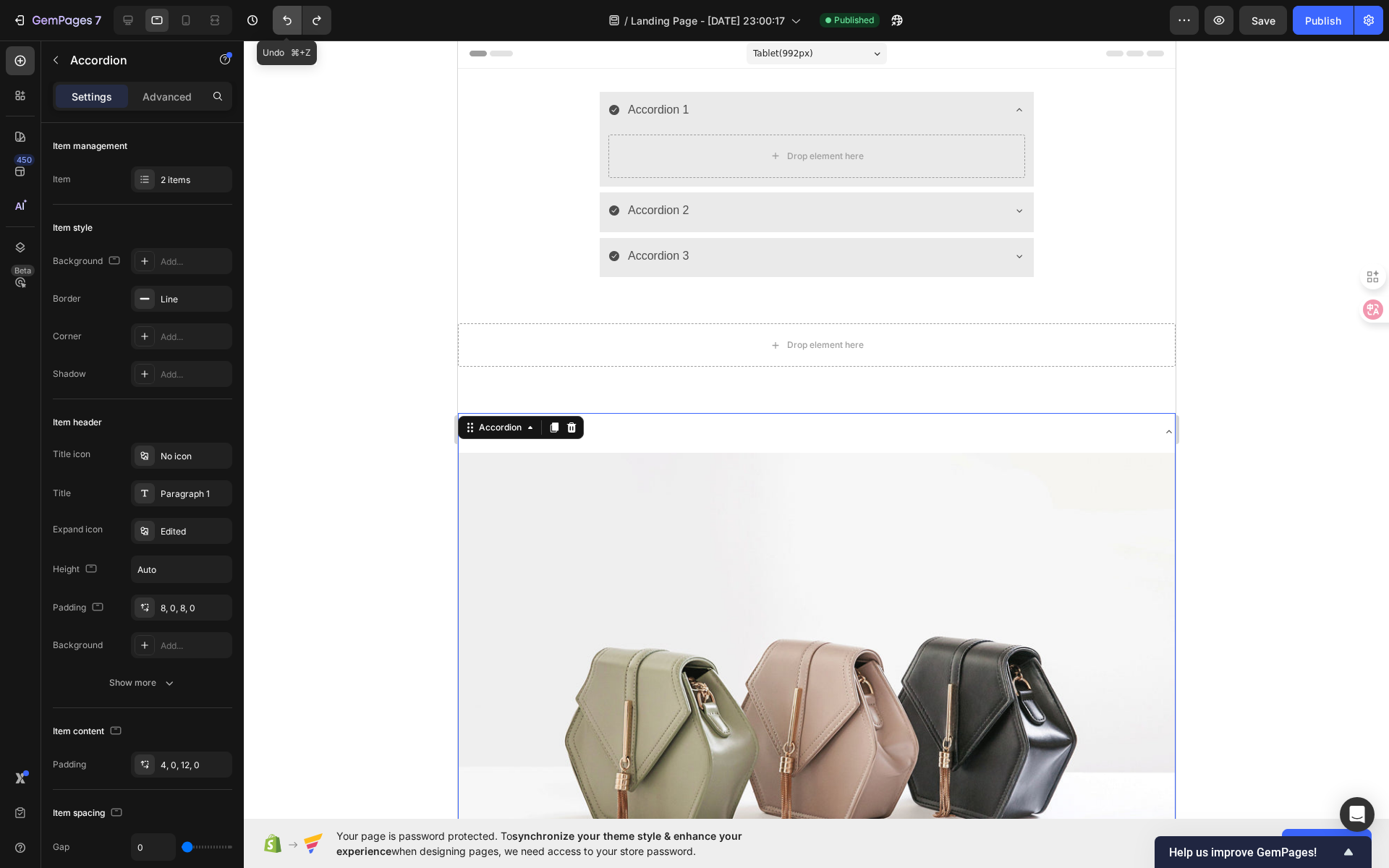
click at [284, 23] on icon "Undo/Redo" at bounding box center [287, 20] width 15 height 15
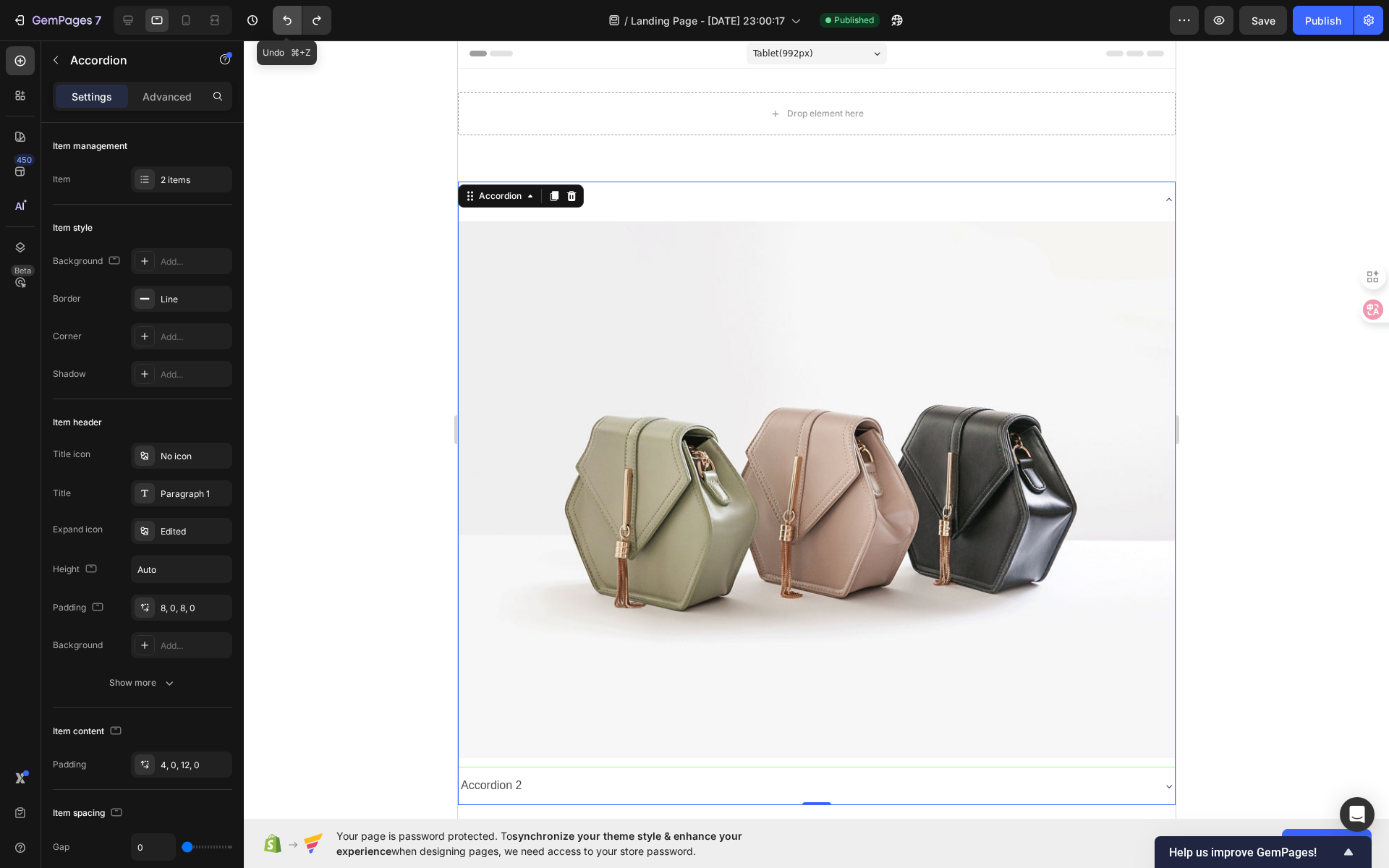
click at [284, 23] on icon "Undo/Redo" at bounding box center [287, 20] width 15 height 15
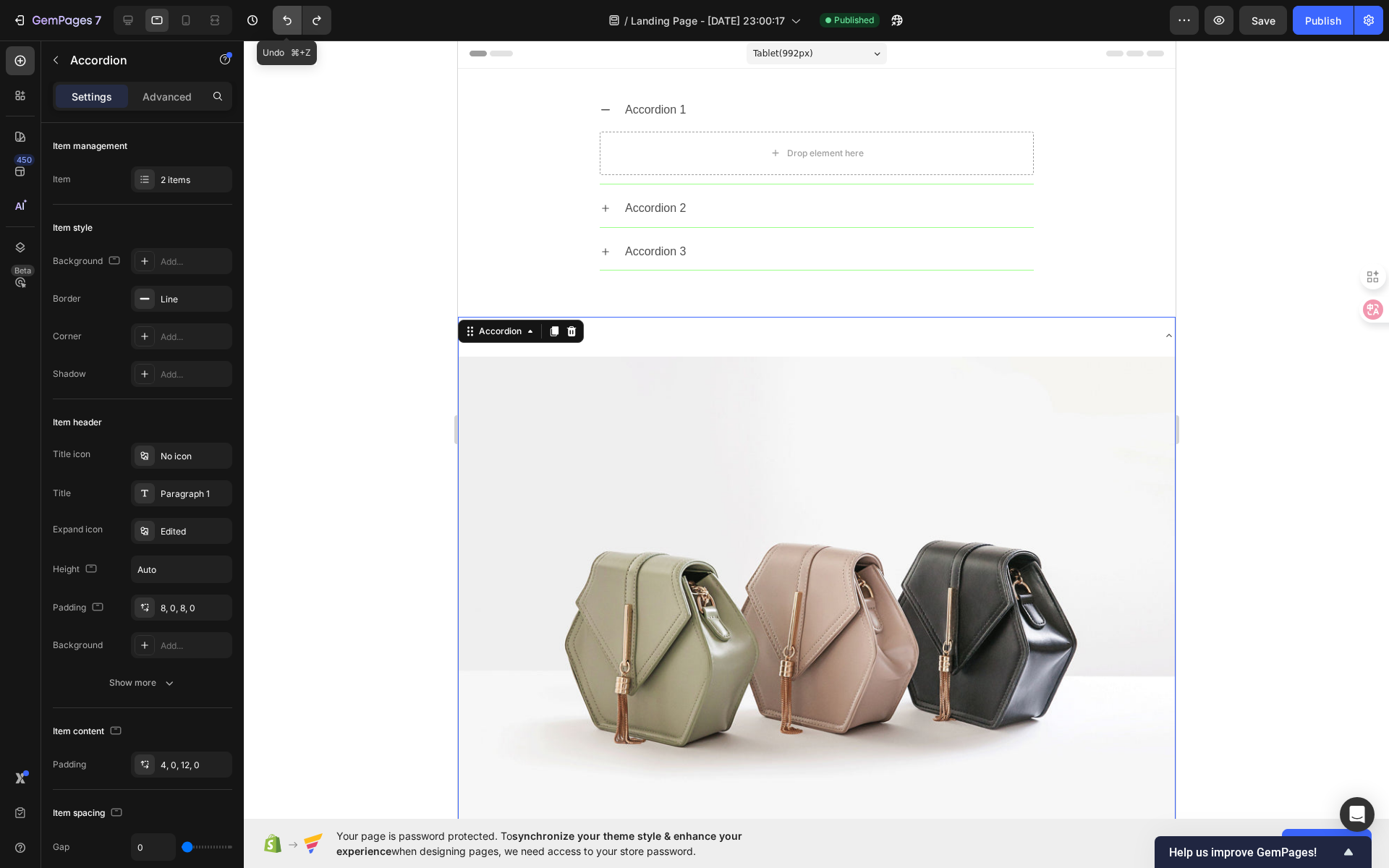
click at [284, 23] on icon "Undo/Redo" at bounding box center [287, 20] width 15 height 15
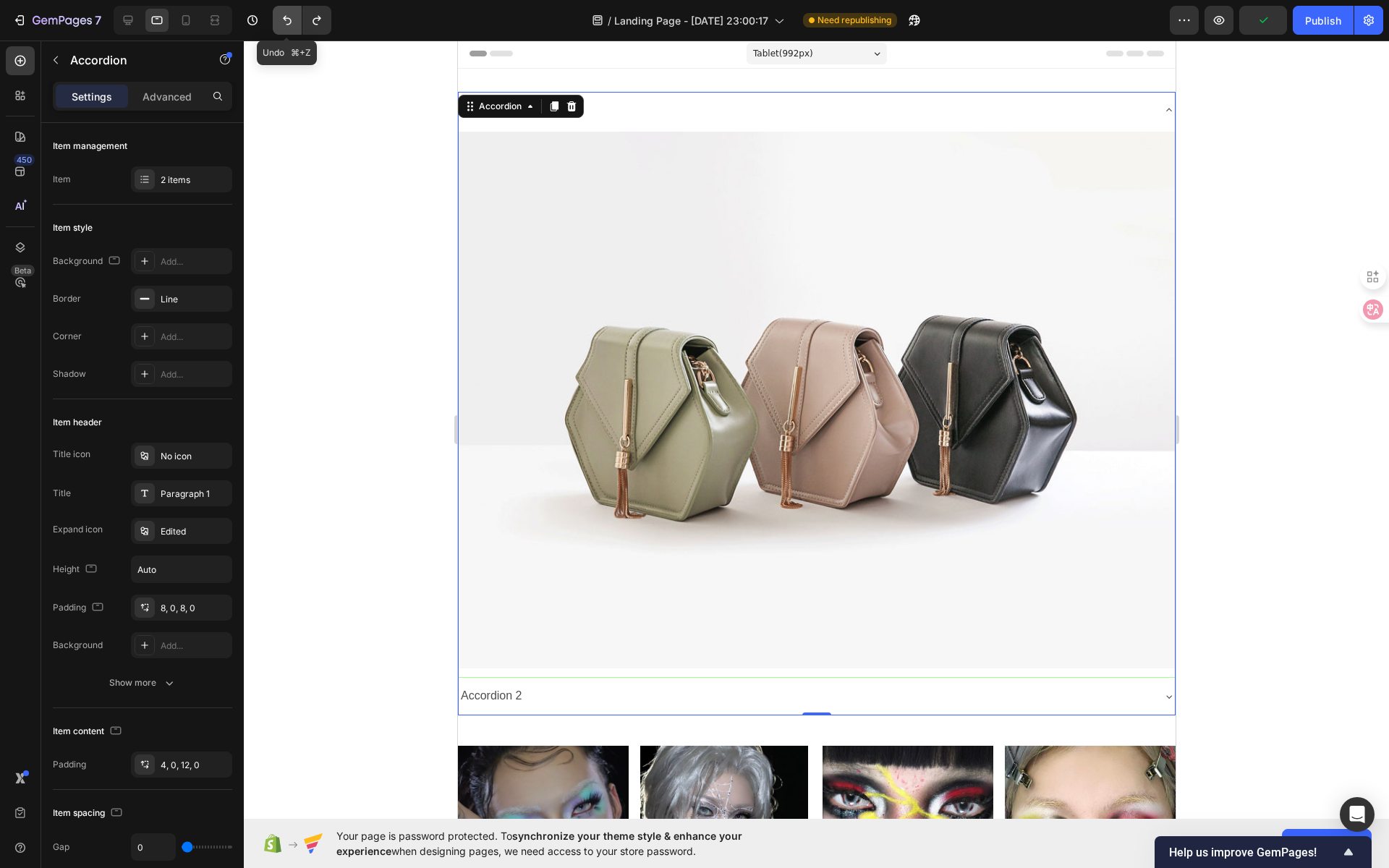
click at [284, 23] on icon "Undo/Redo" at bounding box center [287, 20] width 15 height 15
click at [290, 28] on button "Undo/Redo" at bounding box center [287, 20] width 29 height 29
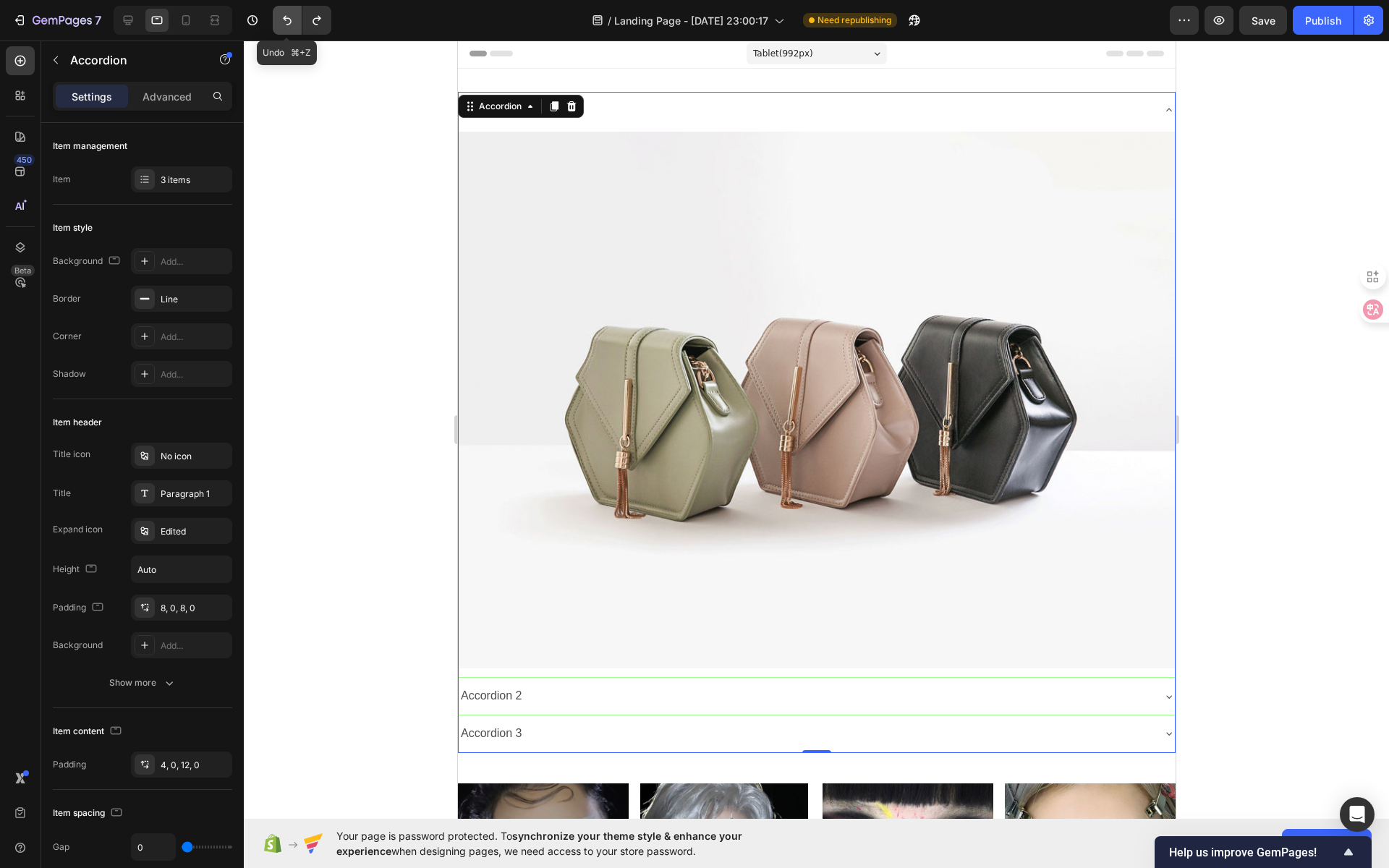
click at [290, 28] on button "Undo/Redo" at bounding box center [287, 20] width 29 height 29
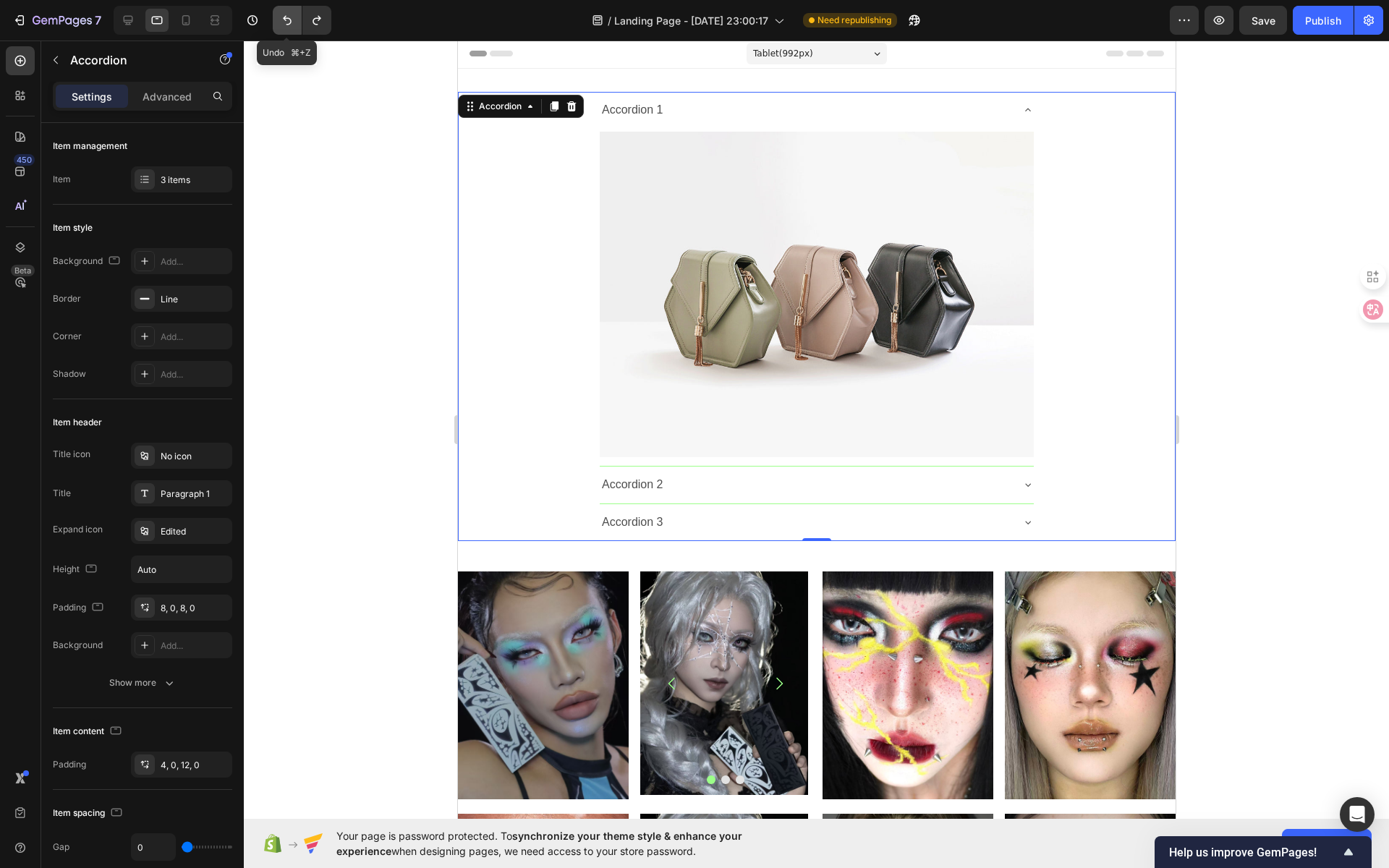
click at [290, 28] on button "Undo/Redo" at bounding box center [287, 20] width 29 height 29
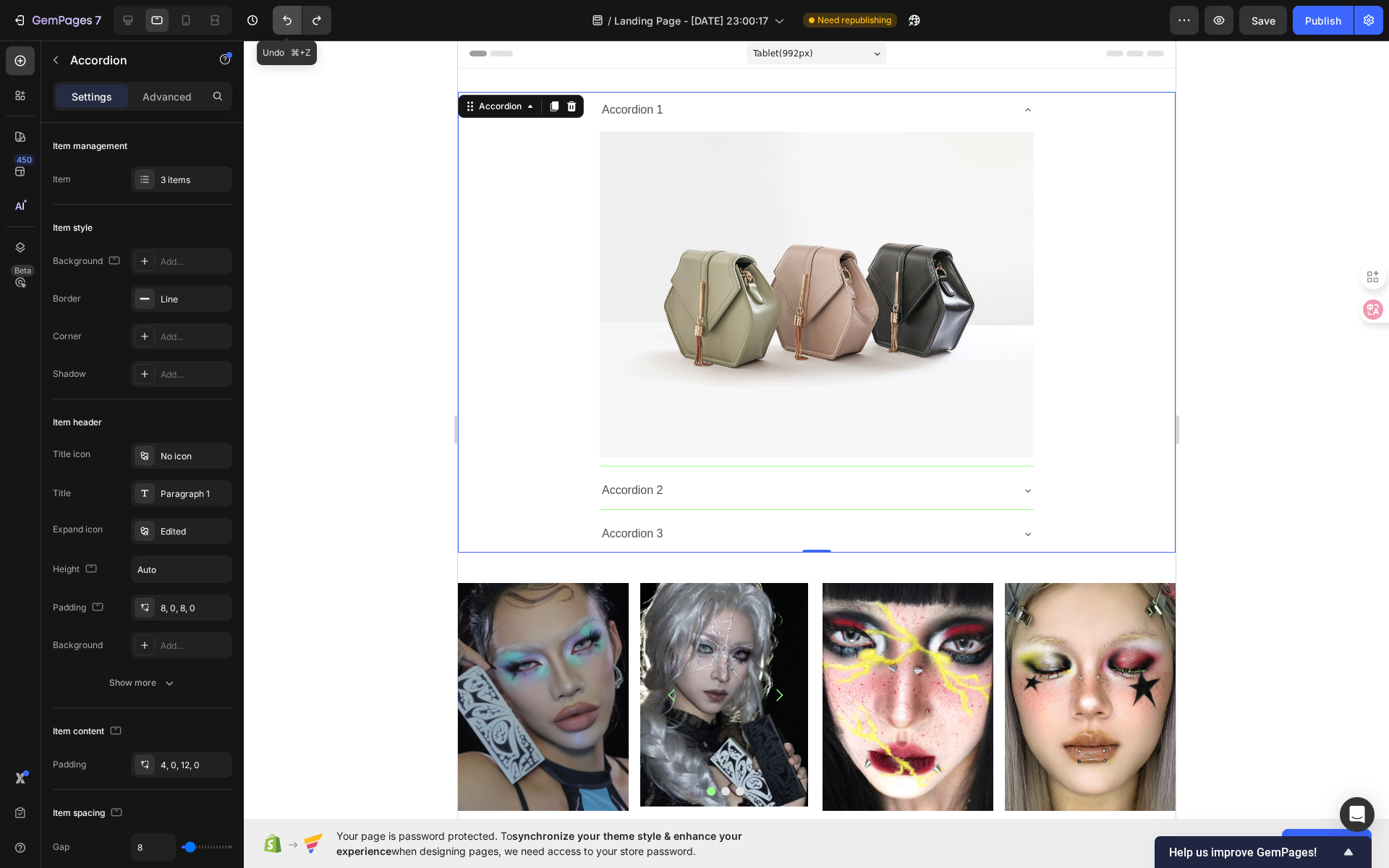
click at [290, 28] on button "Undo/Redo" at bounding box center [287, 20] width 29 height 29
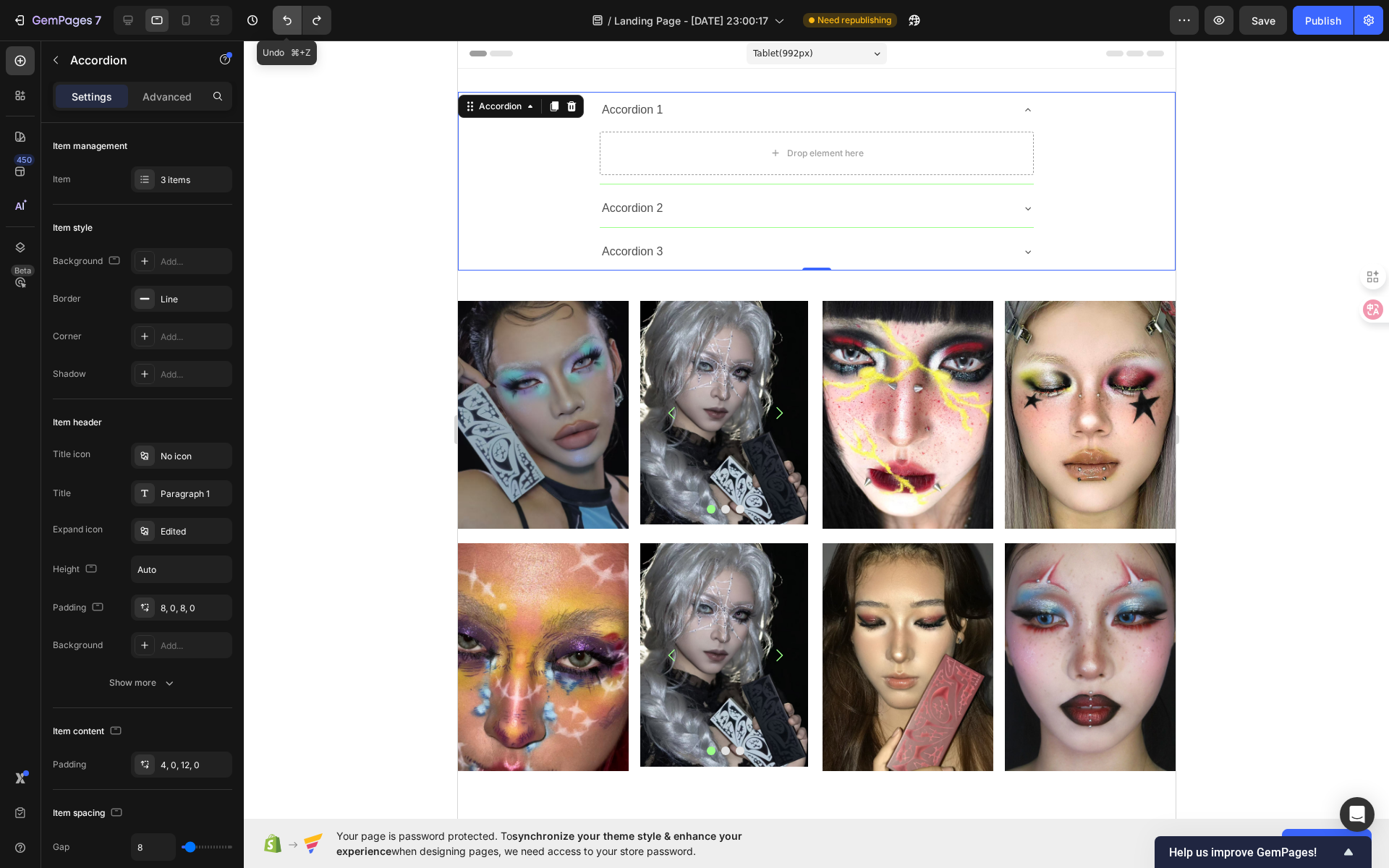
click at [290, 28] on button "Undo/Redo" at bounding box center [287, 20] width 29 height 29
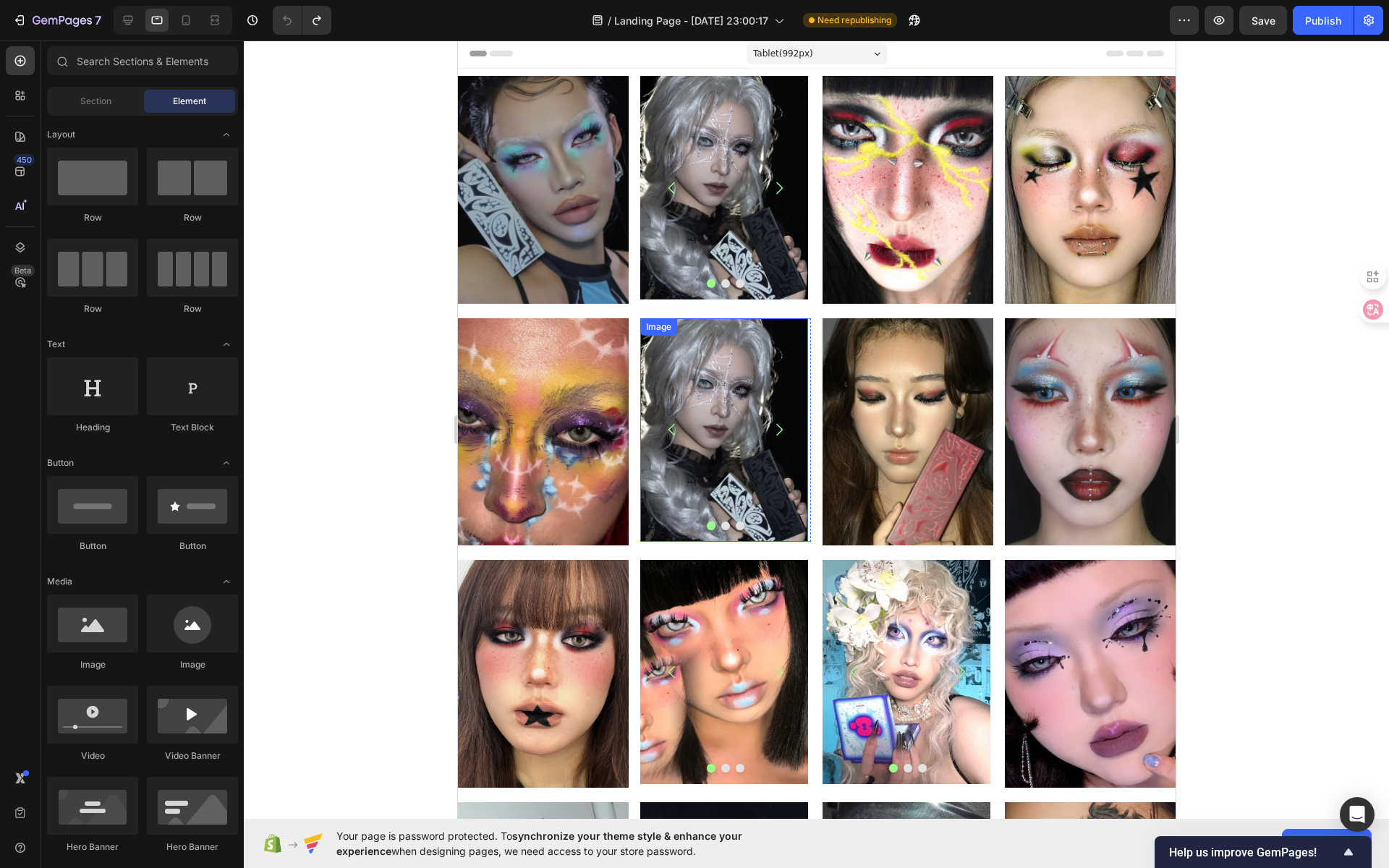
scroll to position [0, 0]
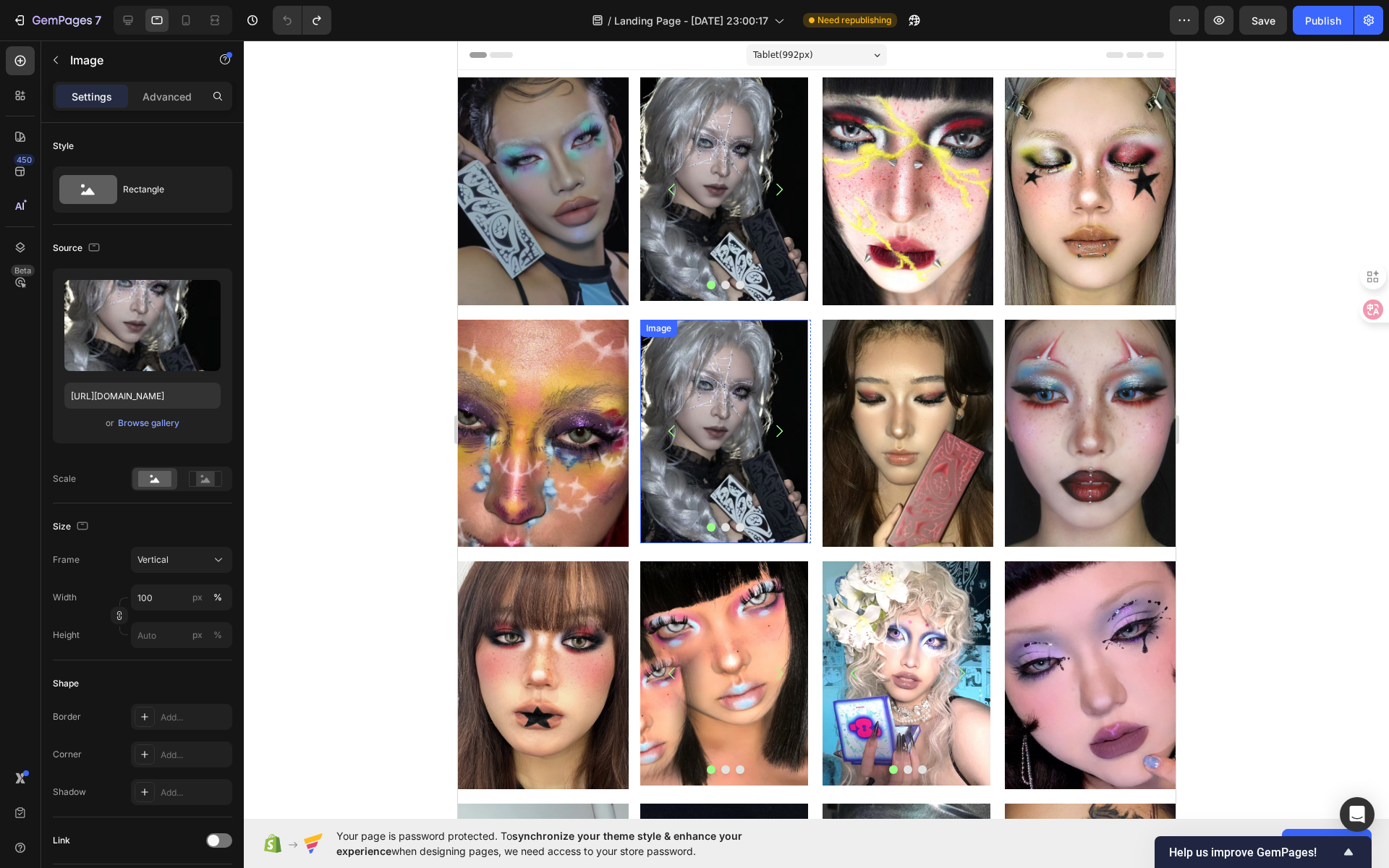
click at [729, 426] on img at bounding box center [722, 431] width 168 height 223
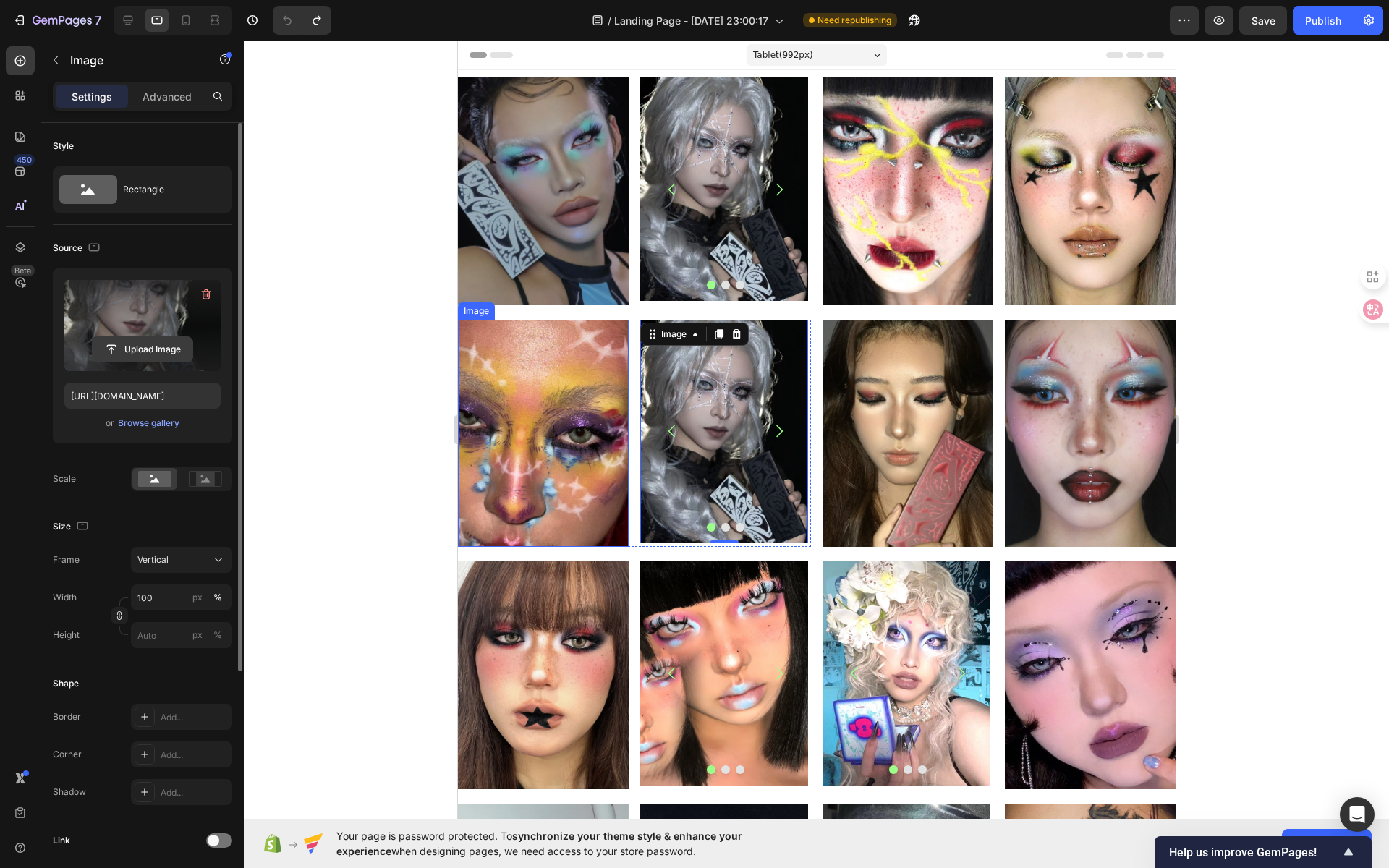
click at [124, 351] on input "file" at bounding box center [142, 349] width 100 height 25
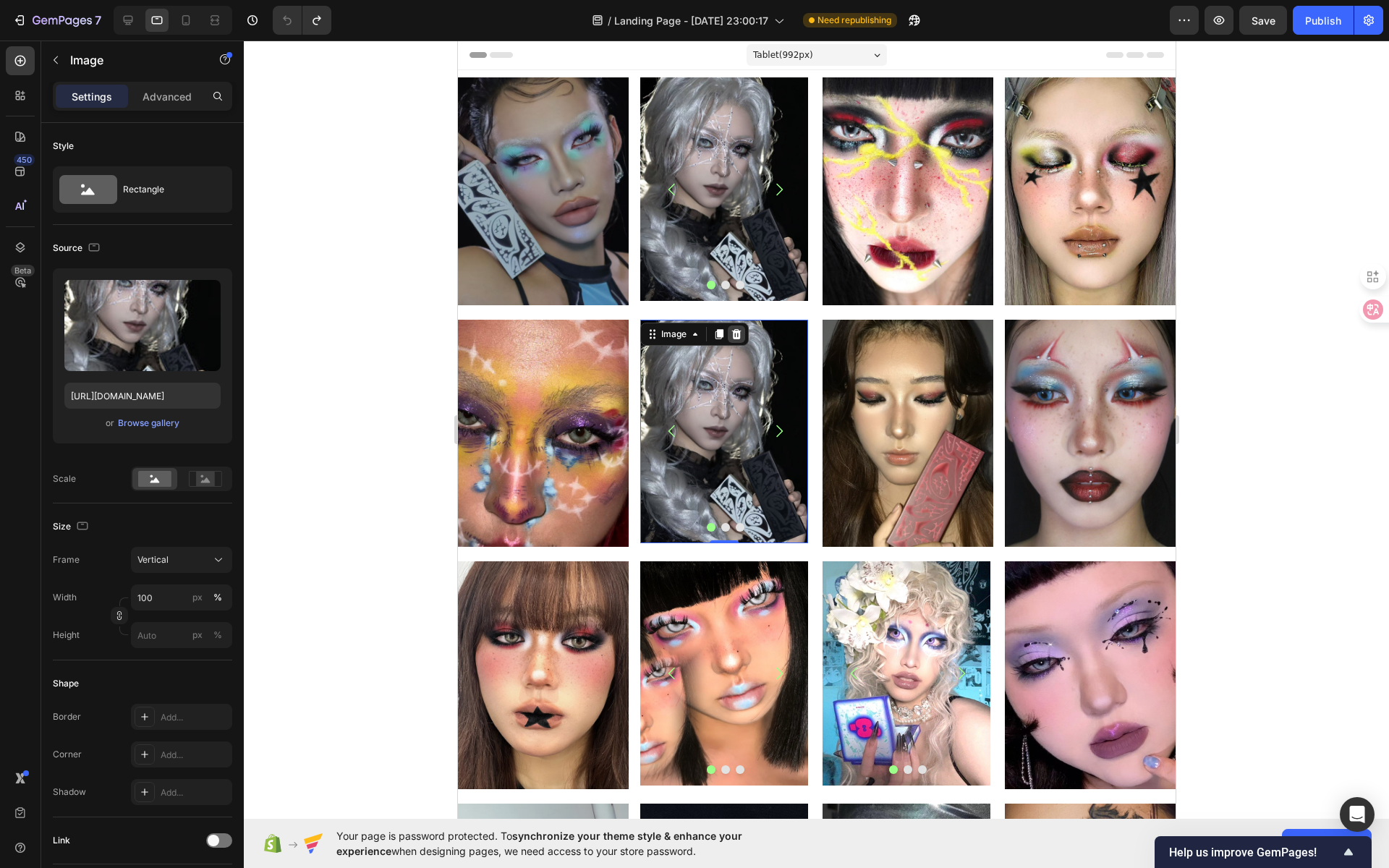
click at [736, 328] on icon at bounding box center [735, 334] width 12 height 12
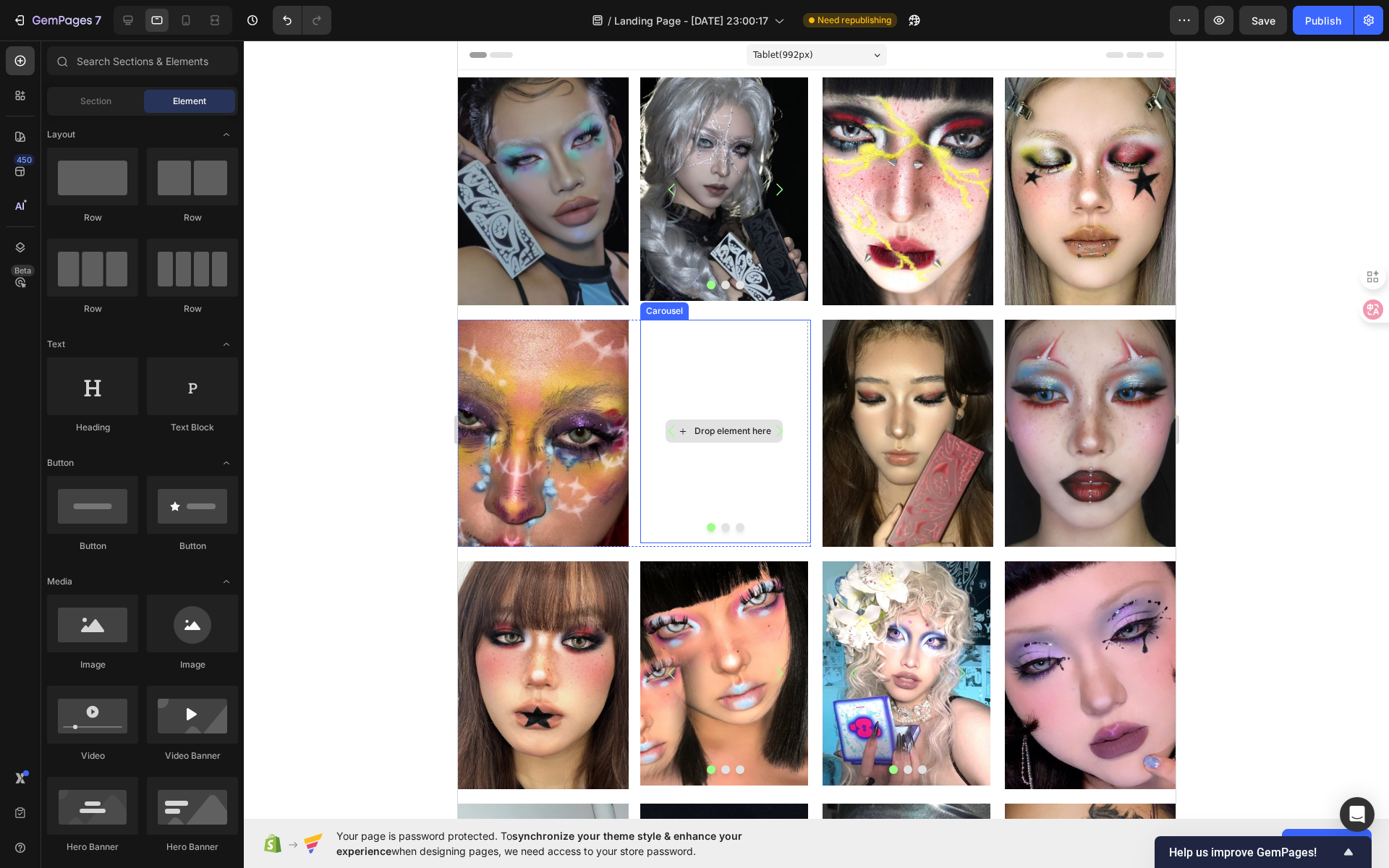
click at [730, 426] on div "Drop element here" at bounding box center [731, 432] width 76 height 12
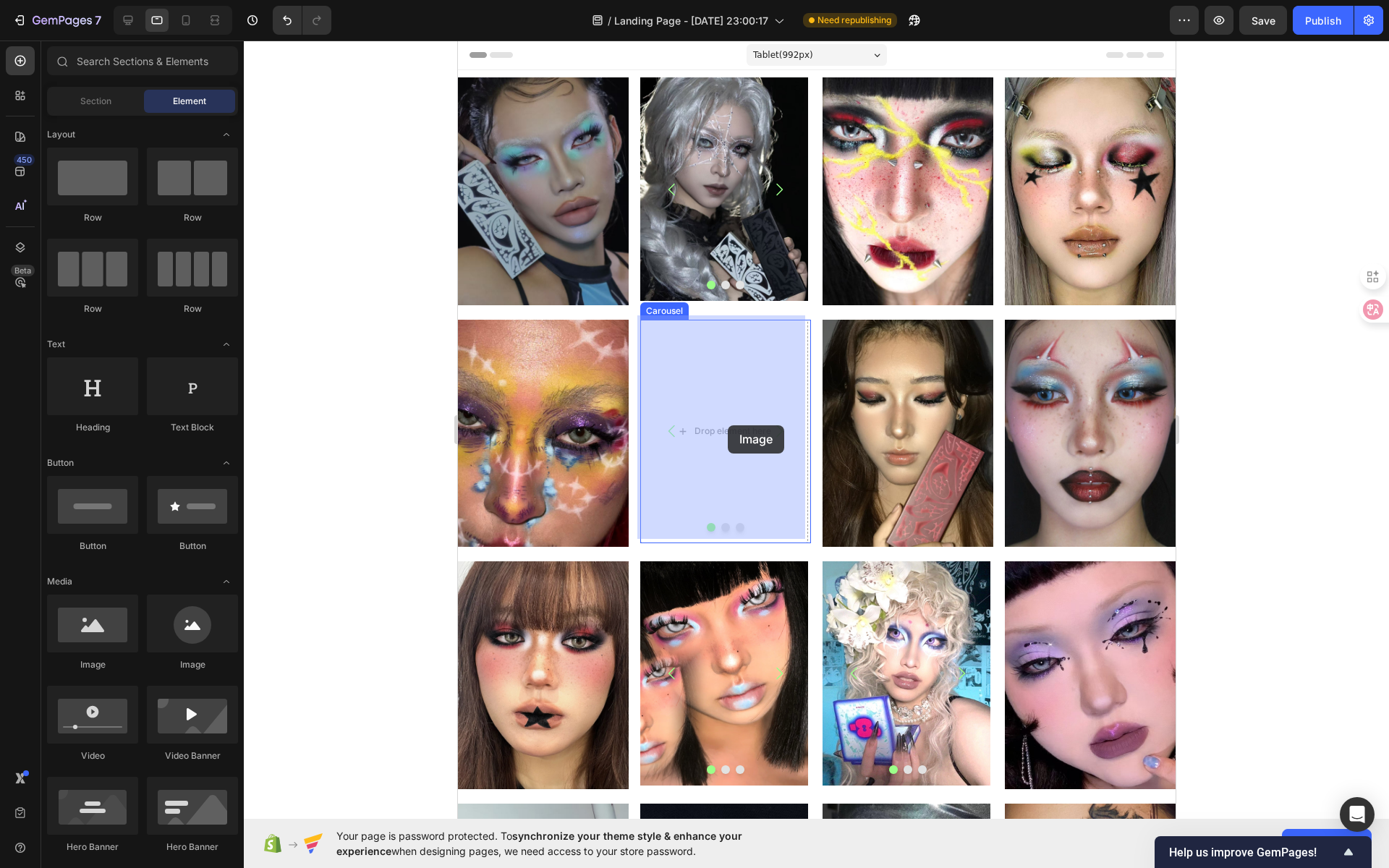
drag, startPoint x: 565, startPoint y: 679, endPoint x: 704, endPoint y: 431, distance: 284.3
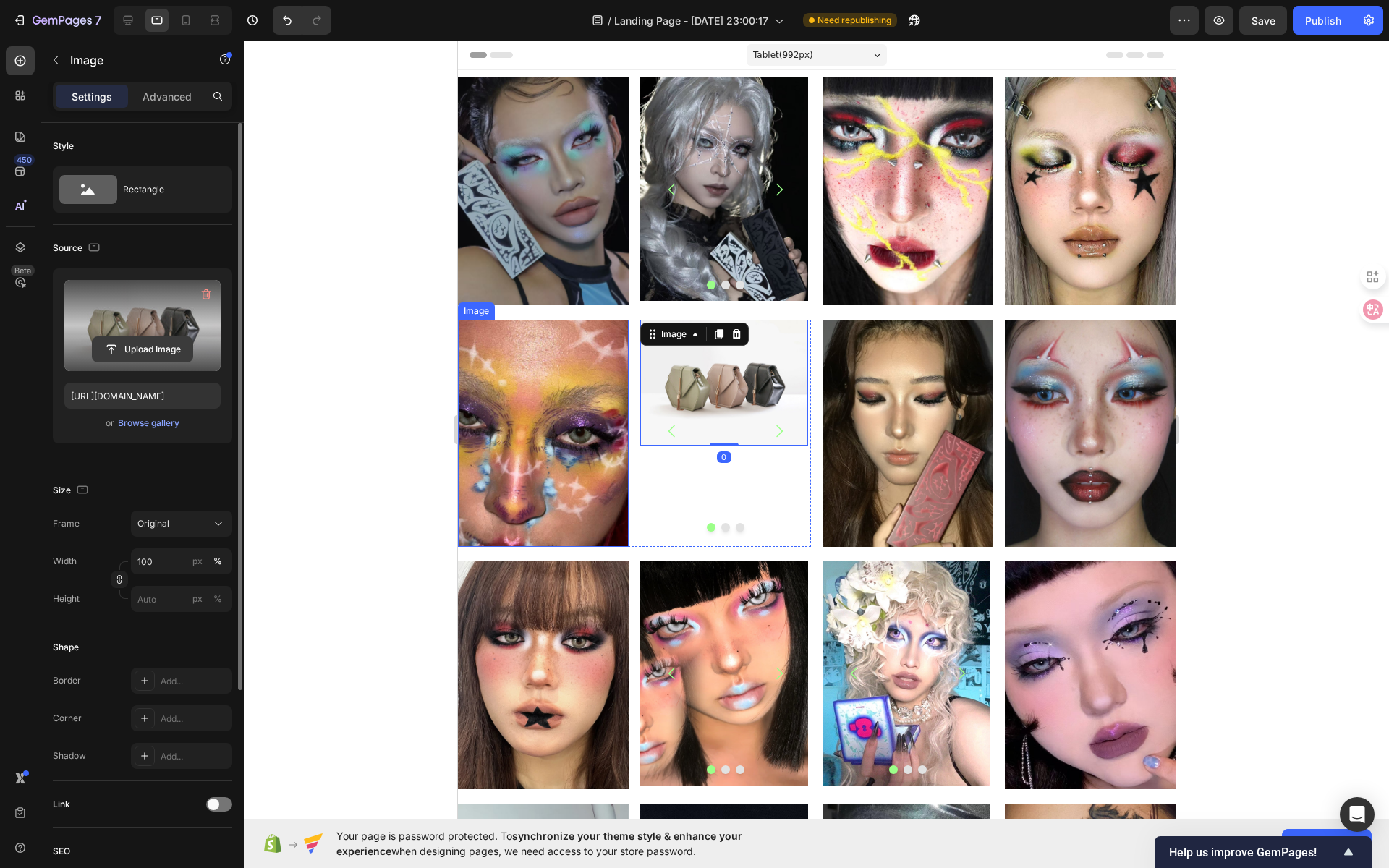
click at [135, 347] on input "file" at bounding box center [142, 349] width 100 height 25
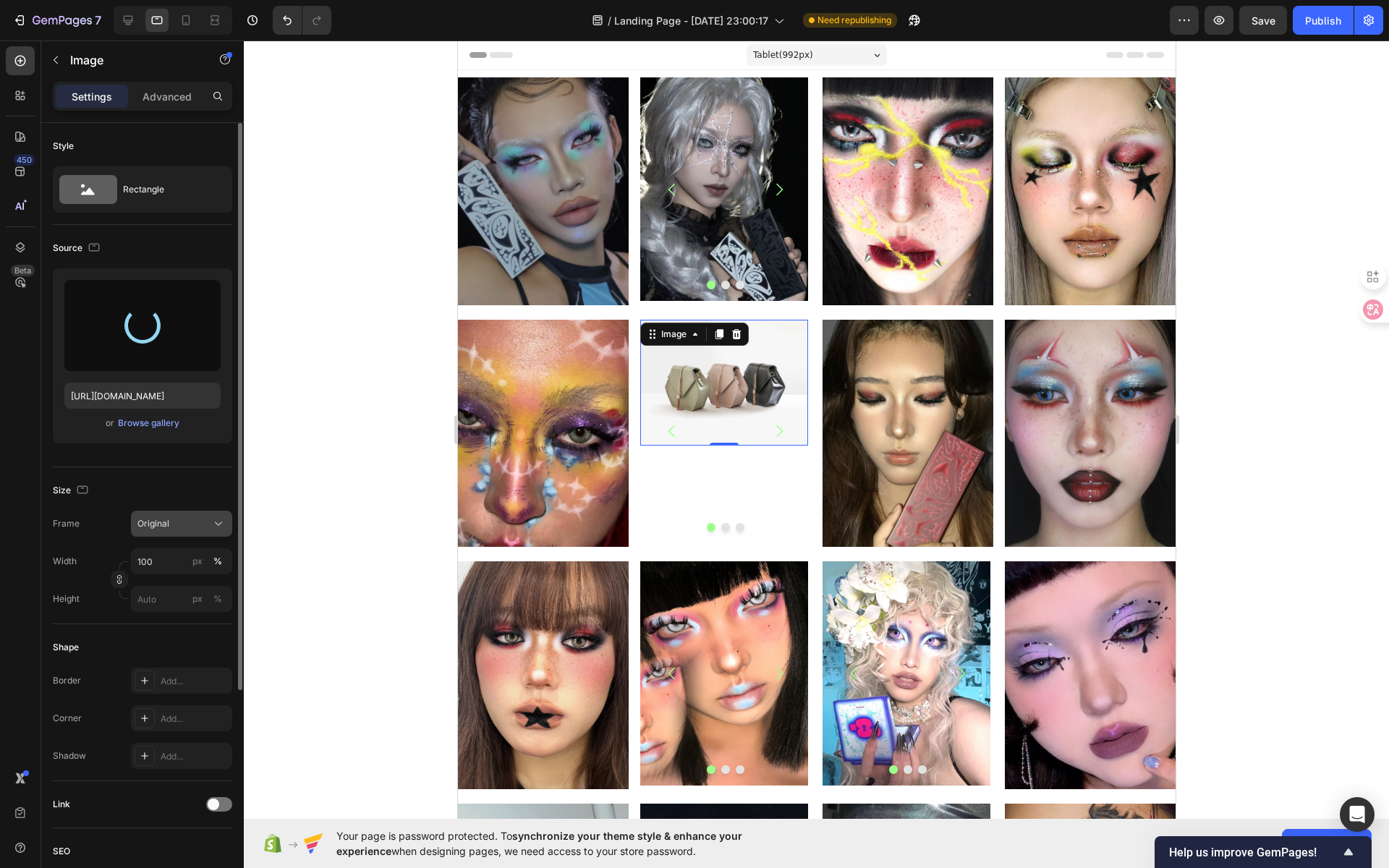
click at [175, 520] on div "Original" at bounding box center [172, 523] width 70 height 13
click at [203, 579] on div "Vertical" at bounding box center [179, 586] width 84 height 15
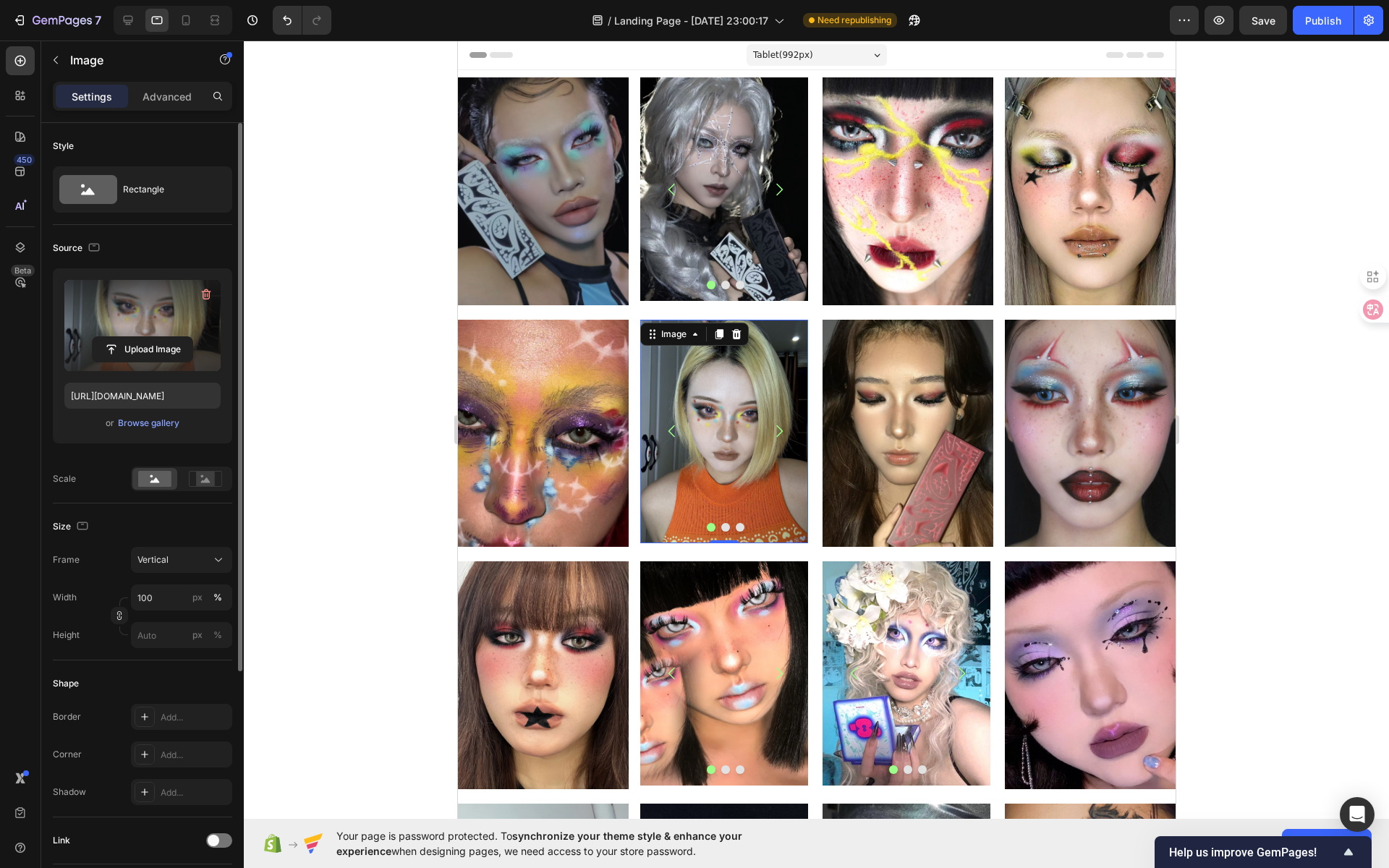
click at [1243, 382] on div at bounding box center [817, 454] width 1145 height 827
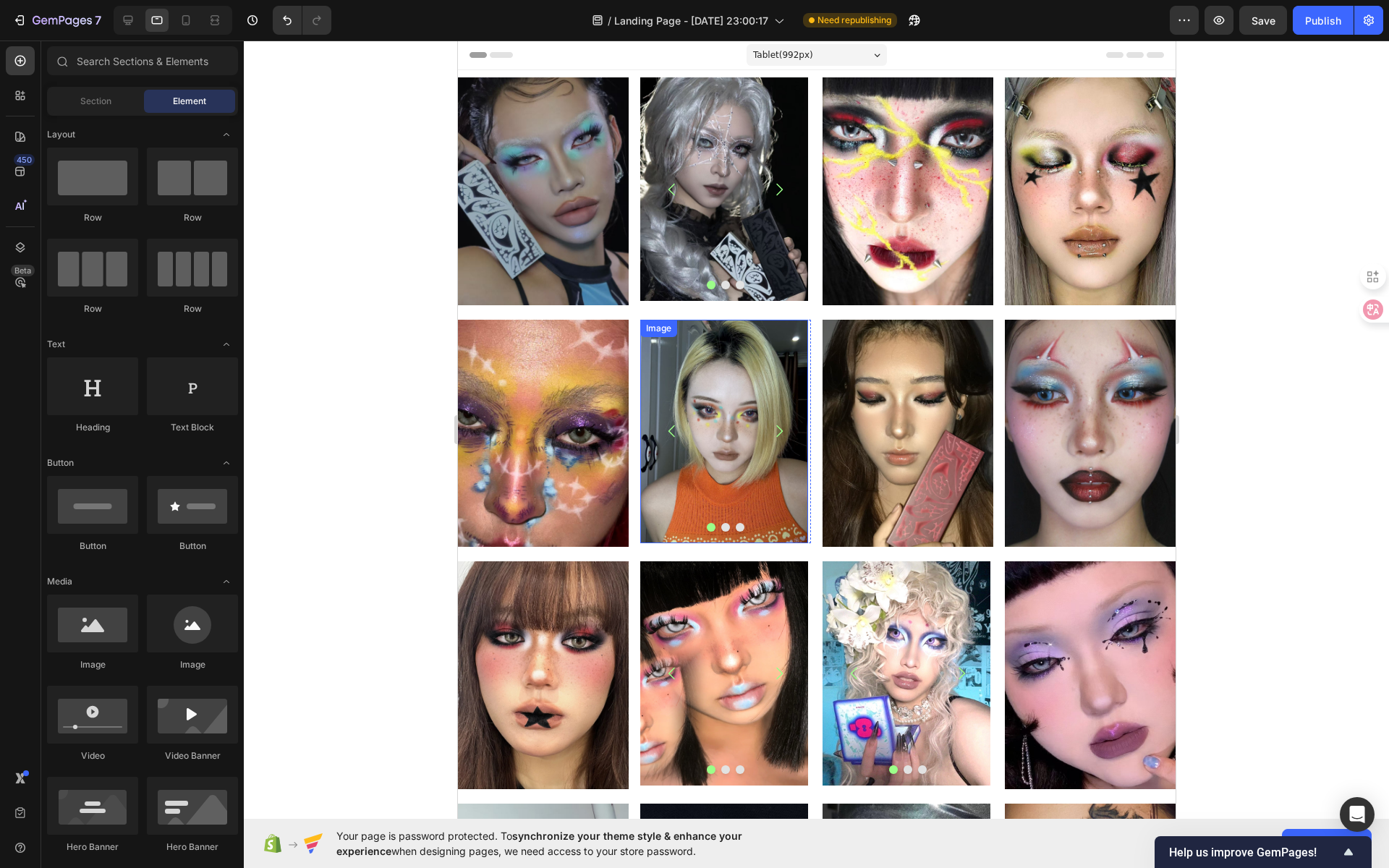
click at [723, 435] on img at bounding box center [722, 431] width 168 height 223
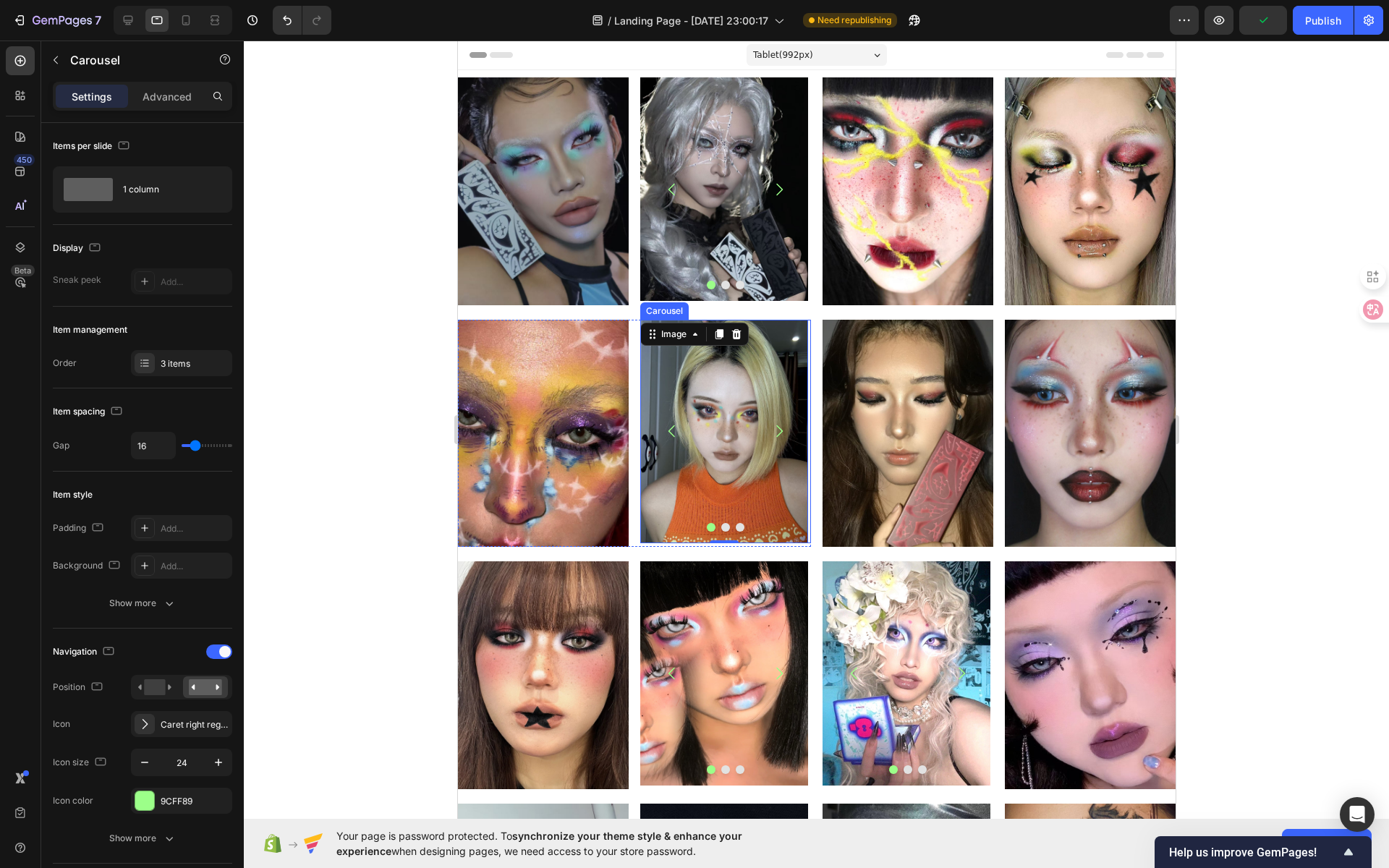
click at [778, 423] on icon "Carousel Next Arrow" at bounding box center [778, 431] width 17 height 17
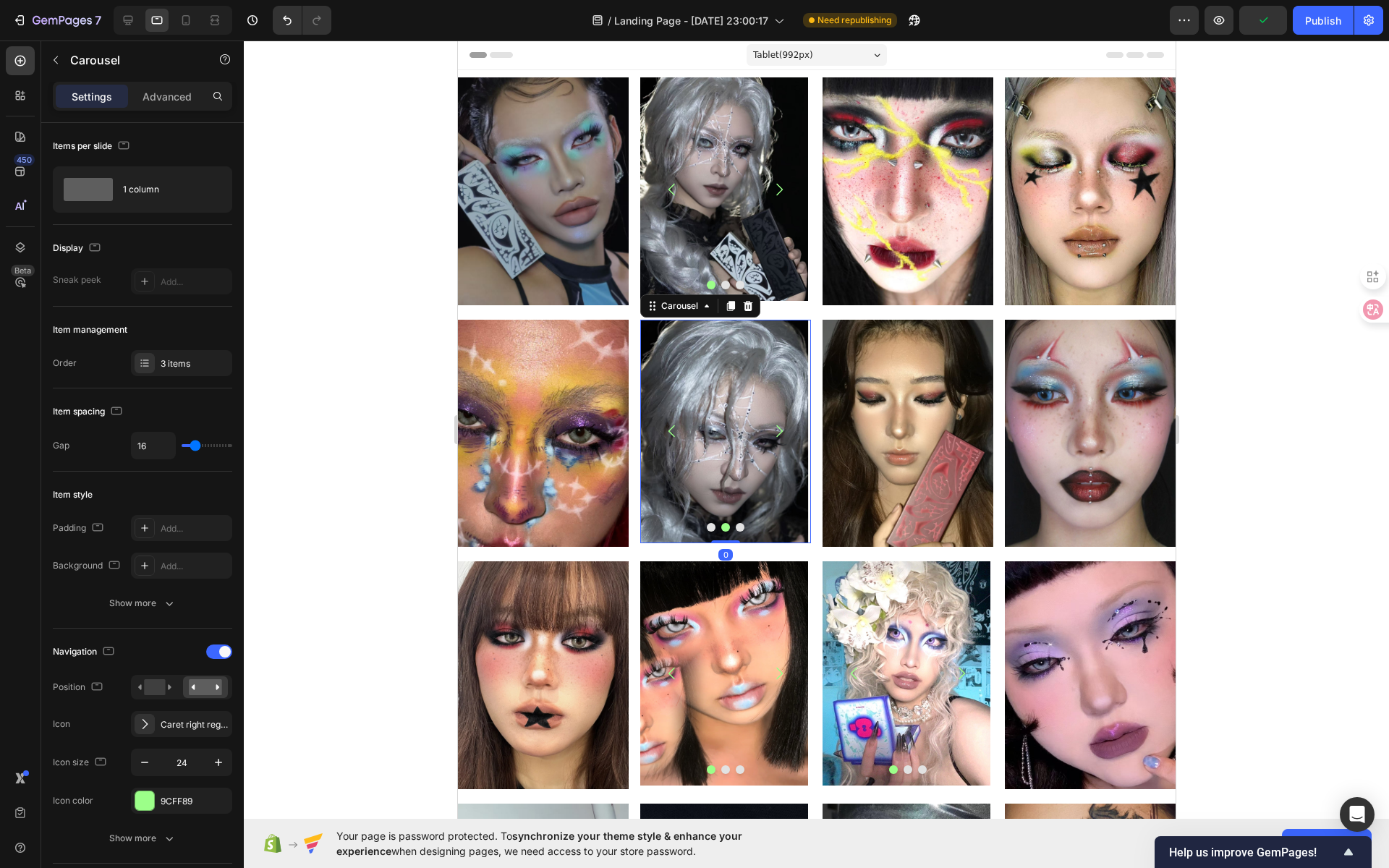
click at [663, 429] on icon "Carousel Back Arrow" at bounding box center [671, 431] width 17 height 17
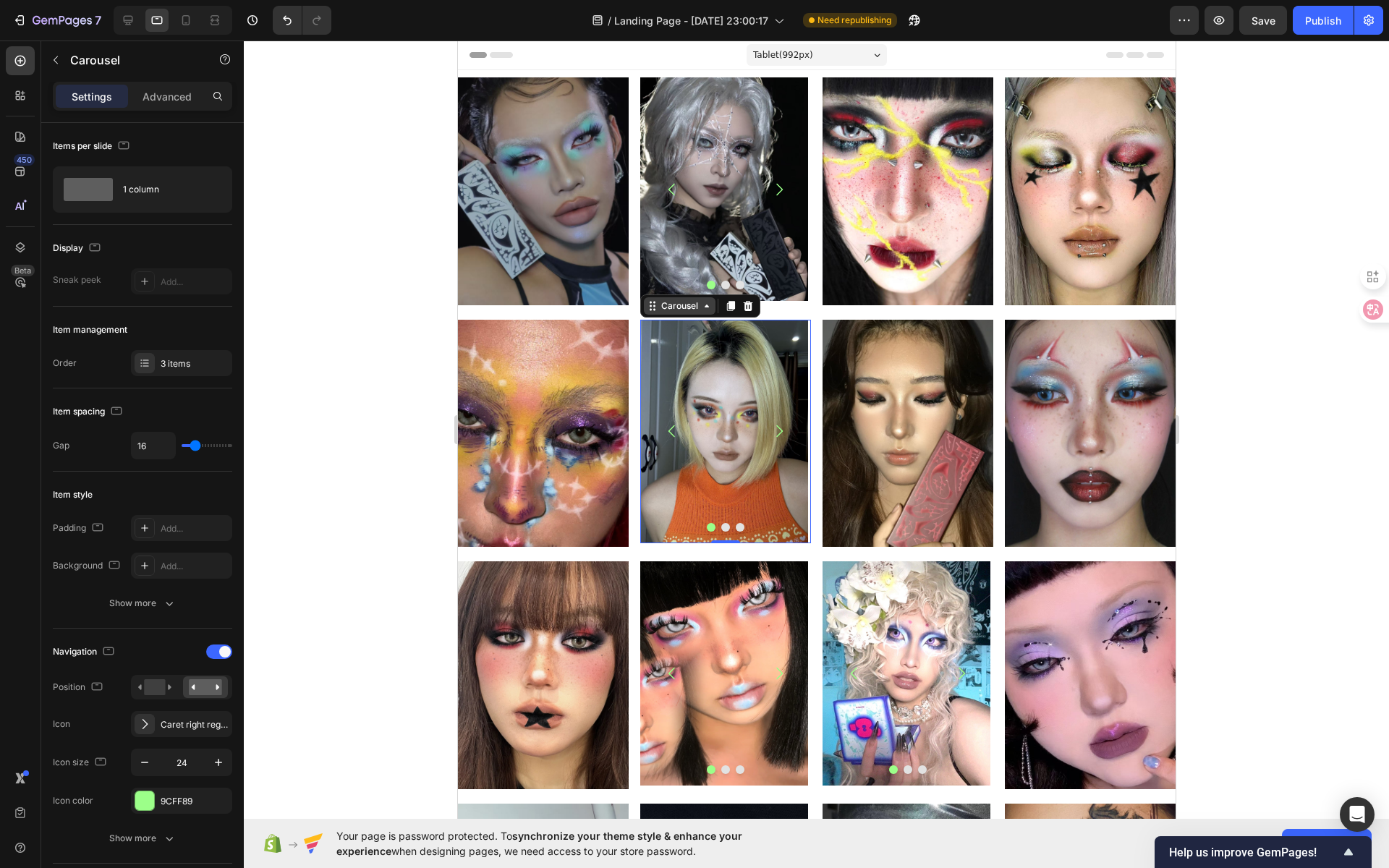
click at [693, 303] on div "Carousel" at bounding box center [679, 306] width 43 height 13
click at [681, 348] on img at bounding box center [722, 431] width 168 height 223
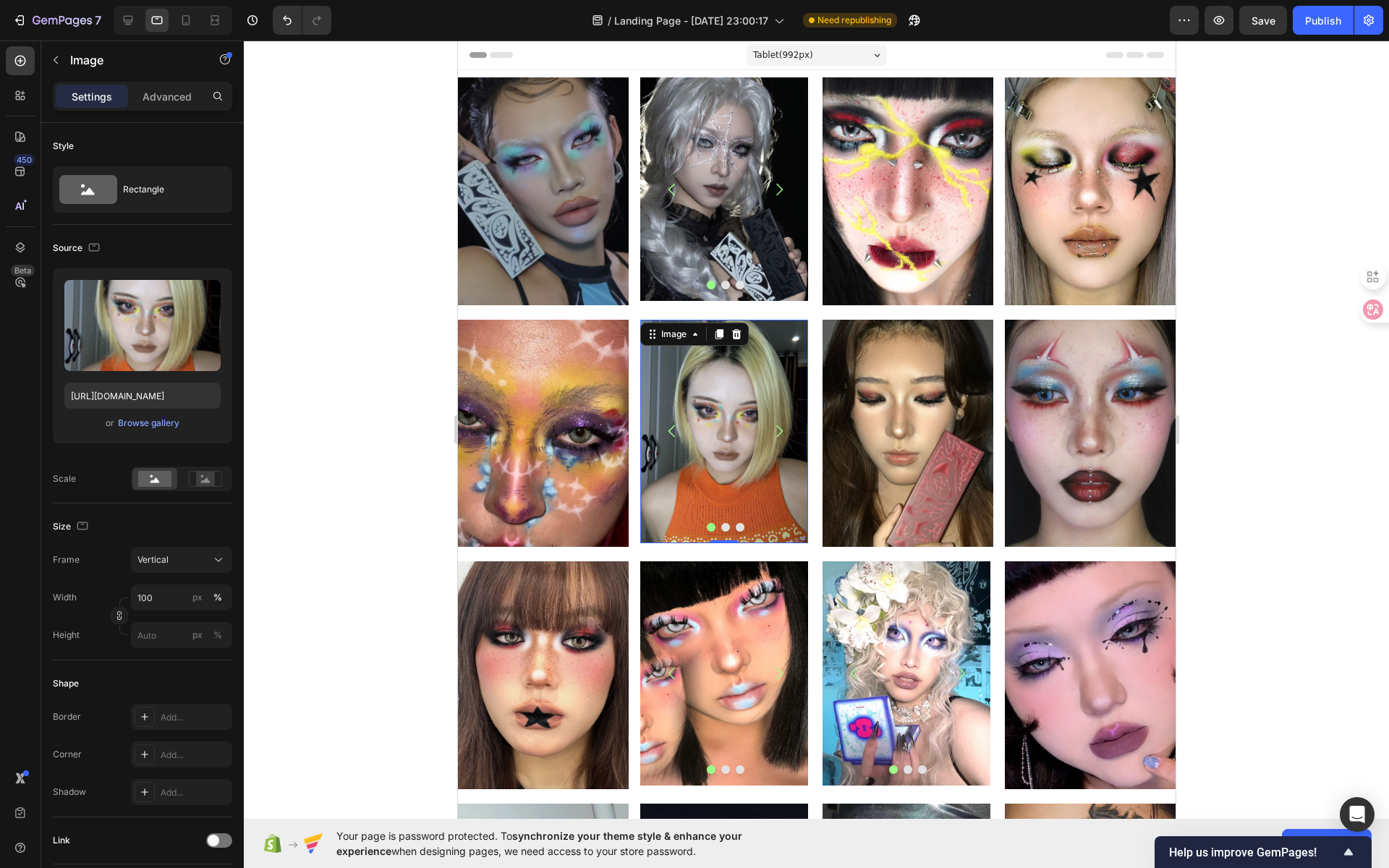
click at [721, 384] on img at bounding box center [722, 431] width 168 height 223
click at [731, 332] on icon at bounding box center [735, 334] width 9 height 10
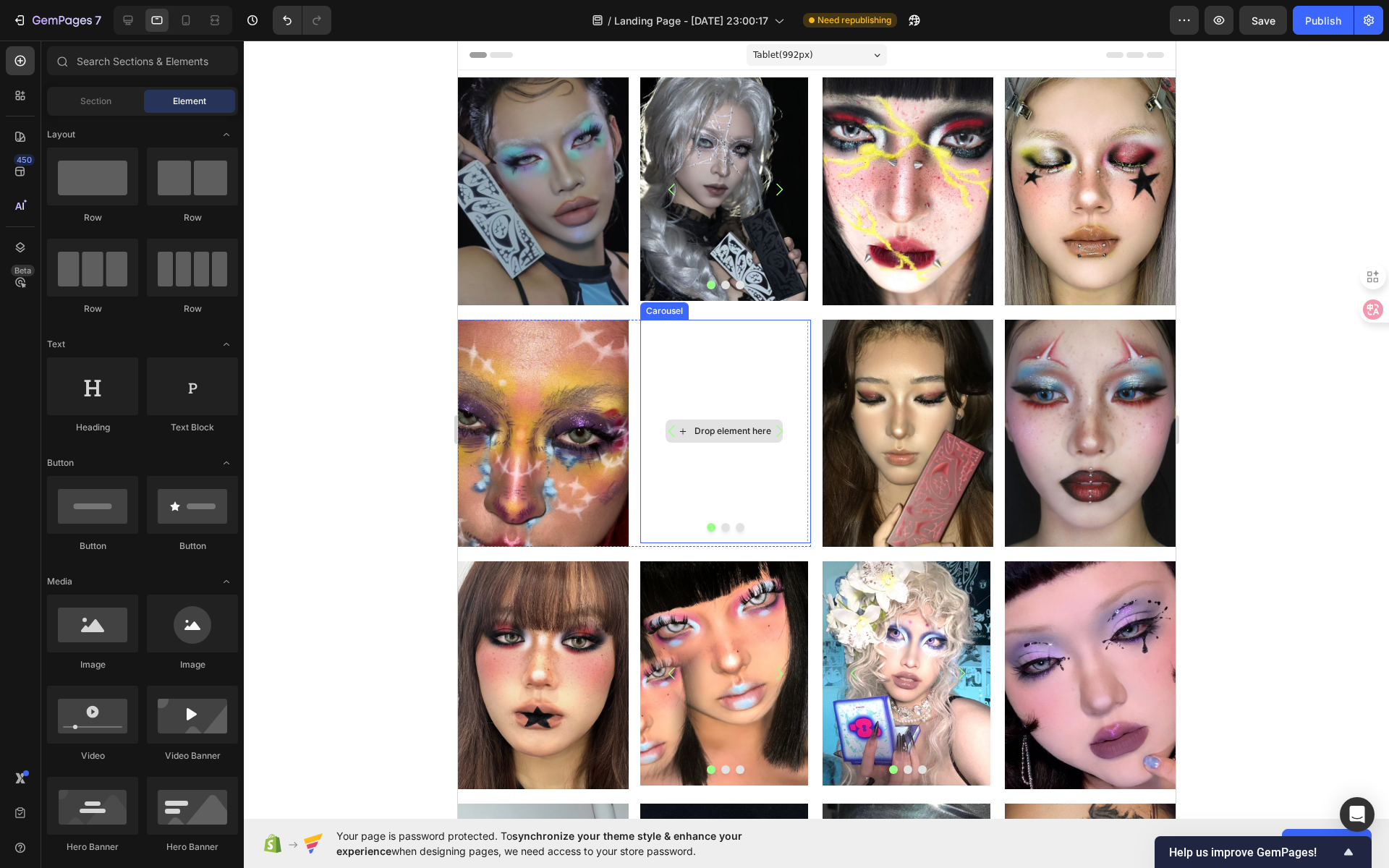
click at [758, 370] on div "Drop element here" at bounding box center [722, 431] width 168 height 223
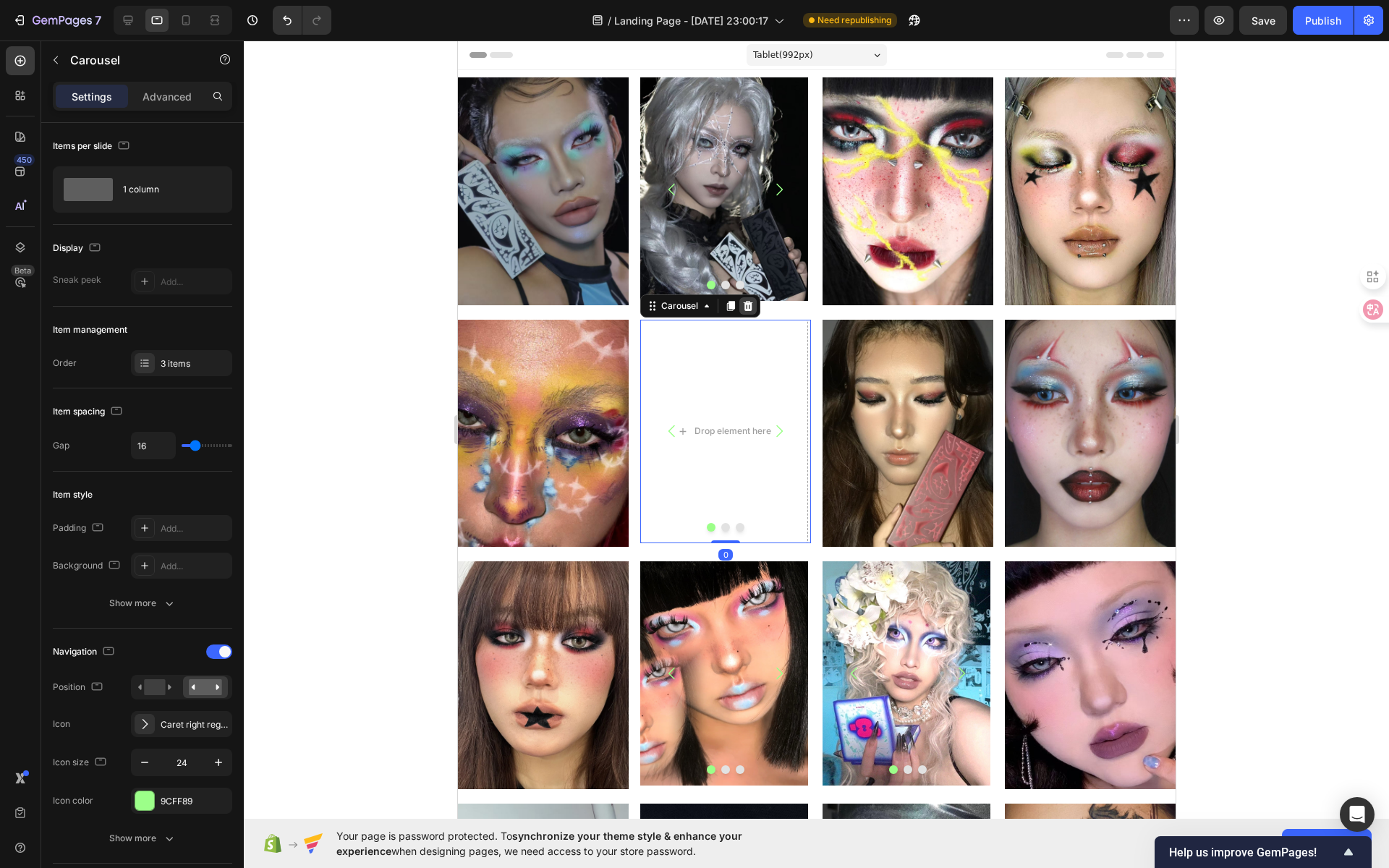
click at [743, 301] on icon at bounding box center [747, 306] width 9 height 10
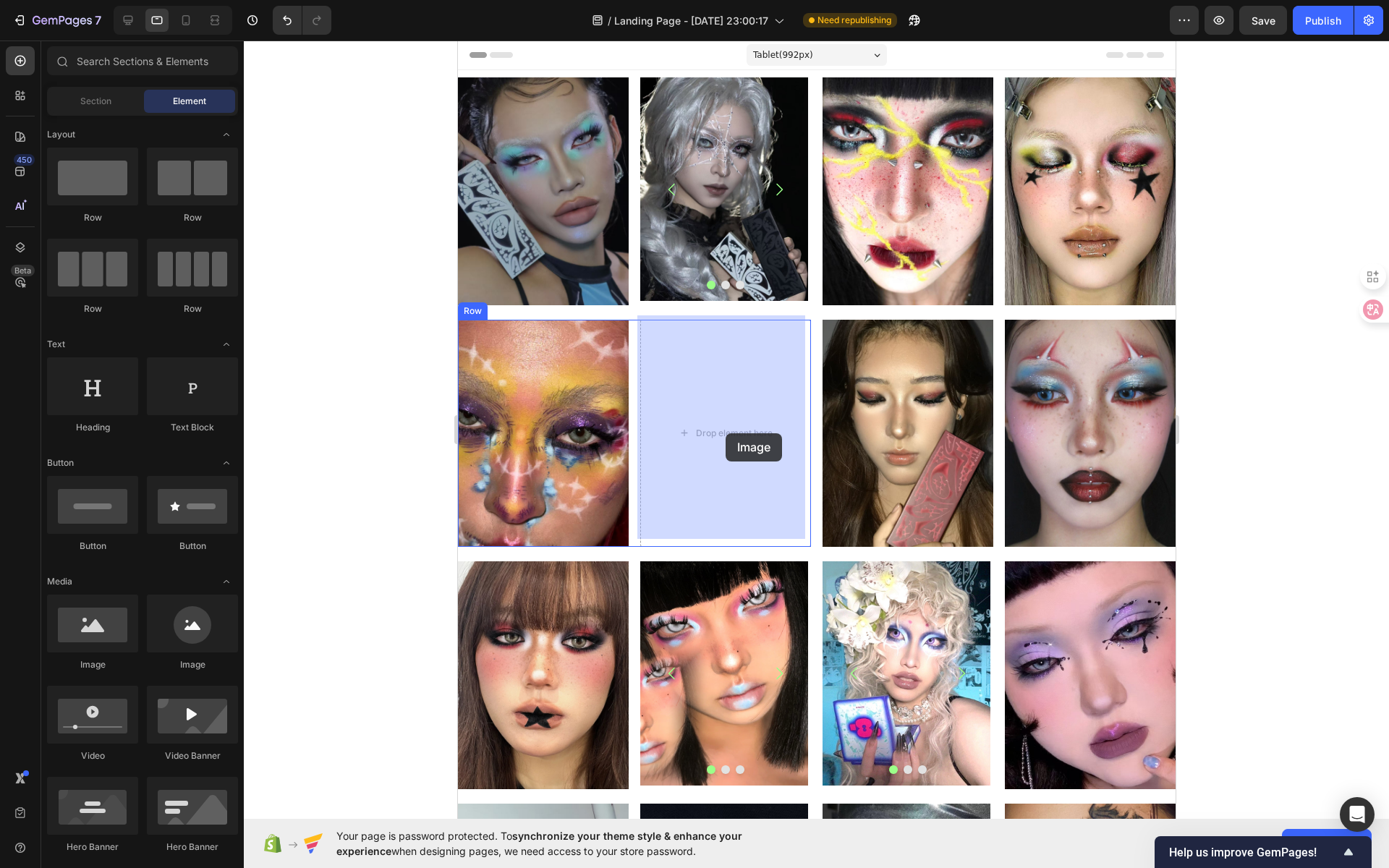
drag, startPoint x: 554, startPoint y: 682, endPoint x: 723, endPoint y: 434, distance: 300.1
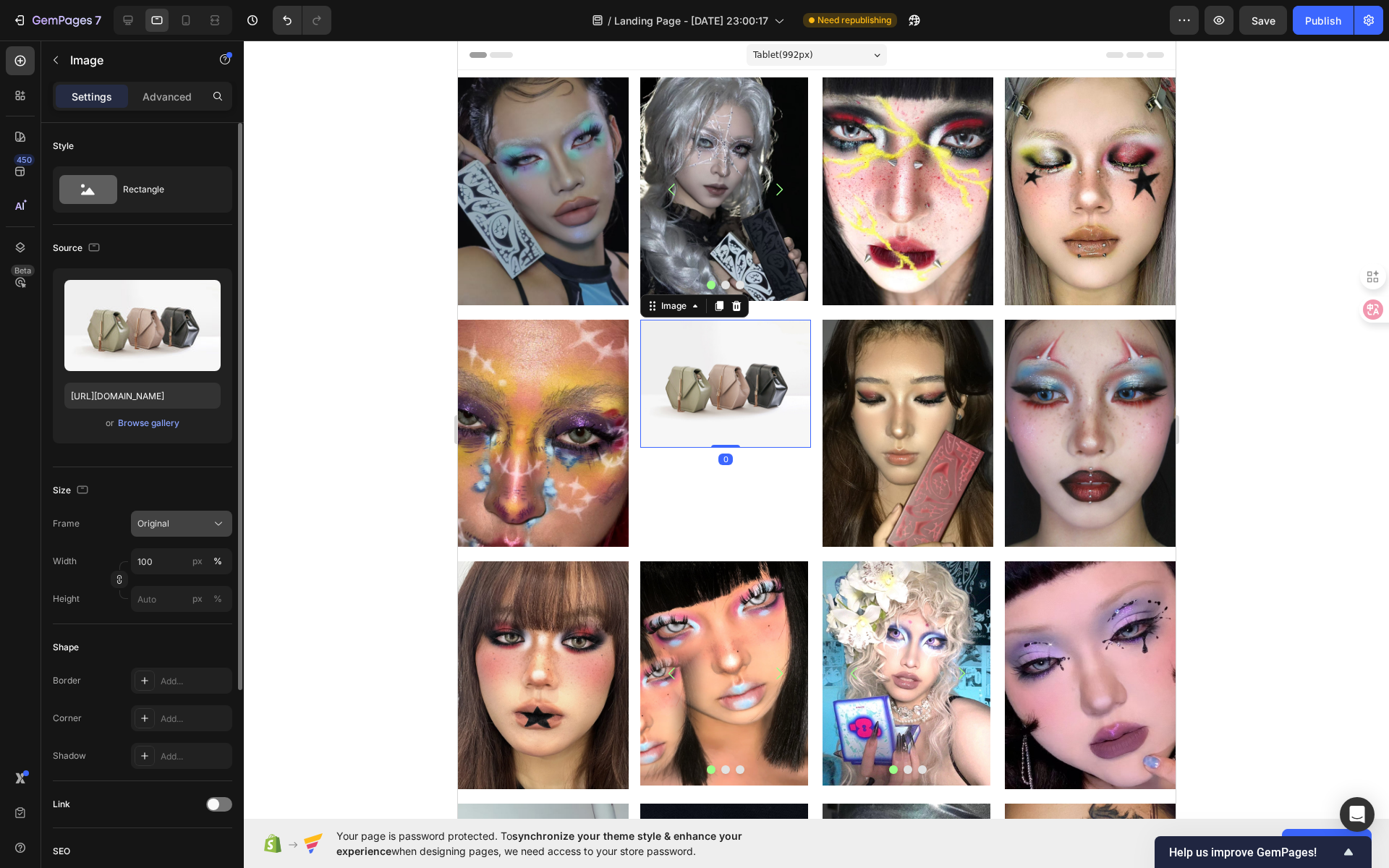
click at [176, 530] on div "Original" at bounding box center [181, 523] width 88 height 15
click at [176, 586] on div "Vertical" at bounding box center [179, 586] width 84 height 15
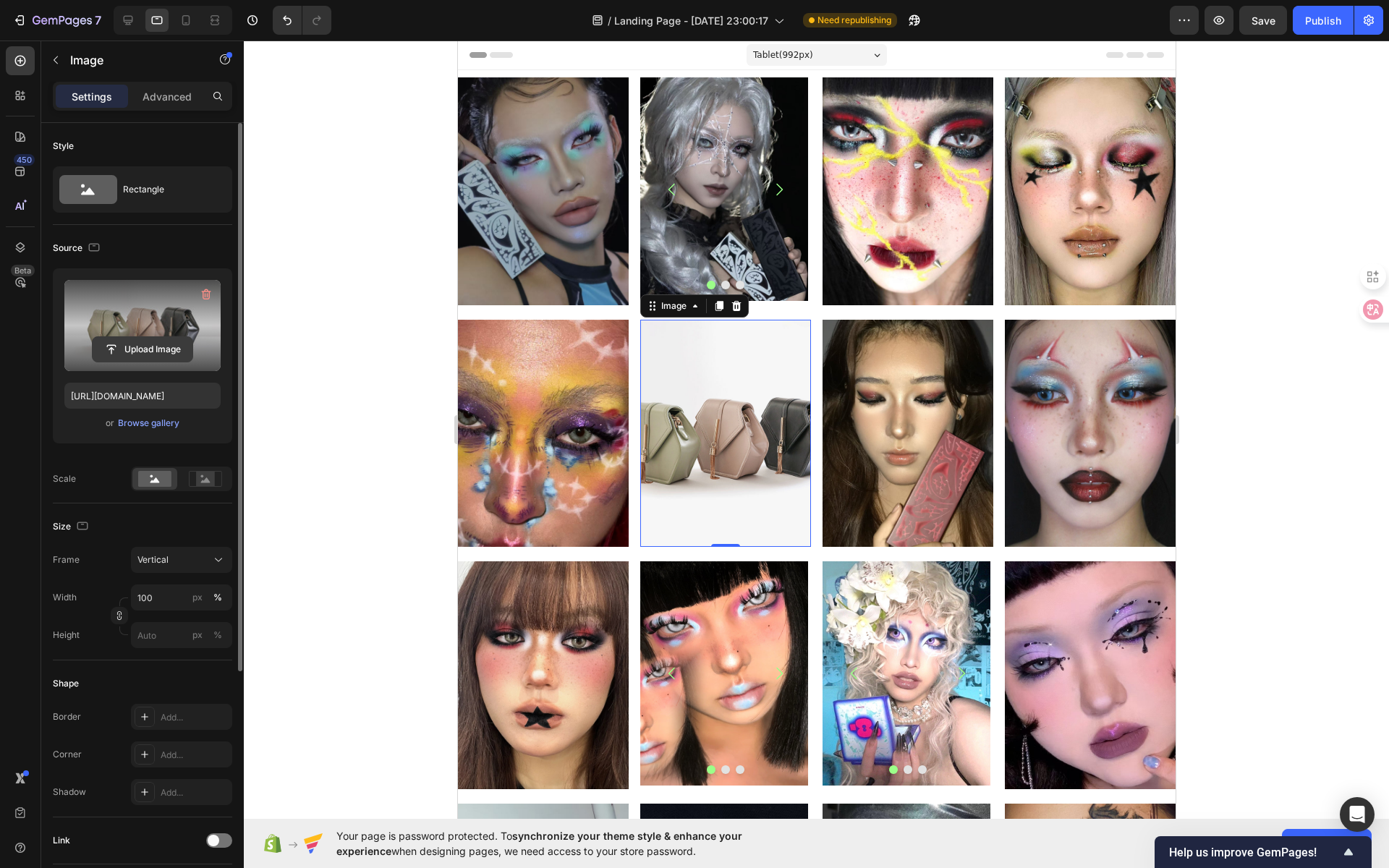
click at [141, 341] on input "file" at bounding box center [142, 349] width 100 height 25
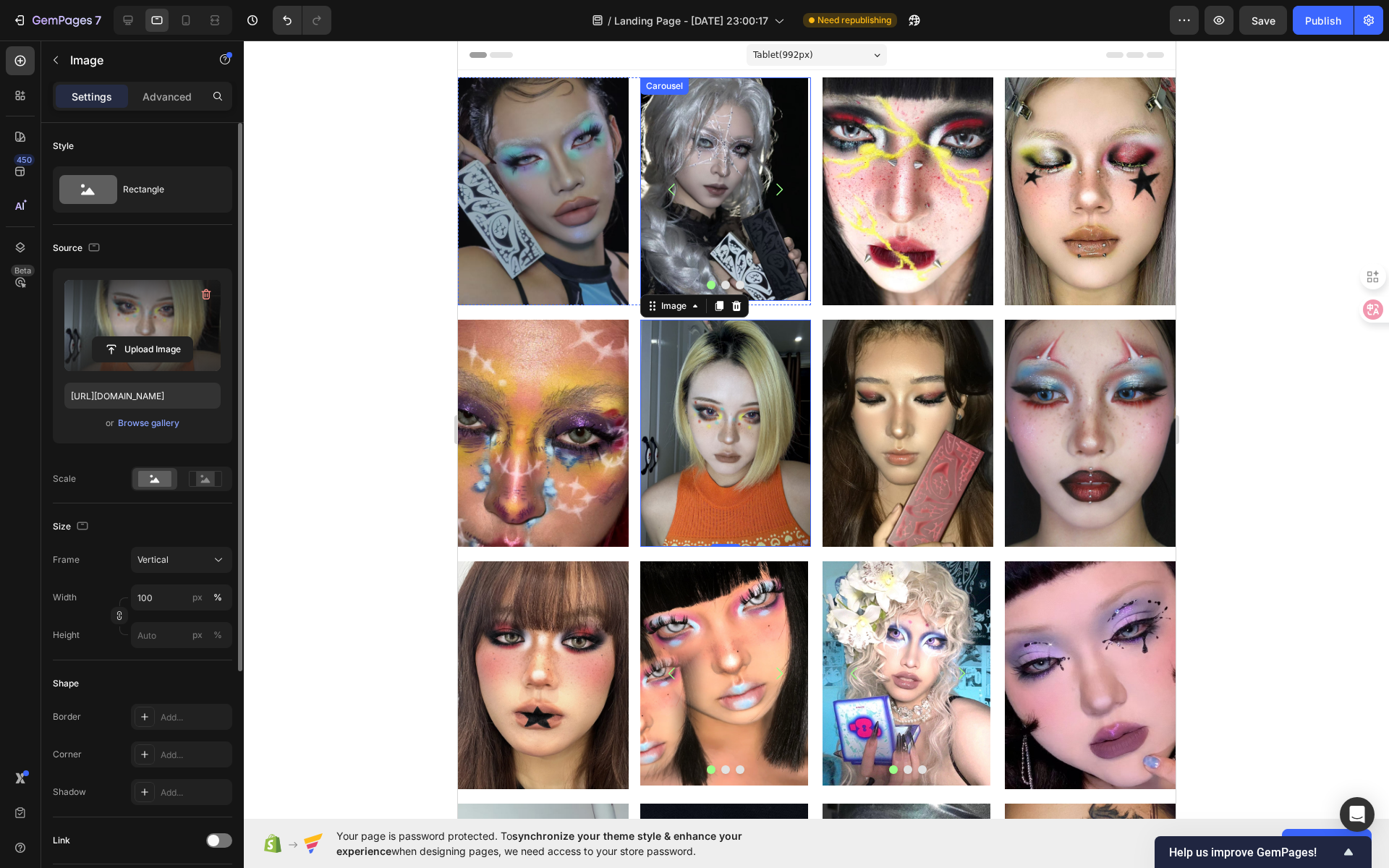
click at [774, 182] on icon "Carousel Next Arrow" at bounding box center [778, 188] width 17 height 17
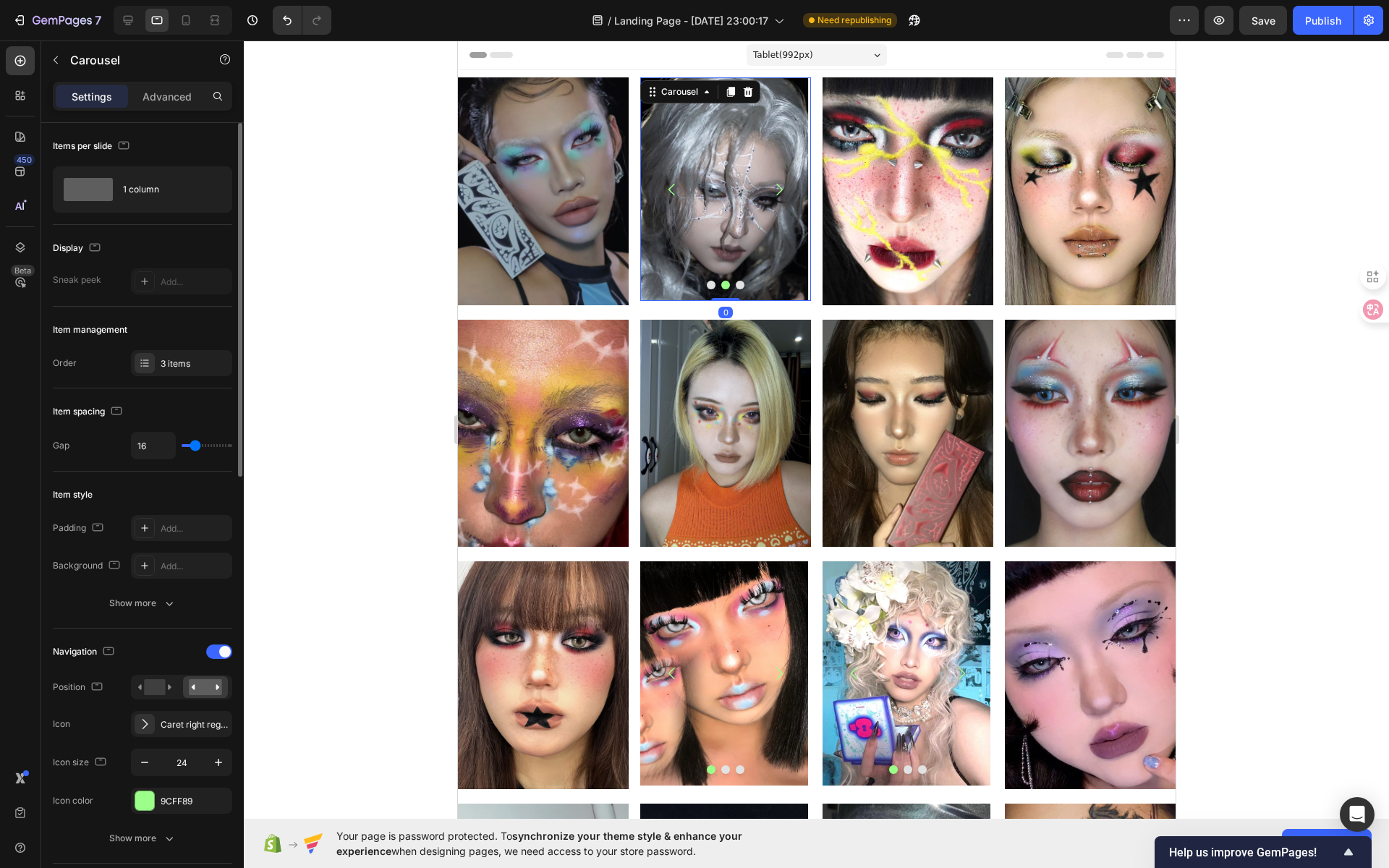
click at [770, 187] on icon "Carousel Next Arrow" at bounding box center [778, 188] width 17 height 17
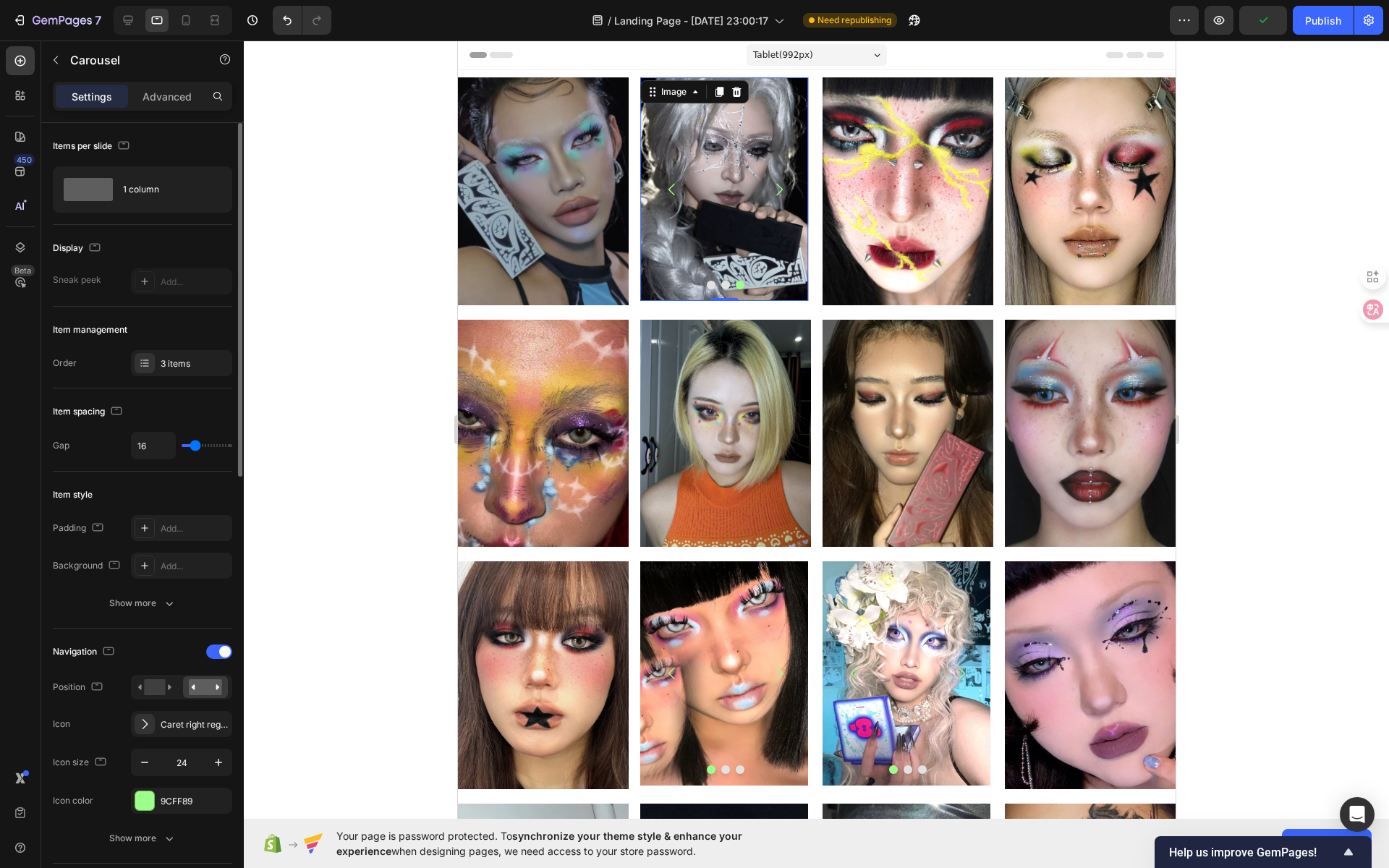
click at [716, 212] on img at bounding box center [722, 188] width 168 height 223
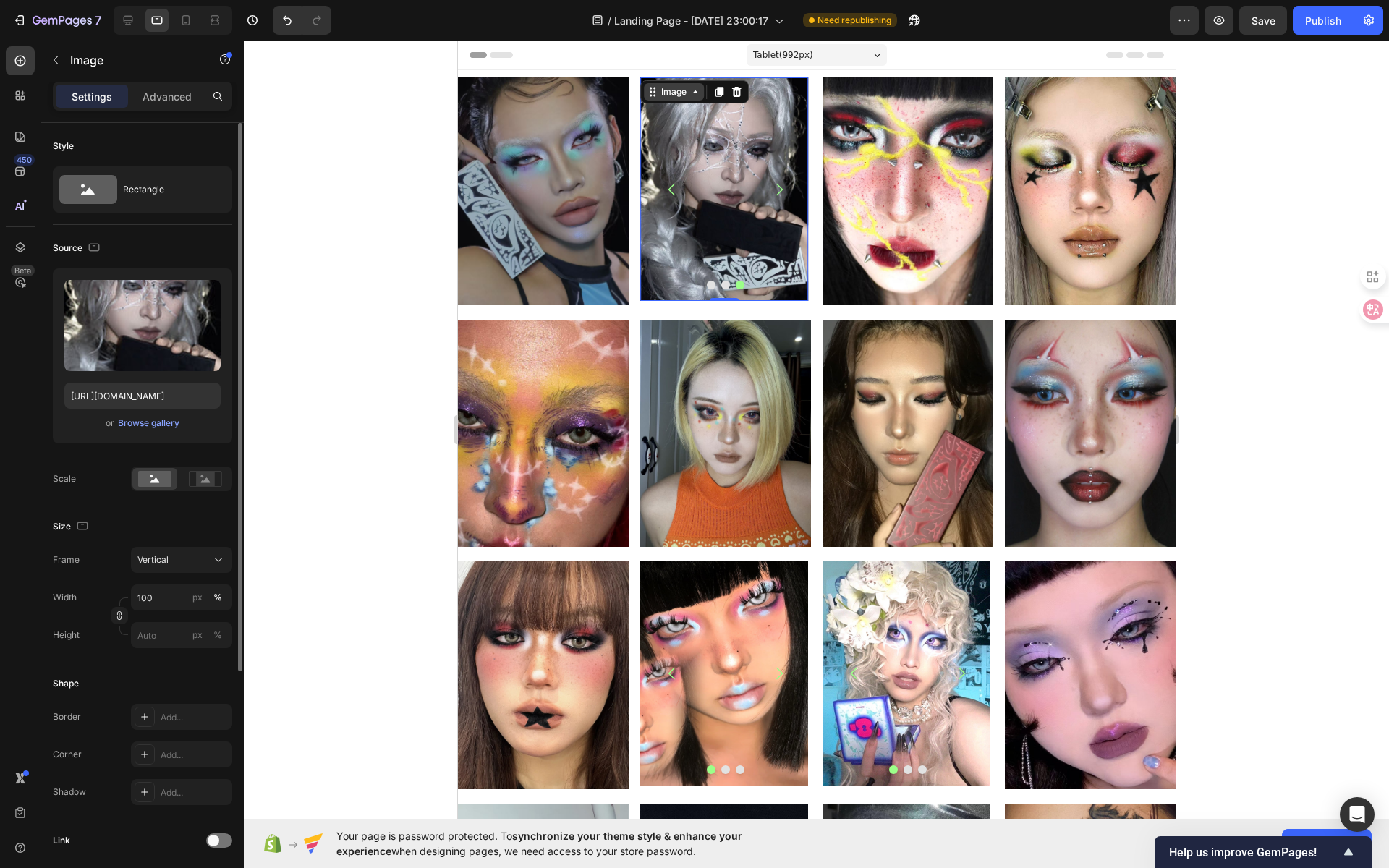
click at [680, 93] on div "Image" at bounding box center [673, 91] width 31 height 13
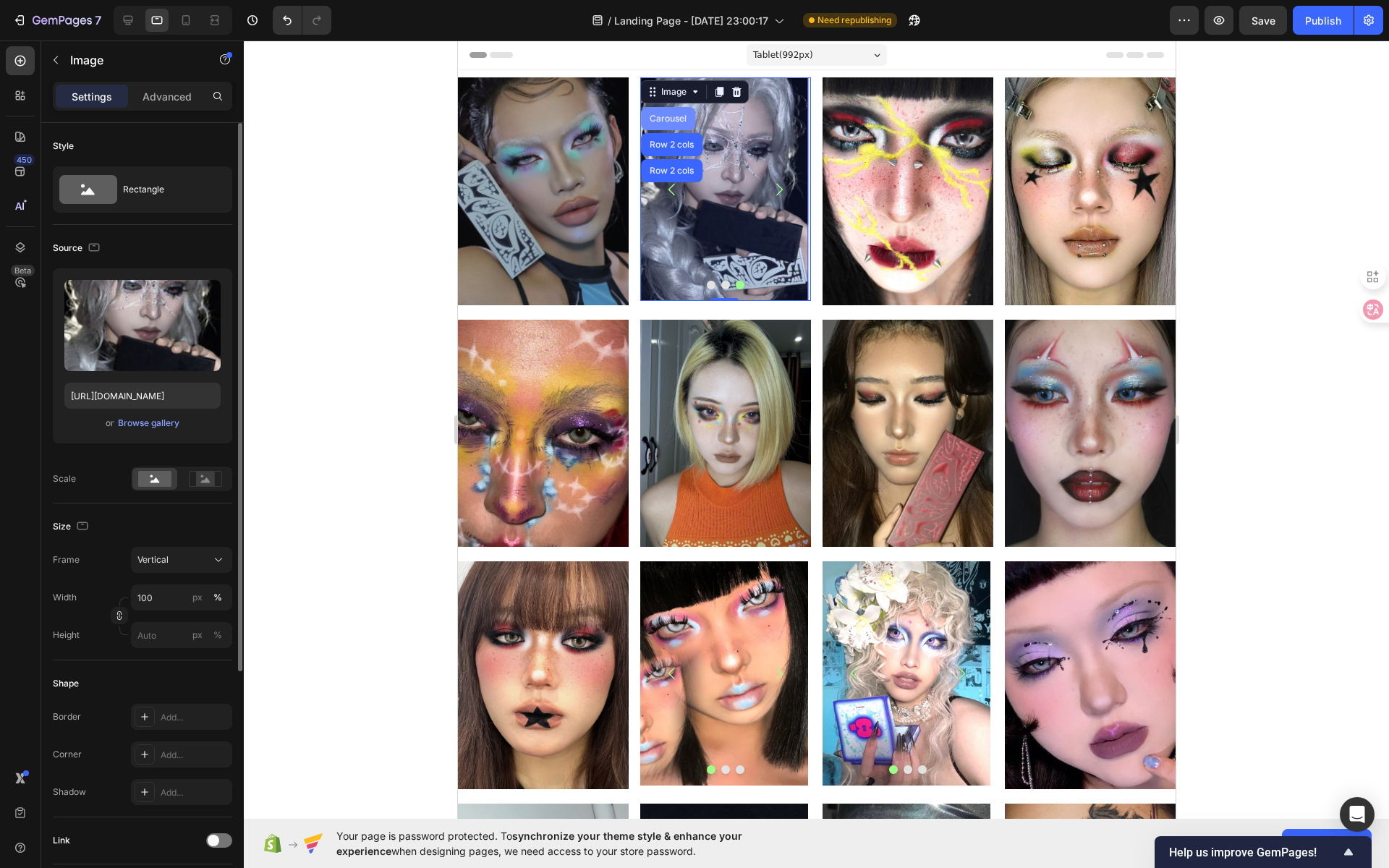
click at [665, 115] on div "Carousel" at bounding box center [667, 118] width 43 height 9
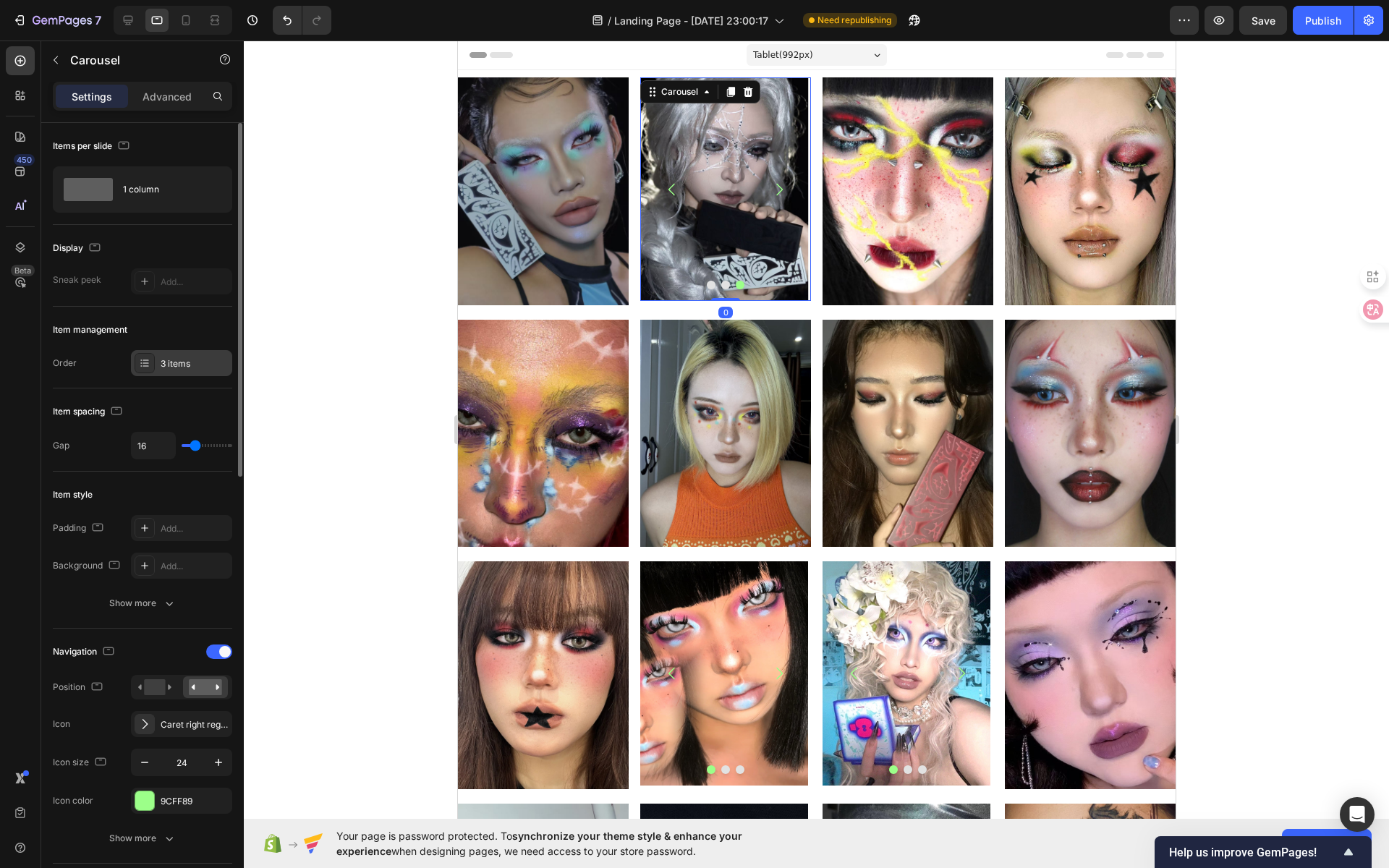
click at [156, 359] on div "3 items" at bounding box center [182, 363] width 101 height 26
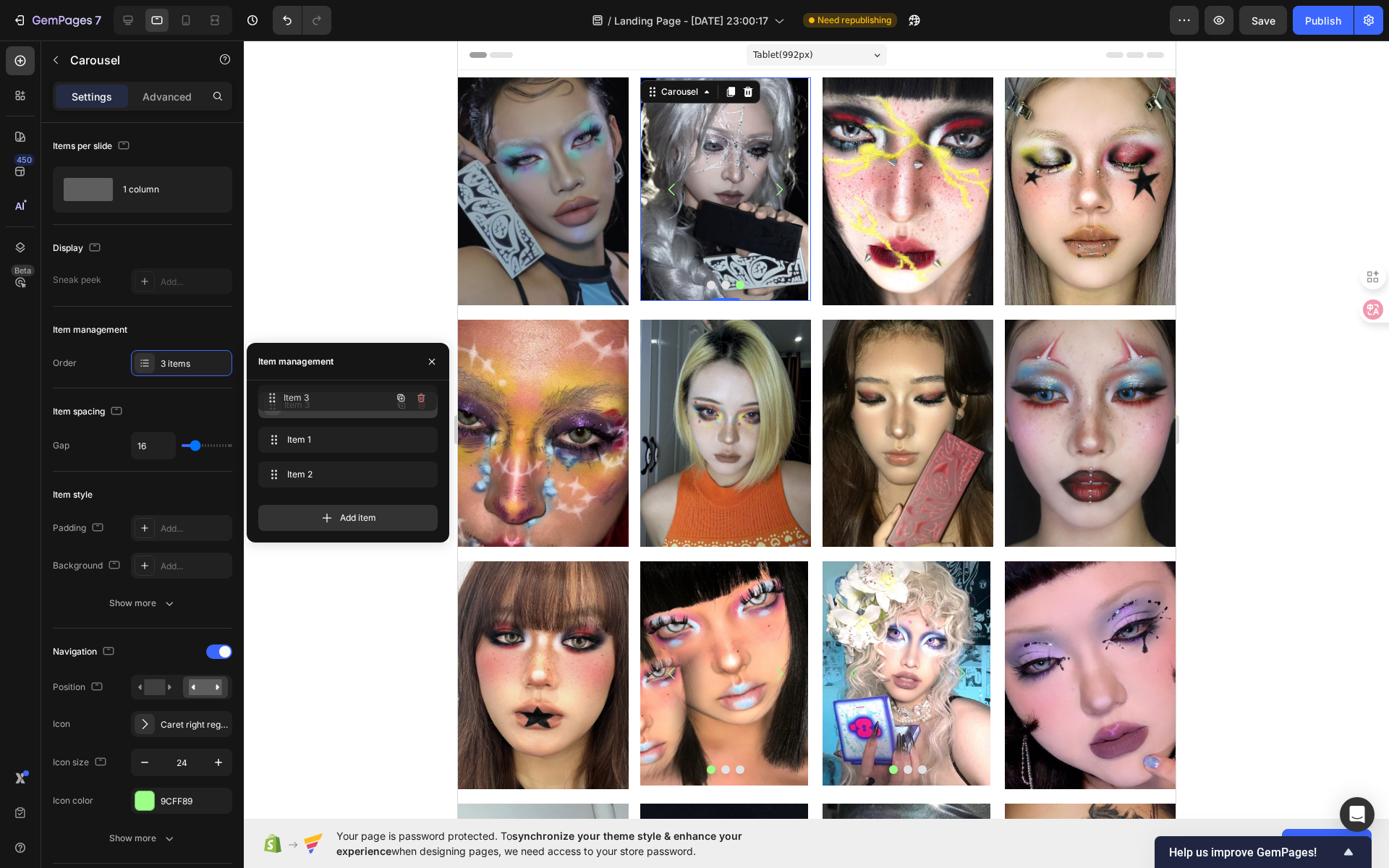
drag, startPoint x: 278, startPoint y: 473, endPoint x: 277, endPoint y: 397, distance: 76.0
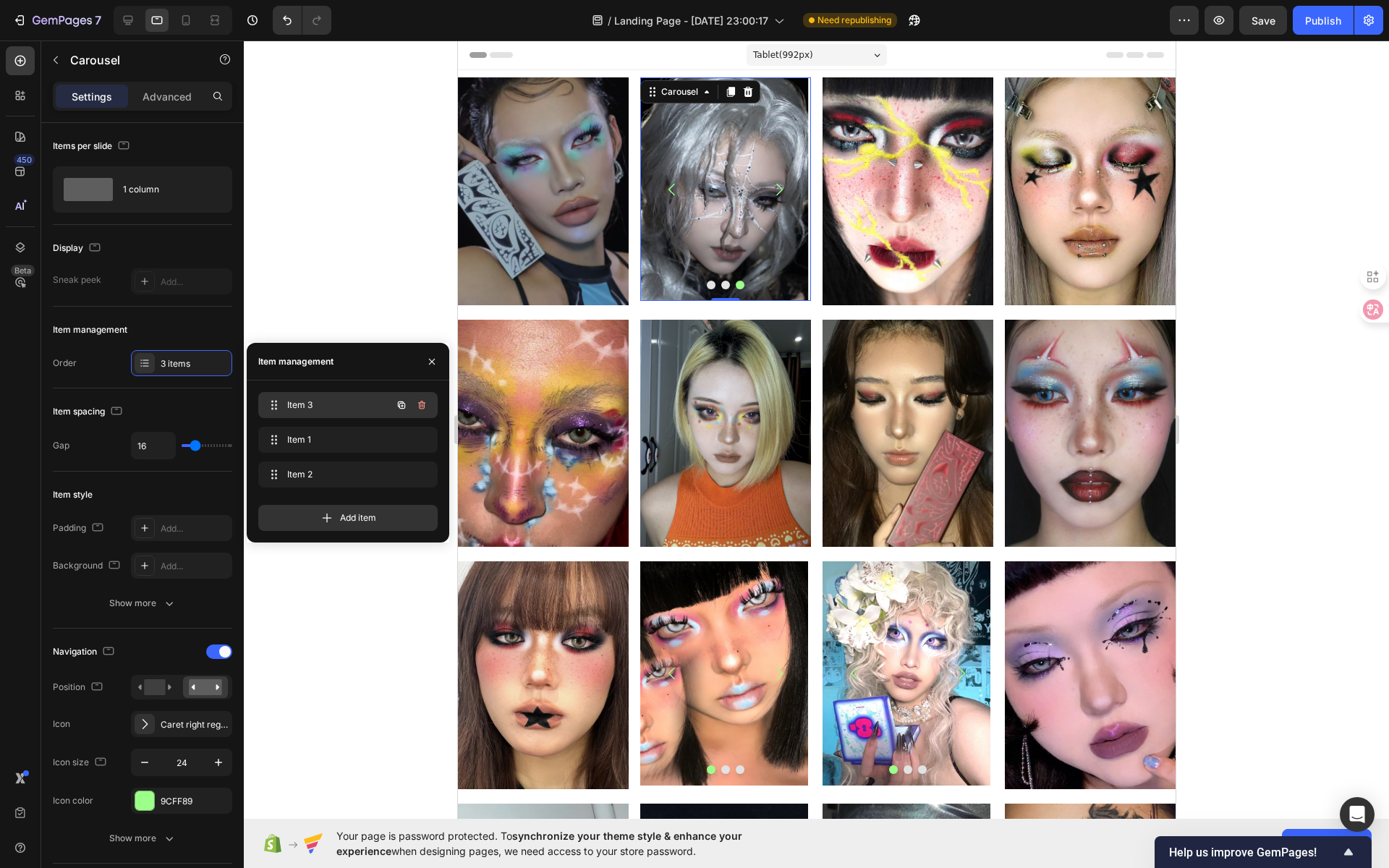
click at [323, 412] on div "Item 3 Item 3" at bounding box center [327, 405] width 127 height 20
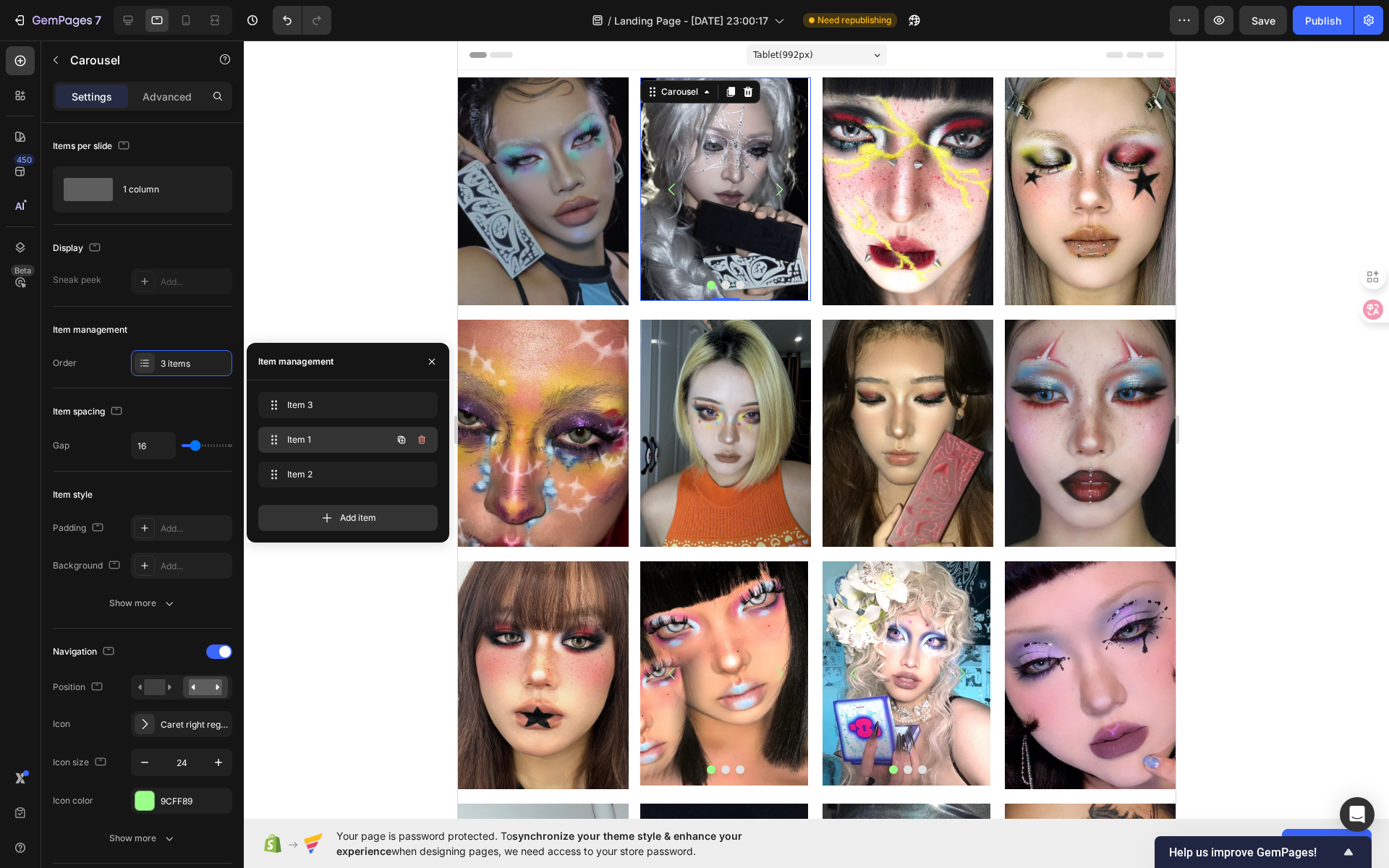
click at [322, 441] on span "Item 1" at bounding box center [327, 439] width 81 height 13
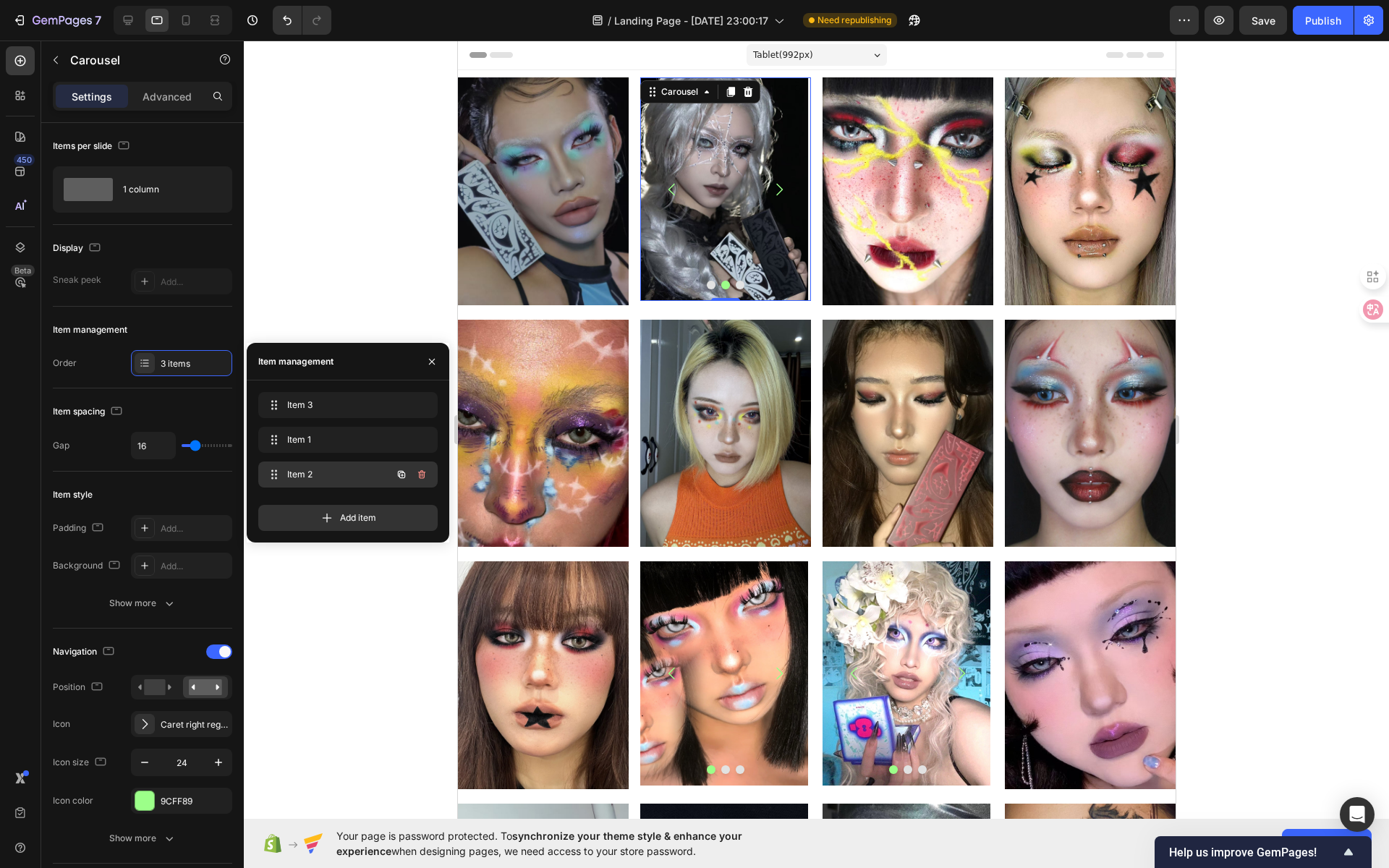
click at [318, 462] on div "Item 2 Item 2" at bounding box center [347, 474] width 180 height 26
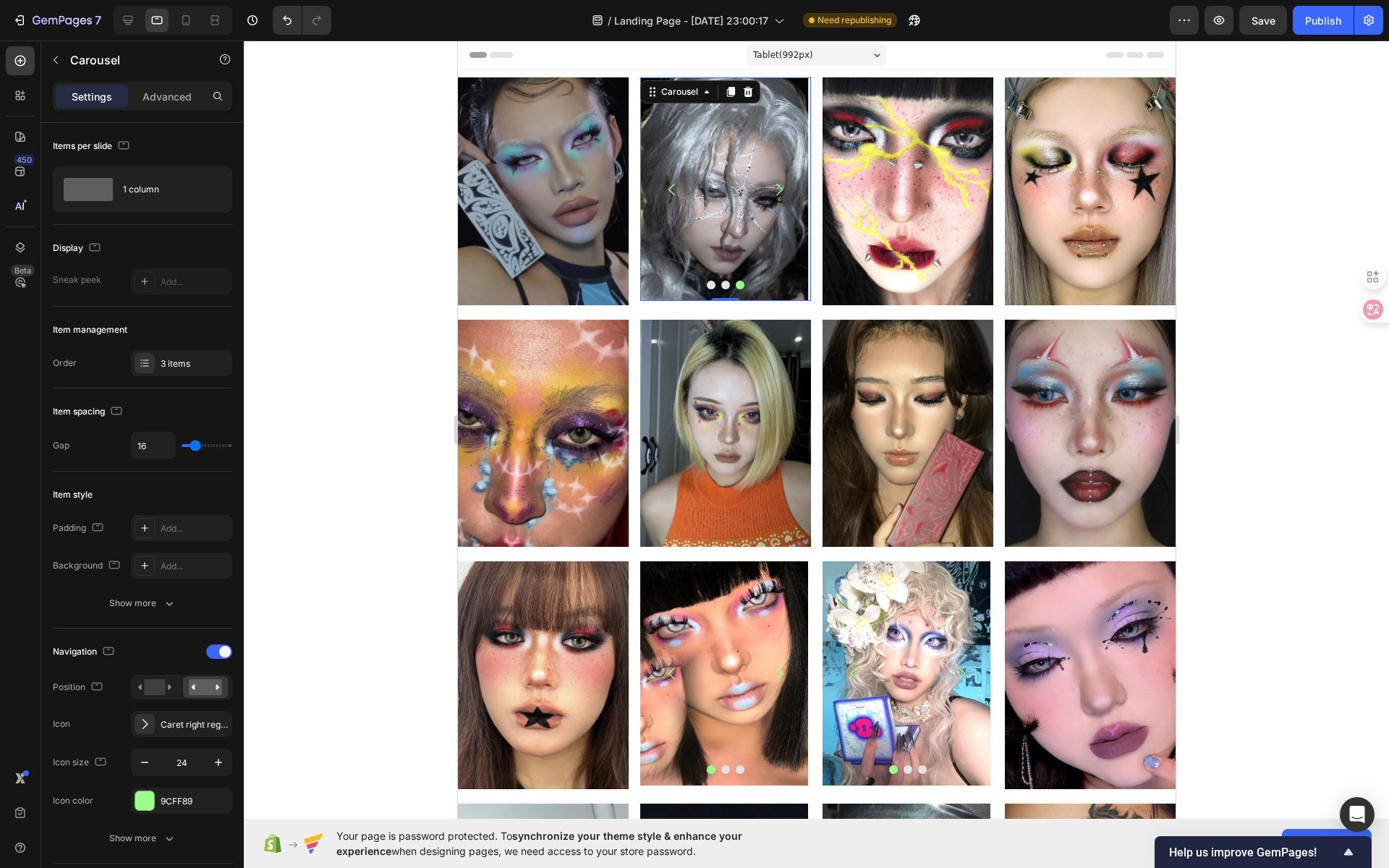
click at [332, 234] on div at bounding box center [817, 454] width 1145 height 827
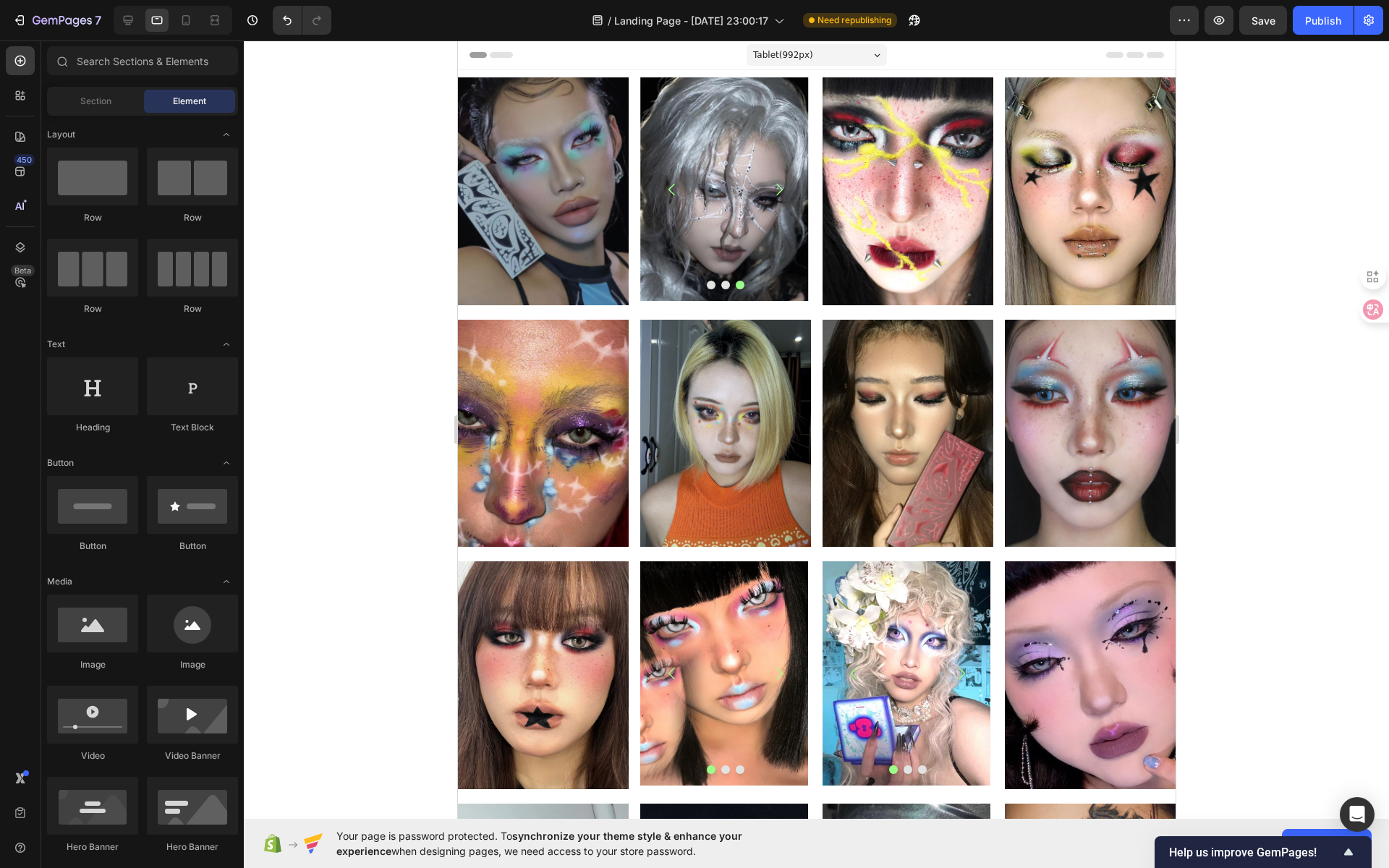
click at [1265, 302] on div at bounding box center [817, 454] width 1145 height 827
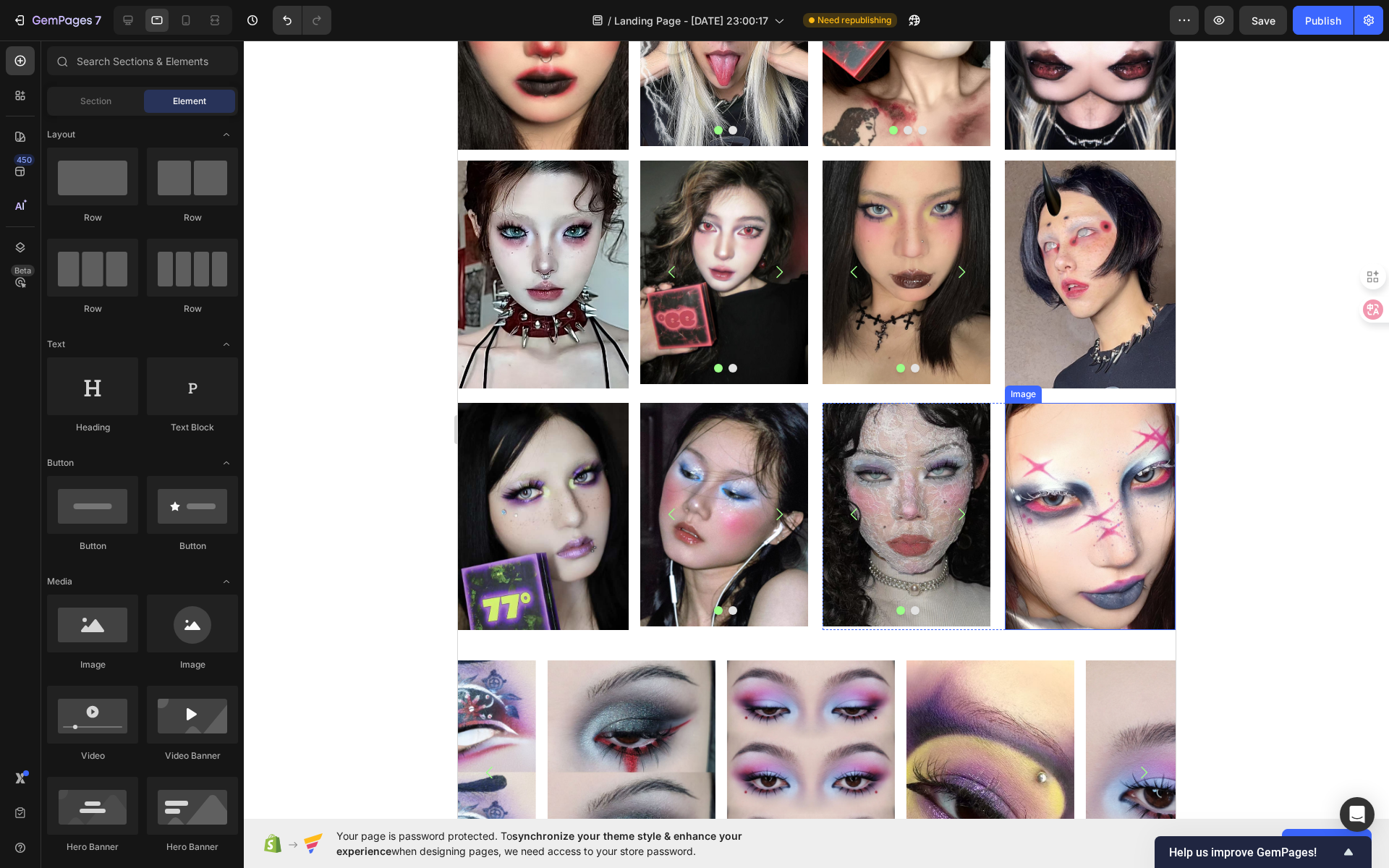
scroll to position [1104, 0]
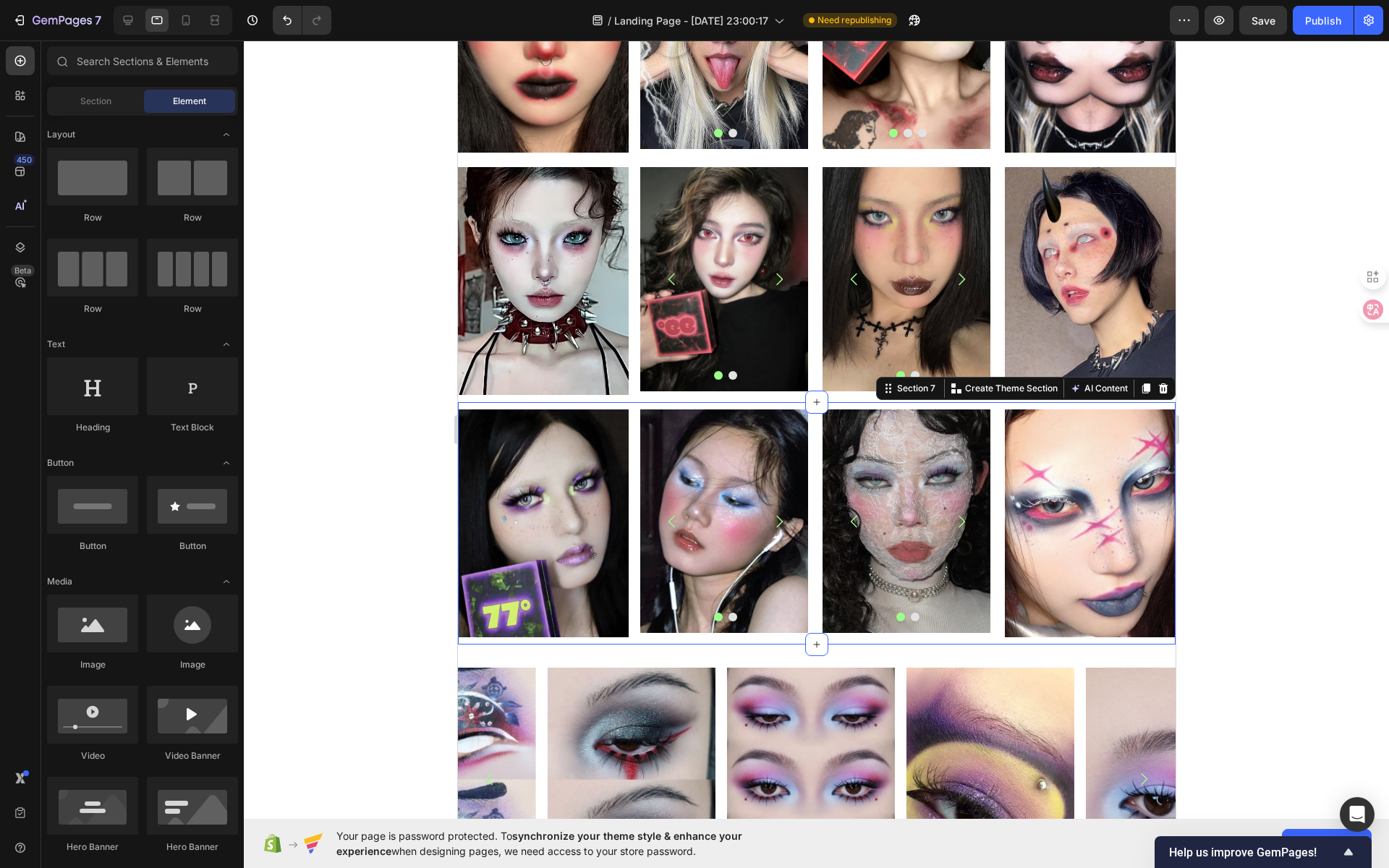
click at [1149, 402] on div "Image Image Image [GEOGRAPHIC_DATA] Image Image Carousel Image Row Row Section …" at bounding box center [816, 523] width 717 height 242
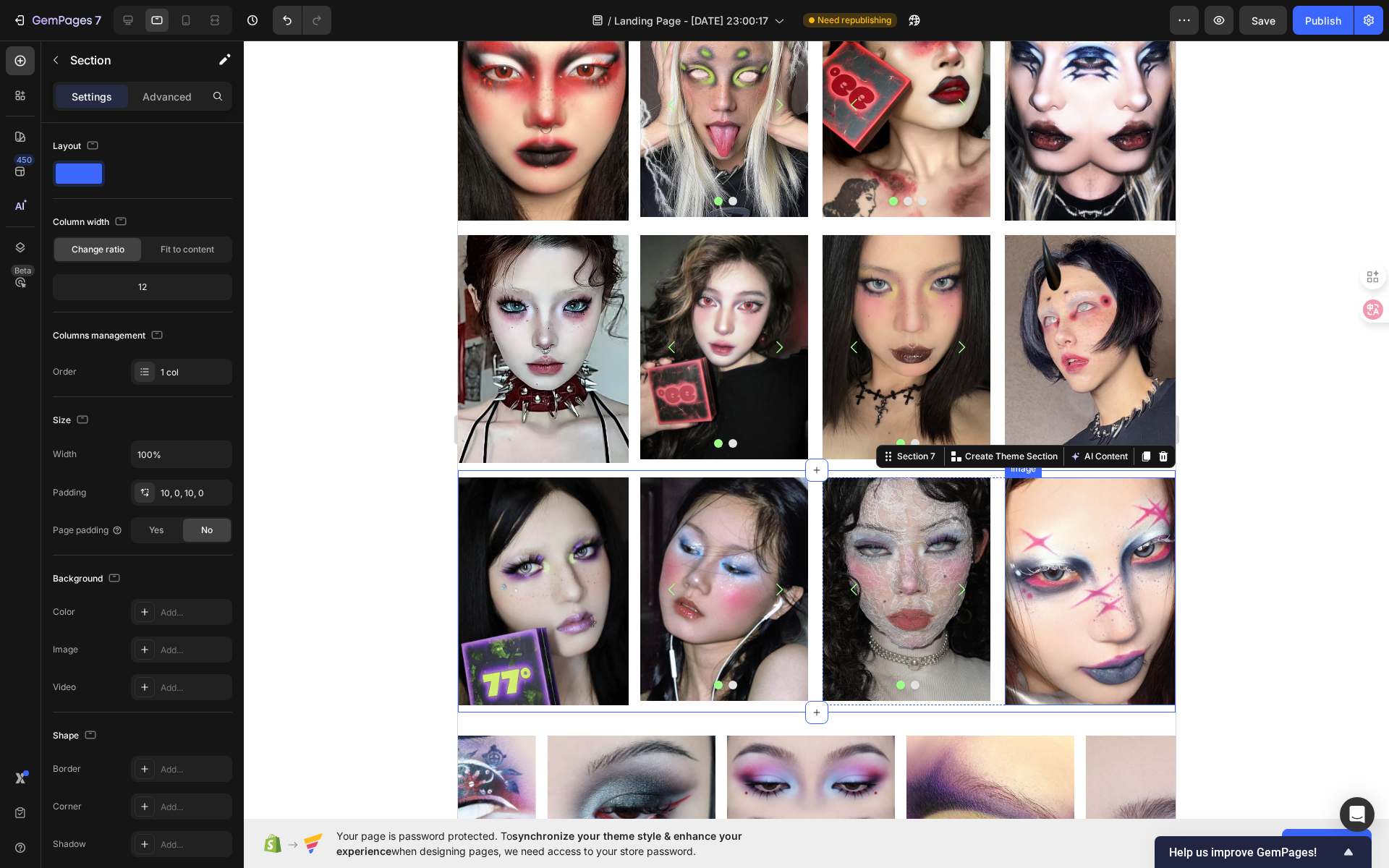
scroll to position [1036, 0]
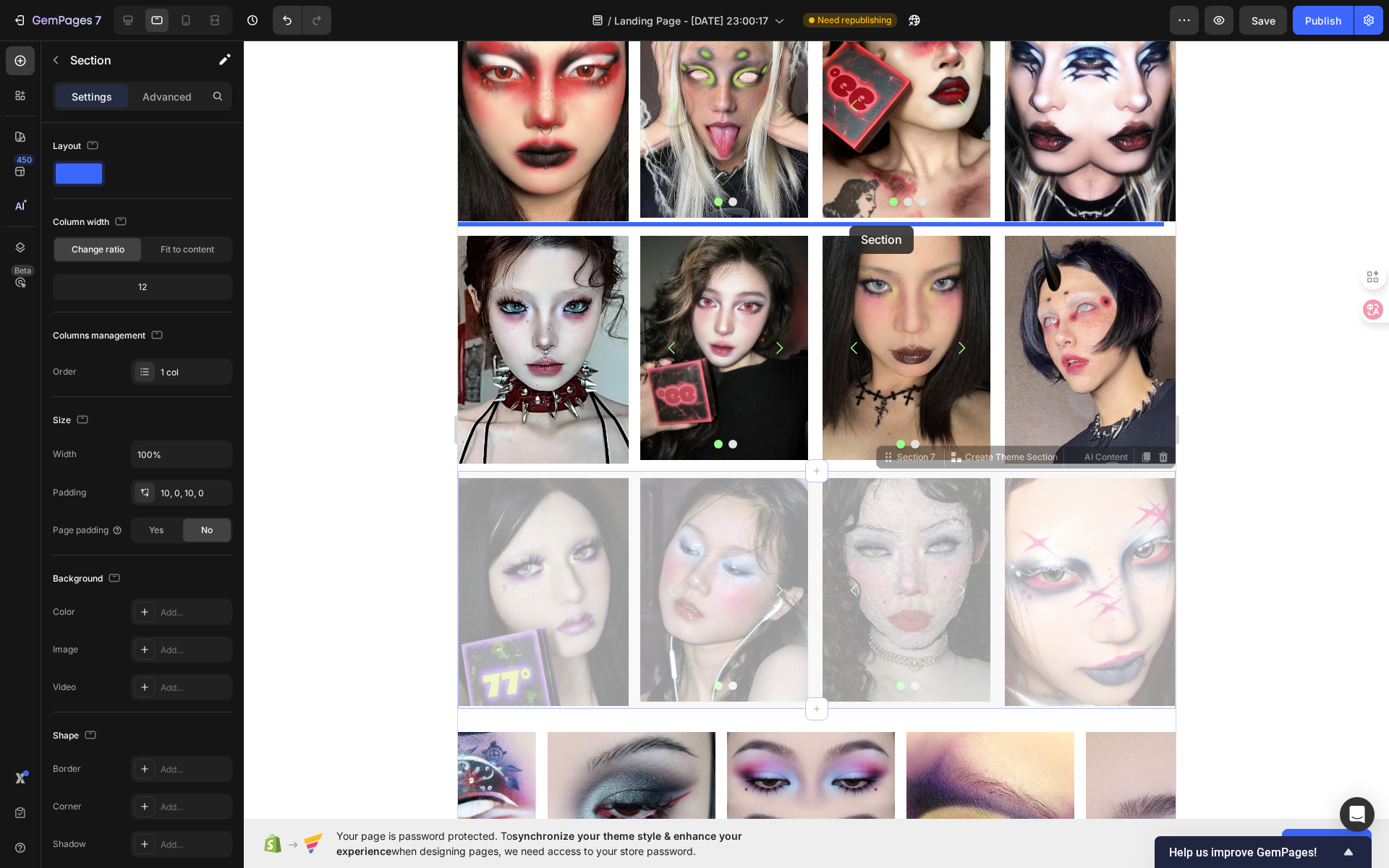
drag, startPoint x: 847, startPoint y: 465, endPoint x: 849, endPoint y: 225, distance: 240.0
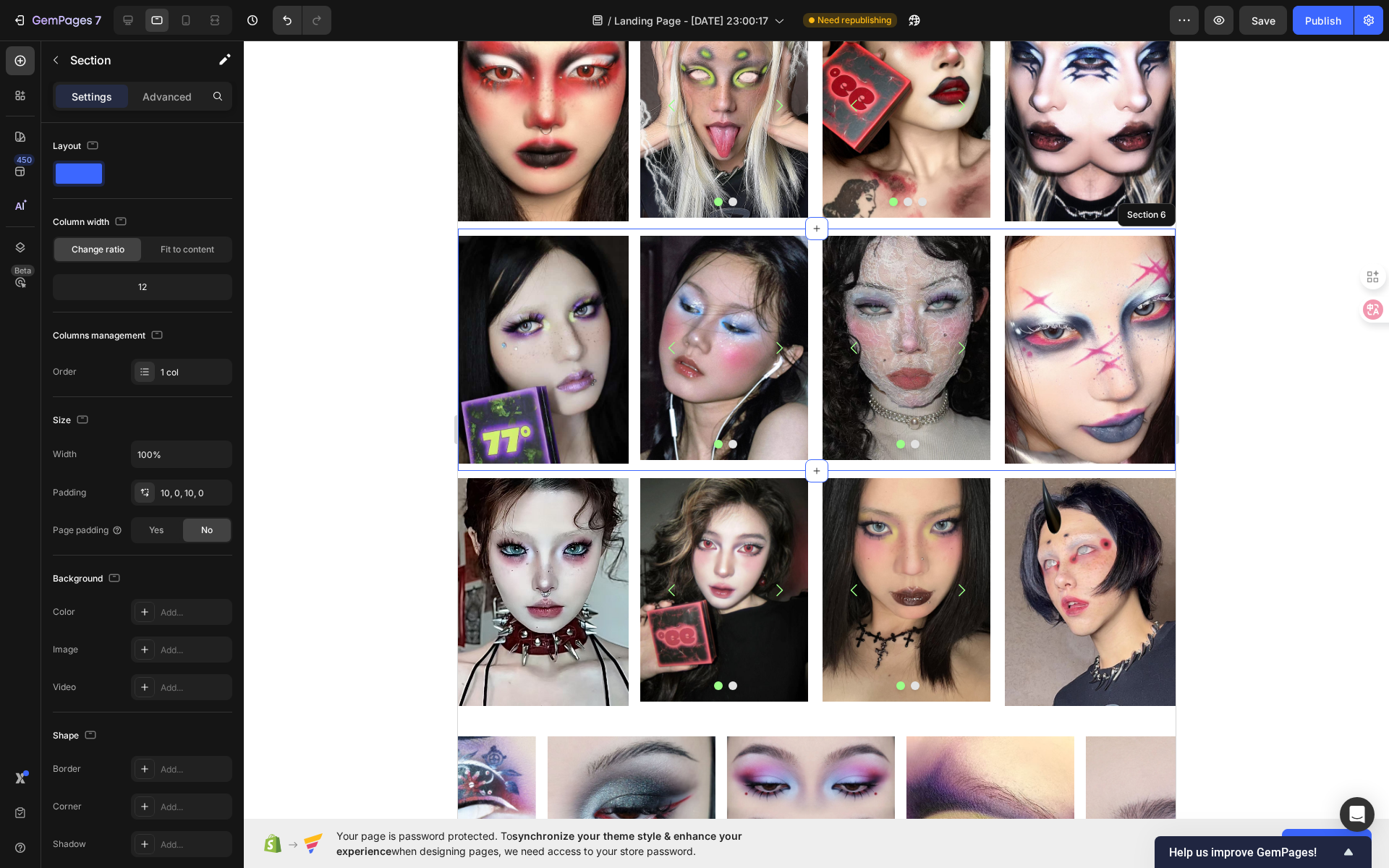
click at [1237, 367] on div at bounding box center [817, 454] width 1145 height 827
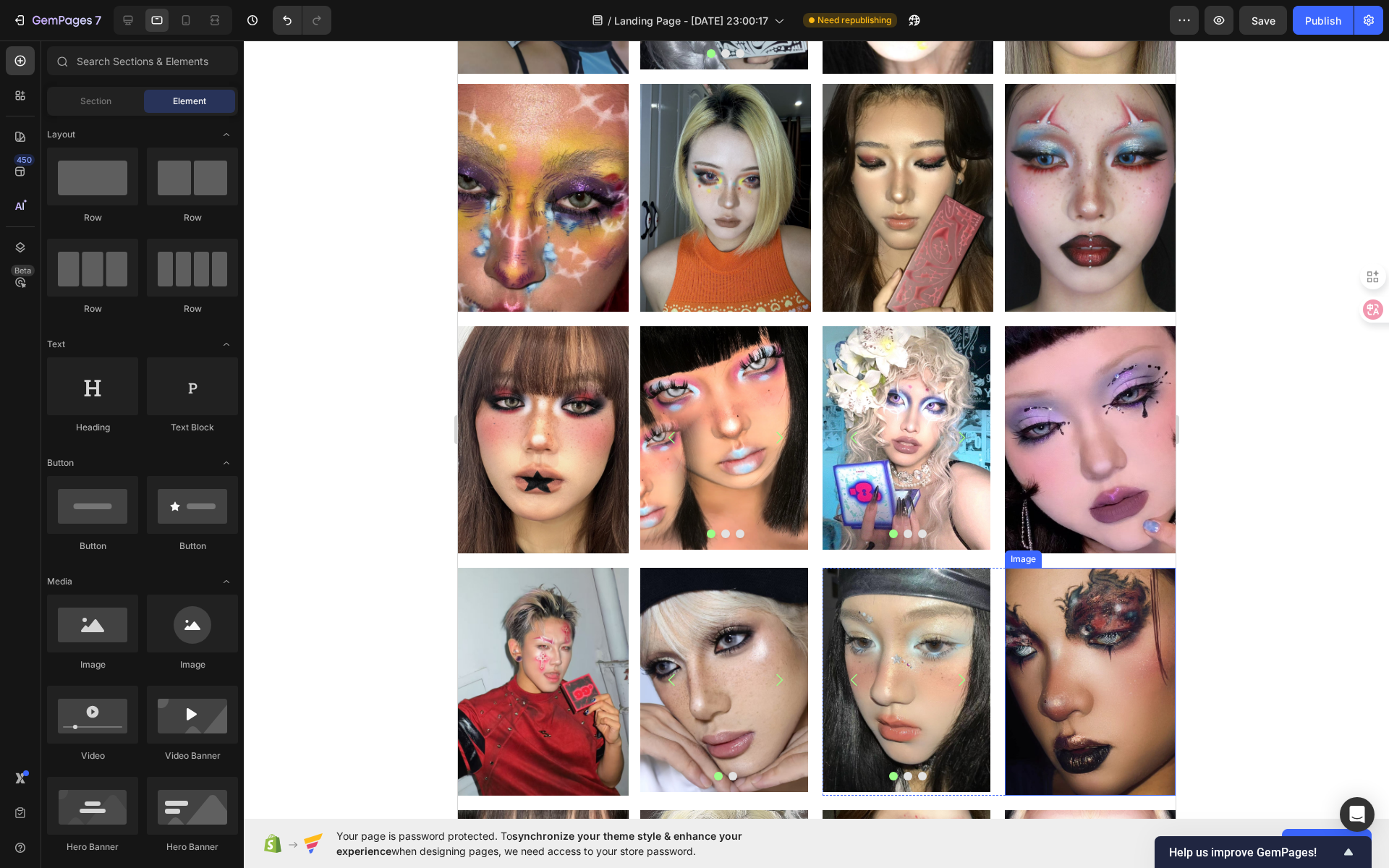
scroll to position [0, 0]
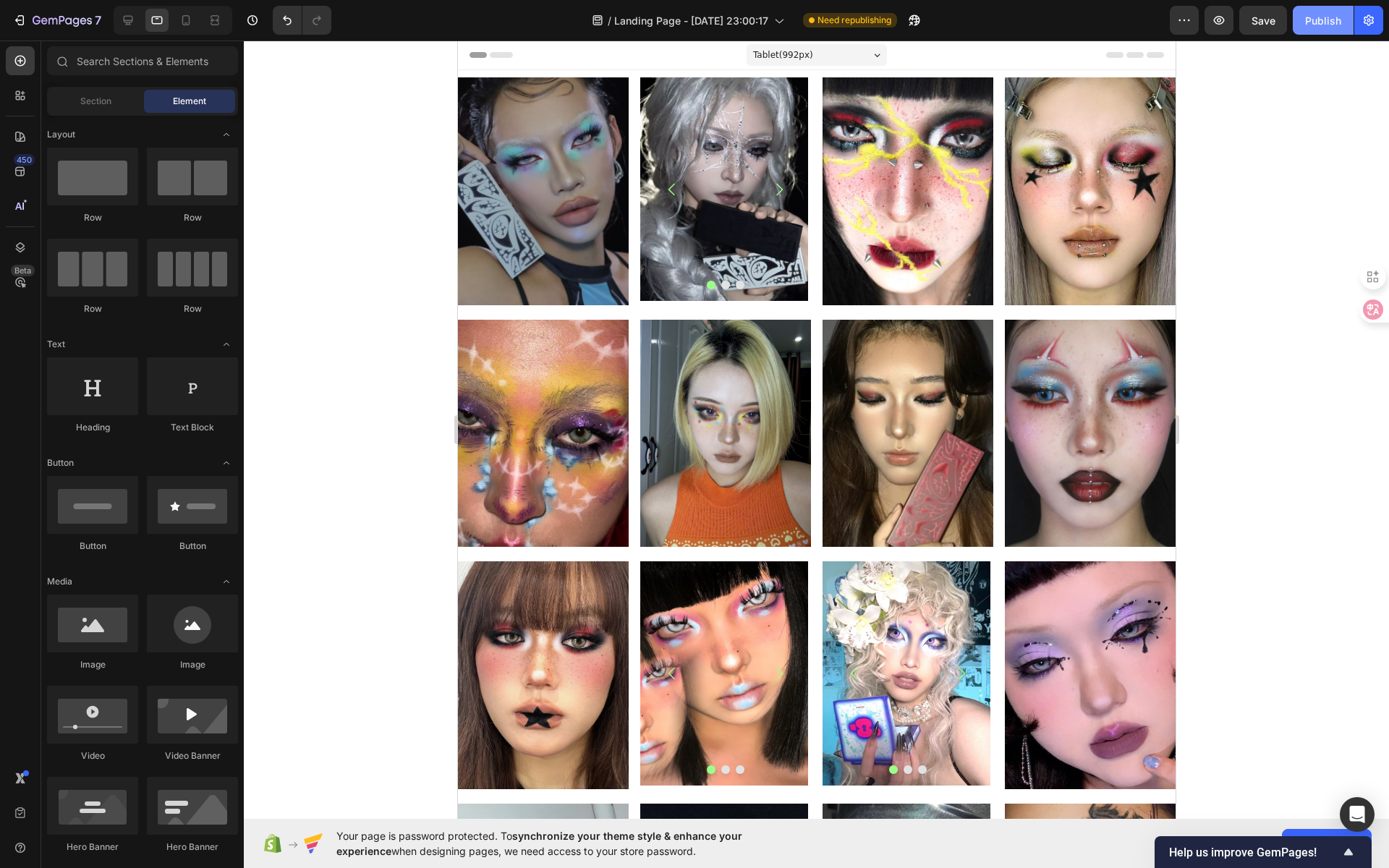
click at [1321, 26] on div "Publish" at bounding box center [1323, 20] width 36 height 15
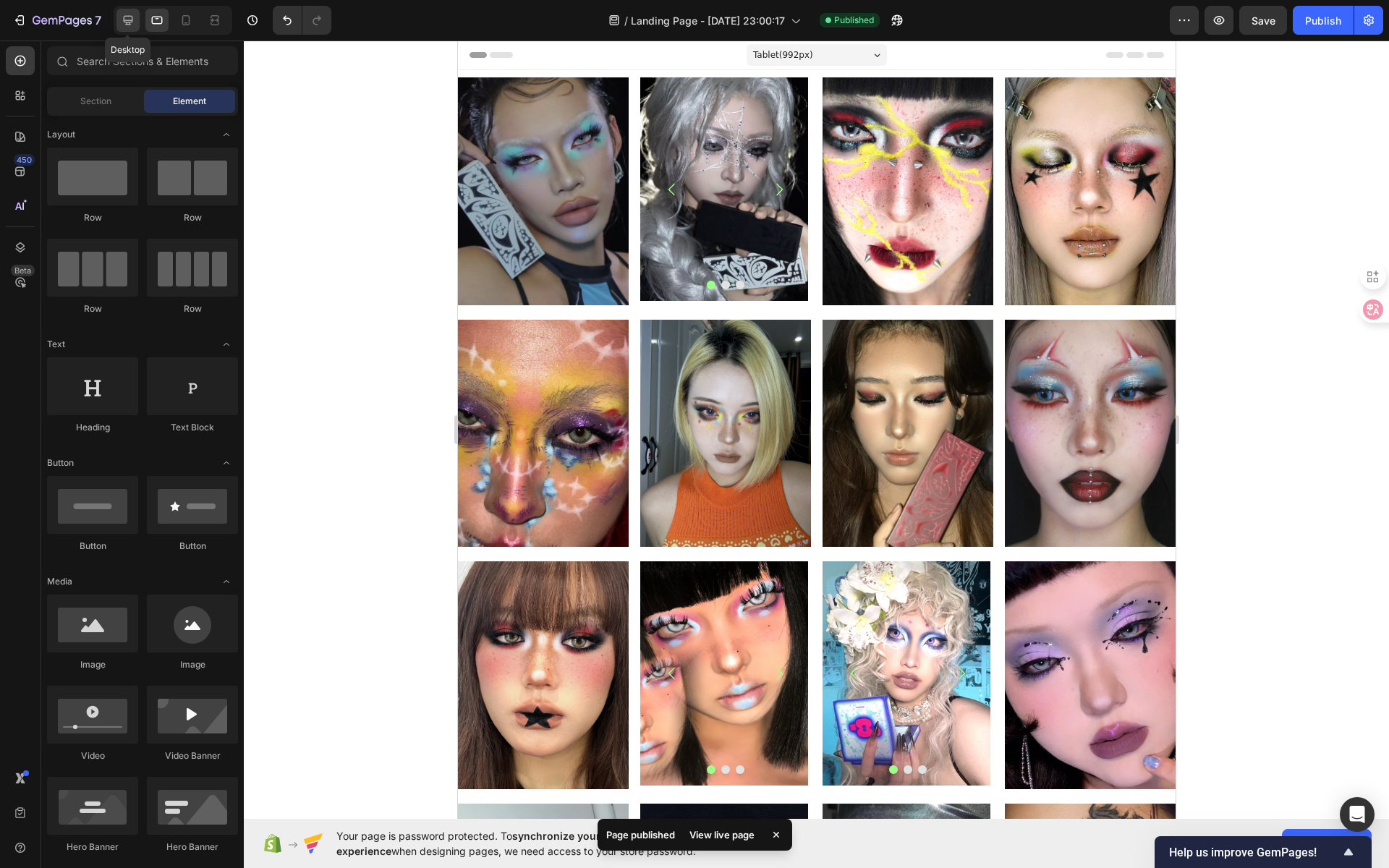
click at [126, 26] on icon at bounding box center [128, 20] width 15 height 15
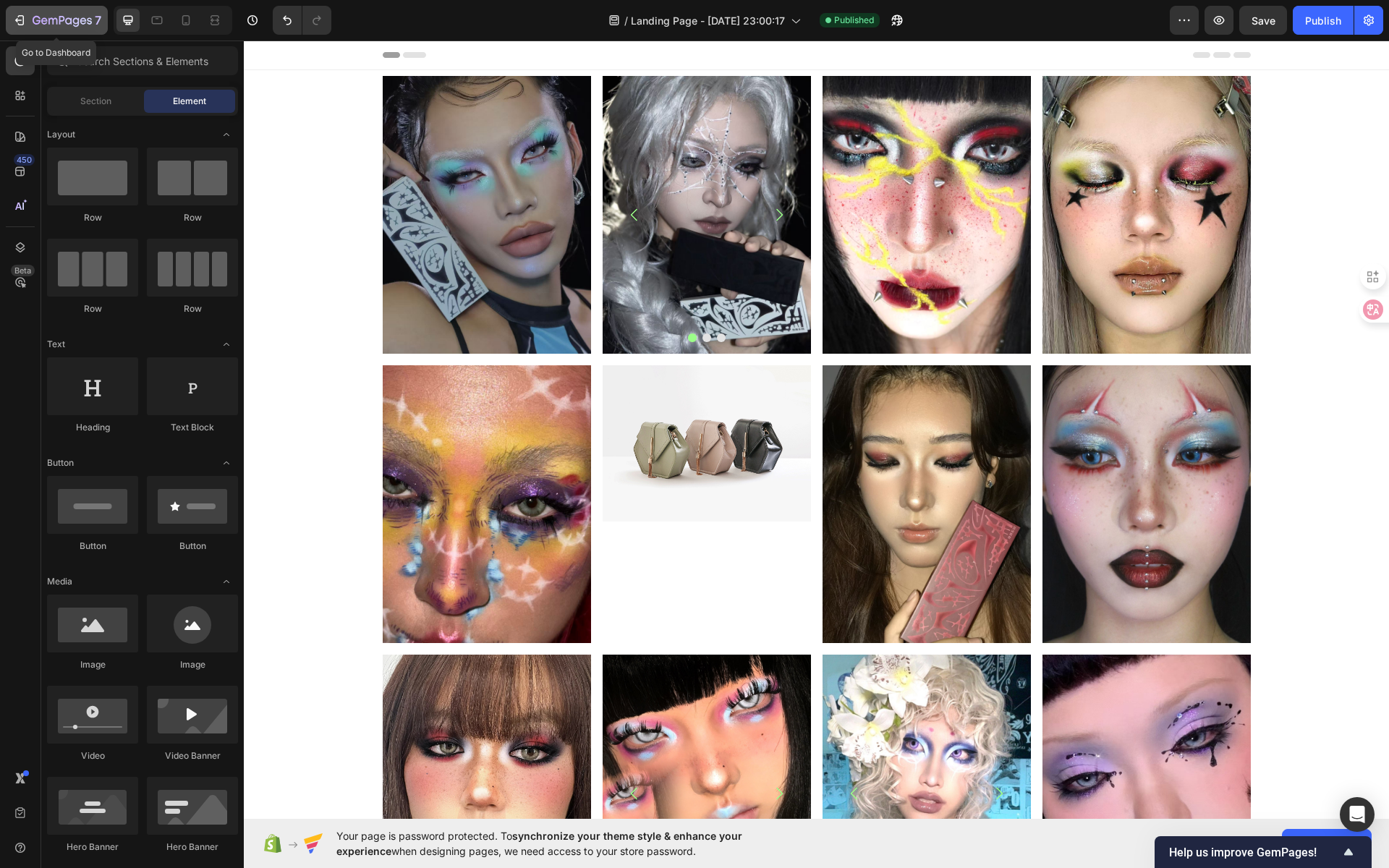
click at [23, 20] on icon "button" at bounding box center [21, 20] width 7 height 10
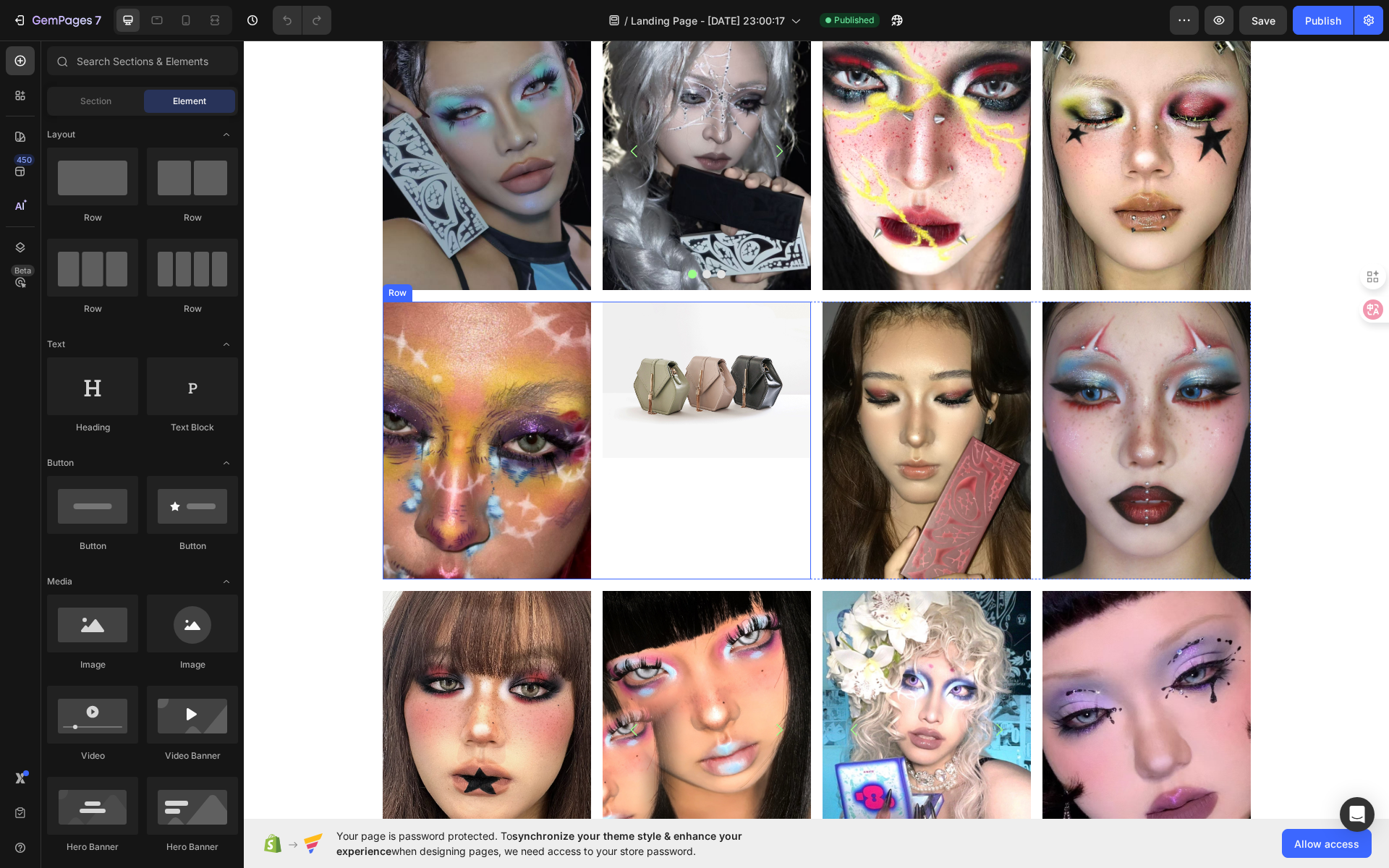
scroll to position [68, 0]
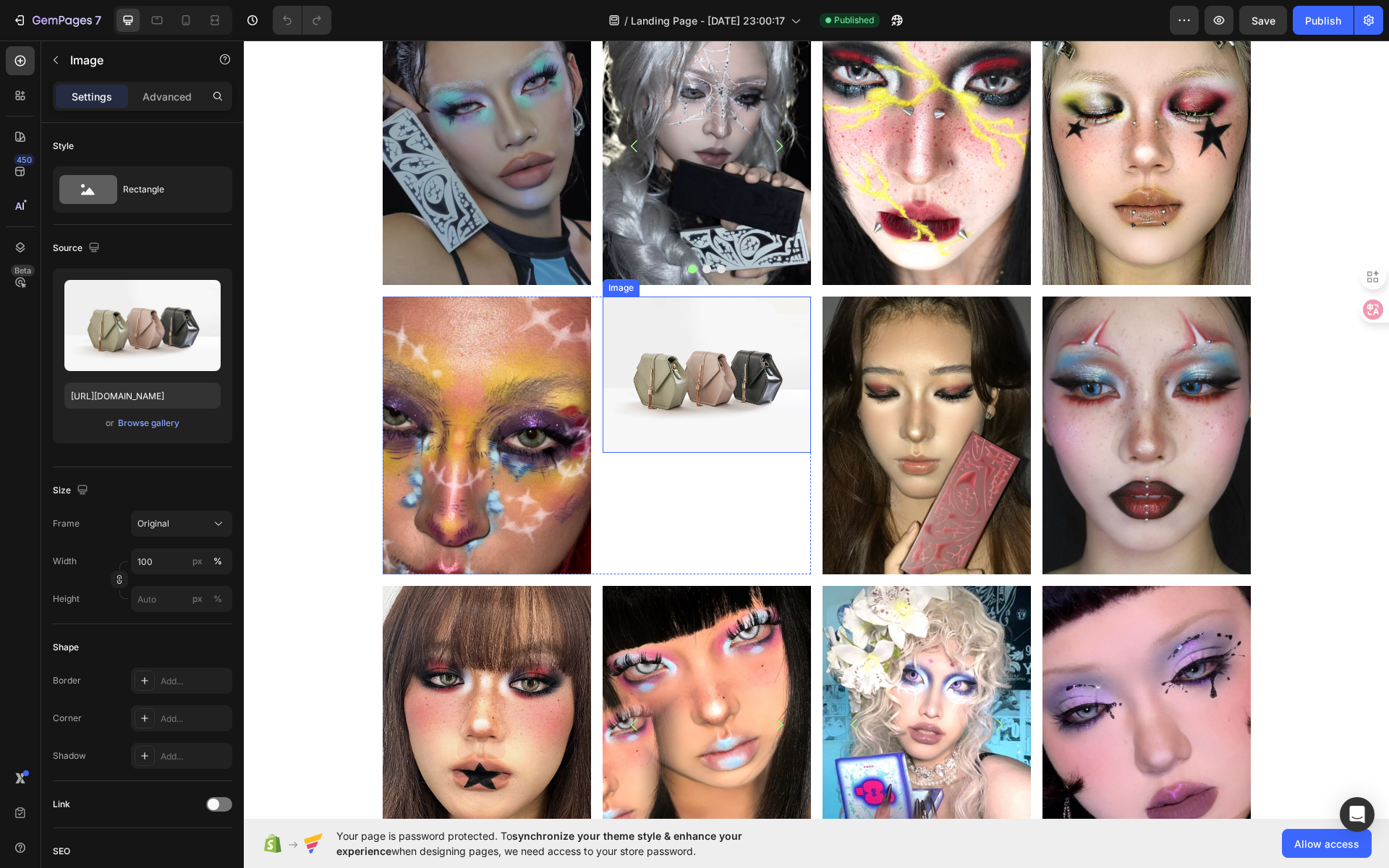
click at [740, 382] on img at bounding box center [706, 374] width 208 height 156
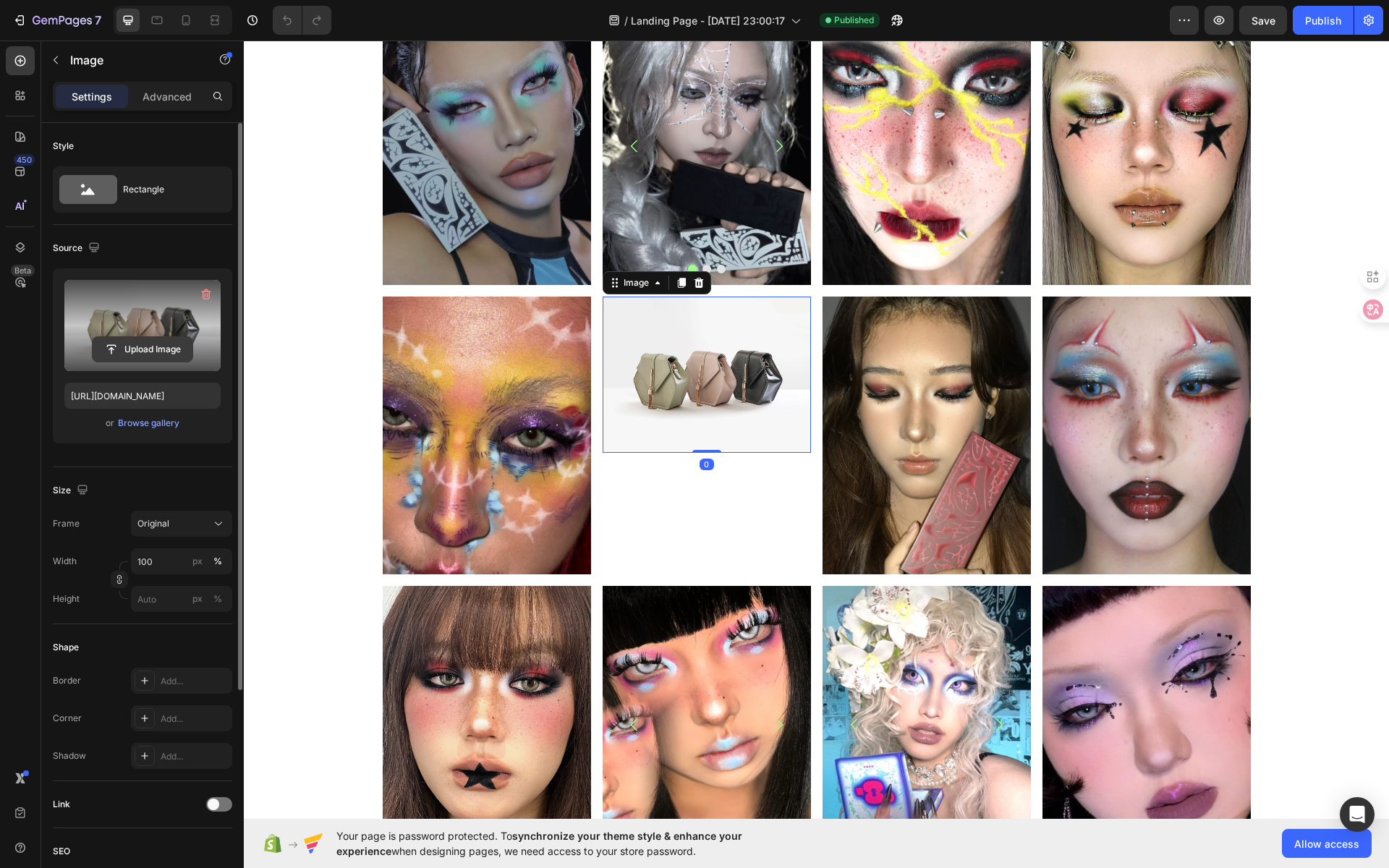
click at [168, 356] on input "file" at bounding box center [142, 349] width 100 height 25
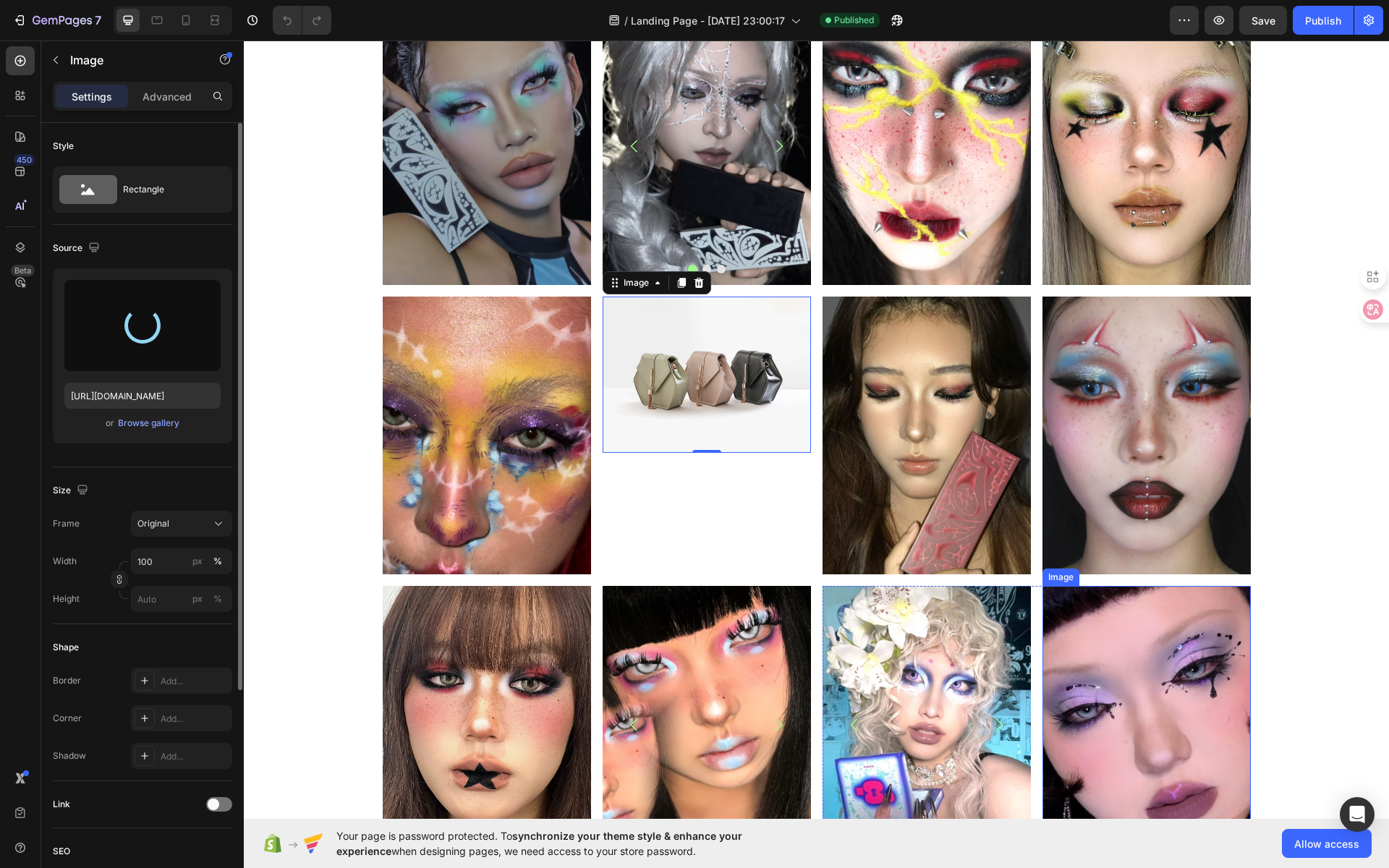
type input "[URL][DOMAIN_NAME]"
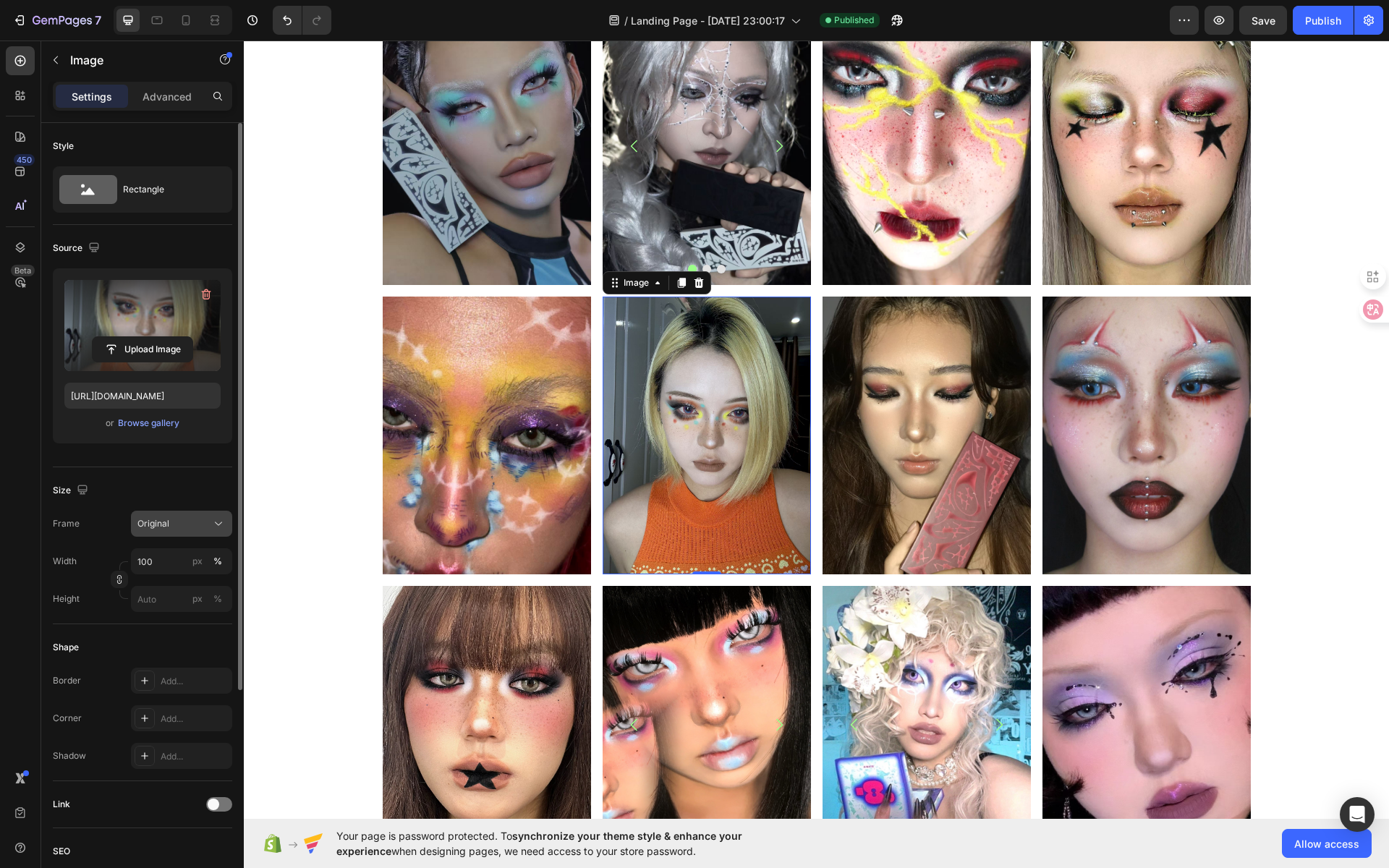
click at [202, 524] on div "Original" at bounding box center [172, 523] width 70 height 13
click at [182, 581] on div "Vertical" at bounding box center [179, 586] width 84 height 15
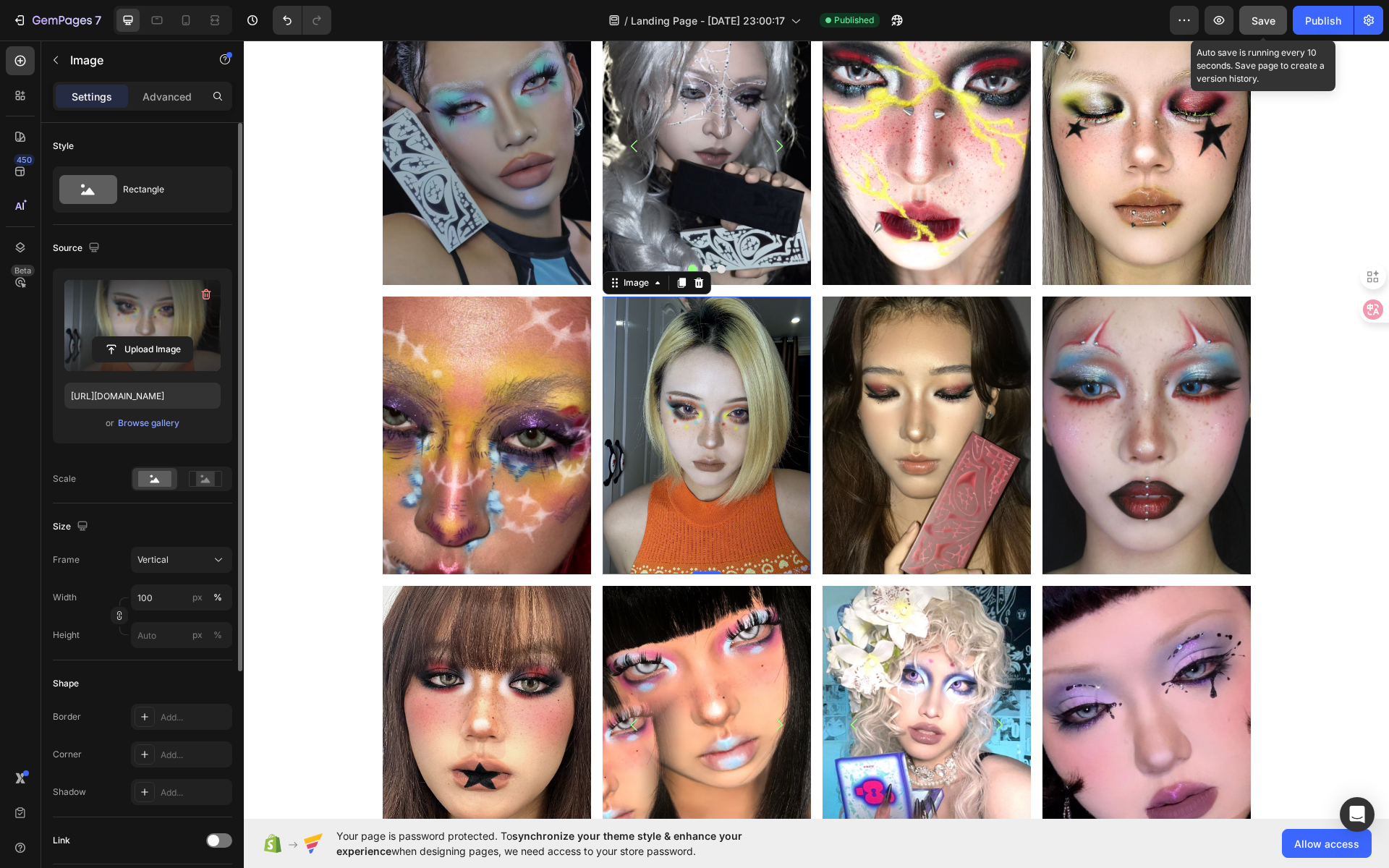
click at [1263, 23] on span "Save" at bounding box center [1263, 21] width 24 height 12
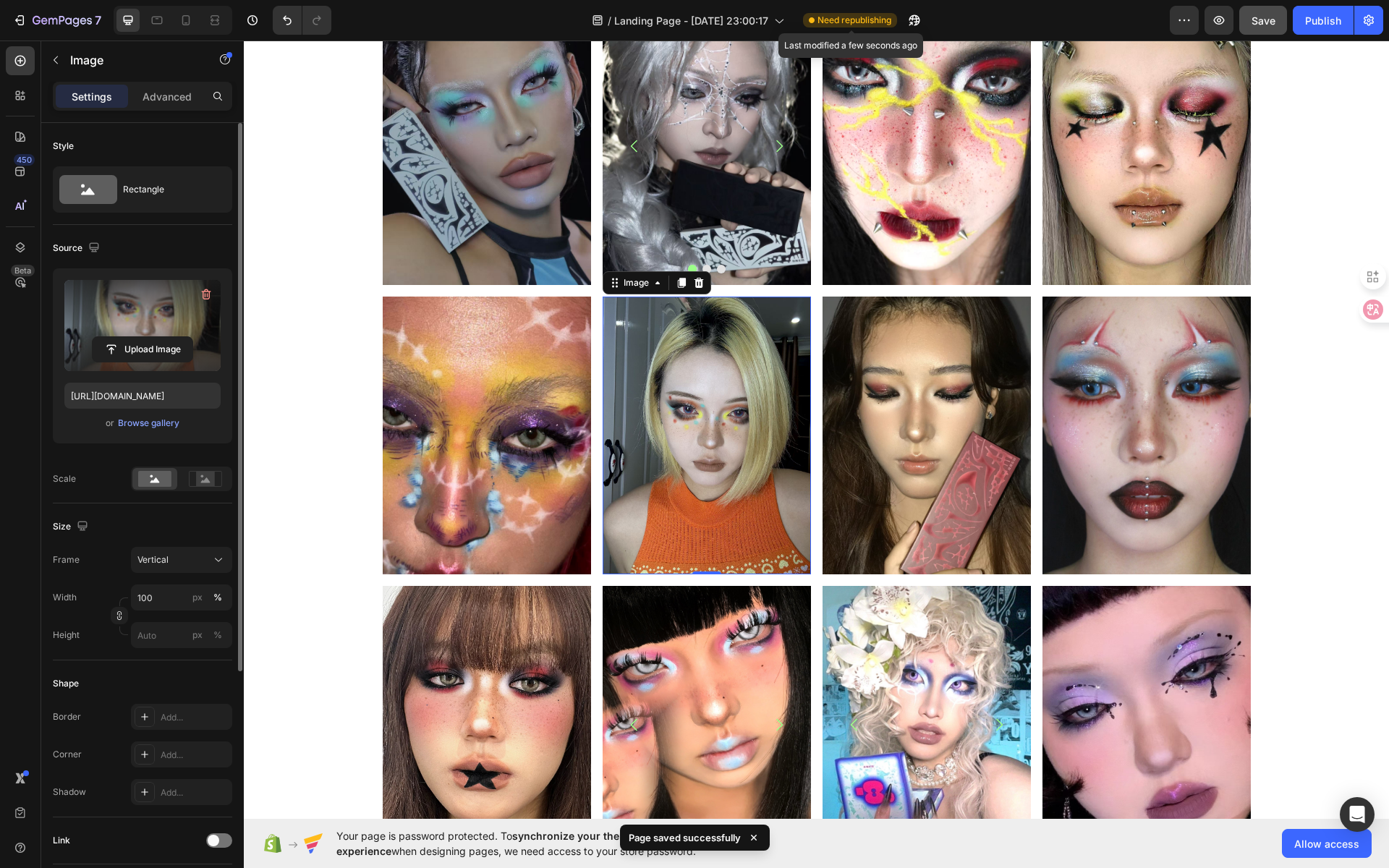
click at [868, 20] on span "Need republishing" at bounding box center [854, 20] width 73 height 13
click at [1320, 19] on div "Publish" at bounding box center [1323, 20] width 36 height 15
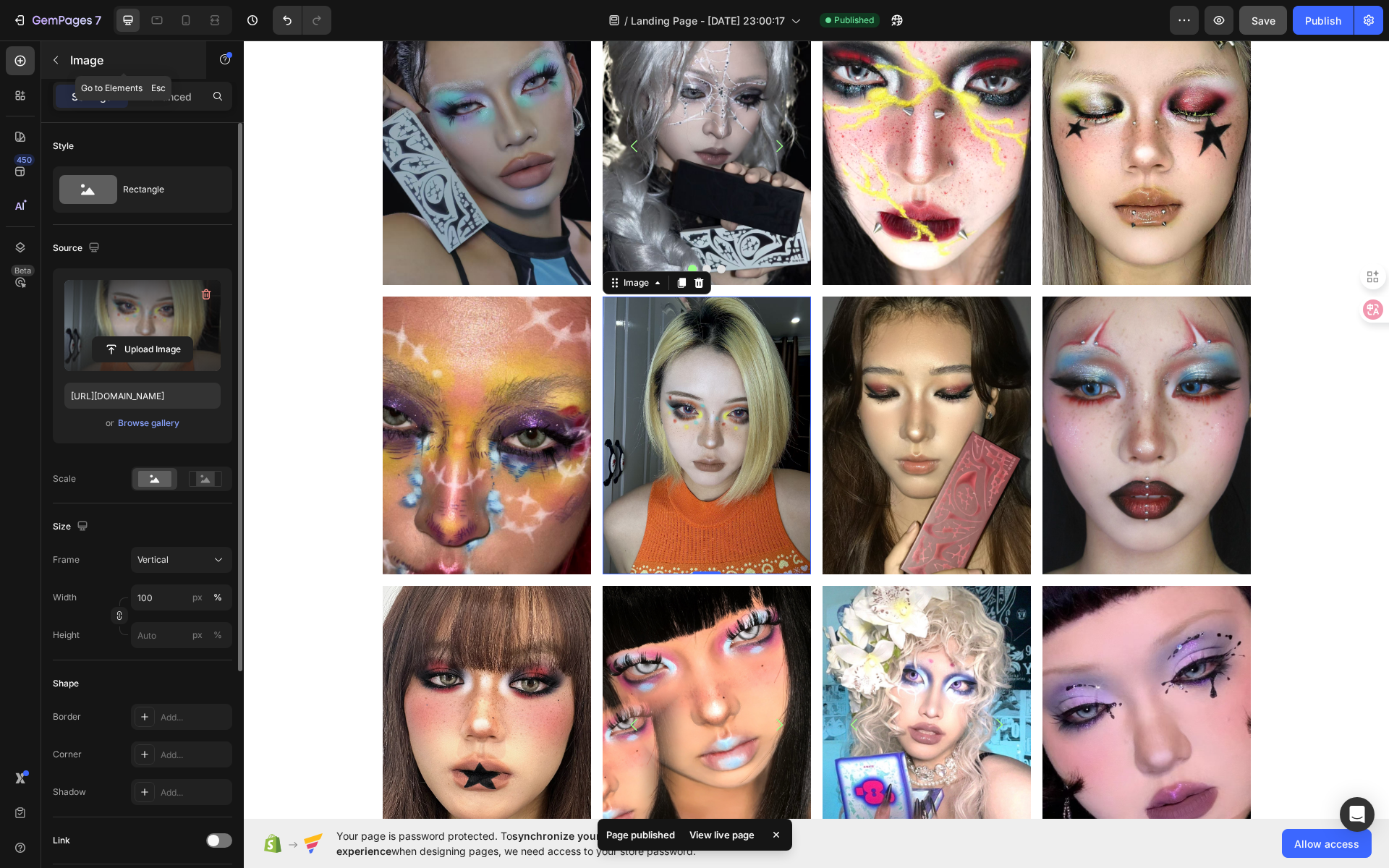
click at [56, 58] on icon "button" at bounding box center [56, 61] width 4 height 8
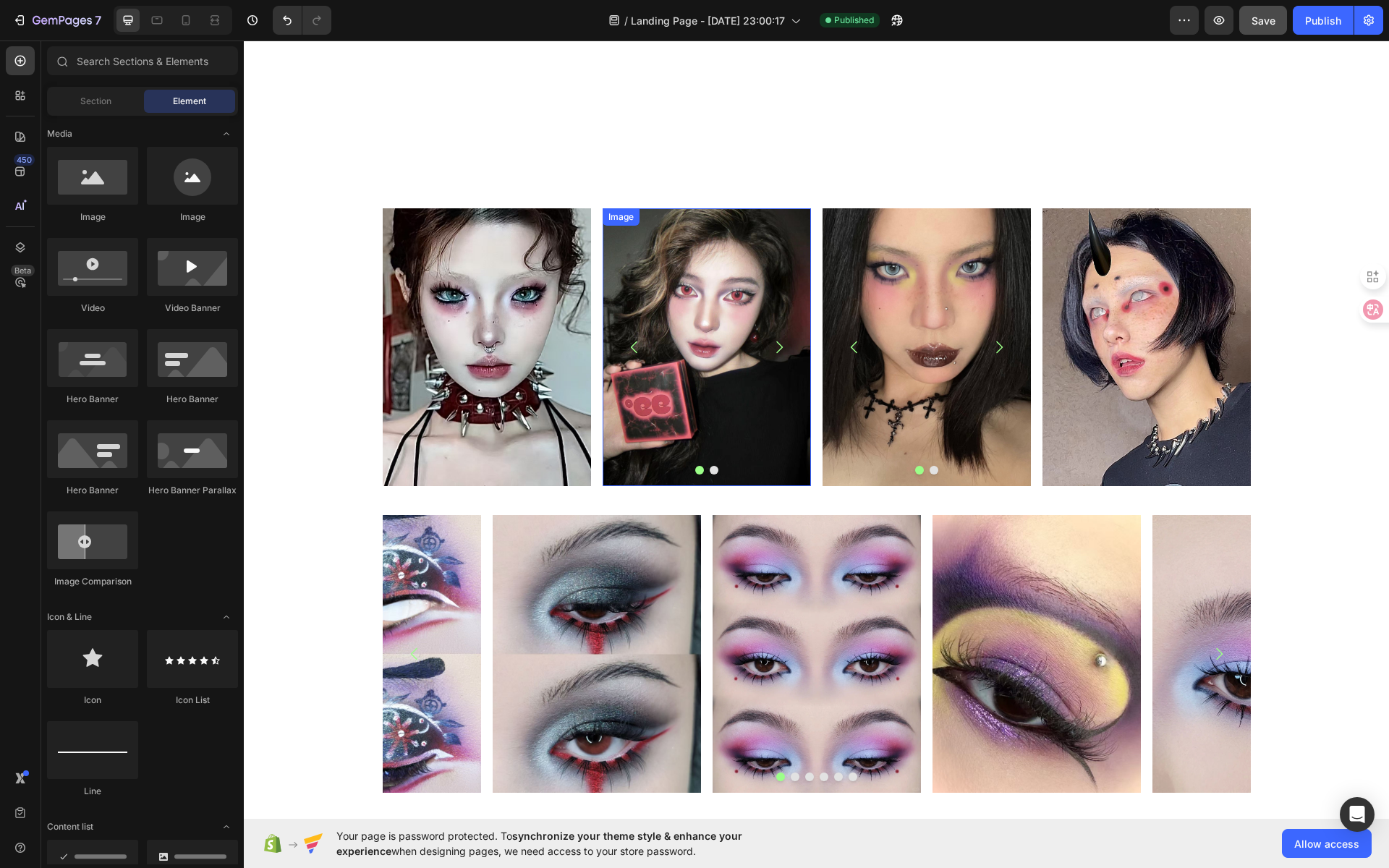
scroll to position [1806, 0]
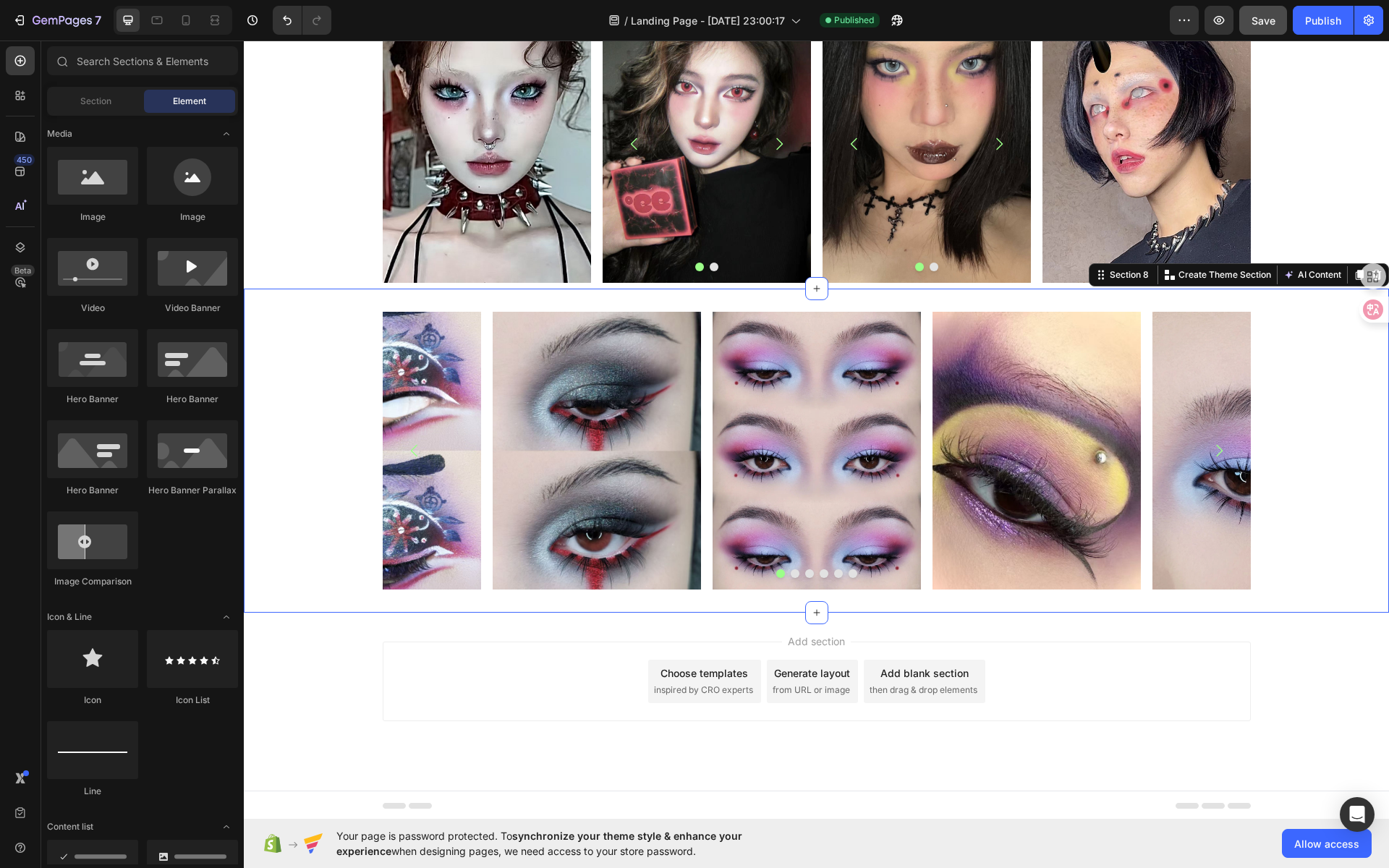
click at [702, 303] on div "Image Image Image Image Image Image Carousel Section 8 You can create reusable …" at bounding box center [817, 450] width 1145 height 324
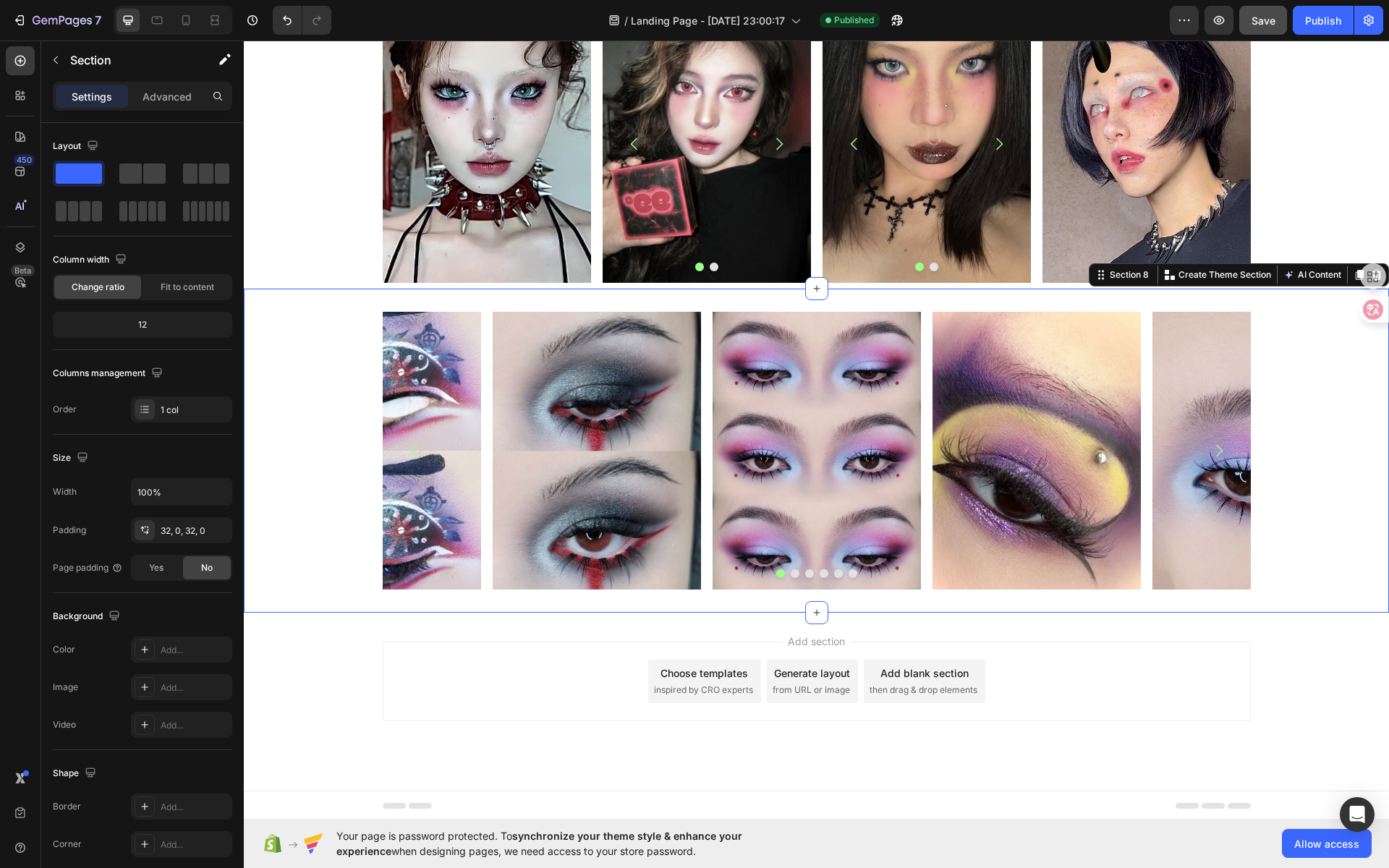
click at [403, 303] on div "Image Image Image Image Image Image Carousel Section 8 You can create reusable …" at bounding box center [817, 450] width 1145 height 324
drag, startPoint x: 349, startPoint y: 337, endPoint x: 695, endPoint y: 329, distance: 346.1
click at [391, 335] on div "Image Image Image Image Image Image Carousel" at bounding box center [817, 450] width 1145 height 278
click at [700, 329] on div "Image Image Image Image Image Image" at bounding box center [817, 450] width 868 height 278
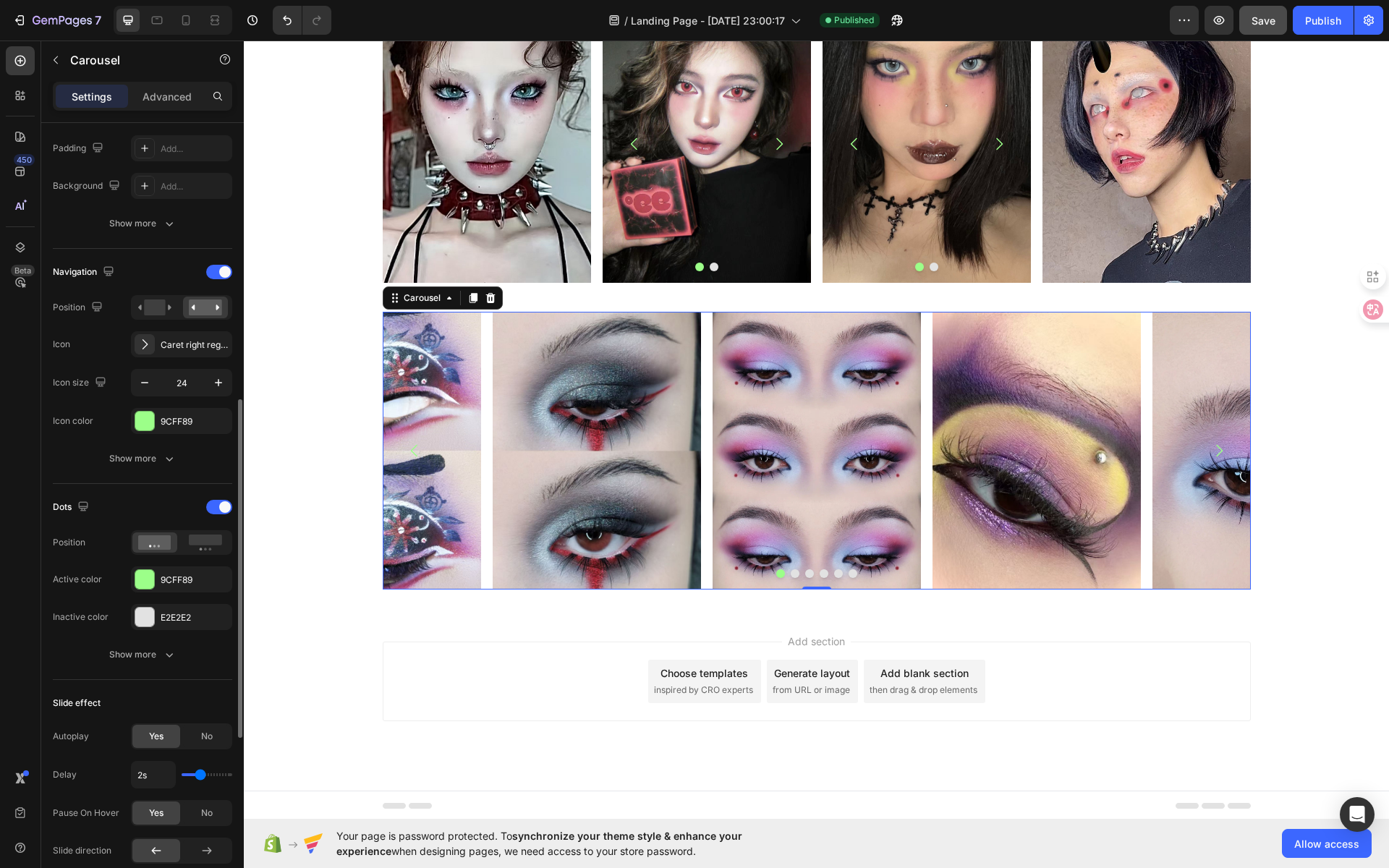
scroll to position [751, 0]
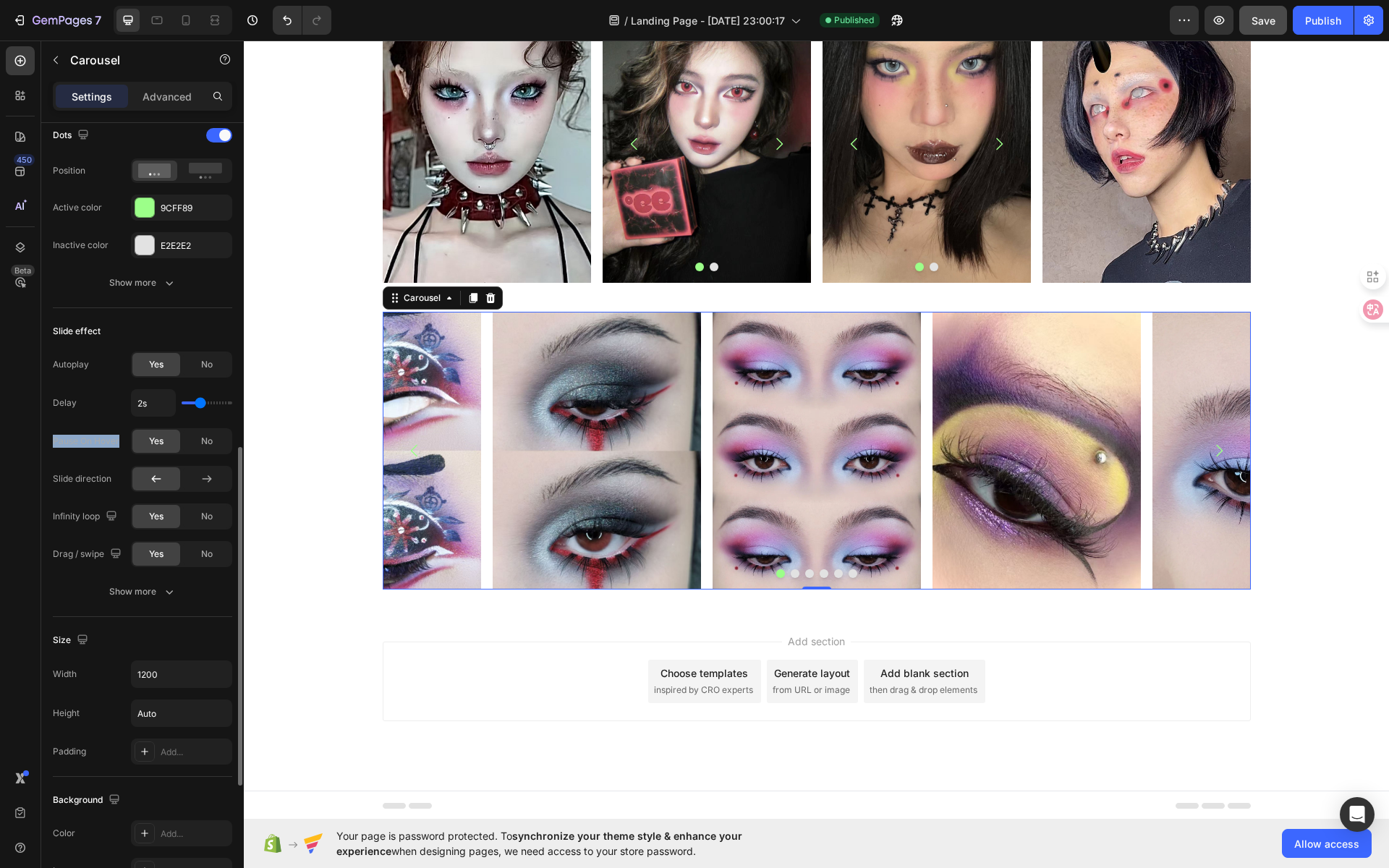
drag, startPoint x: 52, startPoint y: 437, endPoint x: 120, endPoint y: 440, distance: 68.1
click at [120, 440] on div "Items per slide 5 columns Display Sneak peek Styled Item management Order 6 ite…" at bounding box center [143, 287] width 202 height 1829
click at [113, 416] on div "Autoplay Yes No Delay 2s Pause On Hover Yes No Slide direction Infinity loop Ye…" at bounding box center [142, 458] width 180 height 215
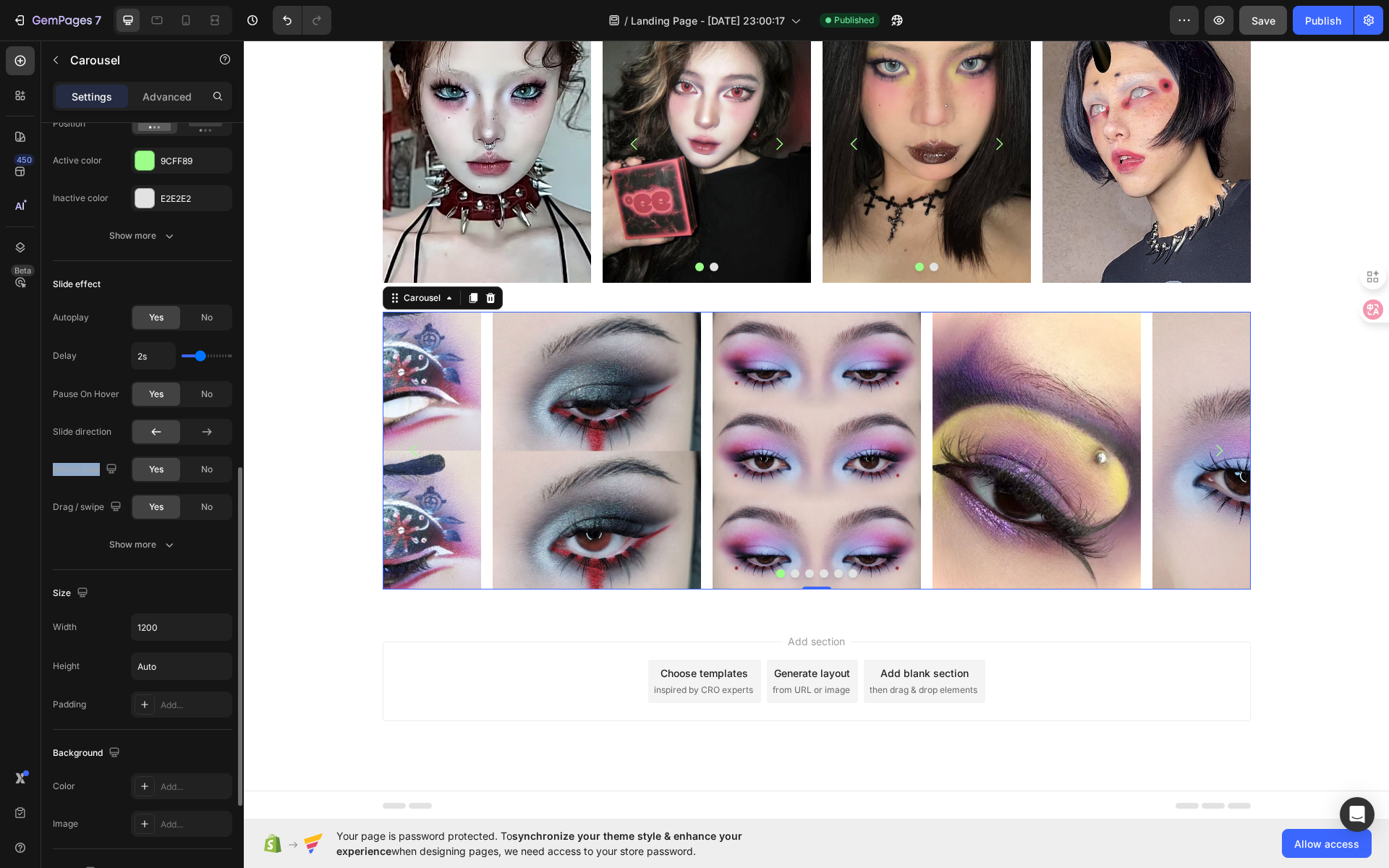
drag, startPoint x: 51, startPoint y: 465, endPoint x: 102, endPoint y: 468, distance: 51.1
click at [102, 468] on div "Items per slide 5 columns Display Sneak peek Styled Item management Order 6 ite…" at bounding box center [143, 239] width 202 height 1829
click at [216, 463] on div "No" at bounding box center [206, 468] width 48 height 23
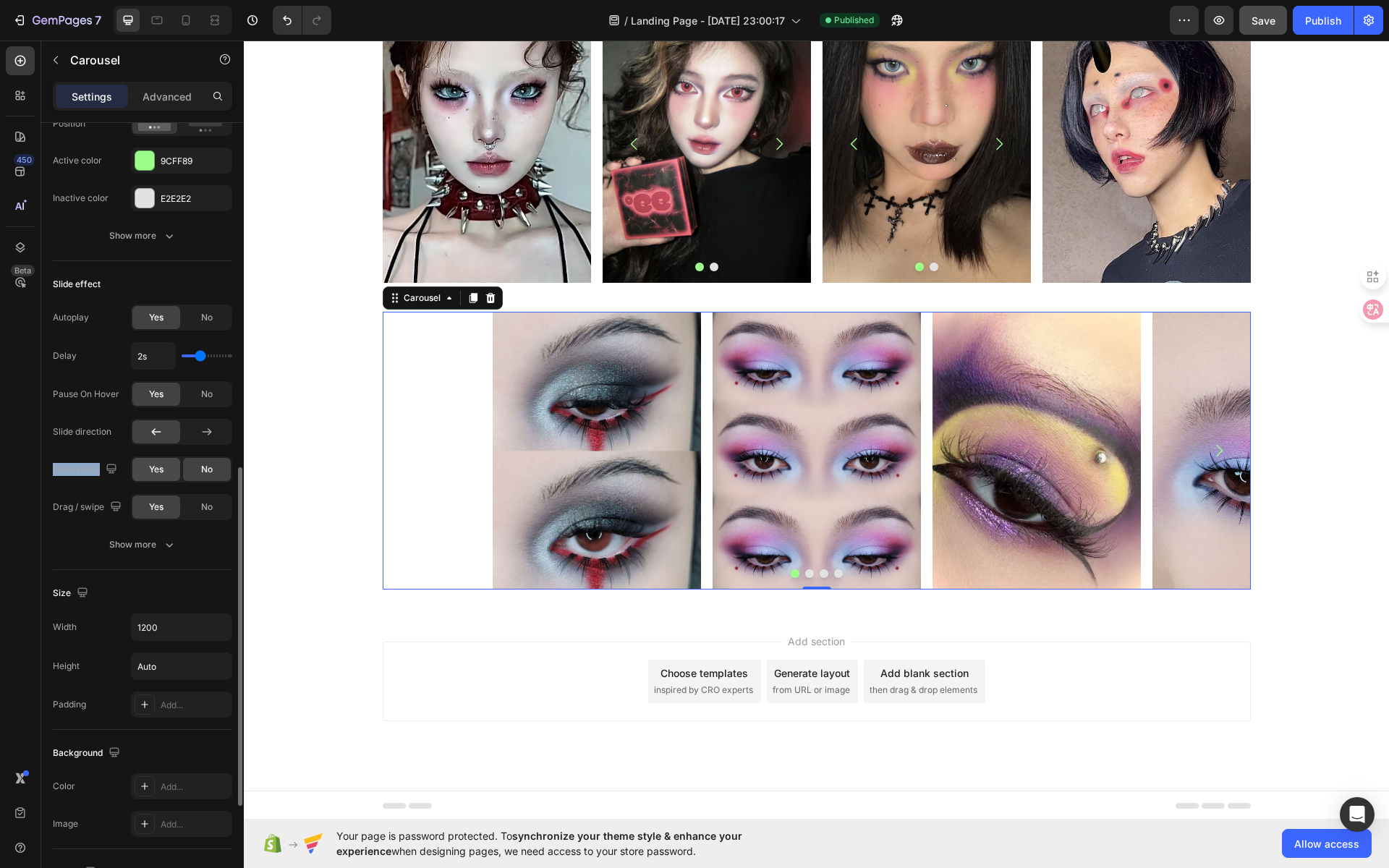
click at [152, 468] on span "Yes" at bounding box center [156, 469] width 15 height 13
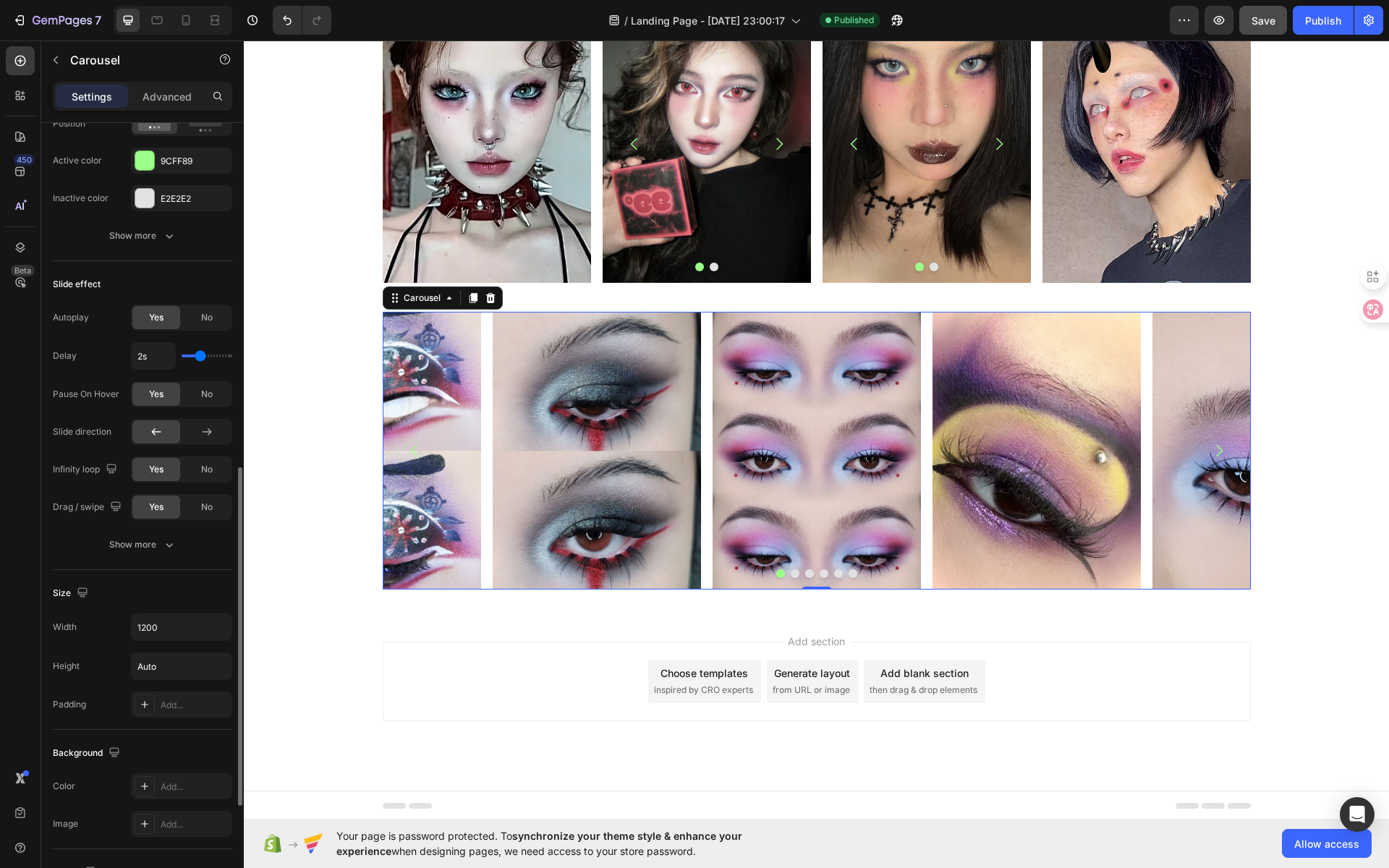
click at [47, 500] on div "Items per slide 5 columns Display Sneak peek Styled Item management Order 6 ite…" at bounding box center [143, 239] width 202 height 1829
click at [129, 544] on div "Show more" at bounding box center [143, 545] width 67 height 15
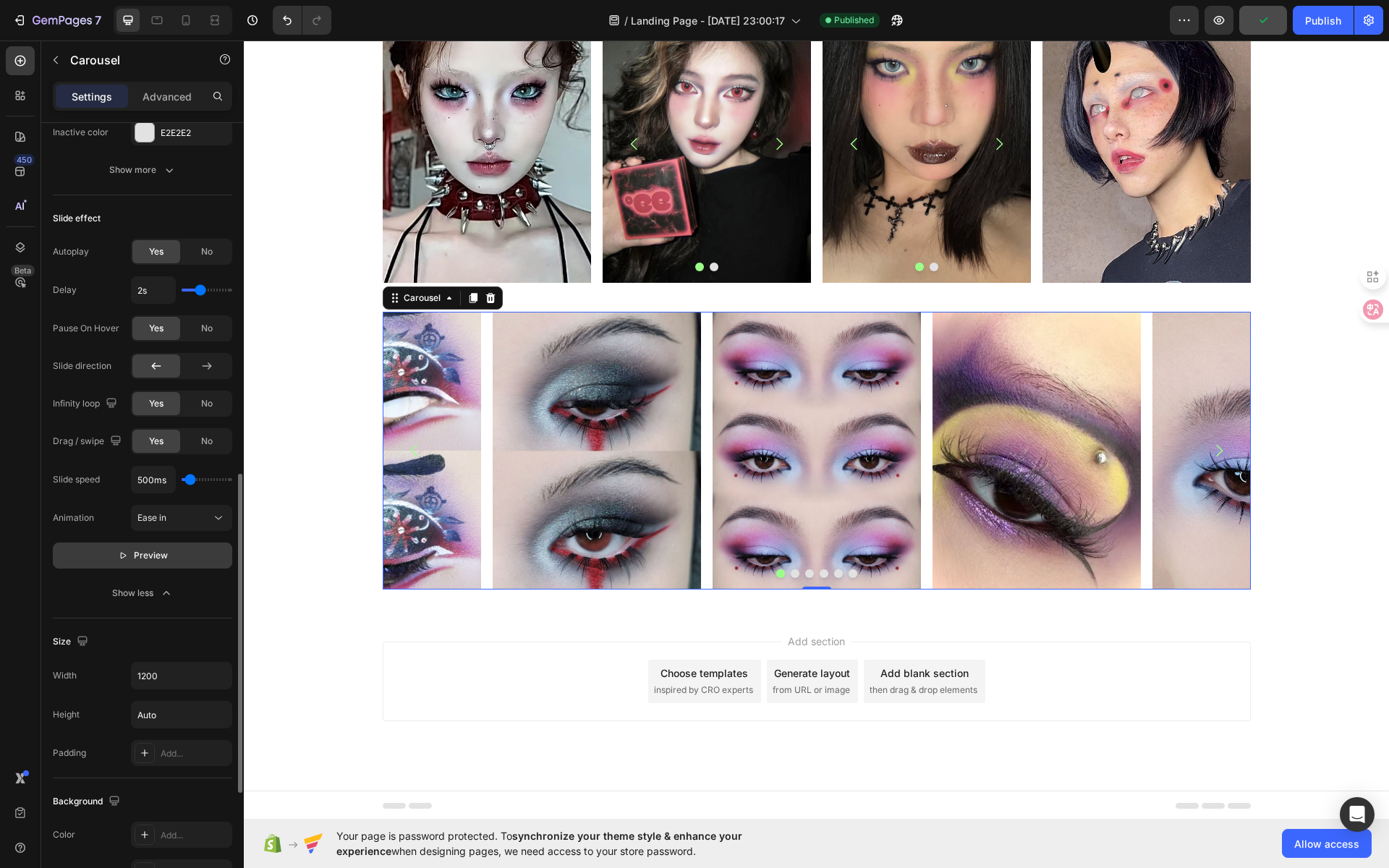
click at [135, 556] on span "Preview" at bounding box center [151, 556] width 34 height 15
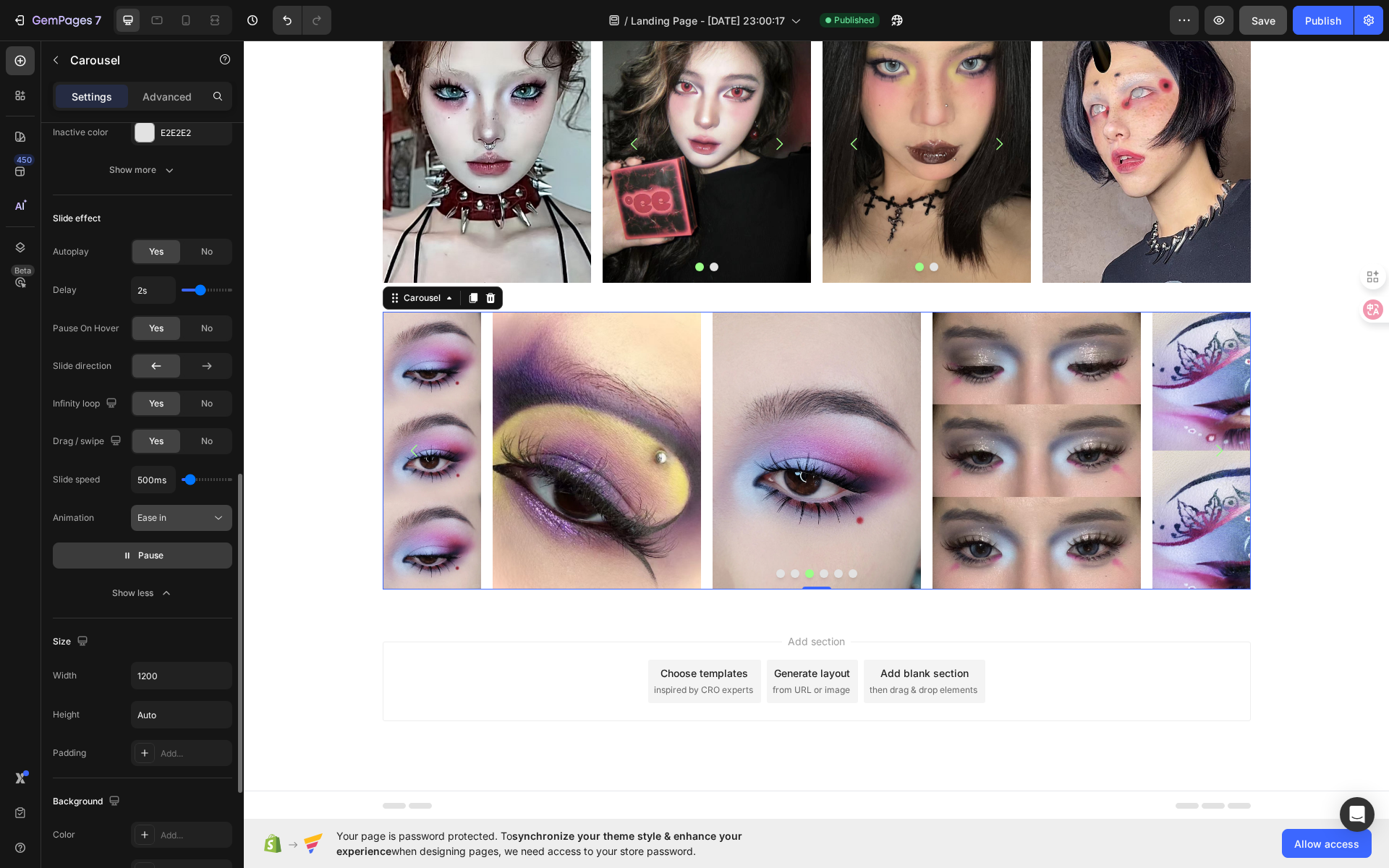
click at [207, 512] on div "Ease in" at bounding box center [174, 517] width 73 height 13
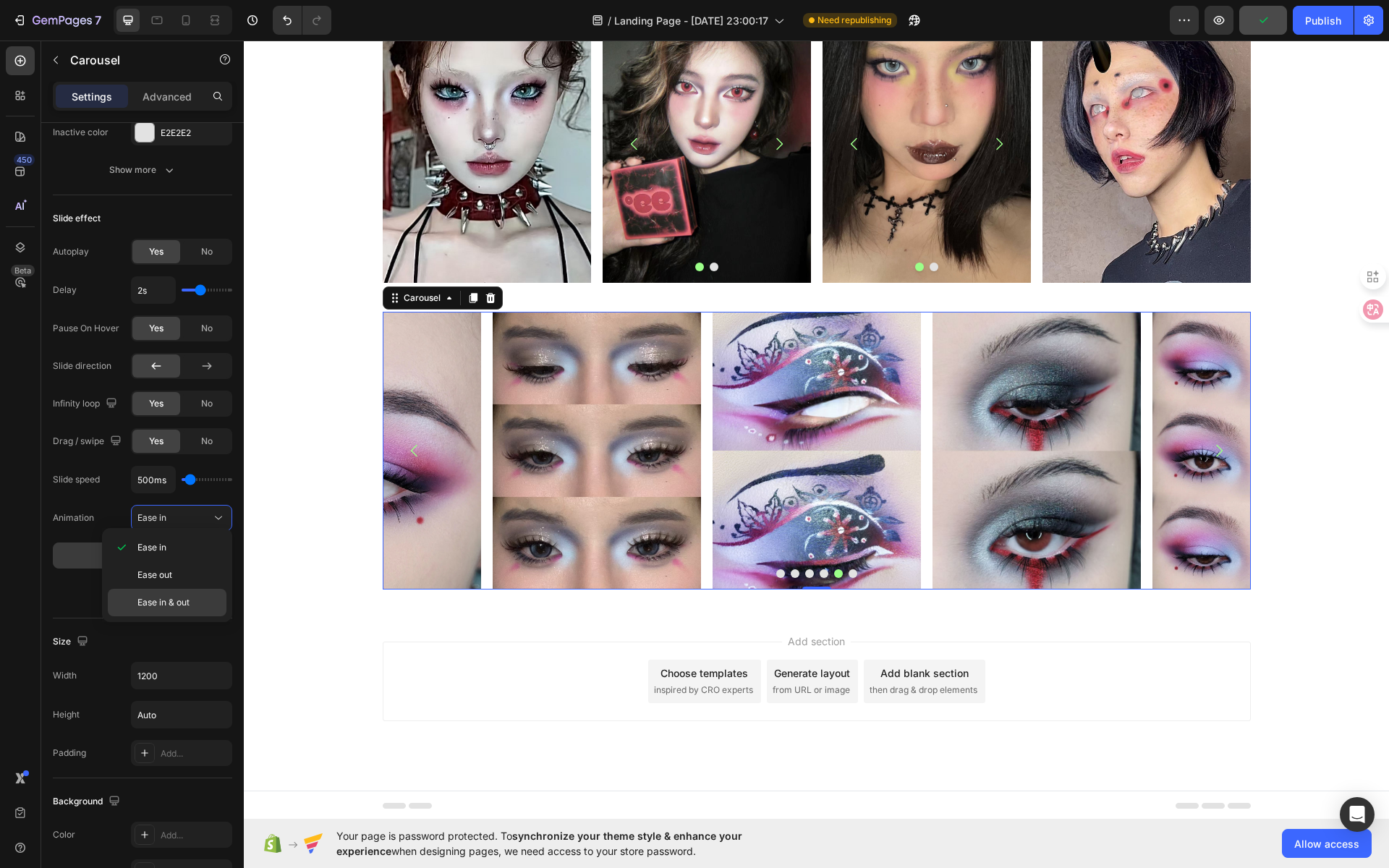
click at [184, 599] on span "Ease in & out" at bounding box center [163, 602] width 52 height 13
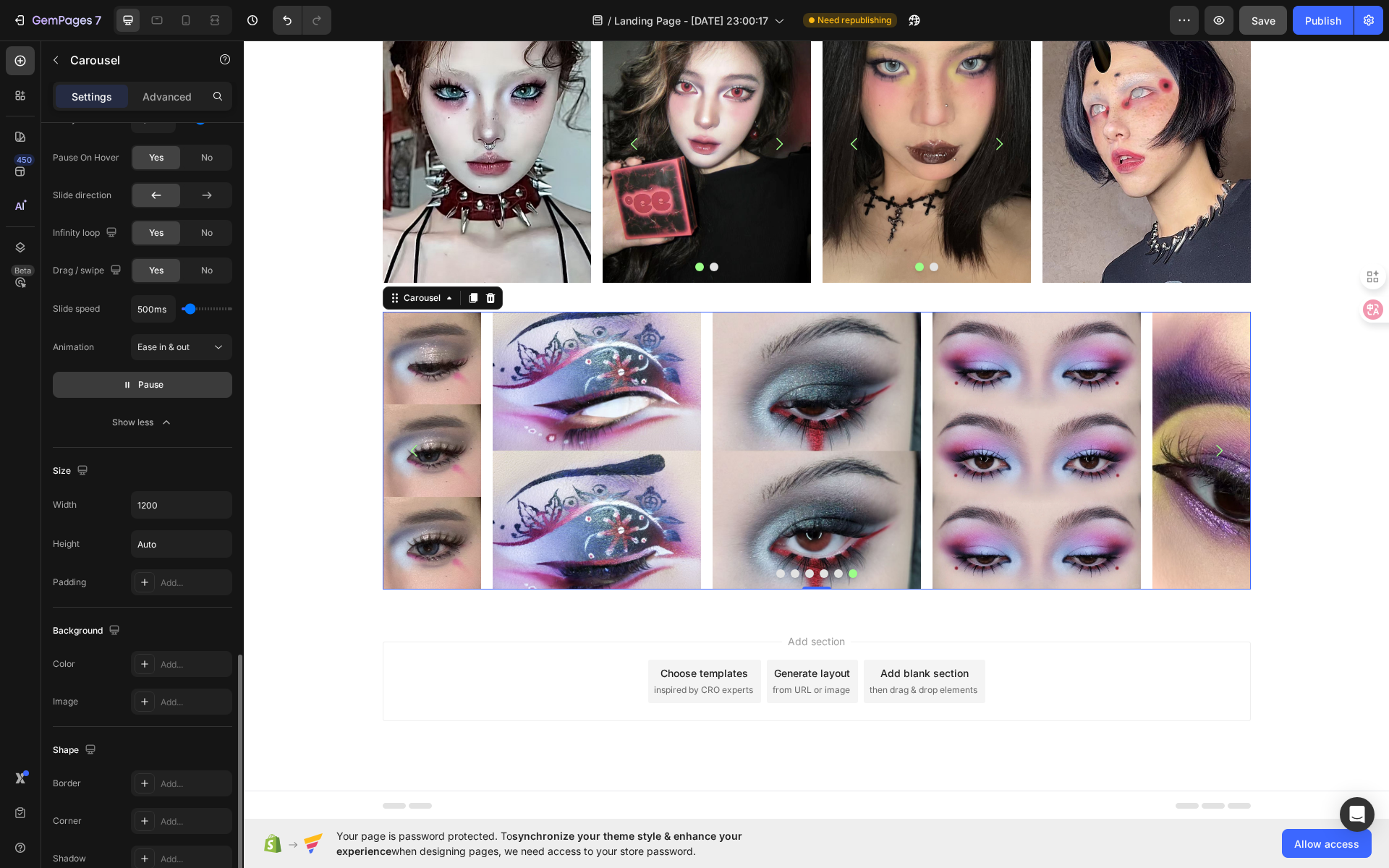
scroll to position [1114, 0]
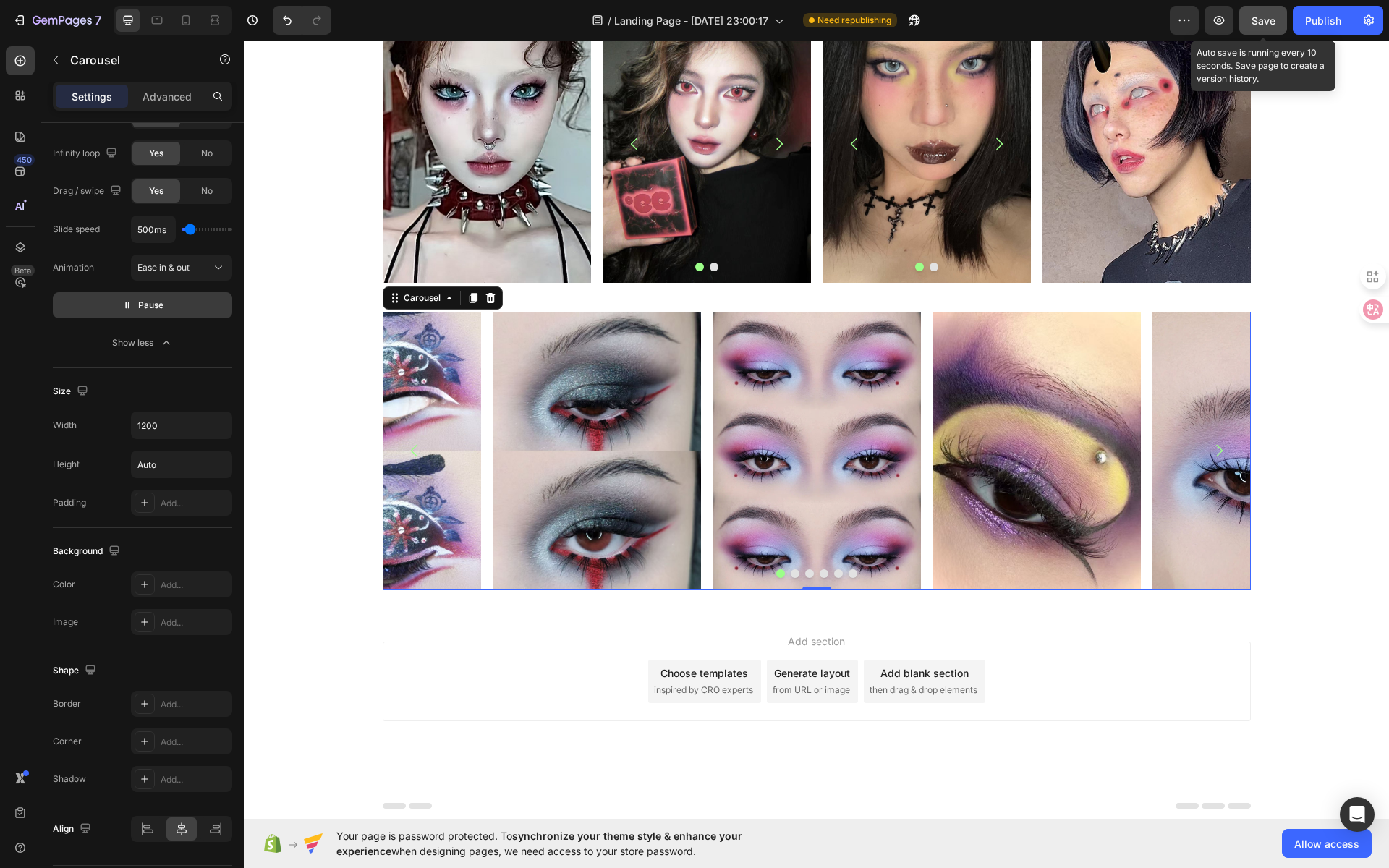
click at [1264, 23] on span "Save" at bounding box center [1263, 21] width 24 height 12
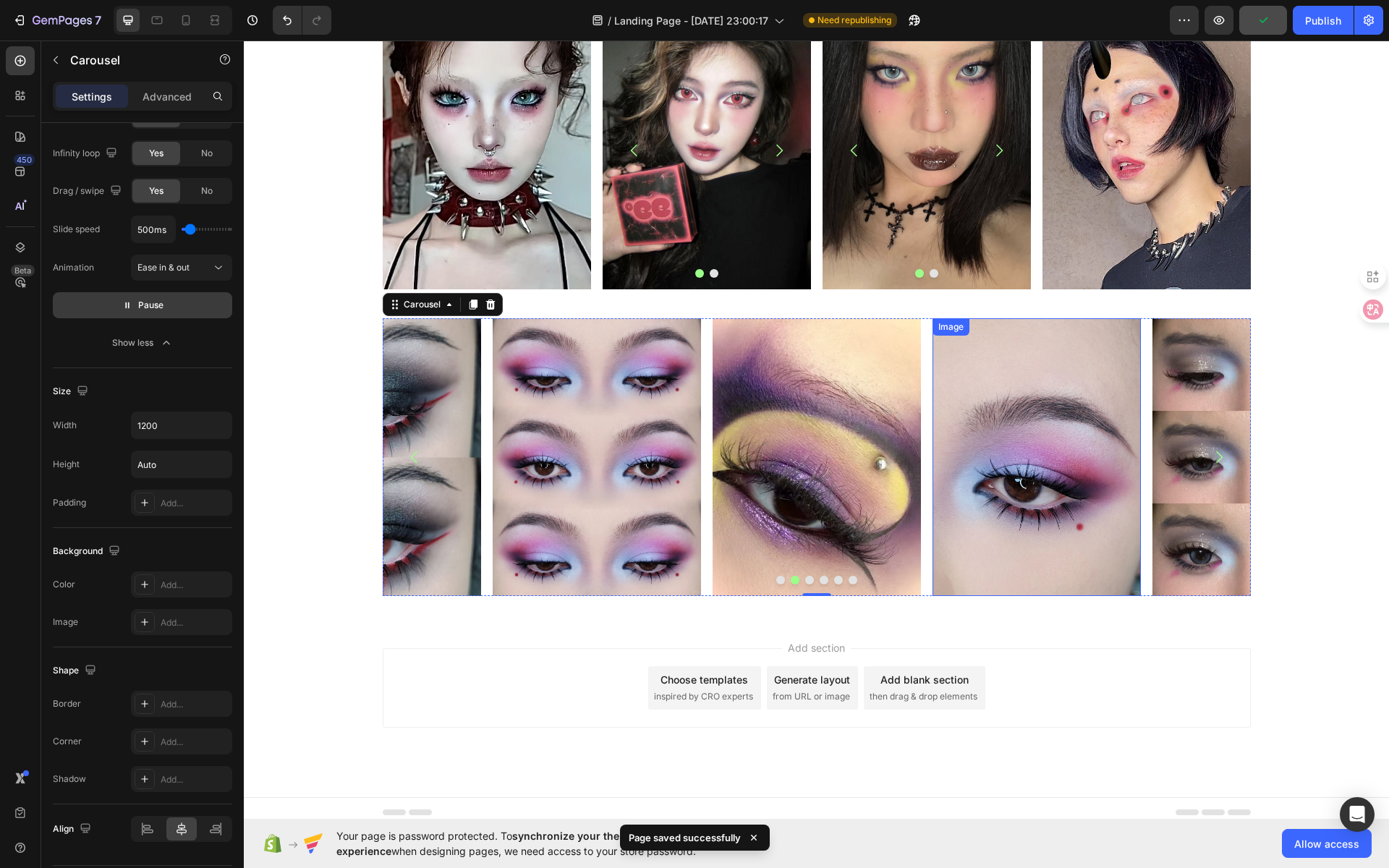
scroll to position [1806, 0]
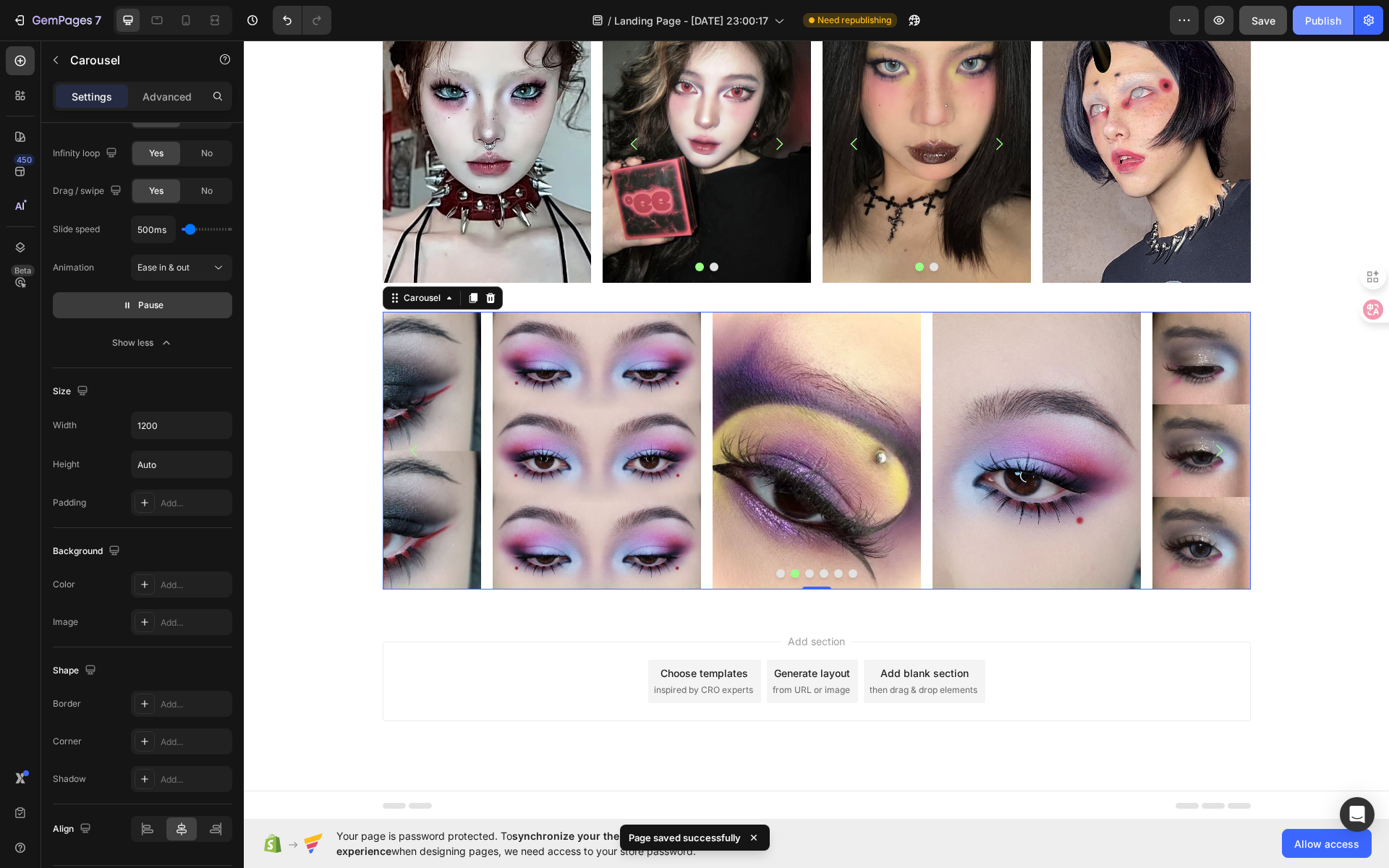
click at [1324, 30] on button "Publish" at bounding box center [1323, 20] width 61 height 29
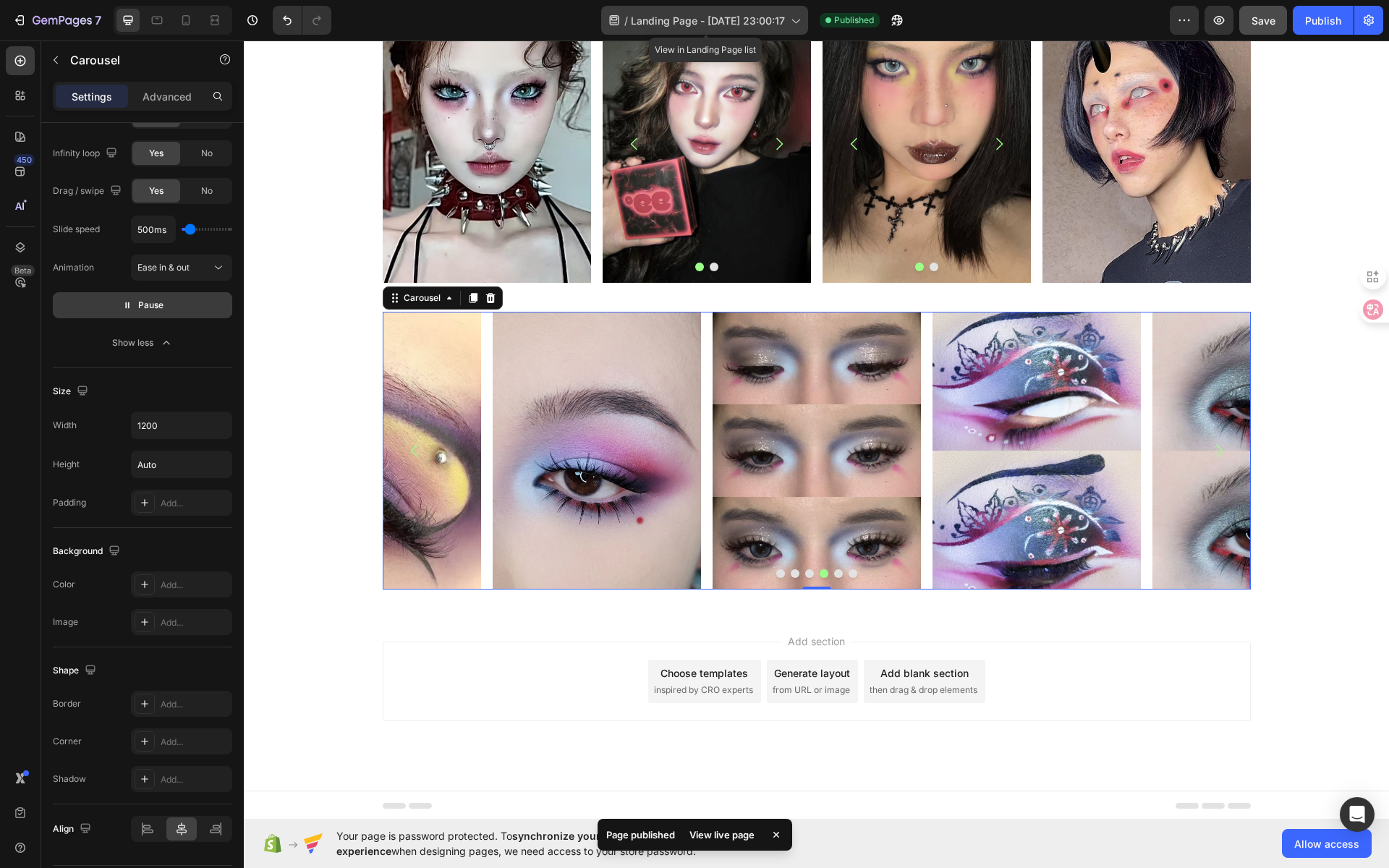
click at [794, 19] on icon at bounding box center [795, 20] width 15 height 15
